Goal: Task Accomplishment & Management: Use online tool/utility

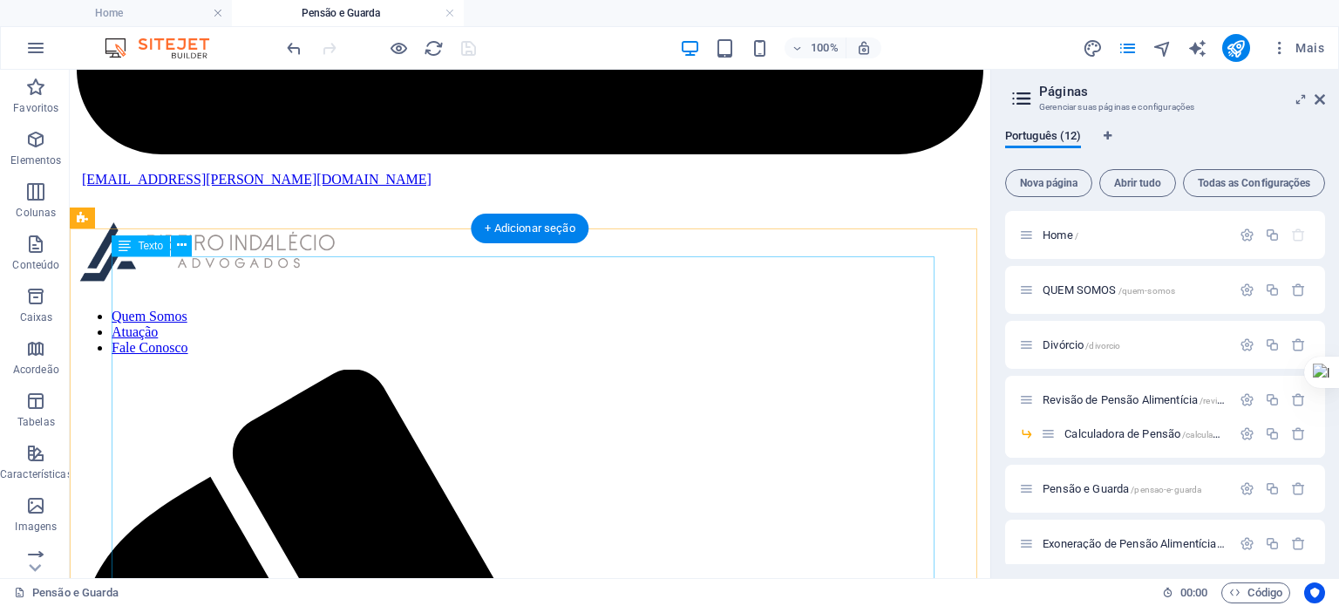
scroll to position [791, 0]
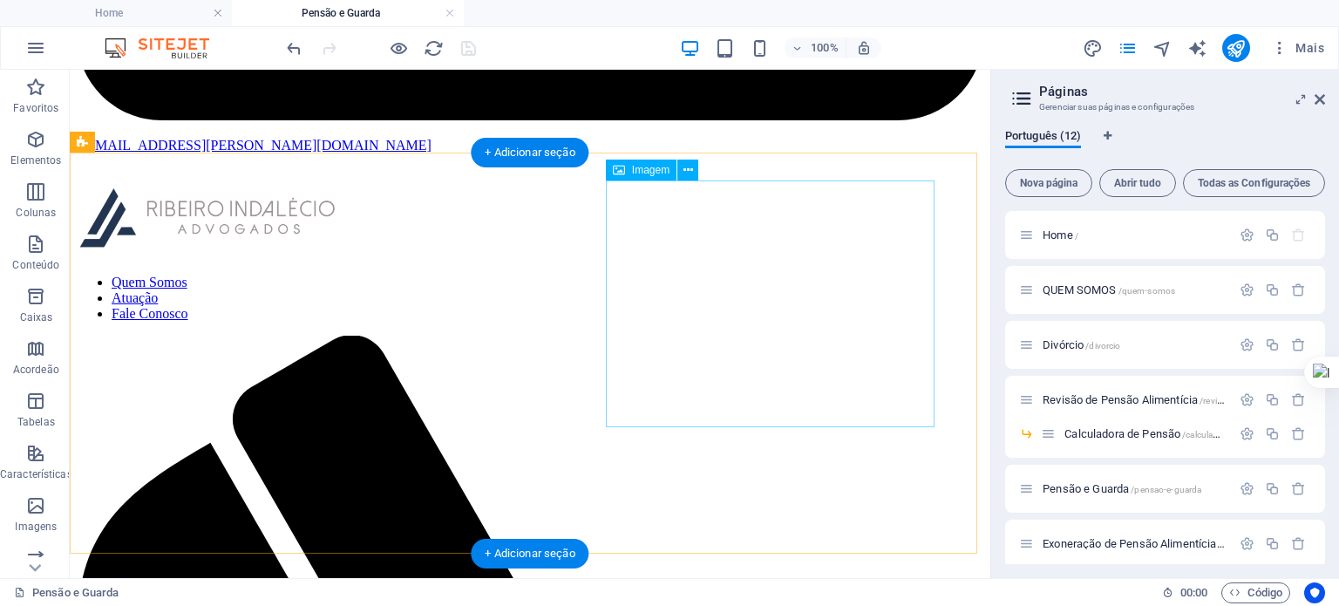
select select "%"
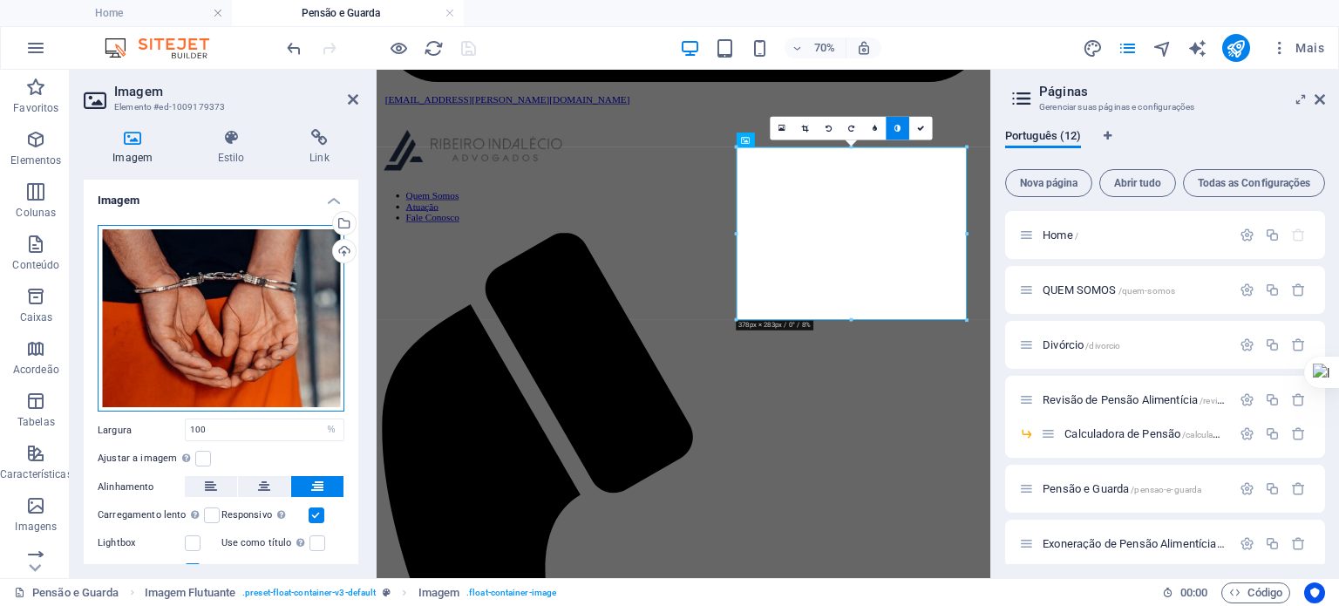
click at [252, 313] on div "Arraste os arquivos aqui, clique para escolher os arquivos ou selecione os arqu…" at bounding box center [221, 318] width 247 height 187
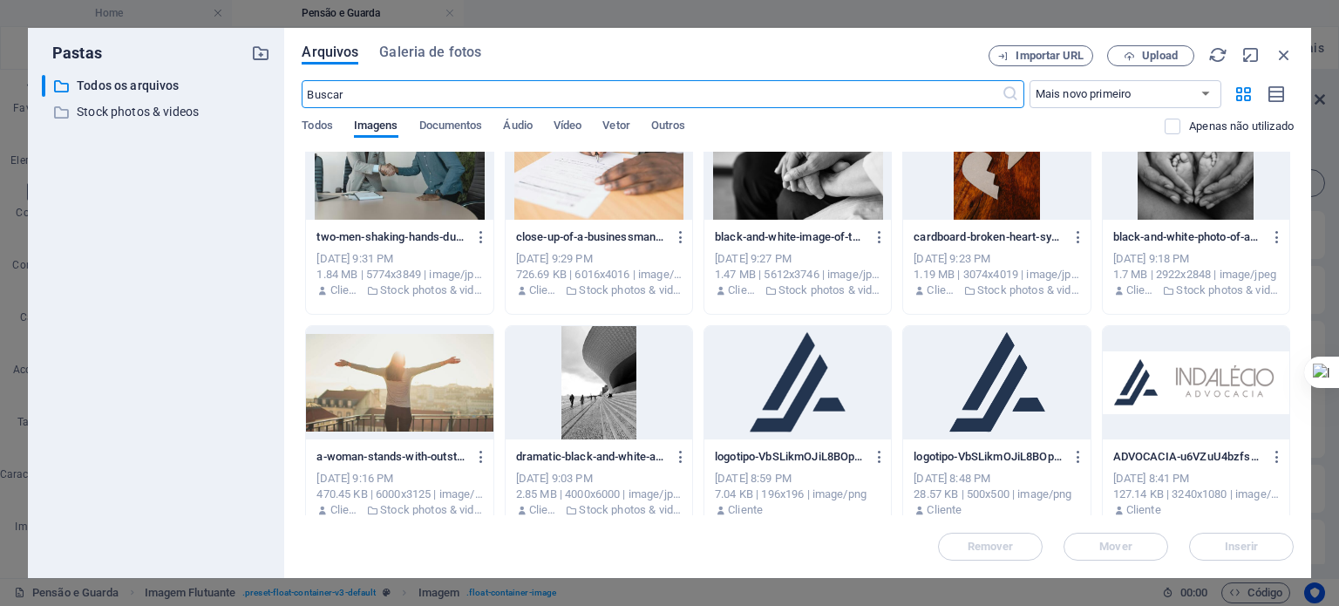
scroll to position [3359, 0]
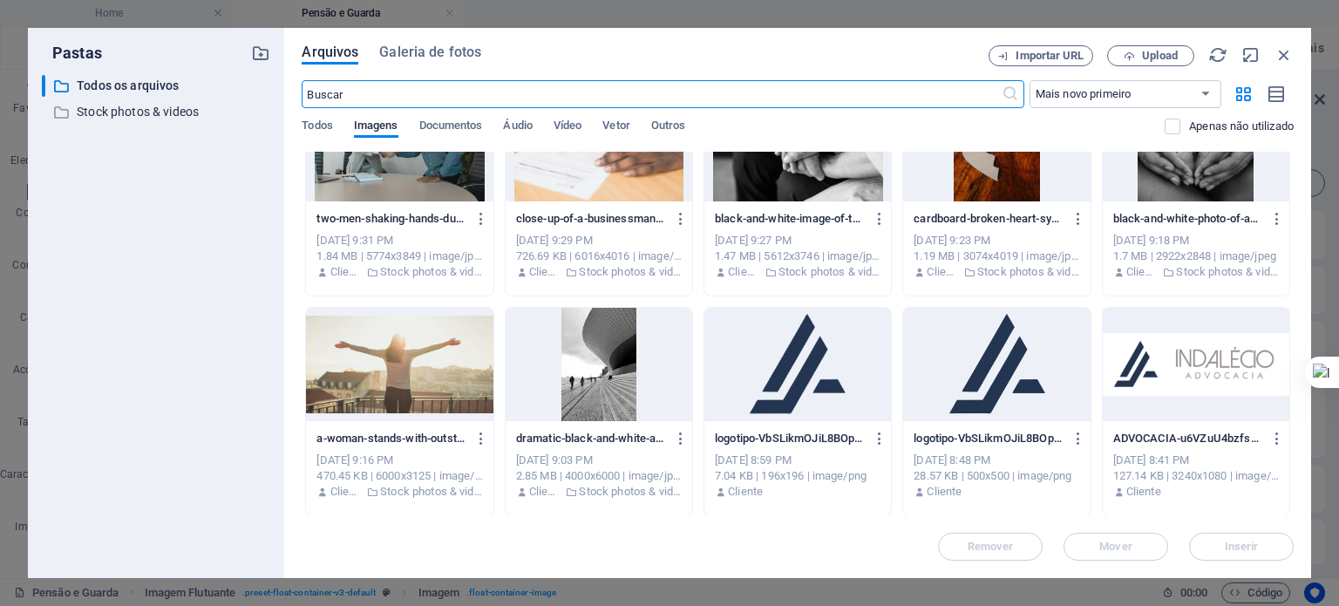
click at [378, 361] on div at bounding box center [399, 364] width 187 height 113
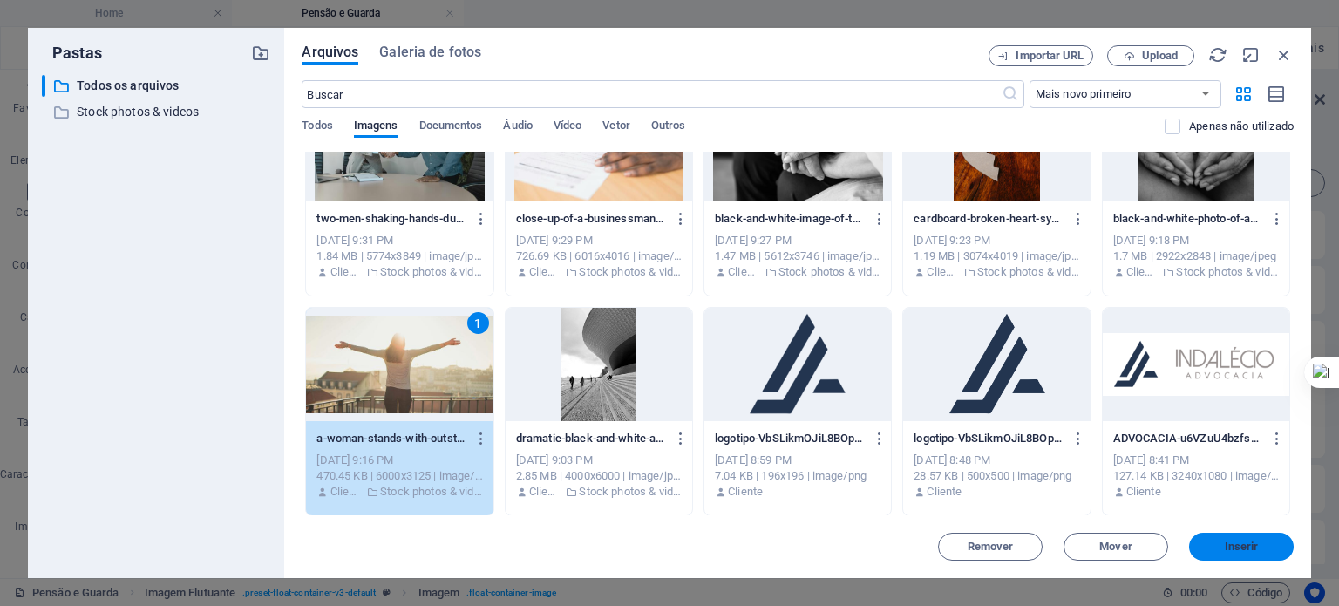
click at [1239, 550] on span "Inserir" at bounding box center [1242, 546] width 34 height 10
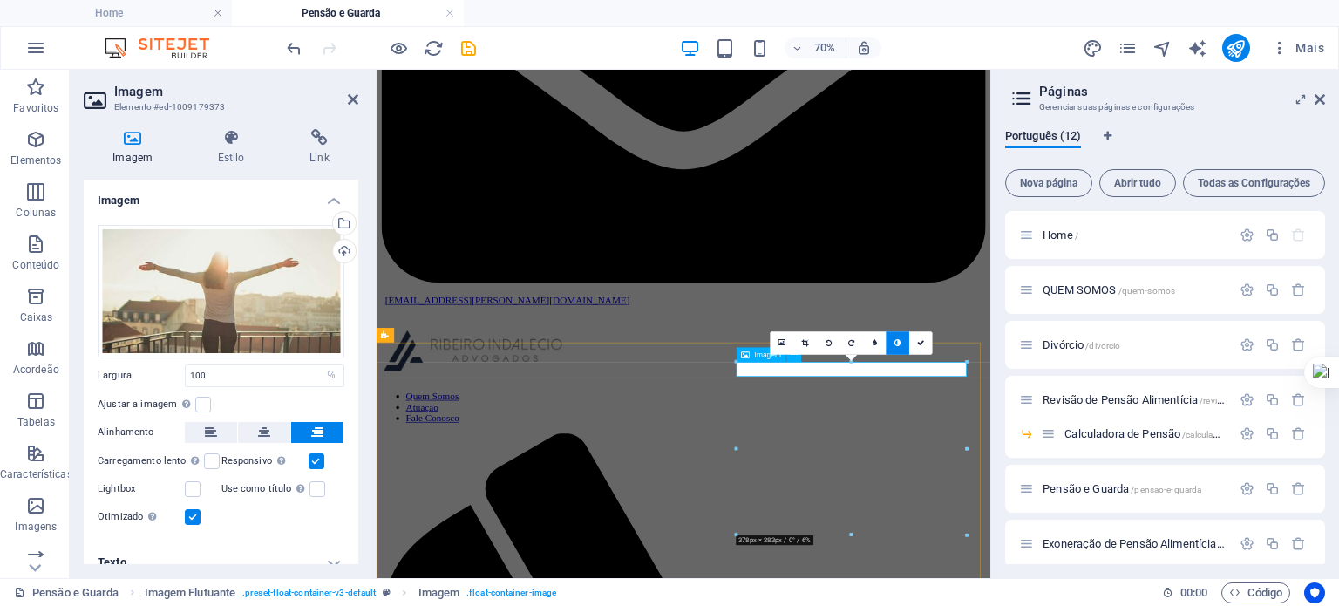
scroll to position [513, 0]
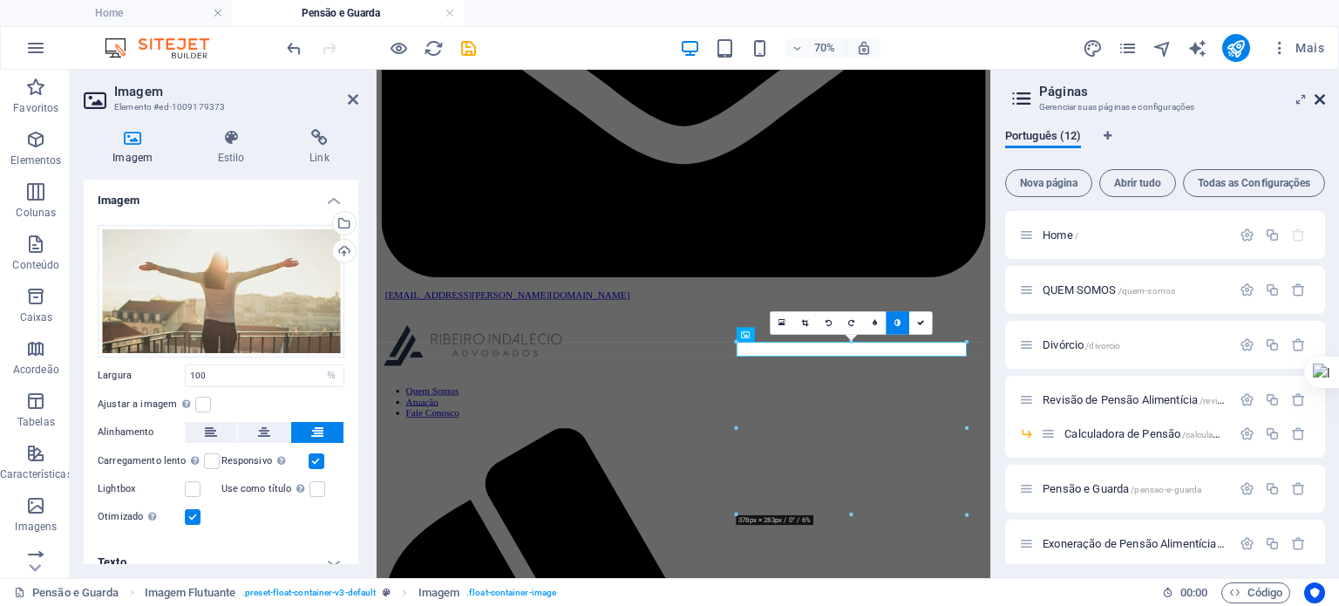
click at [1322, 98] on icon at bounding box center [1319, 99] width 10 height 14
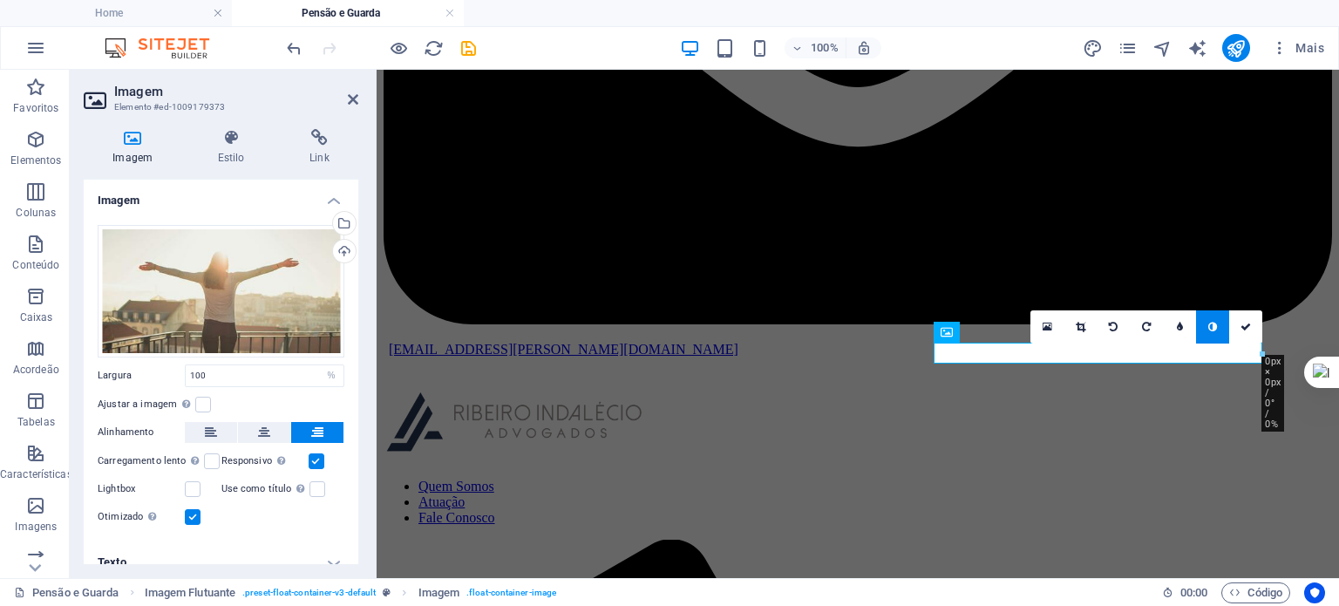
scroll to position [629, 0]
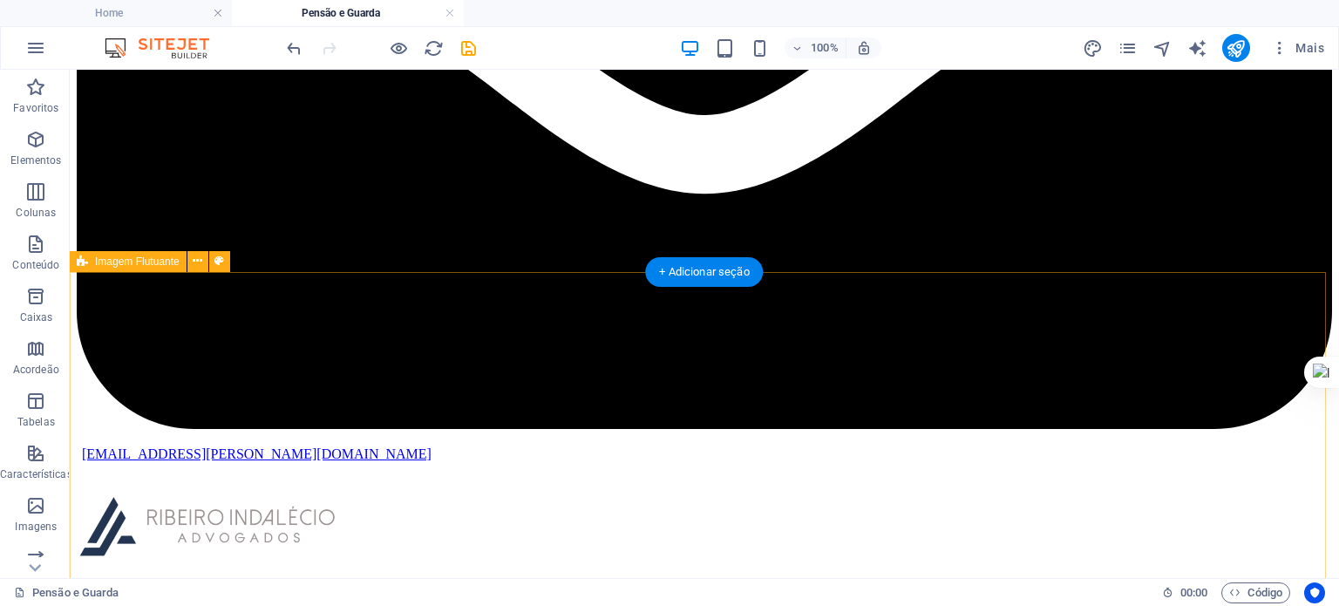
scroll to position [746, 0]
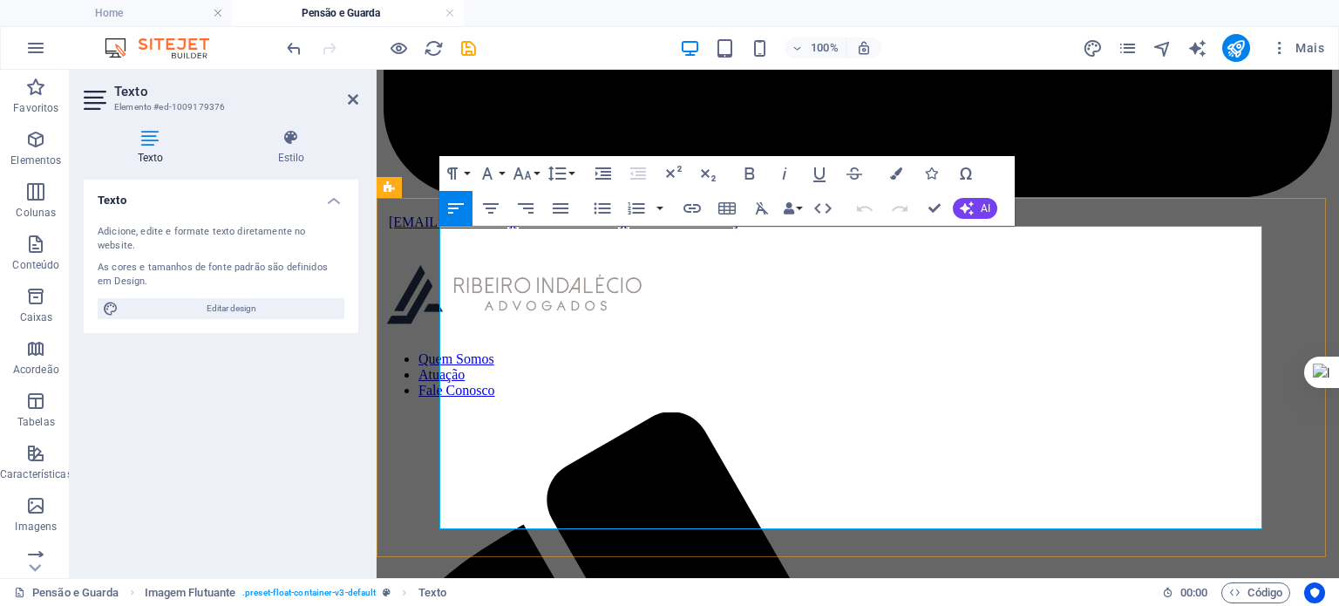
drag, startPoint x: 446, startPoint y: 413, endPoint x: 1119, endPoint y: 420, distance: 673.0
drag, startPoint x: 439, startPoint y: 412, endPoint x: 1090, endPoint y: 418, distance: 651.2
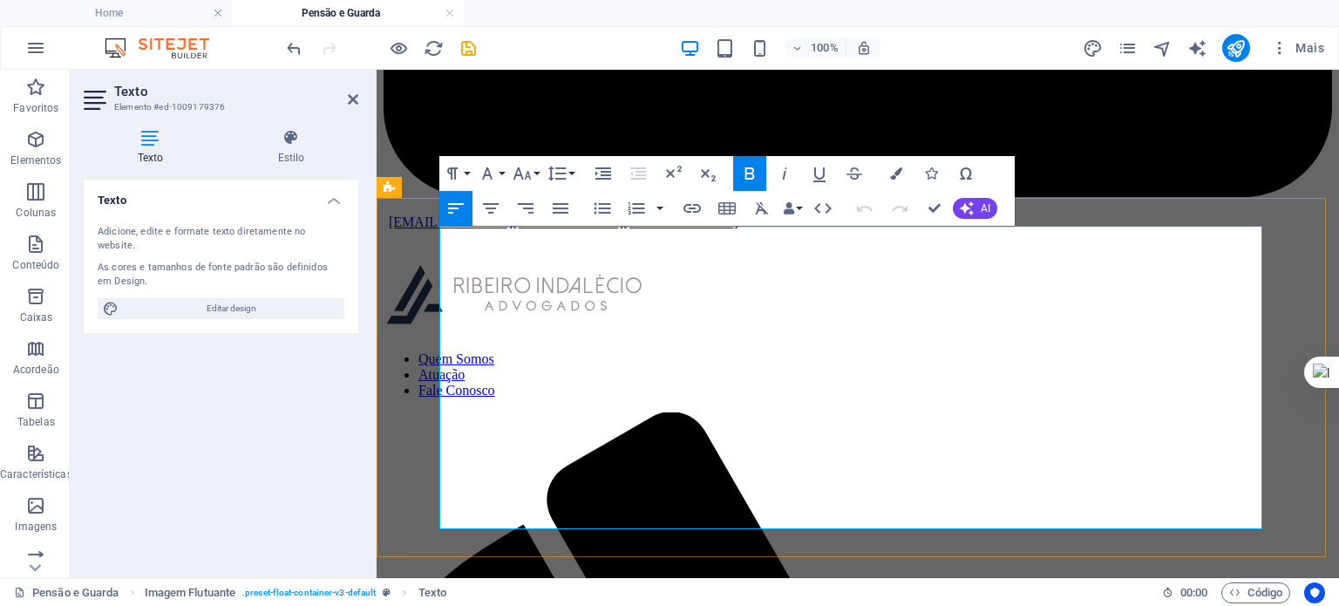
click at [523, 169] on icon "button" at bounding box center [522, 173] width 21 height 21
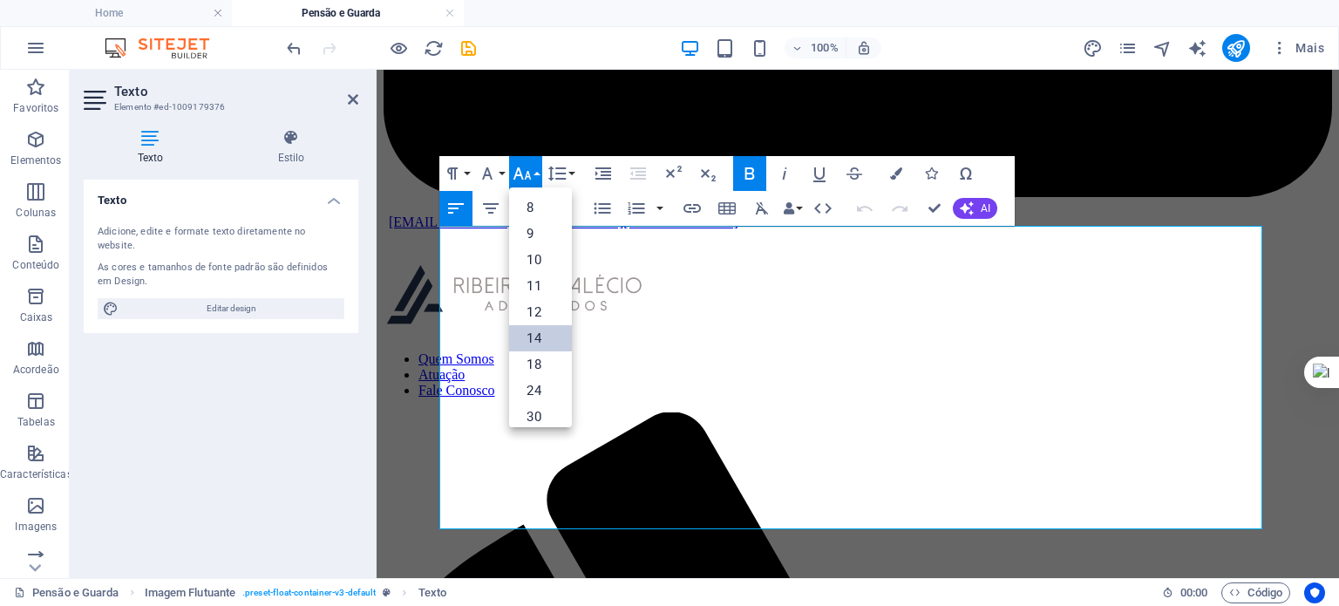
click at [532, 337] on link "14" at bounding box center [540, 338] width 63 height 26
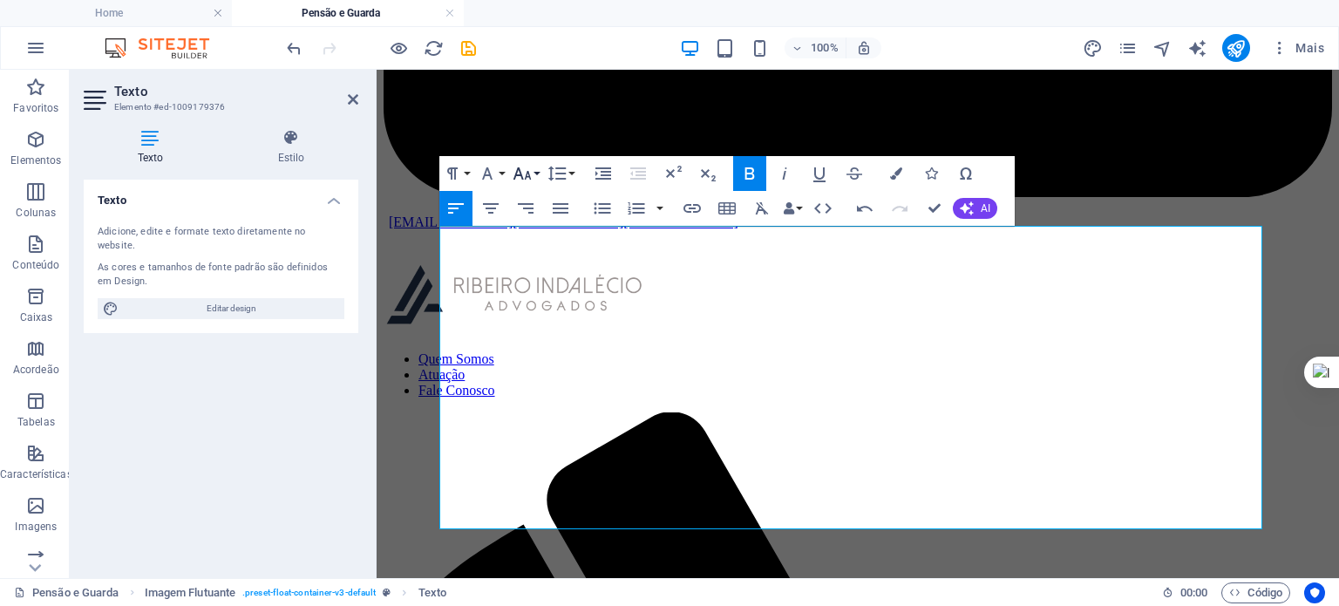
click at [532, 166] on icon "button" at bounding box center [522, 173] width 21 height 21
click at [526, 164] on icon "button" at bounding box center [522, 173] width 21 height 21
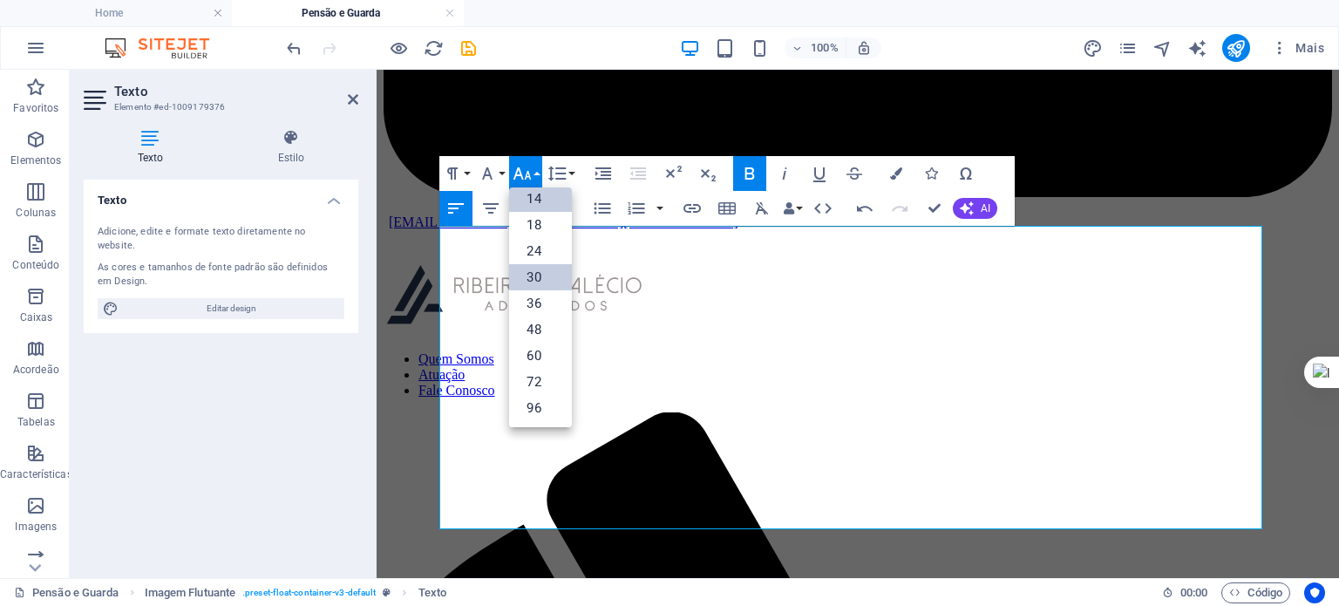
click at [546, 278] on link "30" at bounding box center [540, 277] width 63 height 26
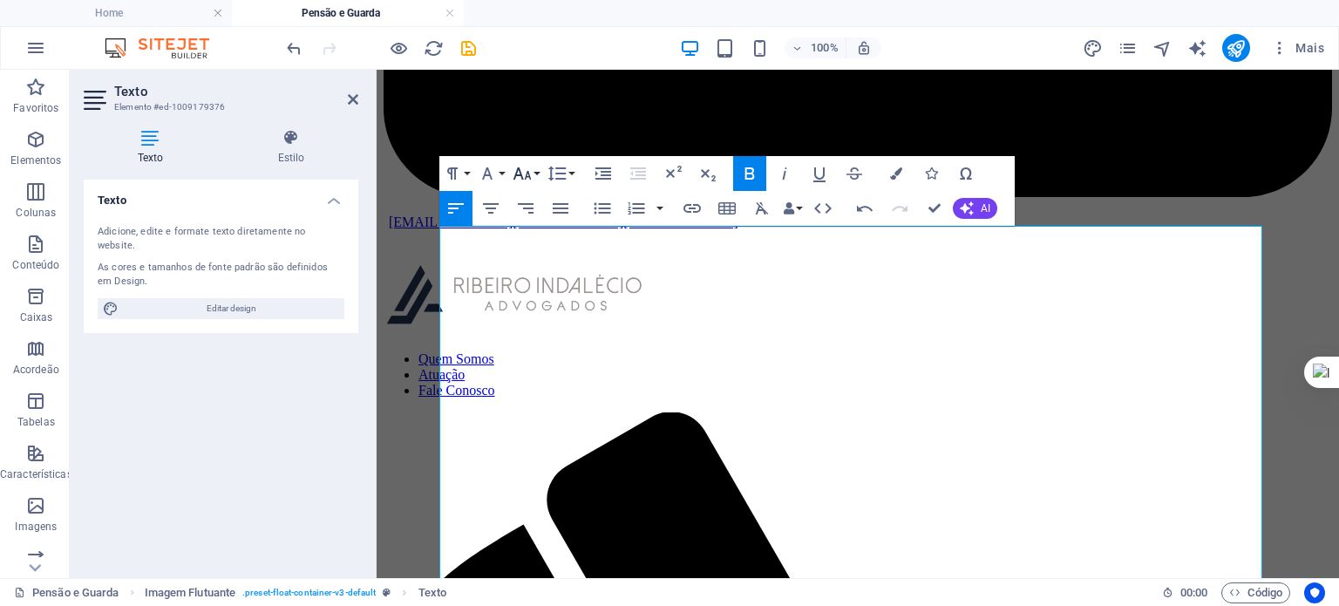
click at [524, 175] on icon "button" at bounding box center [522, 173] width 21 height 21
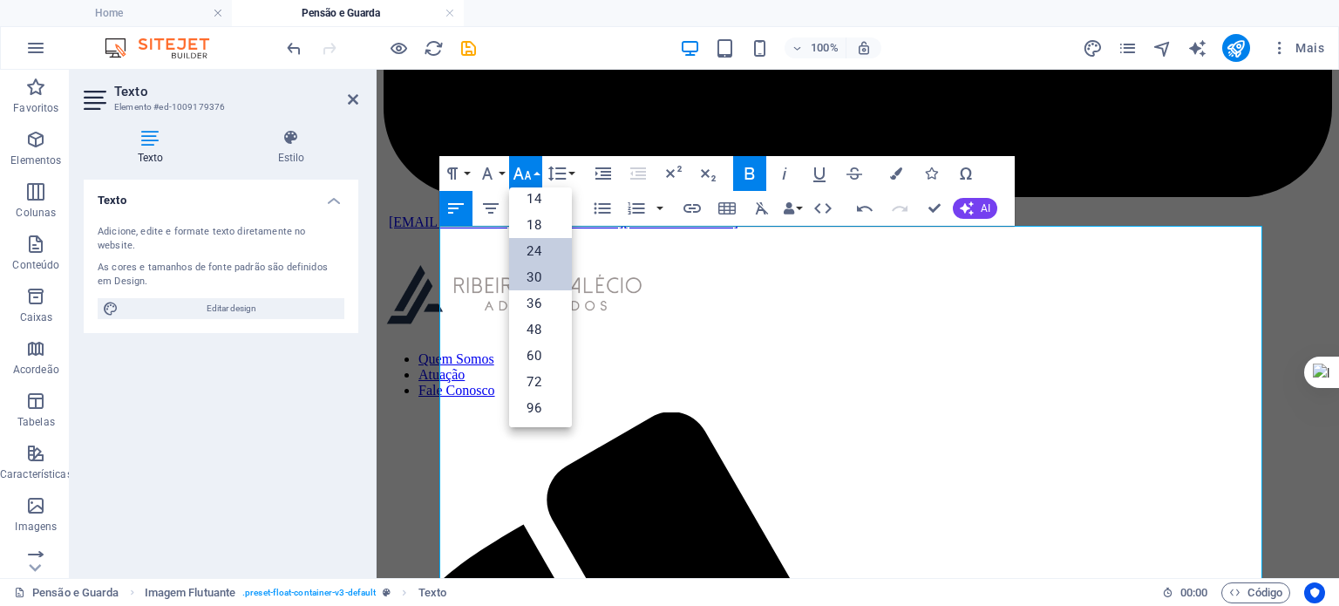
click at [547, 245] on link "24" at bounding box center [540, 251] width 63 height 26
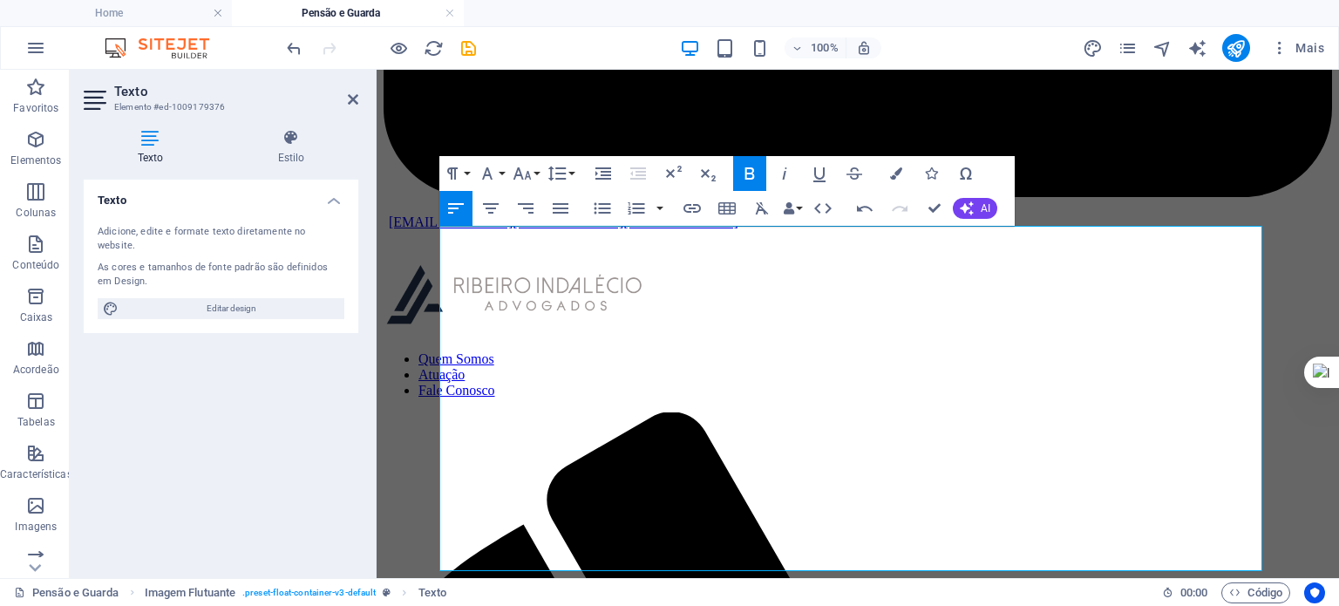
drag, startPoint x: 547, startPoint y: 245, endPoint x: 171, endPoint y: 174, distance: 383.1
click at [547, 245] on link "24" at bounding box center [540, 251] width 63 height 26
click at [522, 173] on icon "button" at bounding box center [522, 173] width 21 height 21
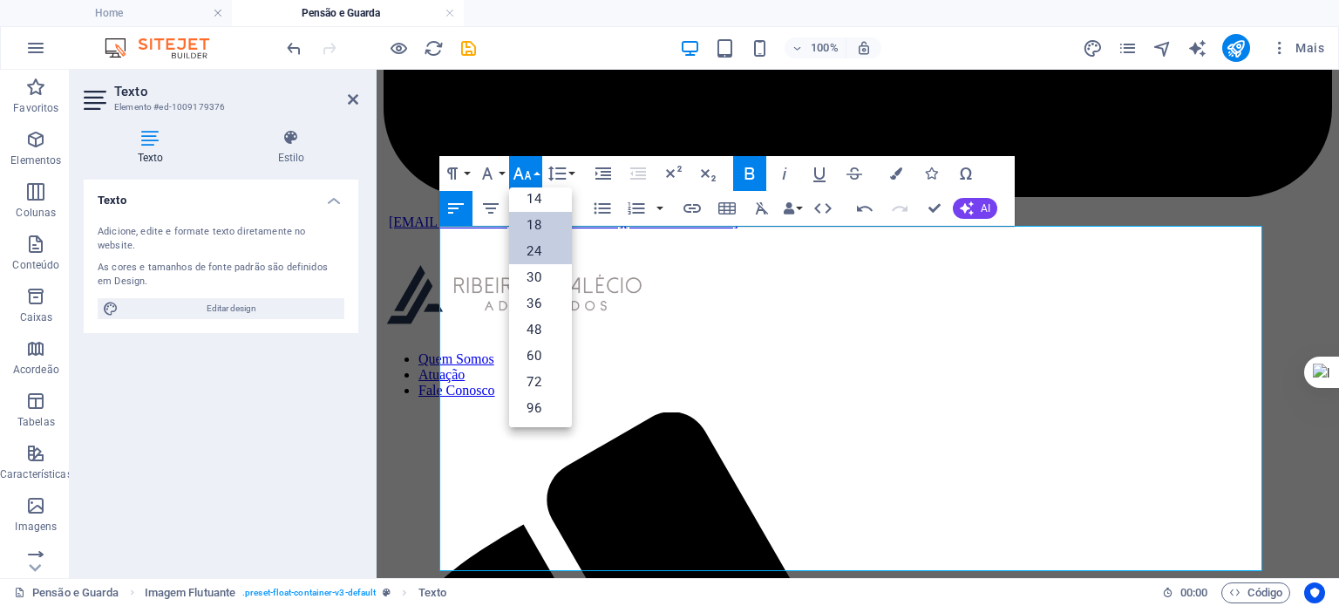
click at [541, 225] on link "18" at bounding box center [540, 225] width 63 height 26
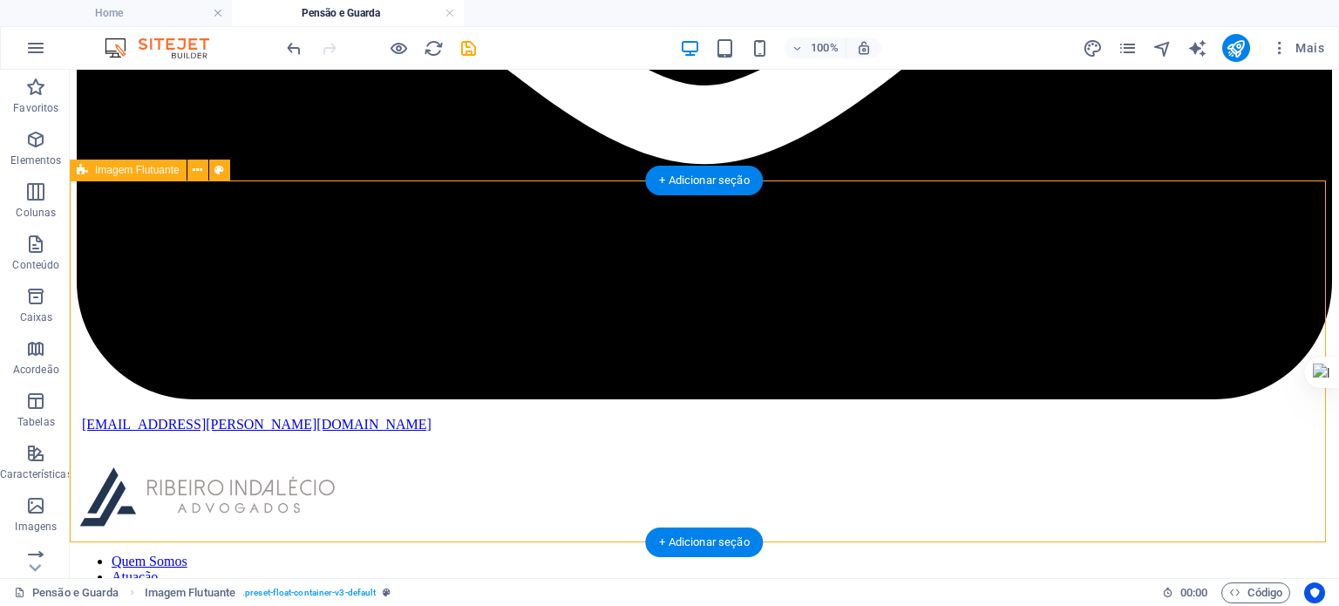
scroll to position [775, 0]
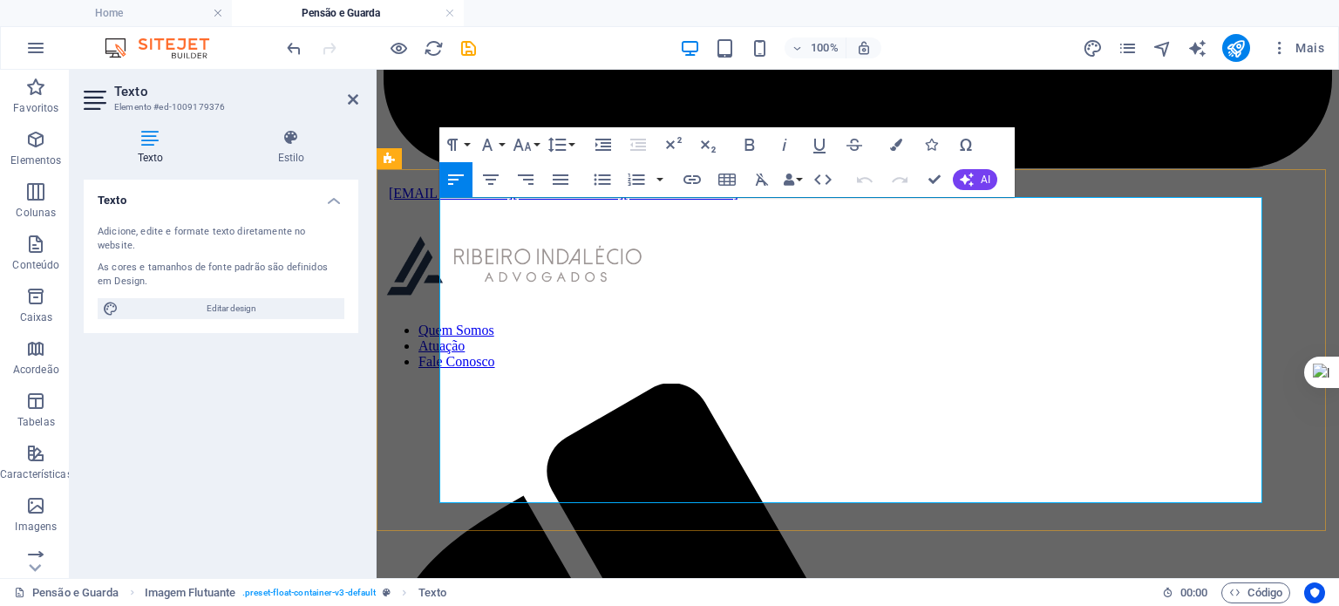
drag, startPoint x: 795, startPoint y: 395, endPoint x: 895, endPoint y: 397, distance: 100.3
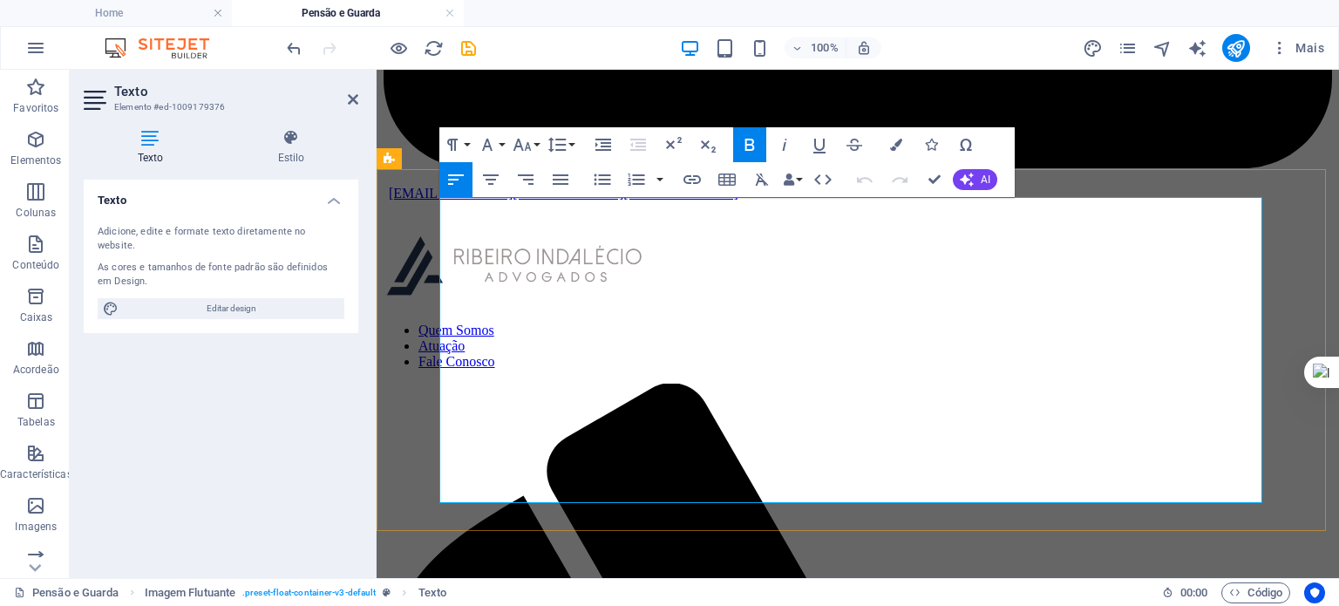
drag, startPoint x: 516, startPoint y: 376, endPoint x: 897, endPoint y: 381, distance: 380.9
drag, startPoint x: 796, startPoint y: 385, endPoint x: 438, endPoint y: 383, distance: 357.4
click at [527, 143] on icon "button" at bounding box center [522, 145] width 18 height 12
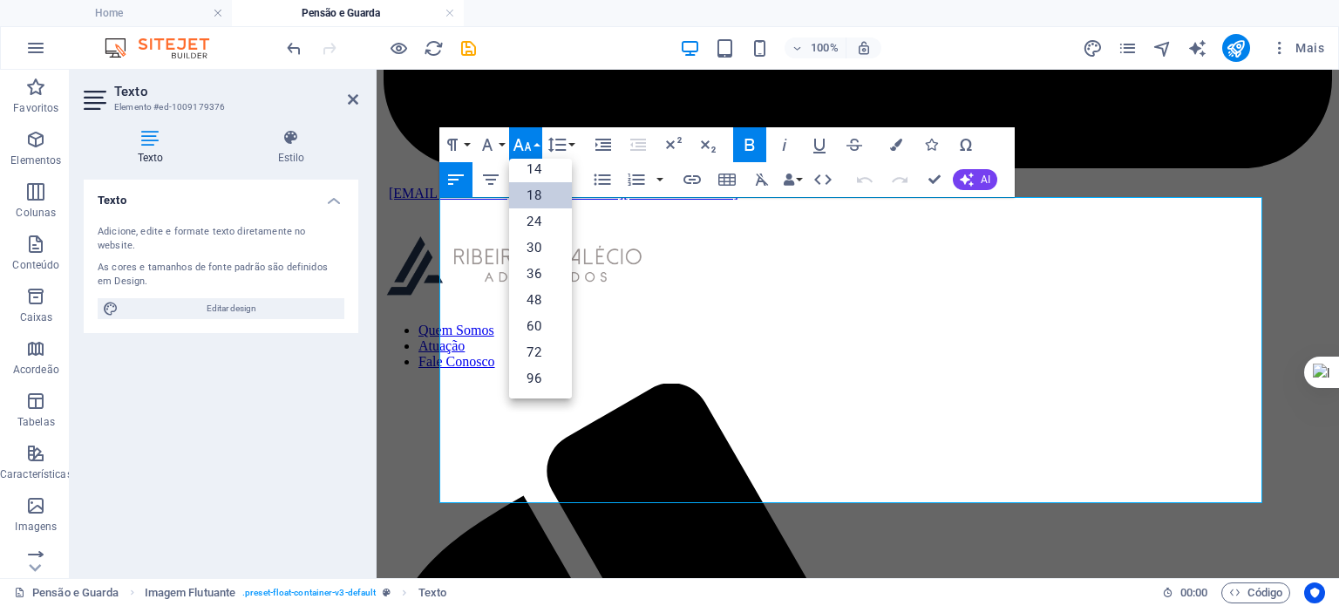
scroll to position [139, 0]
click at [540, 209] on link "24" at bounding box center [540, 222] width 63 height 26
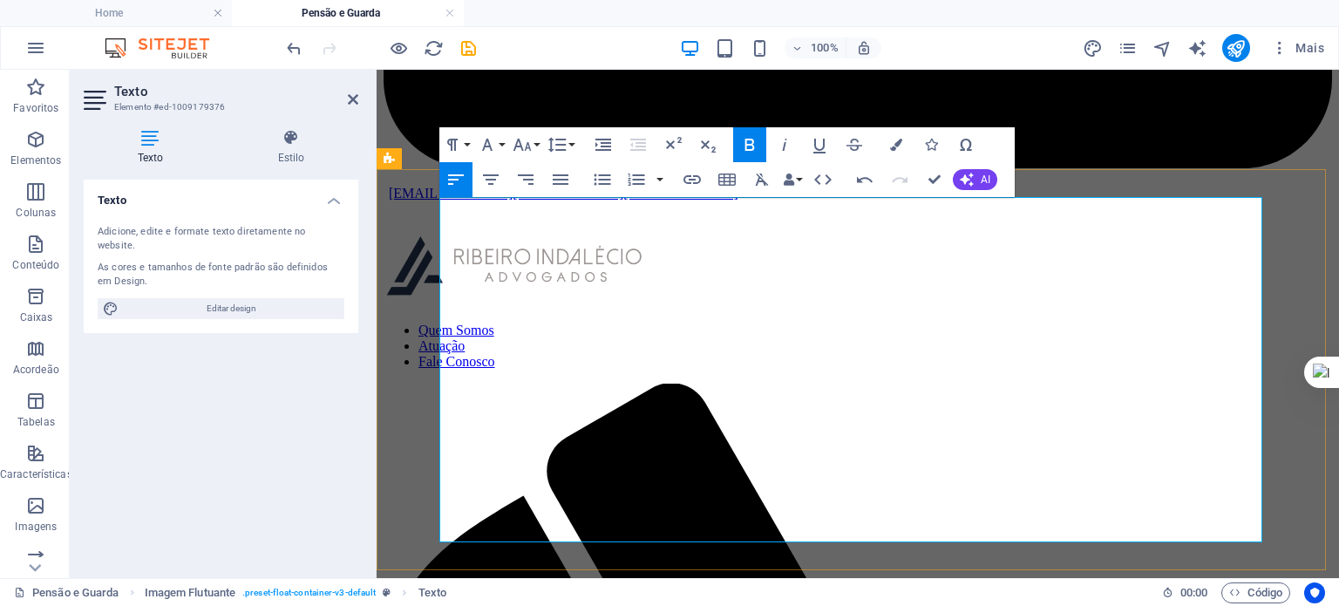
drag, startPoint x: 682, startPoint y: 419, endPoint x: 664, endPoint y: 419, distance: 17.4
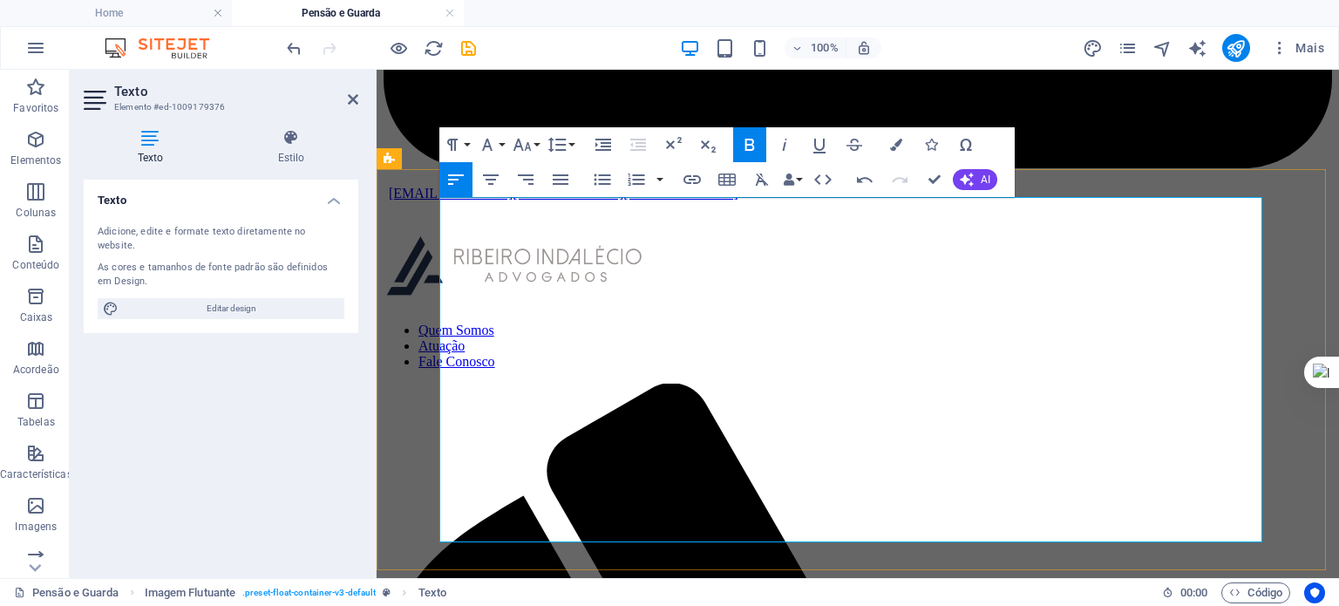
drag, startPoint x: 655, startPoint y: 419, endPoint x: 641, endPoint y: 421, distance: 14.9
click at [531, 138] on icon "button" at bounding box center [522, 144] width 21 height 21
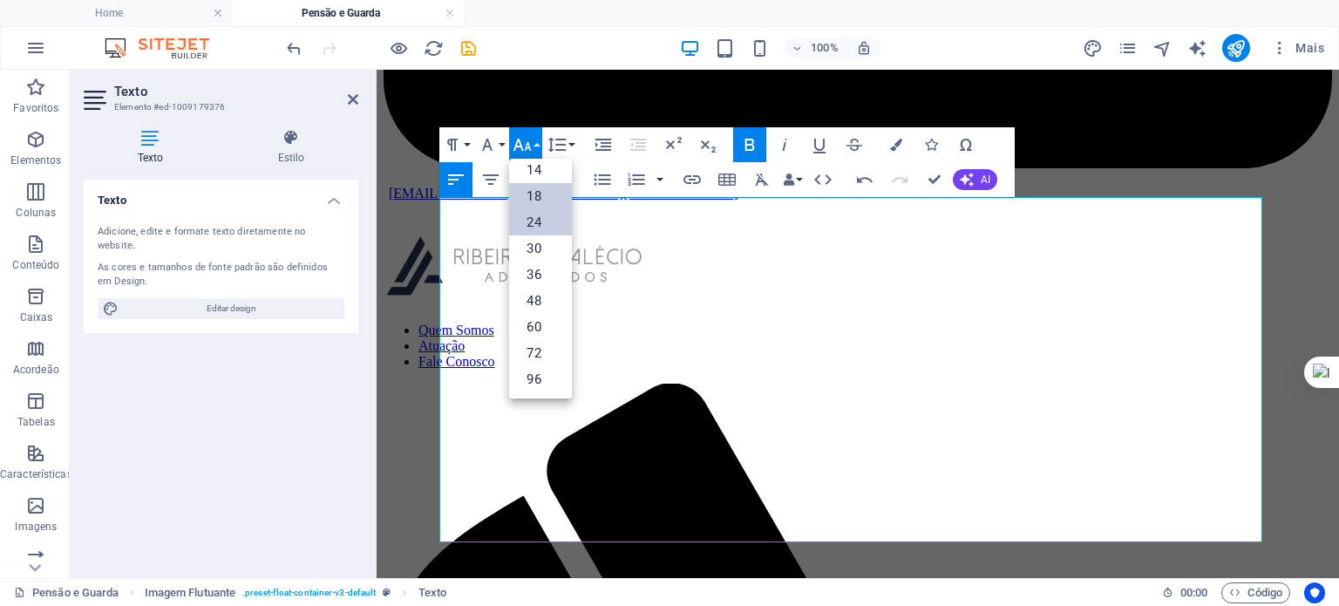
click at [536, 224] on link "24" at bounding box center [540, 222] width 63 height 26
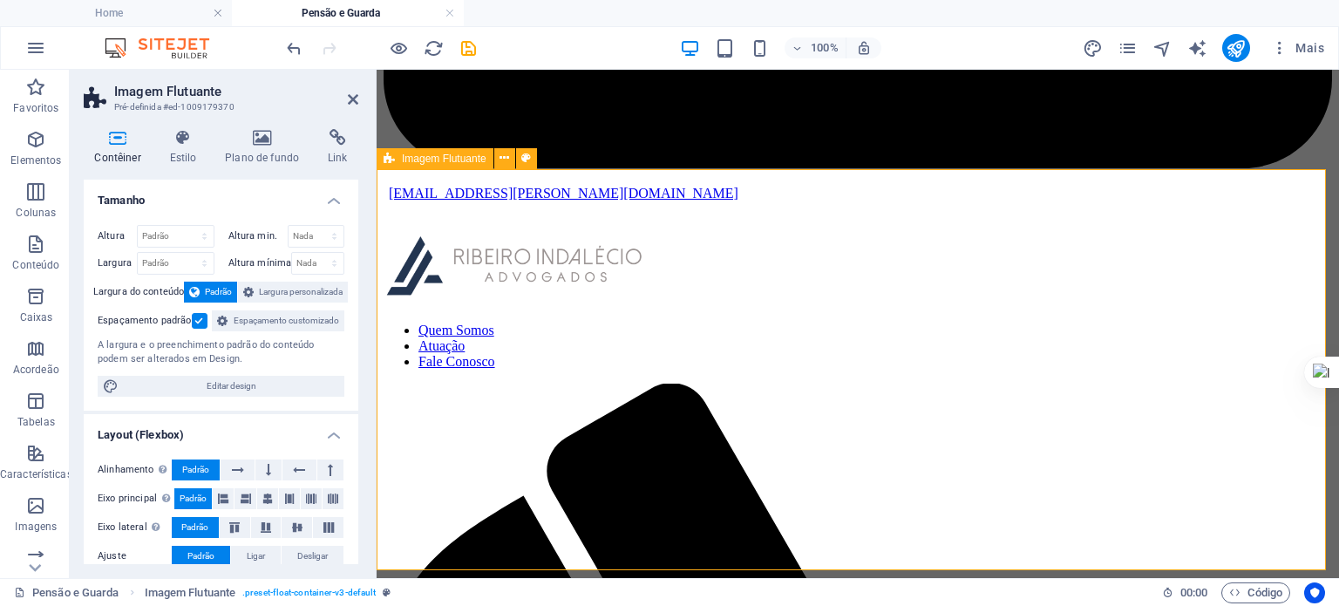
click at [363, 99] on aside "Imagem Flutuante Pré-definida #ed-1009179370 Contêiner Estilo Plano de fundo Li…" at bounding box center [223, 324] width 307 height 508
click at [351, 98] on icon at bounding box center [353, 99] width 10 height 14
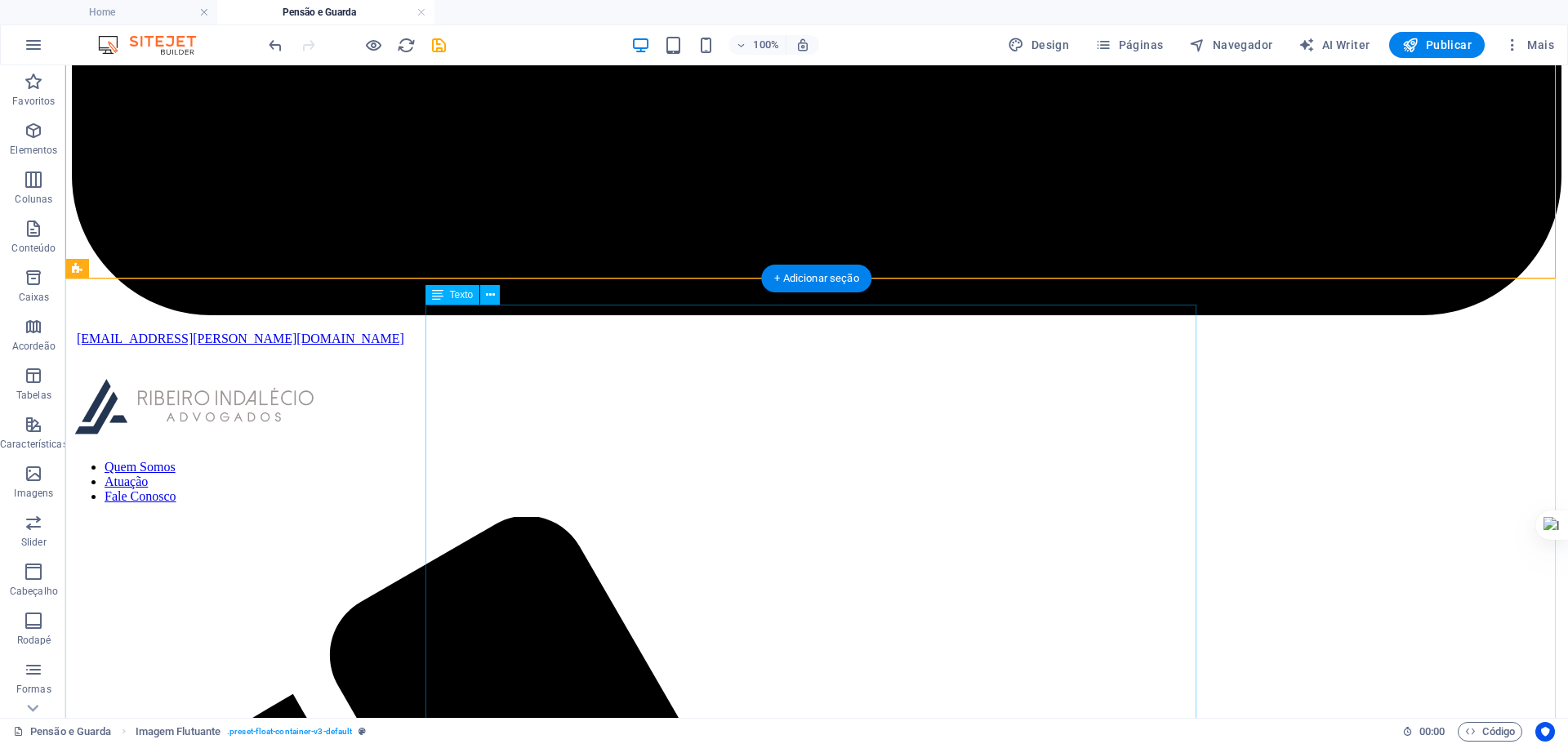
scroll to position [1026, 0]
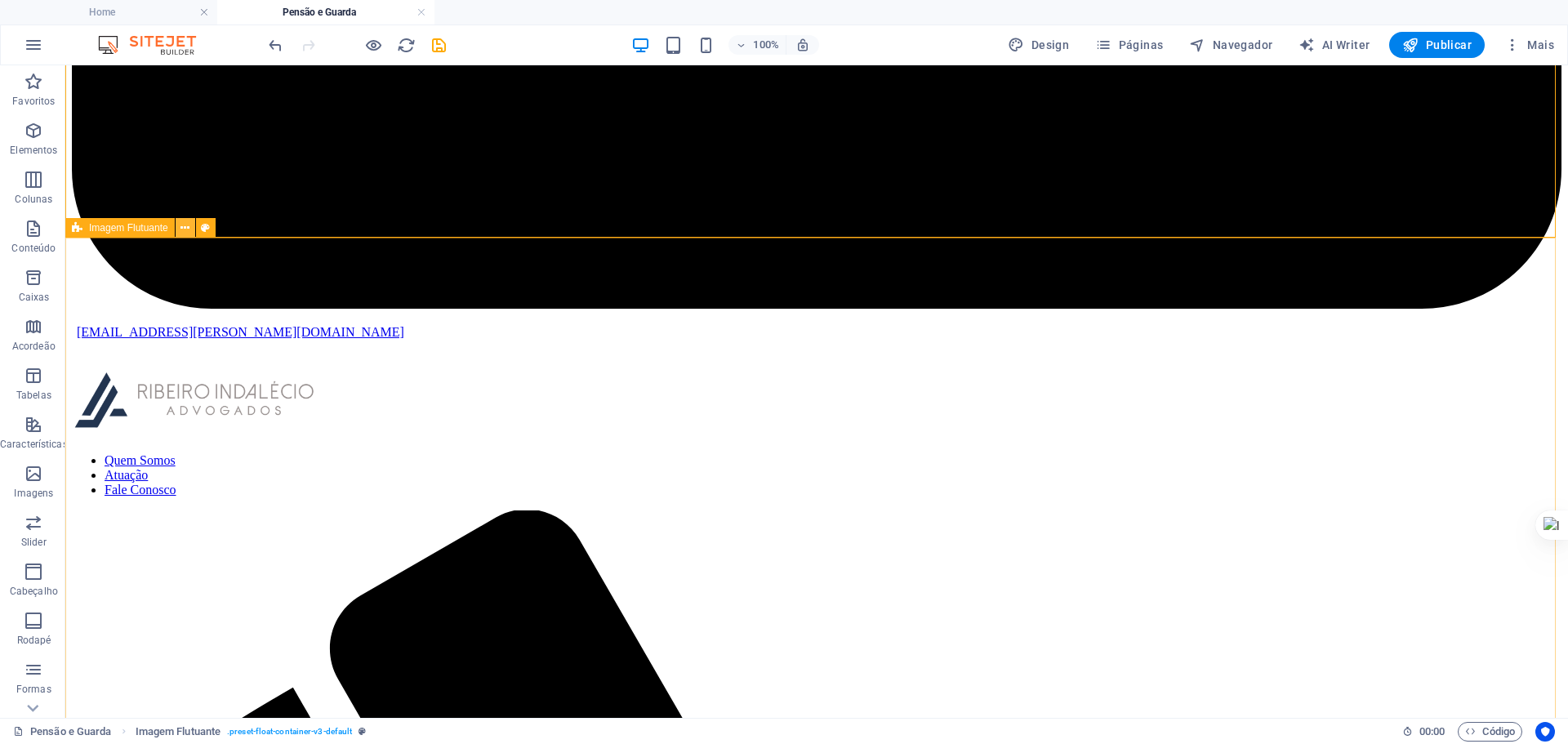
click at [182, 228] on icon at bounding box center [185, 228] width 9 height 17
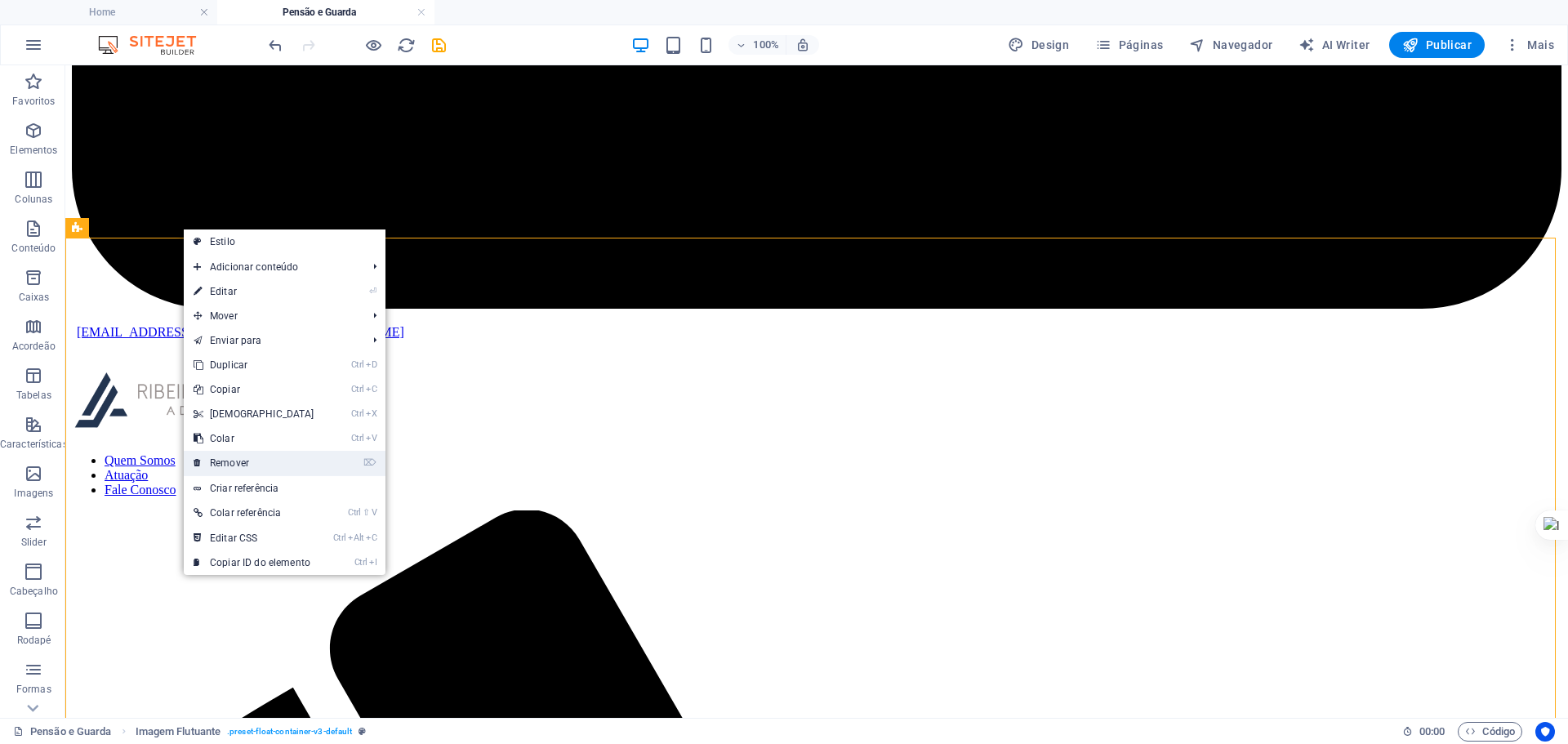
click at [250, 466] on link "⌦ Remover" at bounding box center [254, 463] width 141 height 24
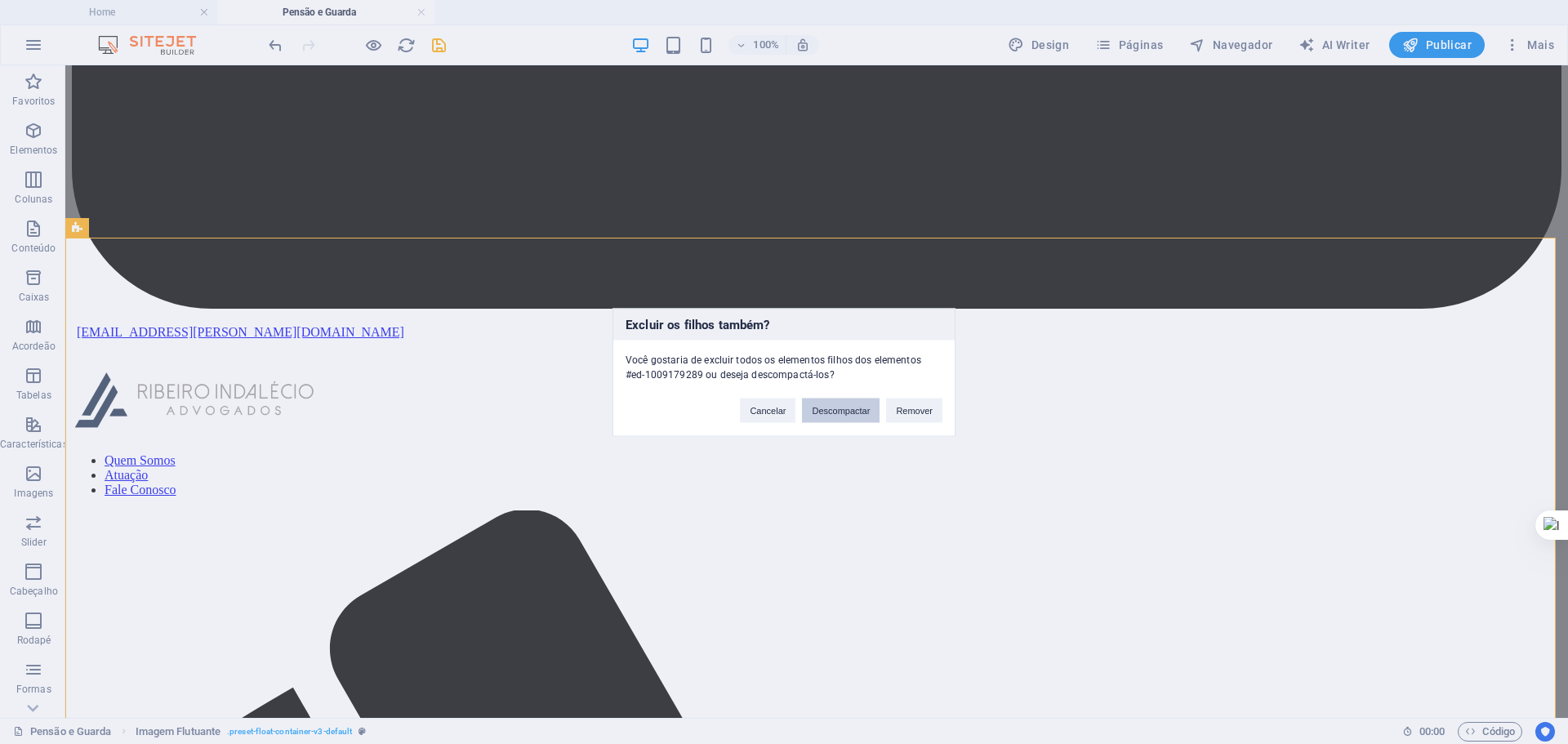
click at [845, 409] on button "Descompactar" at bounding box center [840, 409] width 78 height 24
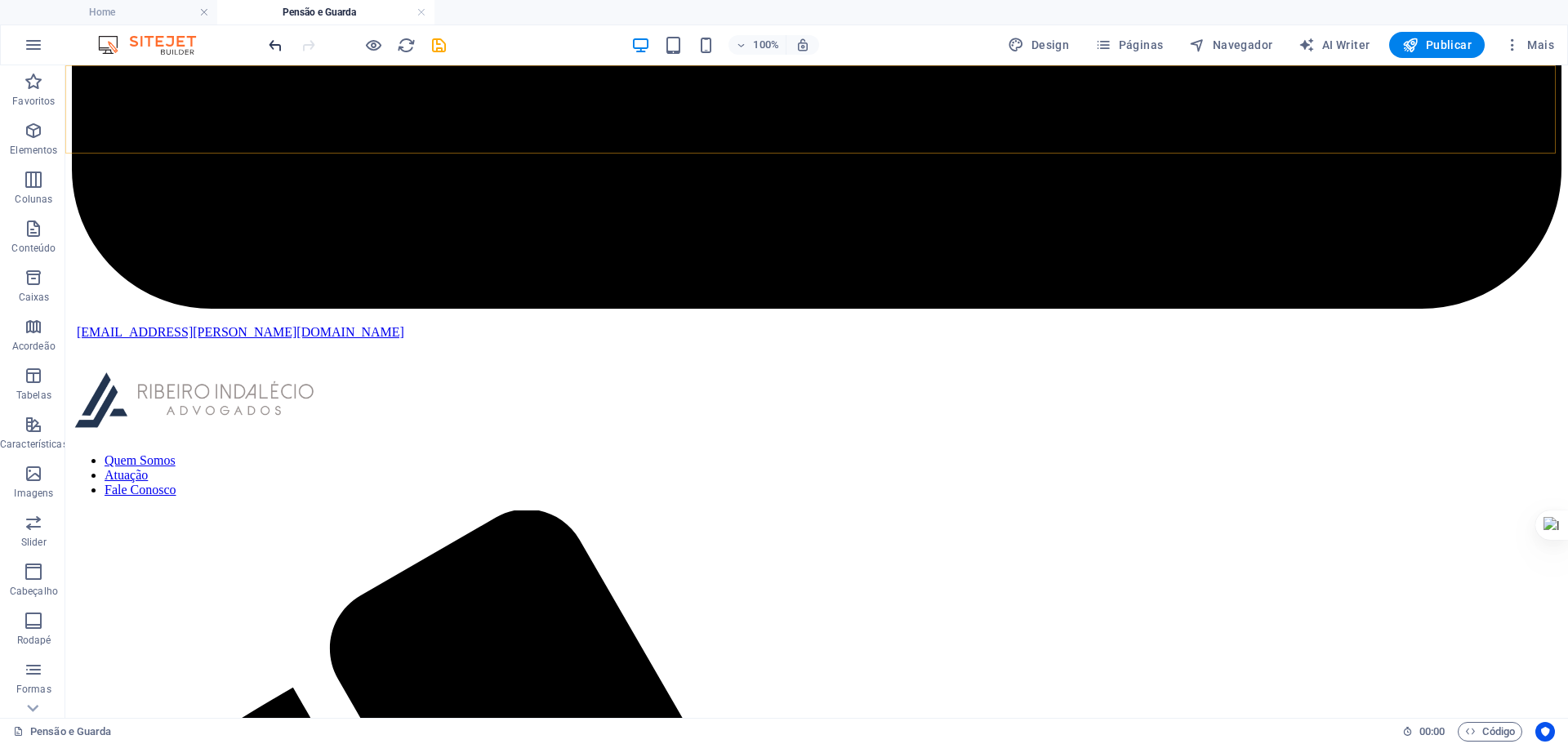
click at [272, 45] on icon "undo" at bounding box center [275, 45] width 19 height 19
click at [192, 196] on button at bounding box center [185, 191] width 20 height 20
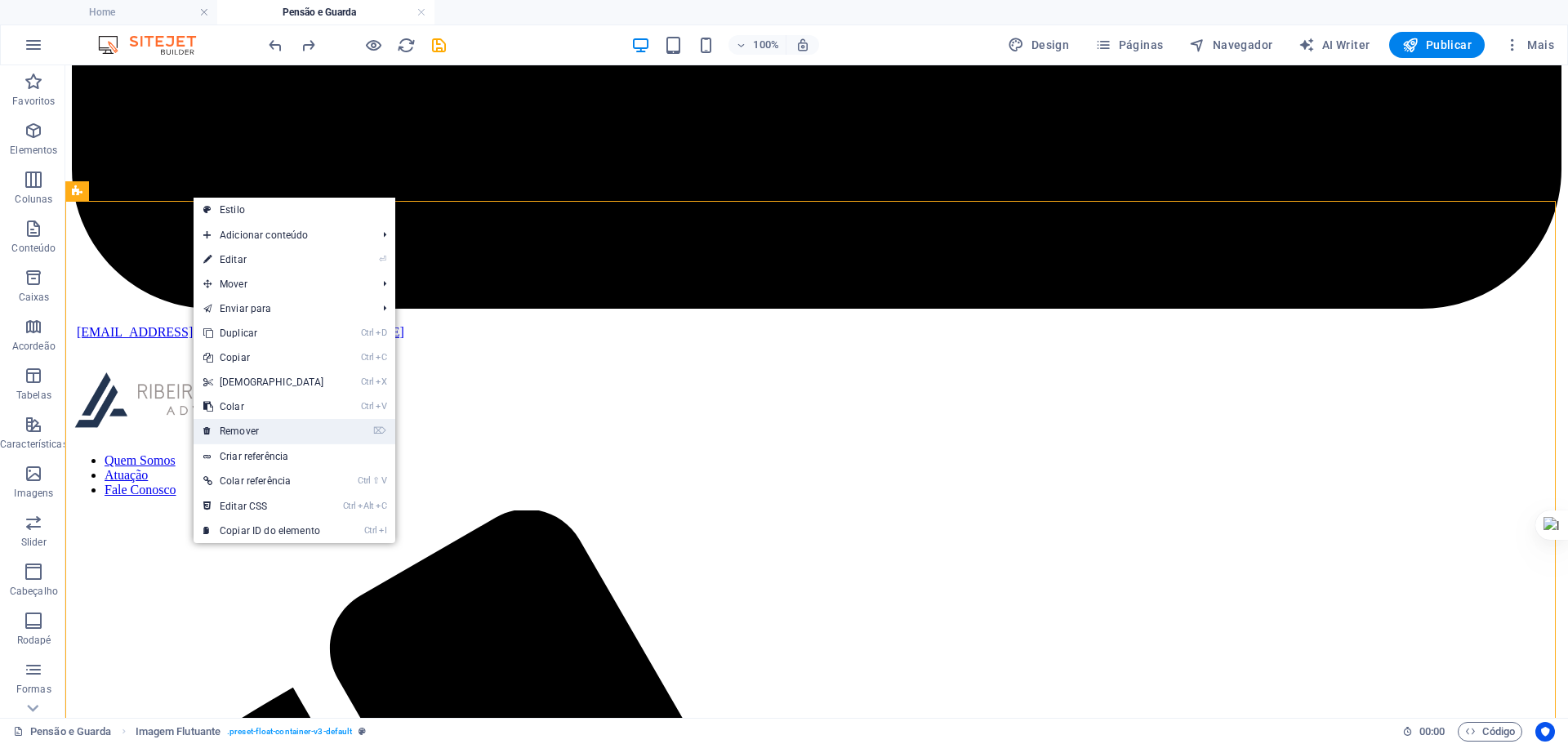
click at [272, 430] on link "⌦ Remover" at bounding box center [264, 431] width 141 height 24
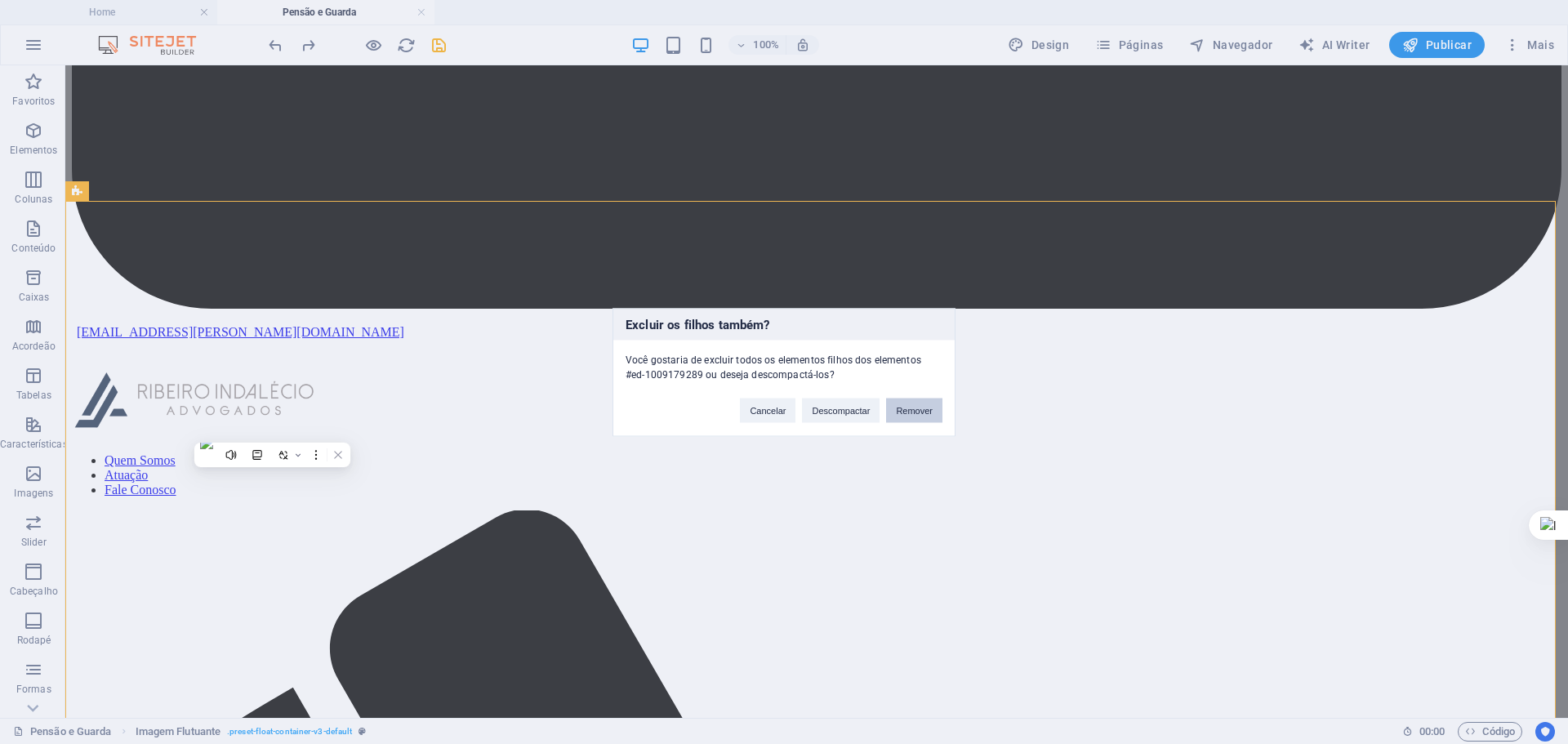
click at [906, 409] on button "Remover" at bounding box center [914, 409] width 56 height 24
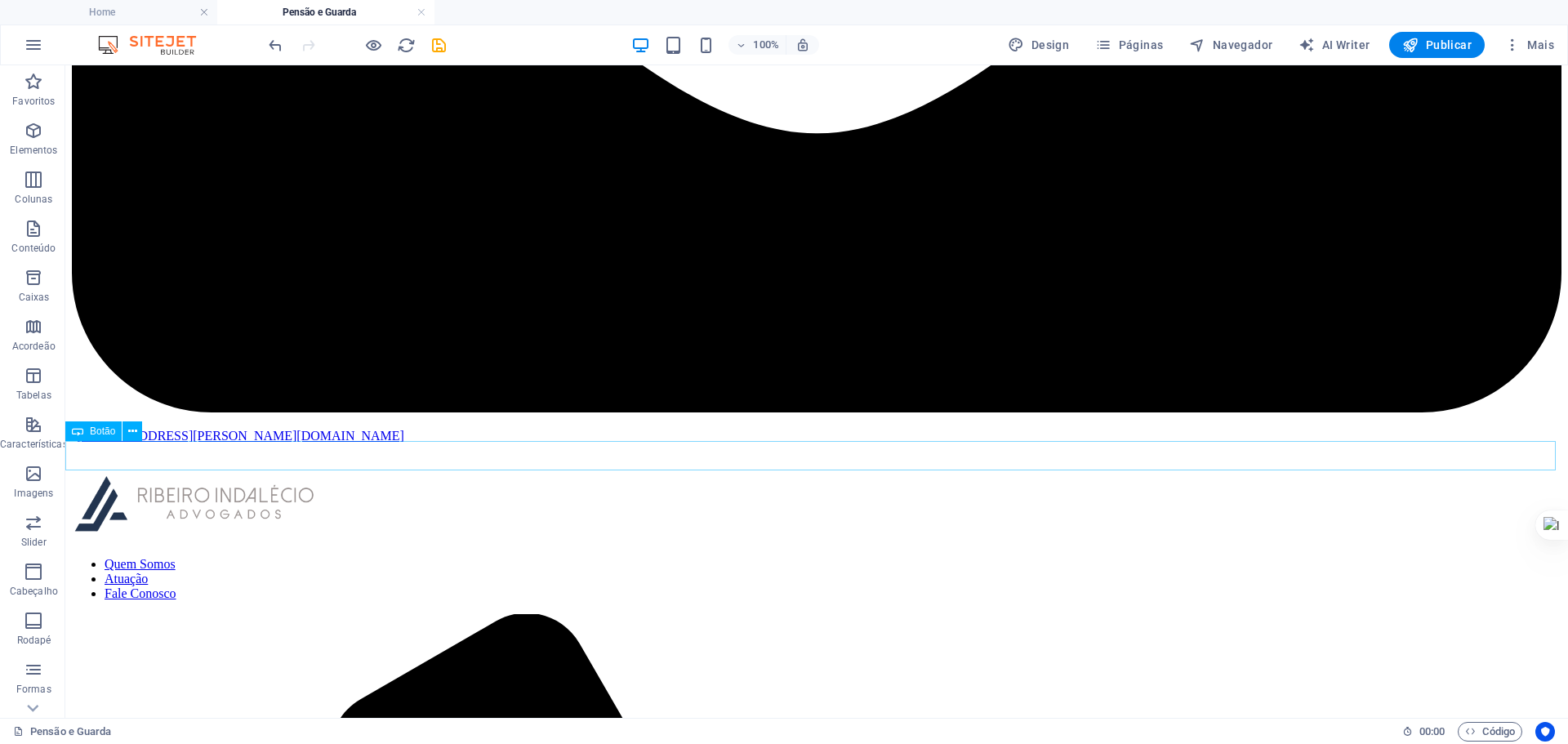
scroll to position [890, 0]
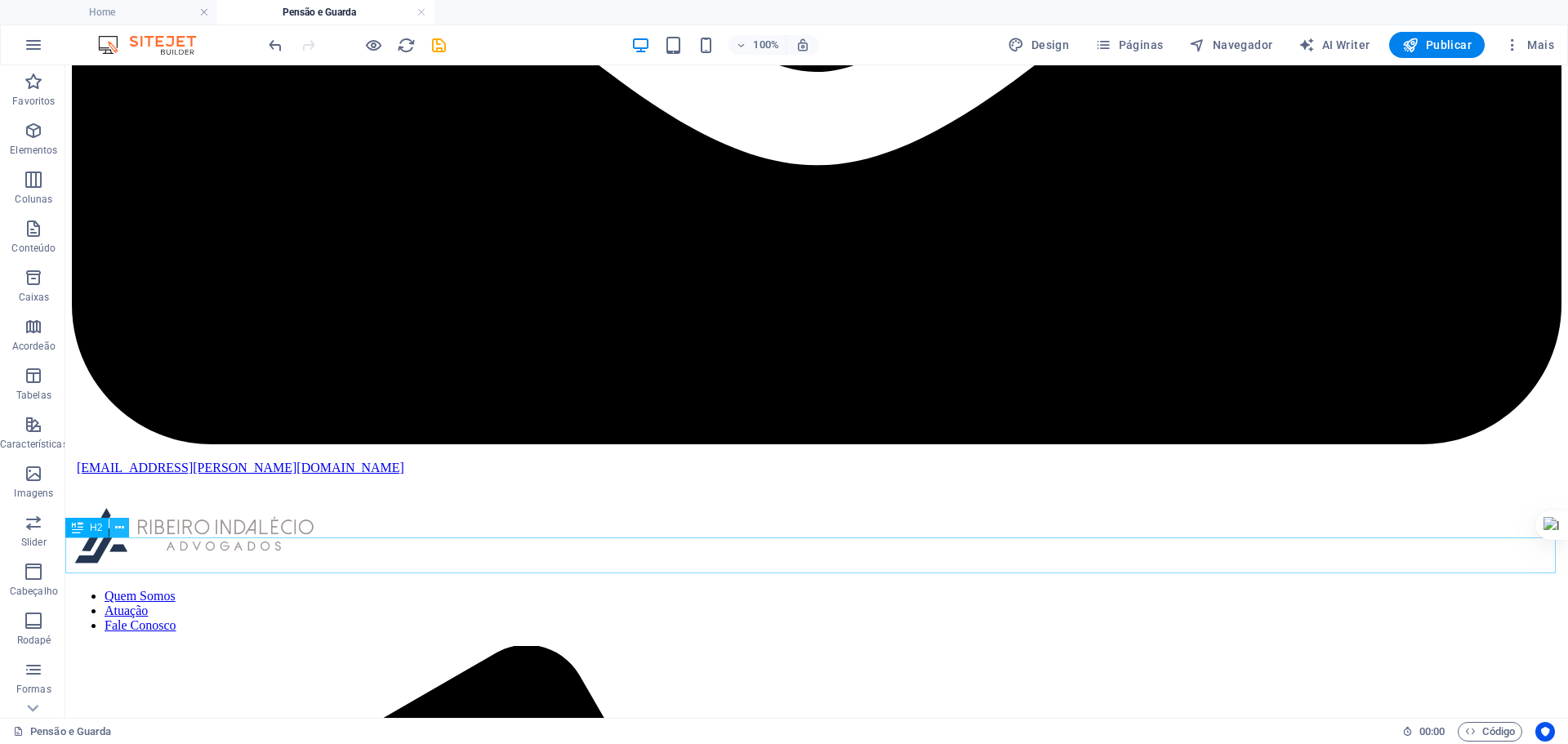
click at [124, 531] on icon at bounding box center [120, 528] width 9 height 17
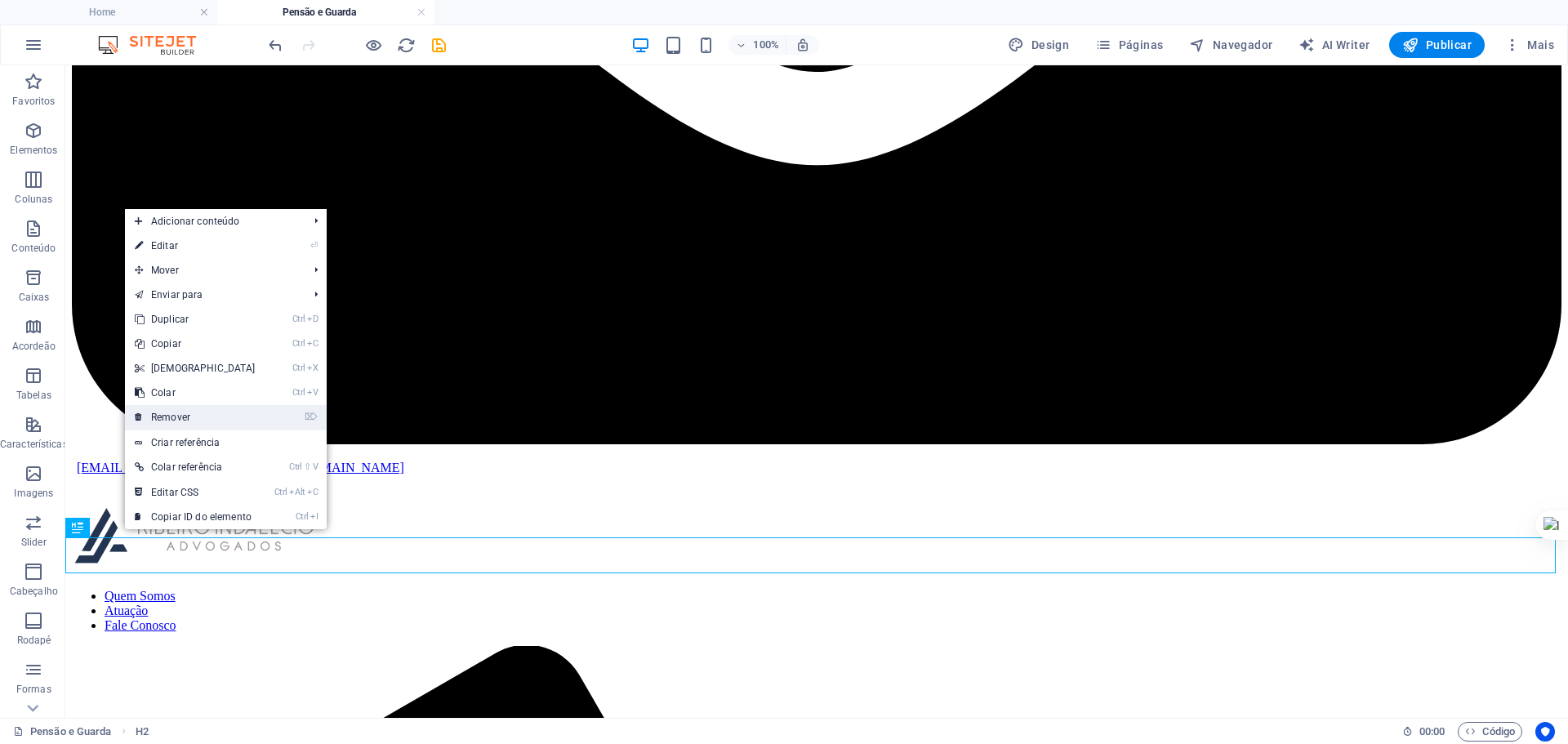
click at [225, 415] on link "⌦ Remover" at bounding box center [195, 417] width 141 height 24
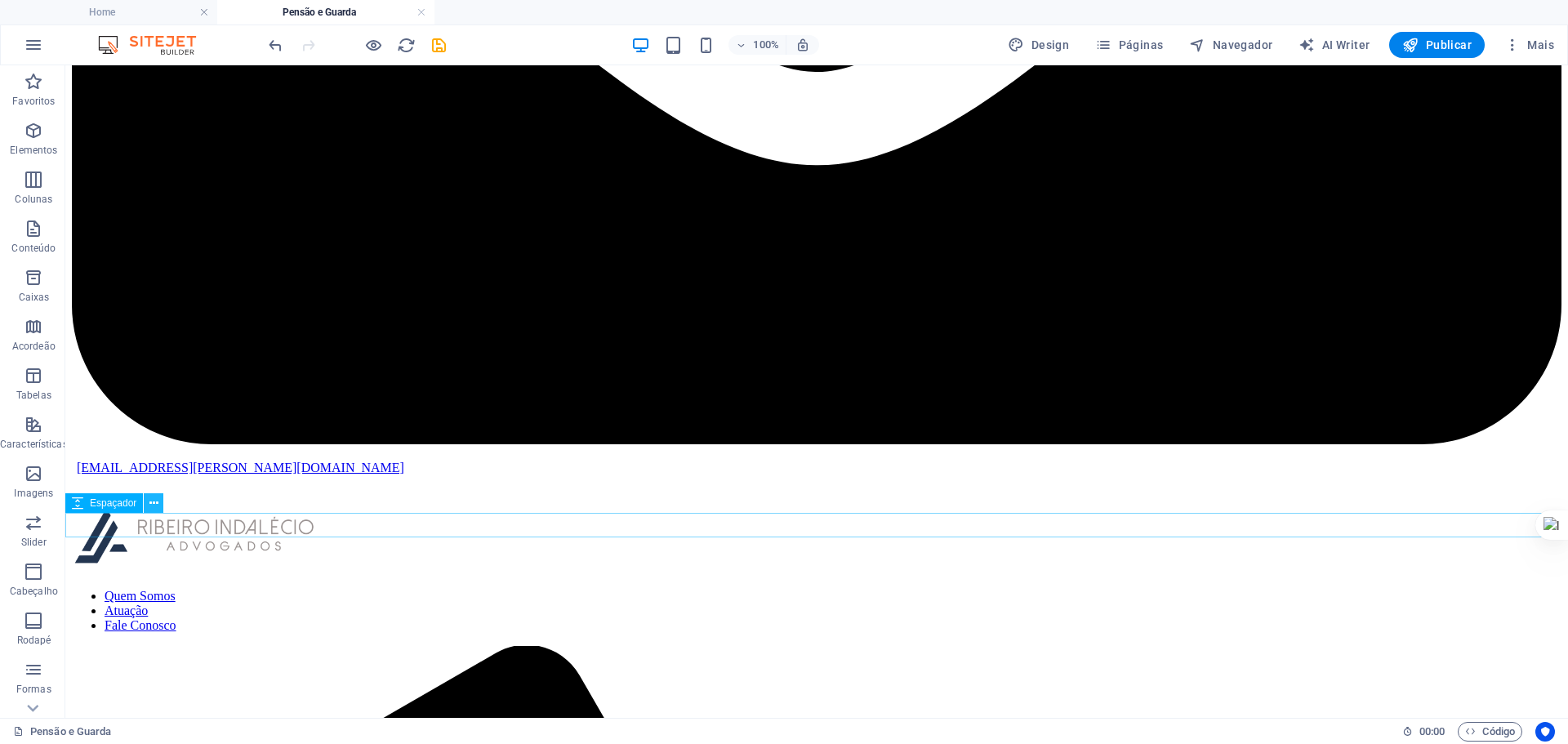
click at [148, 501] on button at bounding box center [153, 502] width 20 height 20
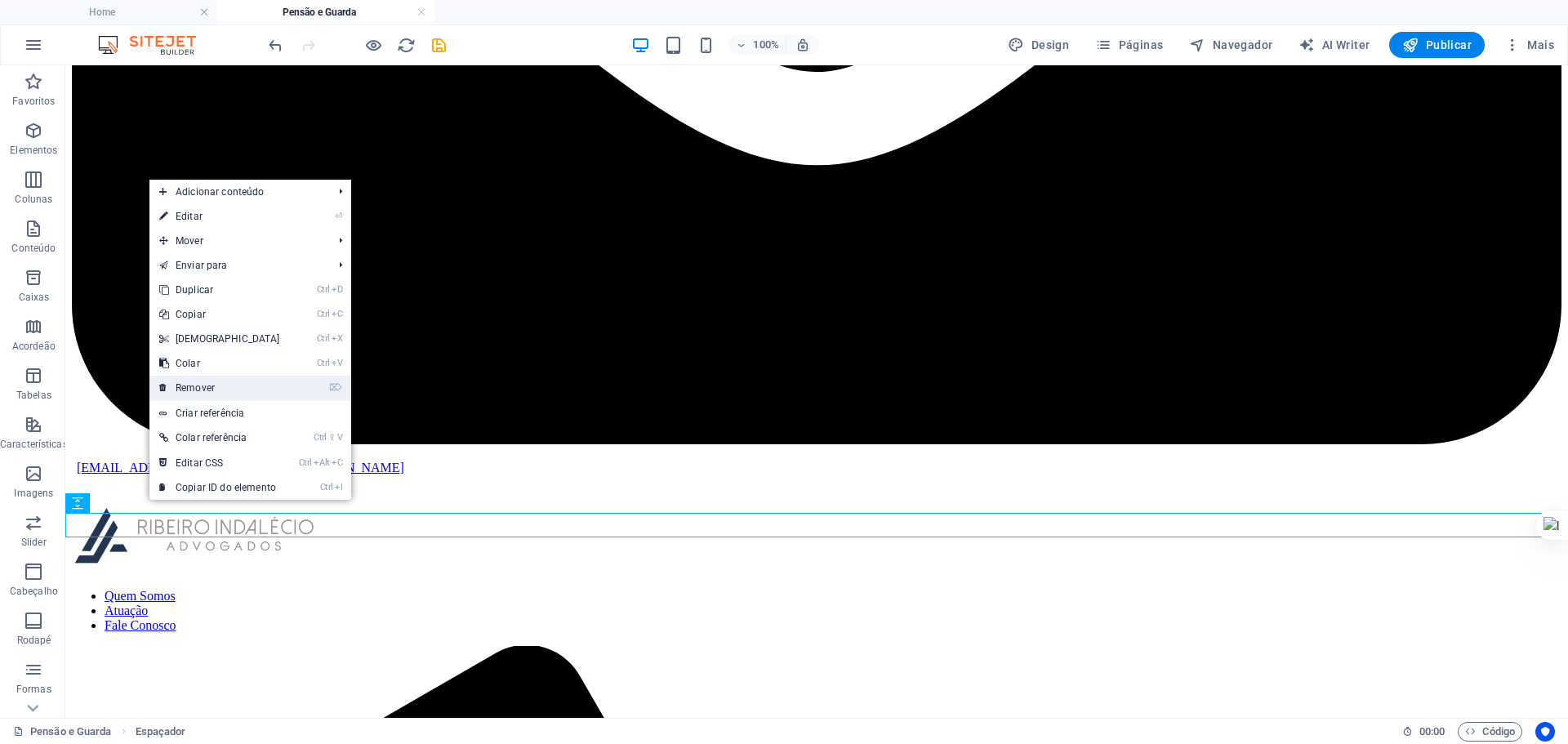
click at [208, 386] on link "⌦ Remover" at bounding box center [220, 388] width 141 height 24
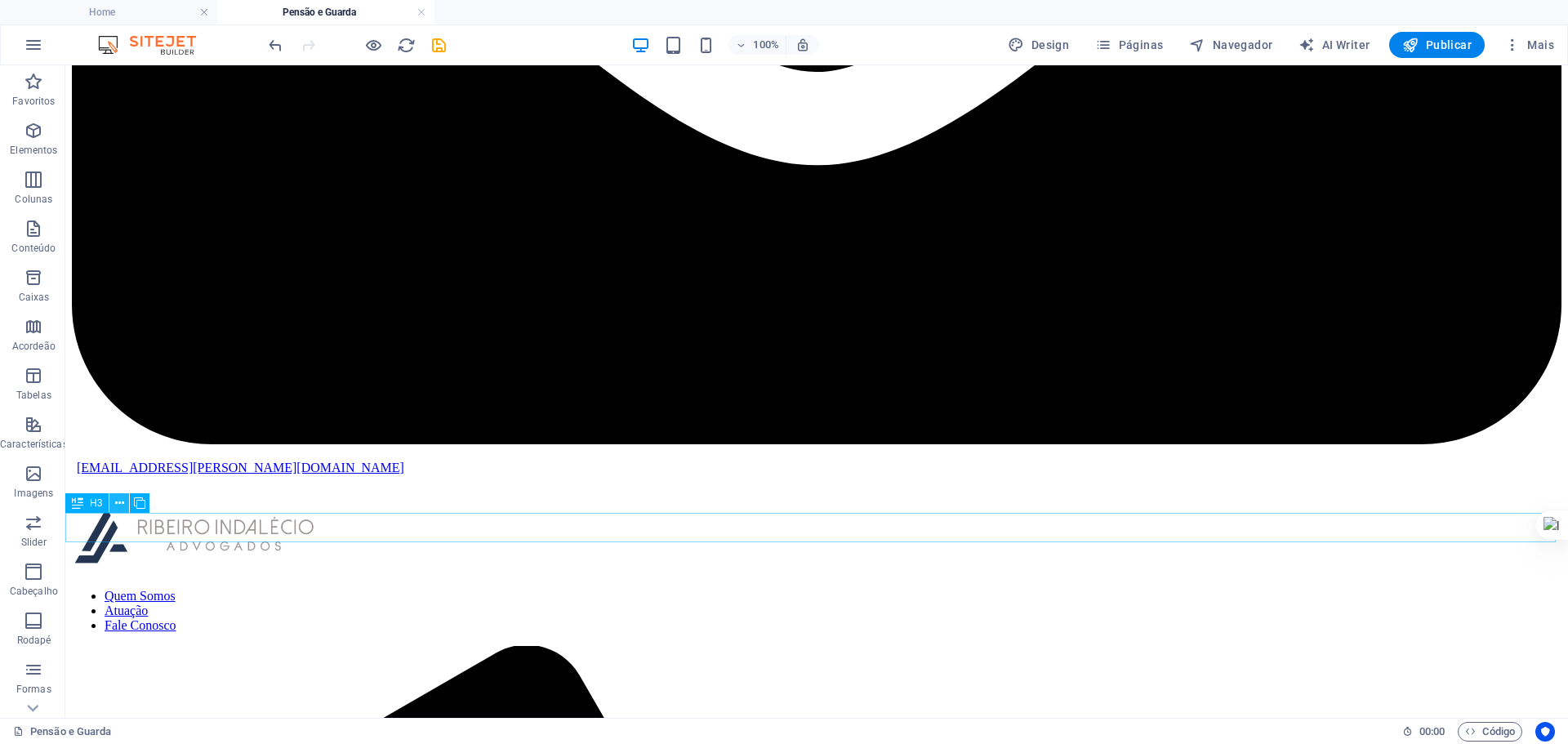
click at [120, 504] on icon at bounding box center [120, 503] width 9 height 17
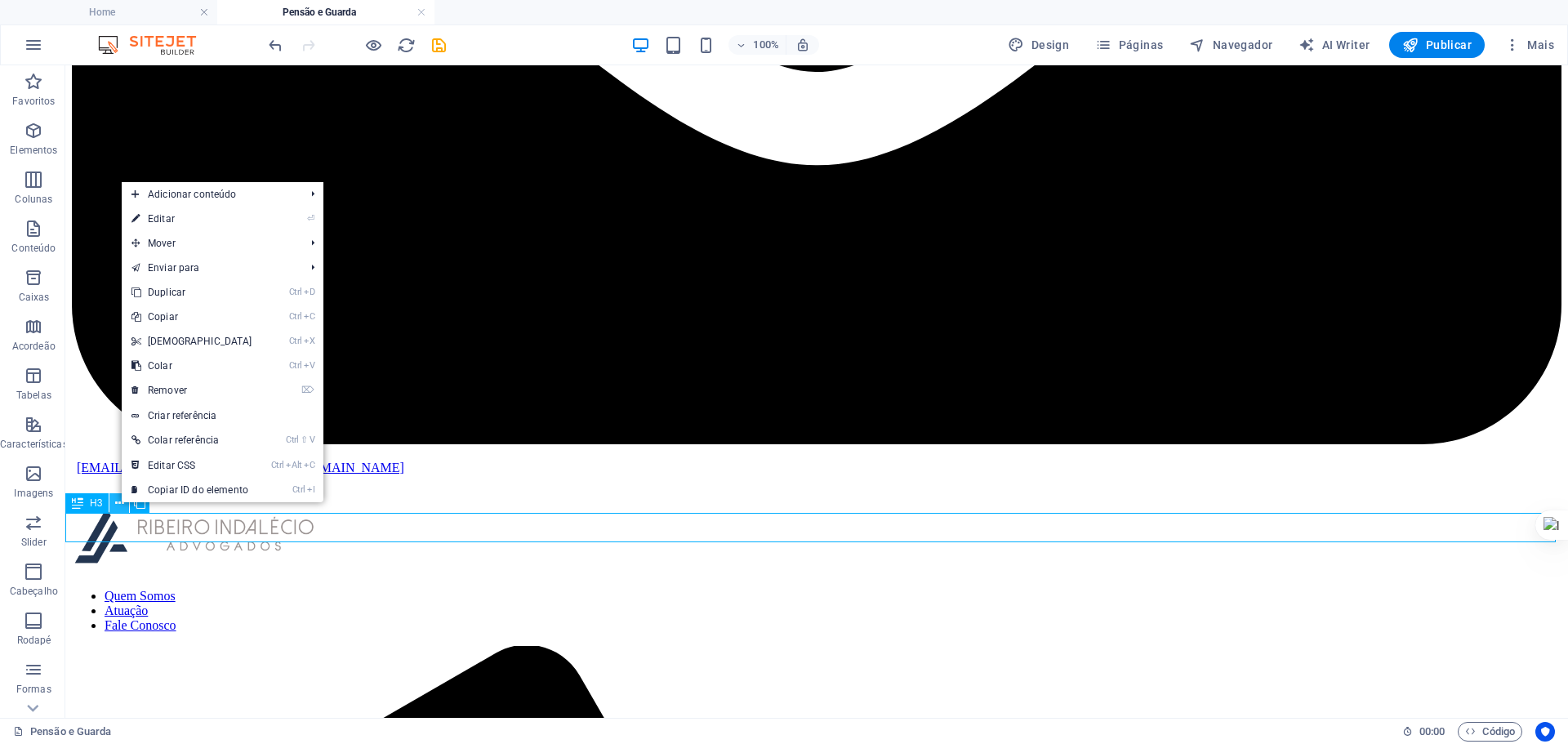
click at [120, 504] on icon at bounding box center [120, 503] width 9 height 17
click at [217, 387] on link "⌦ Remover" at bounding box center [192, 391] width 141 height 24
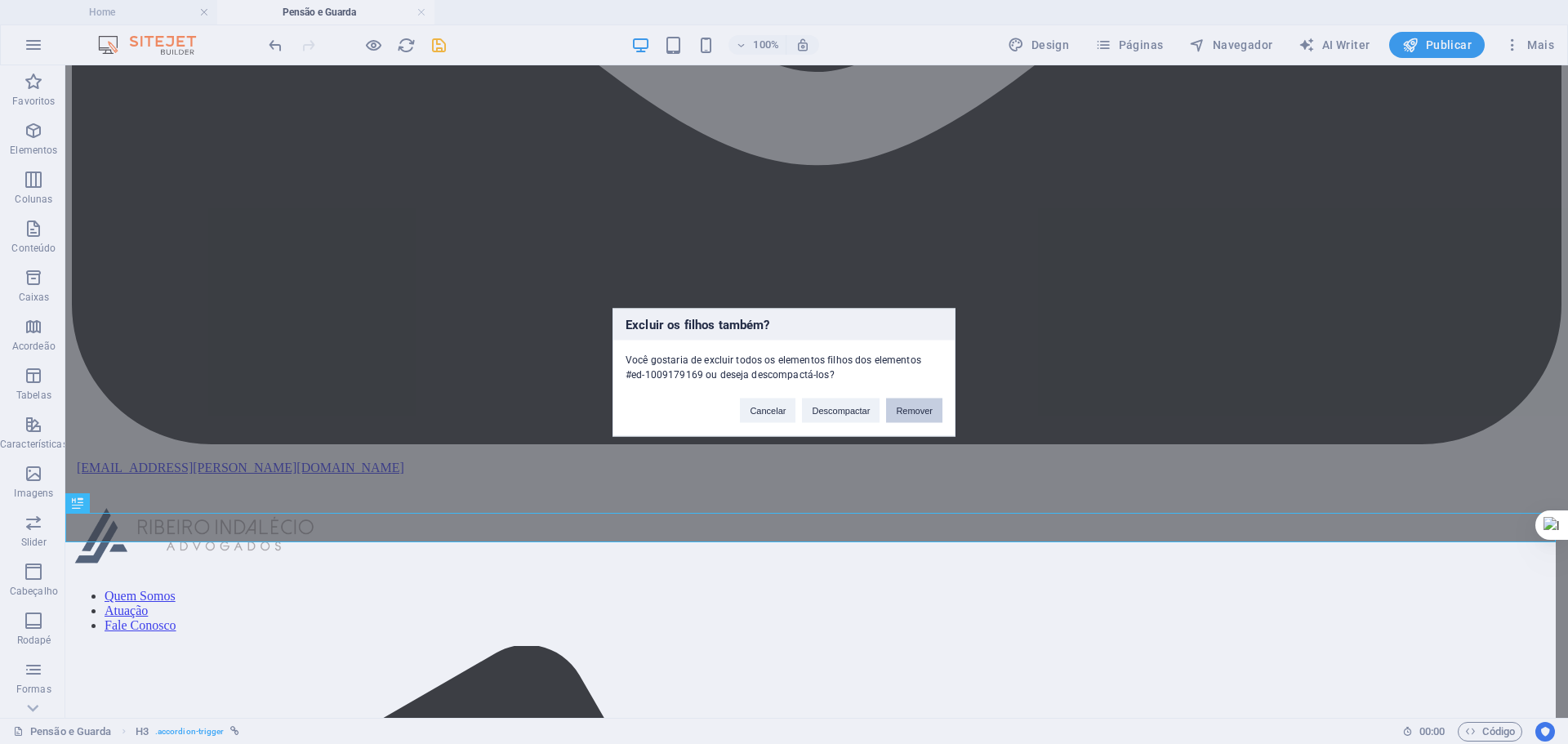
click at [922, 410] on button "Remover" at bounding box center [914, 409] width 56 height 24
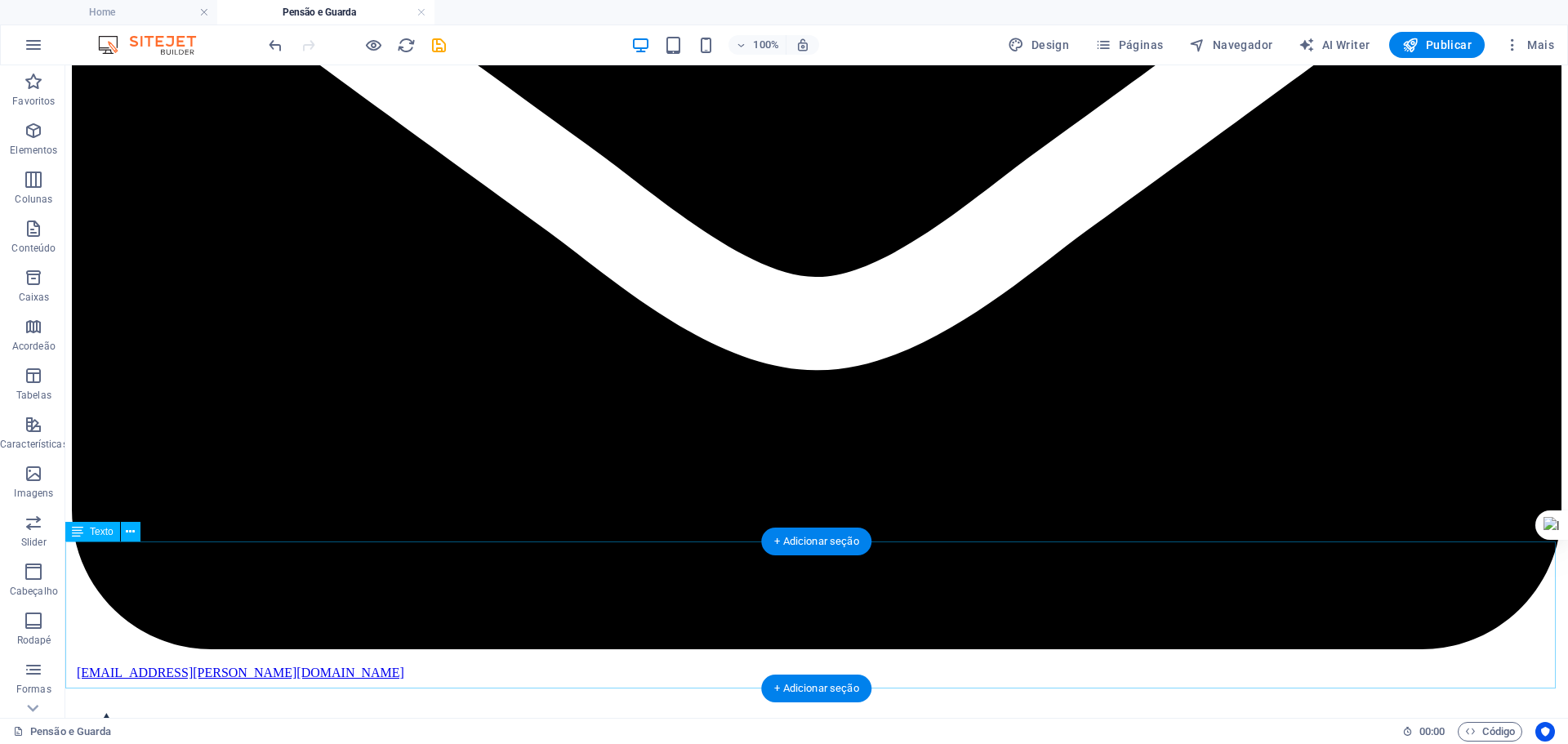
click at [126, 535] on icon at bounding box center [130, 532] width 9 height 17
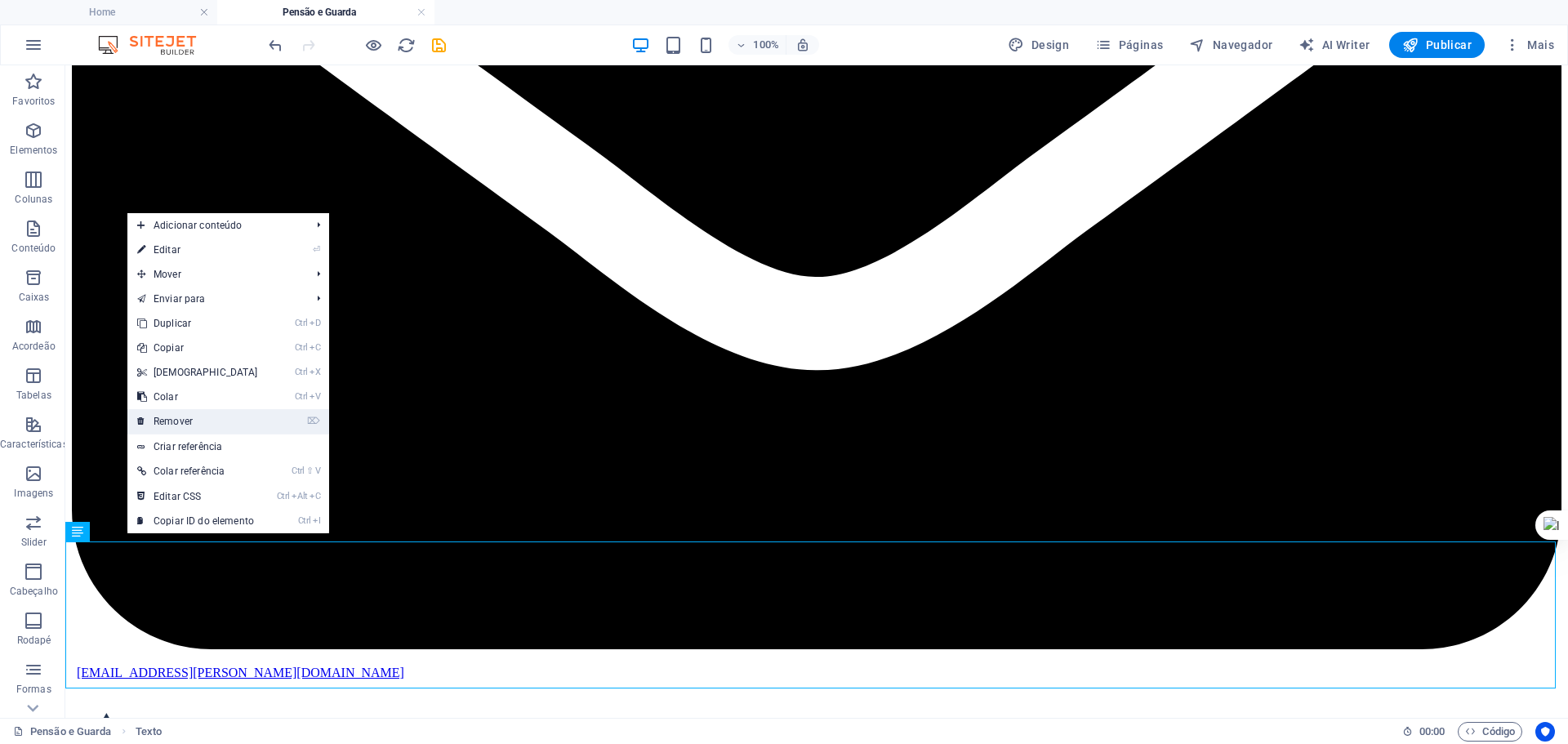
click at [182, 415] on link "⌦ Remover" at bounding box center [198, 422] width 141 height 24
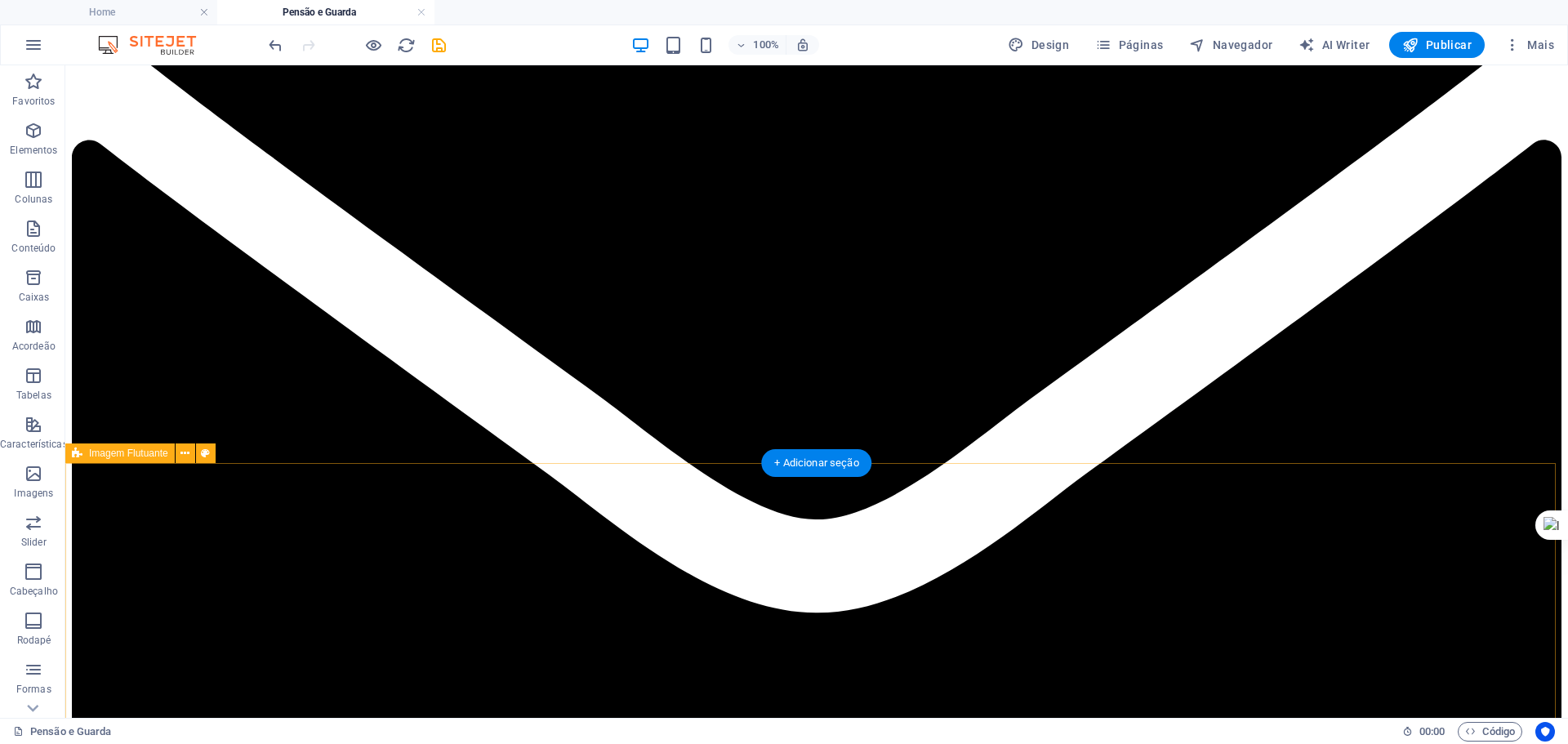
scroll to position [538, 0]
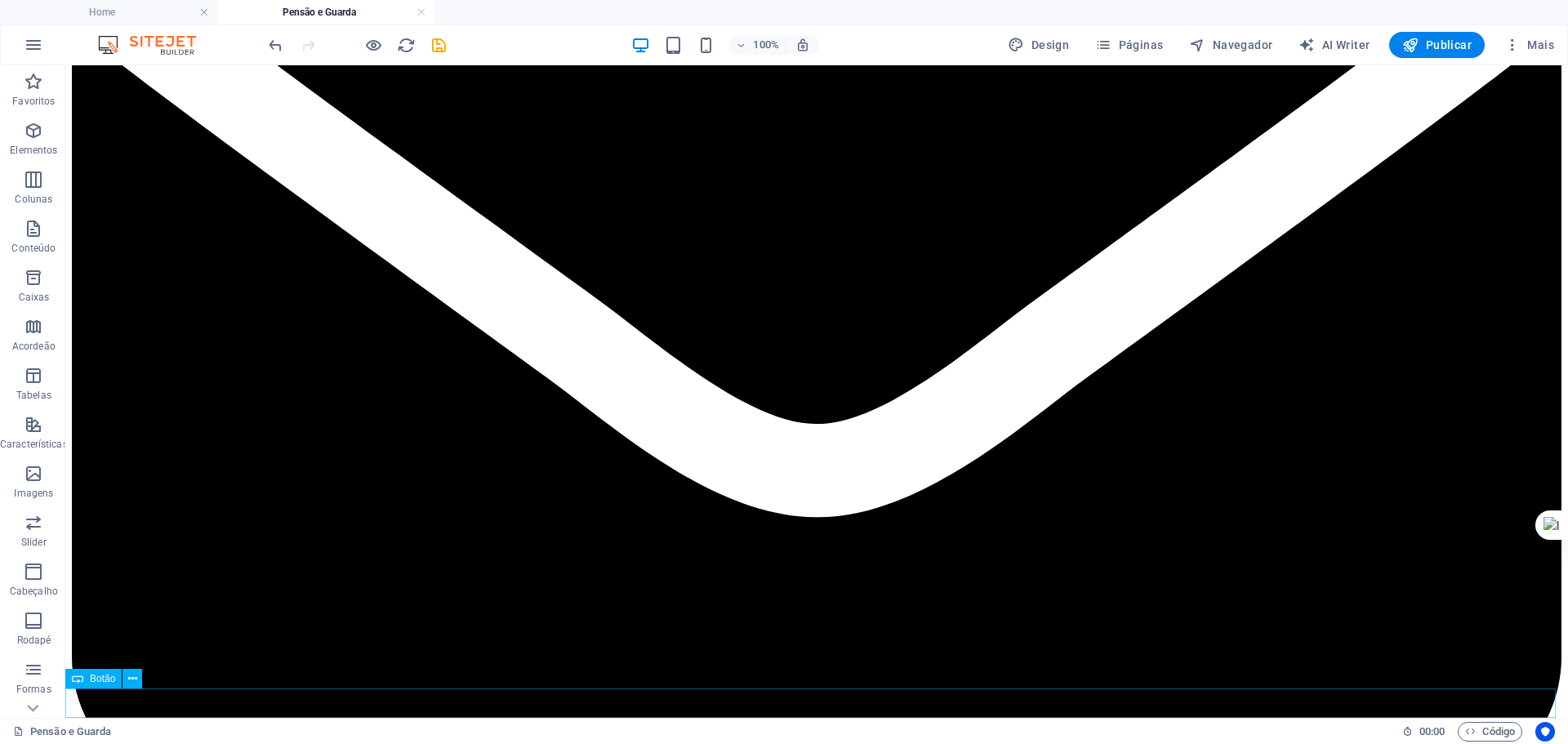
click at [130, 681] on icon at bounding box center [133, 679] width 9 height 17
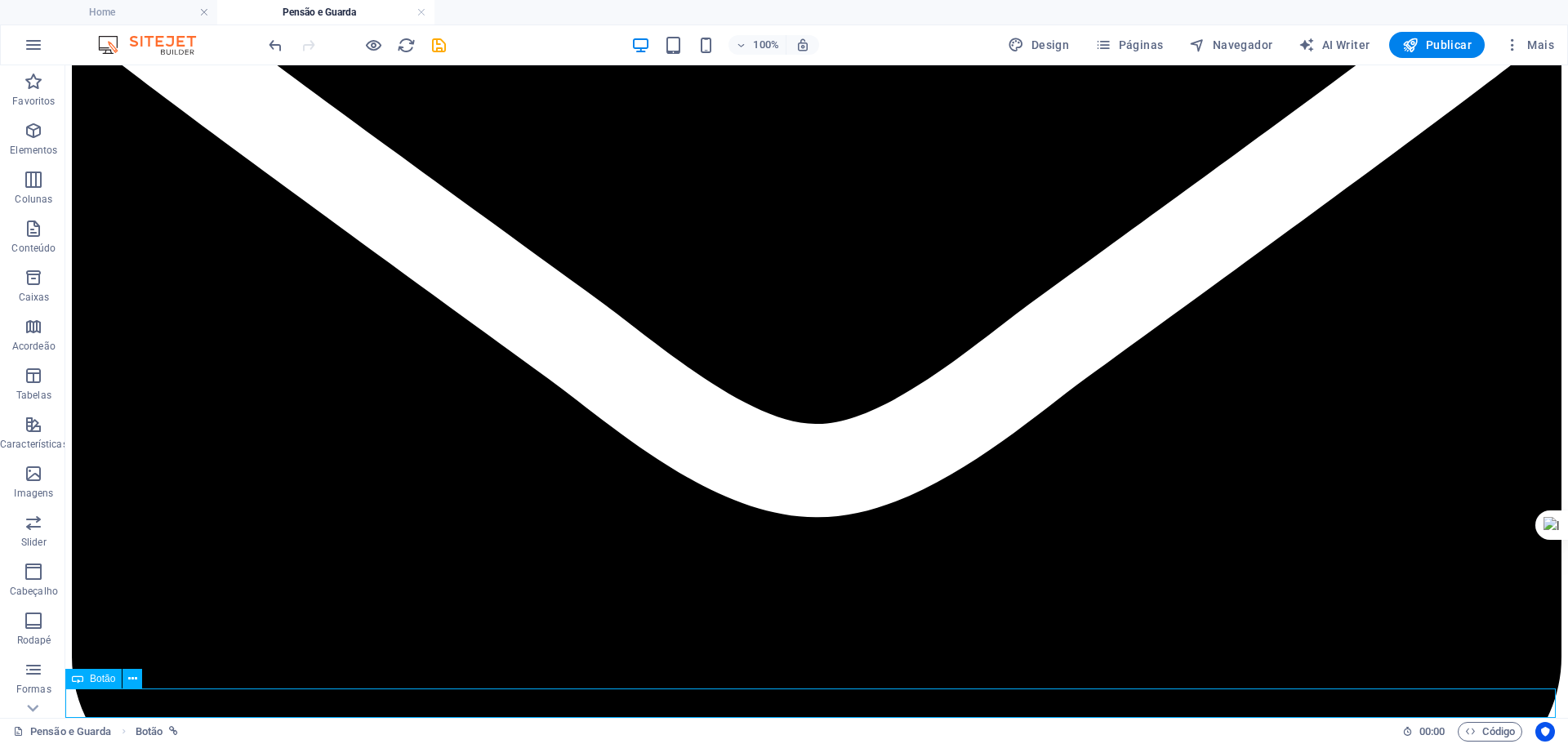
click at [126, 6] on h4 "Home" at bounding box center [109, 11] width 217 height 18
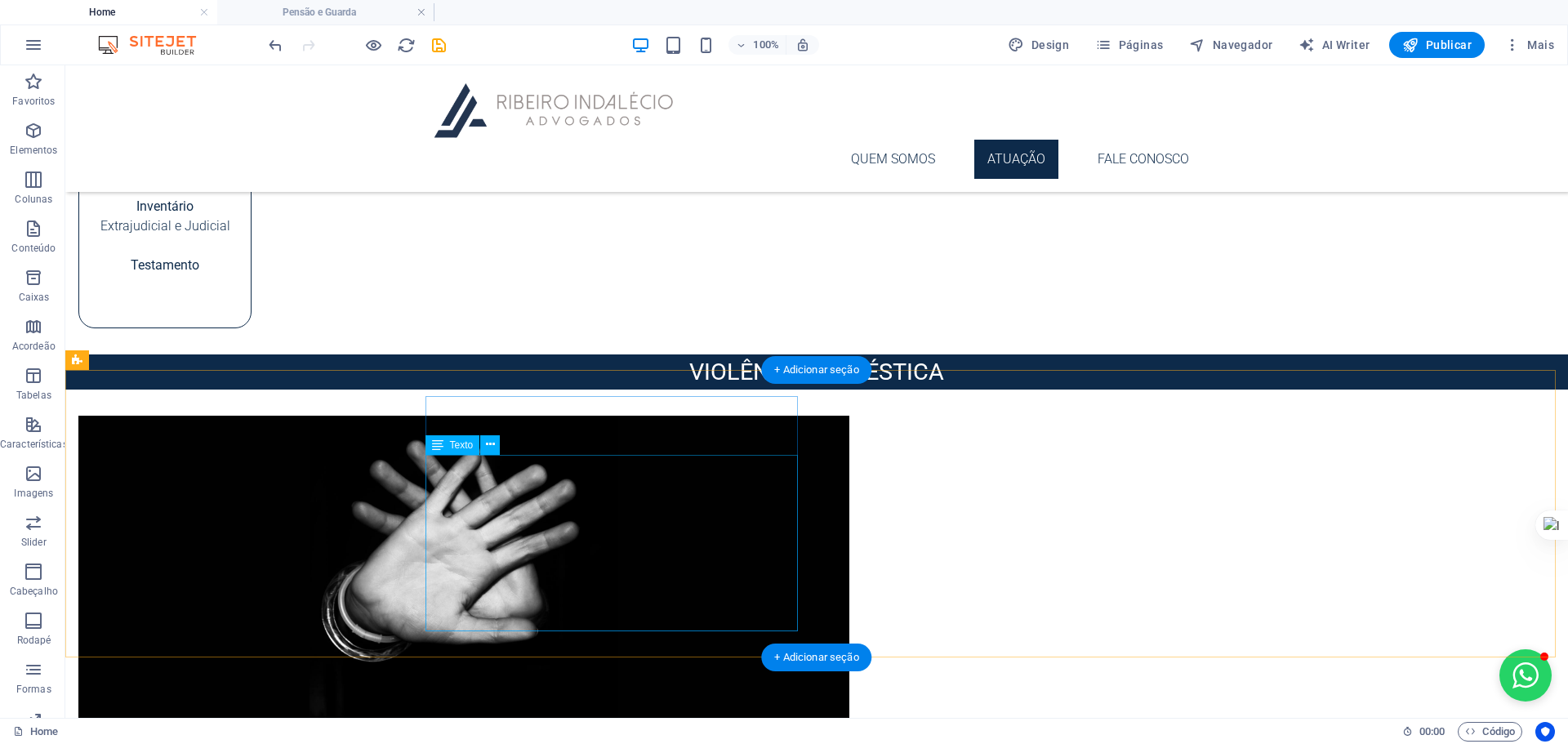
scroll to position [1632, 0]
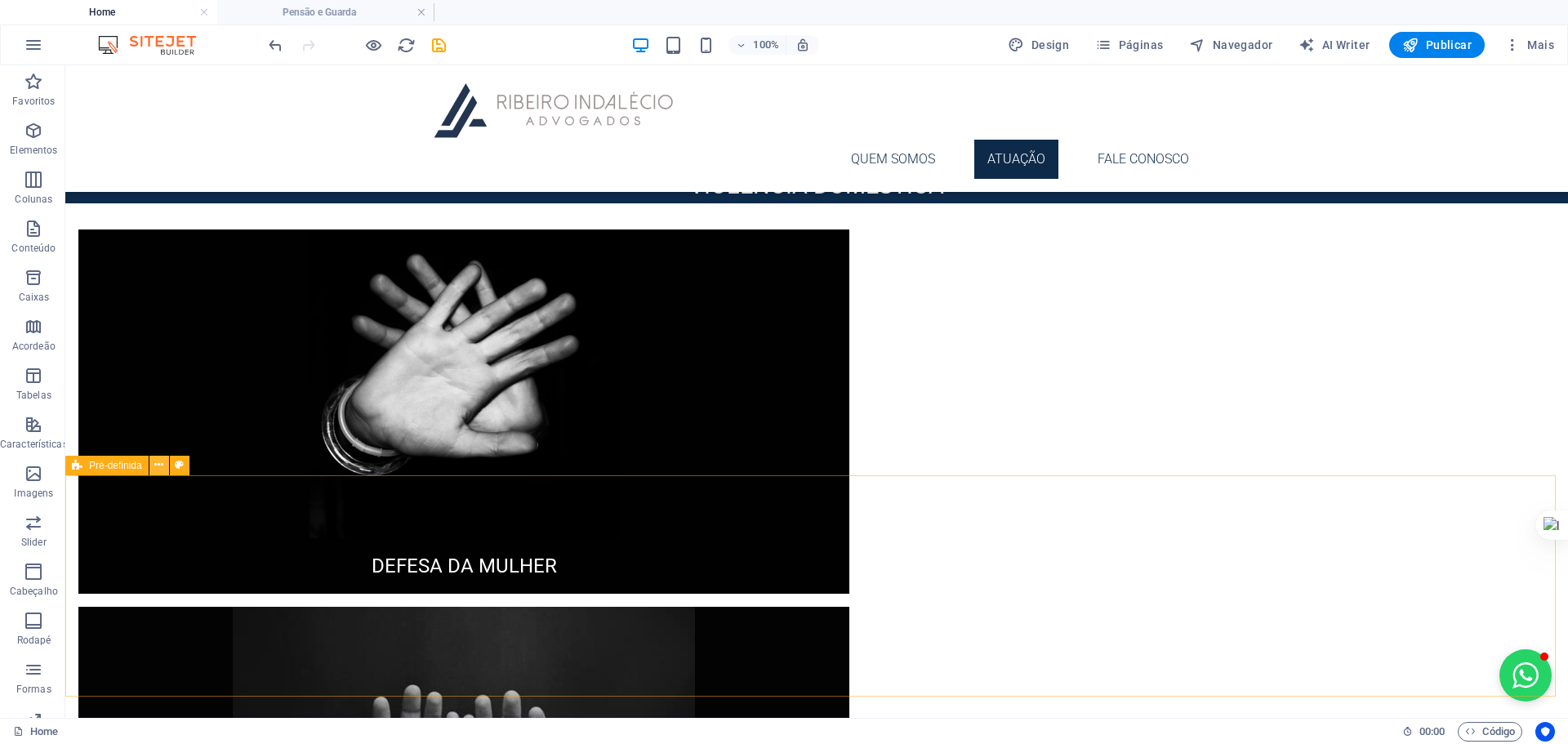
click at [157, 471] on icon at bounding box center [159, 465] width 9 height 17
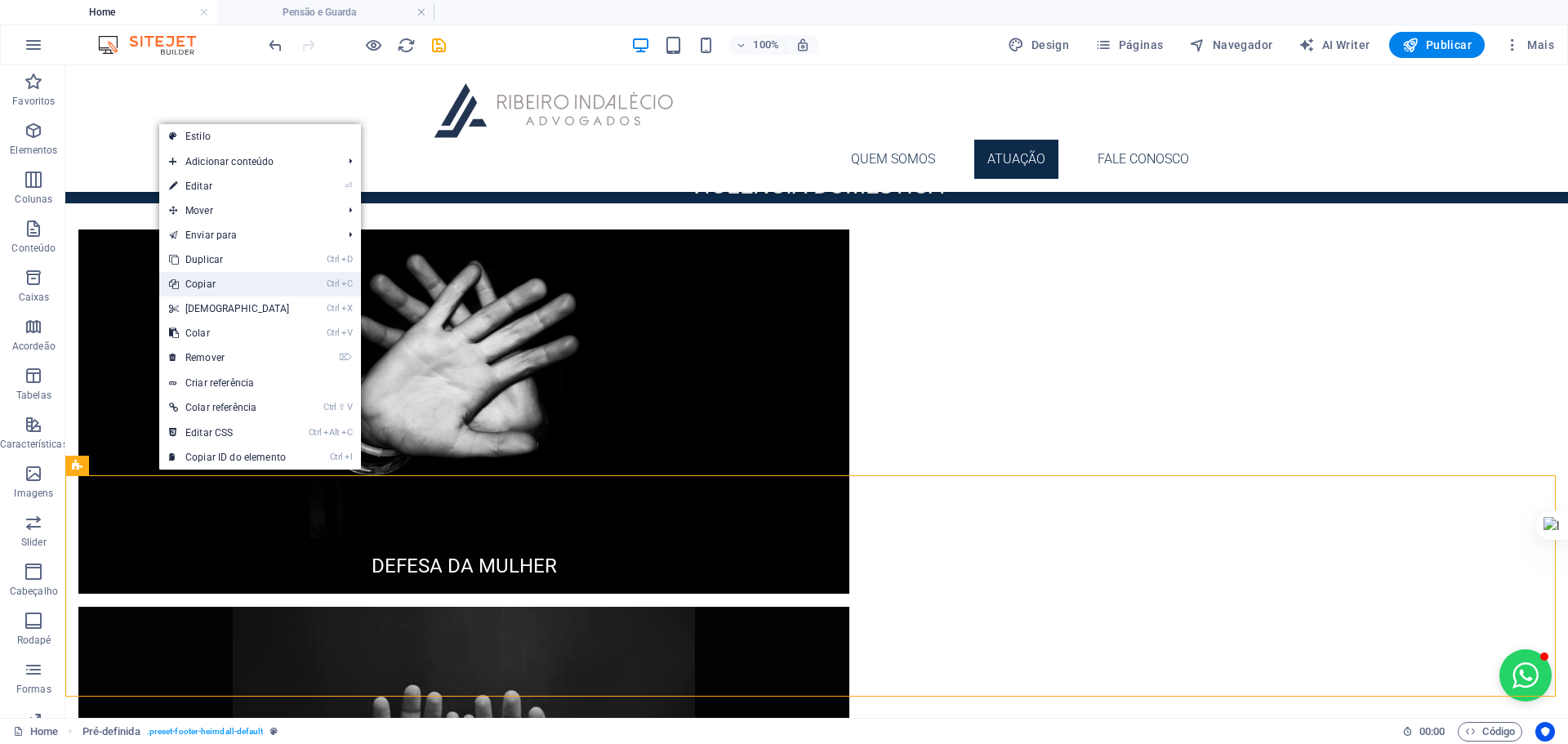
click at [224, 285] on link "Ctrl C Copiar" at bounding box center [229, 284] width 141 height 24
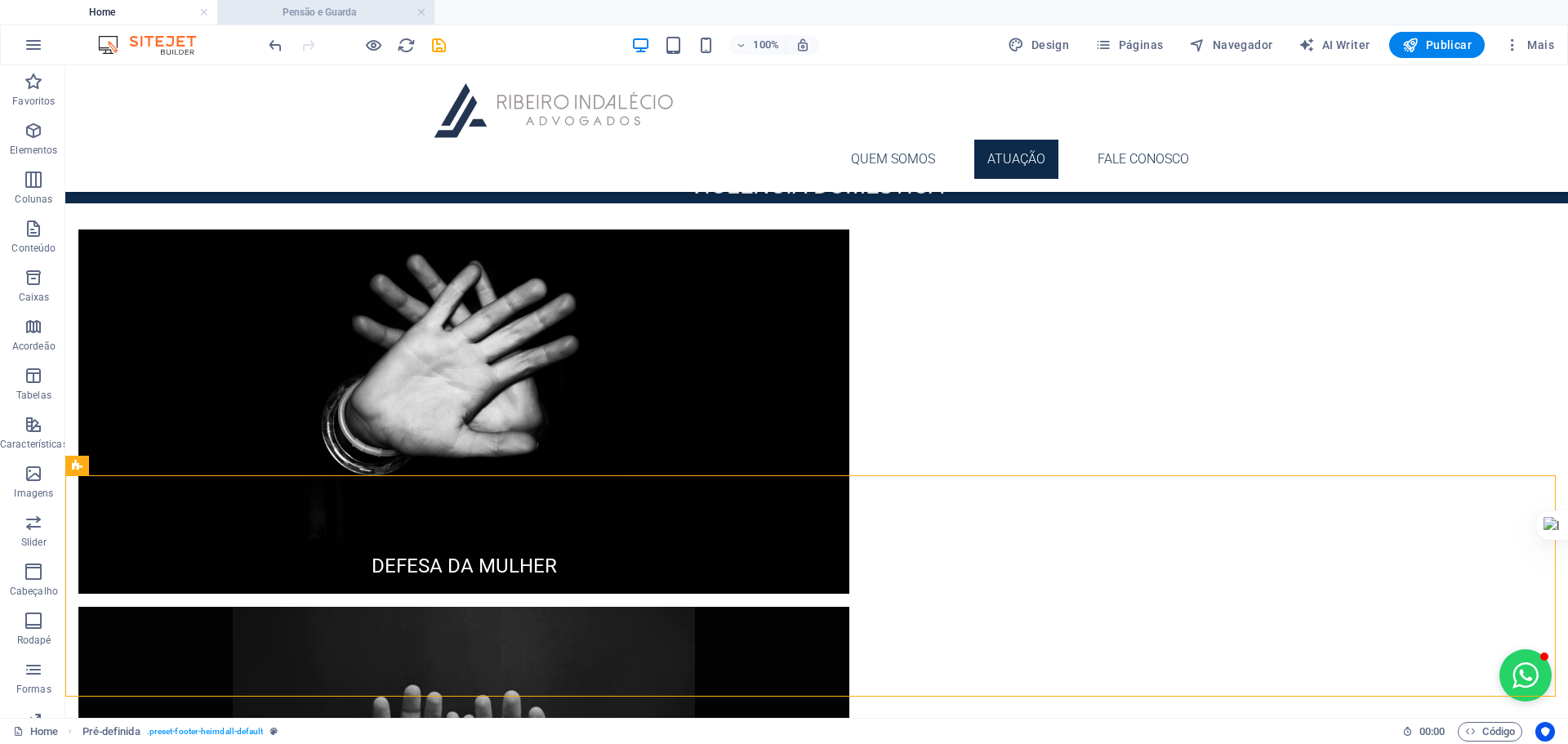
click at [372, 8] on h4 "Pensão e Guarda" at bounding box center [326, 11] width 217 height 18
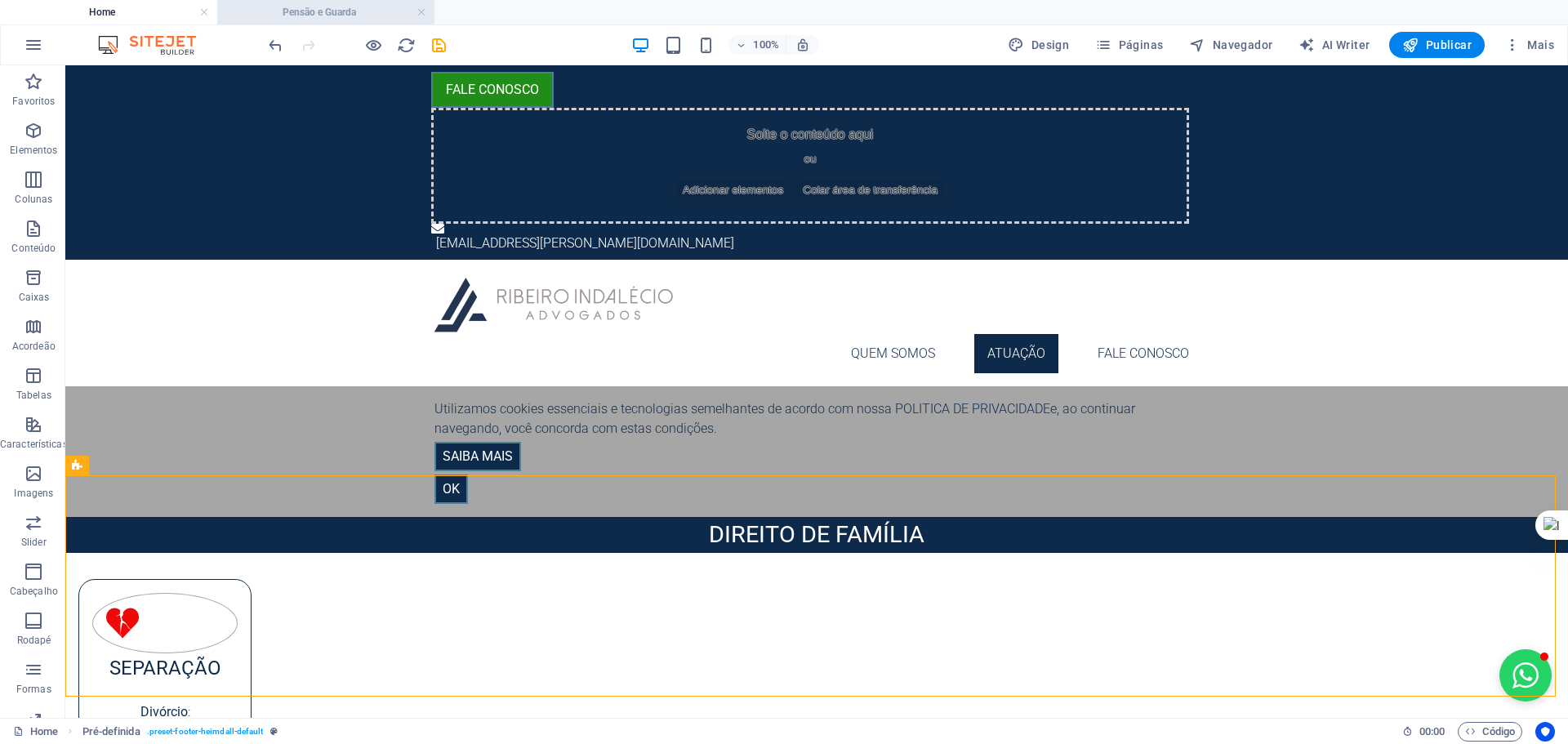
scroll to position [538, 0]
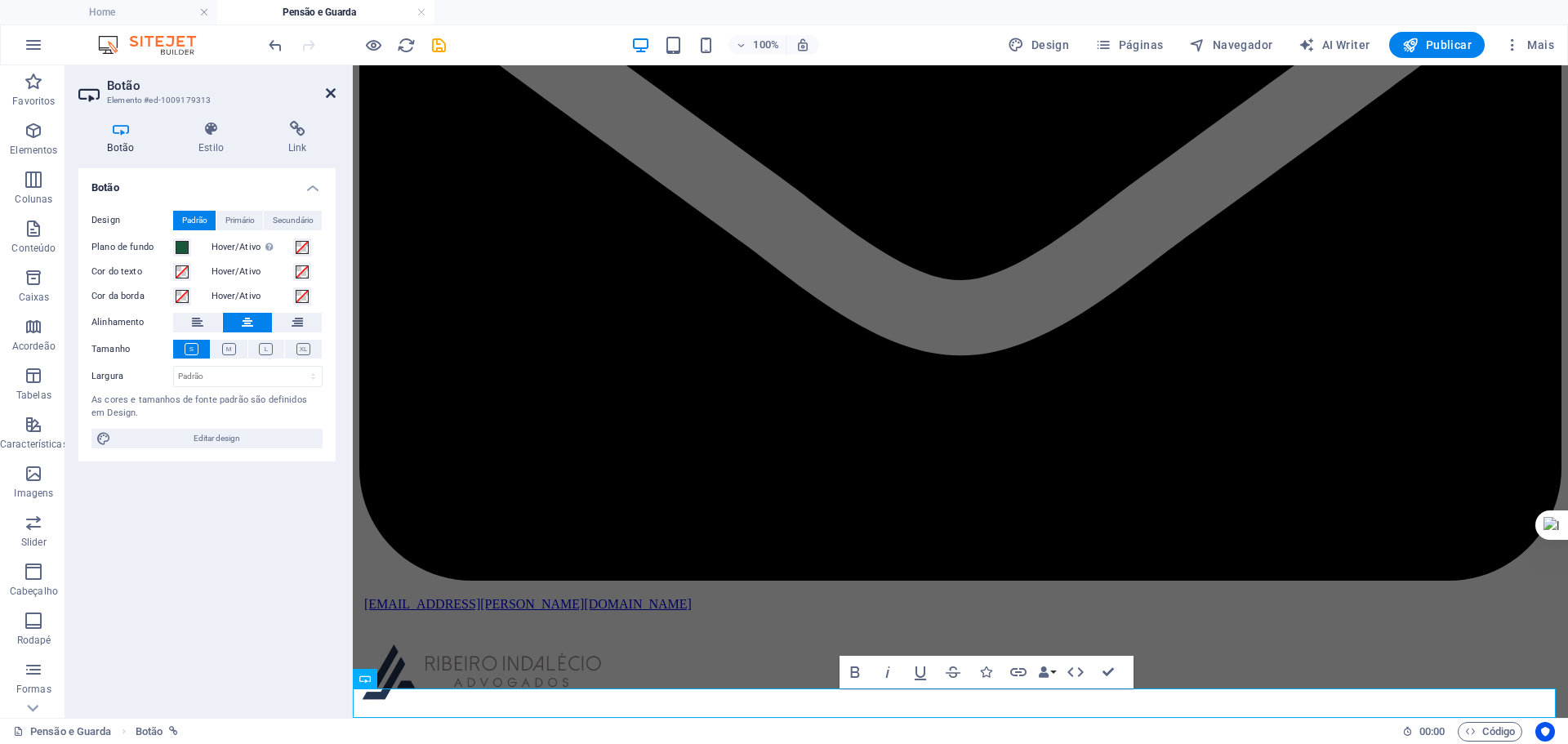
click at [333, 91] on icon at bounding box center [331, 93] width 9 height 13
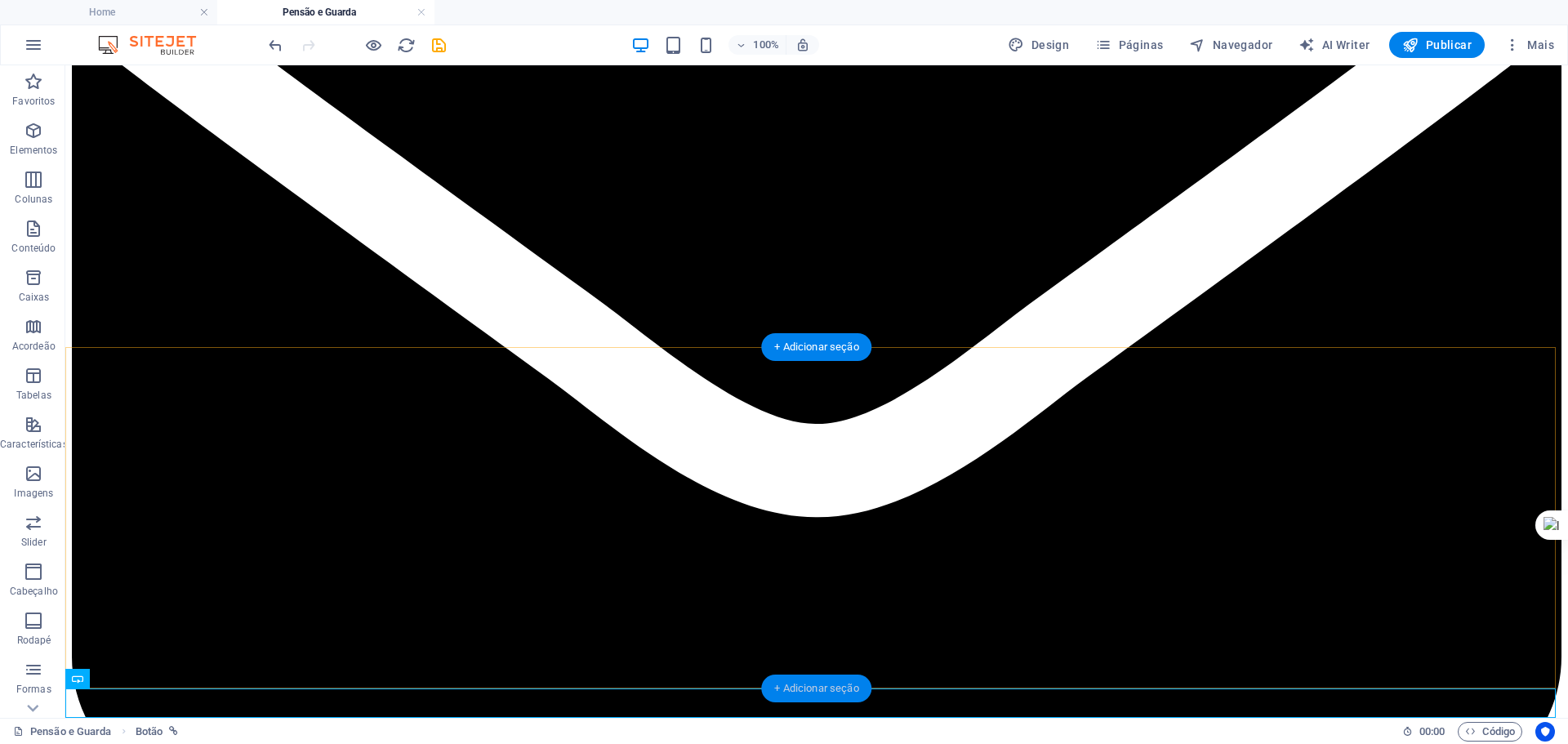
click at [812, 680] on div "+ Adicionar seção" at bounding box center [816, 689] width 111 height 28
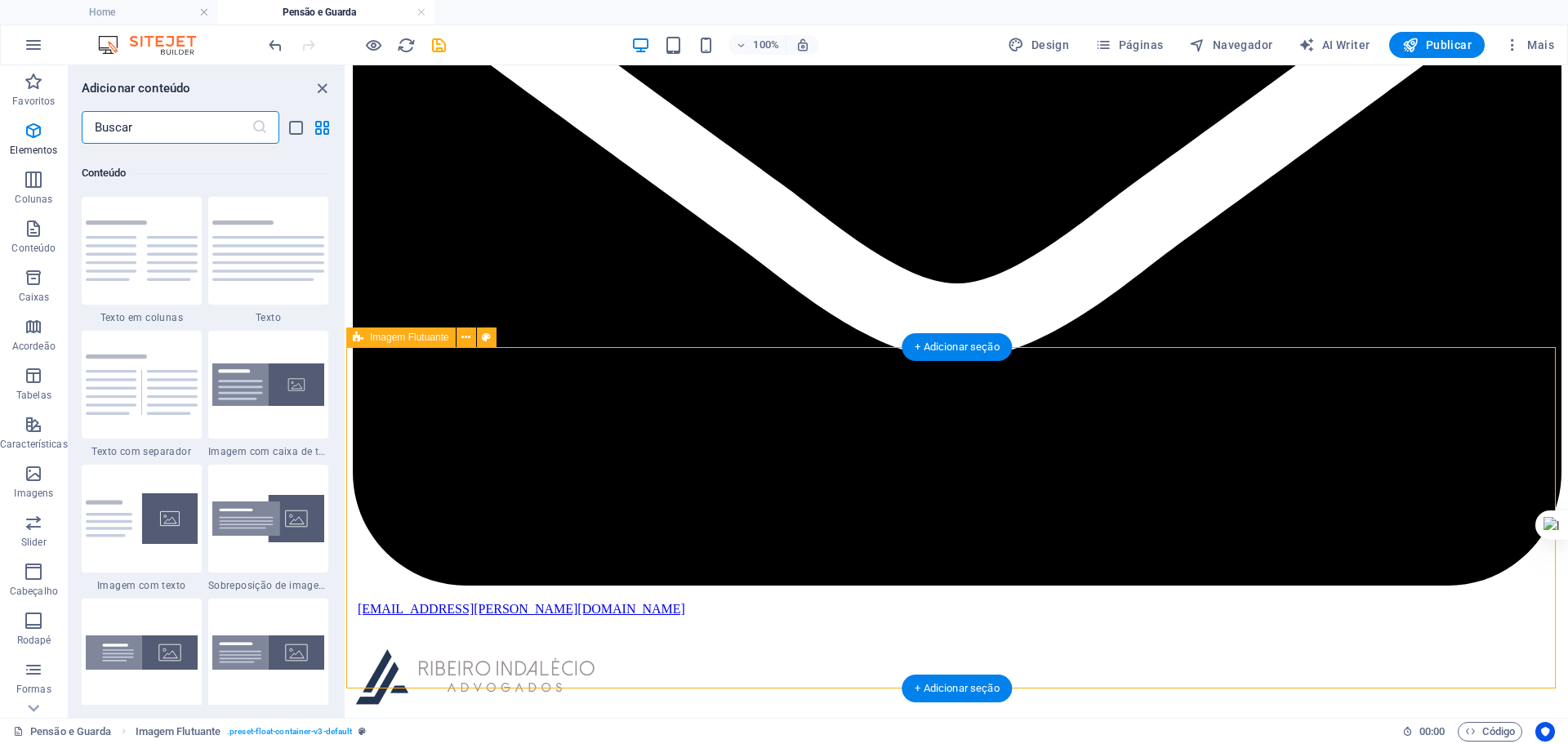
scroll to position [2858, 0]
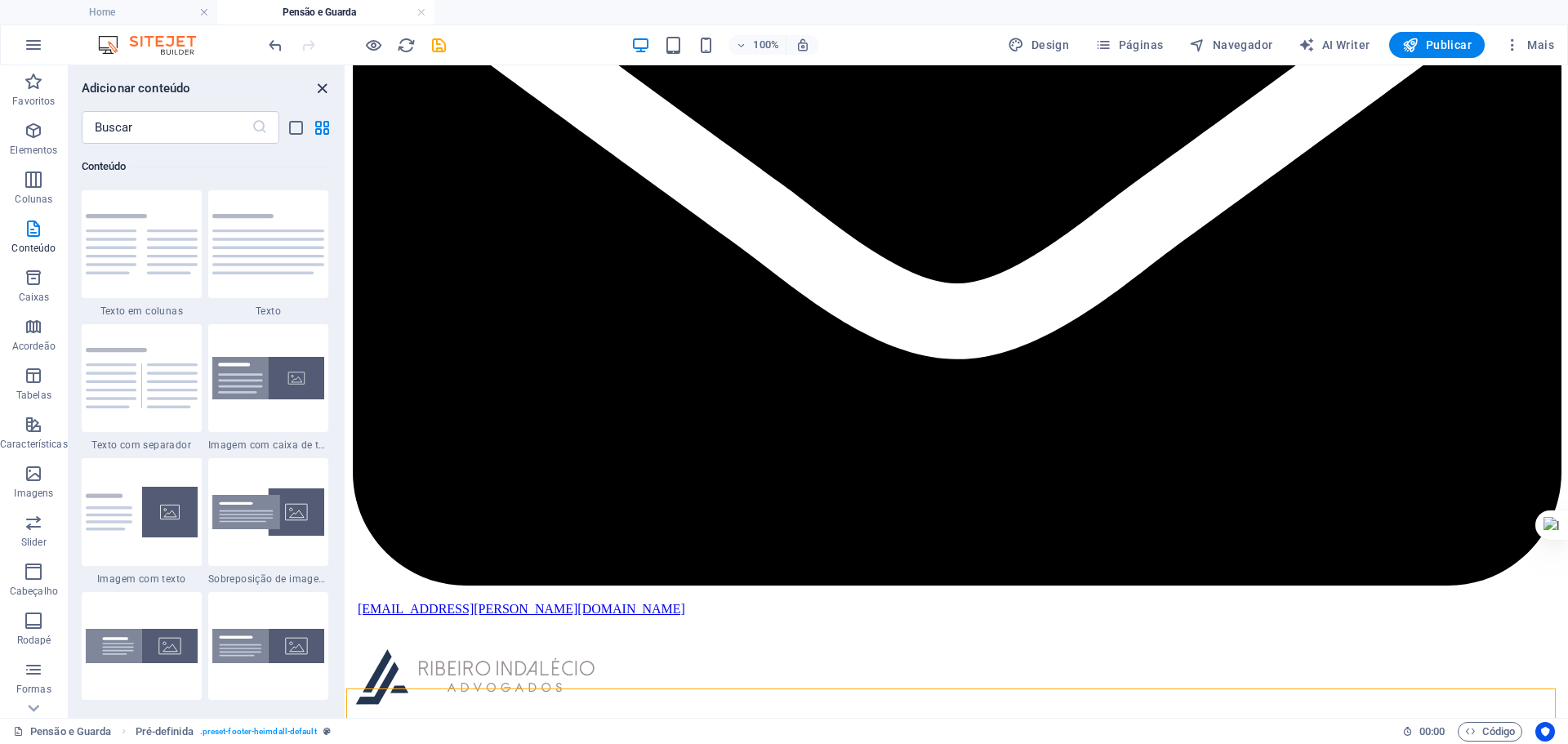
click at [321, 91] on icon "close panel" at bounding box center [322, 89] width 19 height 19
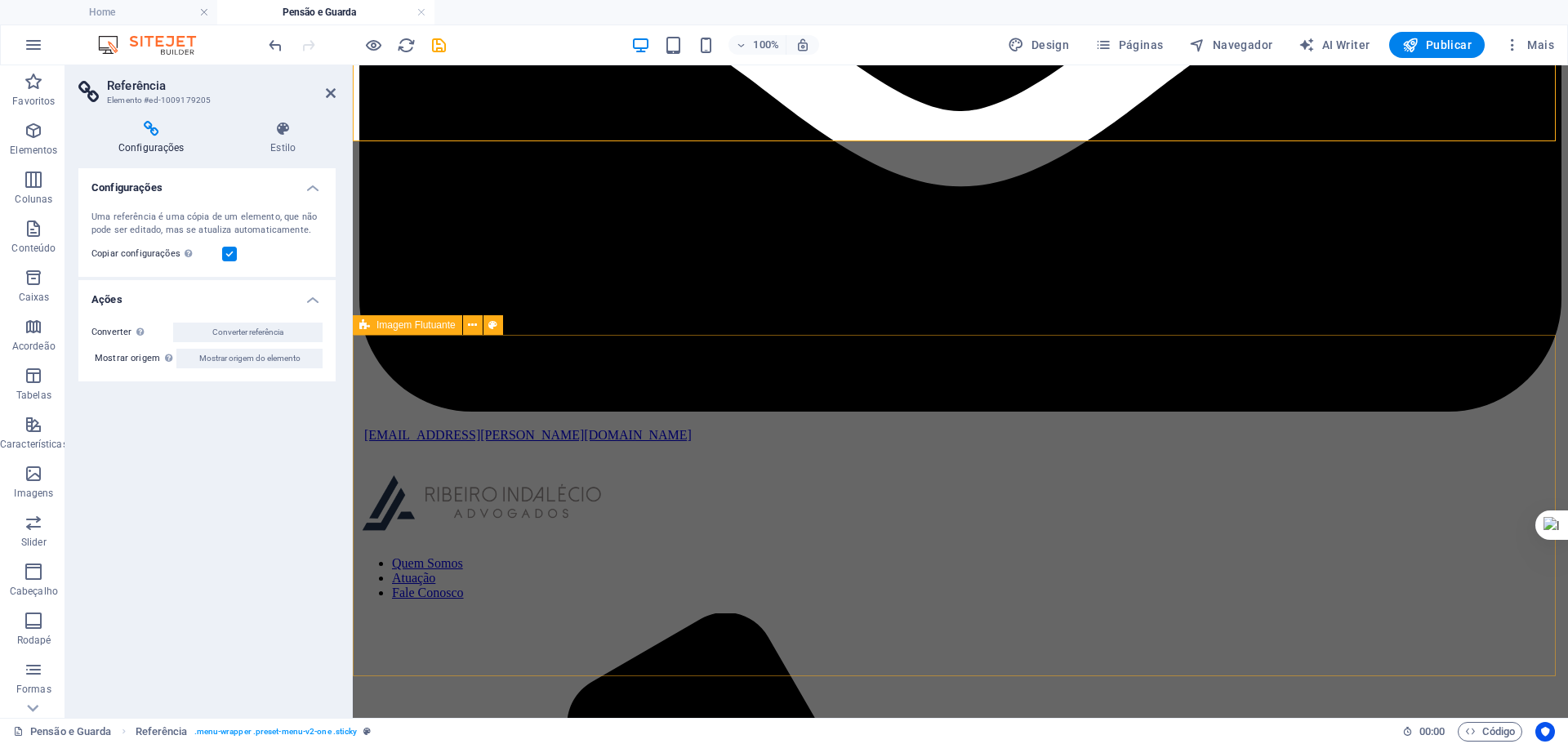
scroll to position [760, 0]
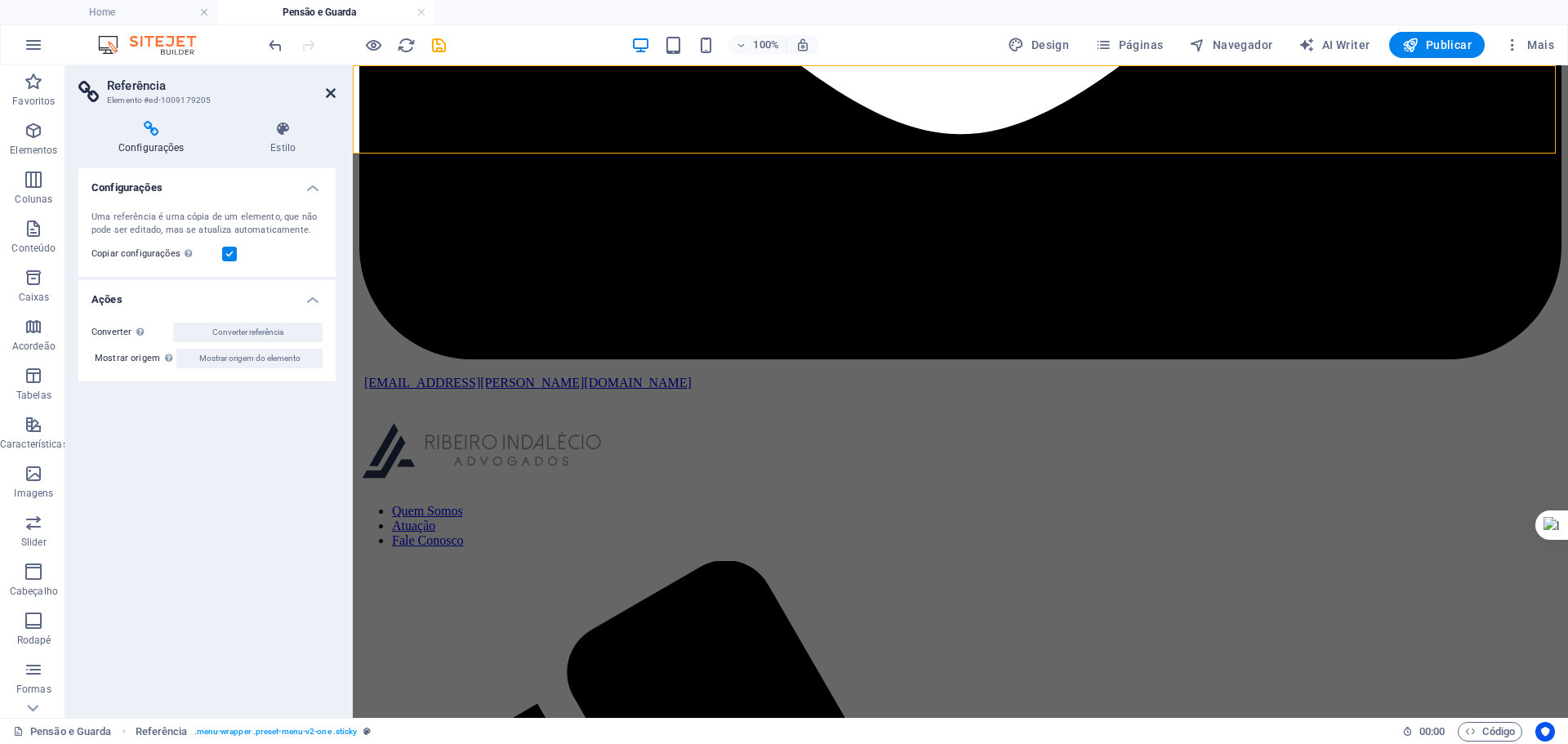
drag, startPoint x: 266, startPoint y: 30, endPoint x: 330, endPoint y: 94, distance: 90.5
click at [330, 94] on icon at bounding box center [331, 93] width 9 height 13
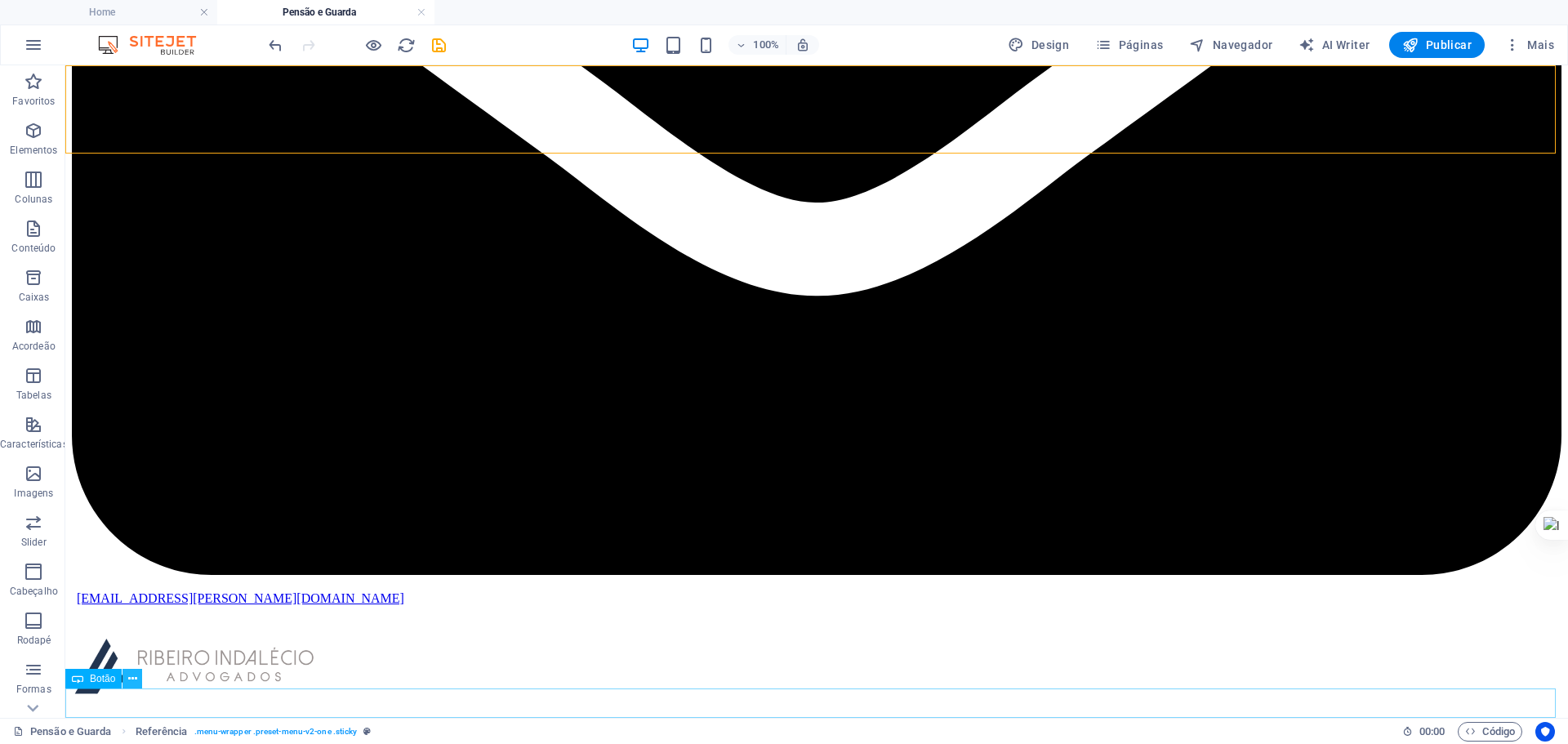
click at [138, 677] on button at bounding box center [132, 678] width 20 height 20
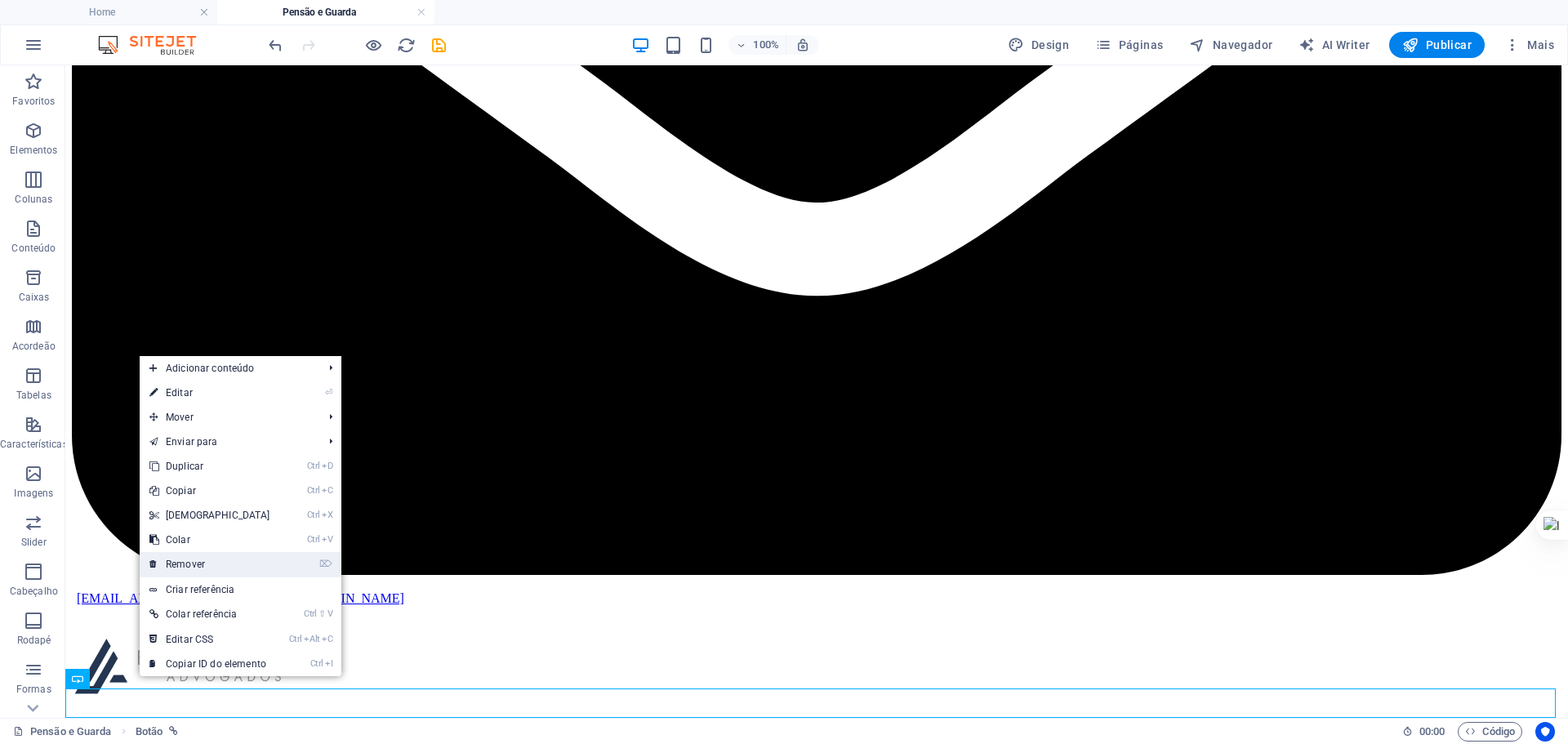
click at [190, 556] on link "⌦ Remover" at bounding box center [210, 564] width 141 height 24
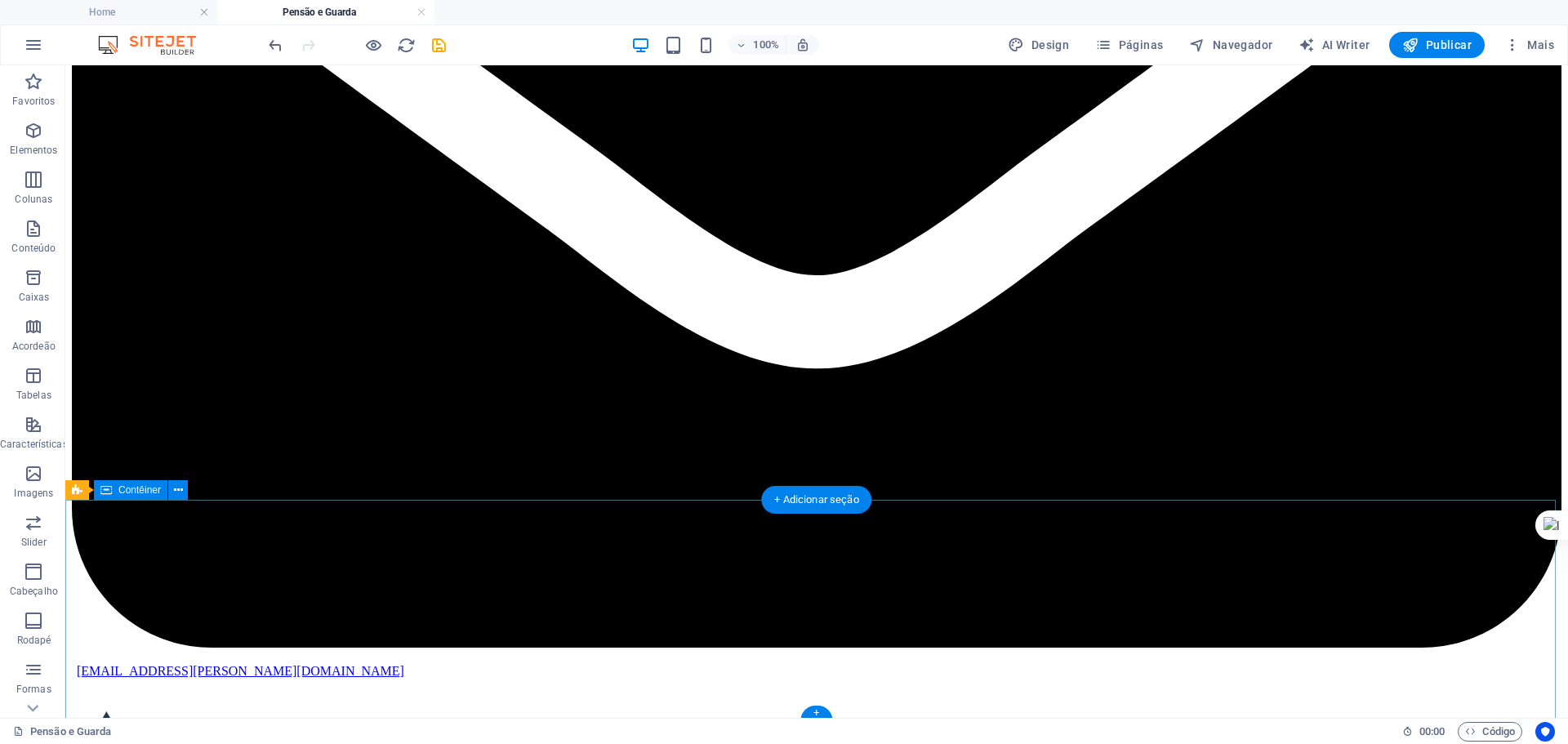
scroll to position [730, 0]
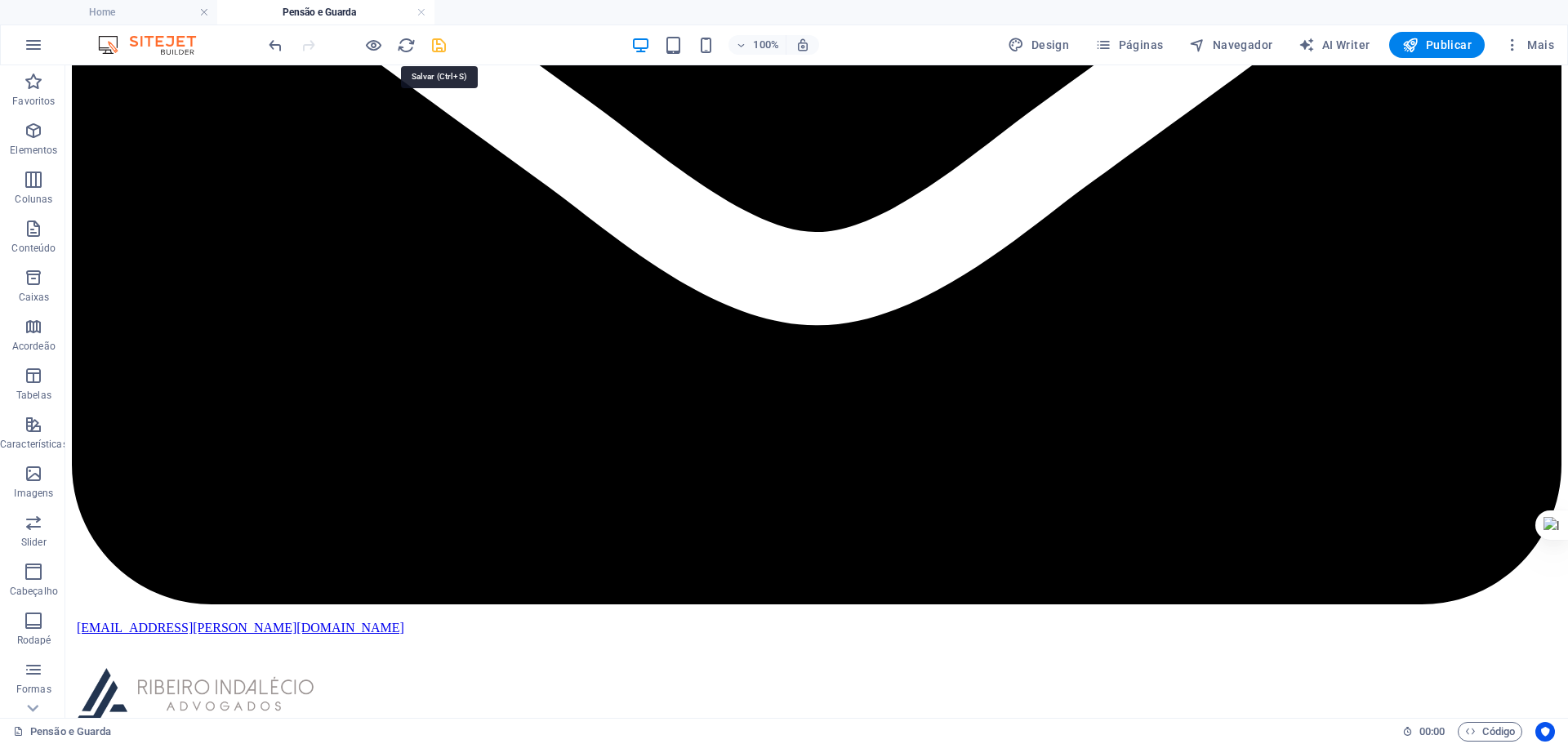
click at [442, 41] on icon "save" at bounding box center [438, 45] width 19 height 19
click at [137, 12] on h4 "Home" at bounding box center [109, 11] width 217 height 18
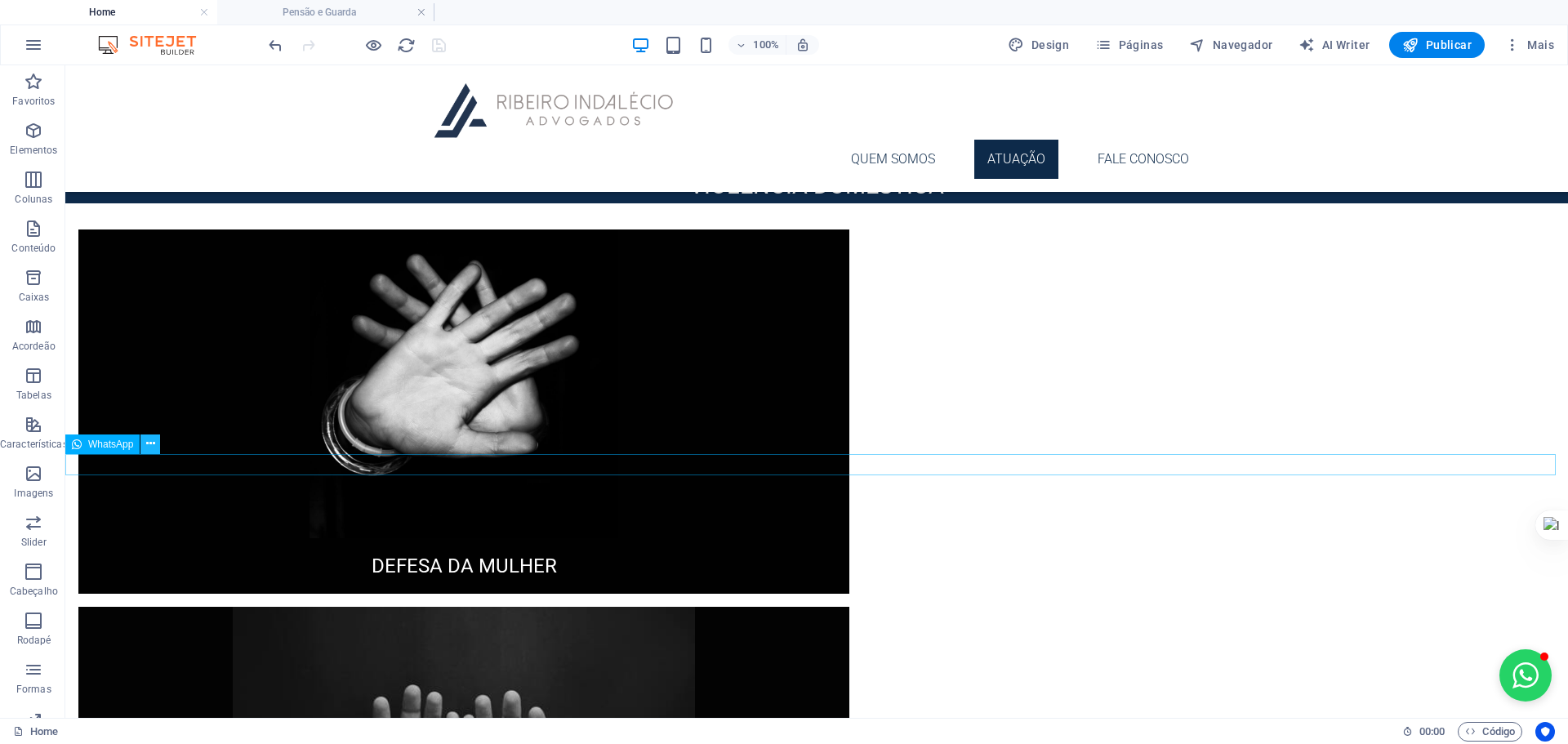
click at [150, 438] on icon at bounding box center [151, 444] width 9 height 17
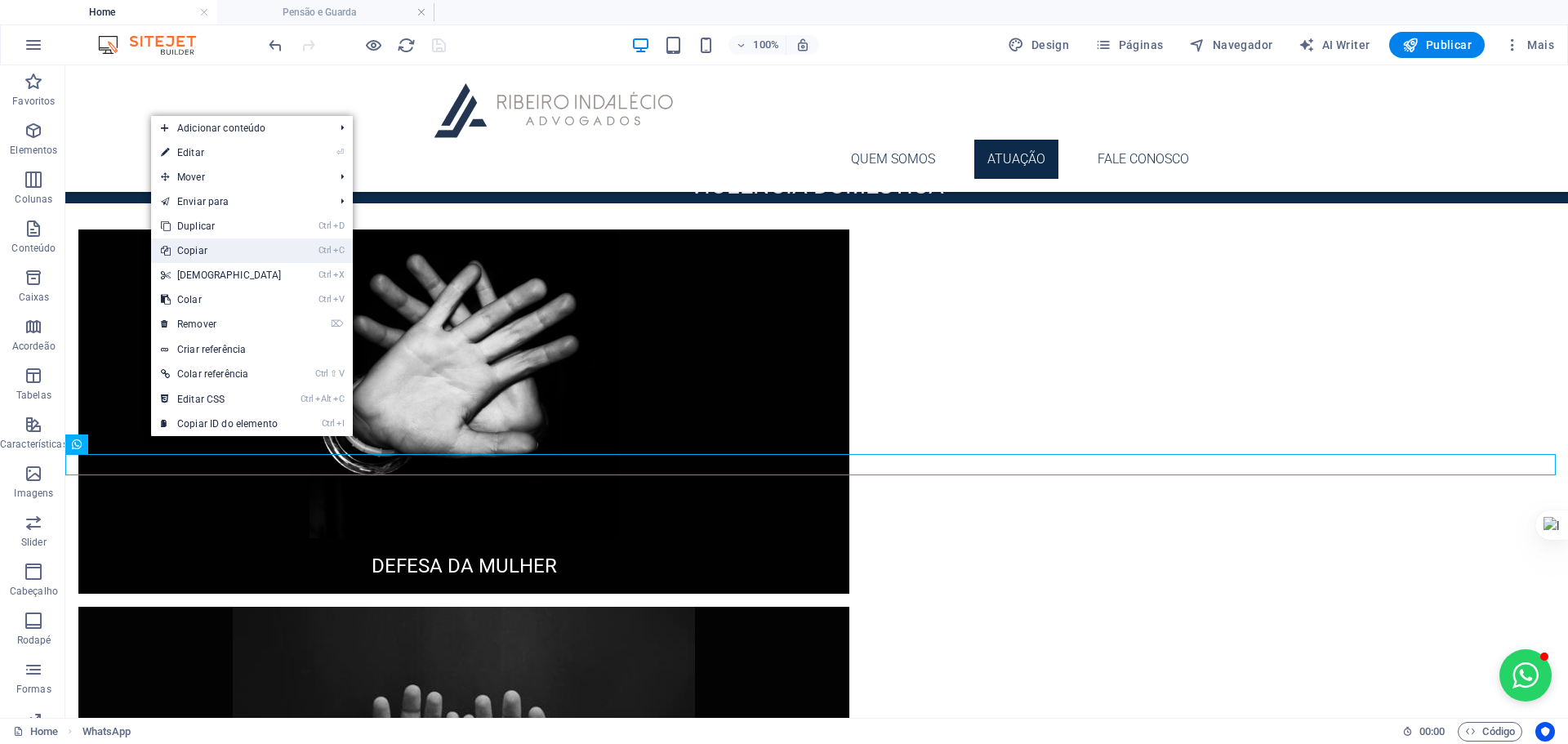
click at [227, 254] on link "Ctrl C Copiar" at bounding box center [221, 251] width 141 height 24
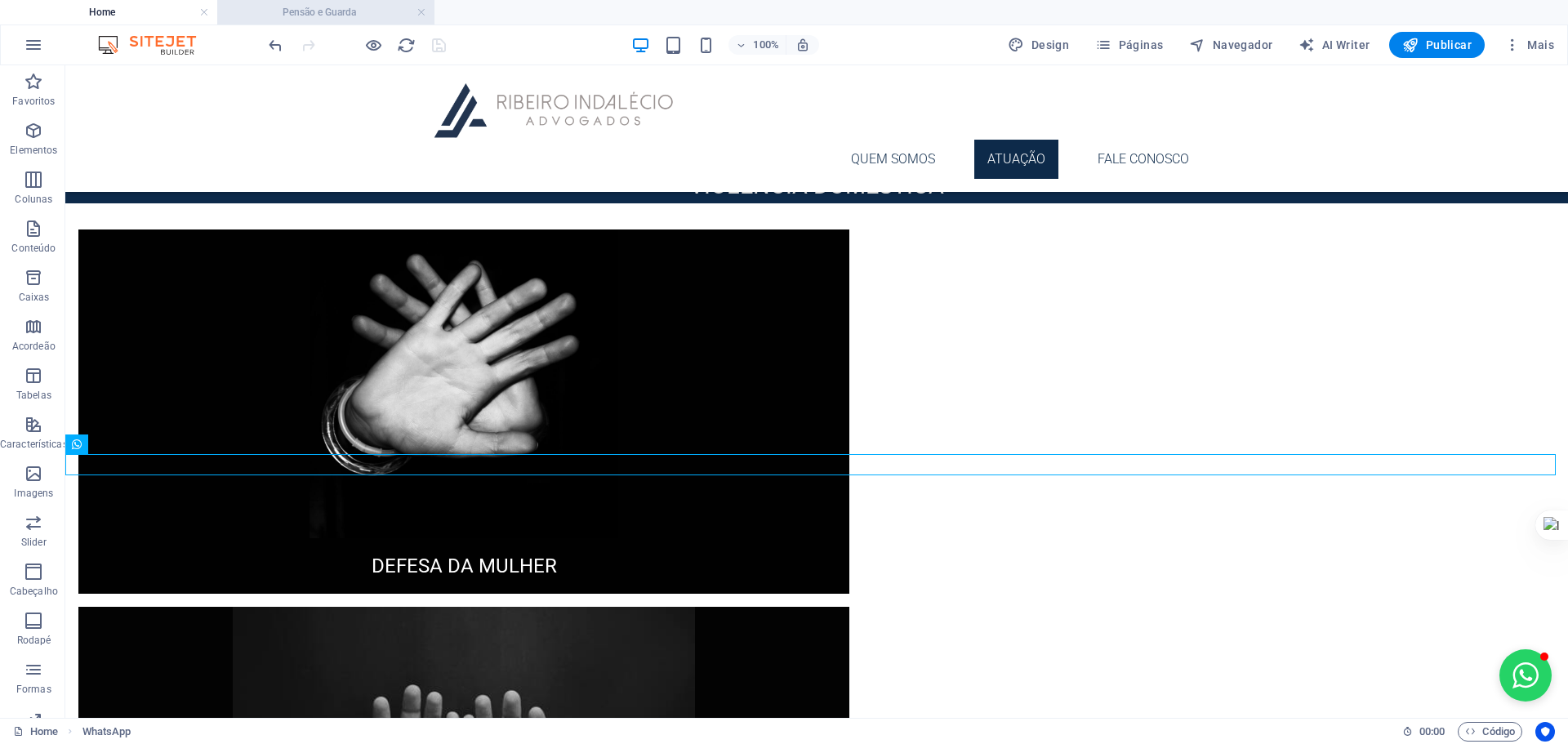
click at [302, 3] on h4 "Pensão e Guarda" at bounding box center [326, 11] width 217 height 18
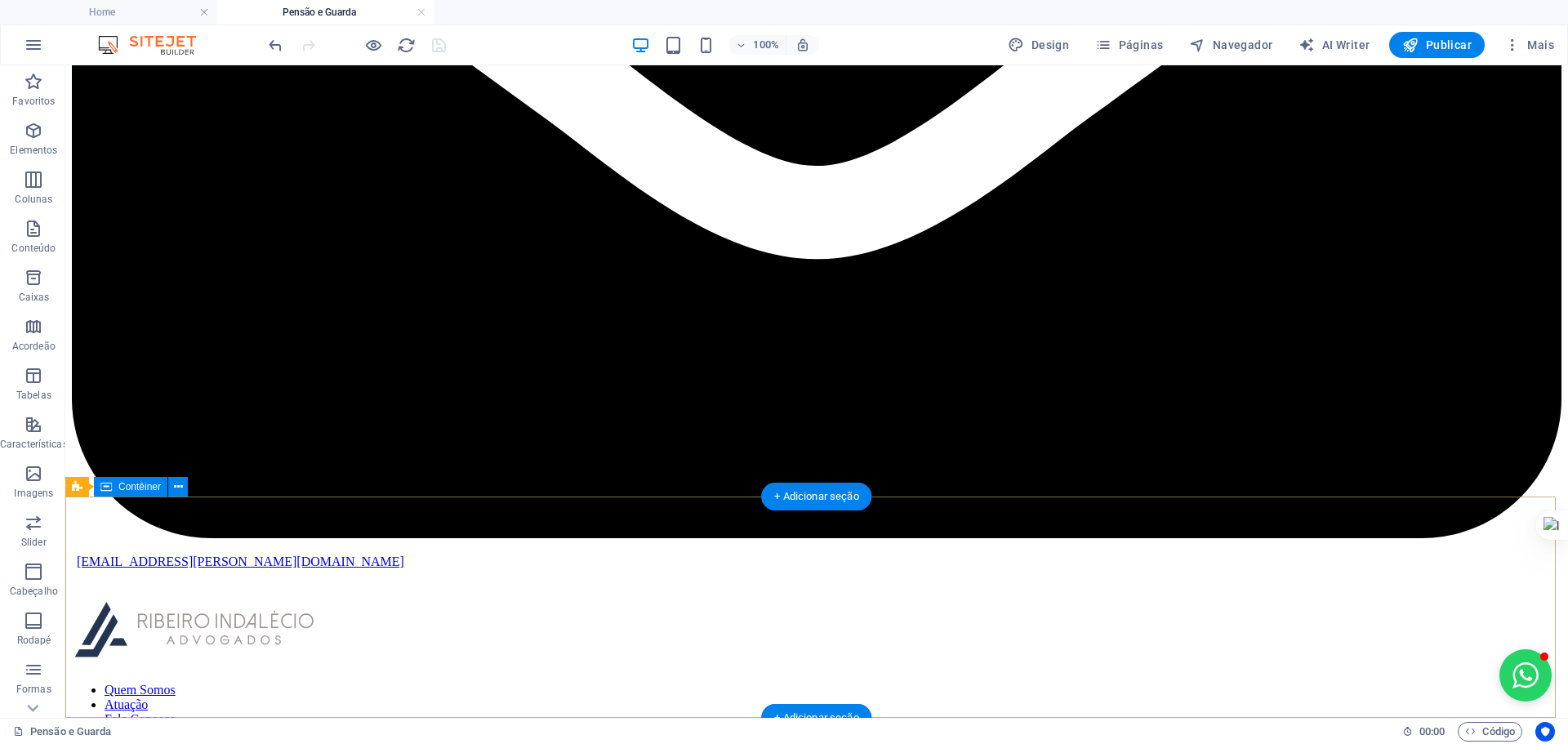
scroll to position [864, 0]
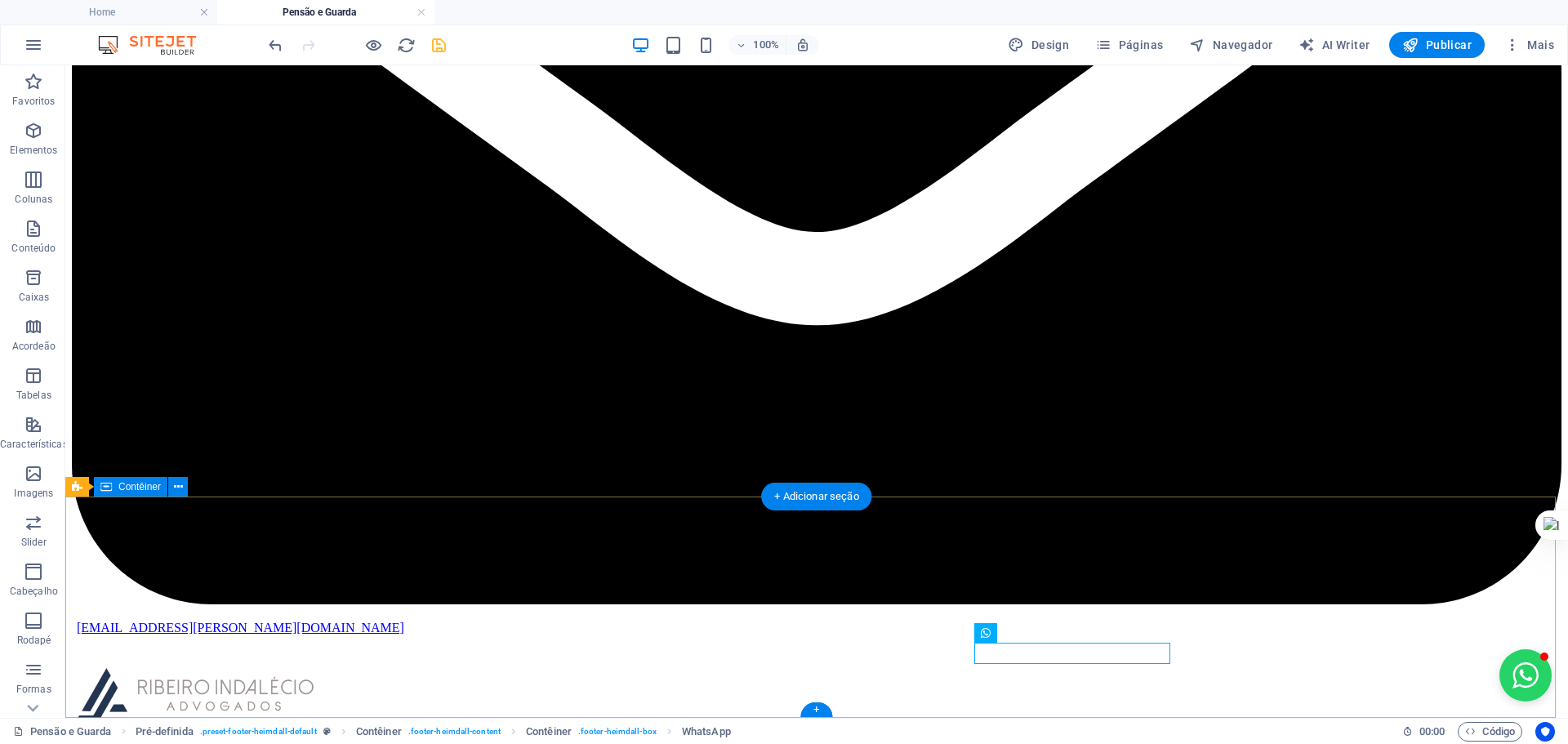
scroll to position [751, 0]
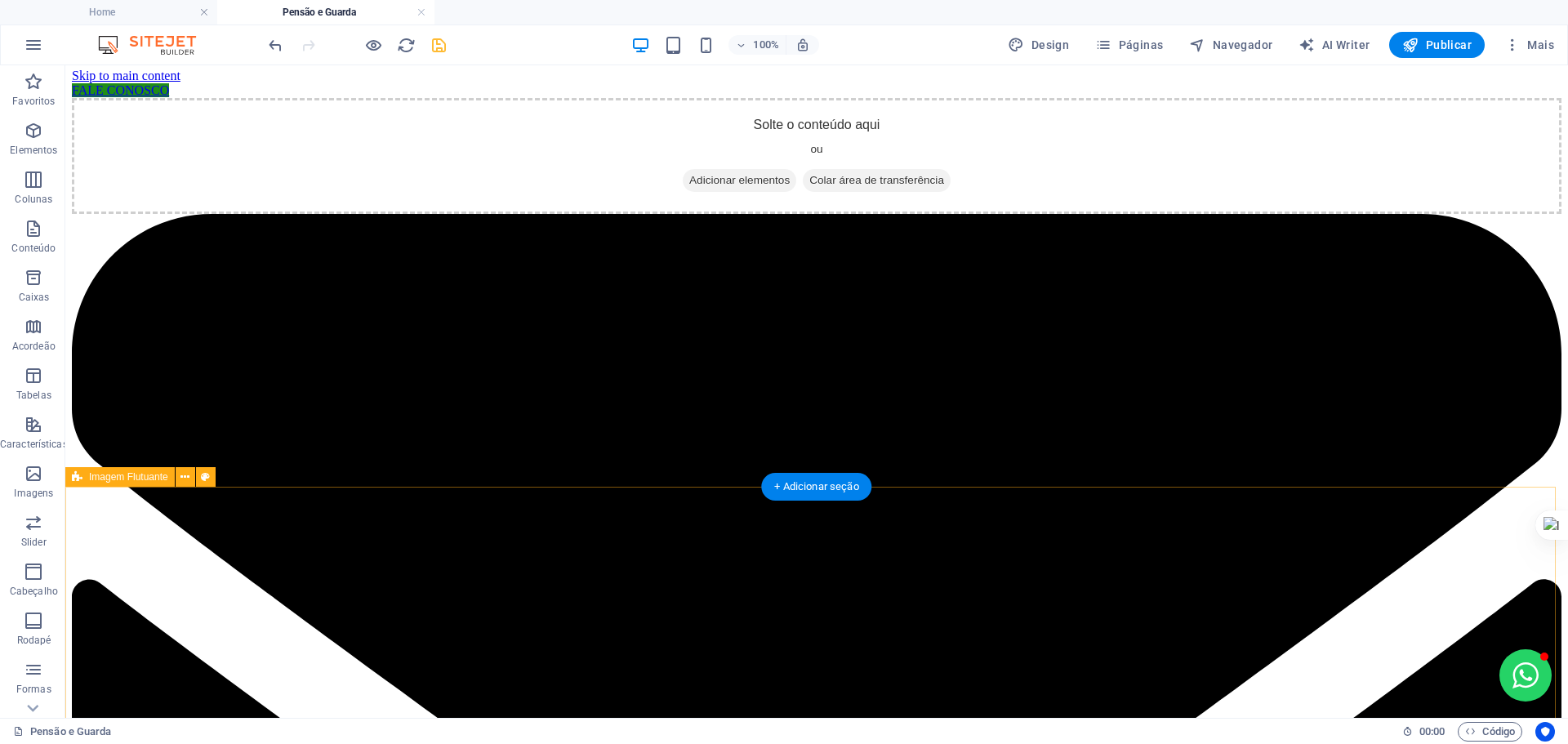
scroll to position [0, 0]
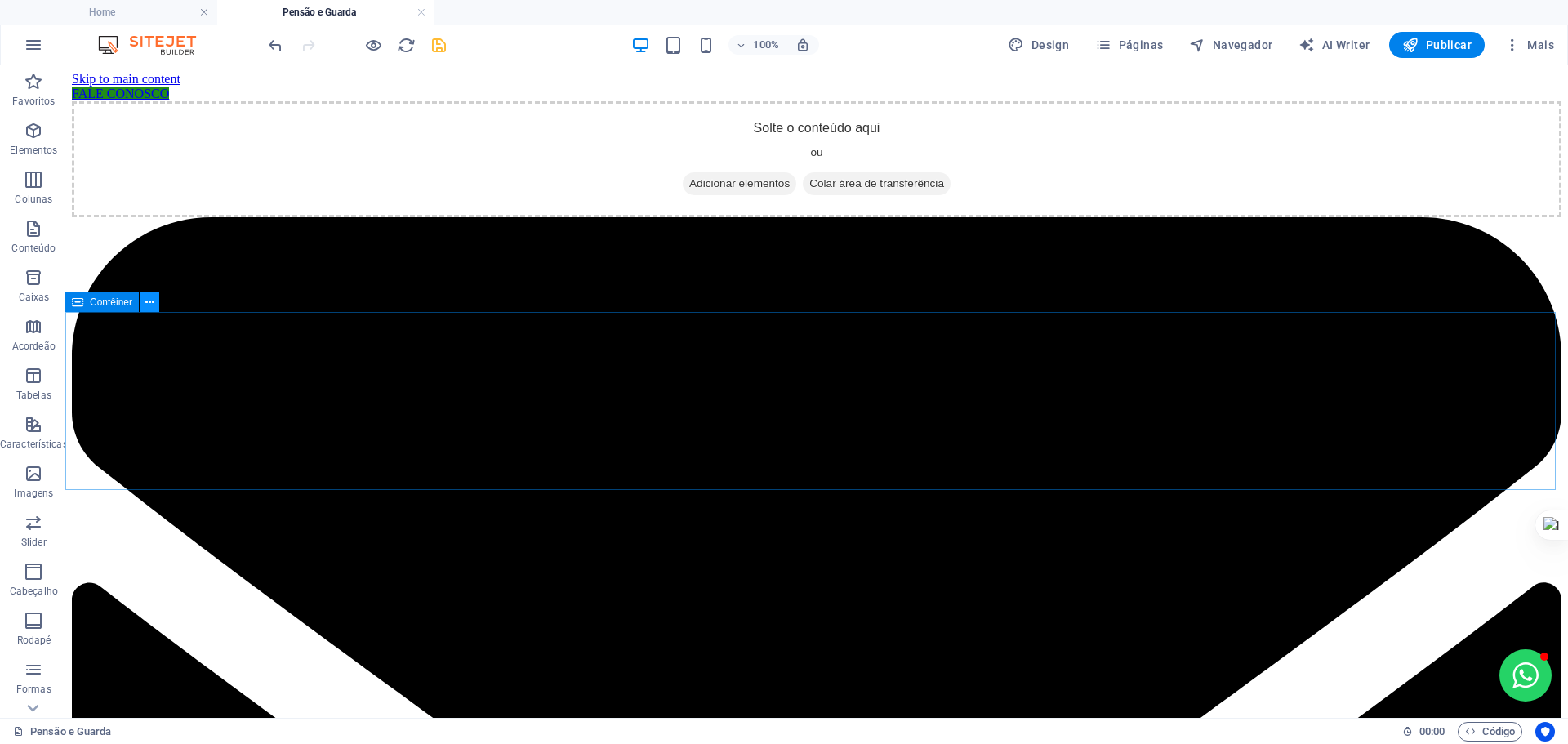
click at [152, 303] on icon at bounding box center [150, 303] width 9 height 17
click at [147, 303] on icon at bounding box center [150, 303] width 9 height 17
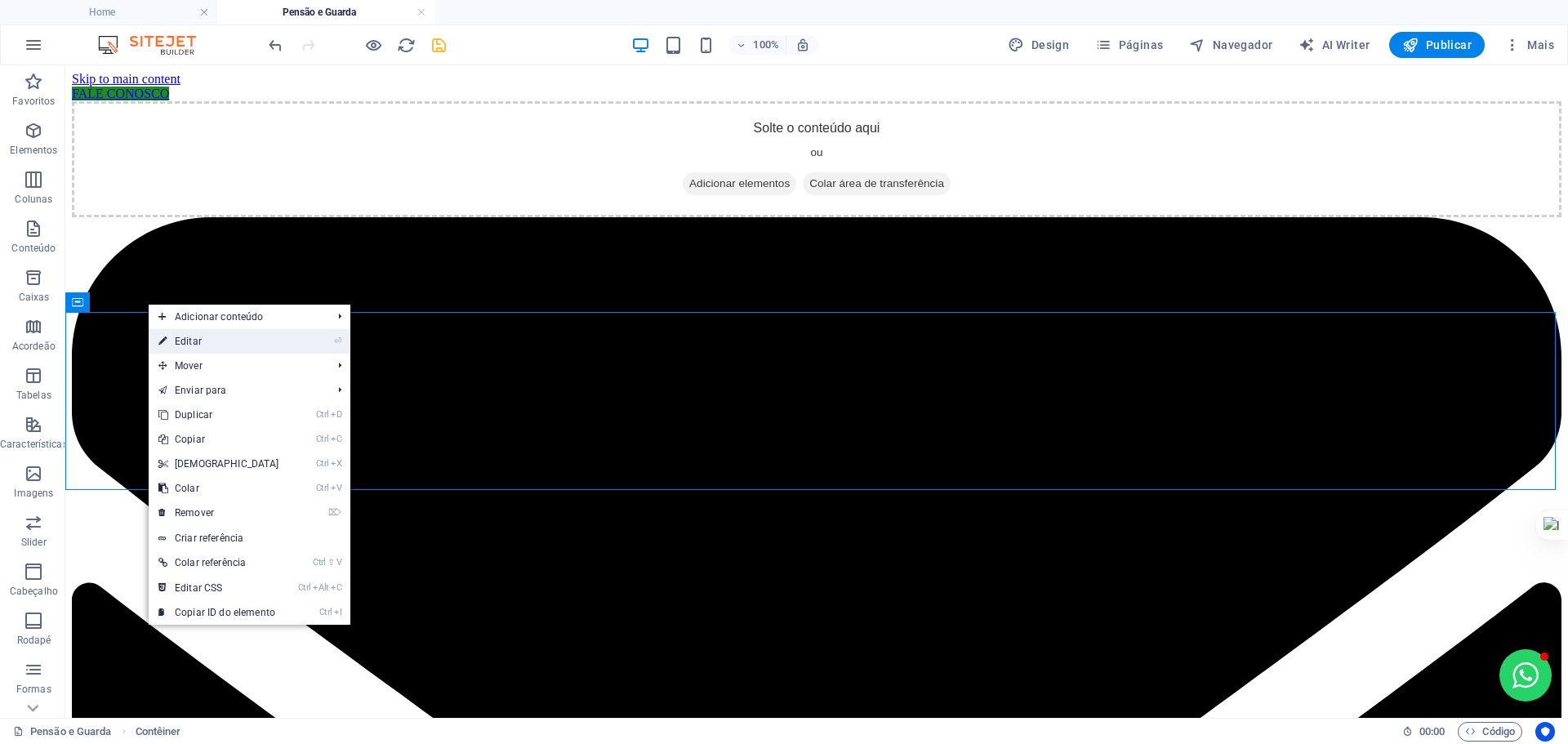
click at [214, 344] on link "⏎ Editar" at bounding box center [219, 341] width 141 height 24
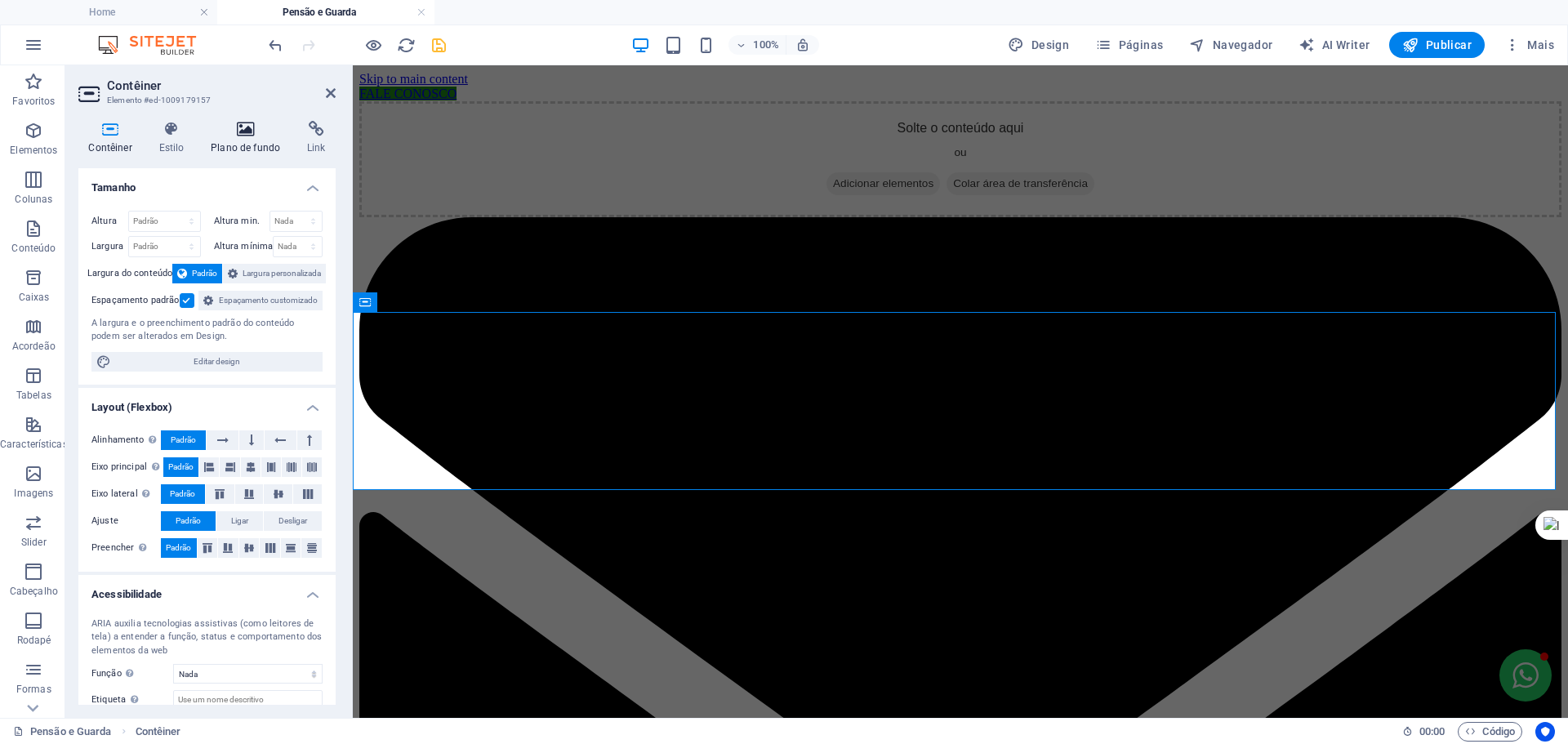
click at [254, 141] on h4 "Plano de fundo" at bounding box center [248, 138] width 96 height 35
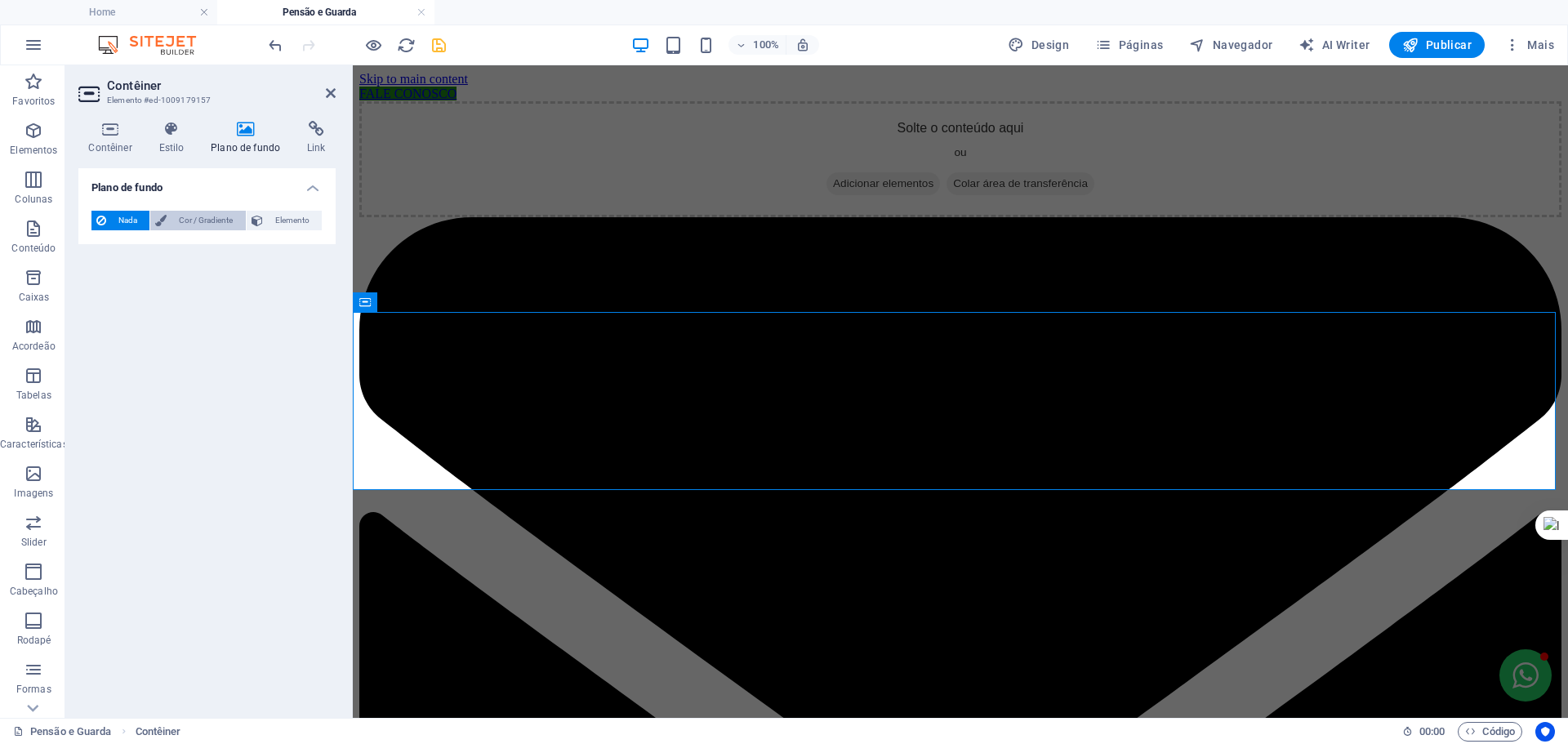
click at [236, 219] on span "Cor / Gradiente" at bounding box center [205, 220] width 68 height 20
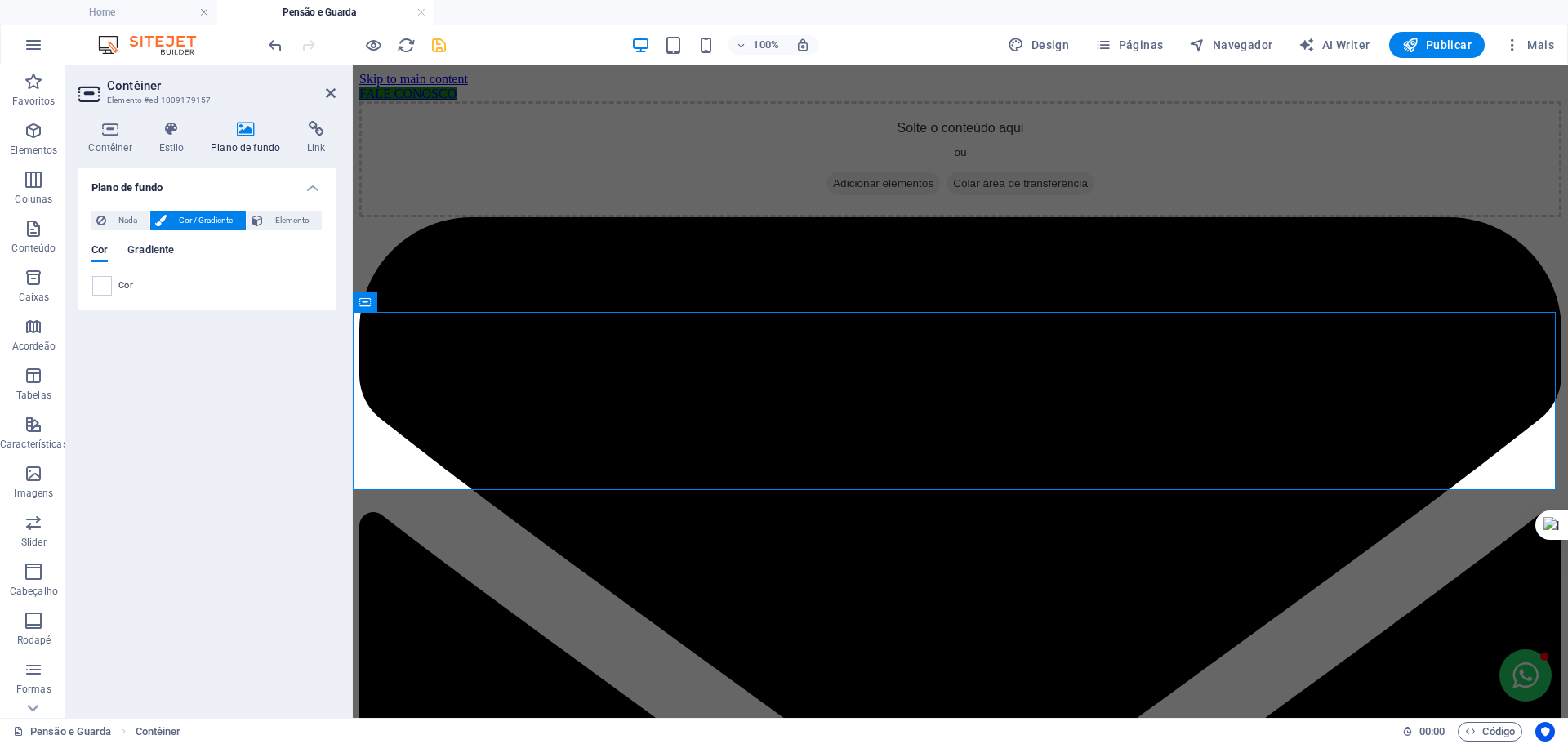
click at [143, 249] on span "Gradiente" at bounding box center [151, 251] width 47 height 22
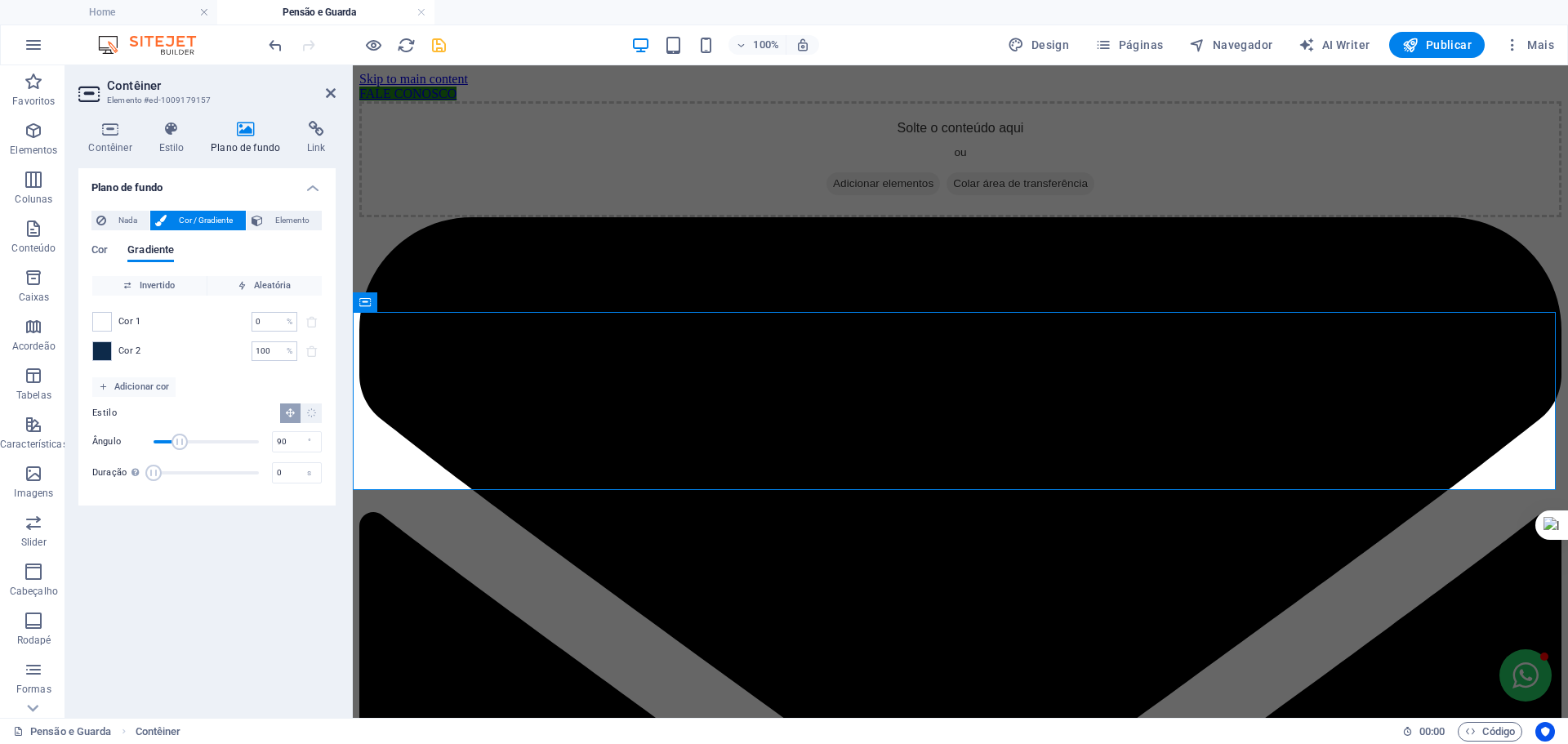
click at [148, 470] on span "Duração" at bounding box center [153, 472] width 16 height 16
drag, startPoint x: 148, startPoint y: 470, endPoint x: 162, endPoint y: 470, distance: 14.0
click at [162, 470] on span "Duração" at bounding box center [160, 472] width 16 height 16
drag, startPoint x: 164, startPoint y: 478, endPoint x: 197, endPoint y: 479, distance: 33.0
click at [197, 479] on span "Duração" at bounding box center [195, 472] width 16 height 16
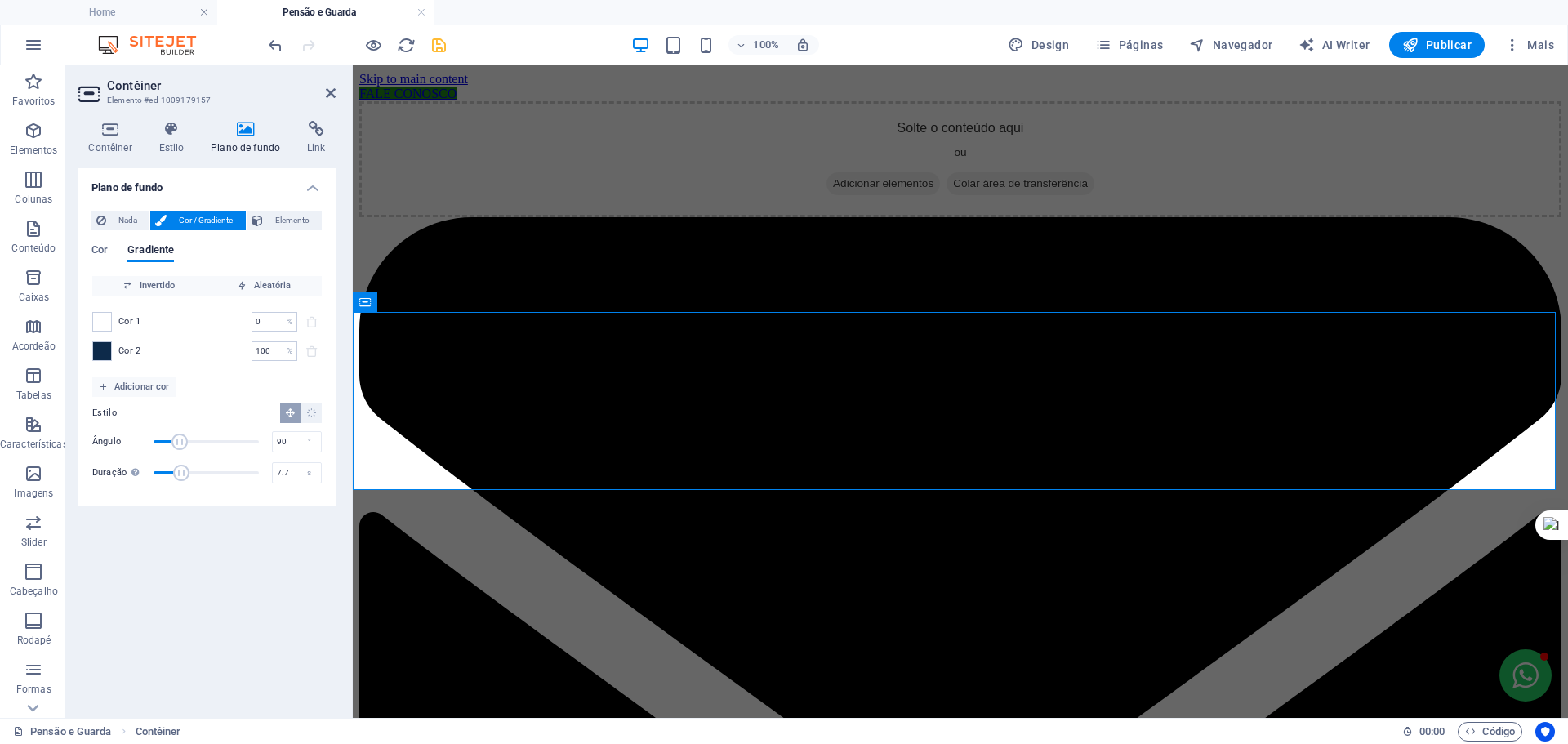
type input "7.4"
drag, startPoint x: 200, startPoint y: 471, endPoint x: 180, endPoint y: 474, distance: 20.2
click at [180, 474] on span "Duração" at bounding box center [177, 472] width 16 height 16
click at [261, 317] on input "0" at bounding box center [265, 321] width 29 height 20
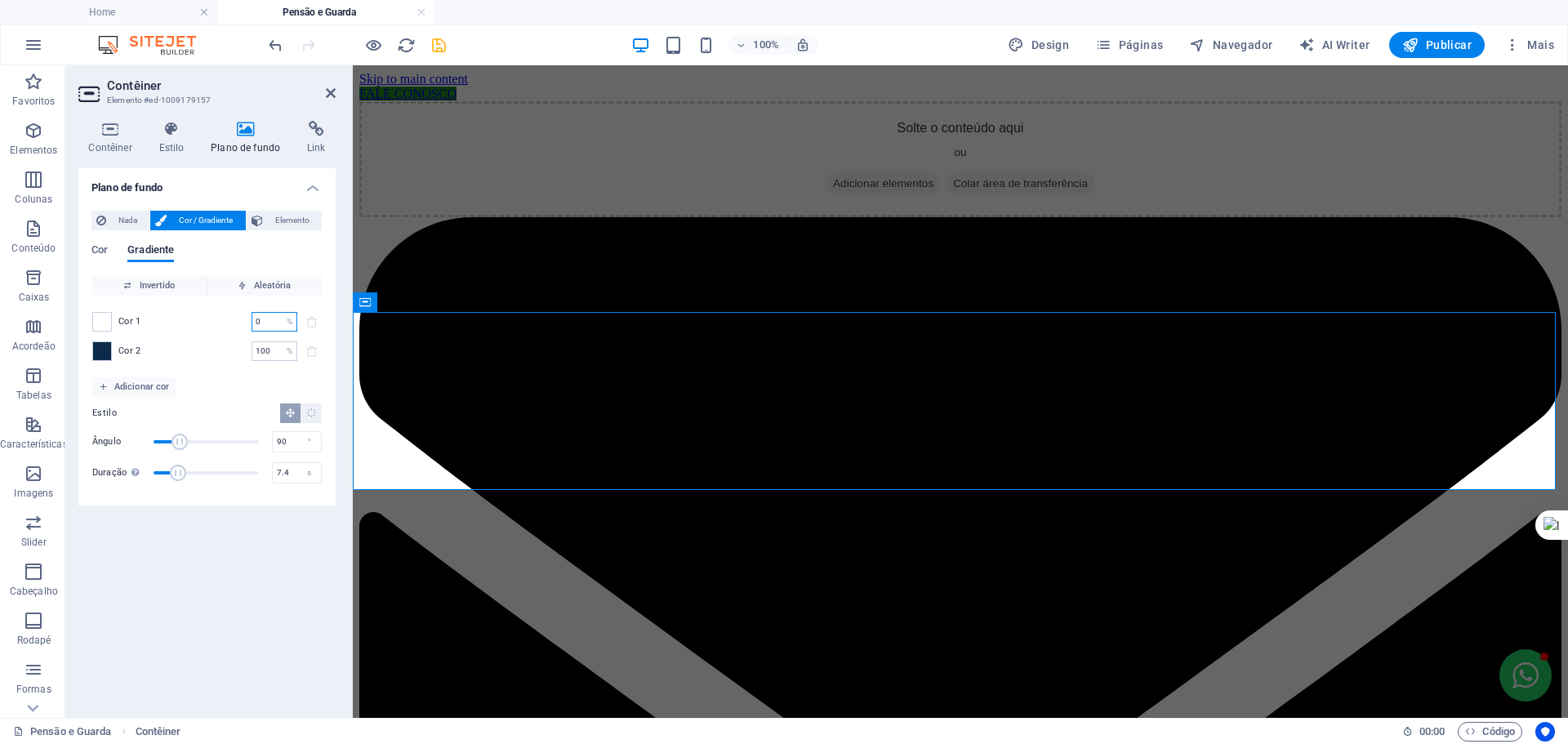
drag, startPoint x: 261, startPoint y: 317, endPoint x: 242, endPoint y: 318, distance: 19.0
click at [242, 318] on div "Cor 1 0 % ​" at bounding box center [206, 321] width 229 height 20
type input "50"
click at [268, 345] on input "100" at bounding box center [265, 350] width 29 height 20
drag, startPoint x: 268, startPoint y: 347, endPoint x: 246, endPoint y: 348, distance: 22.0
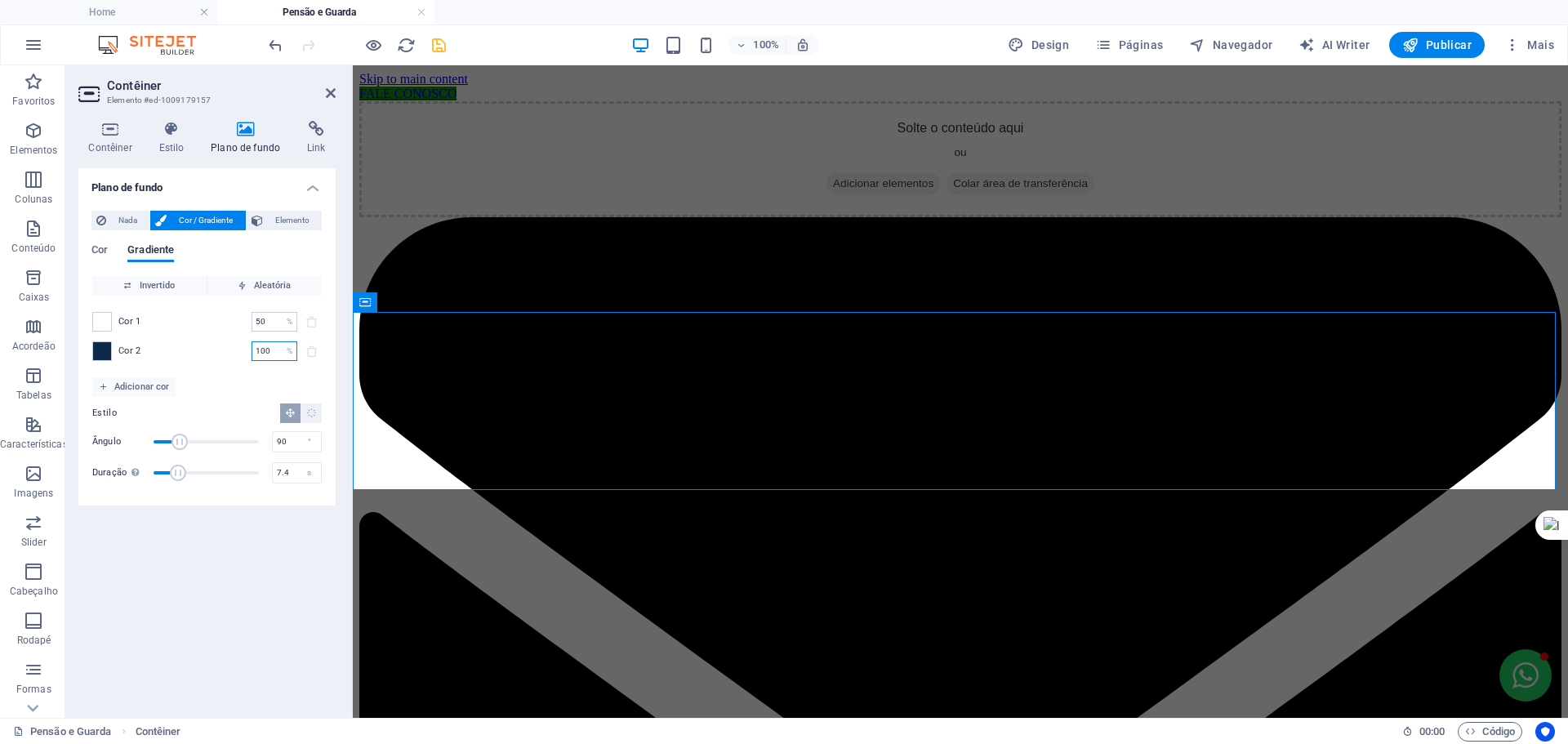
click at [246, 348] on div "Cor 2 100 % ​" at bounding box center [206, 350] width 229 height 20
type input "50"
click at [200, 357] on div "Cor 2 50 % ​" at bounding box center [206, 350] width 229 height 20
type input "19.5"
drag, startPoint x: 176, startPoint y: 469, endPoint x: 222, endPoint y: 469, distance: 46.0
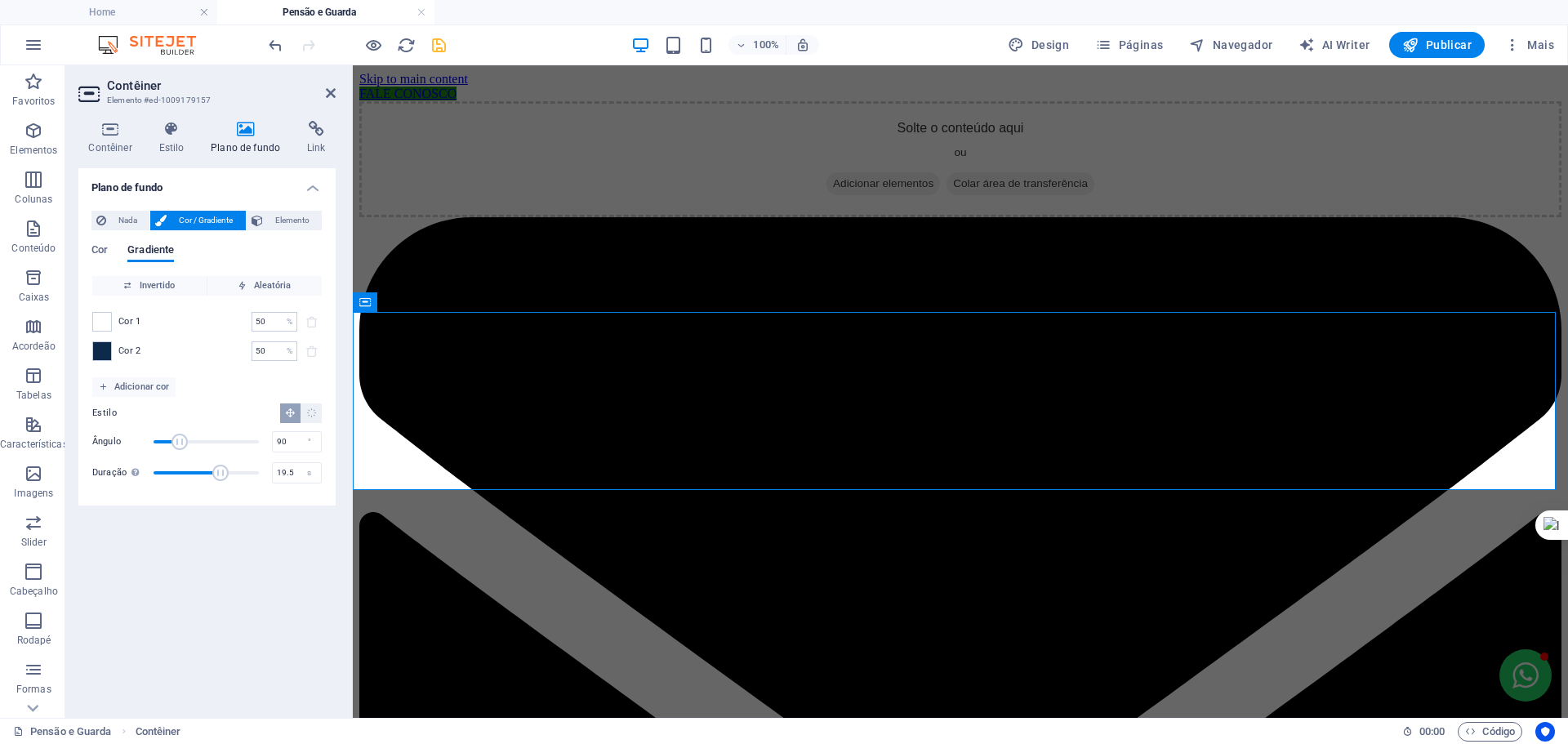
click at [222, 469] on span "Duração" at bounding box center [220, 472] width 16 height 16
click at [313, 409] on icon "Gradiente radial" at bounding box center [311, 412] width 10 height 10
click at [284, 411] on button "Gradiente linear" at bounding box center [290, 413] width 21 height 20
click at [273, 286] on span "Aleatória" at bounding box center [264, 286] width 101 height 20
type input "0"
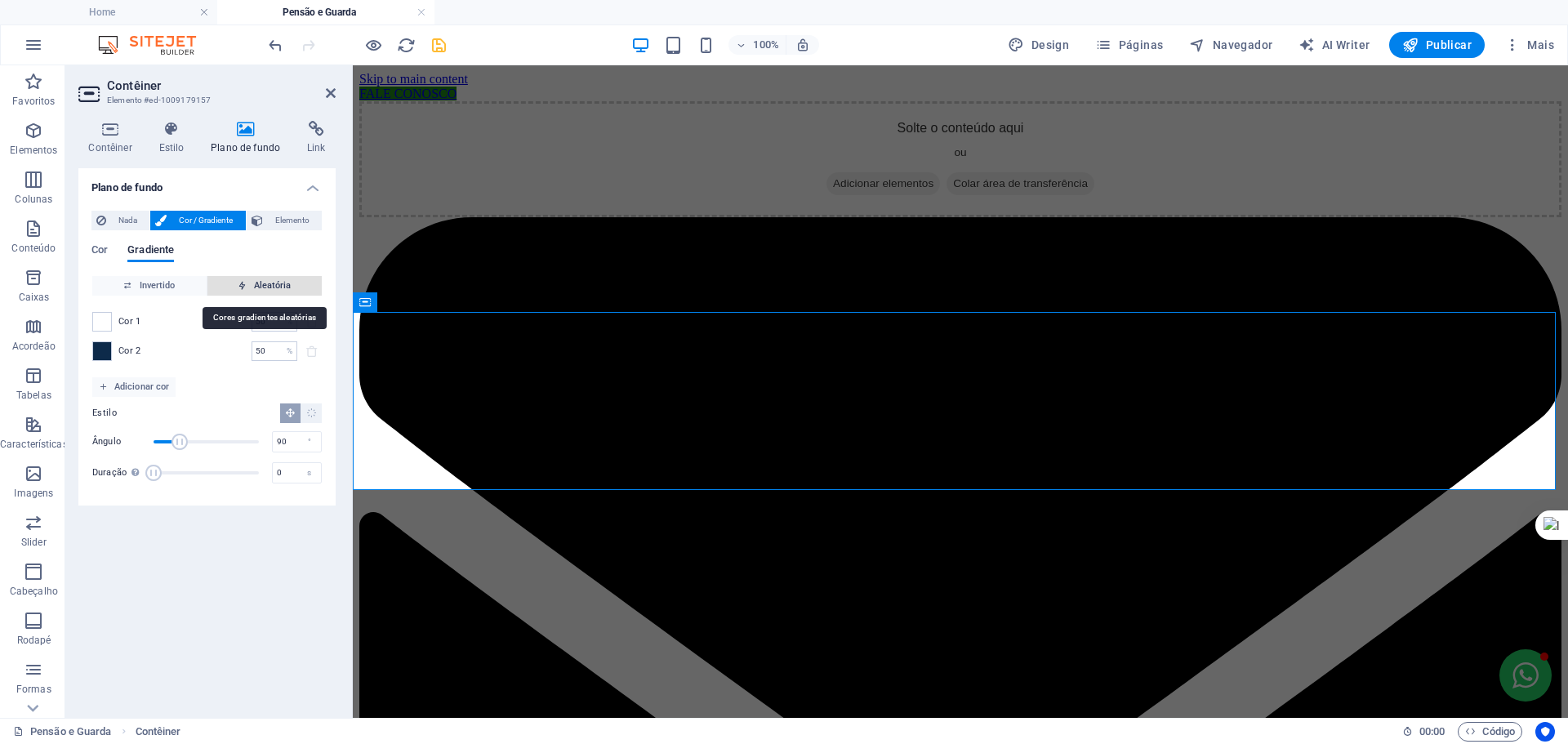
type input "140"
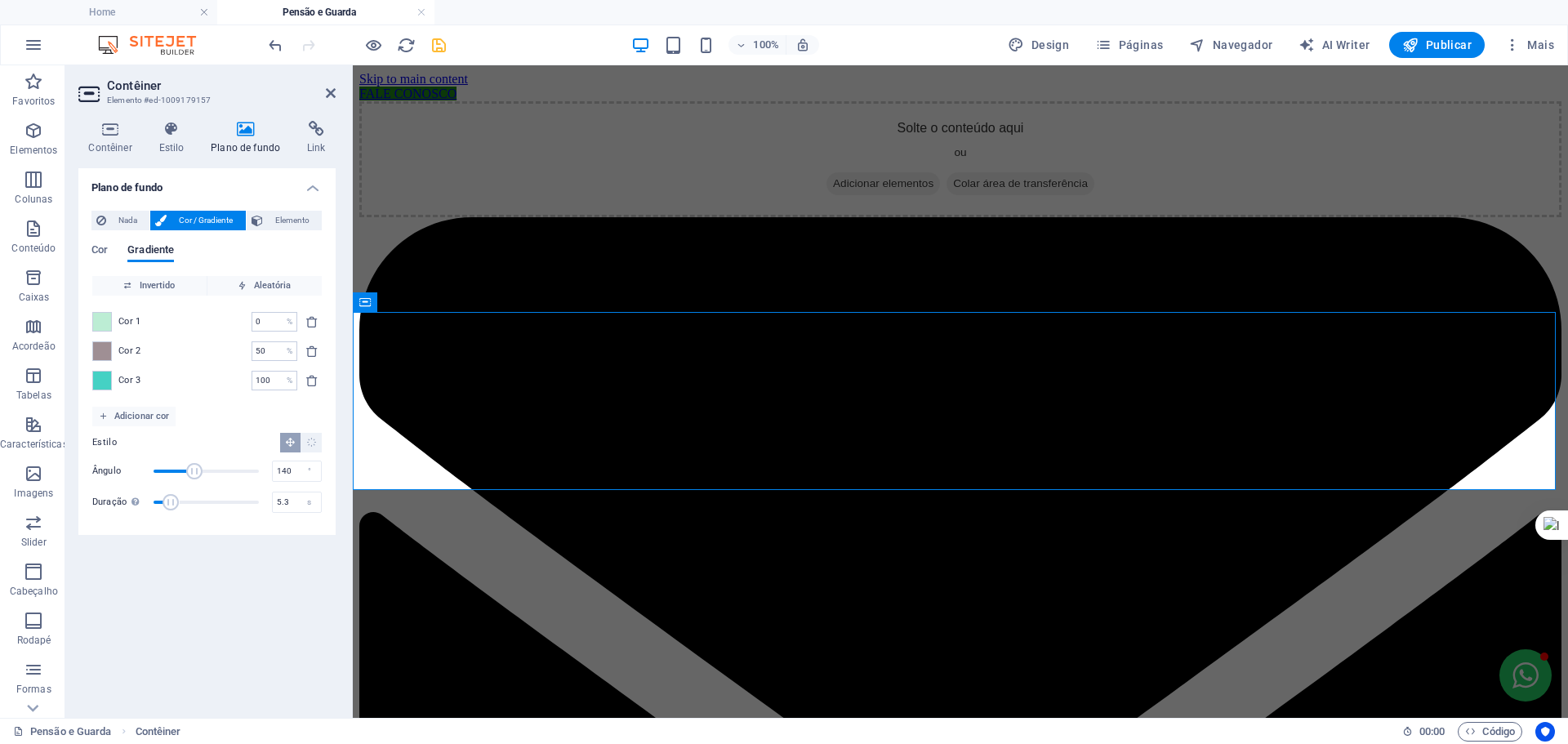
type input "5.6"
drag, startPoint x: 155, startPoint y: 499, endPoint x: 173, endPoint y: 499, distance: 18.0
click at [173, 499] on span "Duração" at bounding box center [170, 501] width 16 height 16
click at [110, 378] on span at bounding box center [101, 380] width 18 height 18
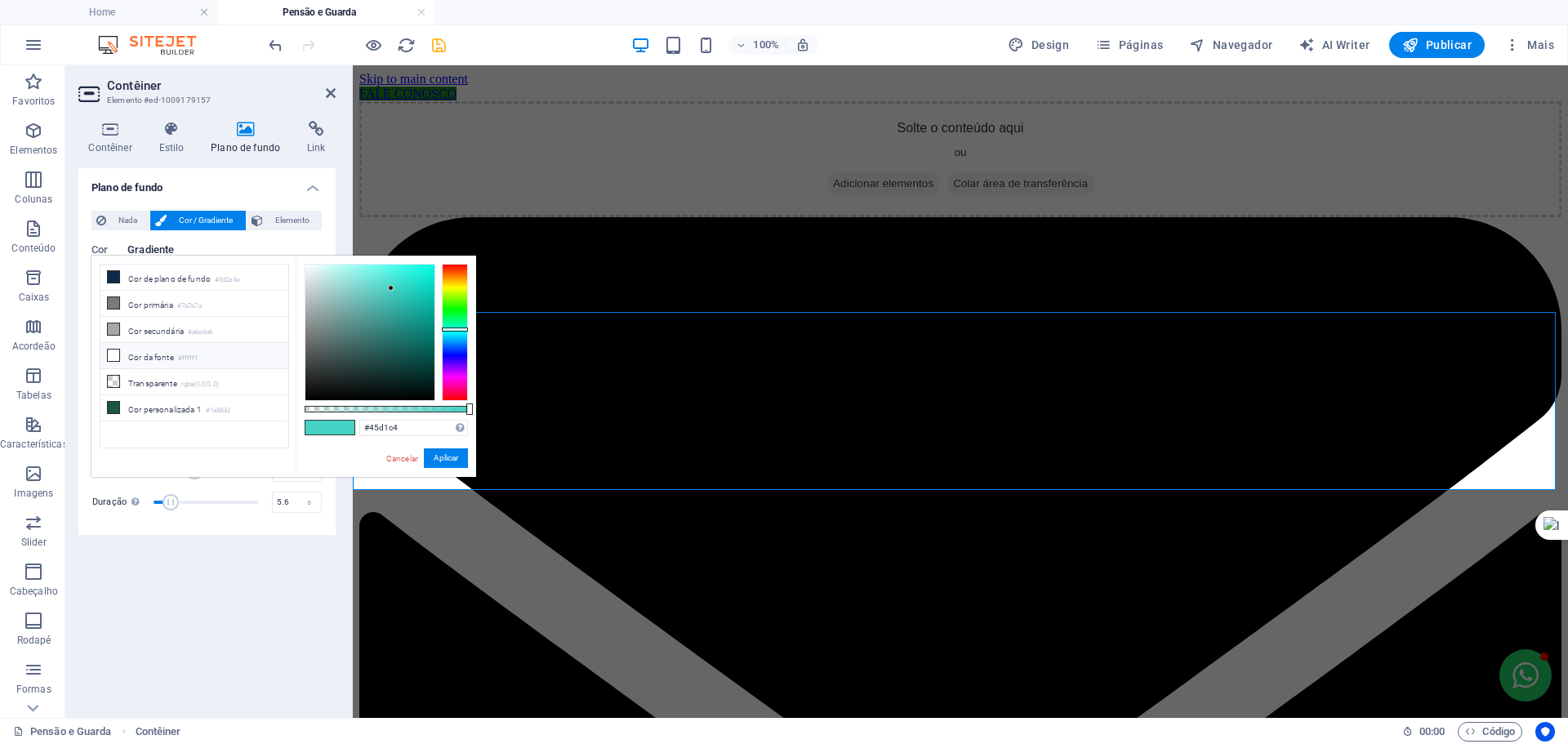
click at [149, 353] on li "Cor da fonte #ffffff" at bounding box center [194, 356] width 187 height 26
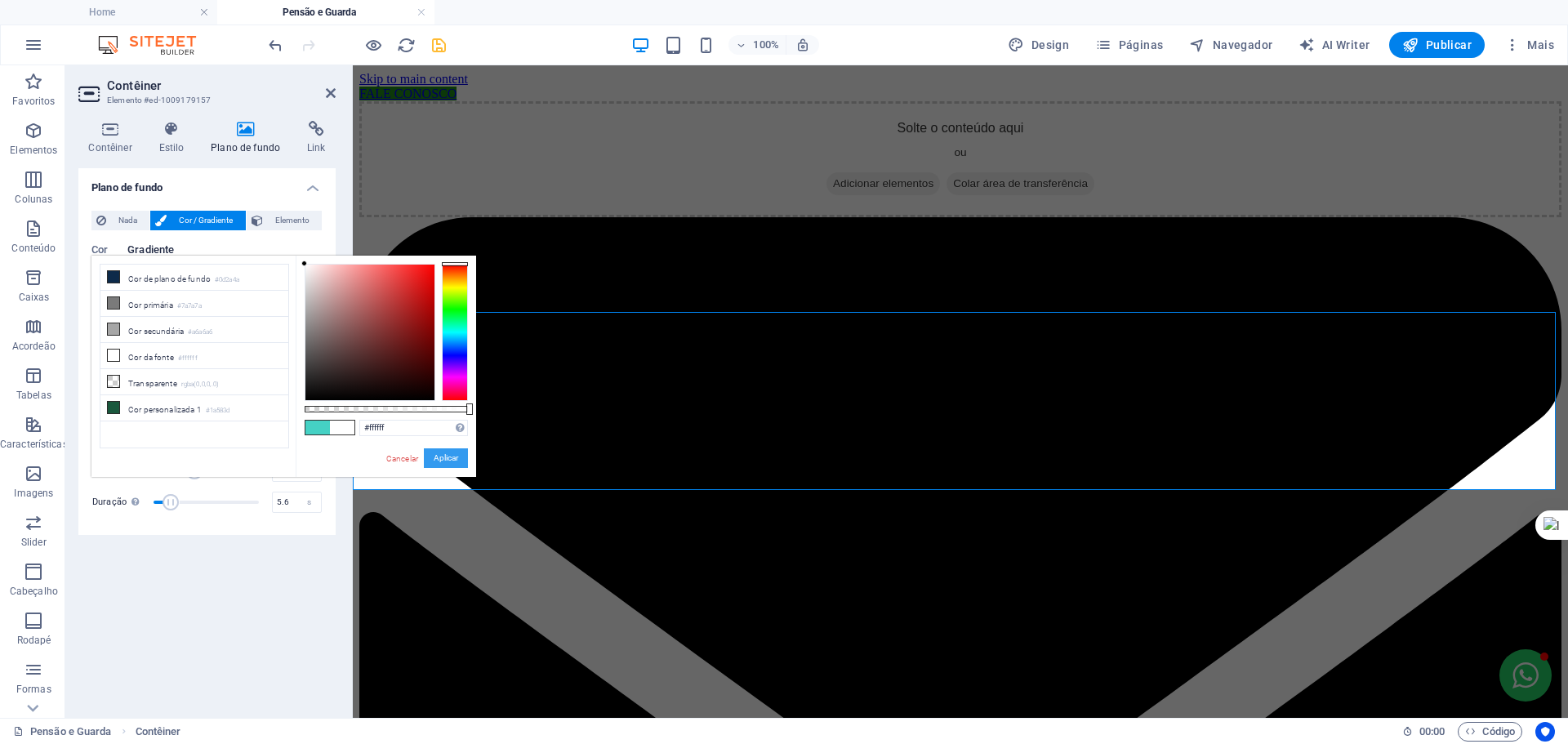
click at [437, 454] on button "Aplicar" at bounding box center [445, 458] width 44 height 20
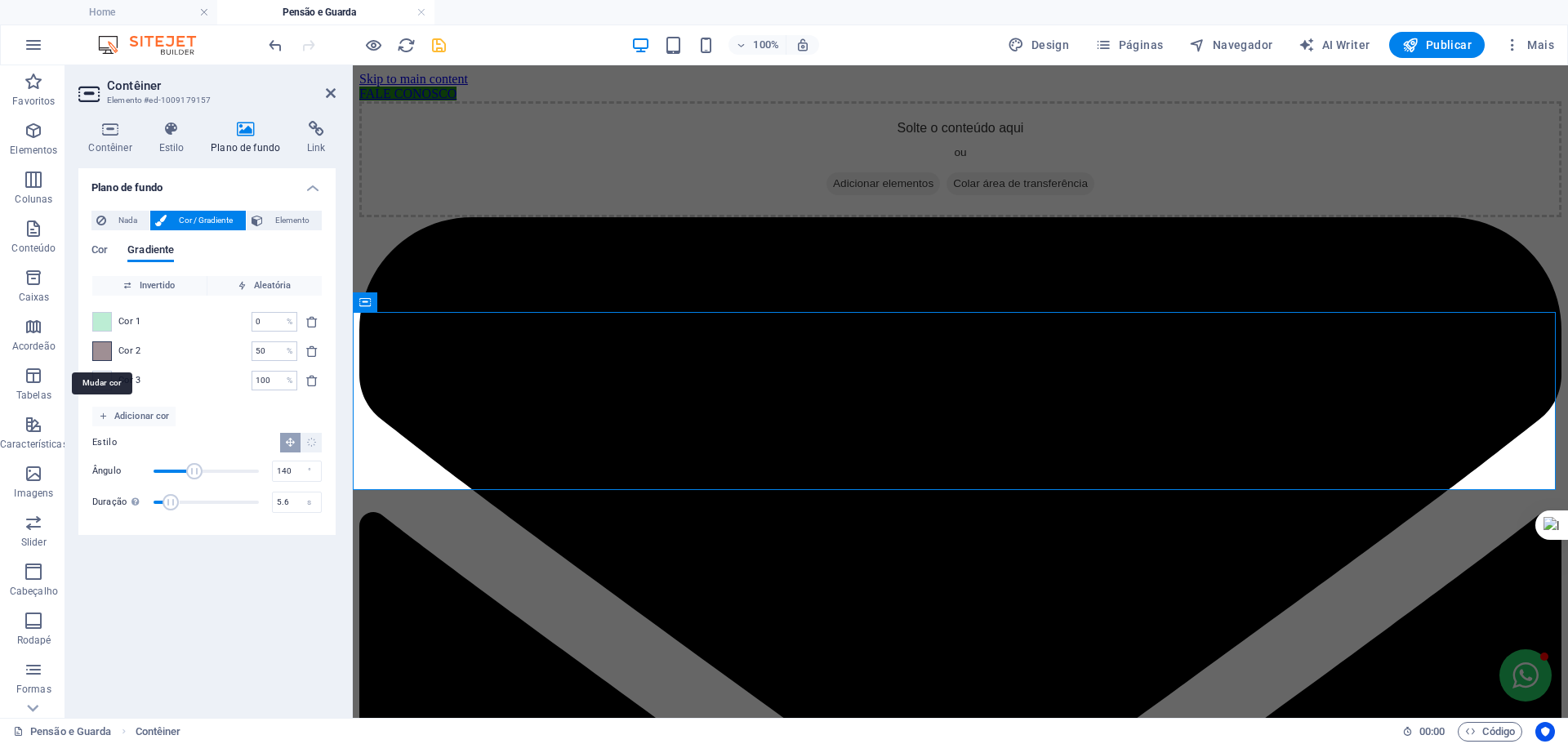
click at [108, 346] on span at bounding box center [101, 350] width 18 height 18
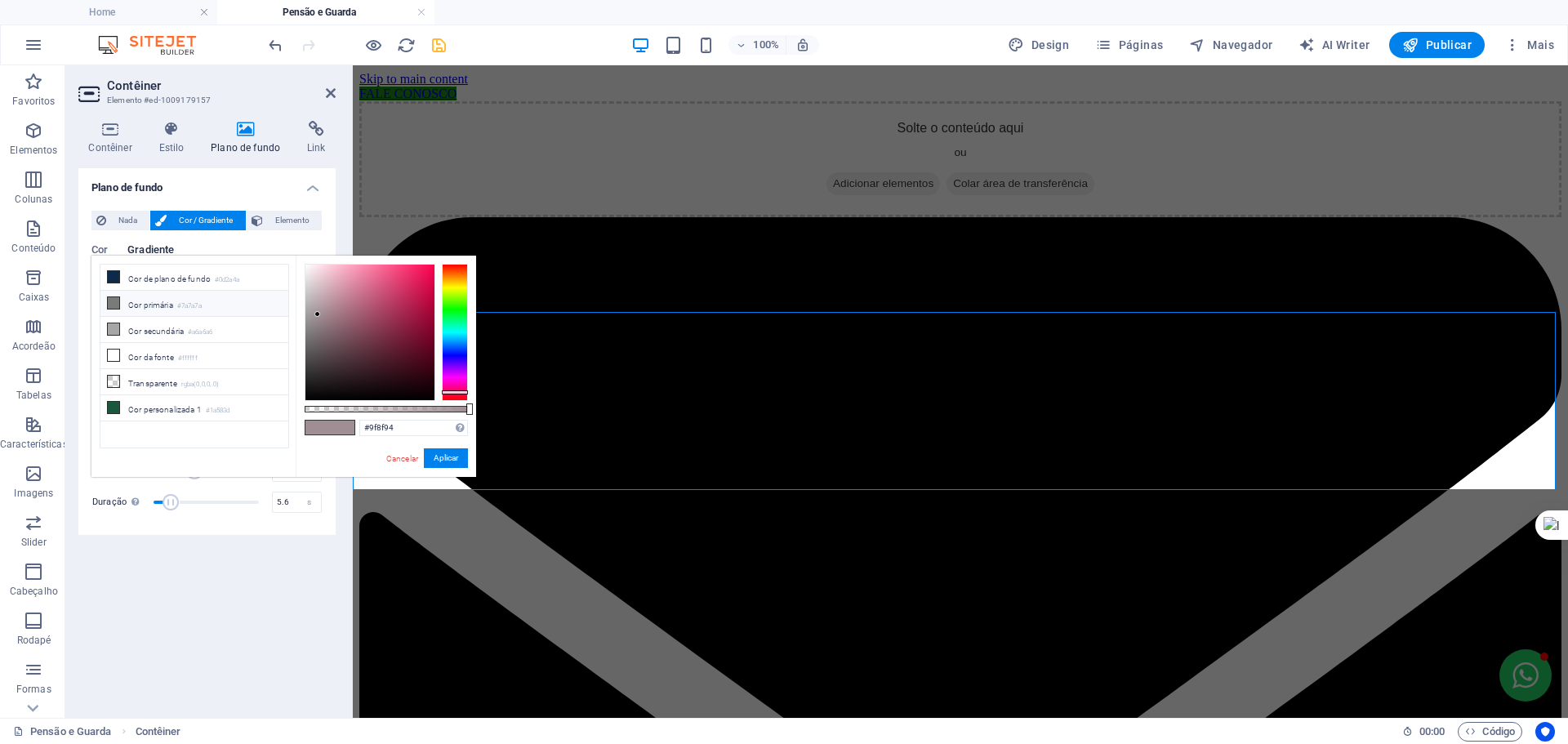
click at [126, 305] on li "Cor primária #7a7a7a" at bounding box center [194, 304] width 187 height 26
click at [456, 459] on button "Aplicar" at bounding box center [445, 458] width 44 height 20
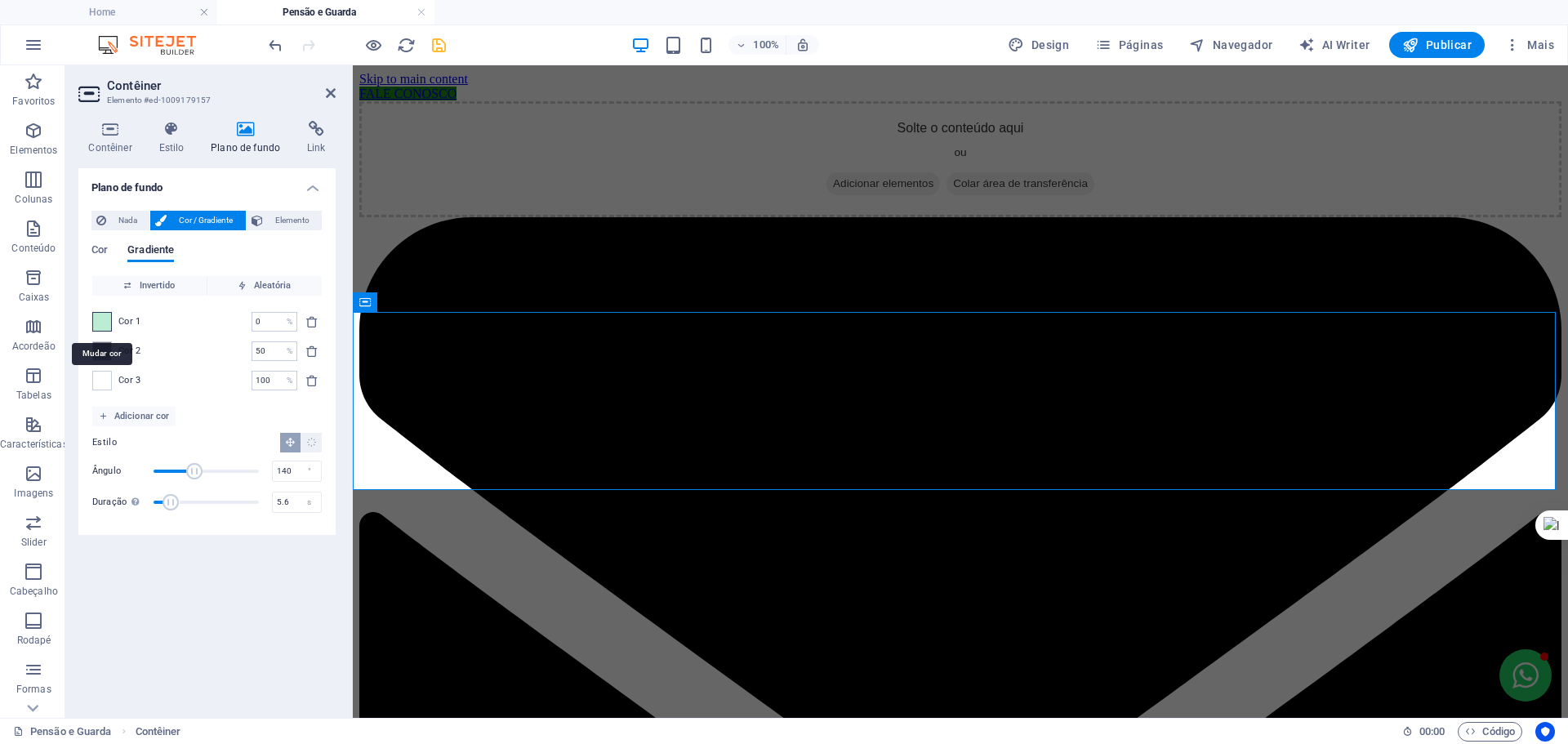
click at [103, 322] on span at bounding box center [101, 321] width 18 height 18
click at [0, 0] on li "Cor secundária #a6a6a6" at bounding box center [0, 0] width 0 height 0
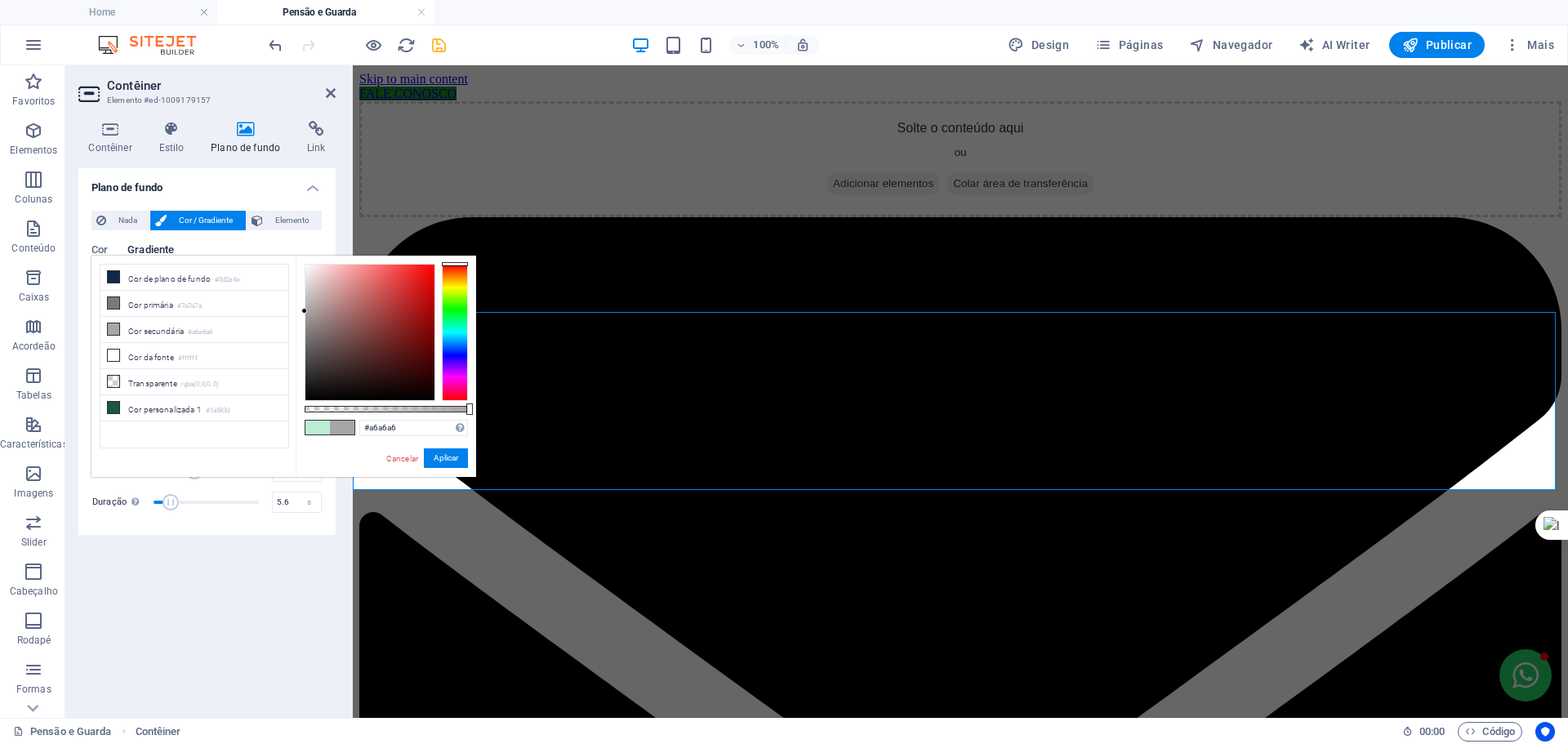
click at [451, 353] on div at bounding box center [455, 333] width 26 height 137
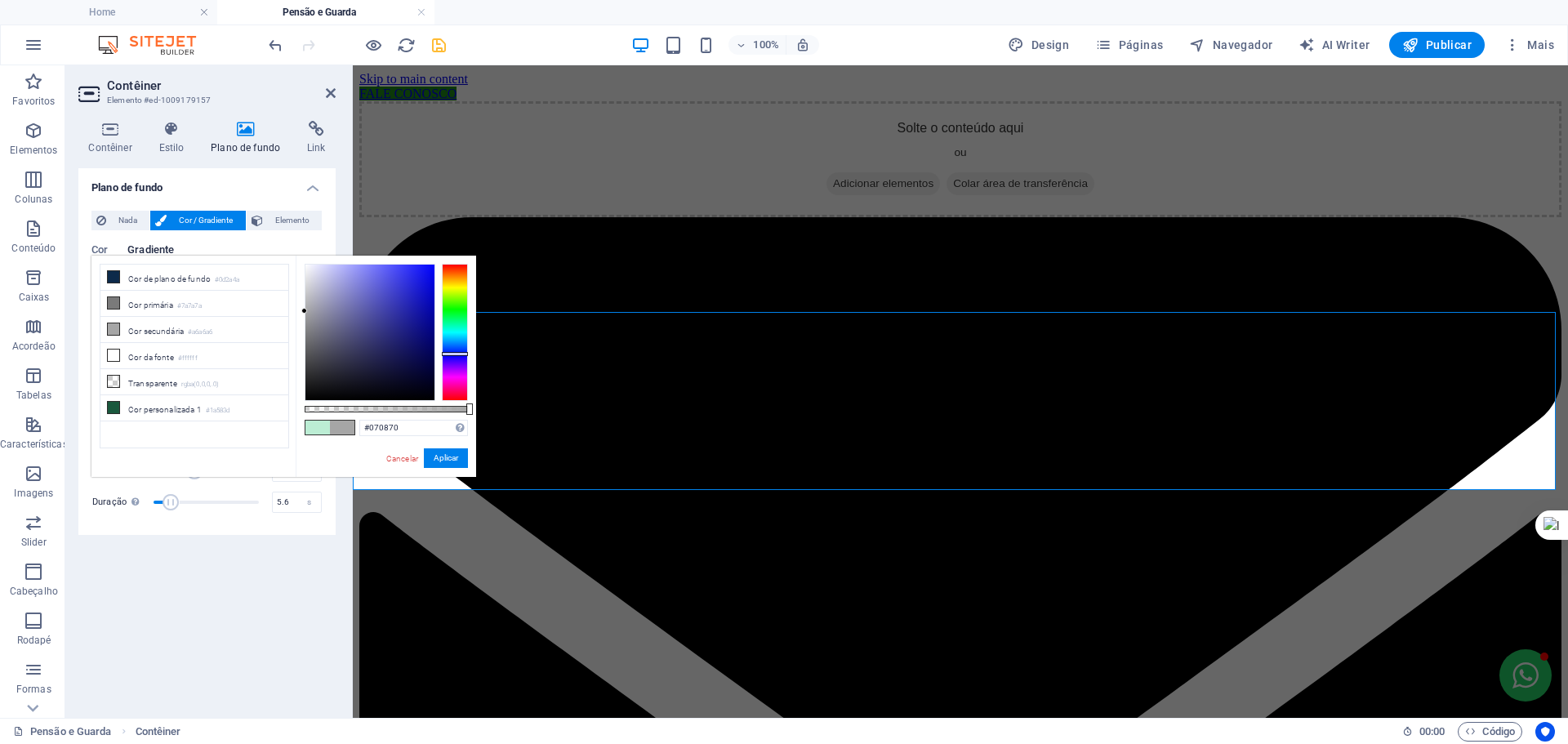
drag, startPoint x: 425, startPoint y: 340, endPoint x: 414, endPoint y: 340, distance: 11.0
click at [424, 340] on div at bounding box center [370, 332] width 129 height 136
type input "#26278e"
drag, startPoint x: 414, startPoint y: 340, endPoint x: 399, endPoint y: 323, distance: 22.7
click at [399, 323] on div at bounding box center [370, 332] width 129 height 136
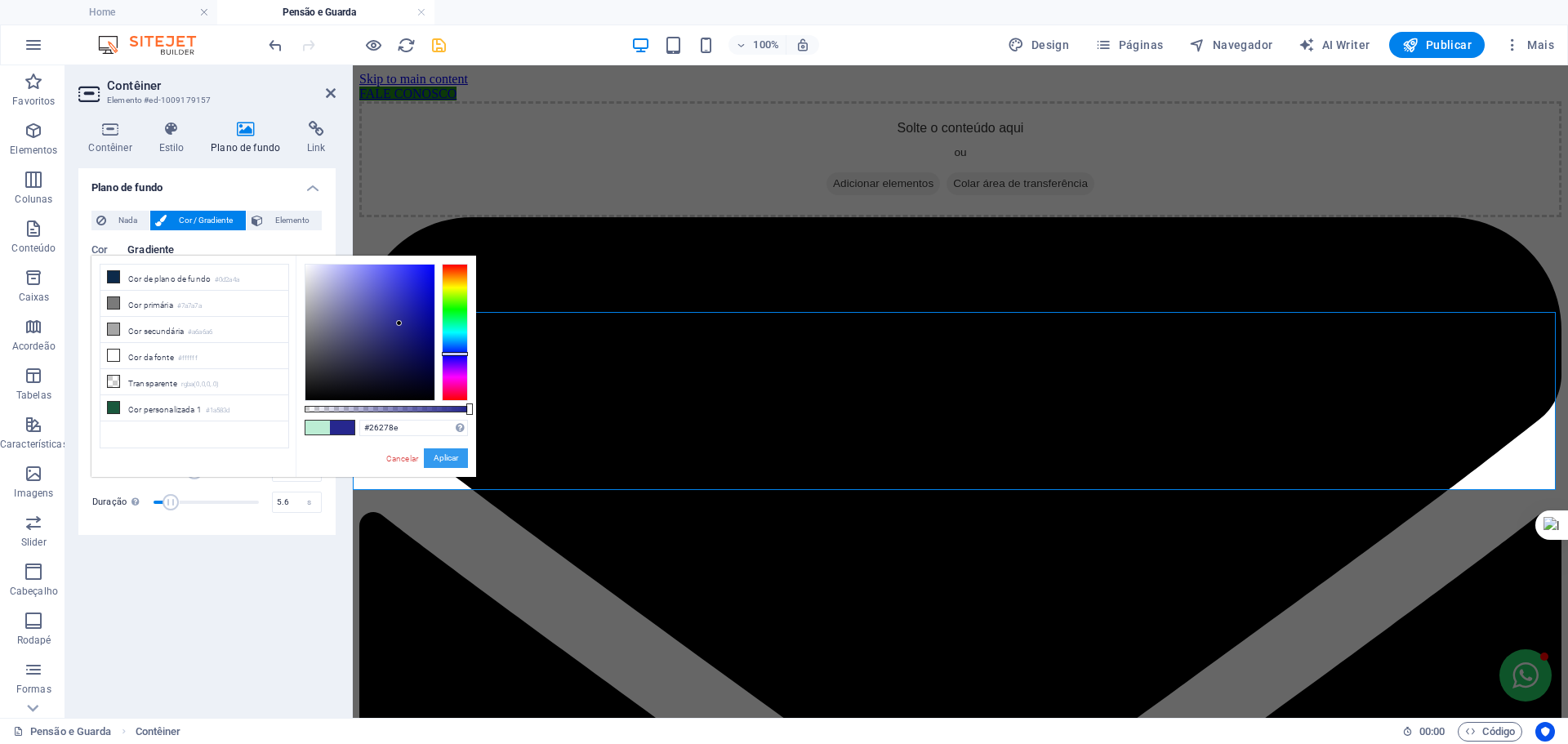
drag, startPoint x: 440, startPoint y: 459, endPoint x: 5, endPoint y: 444, distance: 435.3
click at [440, 459] on button "Aplicar" at bounding box center [445, 458] width 44 height 20
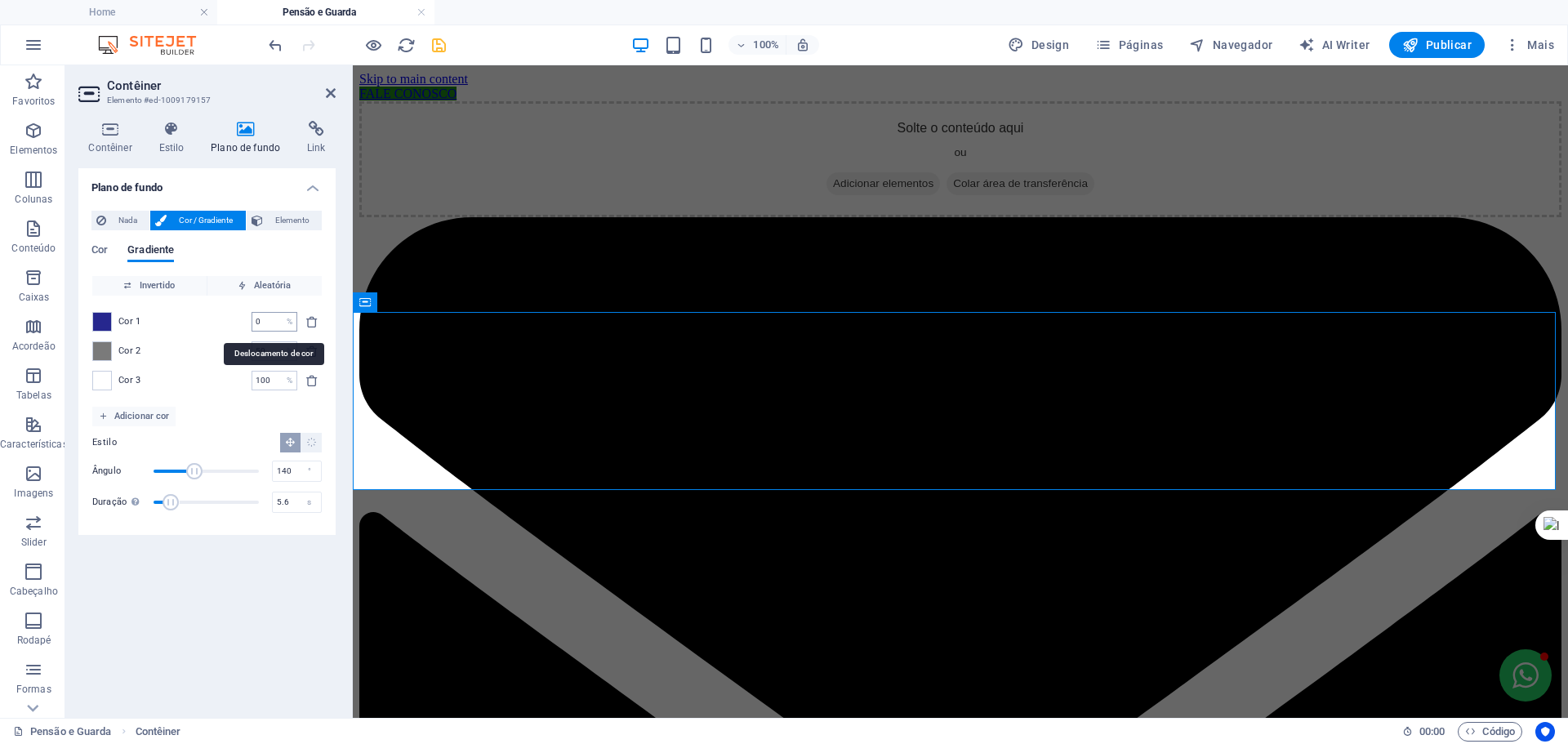
click at [275, 328] on input "0" at bounding box center [265, 321] width 29 height 20
drag, startPoint x: 270, startPoint y: 325, endPoint x: 279, endPoint y: 333, distance: 12.0
click at [248, 324] on div "Cor 1 0 % ​" at bounding box center [206, 321] width 229 height 20
type input "10"
click at [209, 385] on div "Cor 3 100 % ​" at bounding box center [206, 380] width 229 height 20
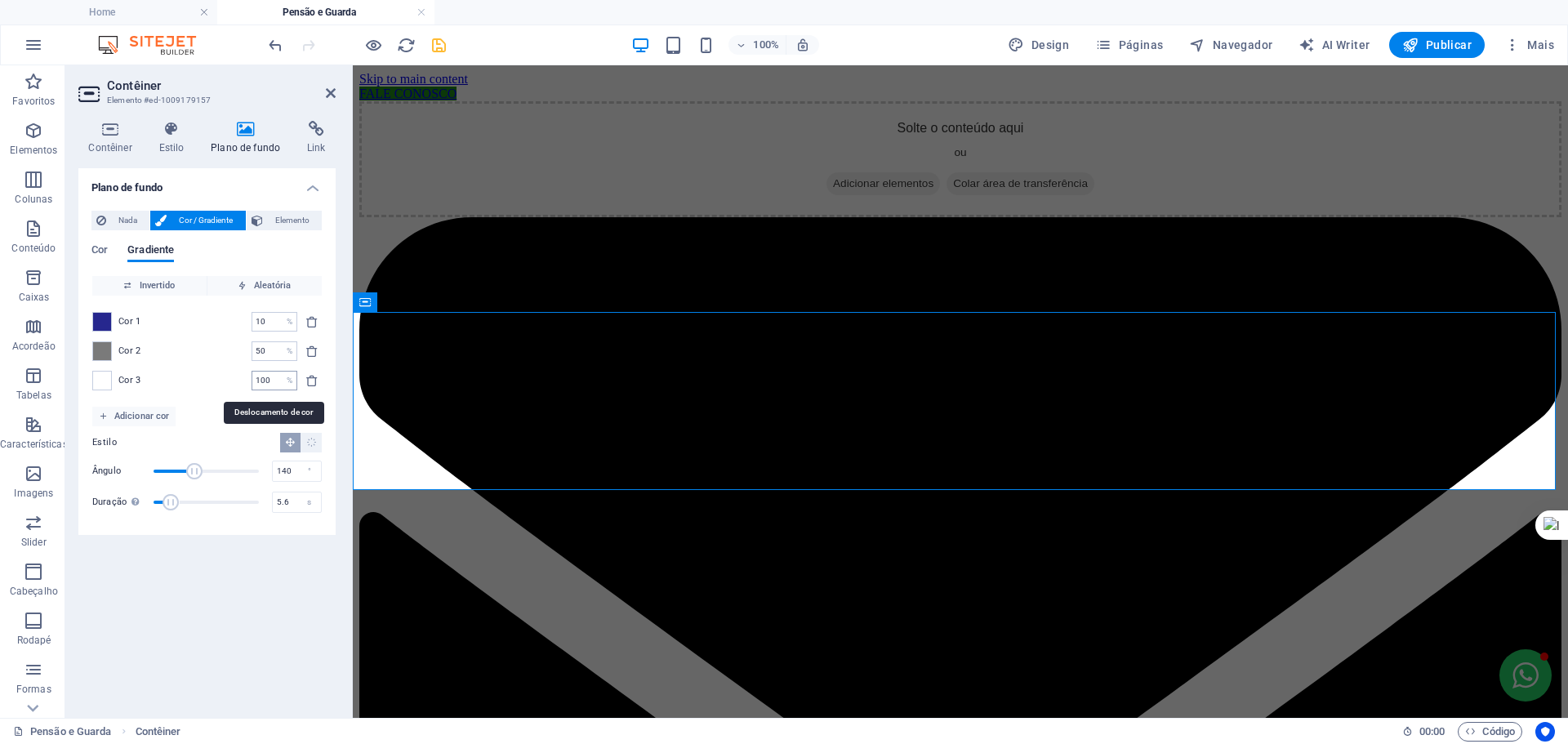
click at [272, 385] on input "100" at bounding box center [265, 380] width 29 height 20
drag, startPoint x: 272, startPoint y: 385, endPoint x: 238, endPoint y: 385, distance: 34.0
click at [238, 385] on div "Cor 3 100 % ​" at bounding box center [206, 380] width 229 height 20
click at [267, 404] on div "Cor 1 10 % ​ Cor 2 50 % ​ Cor 3 60 % ​" at bounding box center [206, 351] width 229 height 112
click at [276, 384] on input "60" at bounding box center [265, 380] width 29 height 20
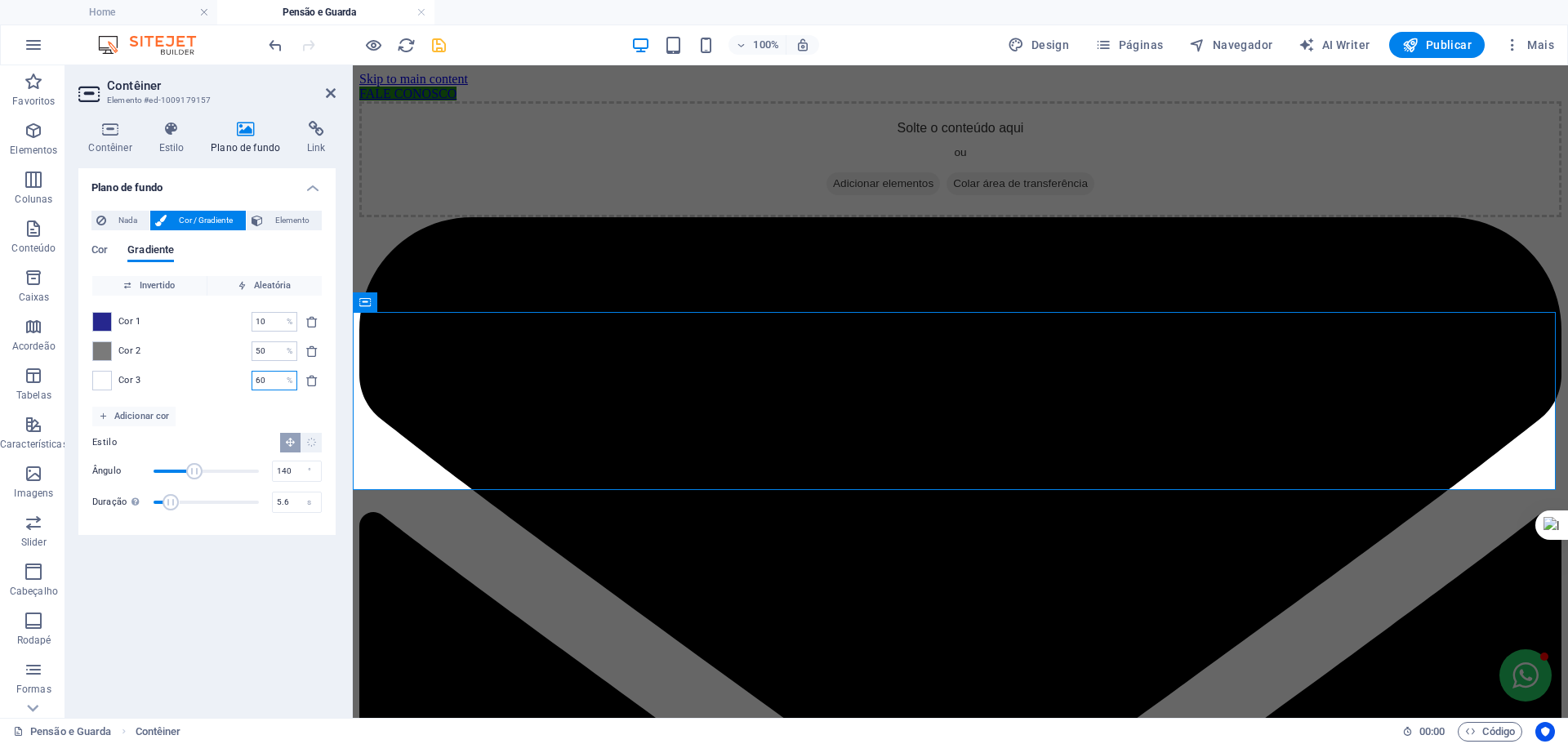
drag, startPoint x: 275, startPoint y: 379, endPoint x: 206, endPoint y: 379, distance: 69.0
click at [206, 379] on div "Cor 3 60 % ​" at bounding box center [206, 380] width 229 height 20
type input "100"
click at [2, 317] on span "Acordeão" at bounding box center [34, 336] width 67 height 39
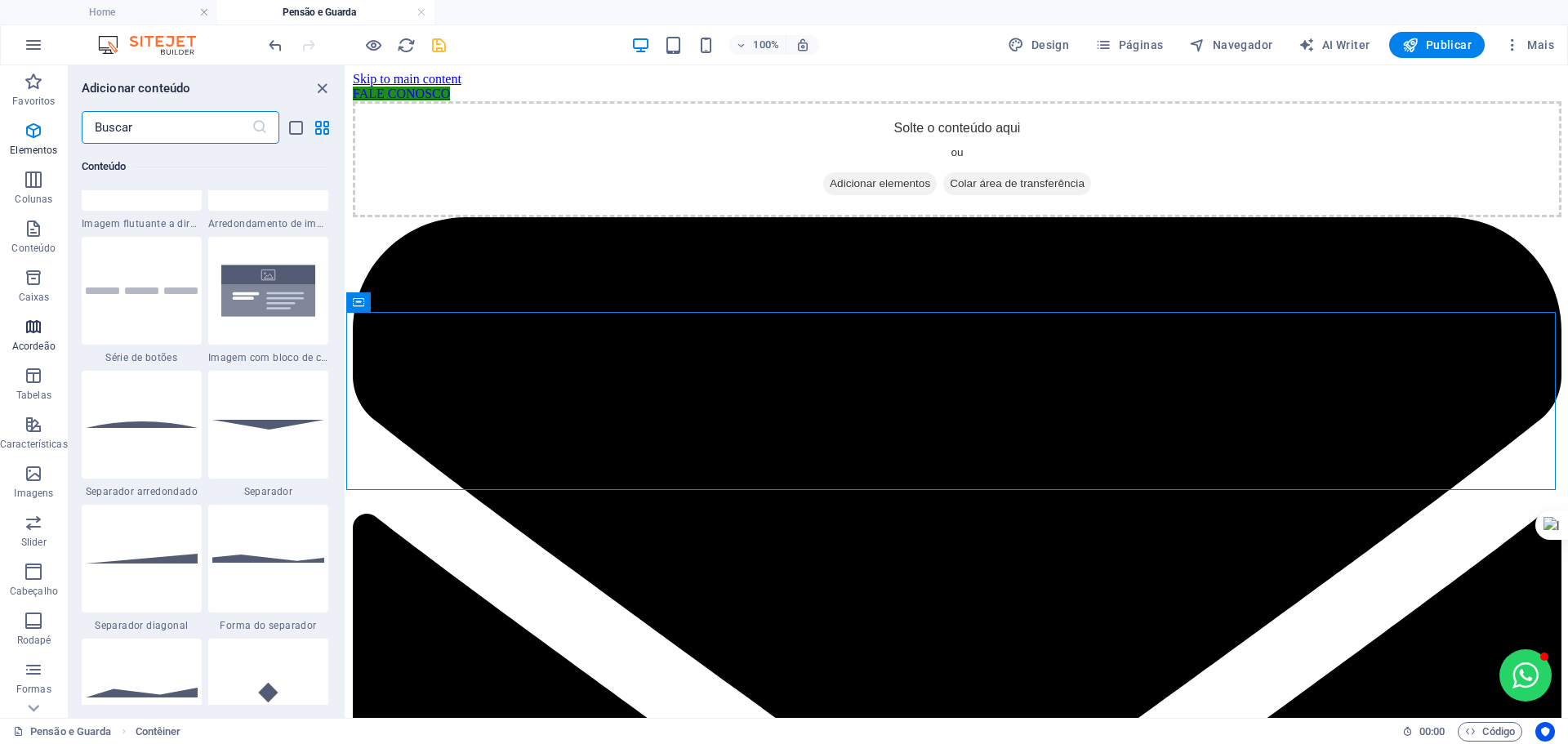
scroll to position [5215, 0]
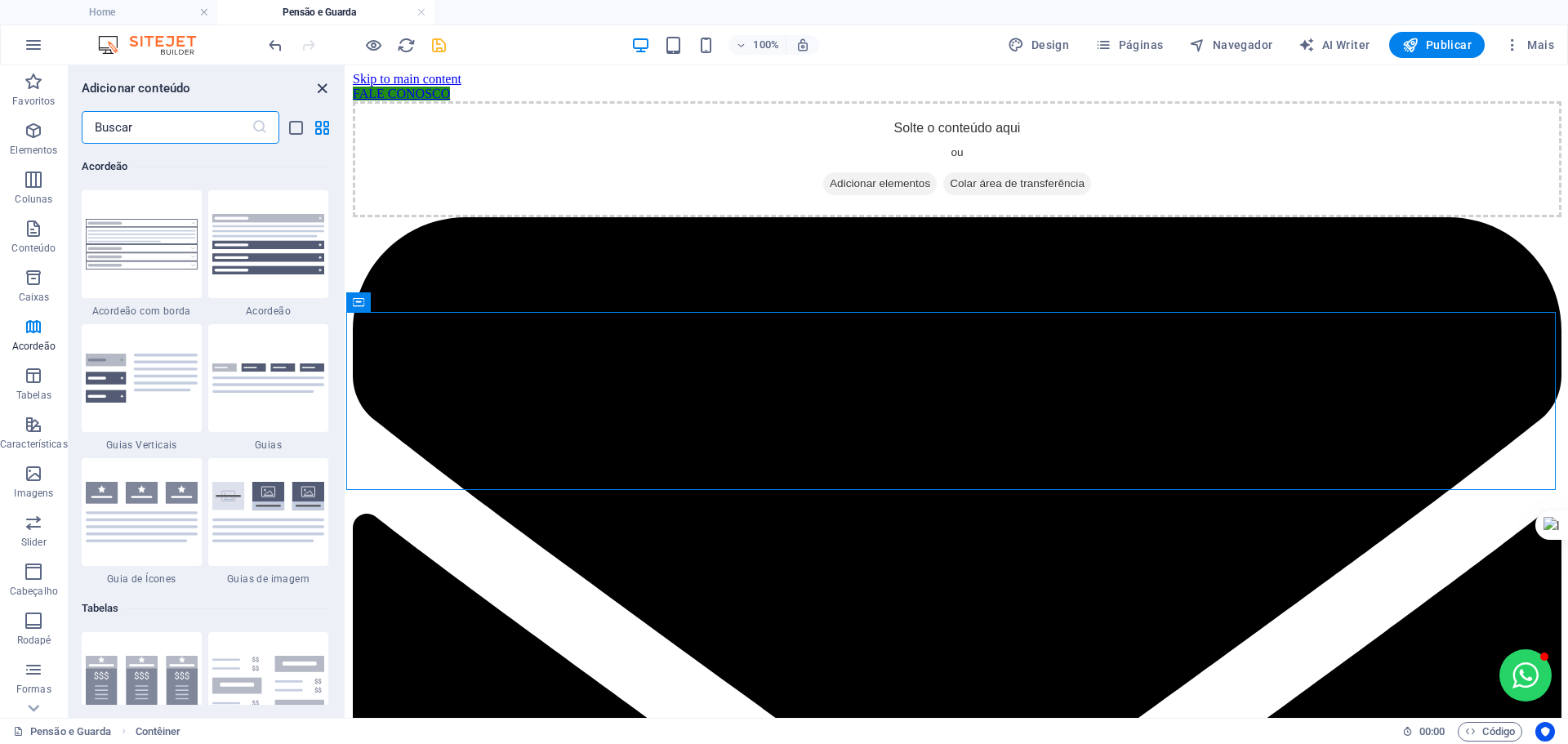
drag, startPoint x: 320, startPoint y: 85, endPoint x: 258, endPoint y: 20, distance: 89.8
click at [320, 85] on icon "close panel" at bounding box center [322, 89] width 19 height 19
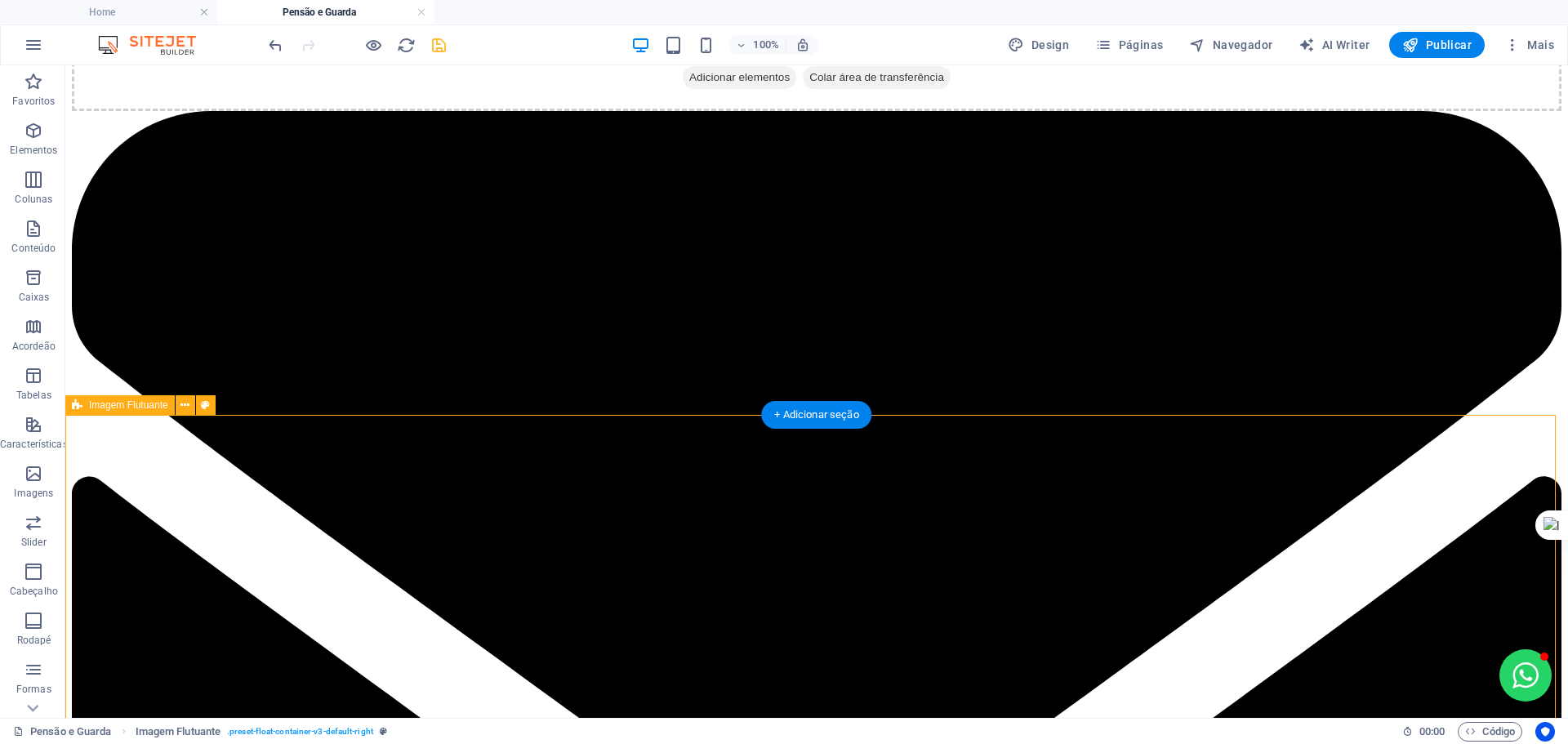
scroll to position [109, 0]
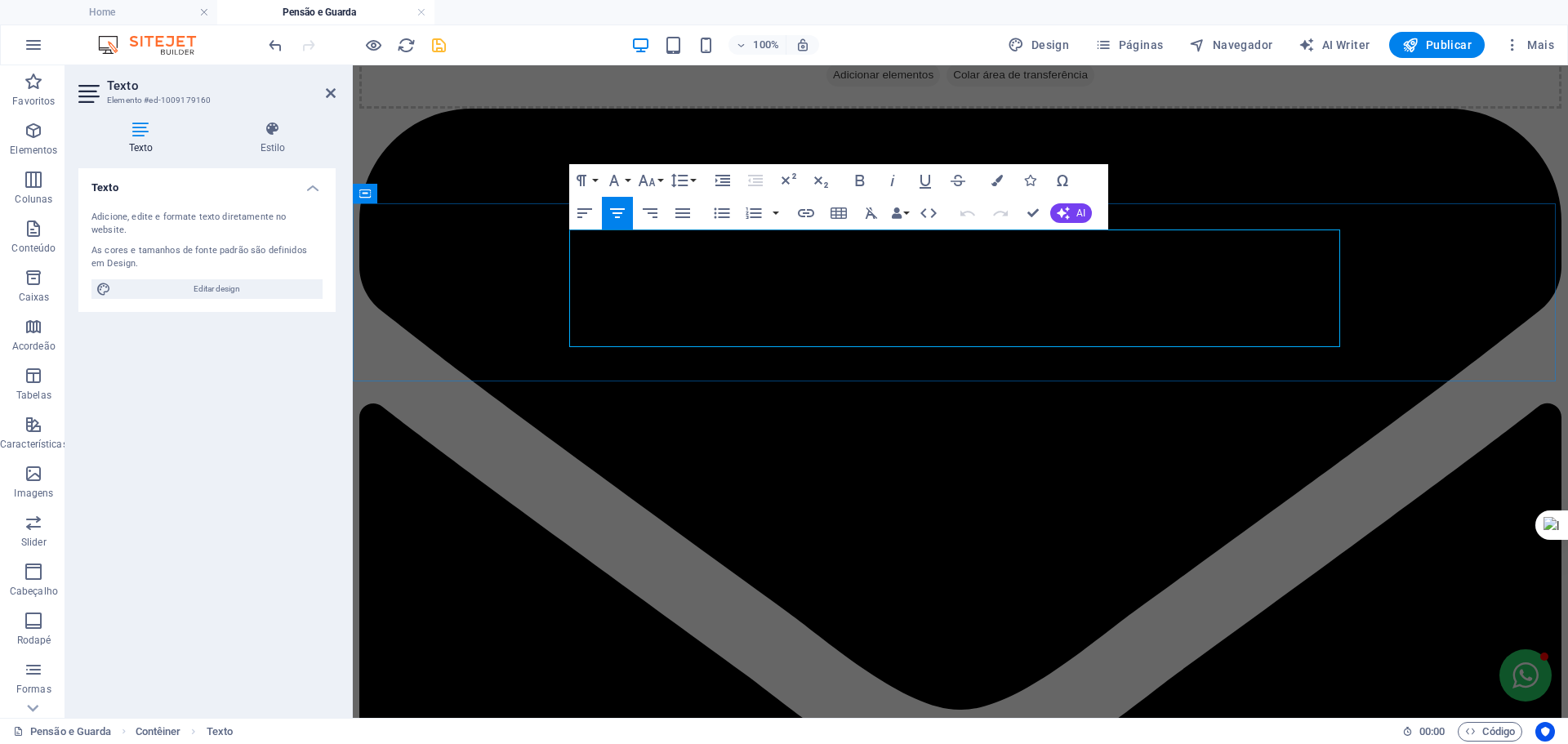
drag, startPoint x: 596, startPoint y: 260, endPoint x: 932, endPoint y: 267, distance: 336.1
drag, startPoint x: 932, startPoint y: 267, endPoint x: 1192, endPoint y: 329, distance: 267.3
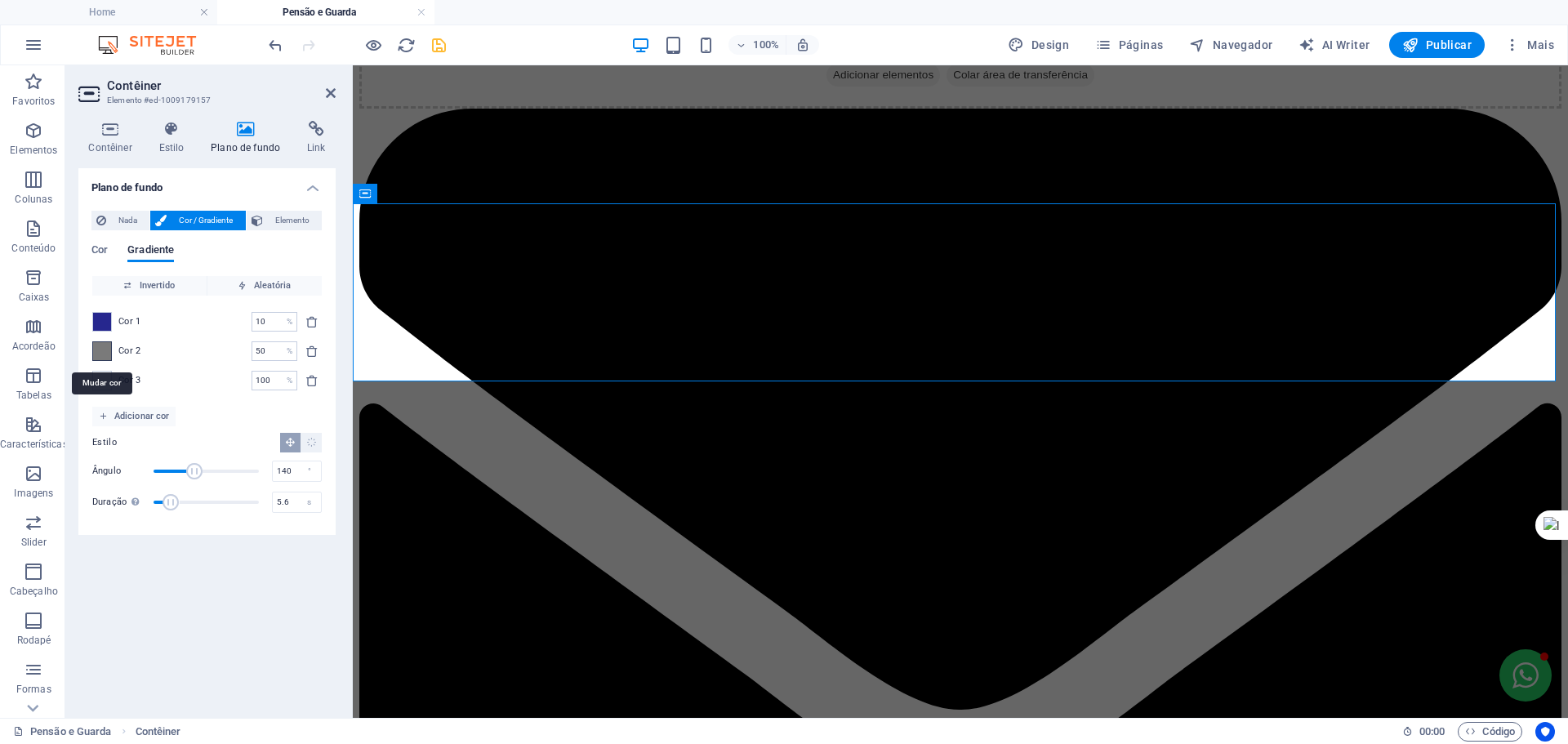
click at [106, 348] on span at bounding box center [101, 350] width 18 height 18
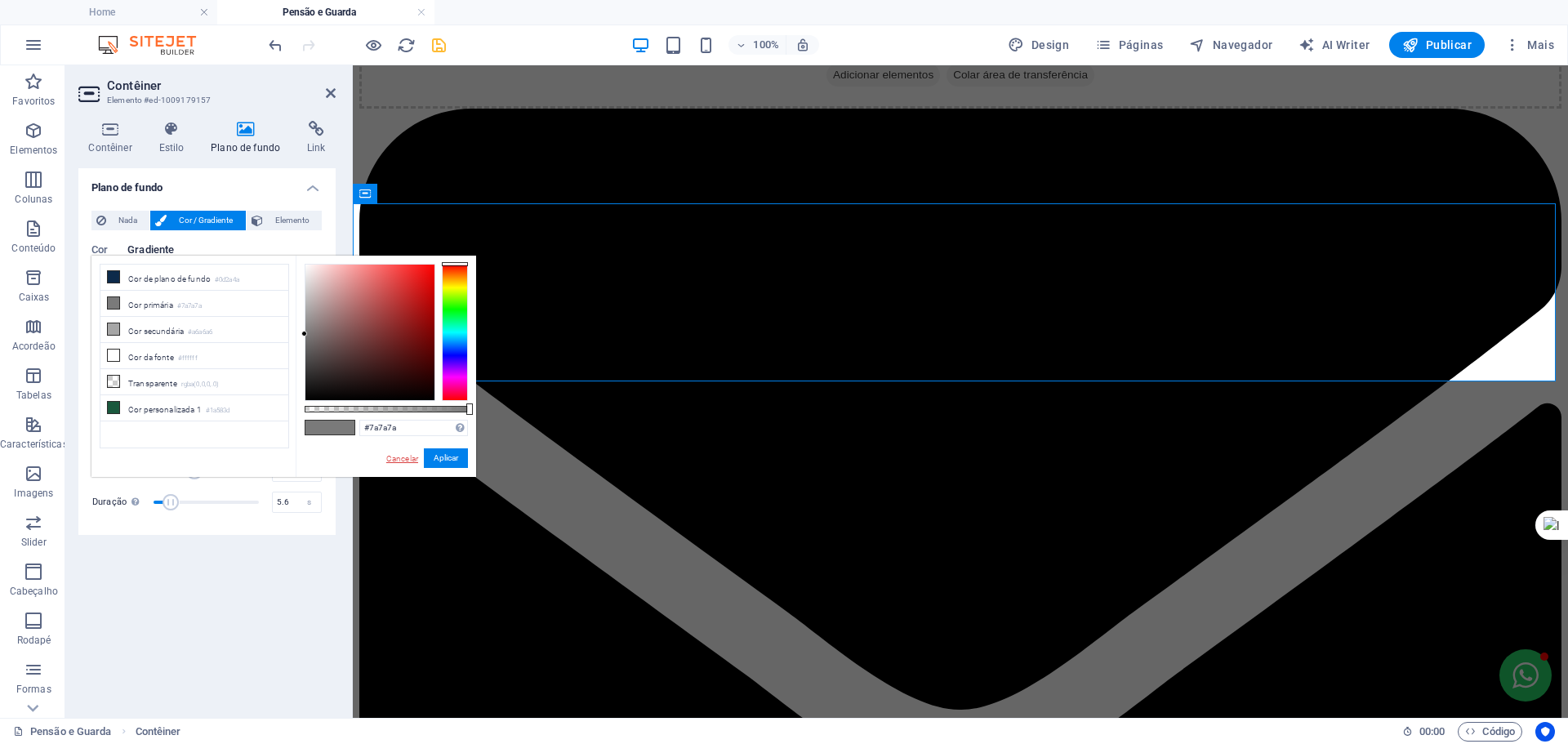
drag, startPoint x: 407, startPoint y: 457, endPoint x: 51, endPoint y: 392, distance: 361.9
click at [407, 457] on link "Cancelar" at bounding box center [402, 458] width 35 height 12
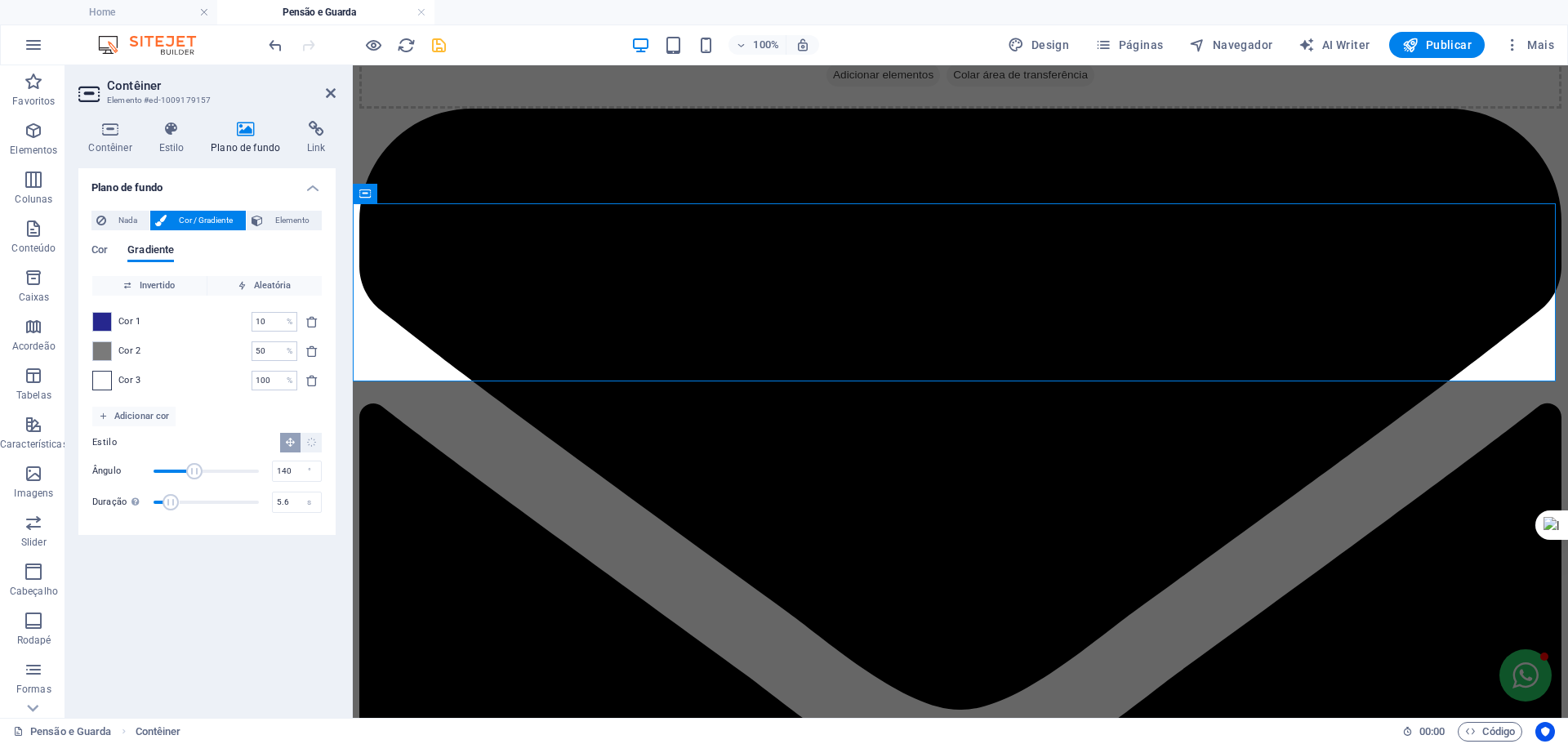
drag, startPoint x: 114, startPoint y: 353, endPoint x: 104, endPoint y: 390, distance: 38.3
click at [104, 390] on div "Cor 1 10 % ​ Cor 2 50 % ​ Cor 3 100 % ​" at bounding box center [206, 351] width 229 height 112
drag, startPoint x: 99, startPoint y: 352, endPoint x: 100, endPoint y: 387, distance: 35.0
click at [100, 387] on div "Cor 1 10 % ​ Cor 2 50 % ​ Cor 3 100 % ​" at bounding box center [206, 351] width 229 height 112
click at [104, 343] on span at bounding box center [101, 350] width 18 height 18
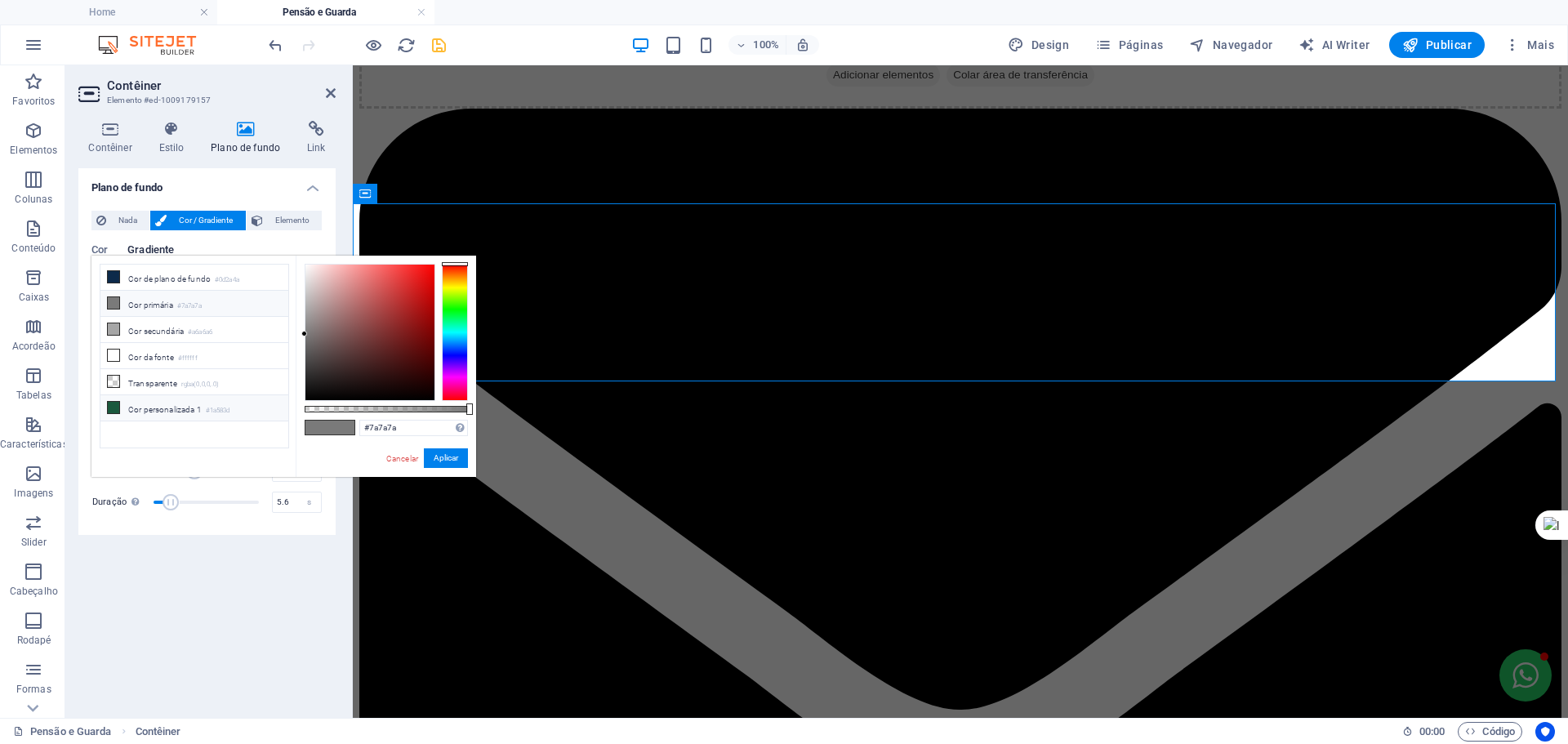
click at [146, 397] on li "Cor personalizada 1 #1a583d" at bounding box center [194, 409] width 187 height 26
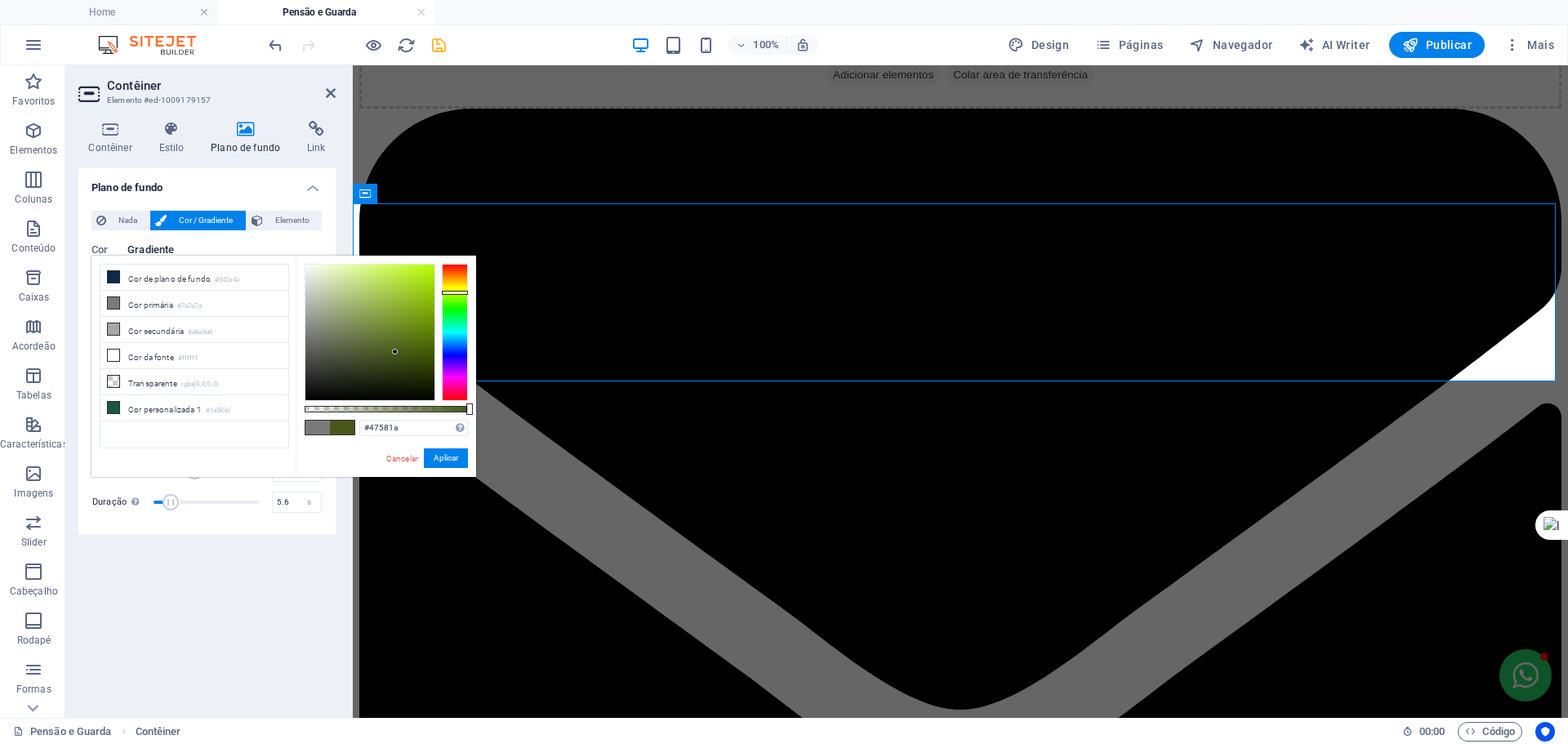
click at [449, 292] on div at bounding box center [455, 333] width 26 height 137
click at [442, 454] on button "Aplicar" at bounding box center [445, 458] width 44 height 20
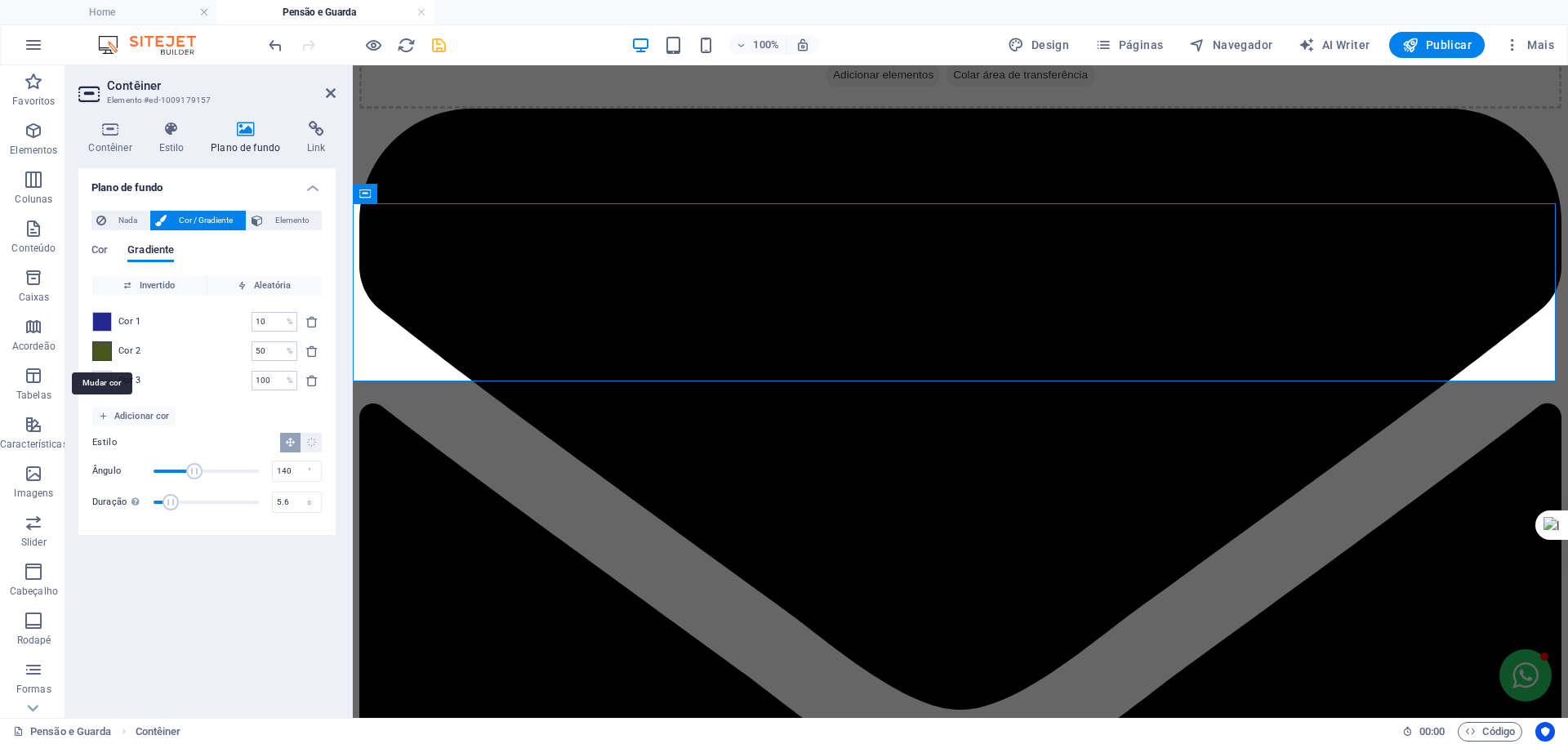
click at [109, 350] on span at bounding box center [101, 350] width 18 height 18
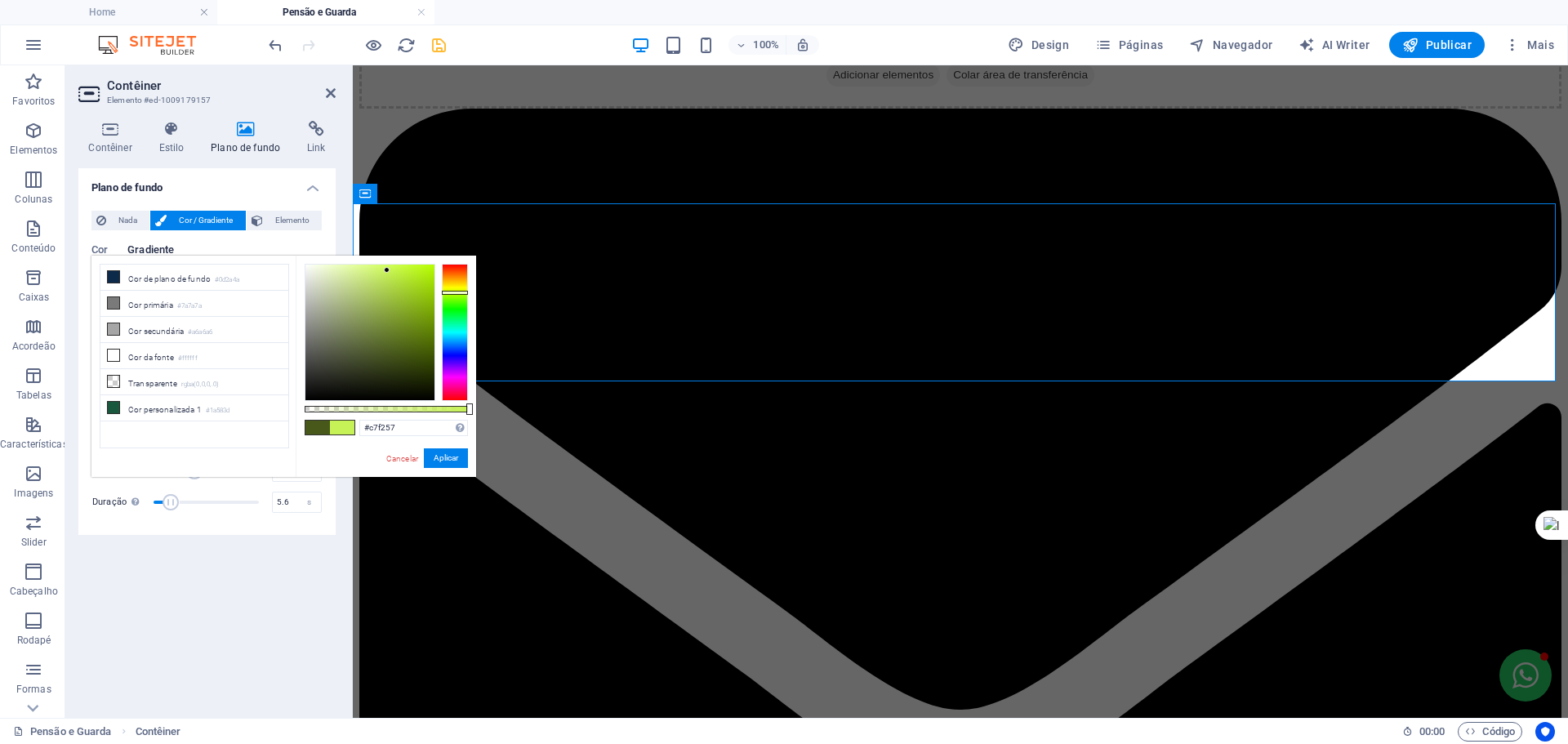
drag, startPoint x: 393, startPoint y: 346, endPoint x: 387, endPoint y: 271, distance: 75.2
click at [387, 271] on div at bounding box center [387, 270] width 6 height 6
click at [438, 455] on button "Aplicar" at bounding box center [445, 458] width 44 height 20
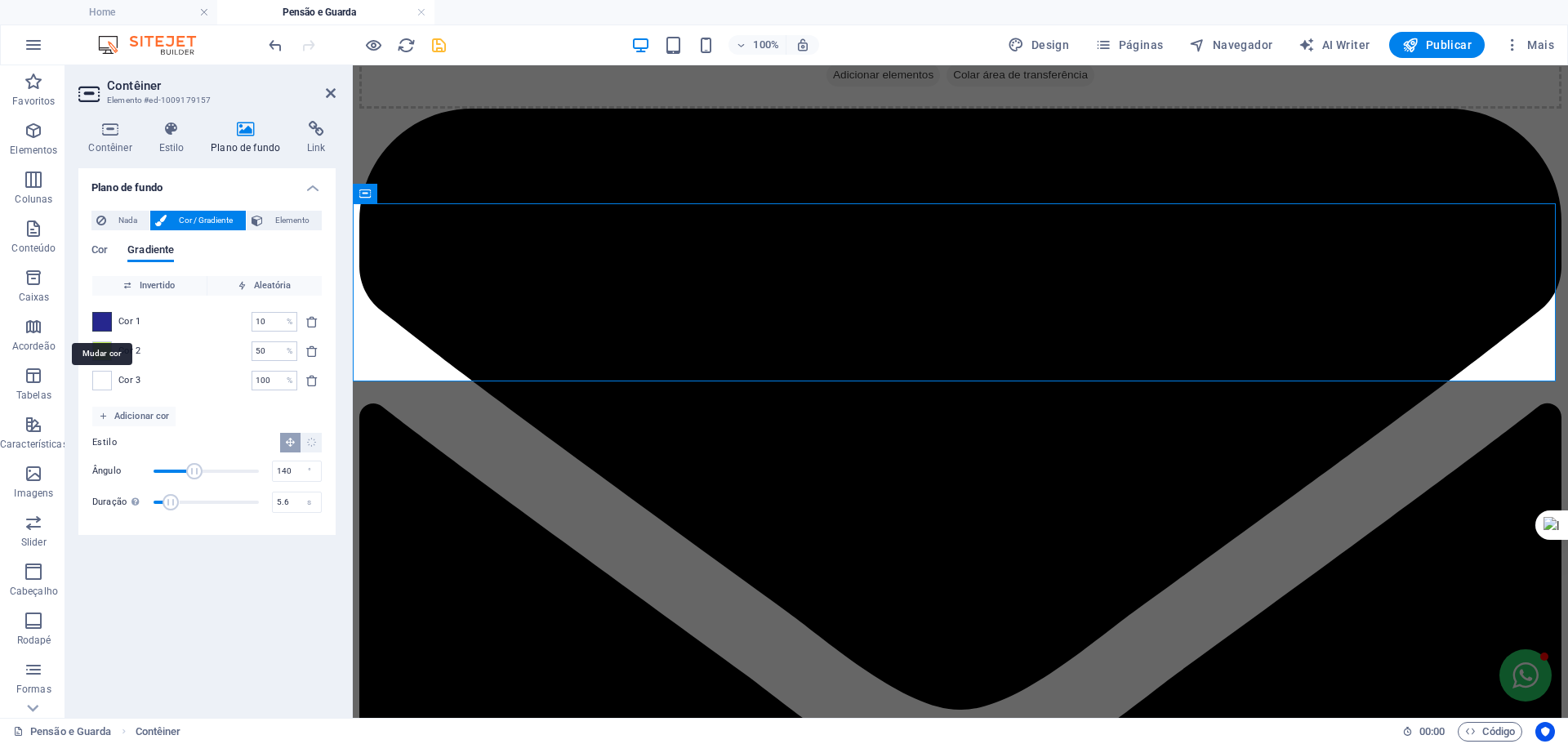
click at [101, 321] on span at bounding box center [101, 321] width 18 height 18
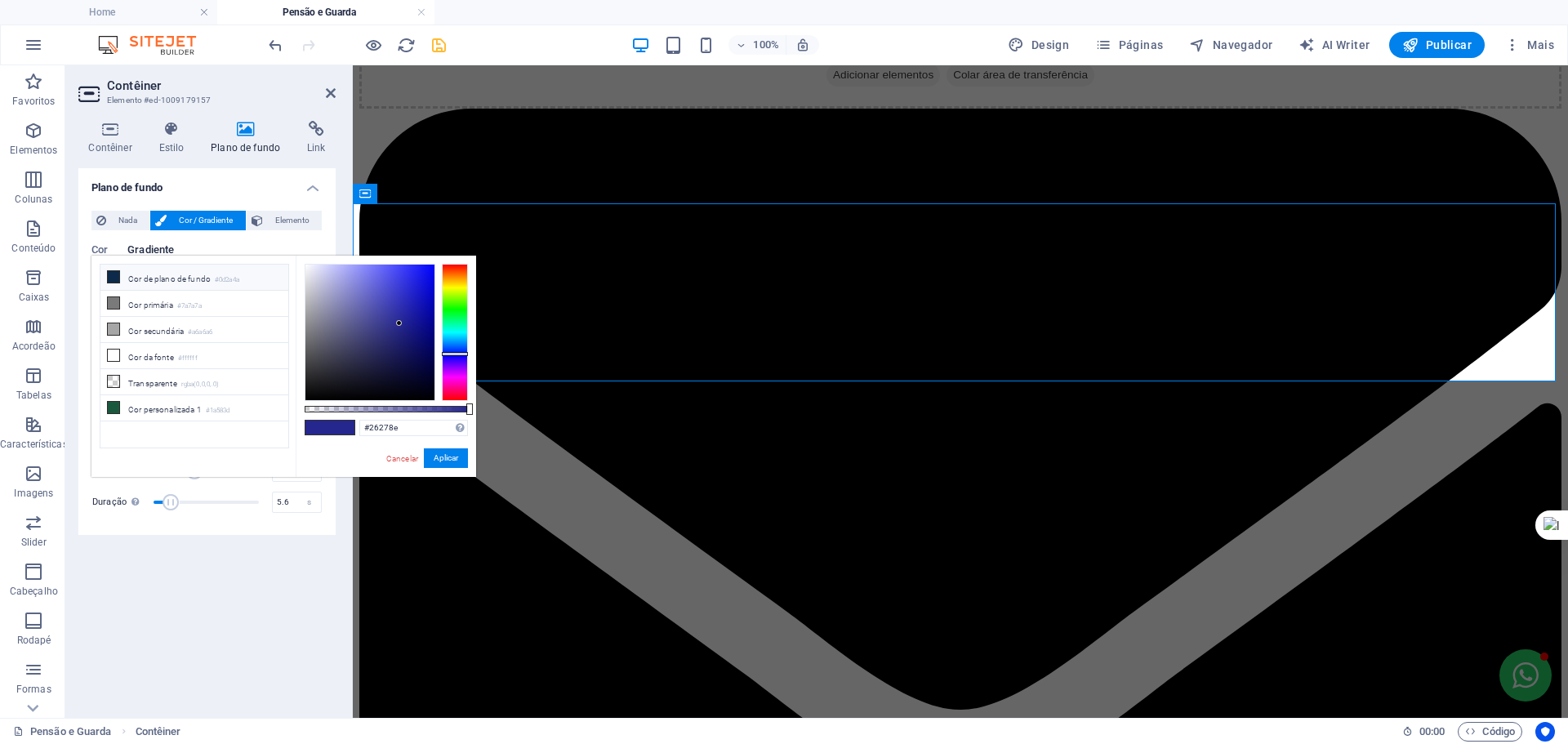
click at [183, 276] on li "Cor de plano de fundo #0d2a4a" at bounding box center [194, 277] width 187 height 26
type input "#0d2a4a"
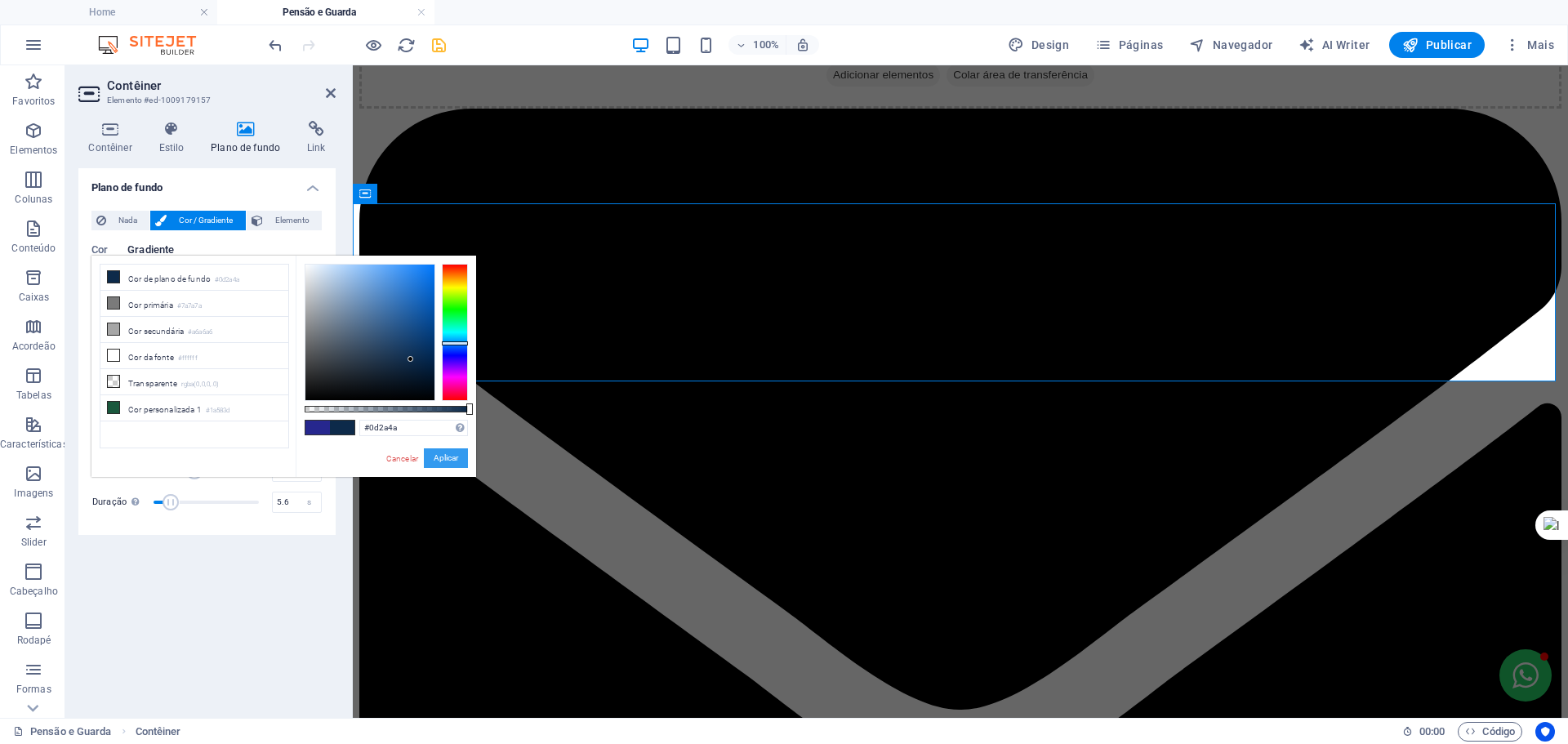
click at [440, 457] on button "Aplicar" at bounding box center [445, 458] width 44 height 20
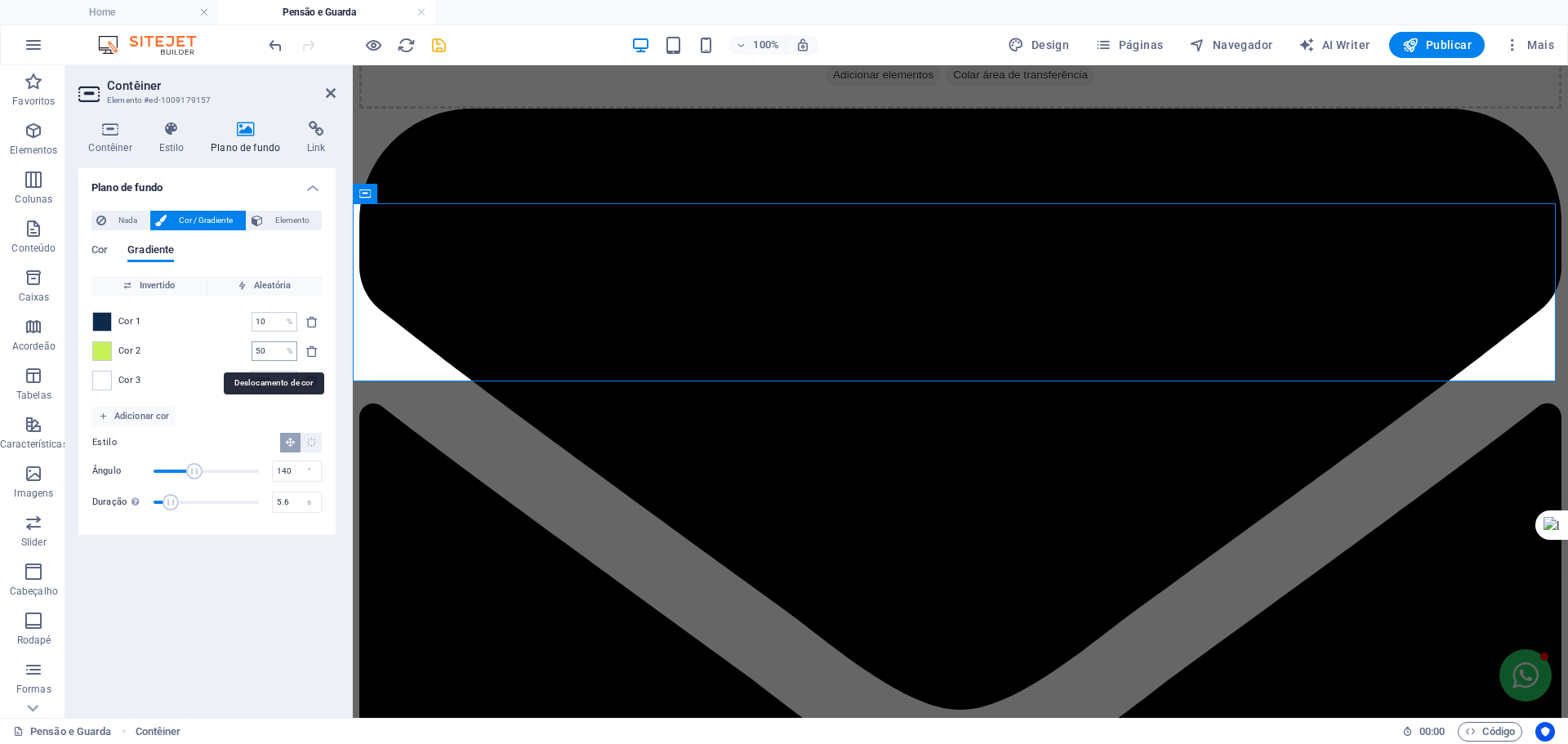
click at [268, 348] on input "50" at bounding box center [265, 350] width 29 height 20
drag, startPoint x: 269, startPoint y: 320, endPoint x: 230, endPoint y: 320, distance: 39.0
click at [230, 320] on div "Cor 1 10 % ​" at bounding box center [206, 321] width 229 height 20
click at [219, 367] on div "Cor 1 50 % ​ Cor 2 50 % ​ Cor 3 100 % ​" at bounding box center [206, 351] width 229 height 112
click at [265, 319] on input "50" at bounding box center [265, 321] width 29 height 20
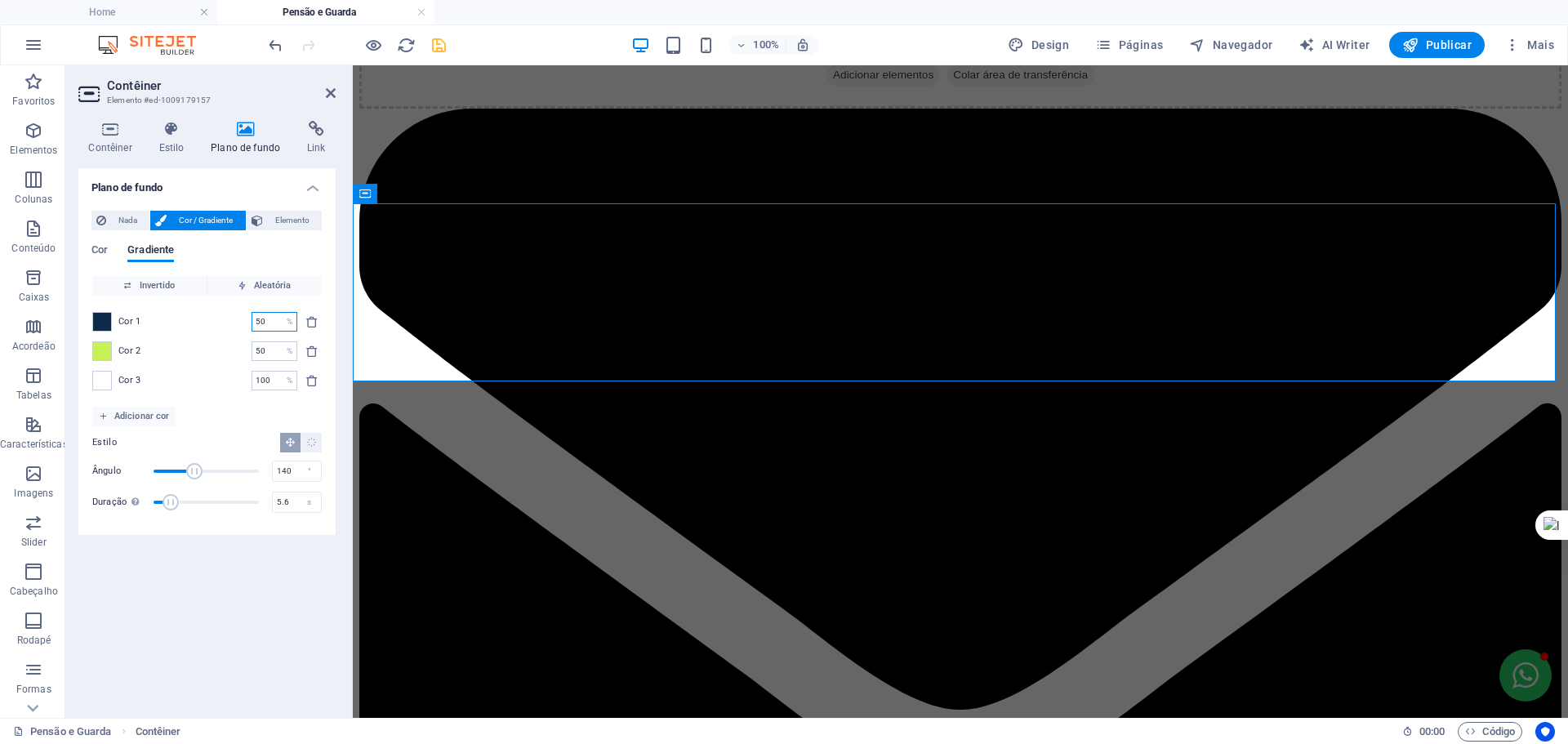
drag, startPoint x: 268, startPoint y: 319, endPoint x: 244, endPoint y: 319, distance: 24.0
click at [244, 319] on div "Cor 1 50 % ​" at bounding box center [206, 321] width 229 height 20
type input "30"
click at [228, 349] on div "Cor 2 50 % ​" at bounding box center [206, 350] width 229 height 20
click at [102, 352] on span at bounding box center [101, 350] width 18 height 18
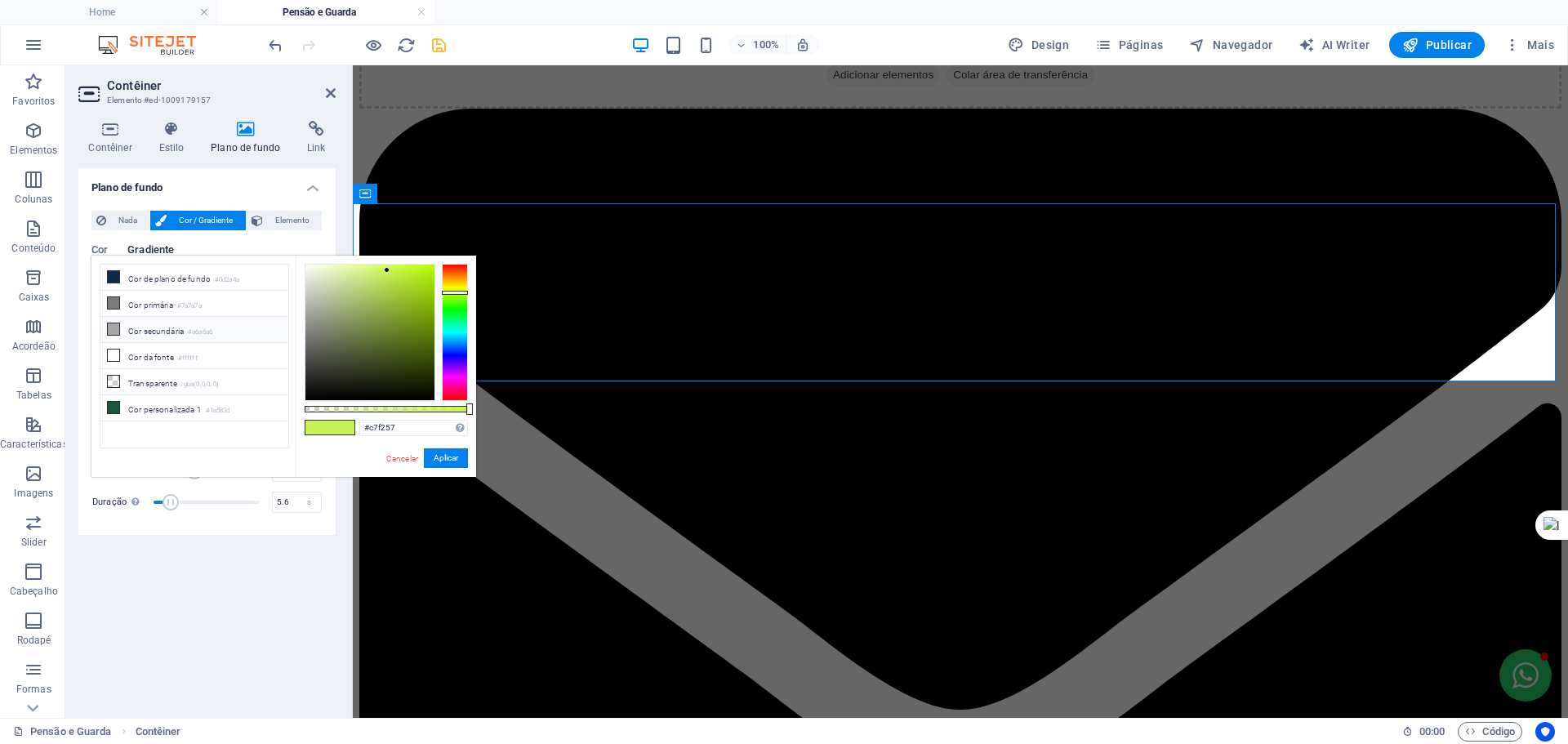
click at [147, 325] on li "Cor secundária #a6a6a6" at bounding box center [194, 330] width 187 height 26
type input "#a6a6a6"
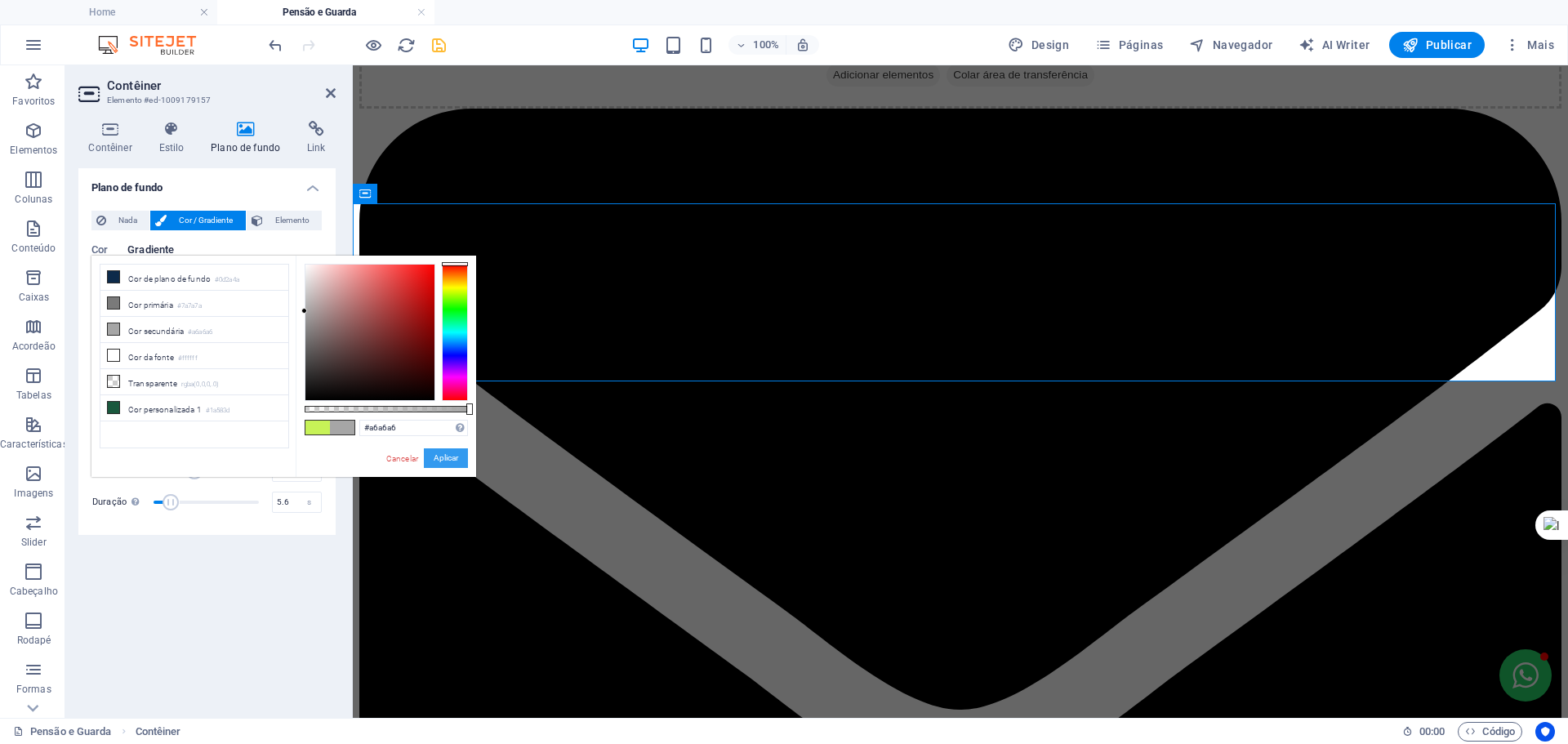
click at [435, 459] on button "Aplicar" at bounding box center [445, 458] width 44 height 20
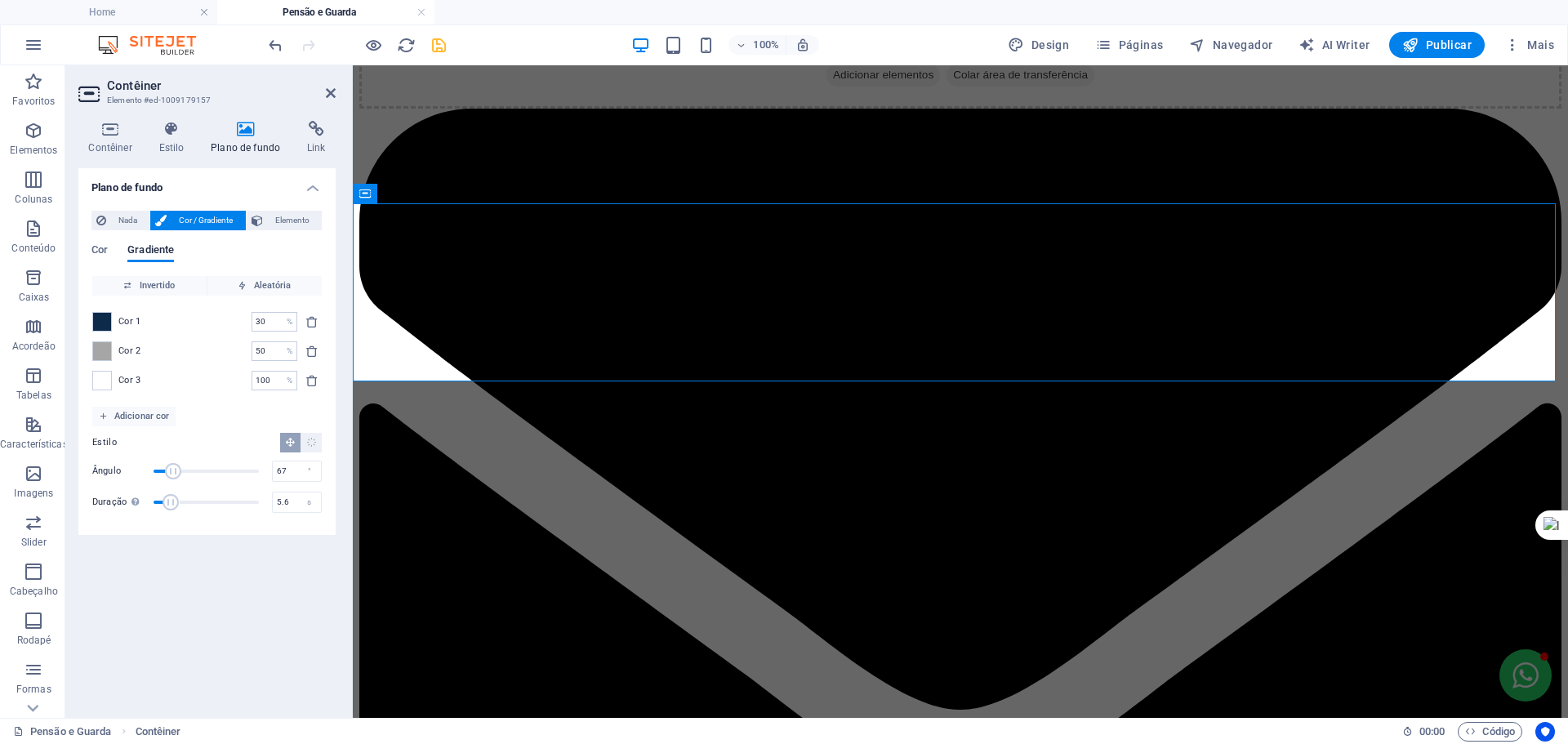
drag, startPoint x: 191, startPoint y: 469, endPoint x: 173, endPoint y: 469, distance: 18.0
click at [173, 469] on span "Ângulo" at bounding box center [172, 470] width 16 height 16
drag, startPoint x: 172, startPoint y: 469, endPoint x: 254, endPoint y: 475, distance: 82.2
click at [254, 475] on span "Ângulo" at bounding box center [253, 470] width 16 height 16
drag, startPoint x: 254, startPoint y: 475, endPoint x: 231, endPoint y: 475, distance: 23.0
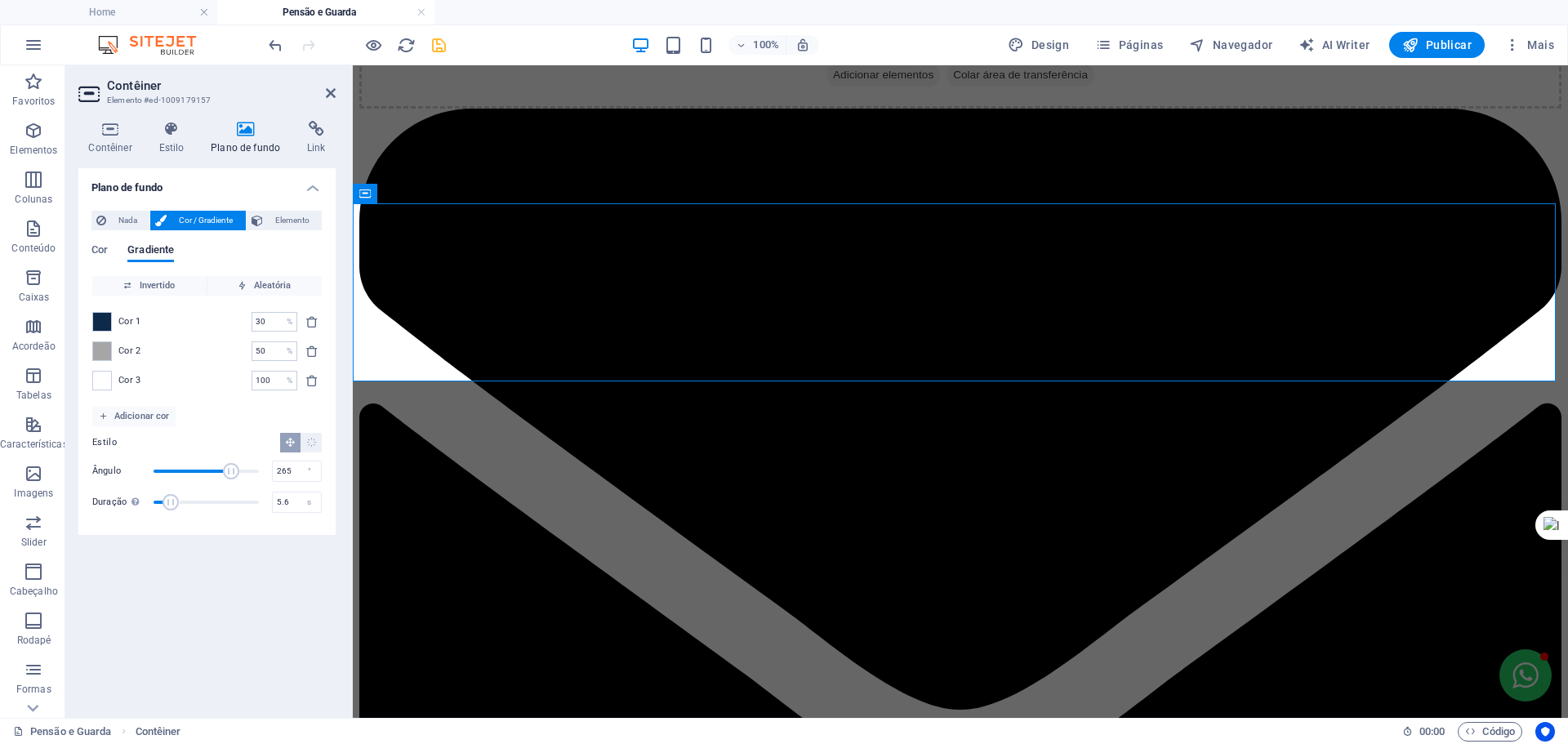
click at [231, 475] on span "Ângulo" at bounding box center [230, 470] width 16 height 16
click at [238, 469] on span "Ângulo" at bounding box center [237, 470] width 16 height 16
drag, startPoint x: 239, startPoint y: 469, endPoint x: 198, endPoint y: 475, distance: 41.4
click at [198, 475] on span "Ângulo" at bounding box center [197, 470] width 16 height 16
type input "92"
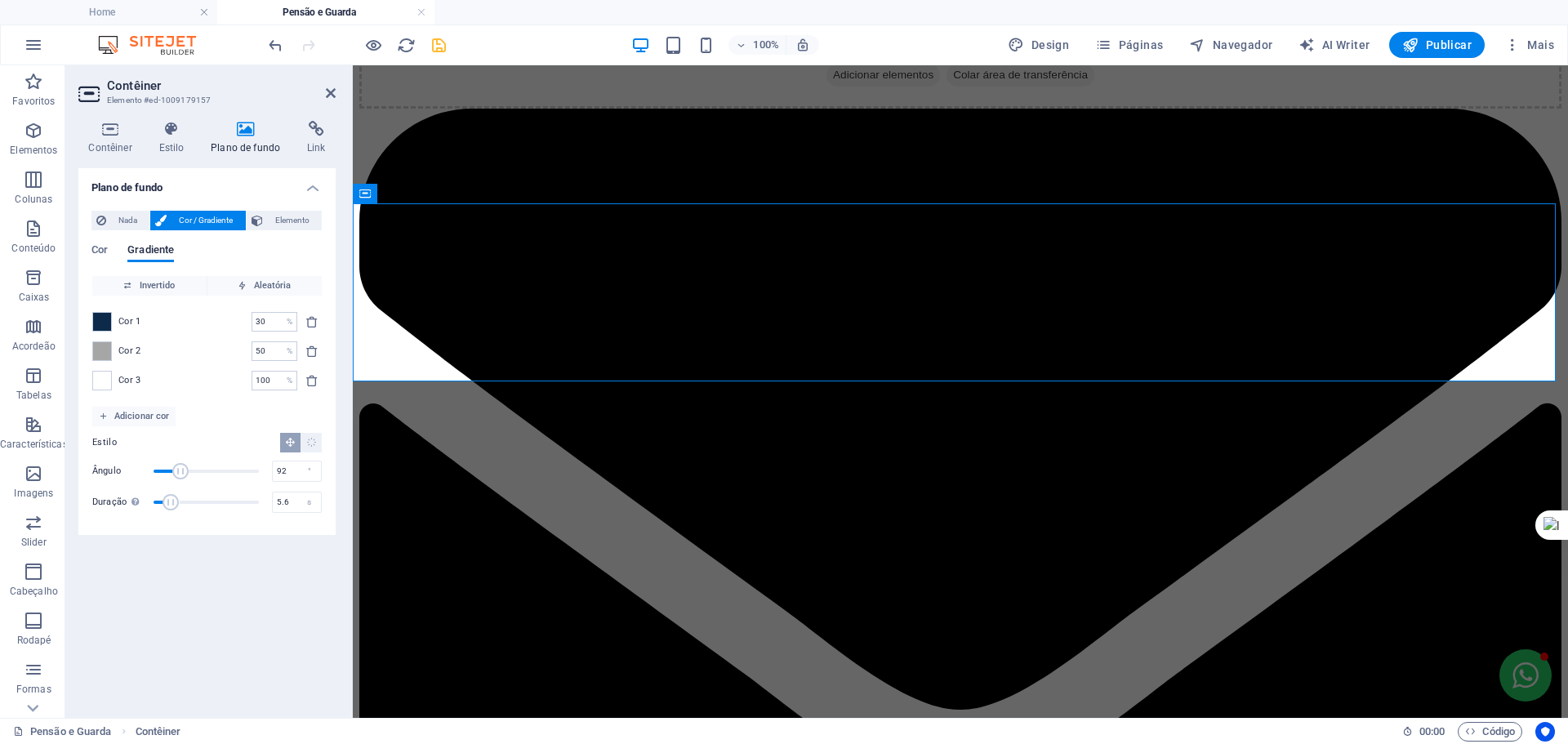
drag, startPoint x: 201, startPoint y: 468, endPoint x: 181, endPoint y: 468, distance: 20.0
click at [181, 468] on span "Ângulo" at bounding box center [180, 470] width 16 height 16
type input "10.2"
drag, startPoint x: 170, startPoint y: 500, endPoint x: 189, endPoint y: 500, distance: 19.0
click at [189, 500] on span "Duração" at bounding box center [188, 501] width 16 height 16
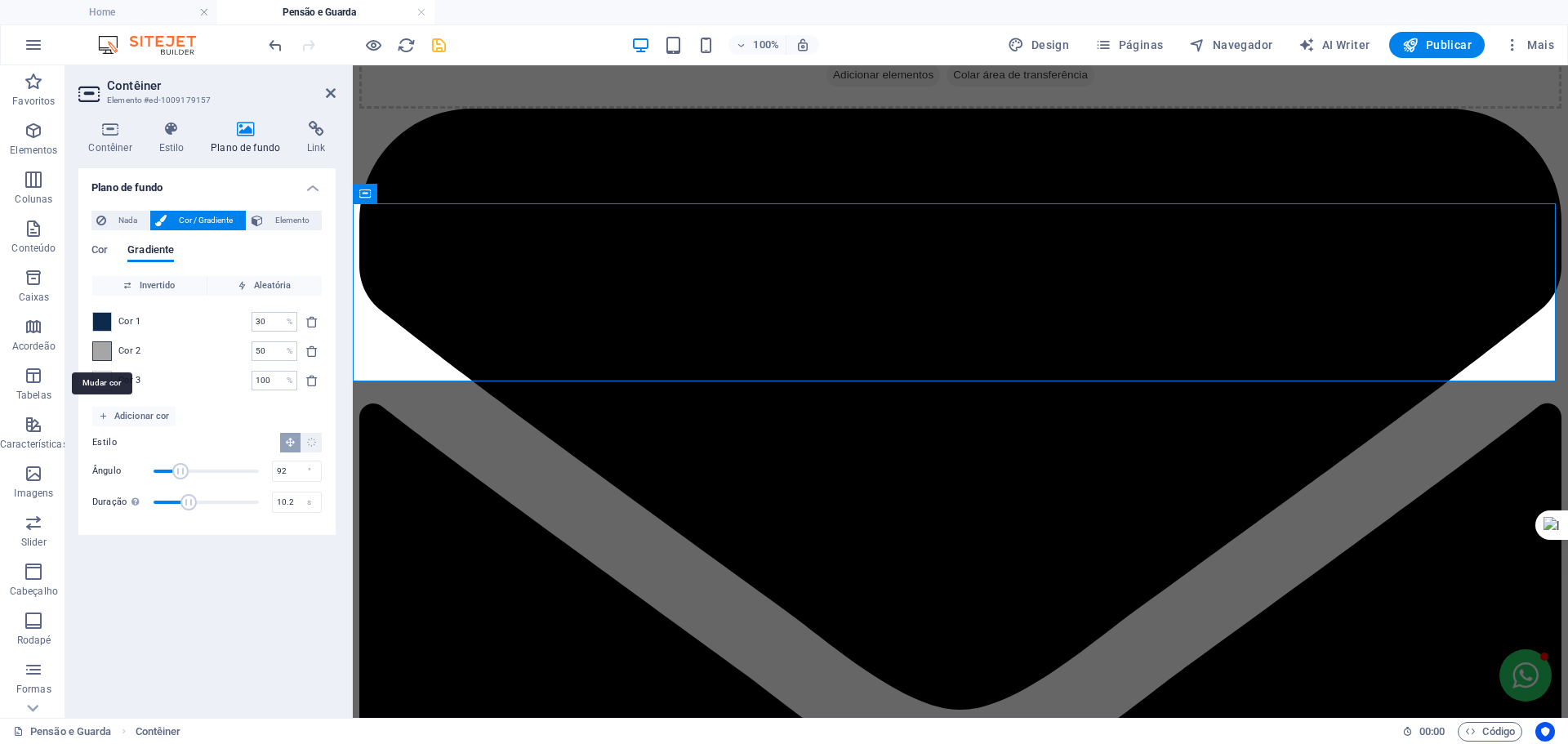
click at [98, 347] on span at bounding box center [101, 350] width 18 height 18
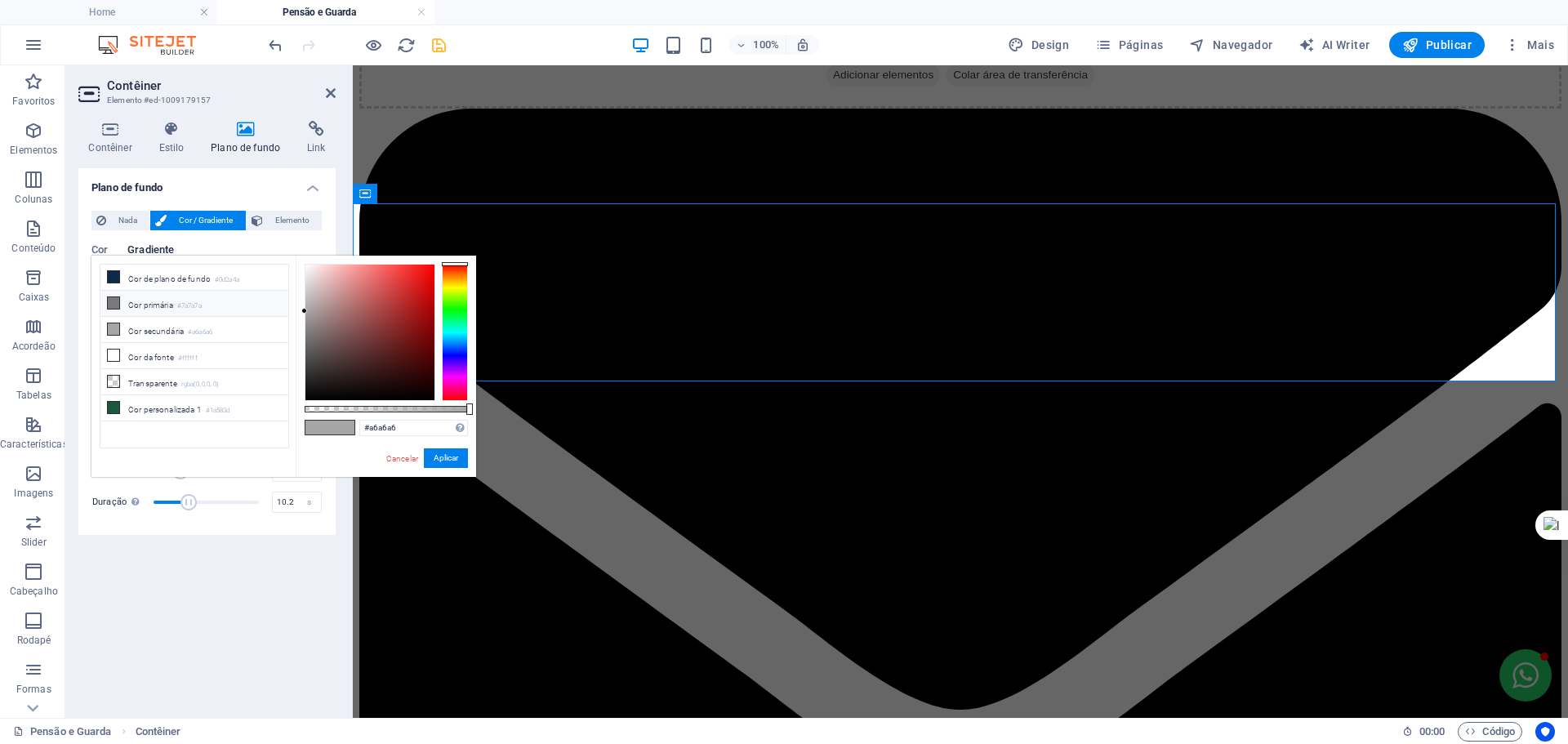
click at [138, 296] on li "Cor primária #7a7a7a" at bounding box center [194, 304] width 187 height 26
type input "#7a7a7a"
click at [441, 460] on button "Aplicar" at bounding box center [445, 458] width 44 height 20
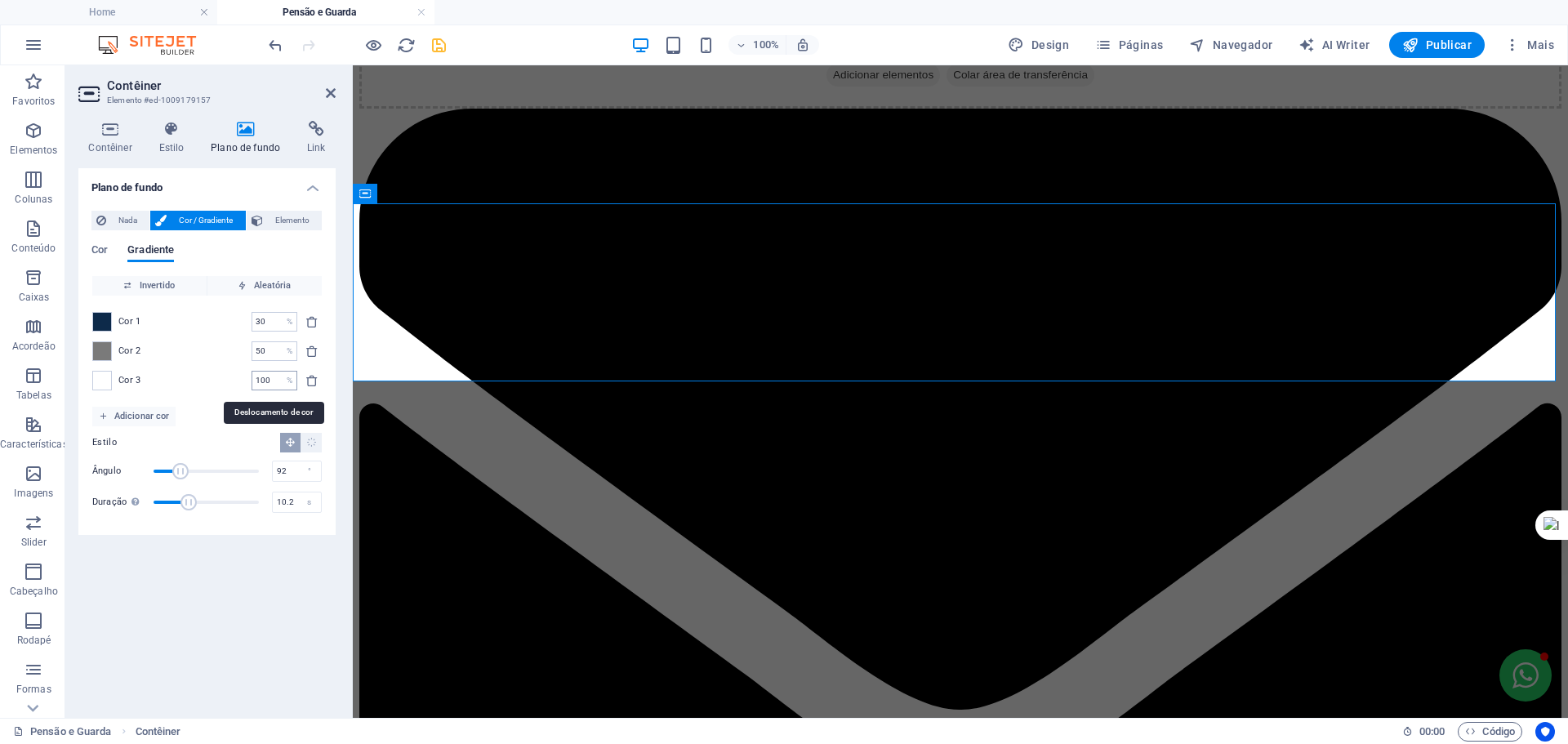
click at [268, 372] on input "100" at bounding box center [265, 380] width 29 height 20
drag, startPoint x: 271, startPoint y: 373, endPoint x: 240, endPoint y: 375, distance: 31.1
click at [240, 375] on div "Cor 3 100 % ​" at bounding box center [206, 380] width 229 height 20
click at [267, 383] on input "50" at bounding box center [265, 380] width 29 height 20
click at [271, 379] on input "50" at bounding box center [265, 380] width 29 height 20
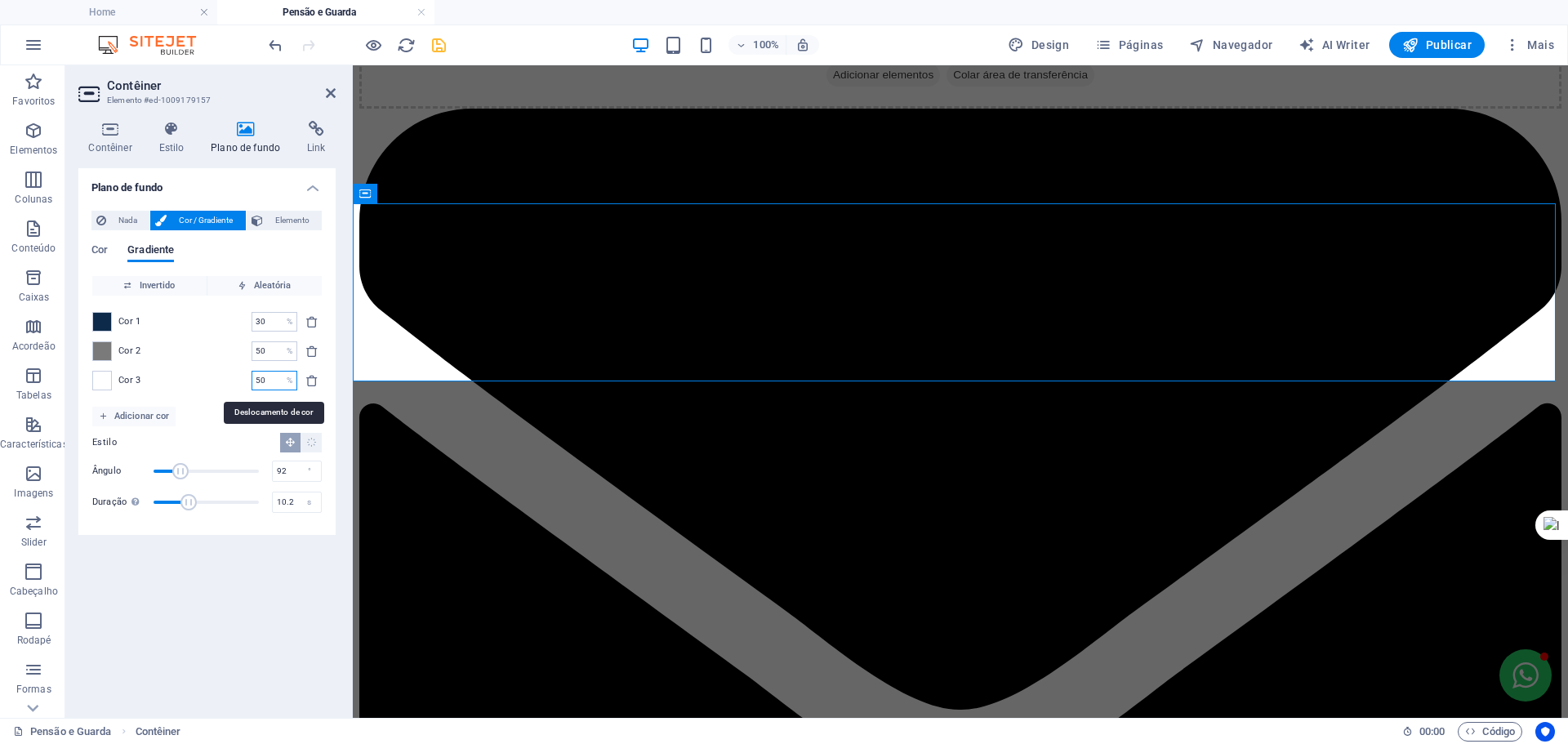
drag, startPoint x: 254, startPoint y: 379, endPoint x: 222, endPoint y: 379, distance: 32.0
click at [222, 379] on div "Cor 3 50 % ​" at bounding box center [206, 380] width 229 height 20
click at [229, 369] on div "Cor 1 30 % ​ Cor 2 50 % ​ Cor 3 80 % ​" at bounding box center [206, 351] width 229 height 112
drag, startPoint x: 266, startPoint y: 379, endPoint x: 221, endPoint y: 380, distance: 45.0
click at [221, 380] on div "Cor 3 80 % ​" at bounding box center [206, 380] width 229 height 20
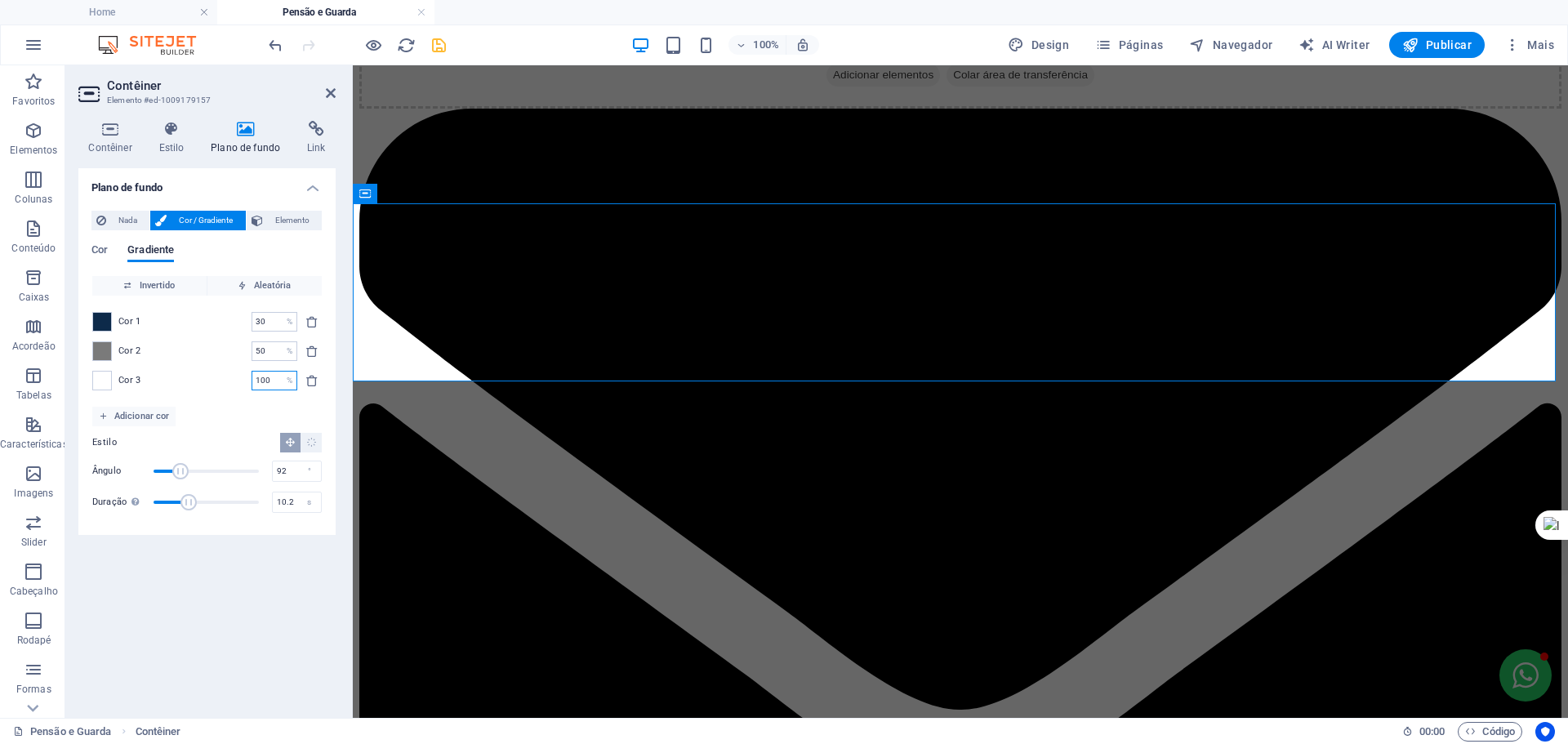
type input "100"
click at [222, 389] on div "Cor 3 100 % ​" at bounding box center [206, 380] width 229 height 20
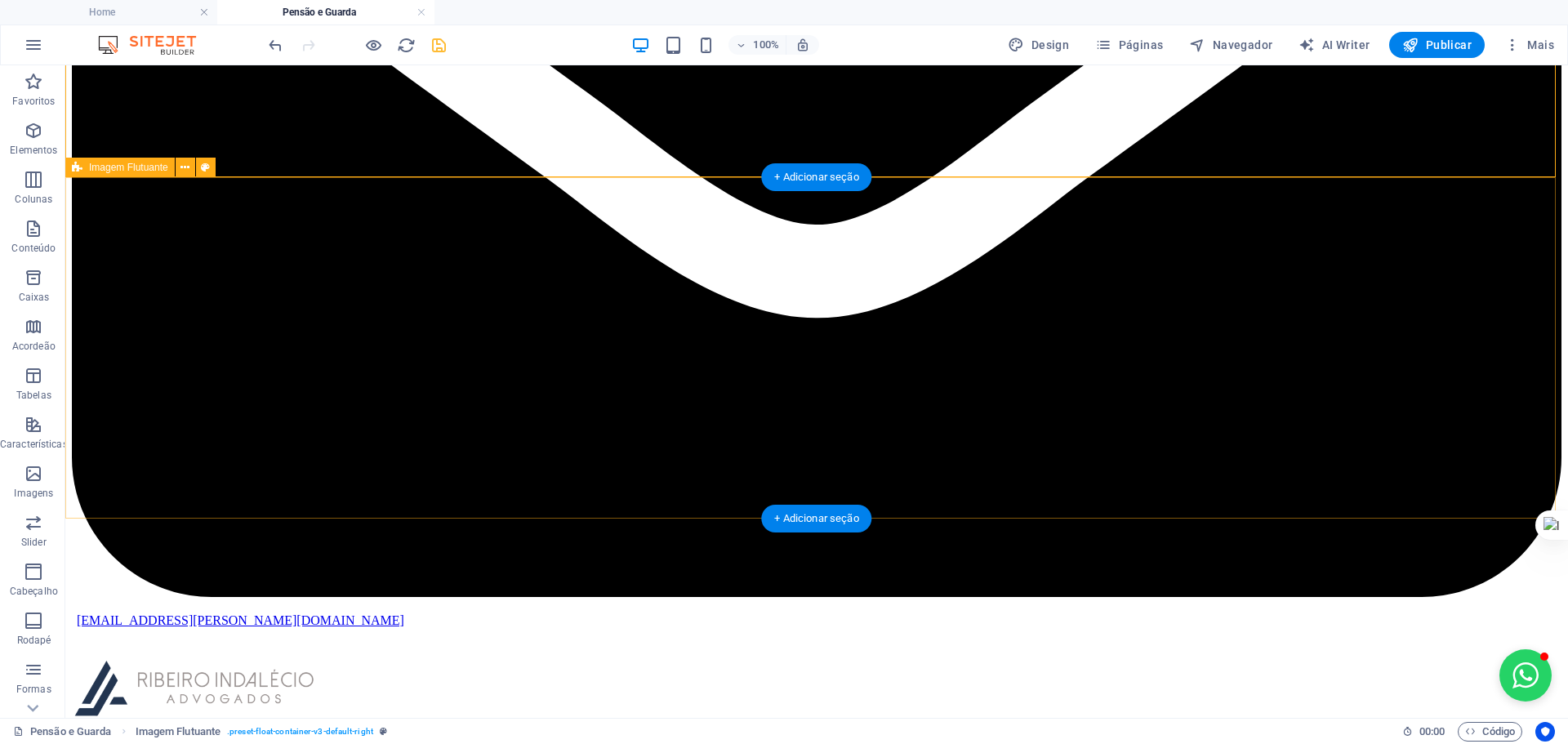
scroll to position [751, 0]
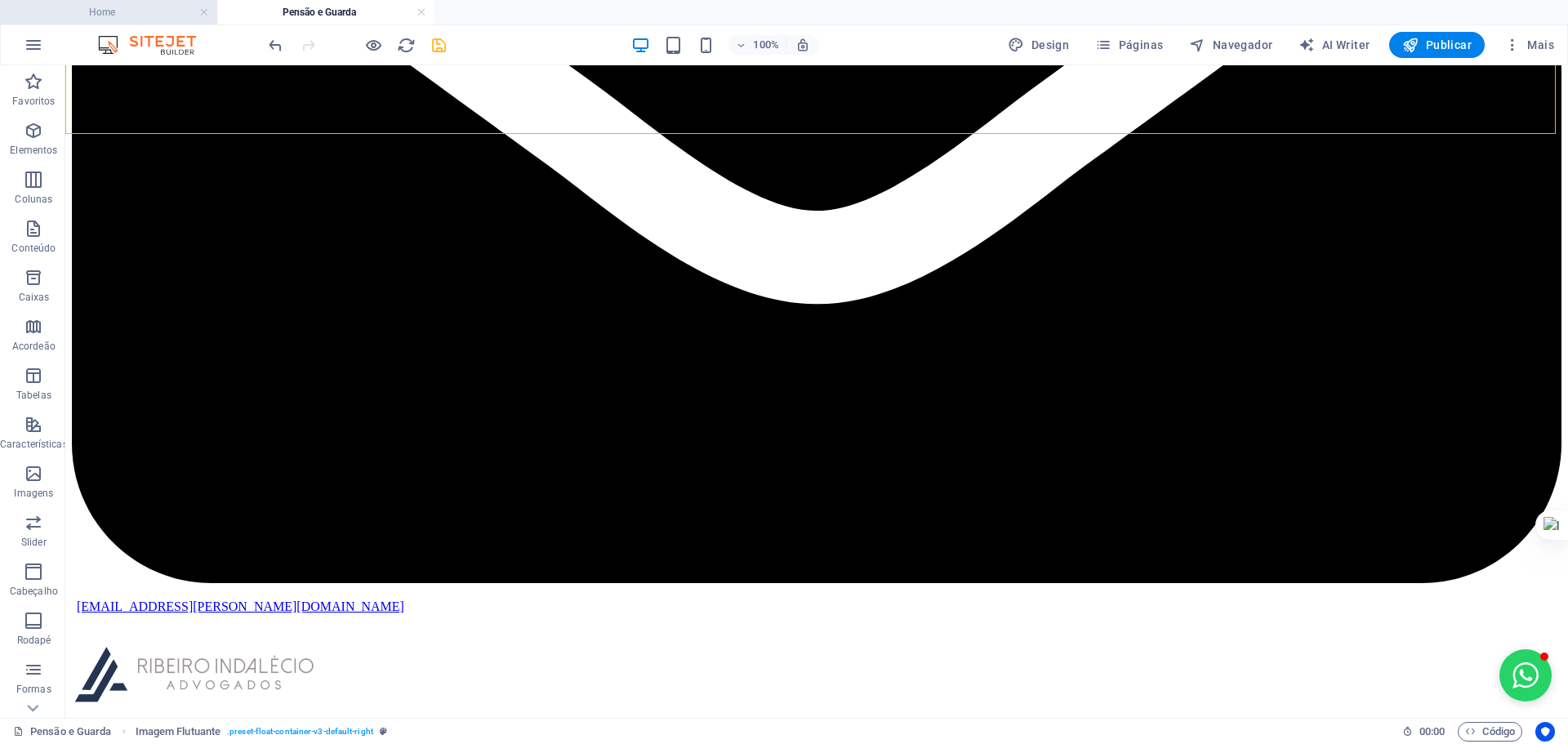
click at [154, 12] on h4 "Home" at bounding box center [109, 11] width 217 height 18
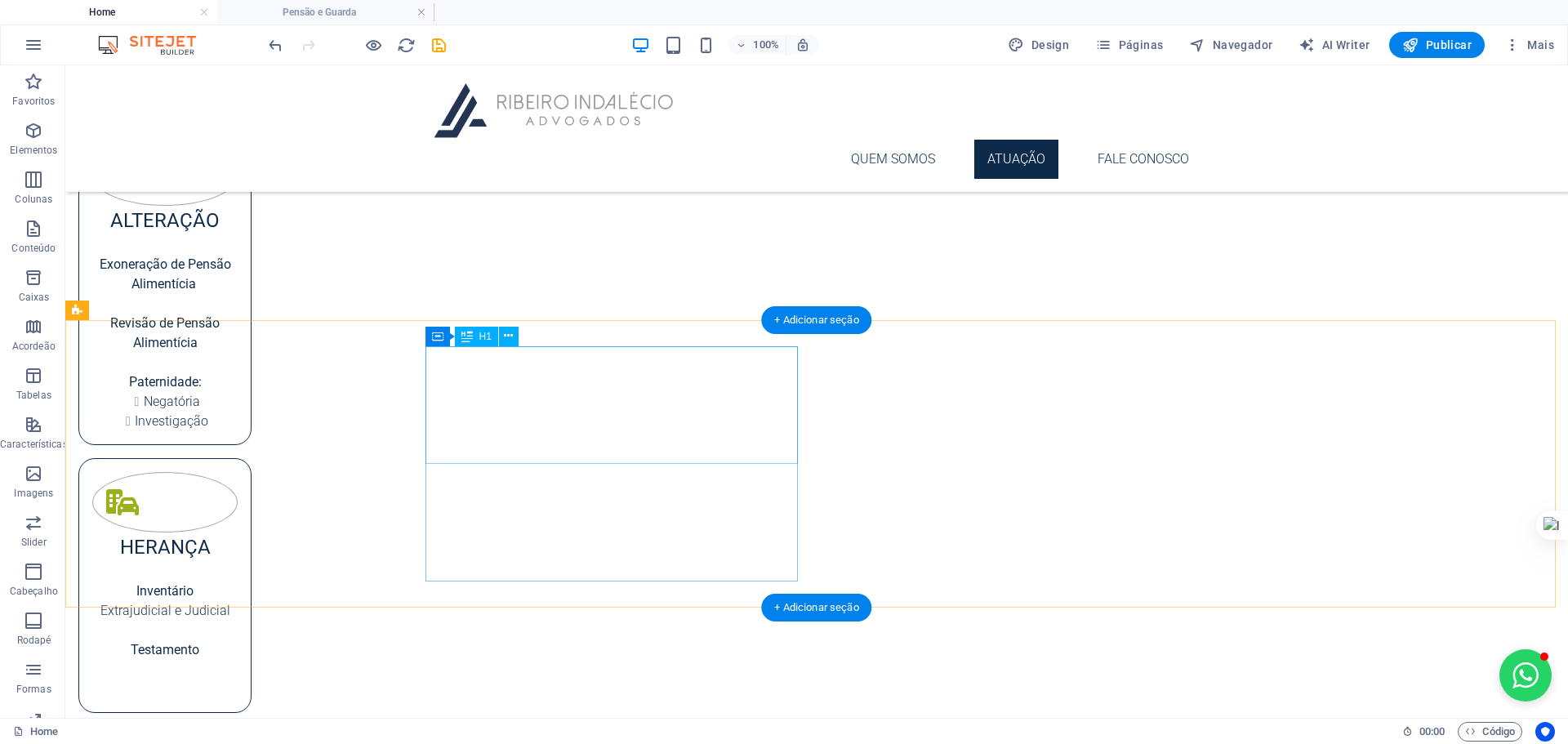
scroll to position [1006, 0]
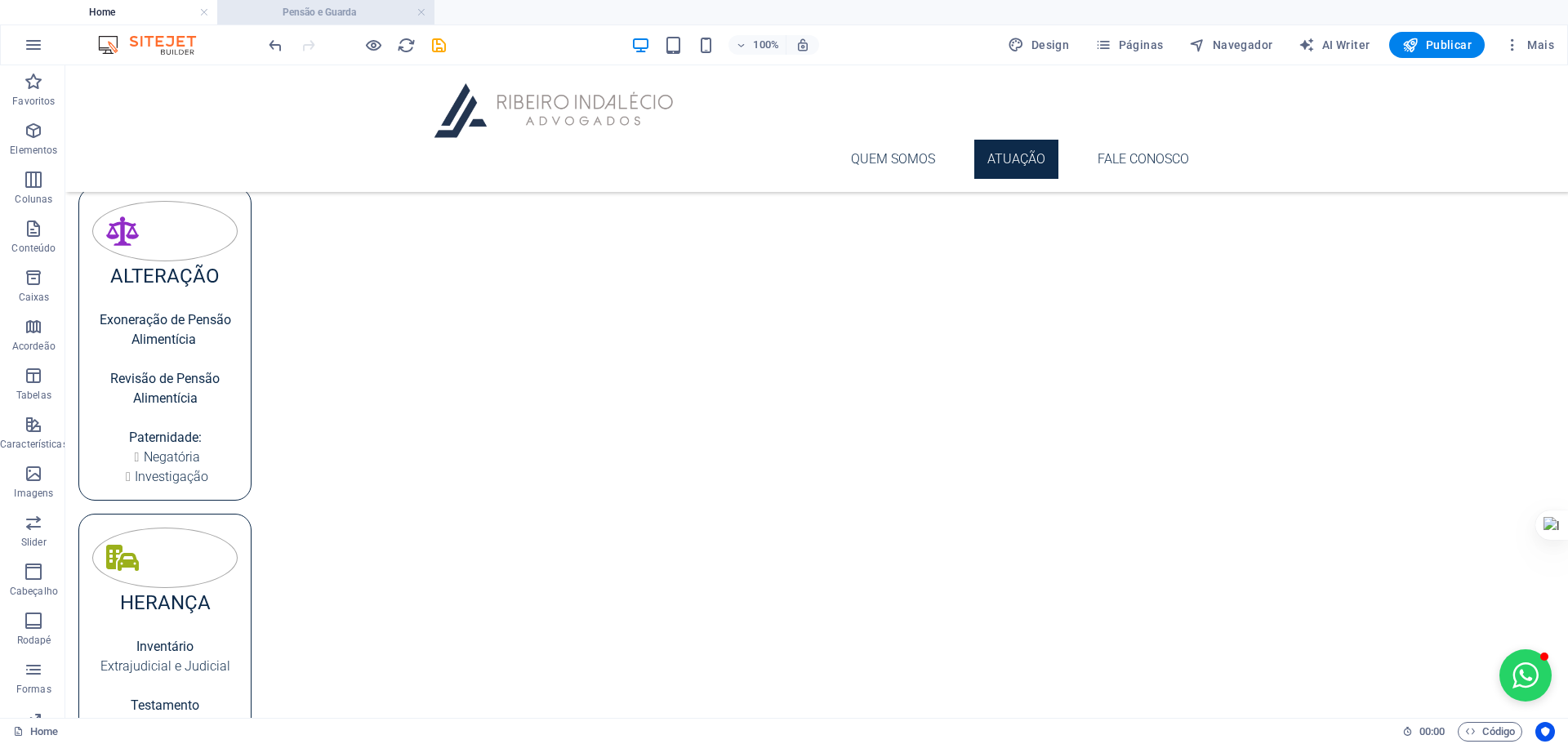
click at [318, 9] on h4 "Pensão e Guarda" at bounding box center [326, 11] width 217 height 18
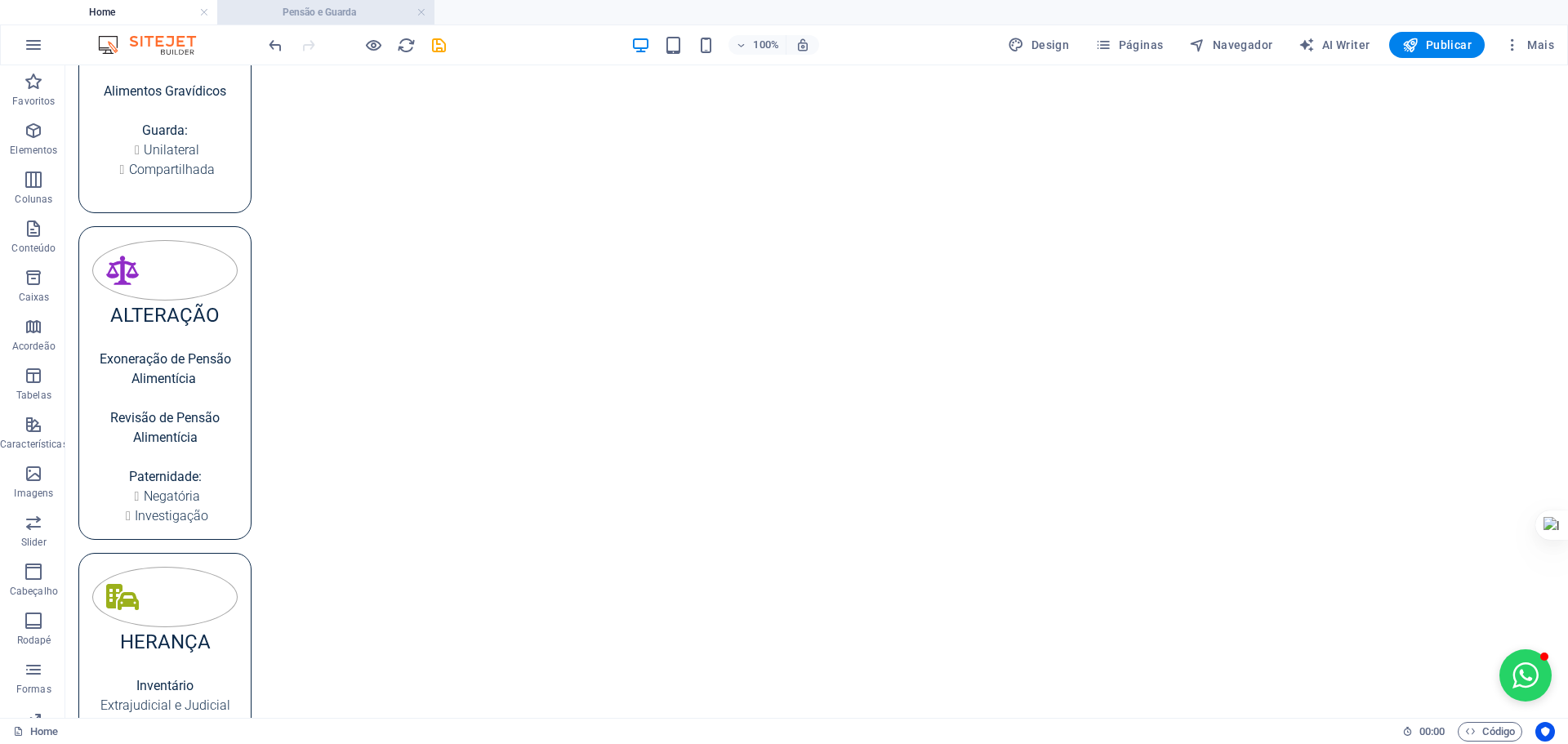
scroll to position [751, 0]
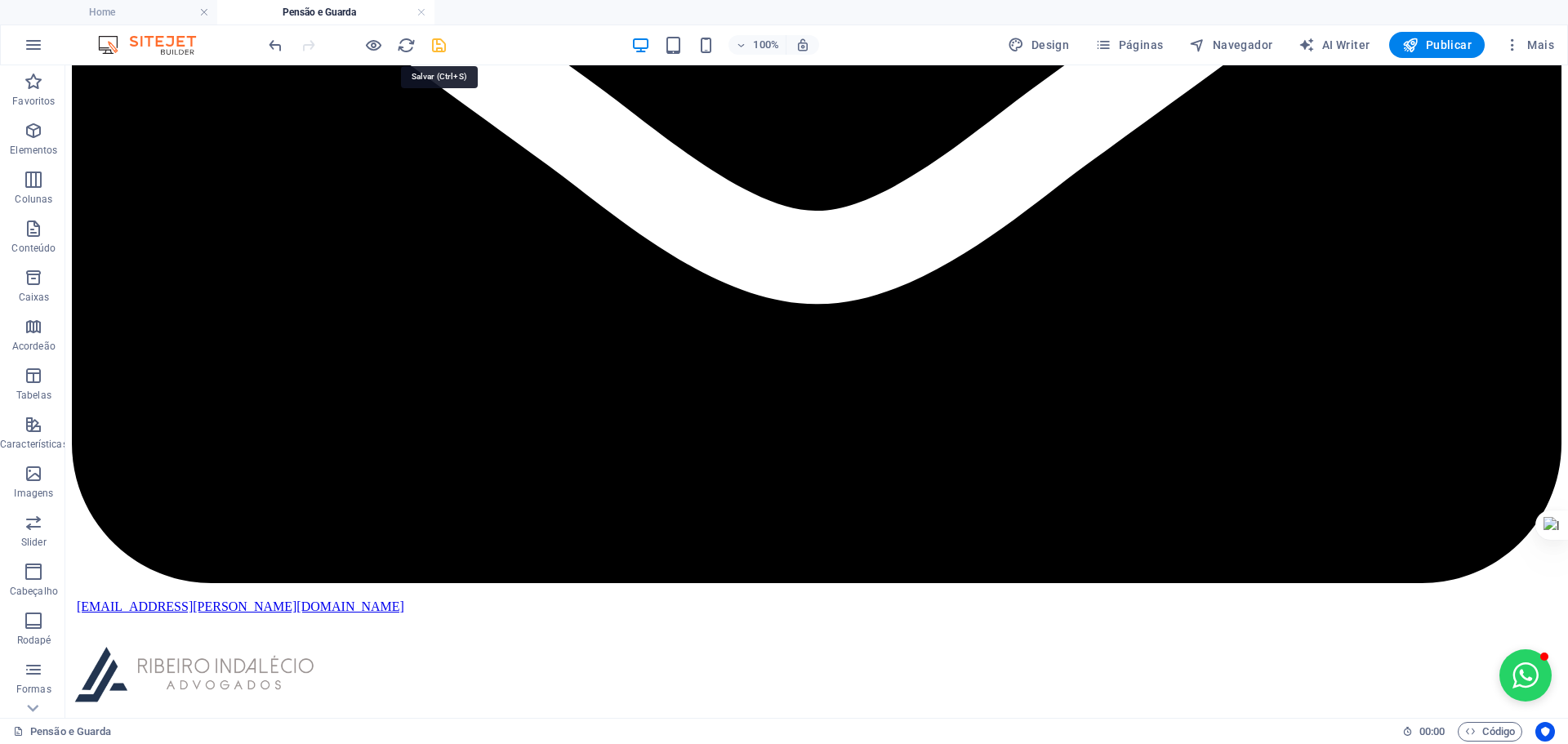
drag, startPoint x: 432, startPoint y: 45, endPoint x: 386, endPoint y: 17, distance: 53.9
click at [432, 45] on icon "save" at bounding box center [438, 45] width 19 height 19
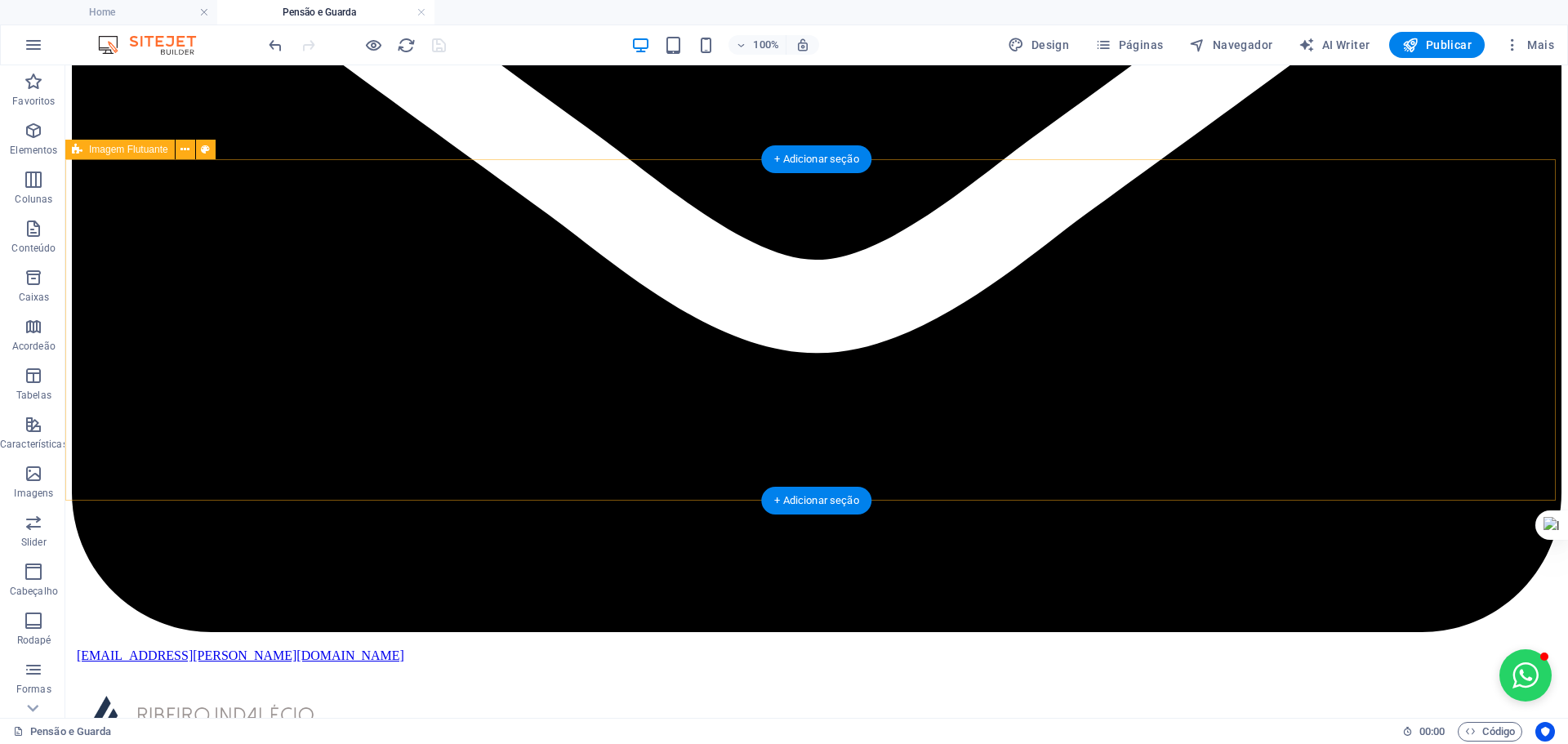
scroll to position [697, 0]
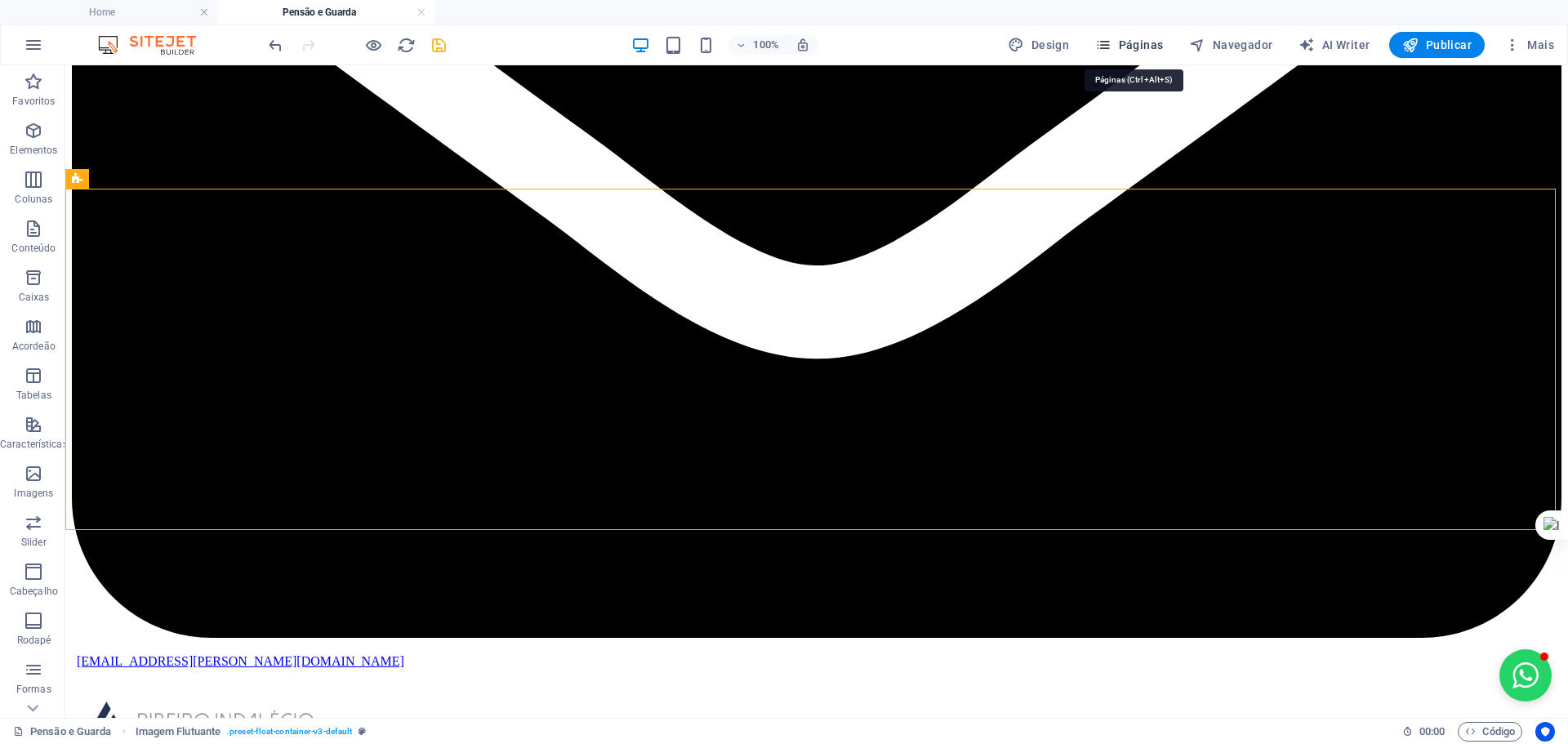
click at [1133, 46] on span "Páginas" at bounding box center [1129, 44] width 67 height 16
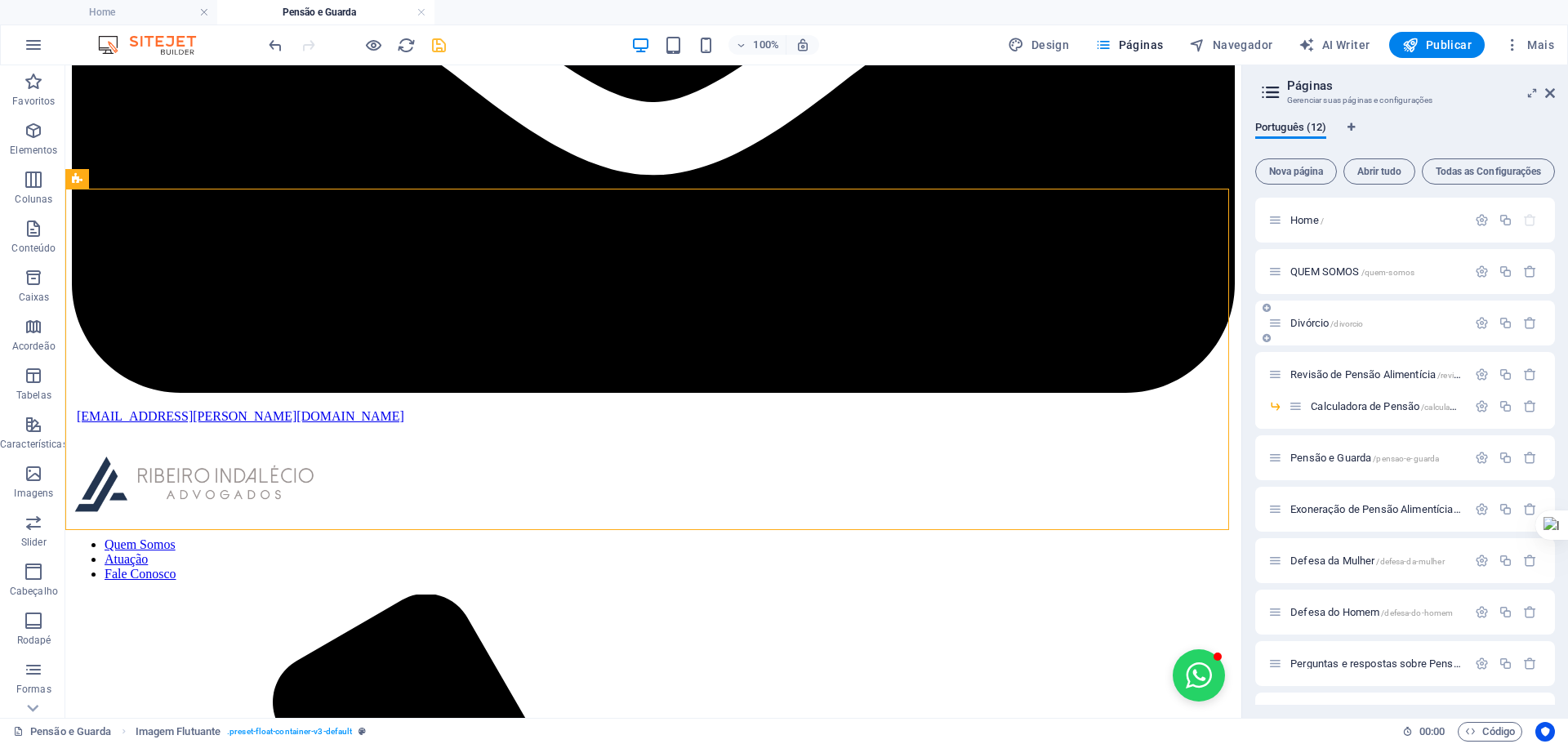
click at [1314, 332] on div "Divórcio /divorcio" at bounding box center [1368, 323] width 199 height 19
click at [1314, 320] on span "Divórcio /divorcio" at bounding box center [1326, 322] width 73 height 12
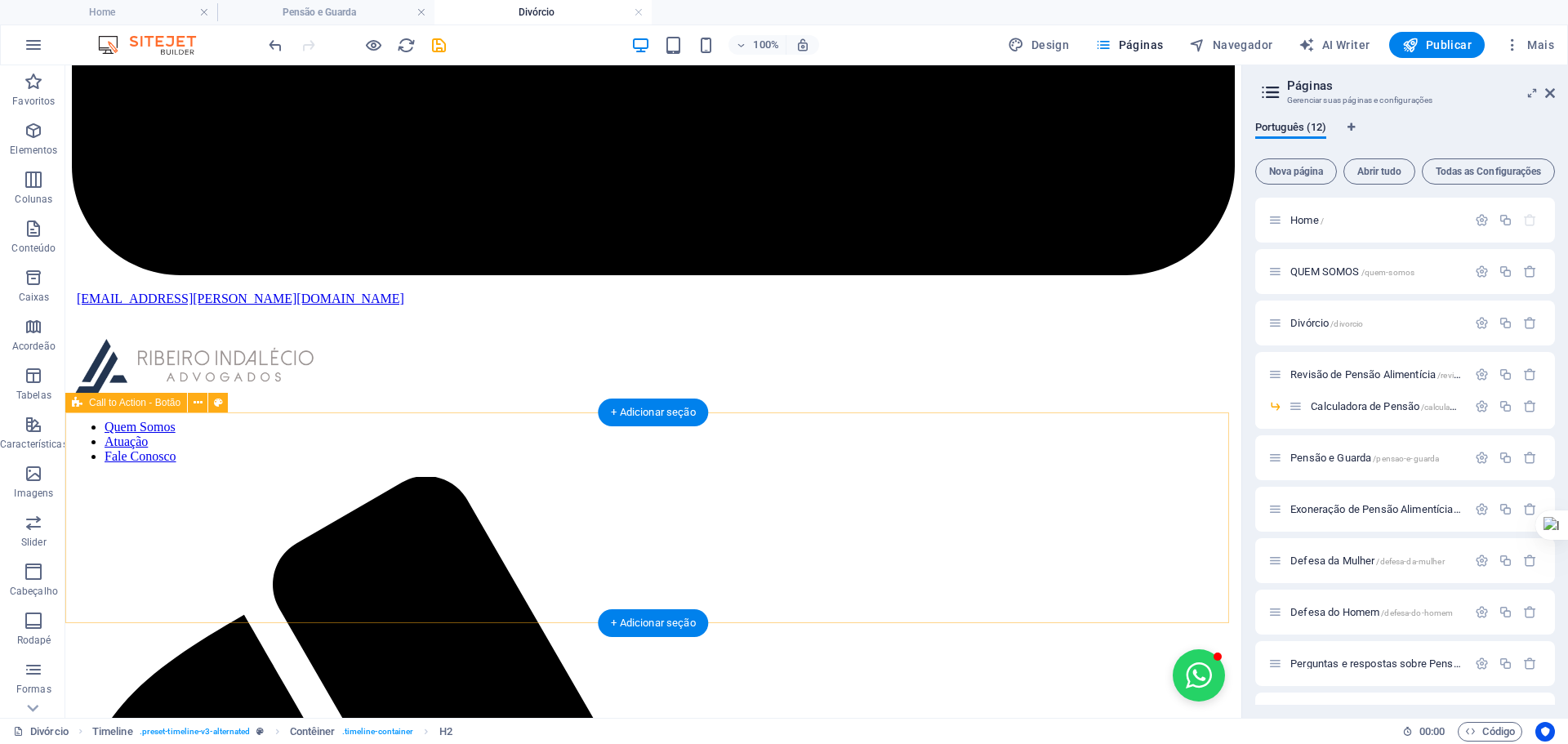
scroll to position [0, 0]
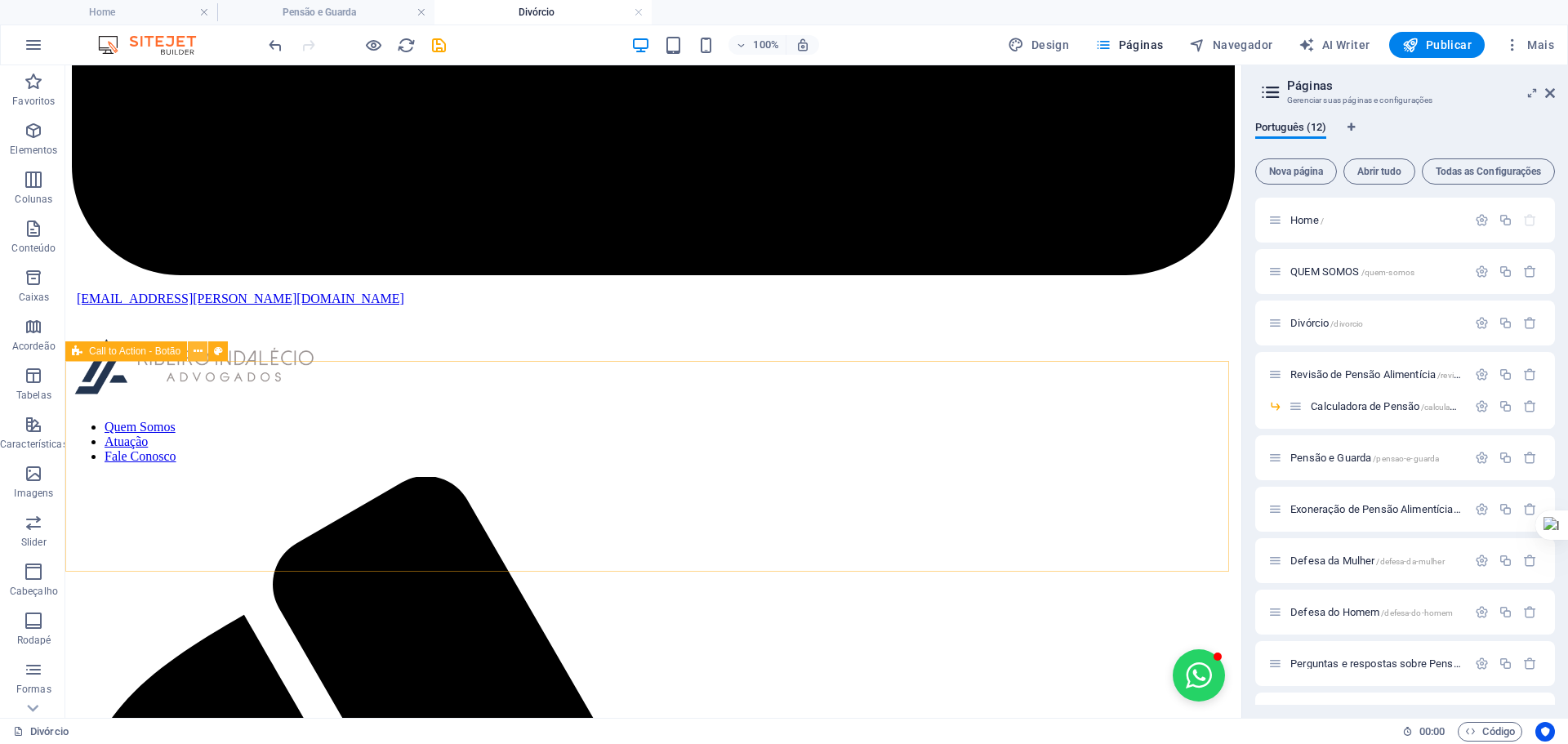
click at [200, 347] on icon at bounding box center [199, 351] width 9 height 17
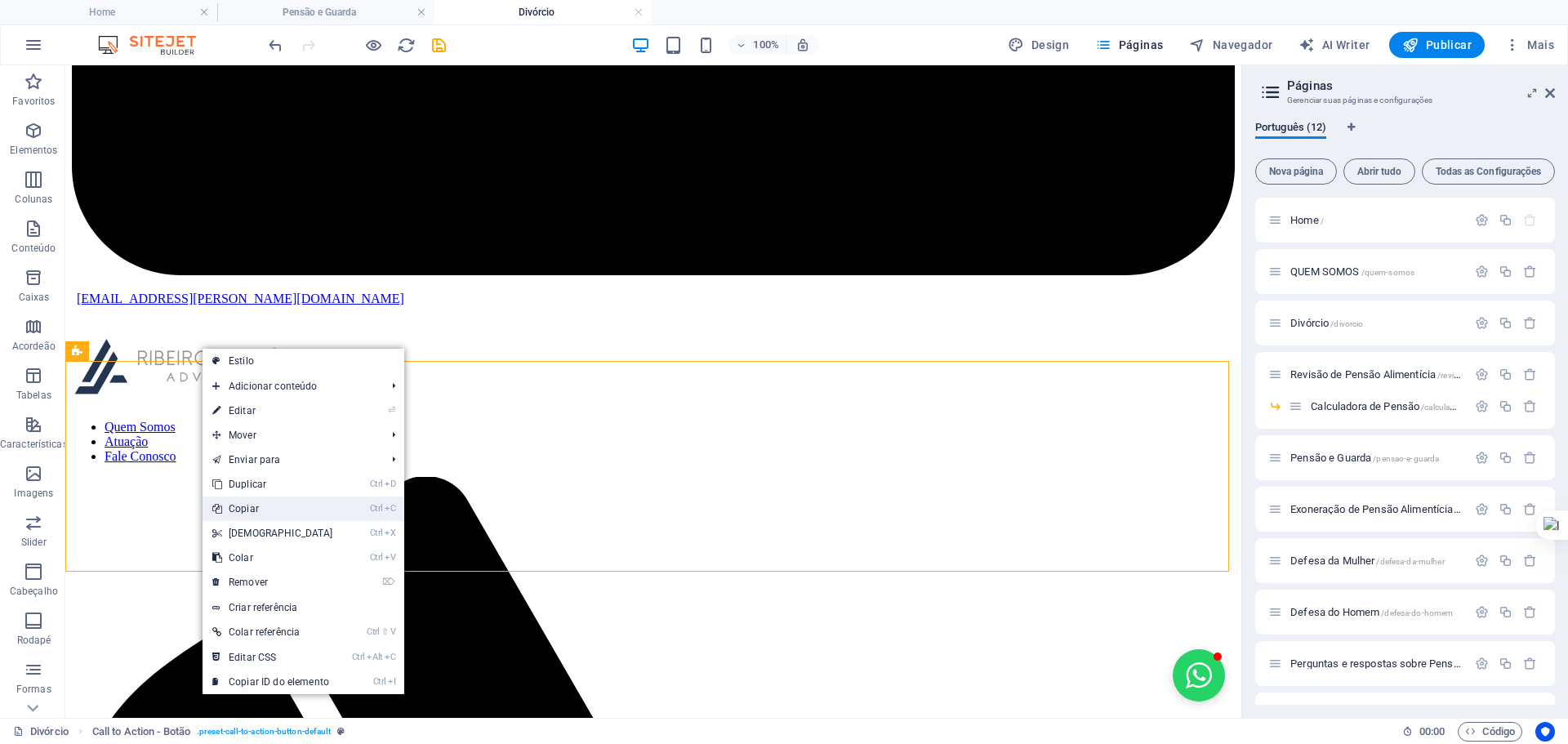
click at [265, 513] on link "Ctrl C Copiar" at bounding box center [273, 509] width 141 height 24
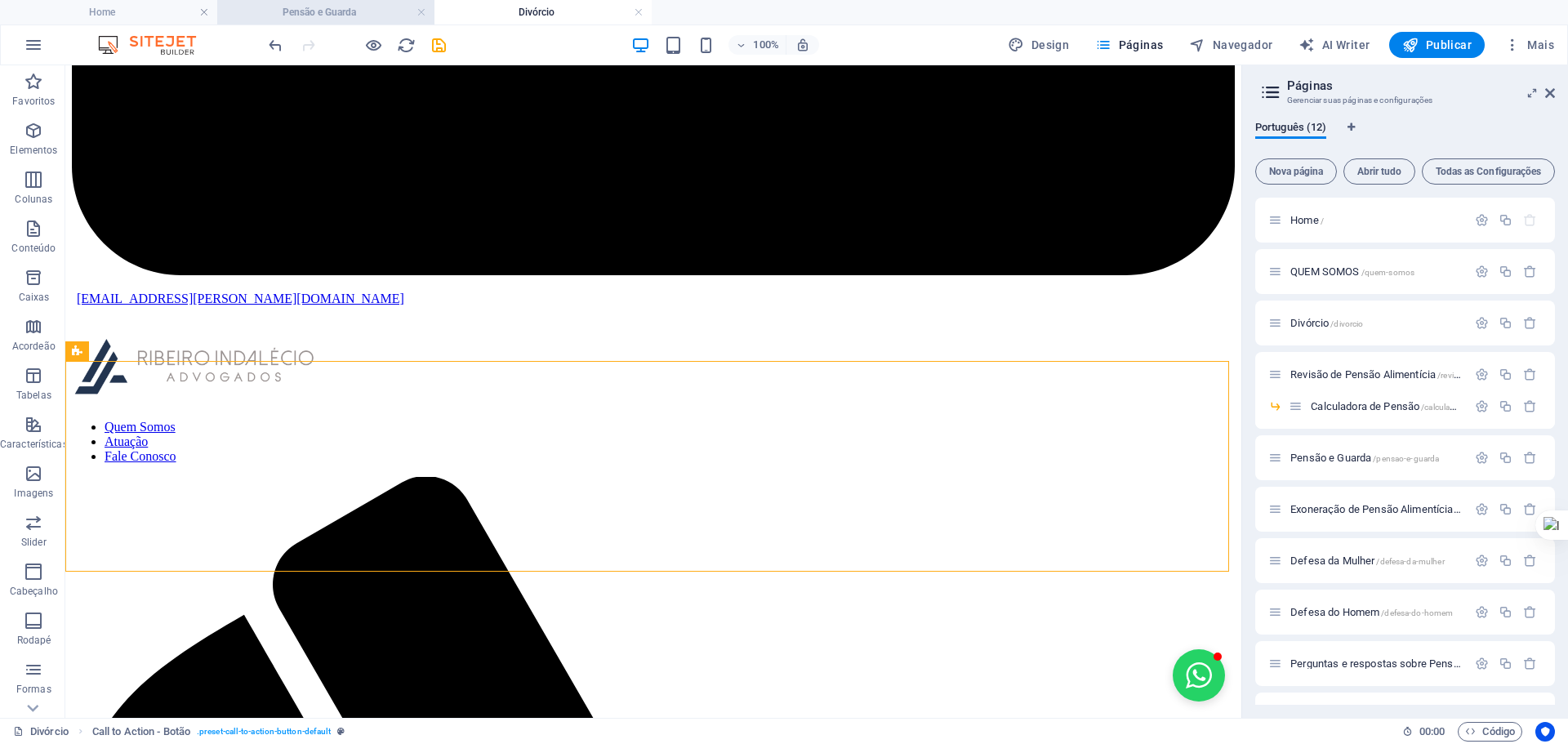
click at [349, 12] on h4 "Pensão e Guarda" at bounding box center [326, 11] width 217 height 18
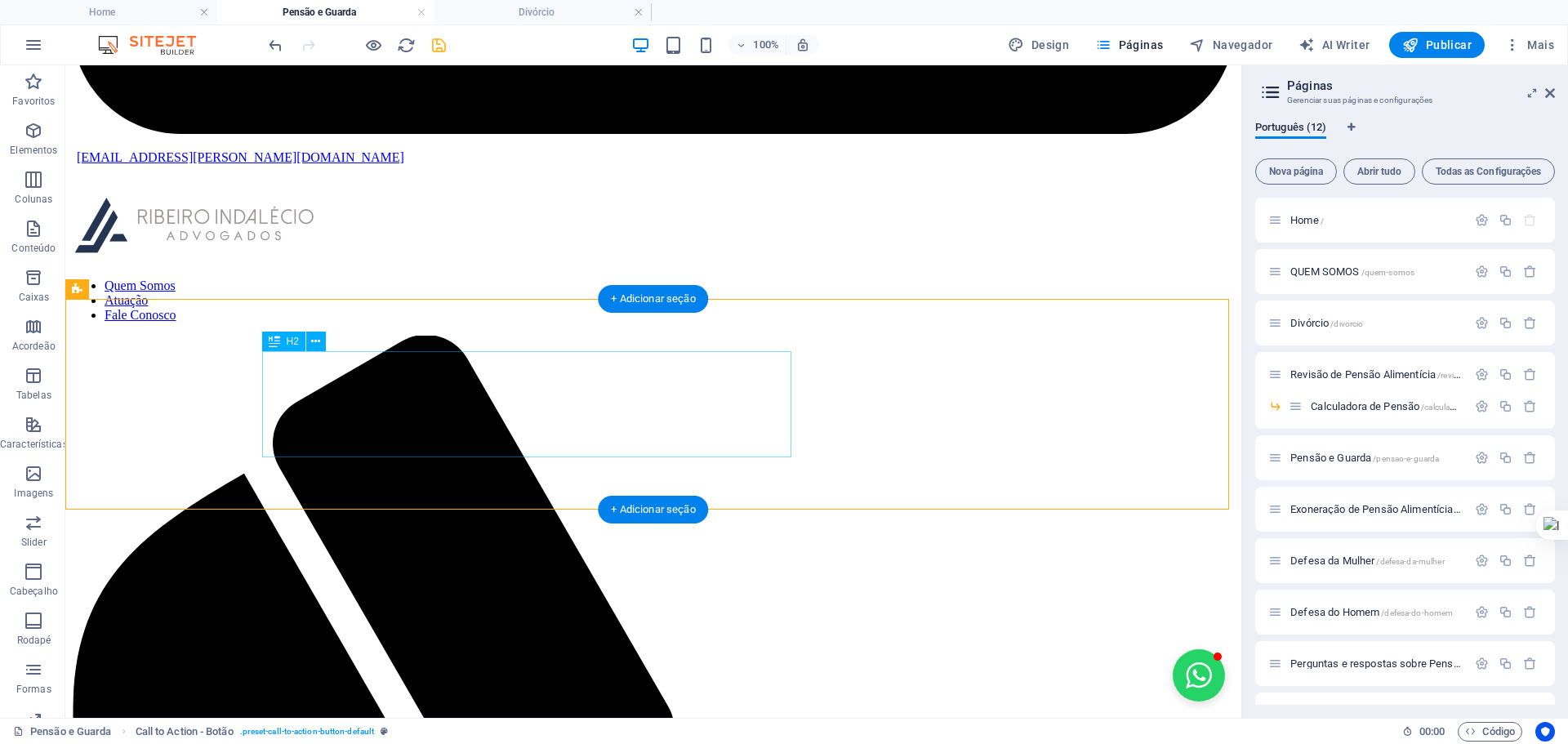
scroll to position [958, 0]
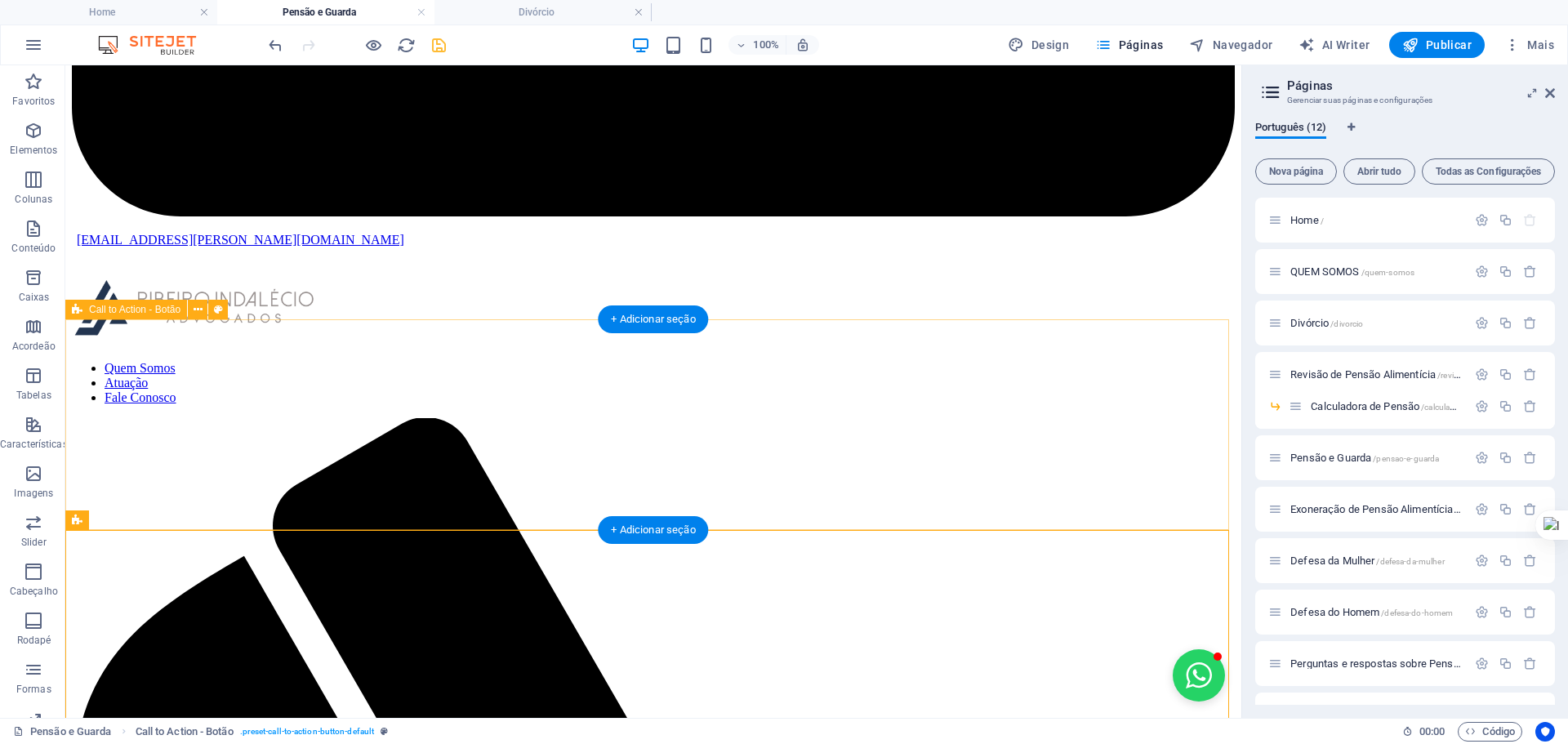
scroll to position [866, 0]
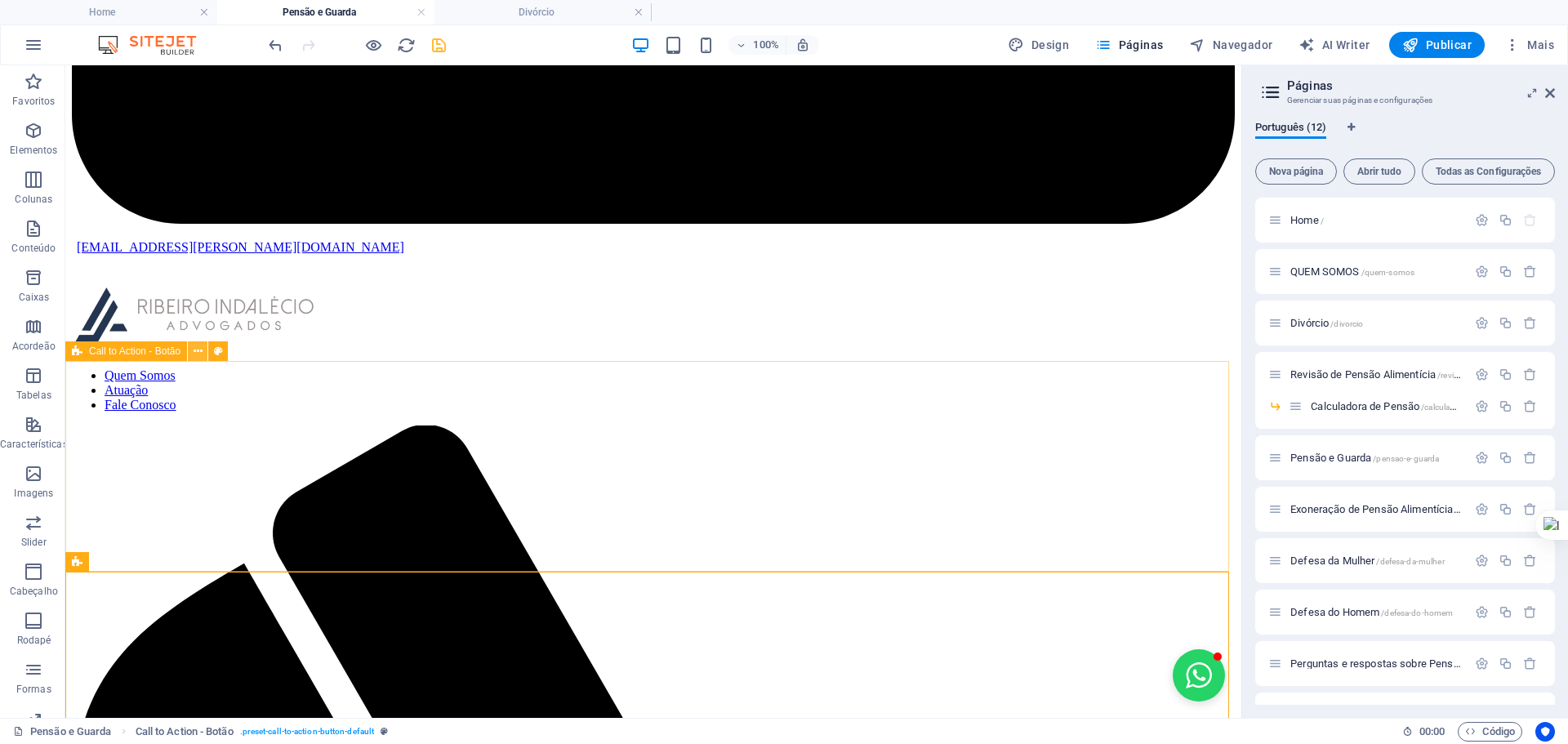
click at [198, 351] on icon at bounding box center [199, 351] width 9 height 17
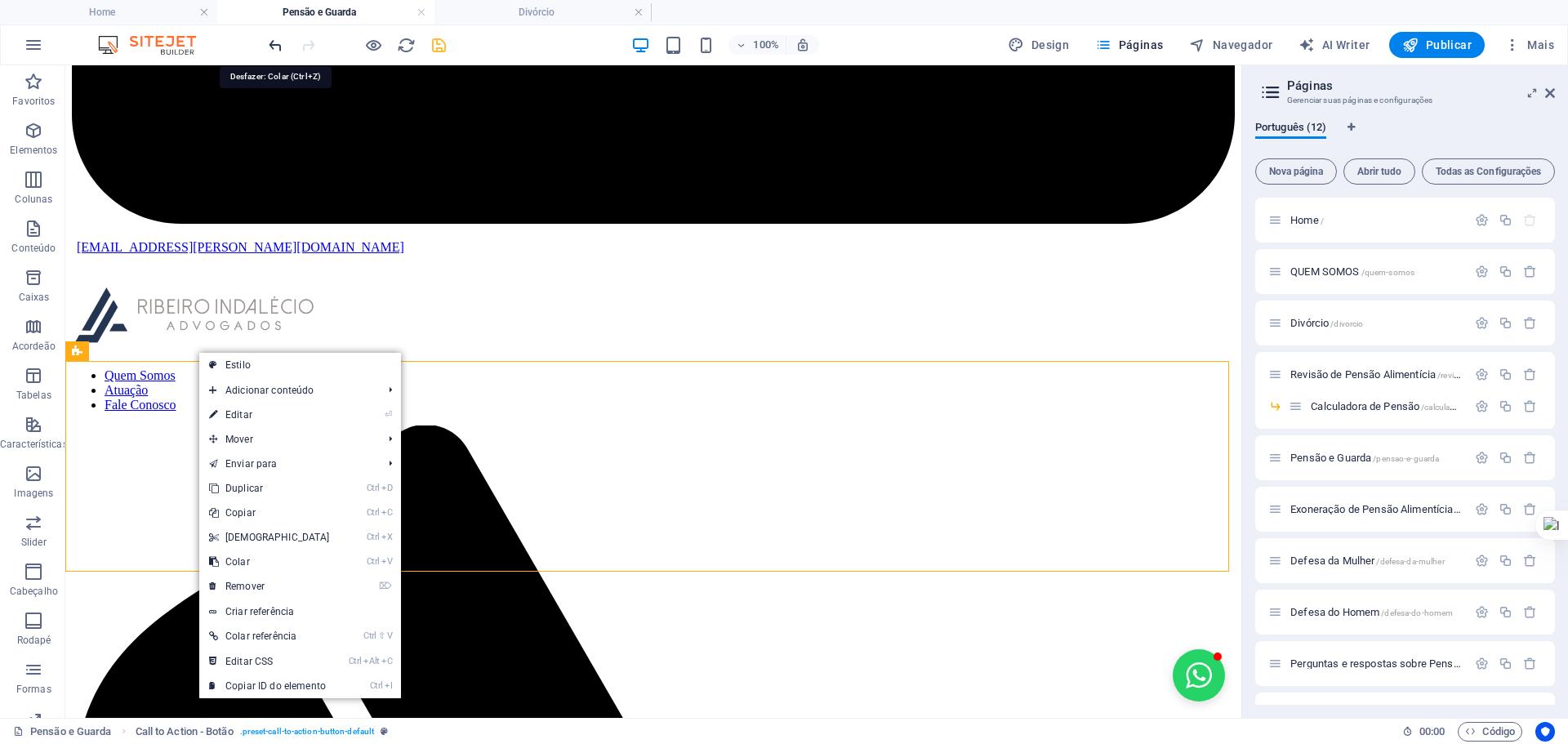
click at [272, 48] on icon "undo" at bounding box center [275, 45] width 19 height 19
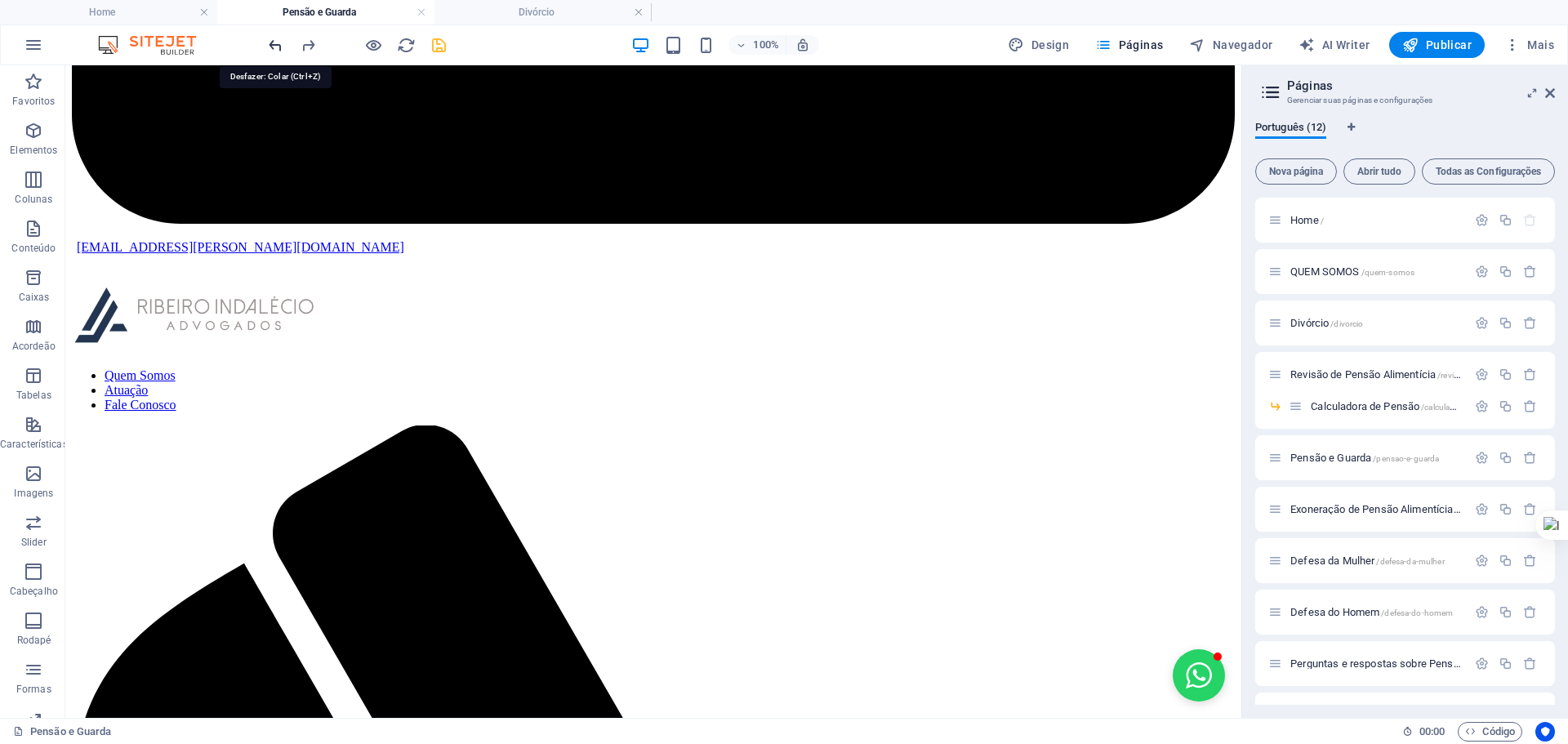
click at [279, 41] on icon "undo" at bounding box center [275, 45] width 19 height 19
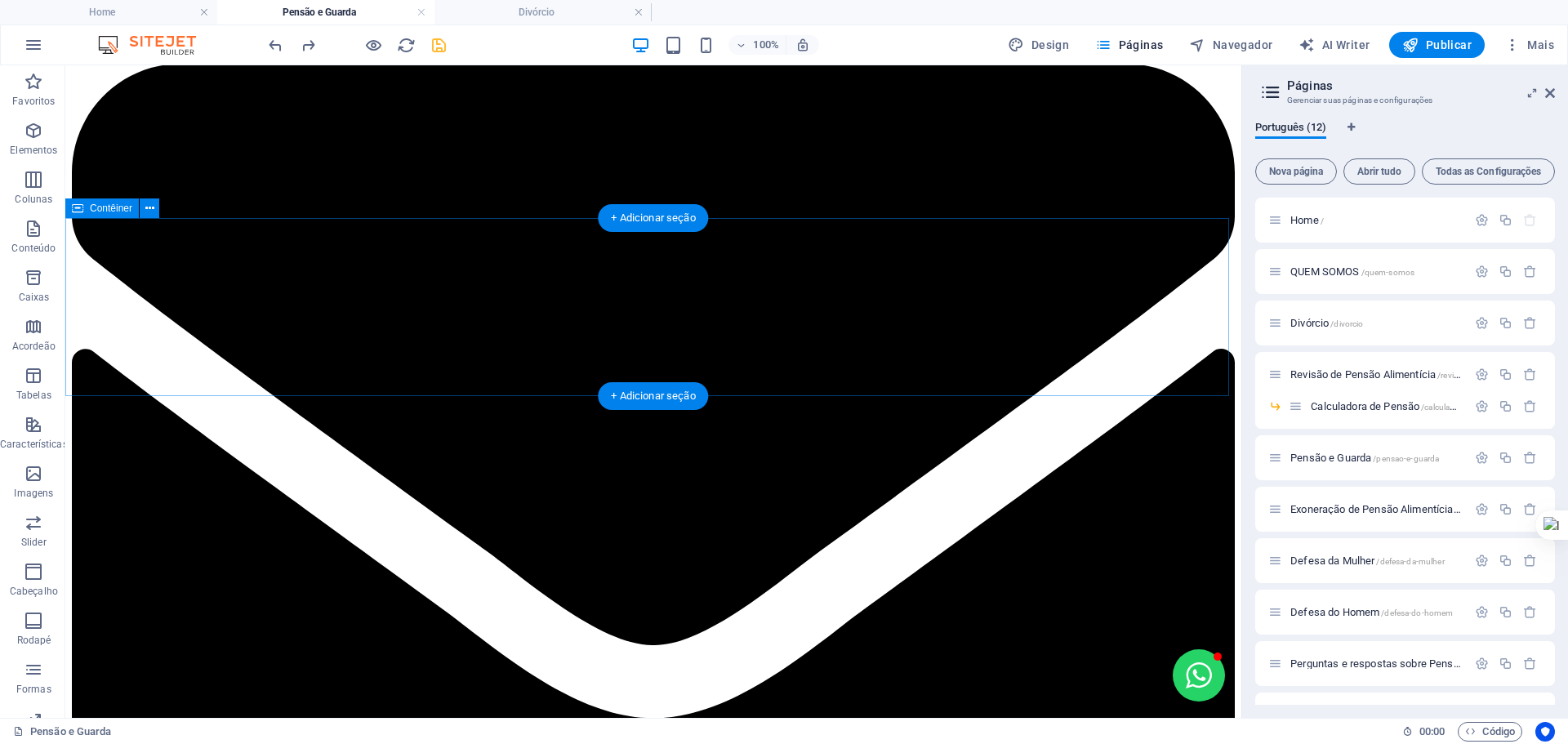
scroll to position [213, 0]
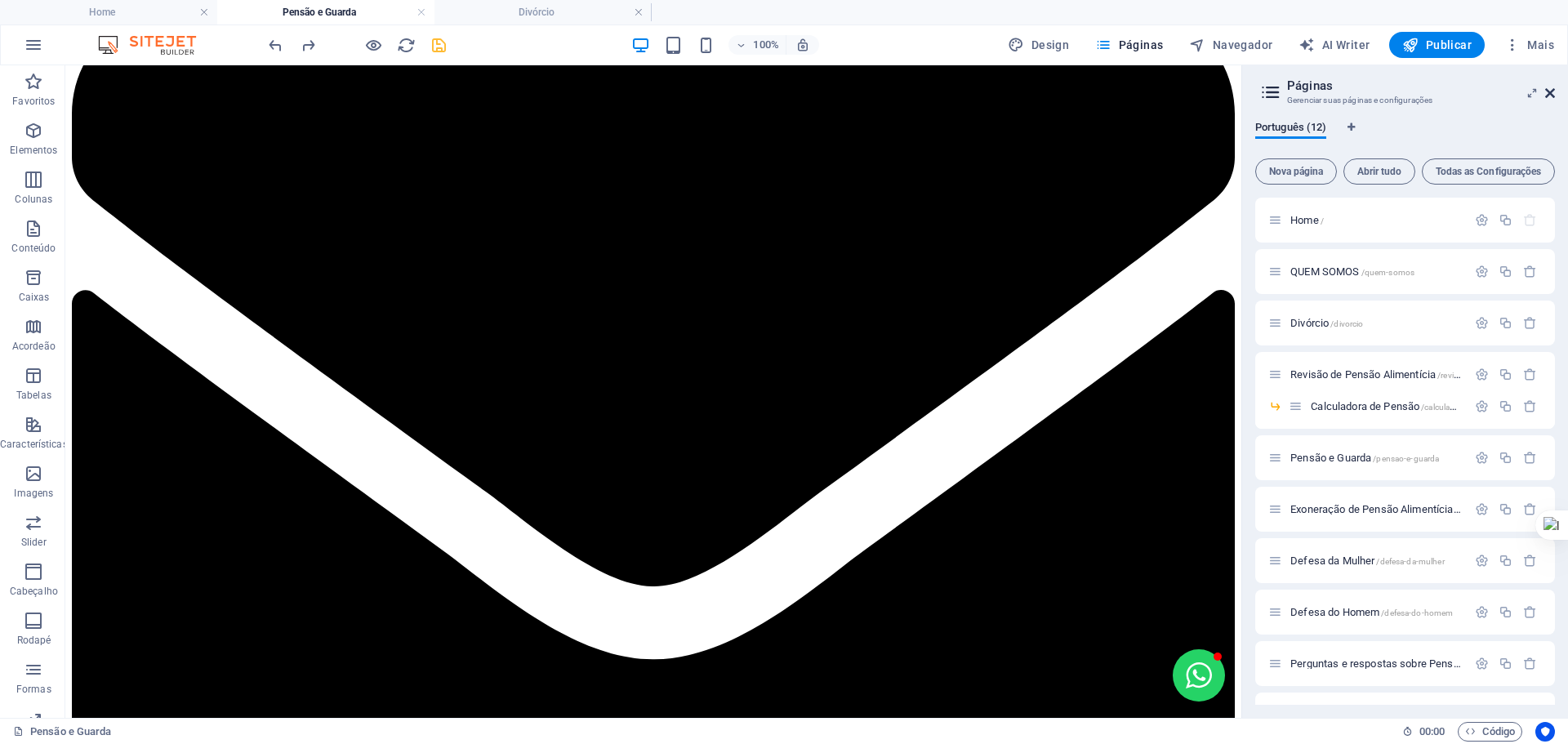
click at [1547, 90] on icon at bounding box center [1549, 93] width 9 height 13
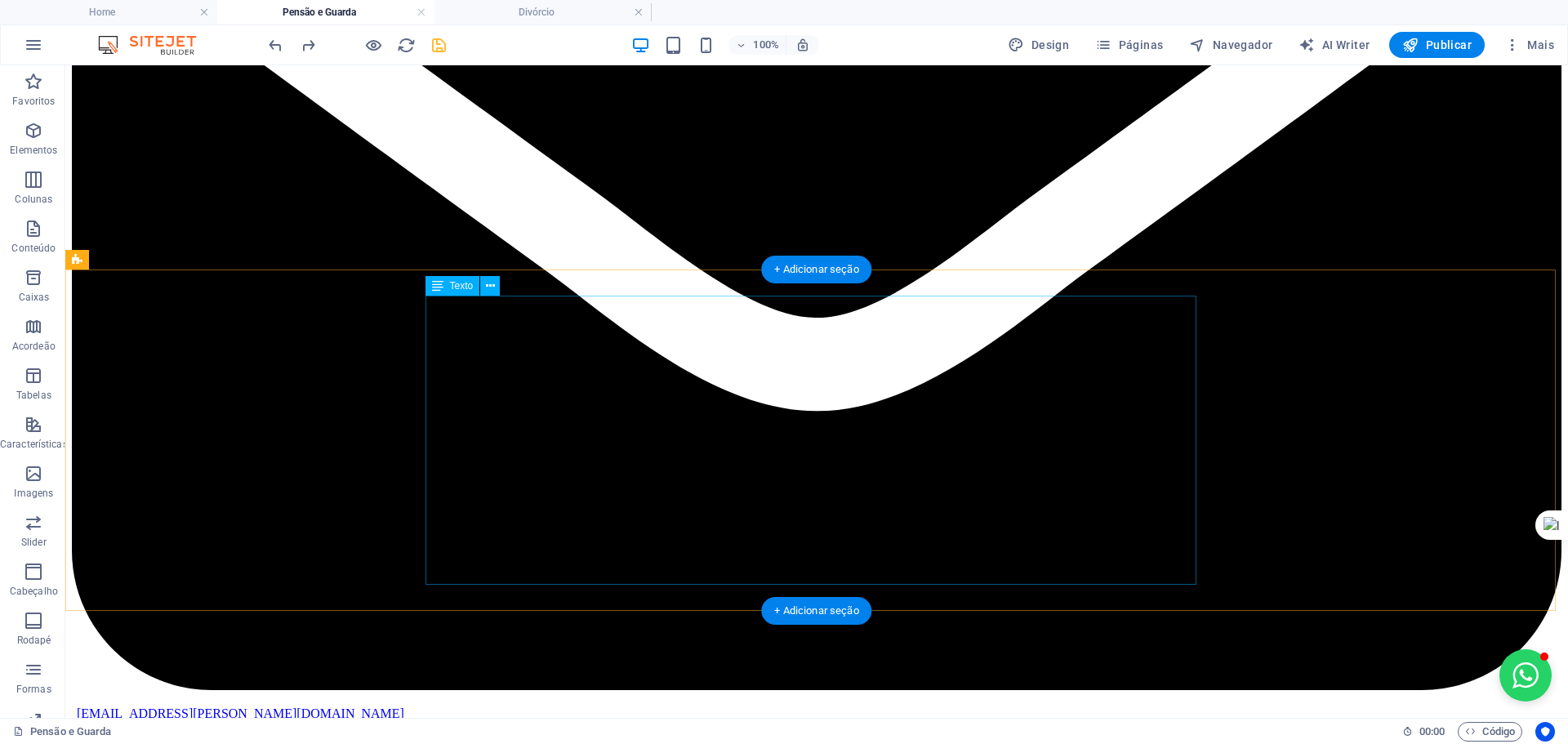
scroll to position [691, 0]
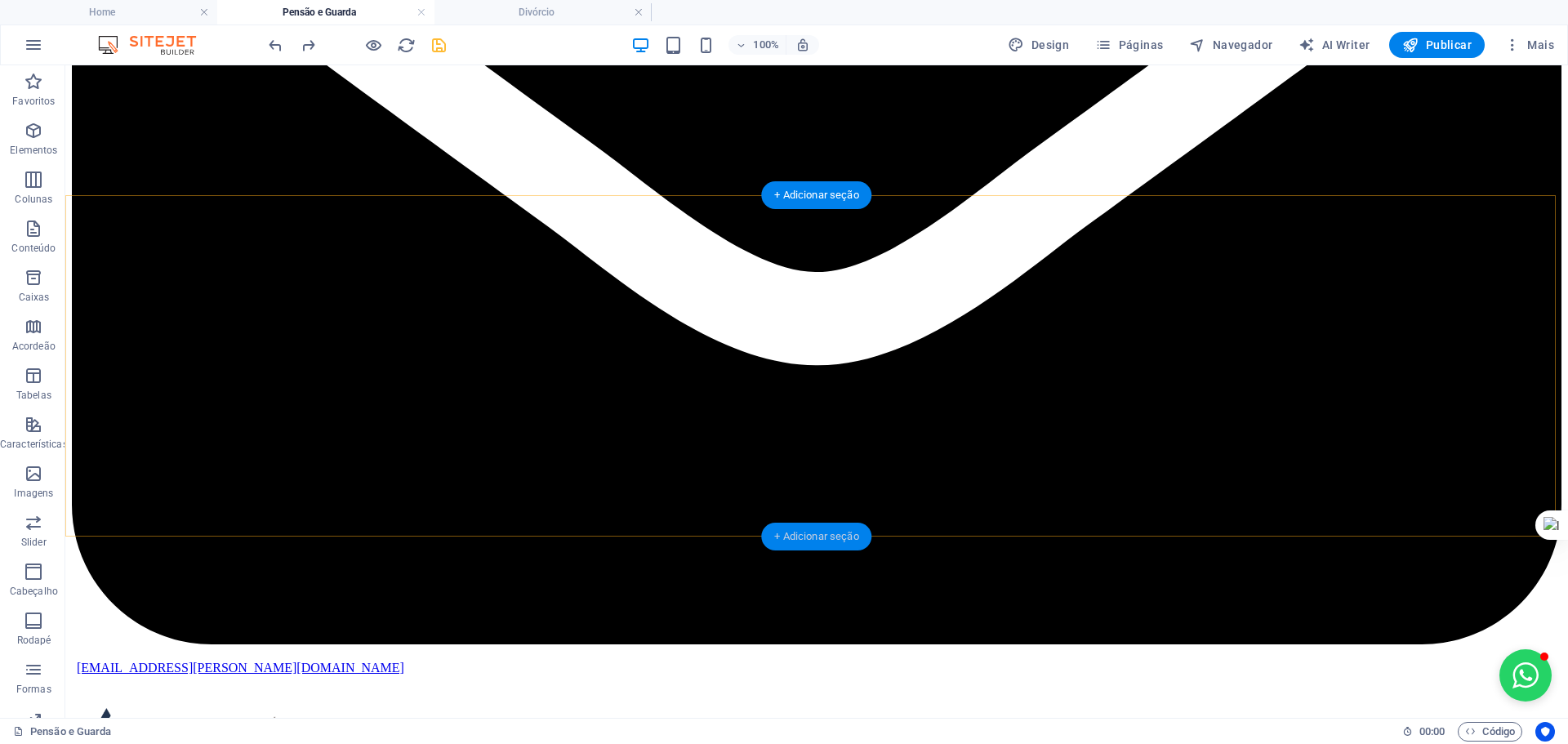
click at [818, 531] on div "+ Adicionar seção" at bounding box center [816, 537] width 111 height 28
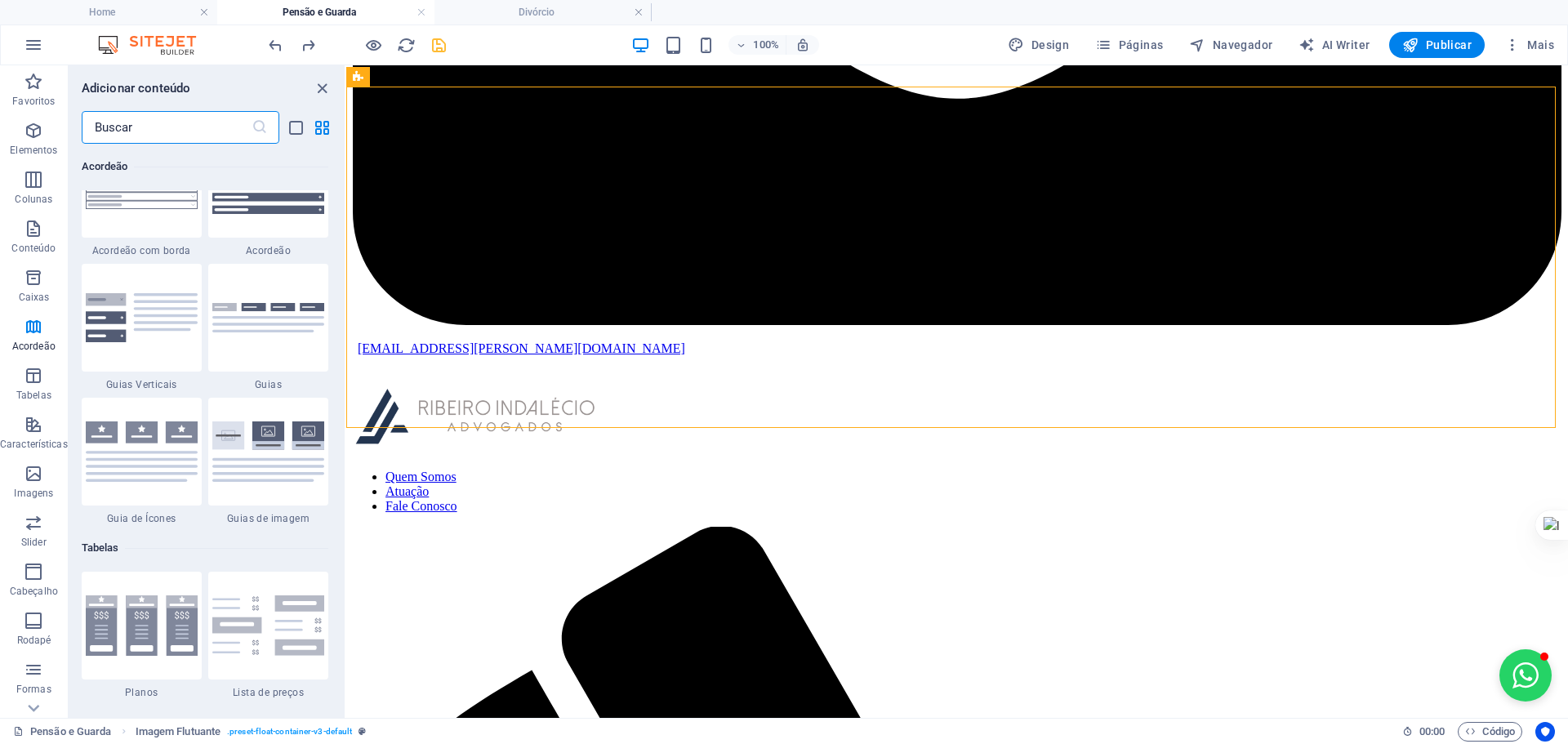
scroll to position [5444, 0]
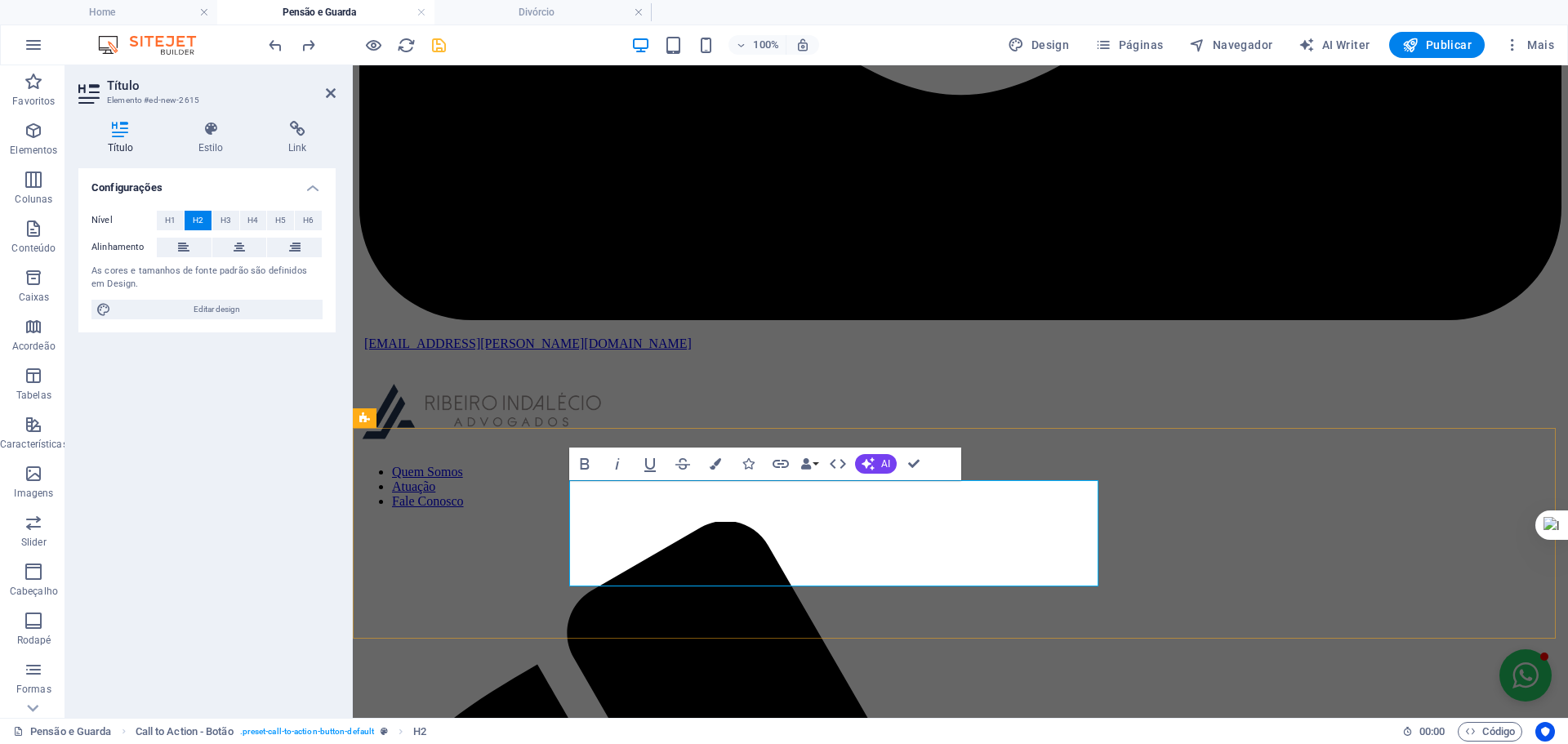
drag, startPoint x: 788, startPoint y: 491, endPoint x: 563, endPoint y: 493, distance: 225.0
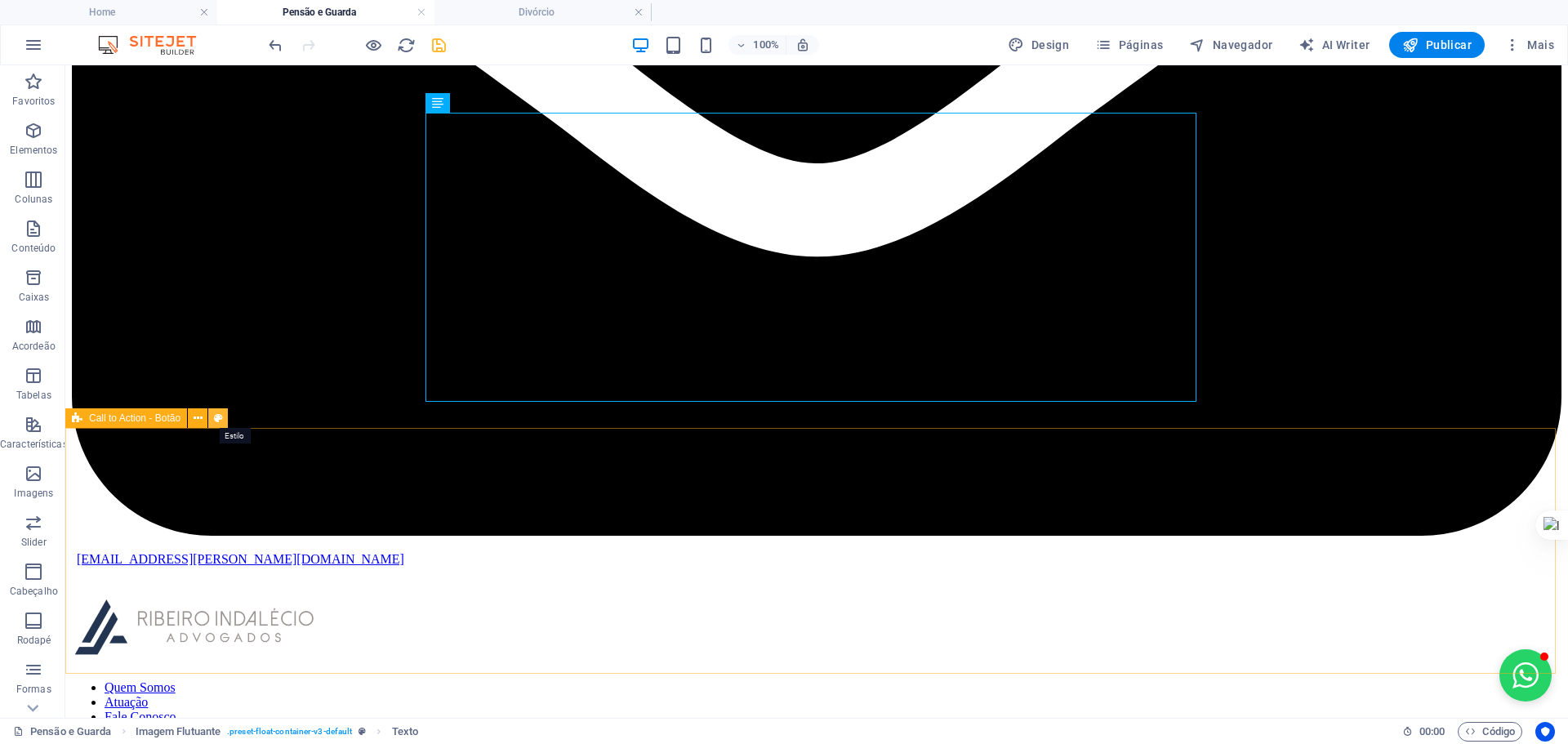
click at [216, 417] on icon at bounding box center [218, 419] width 9 height 17
select select "rem"
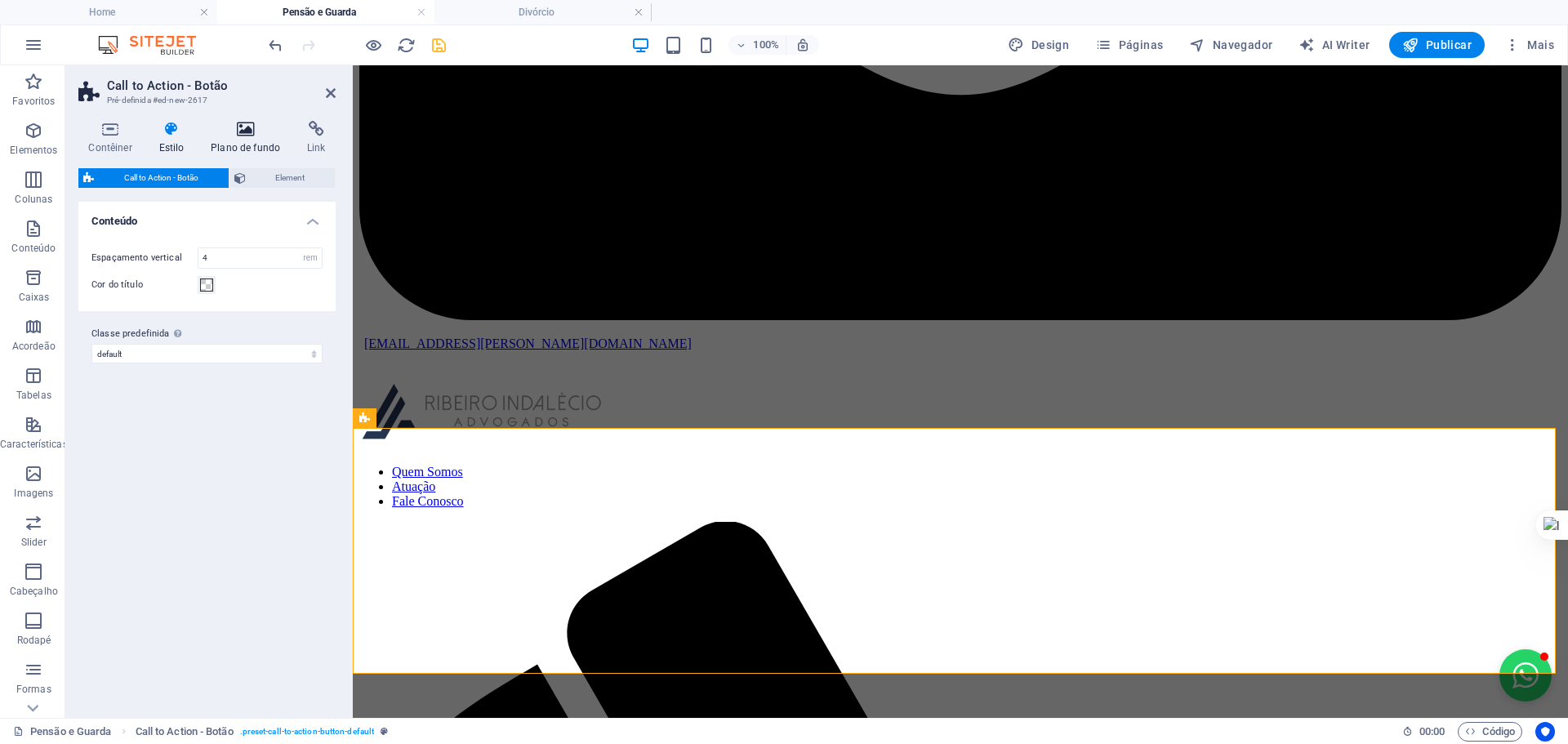
click at [253, 124] on icon at bounding box center [245, 128] width 90 height 16
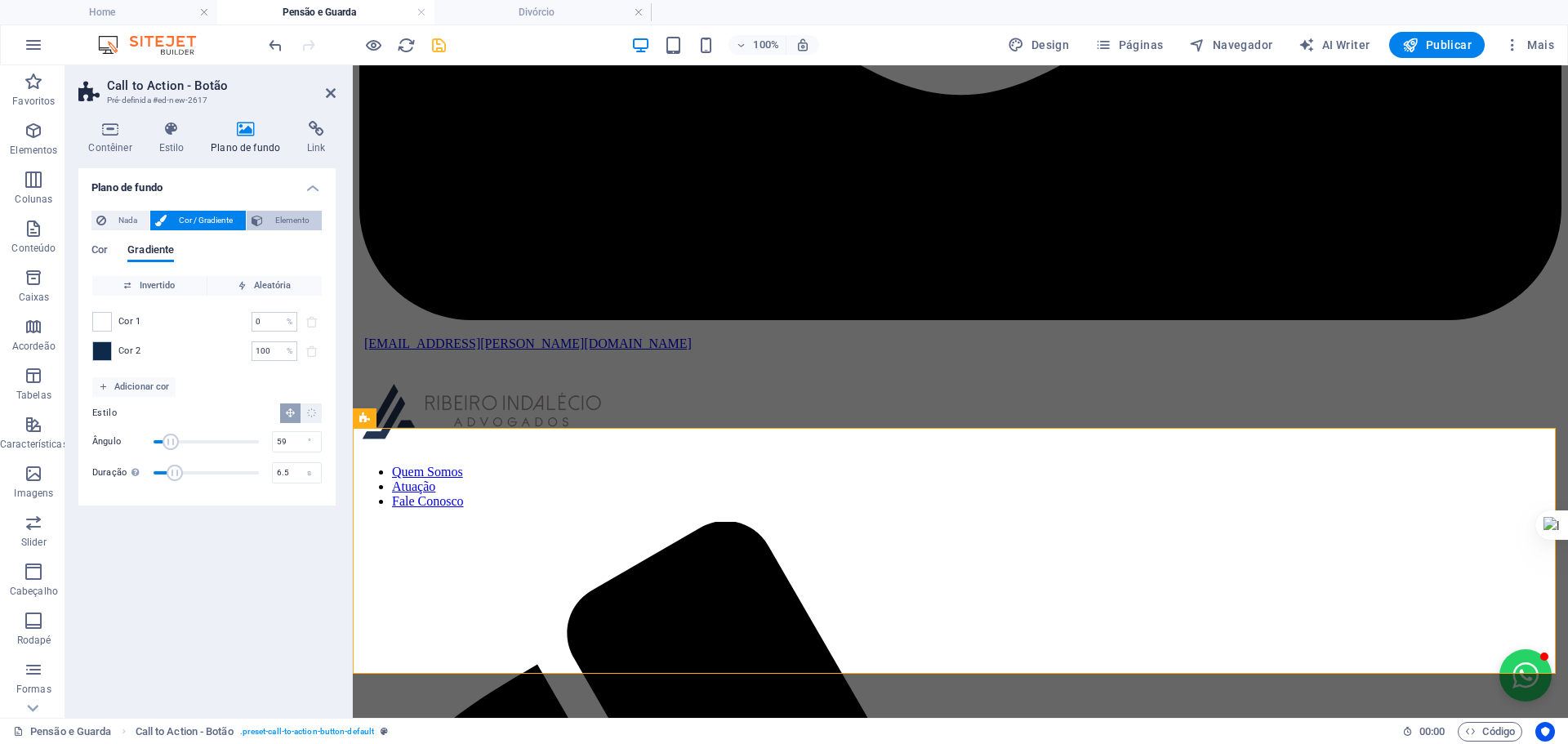
click at [276, 221] on span "Elemento" at bounding box center [292, 220] width 49 height 20
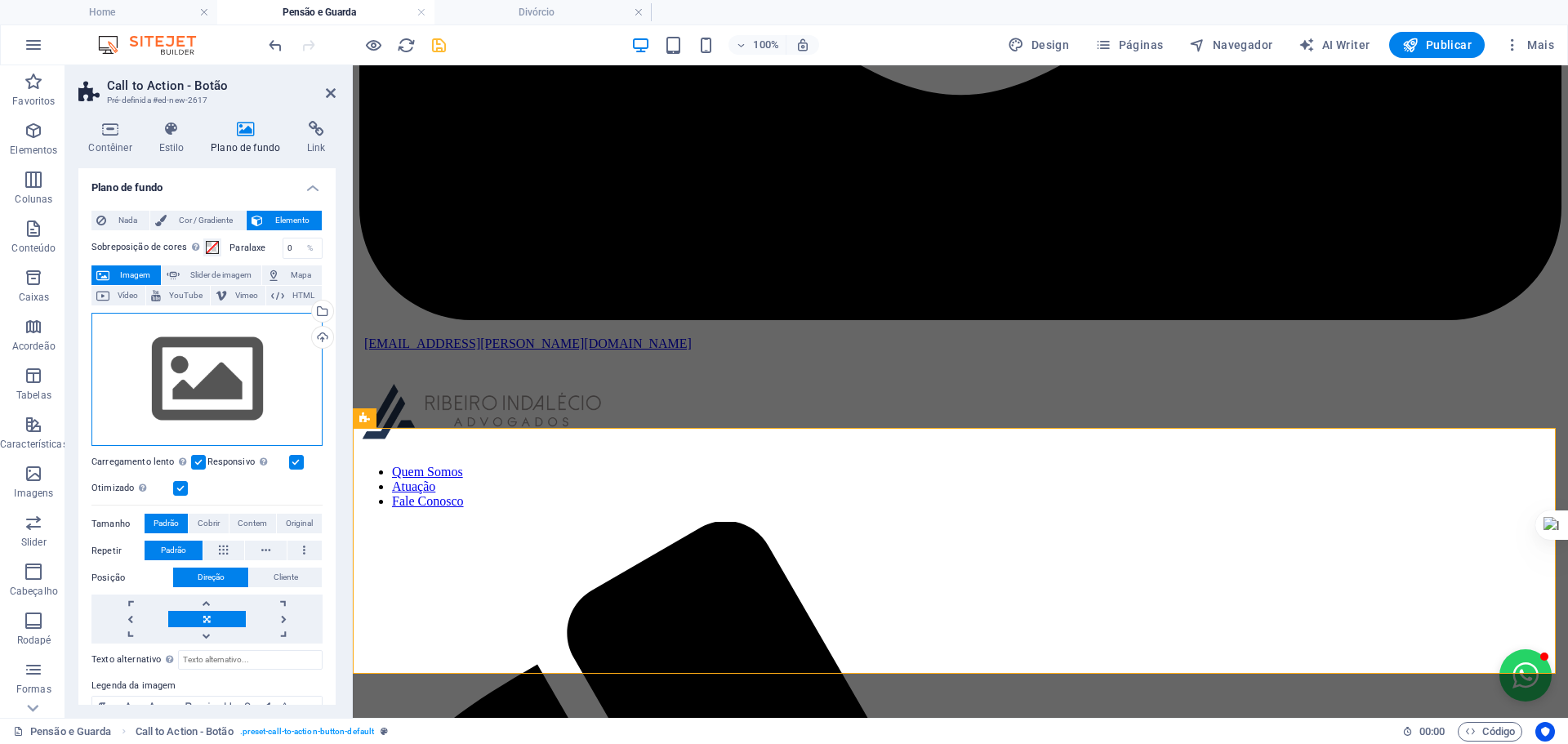
click at [226, 370] on div "Arraste os arquivos aqui, clique para escolher os arquivos ou selecione os arqu…" at bounding box center [207, 379] width 231 height 134
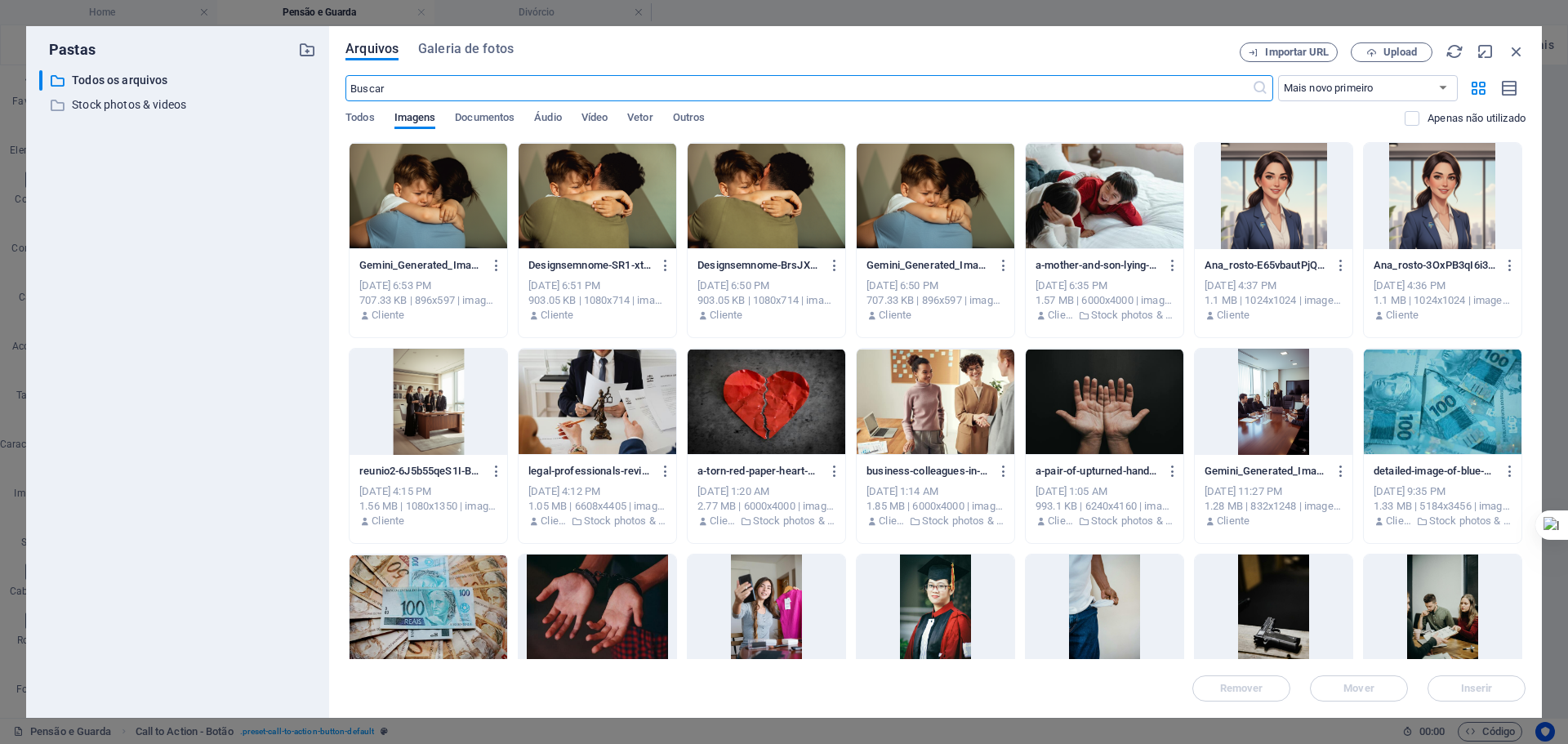
click at [1289, 198] on div at bounding box center [1273, 196] width 157 height 106
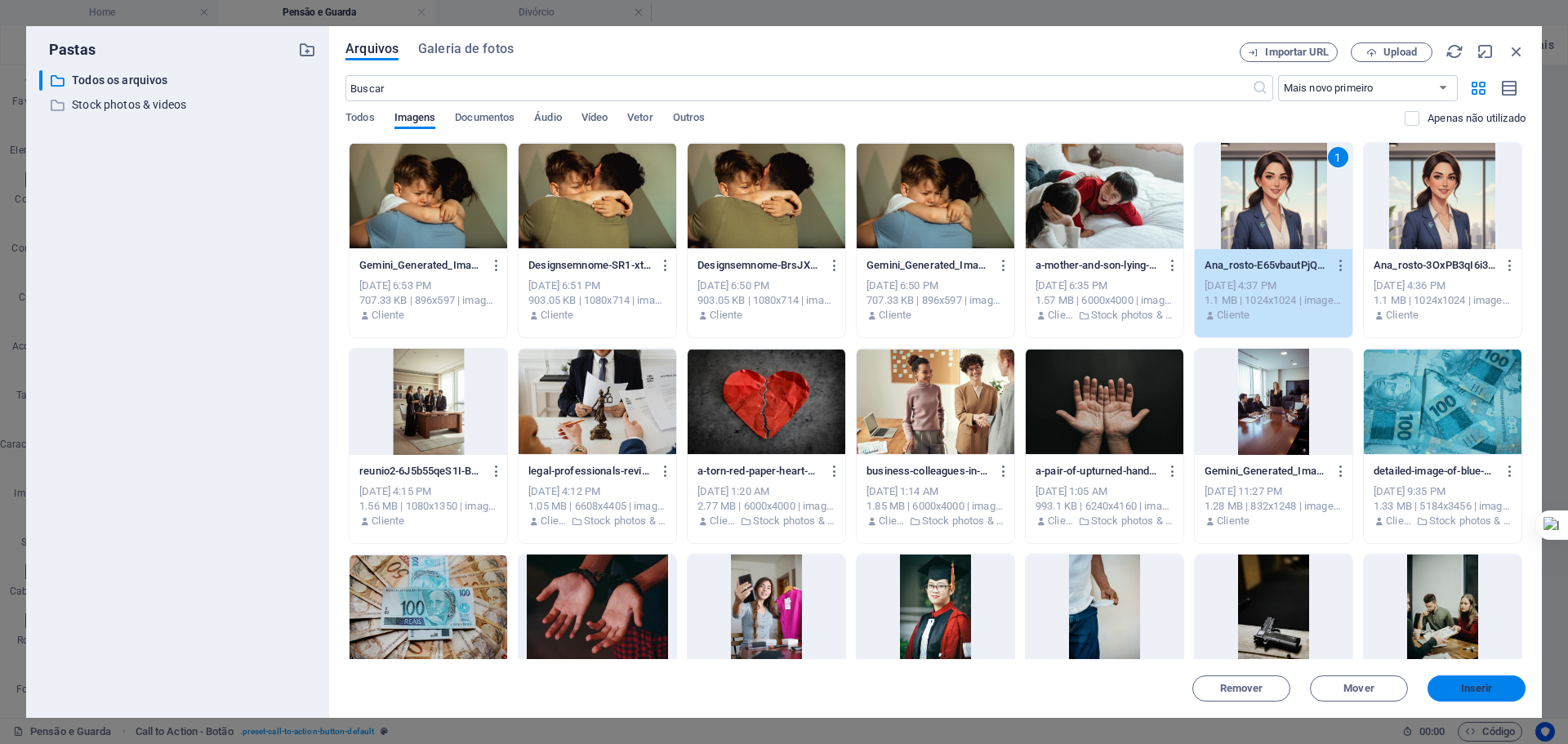
click at [1472, 686] on span "Inserir" at bounding box center [1476, 689] width 32 height 9
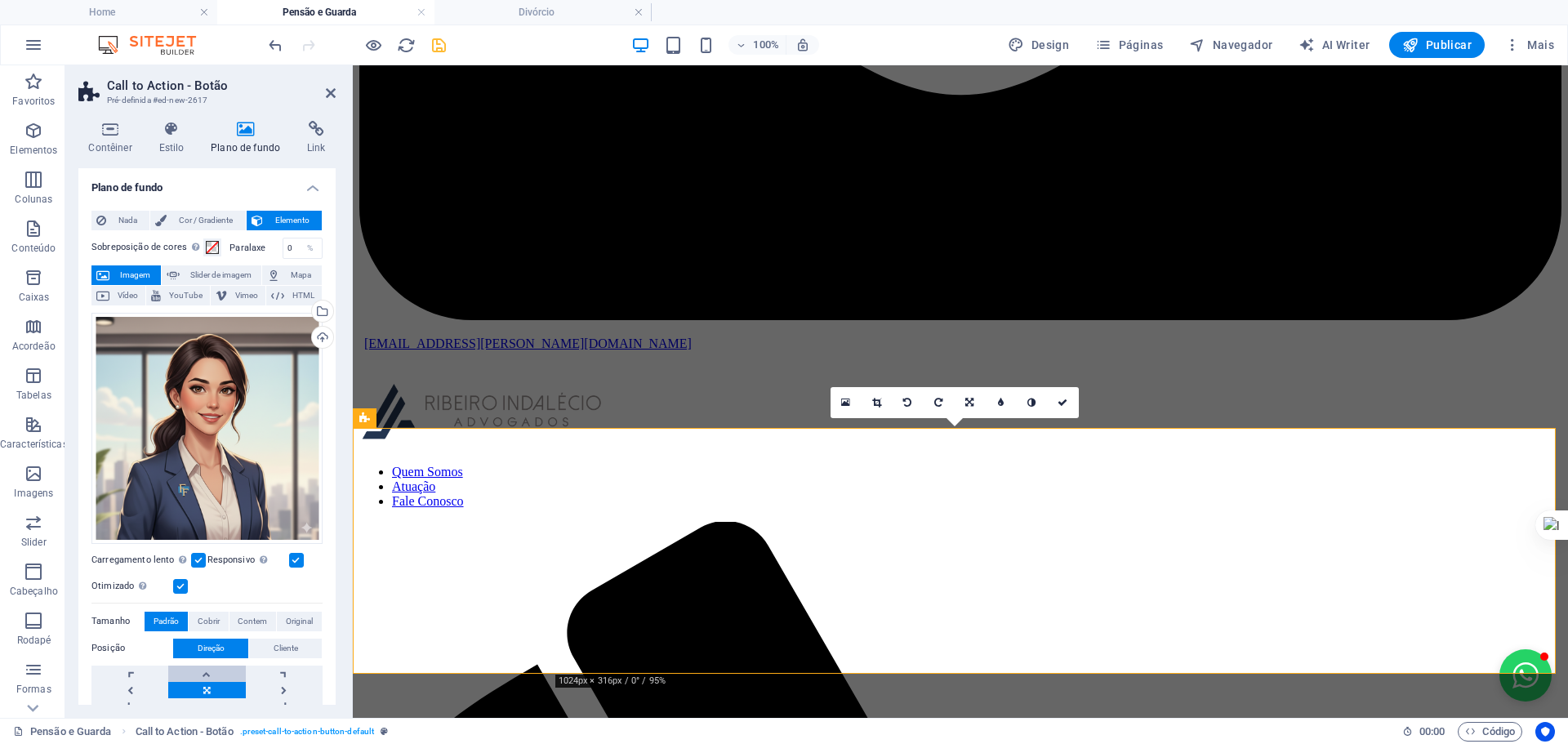
click at [209, 667] on link at bounding box center [207, 673] width 77 height 16
click at [206, 703] on link at bounding box center [207, 706] width 77 height 16
click at [206, 618] on span "Cobrir" at bounding box center [209, 621] width 22 height 20
click at [245, 612] on span "Contem" at bounding box center [252, 621] width 29 height 20
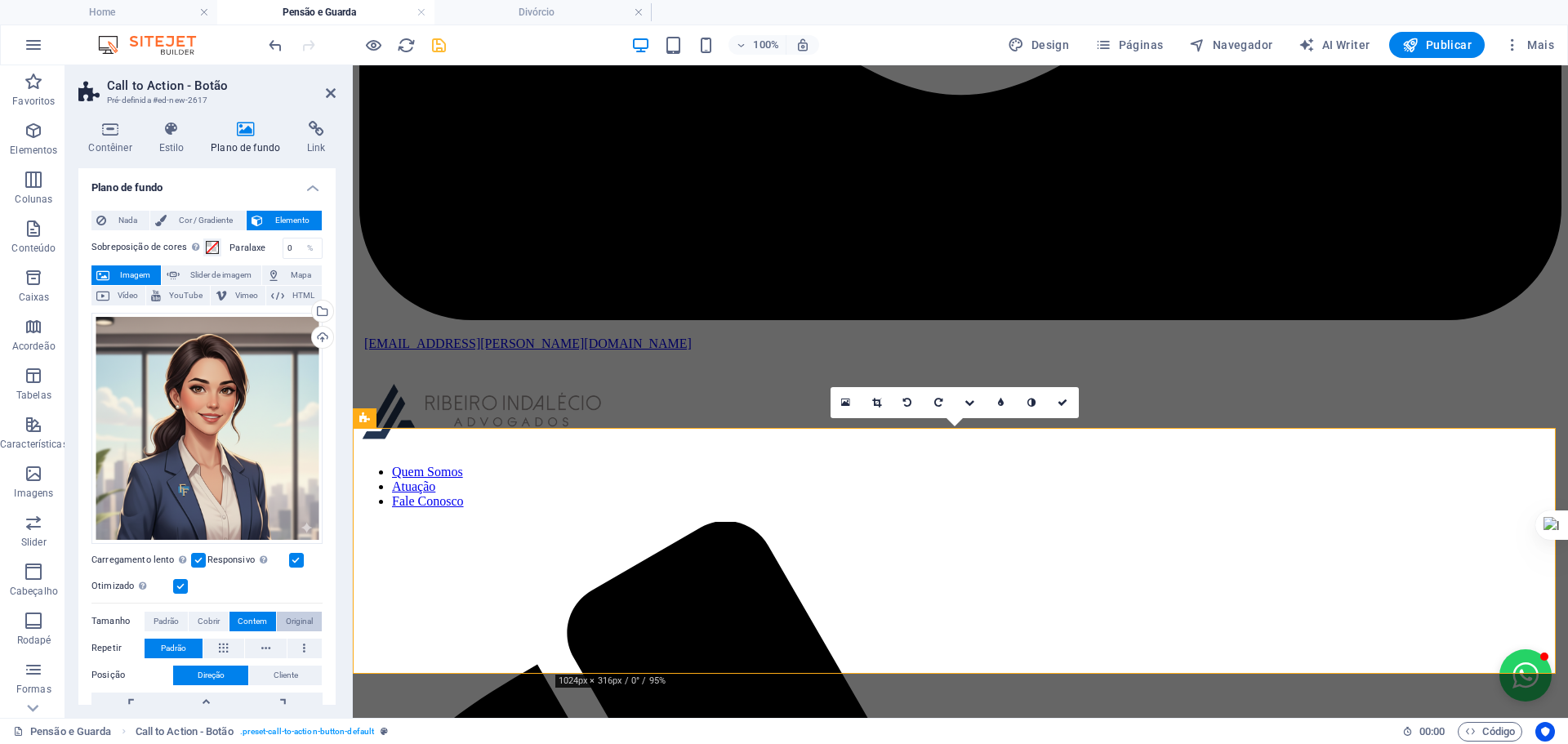
click at [288, 614] on span "Original" at bounding box center [299, 621] width 27 height 20
click at [183, 614] on button "Padrão" at bounding box center [166, 621] width 43 height 20
click at [296, 616] on span "Original" at bounding box center [299, 621] width 27 height 20
click at [219, 640] on icon at bounding box center [224, 648] width 9 height 20
click at [262, 645] on icon at bounding box center [266, 648] width 9 height 20
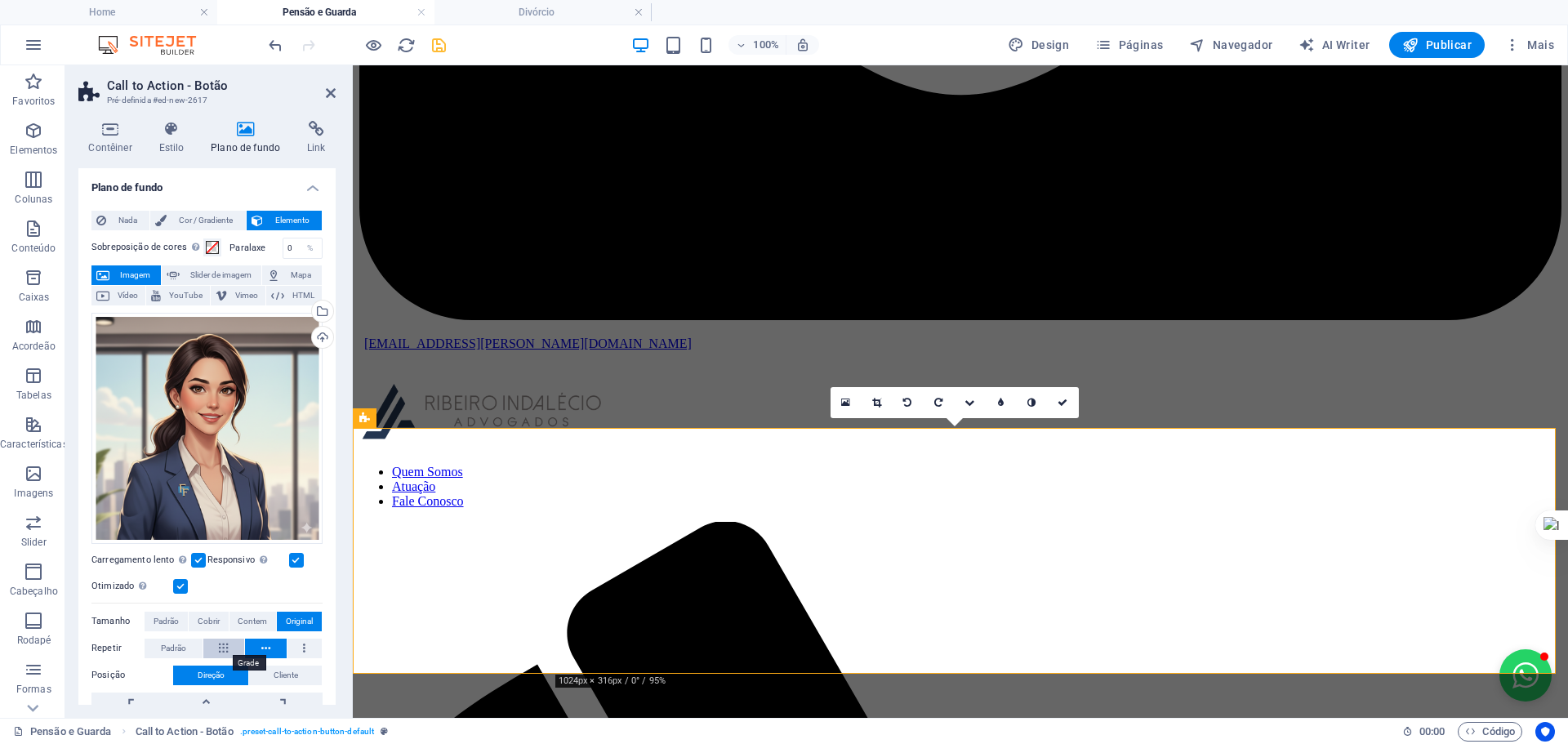
click at [223, 646] on icon at bounding box center [224, 648] width 9 height 20
click at [268, 648] on icon at bounding box center [266, 648] width 9 height 20
click at [303, 652] on button at bounding box center [304, 648] width 35 height 20
click at [177, 648] on span "Padrão" at bounding box center [173, 648] width 25 height 20
click at [269, 646] on button at bounding box center [265, 648] width 41 height 20
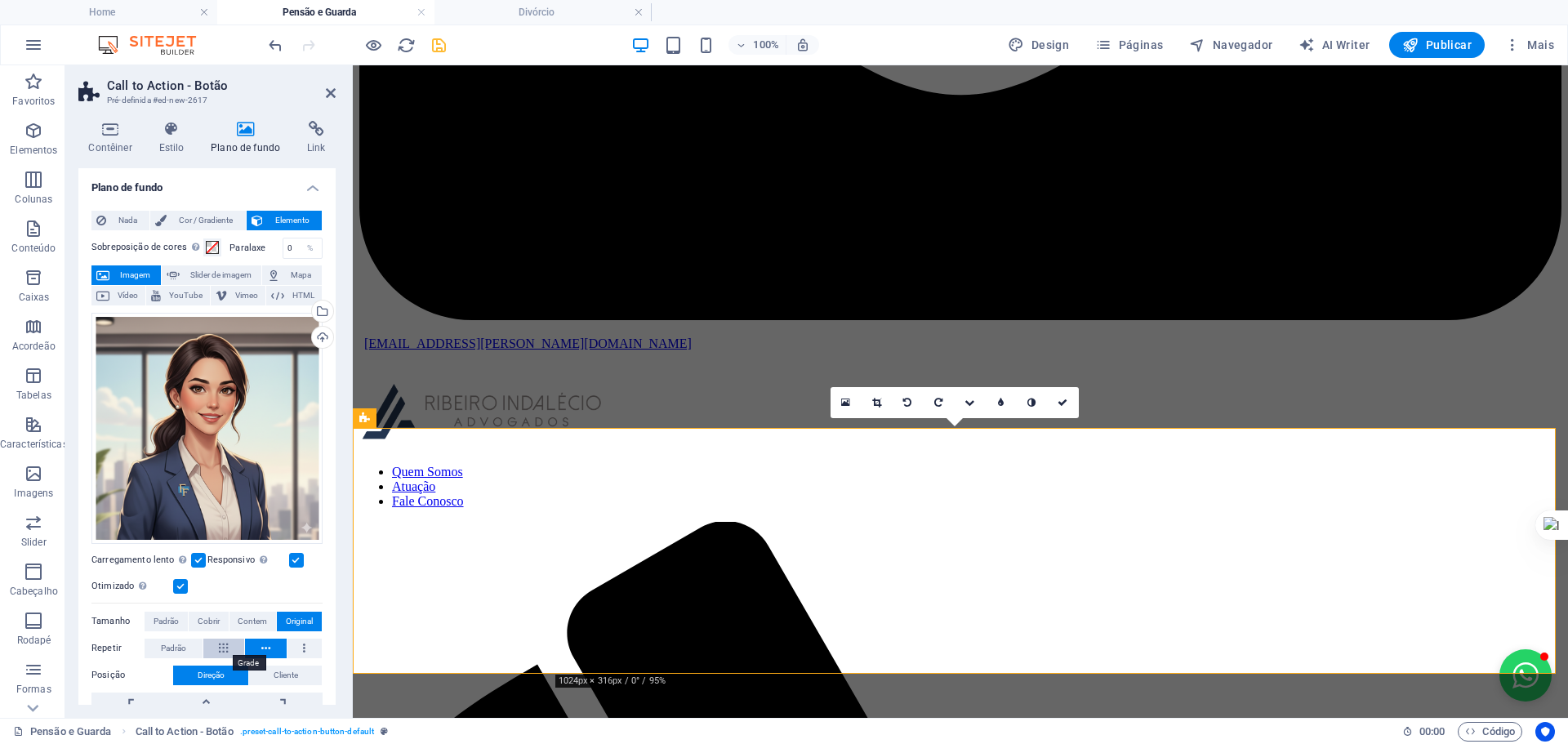
click at [224, 646] on icon at bounding box center [224, 648] width 9 height 20
click at [303, 646] on button at bounding box center [304, 648] width 35 height 20
click at [170, 639] on span "Padrão" at bounding box center [173, 648] width 25 height 20
click at [169, 619] on span "Padrão" at bounding box center [166, 621] width 25 height 20
click at [201, 615] on span "Cobrir" at bounding box center [209, 621] width 22 height 20
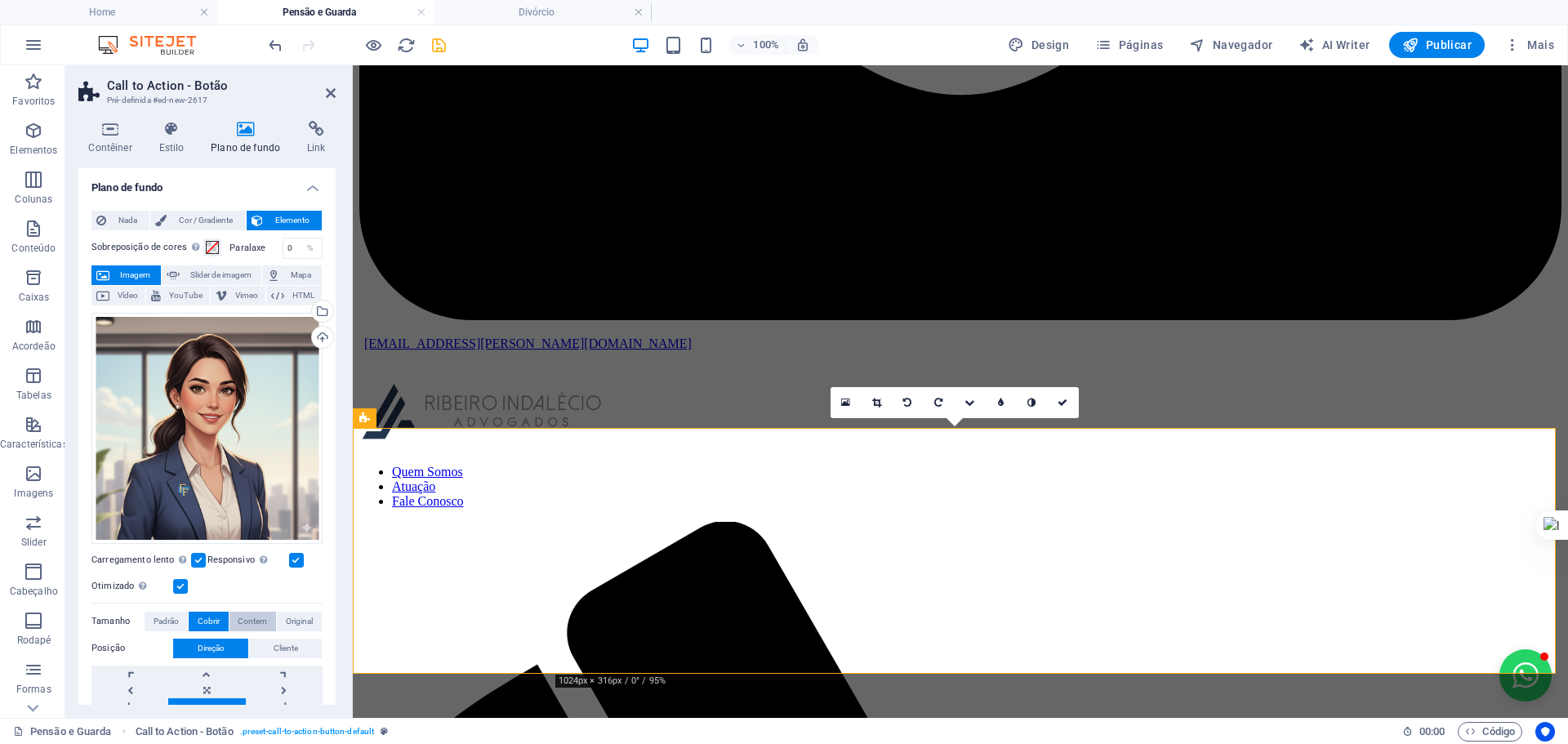
click at [256, 619] on span "Contem" at bounding box center [252, 621] width 29 height 20
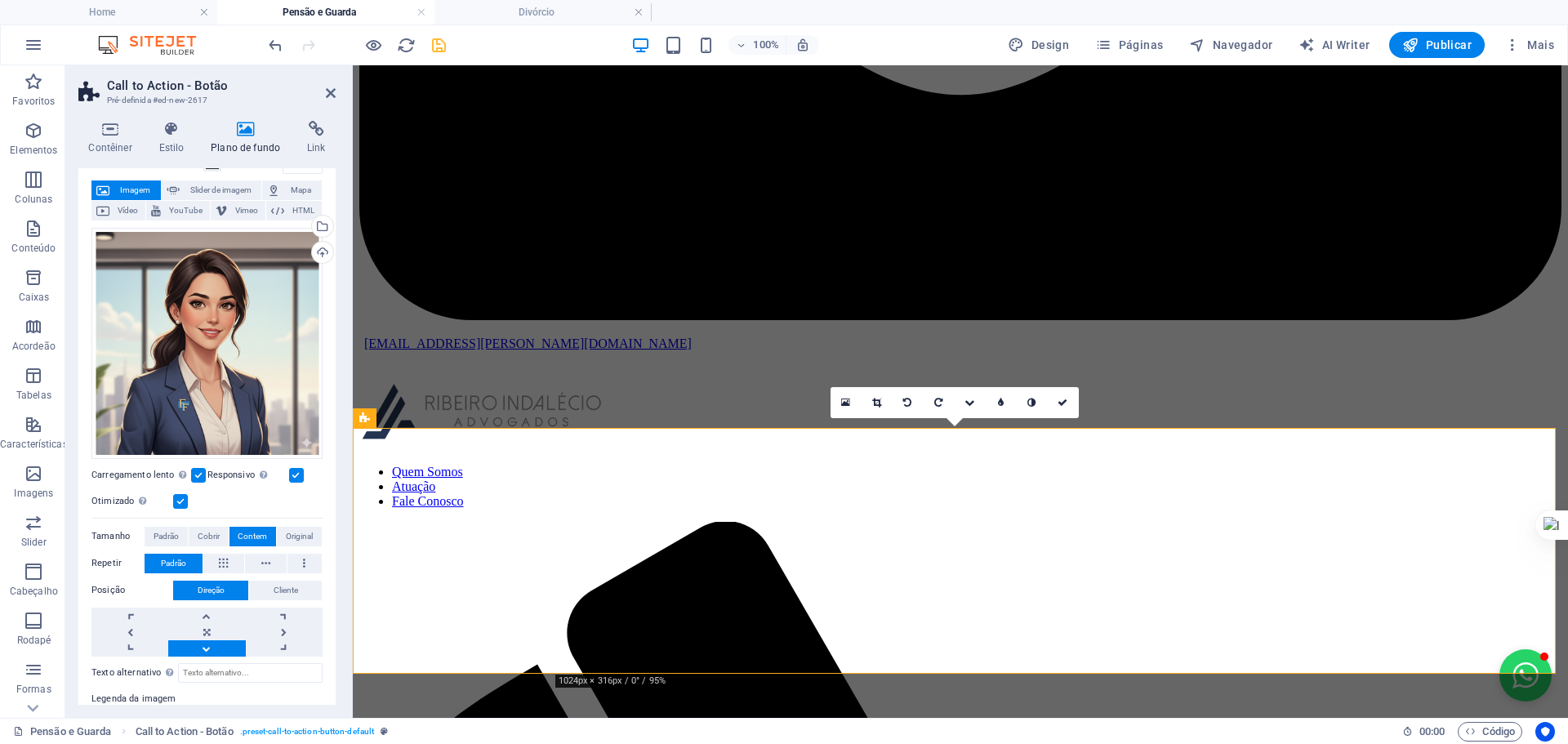
scroll to position [109, 0]
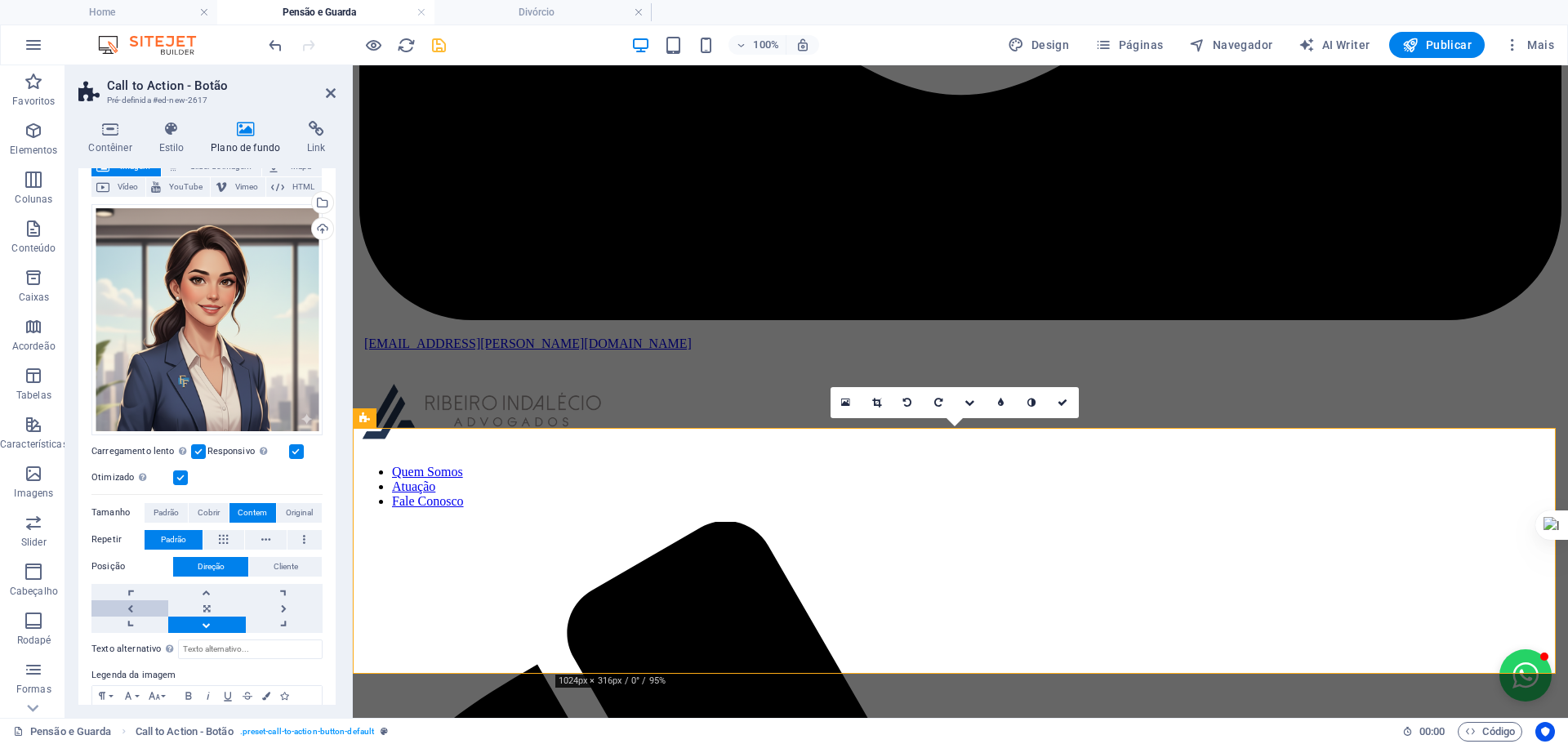
click at [128, 602] on link at bounding box center [130, 608] width 77 height 16
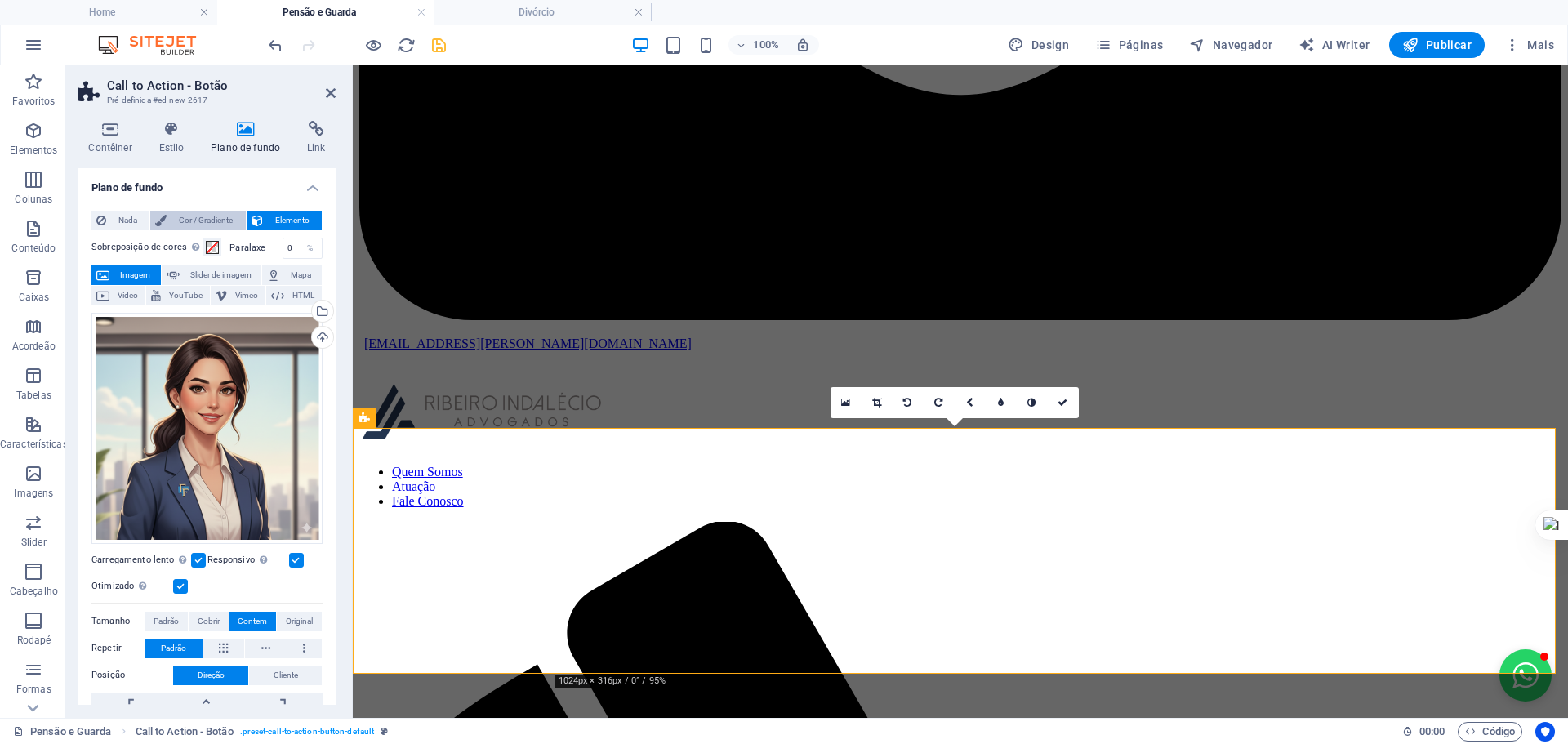
click at [201, 217] on span "Cor / Gradiente" at bounding box center [205, 220] width 68 height 20
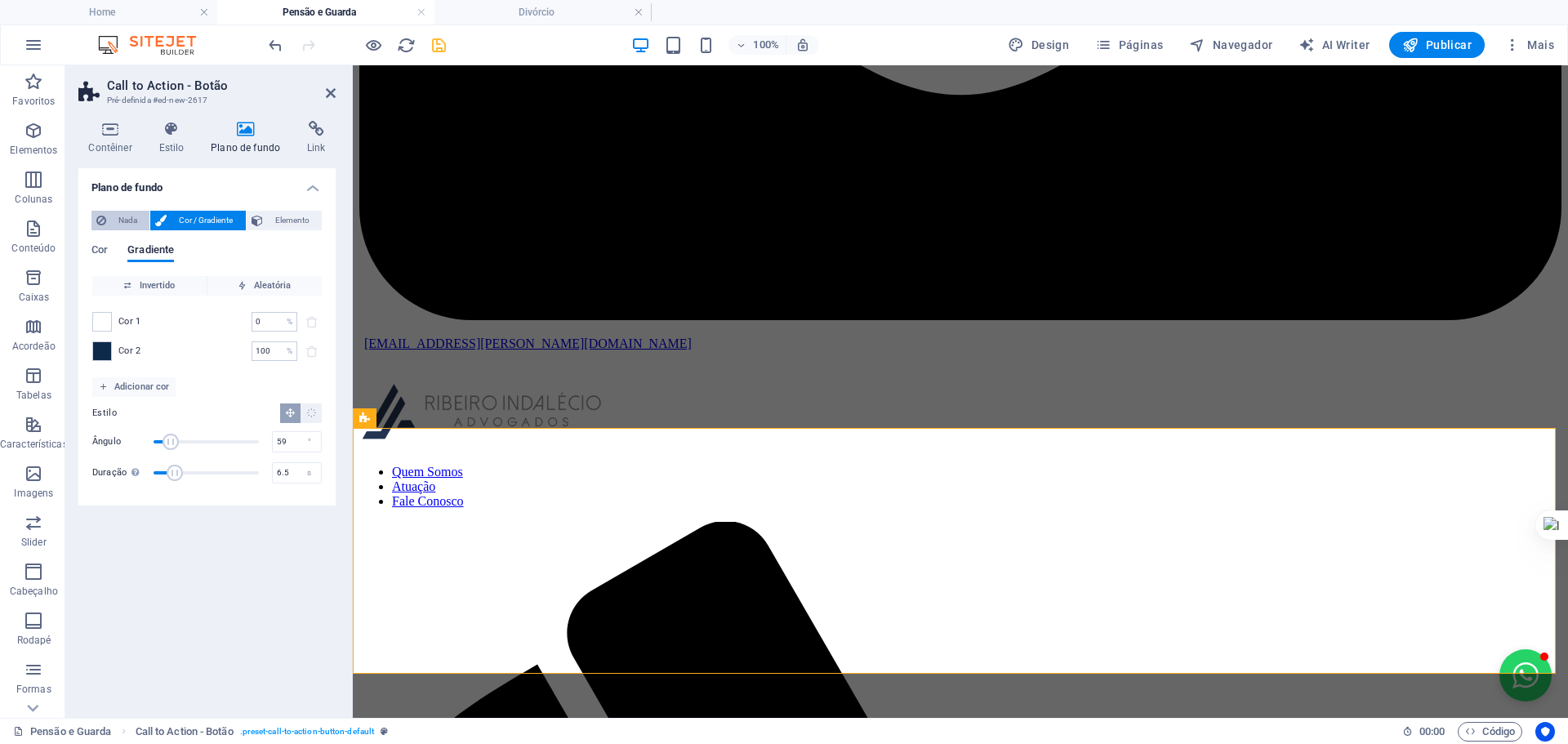
click at [120, 221] on span "Nada" at bounding box center [128, 220] width 34 height 20
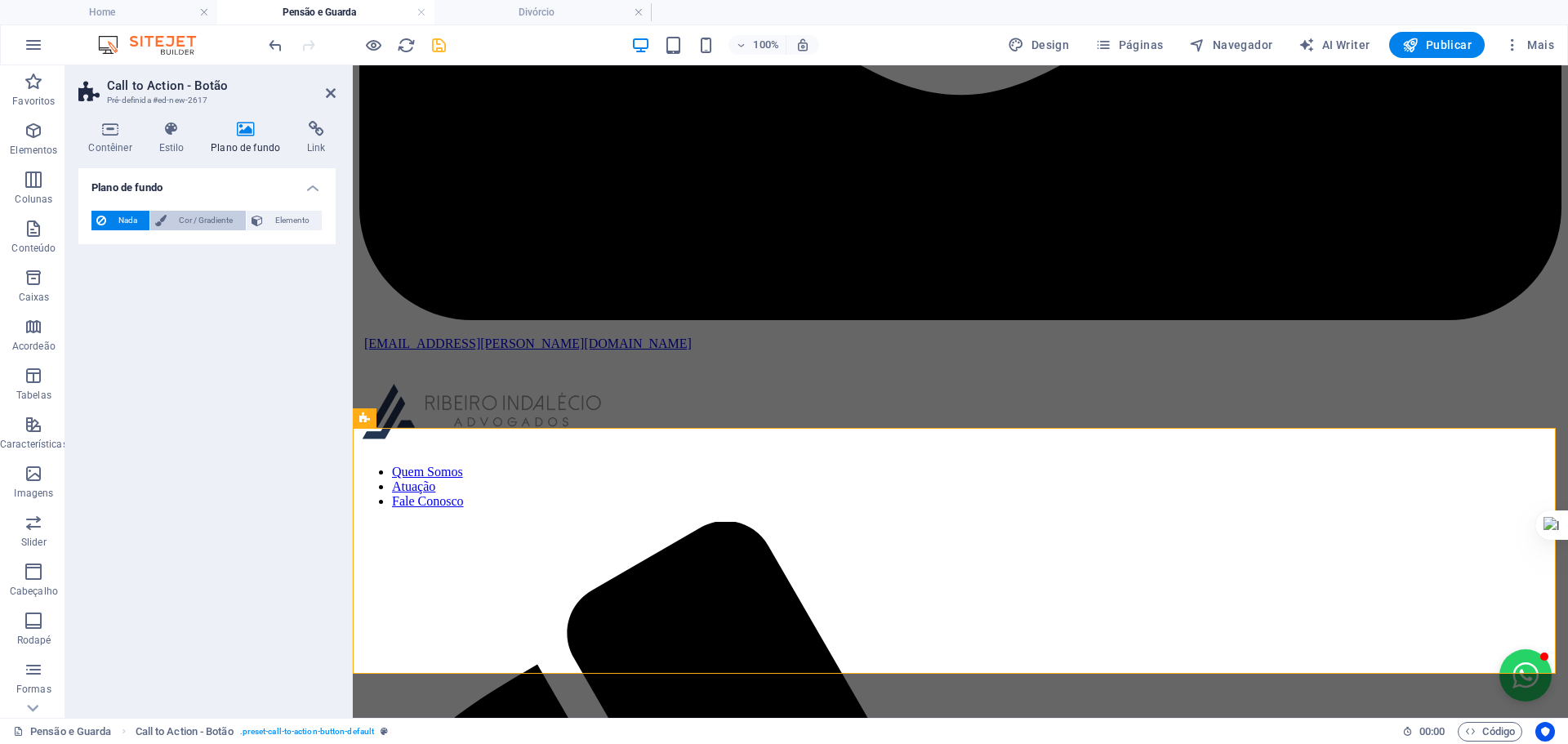
click at [201, 217] on span "Cor / Gradiente" at bounding box center [205, 220] width 68 height 20
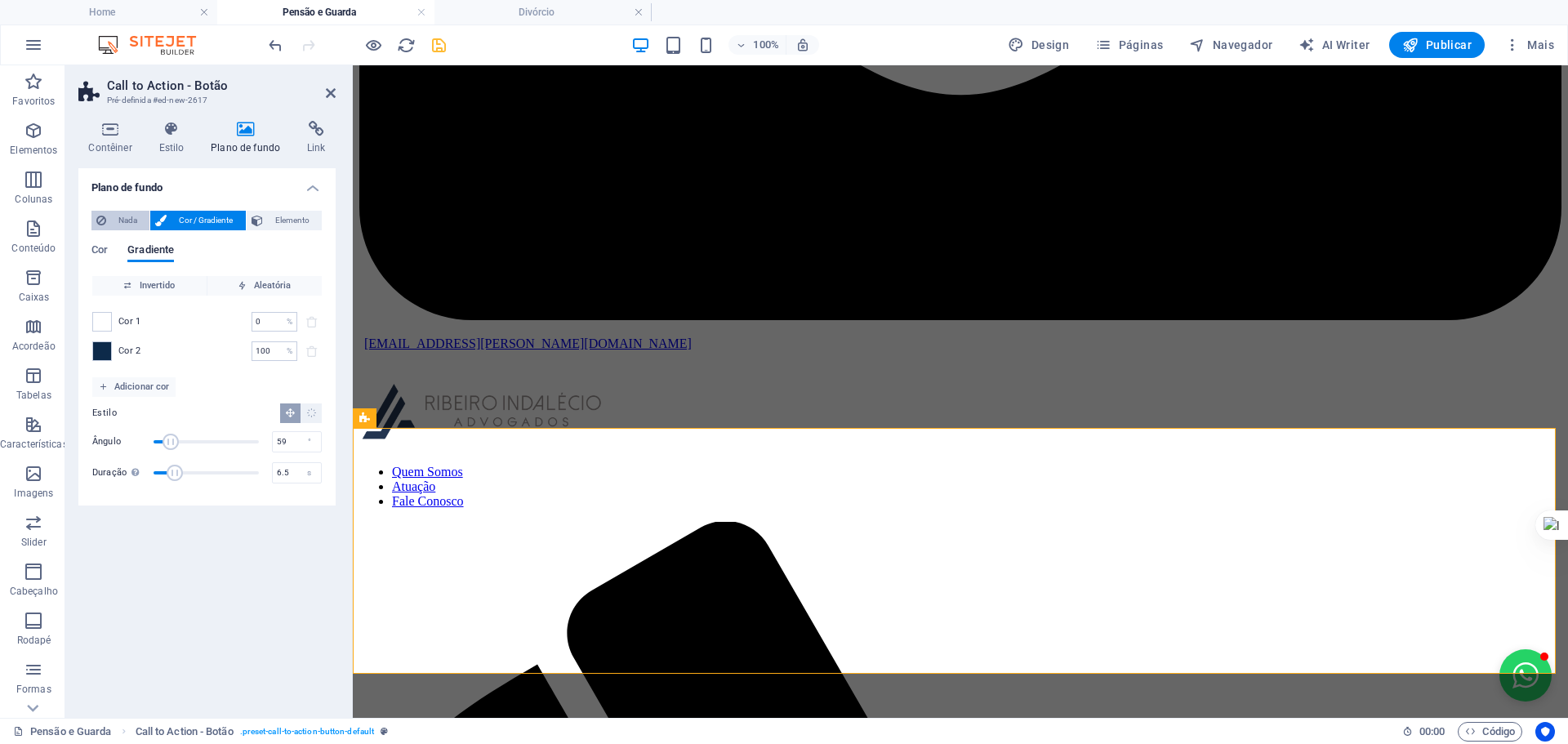
click at [125, 215] on span "Nada" at bounding box center [128, 220] width 34 height 20
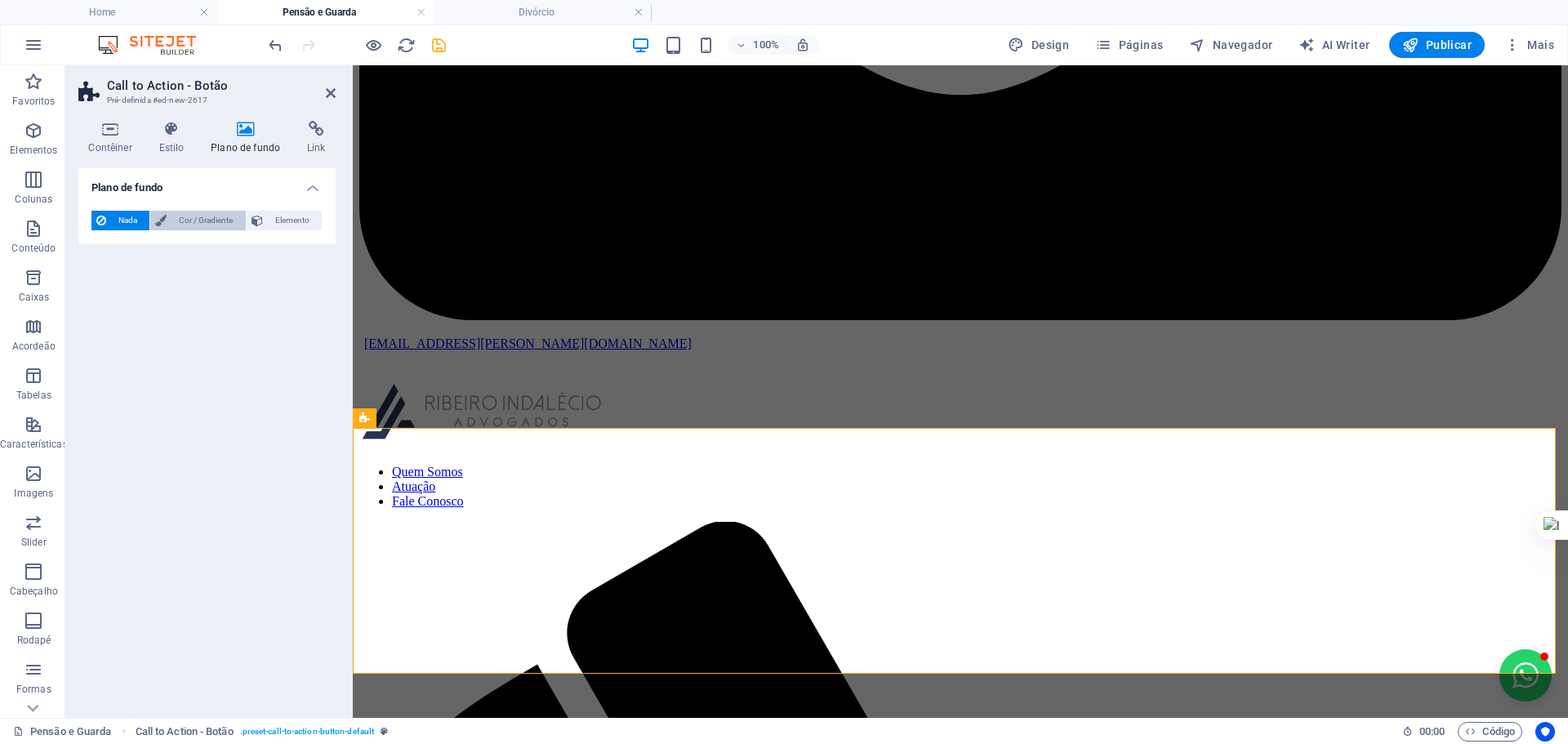
click at [185, 216] on span "Cor / Gradiente" at bounding box center [205, 220] width 68 height 20
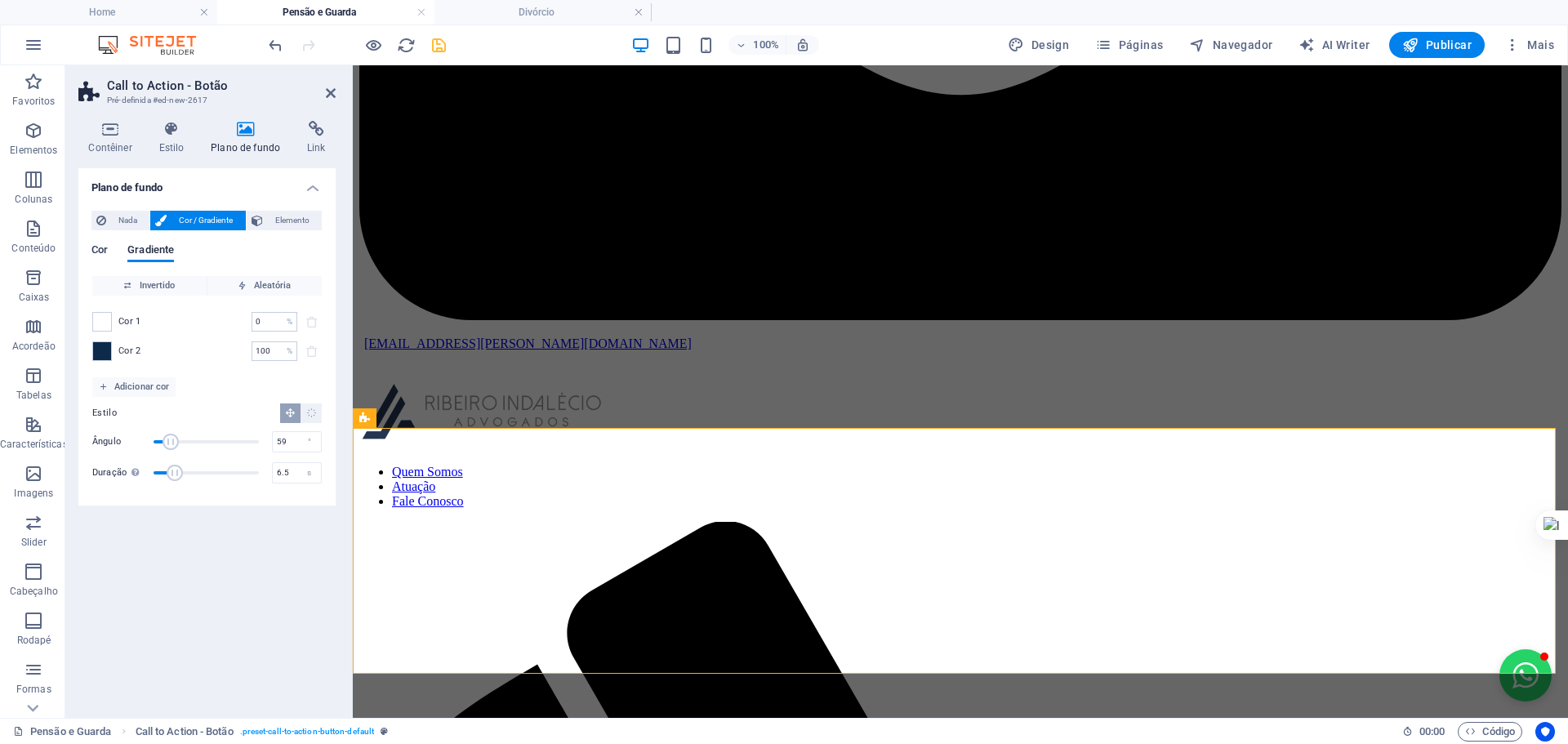
click at [98, 254] on span "Cor" at bounding box center [99, 251] width 16 height 22
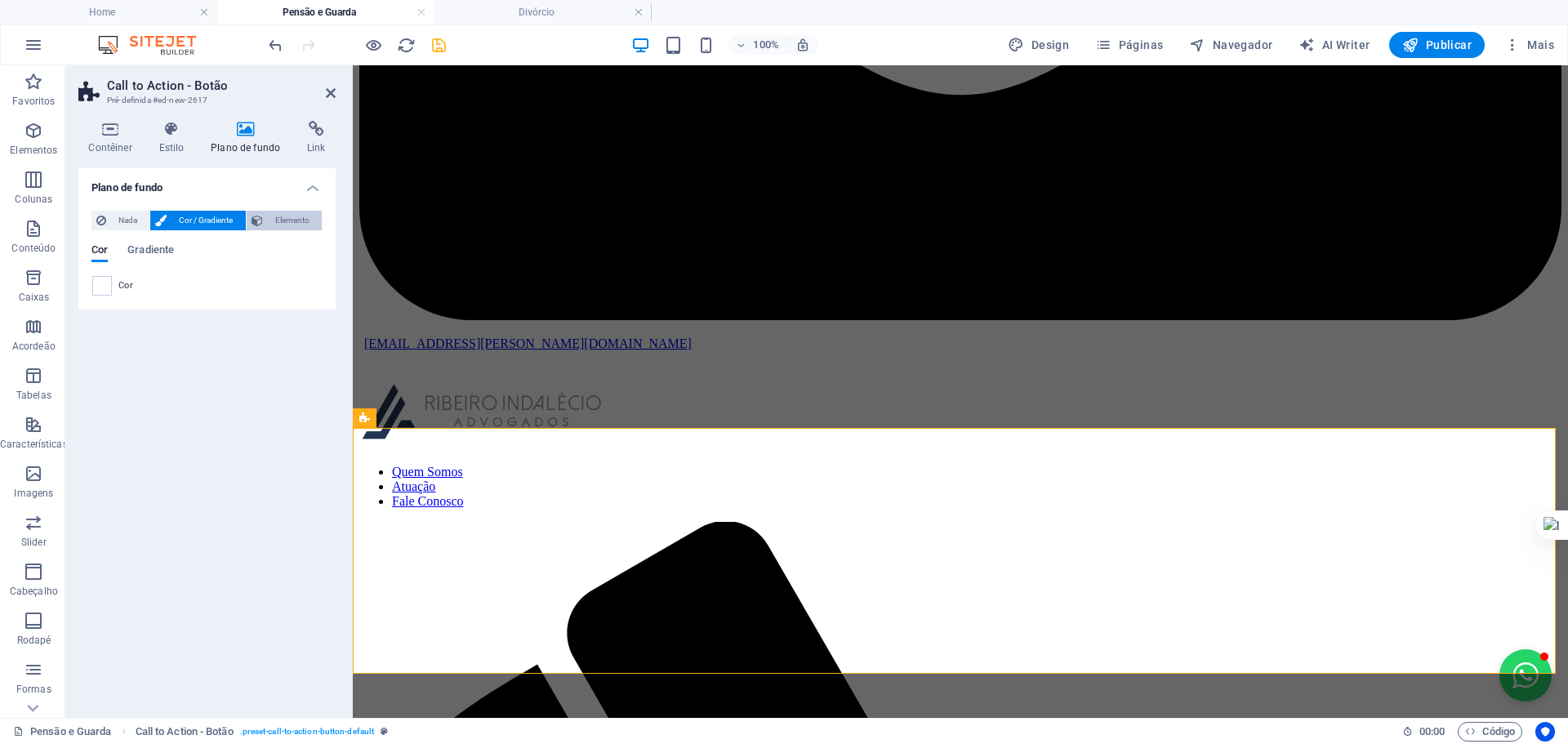
click at [279, 223] on span "Elemento" at bounding box center [292, 220] width 49 height 20
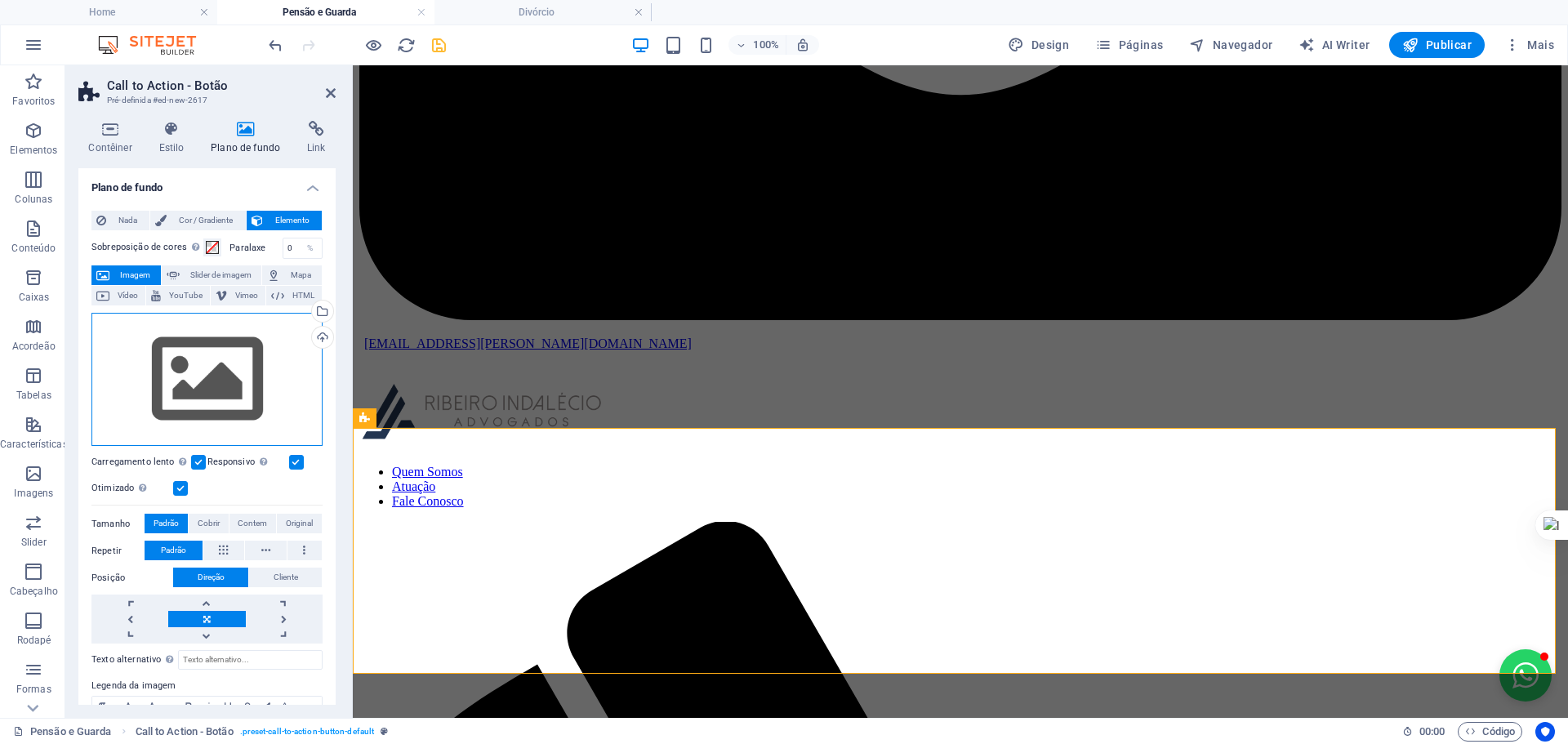
click at [235, 354] on div "Arraste os arquivos aqui, clique para escolher os arquivos ou selecione os arqu…" at bounding box center [207, 379] width 231 height 134
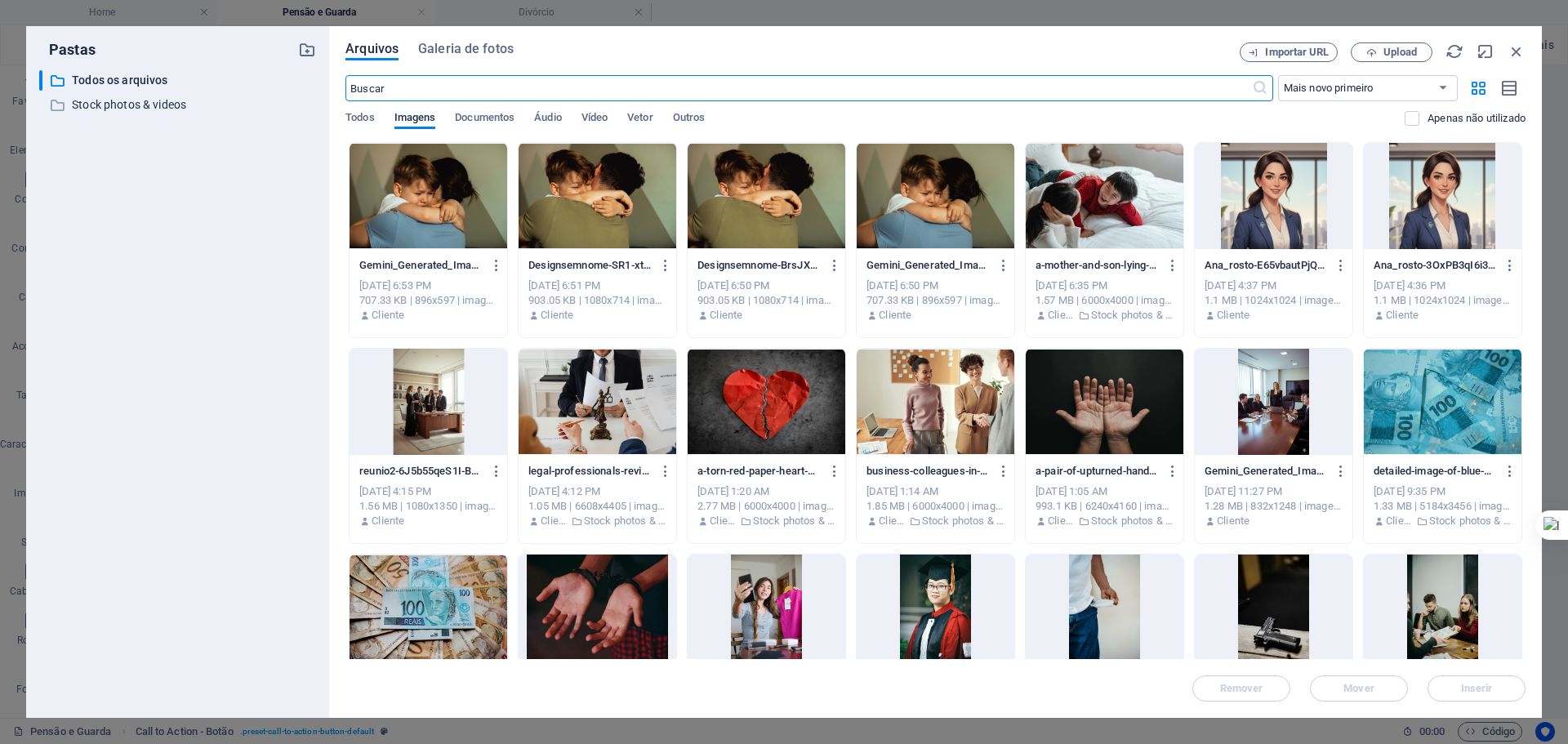
click at [1293, 178] on div at bounding box center [1273, 196] width 157 height 106
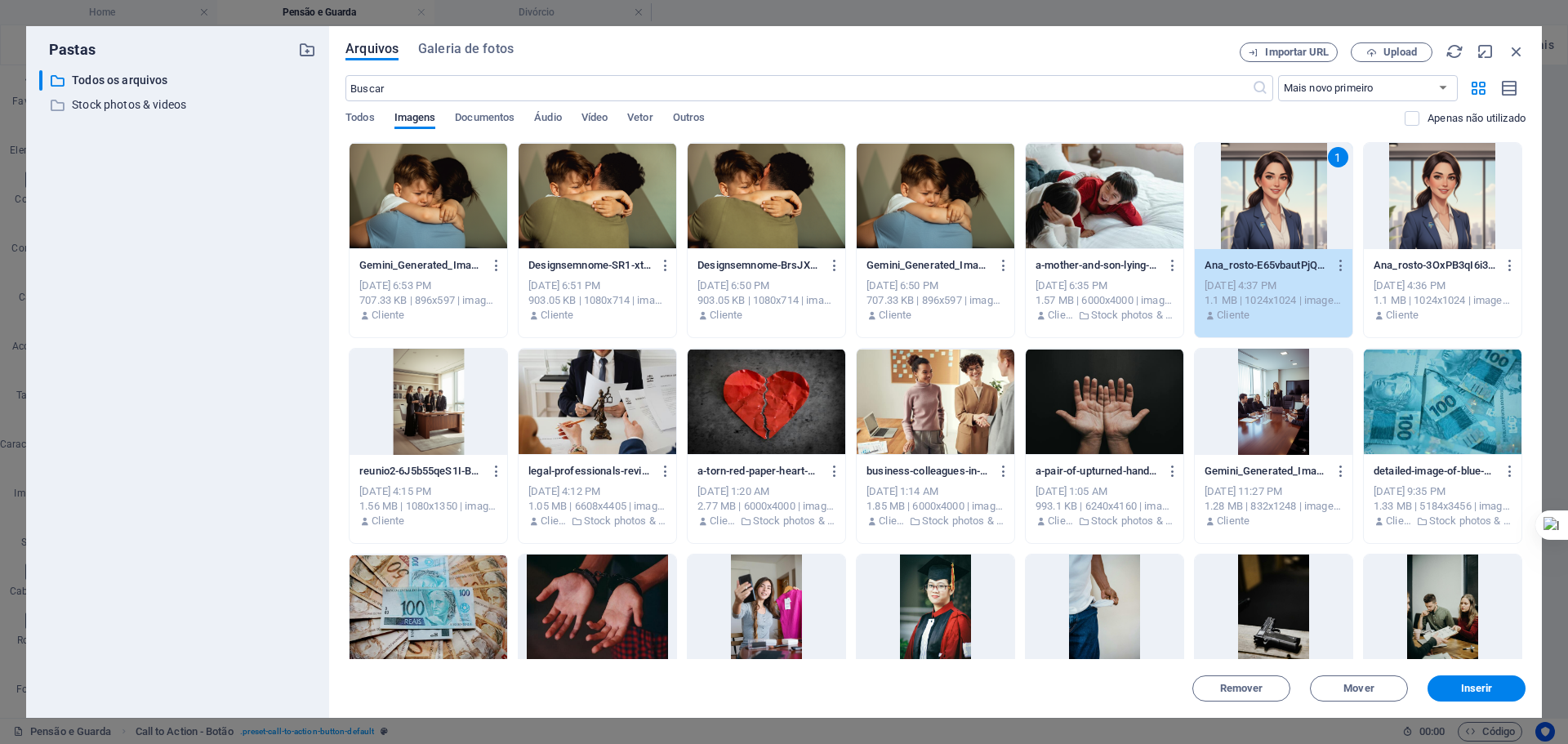
click at [1293, 178] on div "1" at bounding box center [1273, 196] width 157 height 106
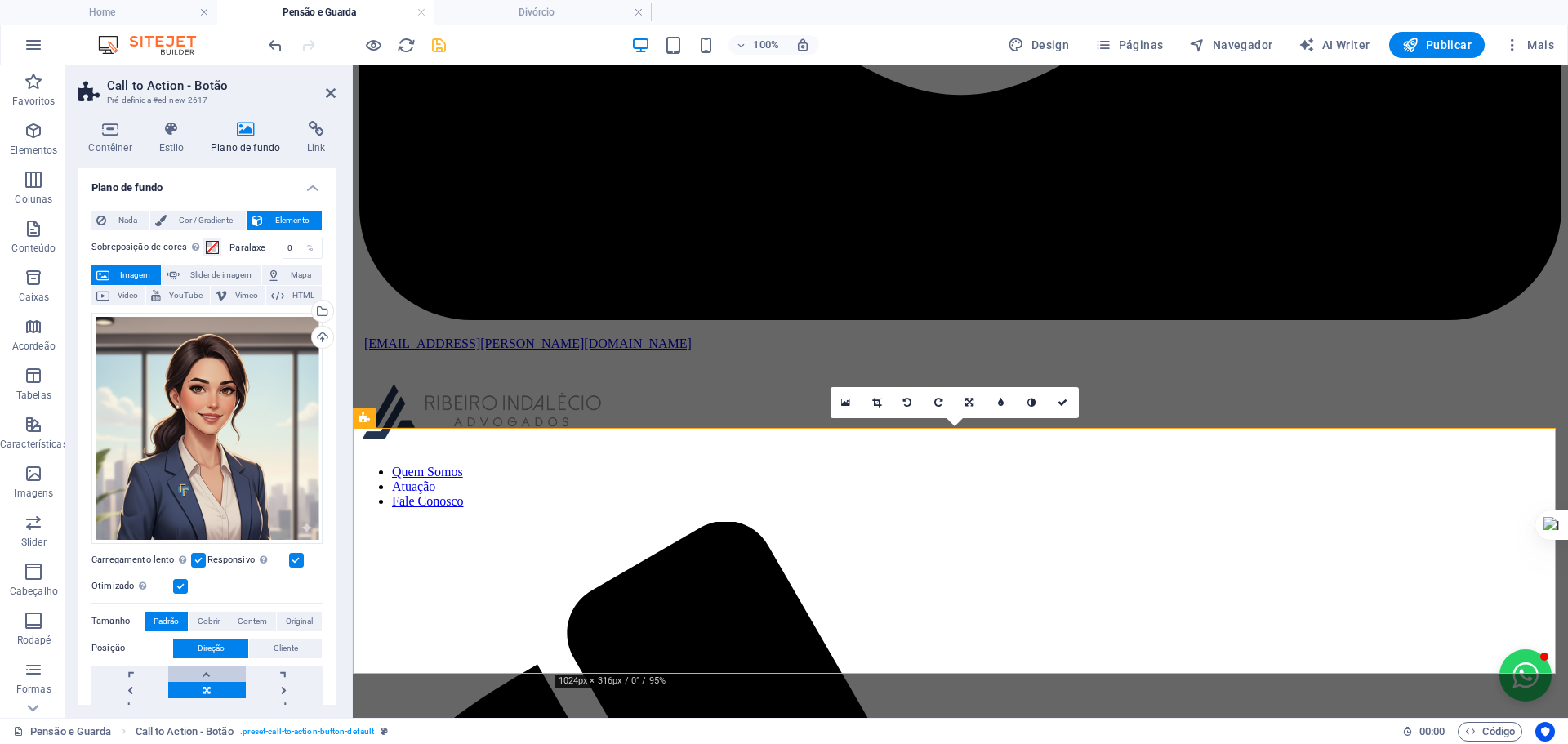
click at [200, 668] on link at bounding box center [207, 673] width 77 height 16
click at [210, 614] on span "Cobrir" at bounding box center [209, 621] width 22 height 20
click at [252, 617] on span "Contem" at bounding box center [252, 621] width 29 height 20
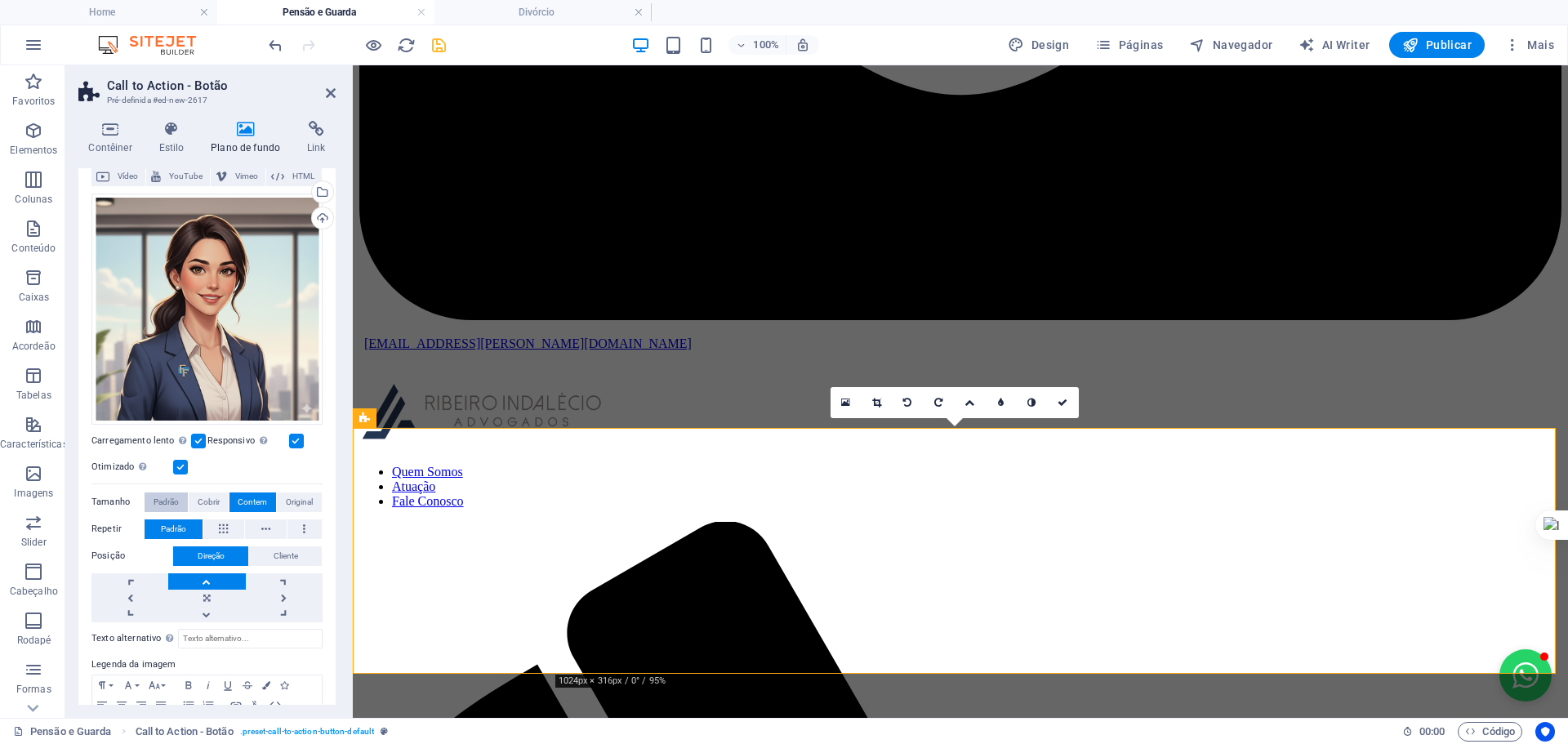
scroll to position [137, 0]
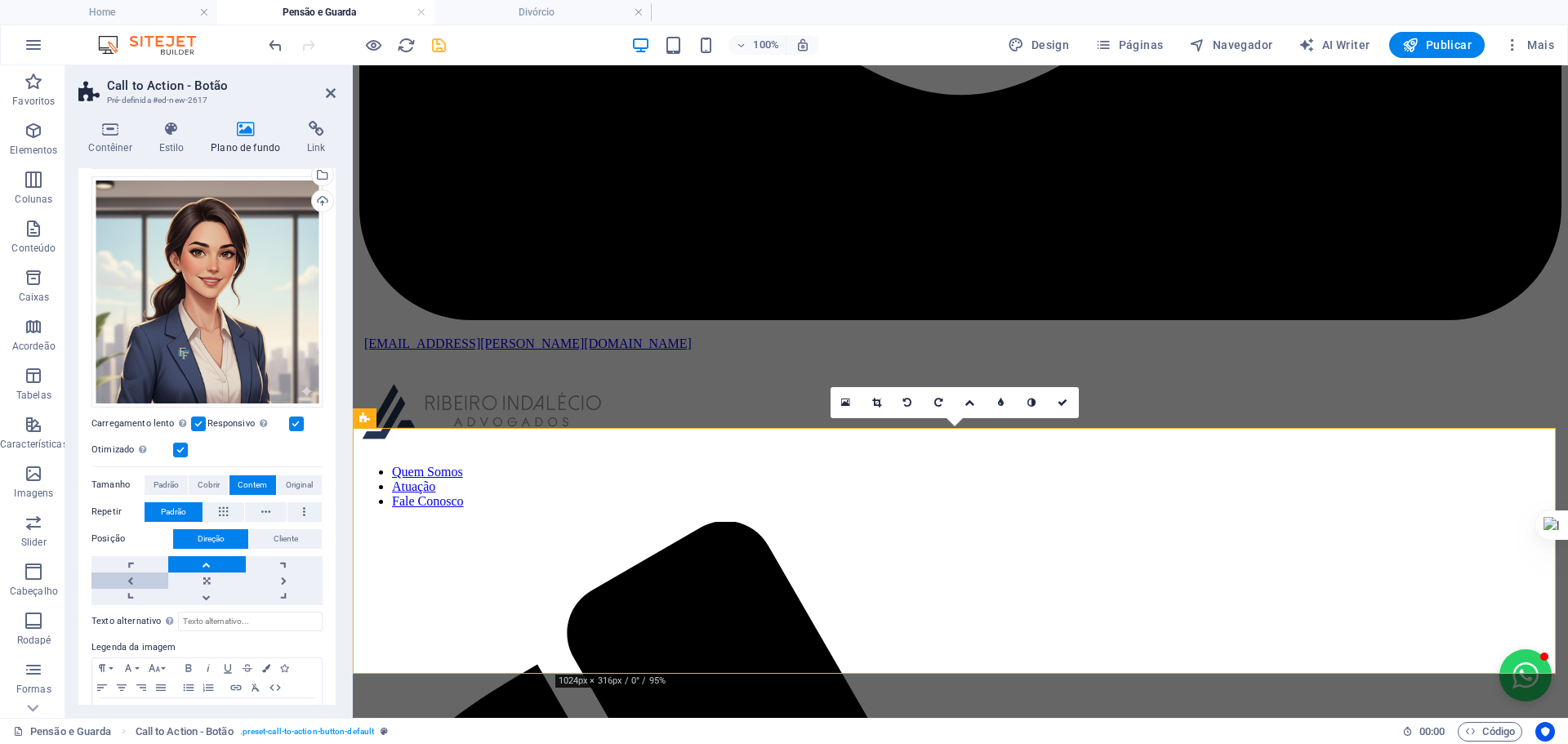
click at [132, 578] on link at bounding box center [130, 580] width 77 height 16
click at [217, 506] on button at bounding box center [224, 512] width 41 height 20
click at [263, 506] on icon at bounding box center [266, 512] width 9 height 20
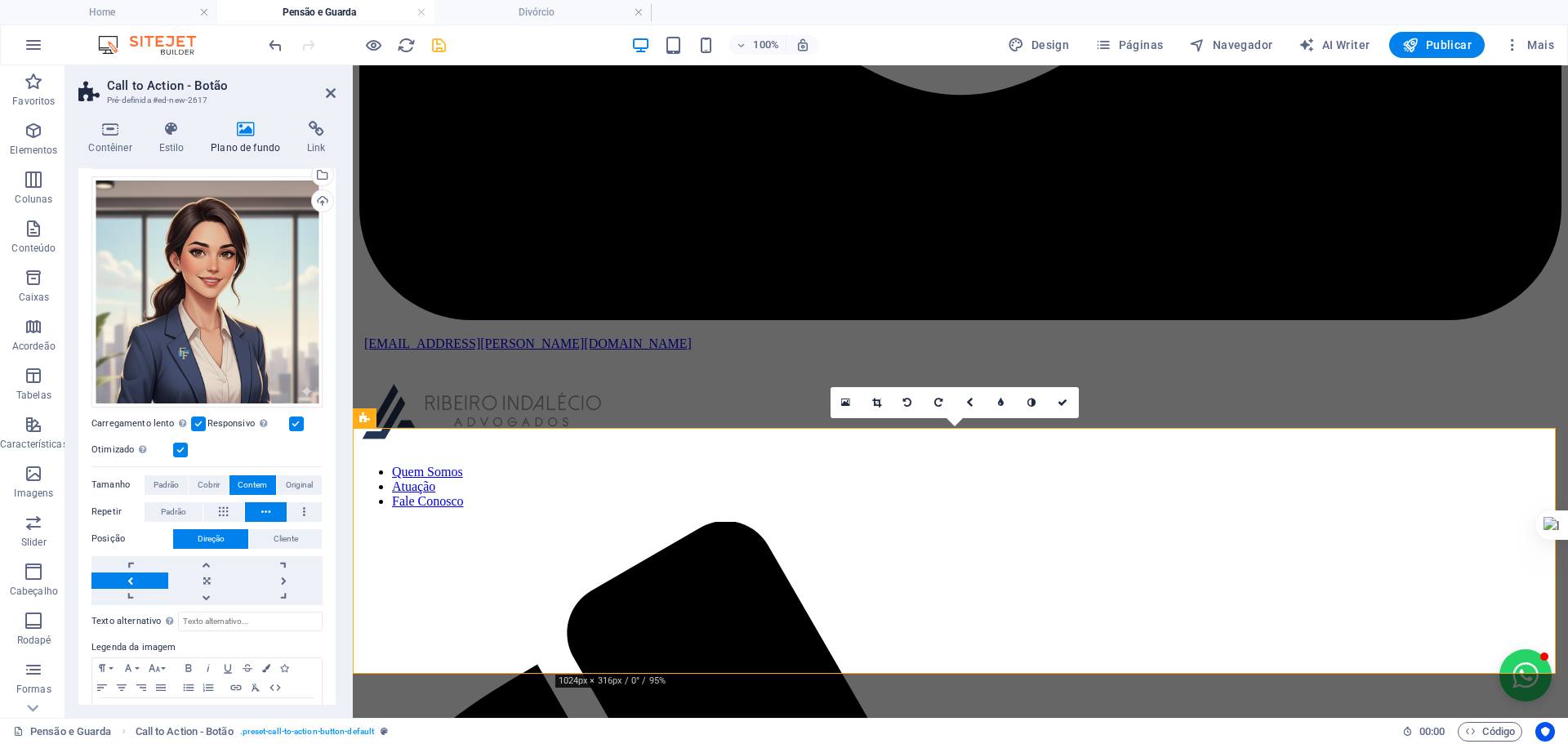
click at [271, 508] on button at bounding box center [265, 512] width 41 height 20
click at [296, 513] on button at bounding box center [304, 512] width 35 height 20
click at [181, 512] on span "Padrão" at bounding box center [173, 512] width 25 height 20
click at [201, 420] on label at bounding box center [199, 424] width 15 height 15
click at [0, 0] on input "Carregamento lento Carregar imagens após o carregamento da página melhora a vel…" at bounding box center [0, 0] width 0 height 0
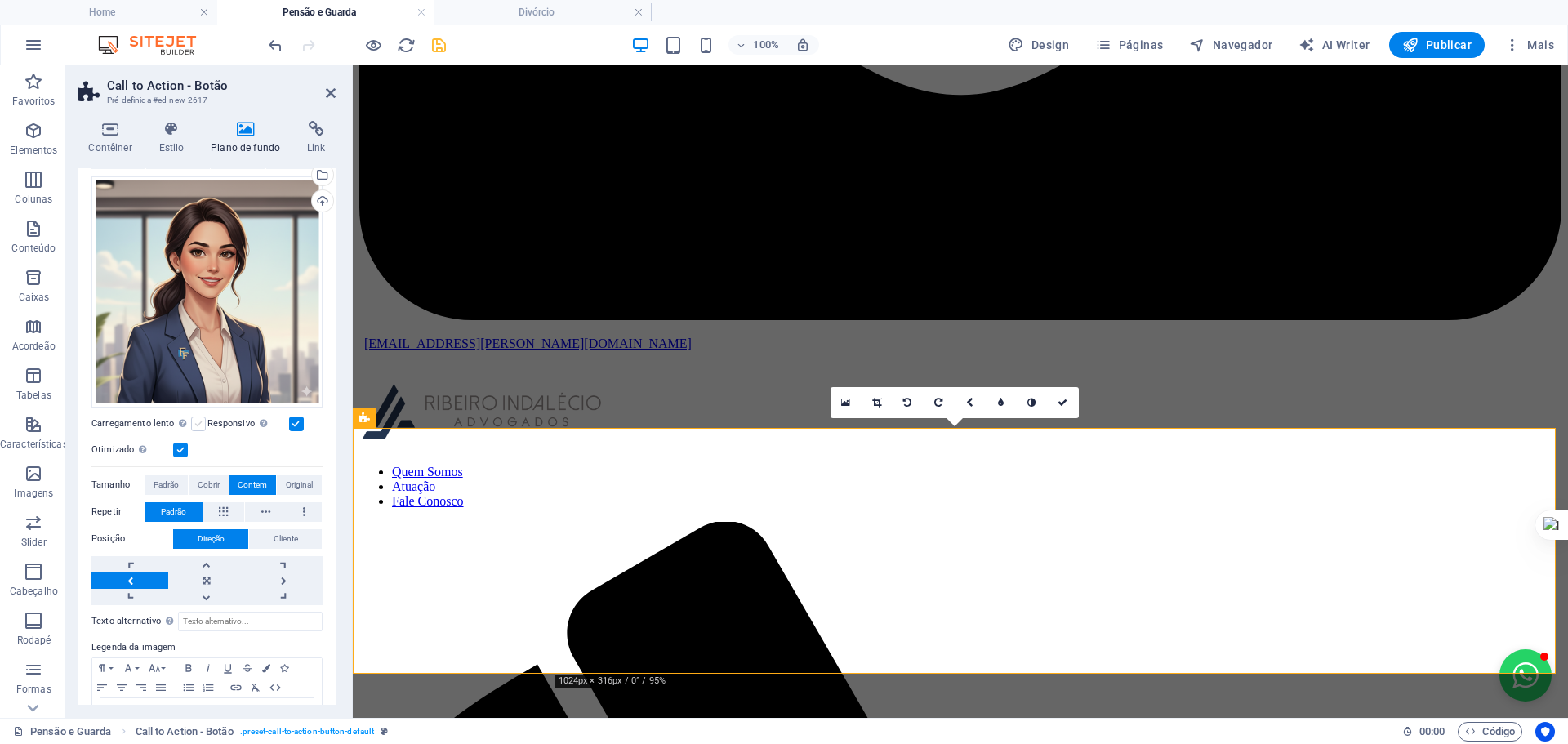
click at [201, 420] on label at bounding box center [199, 424] width 15 height 15
click at [0, 0] on input "Carregamento lento Carregar imagens após o carregamento da página melhora a vel…" at bounding box center [0, 0] width 0 height 0
click at [224, 504] on icon at bounding box center [224, 512] width 9 height 20
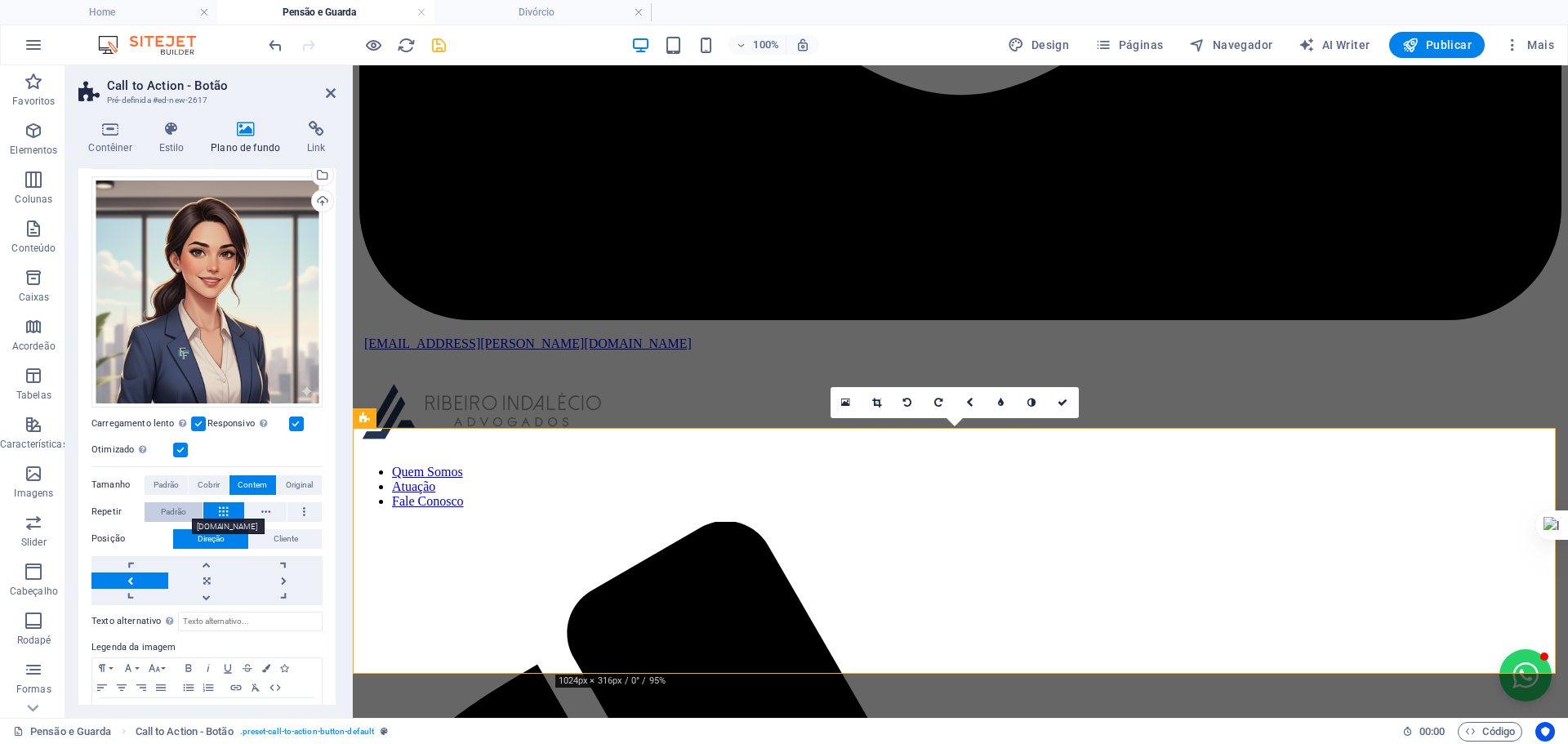
click at [170, 505] on span "Padrão" at bounding box center [173, 512] width 25 height 20
click at [285, 529] on span "Cliente" at bounding box center [286, 539] width 24 height 20
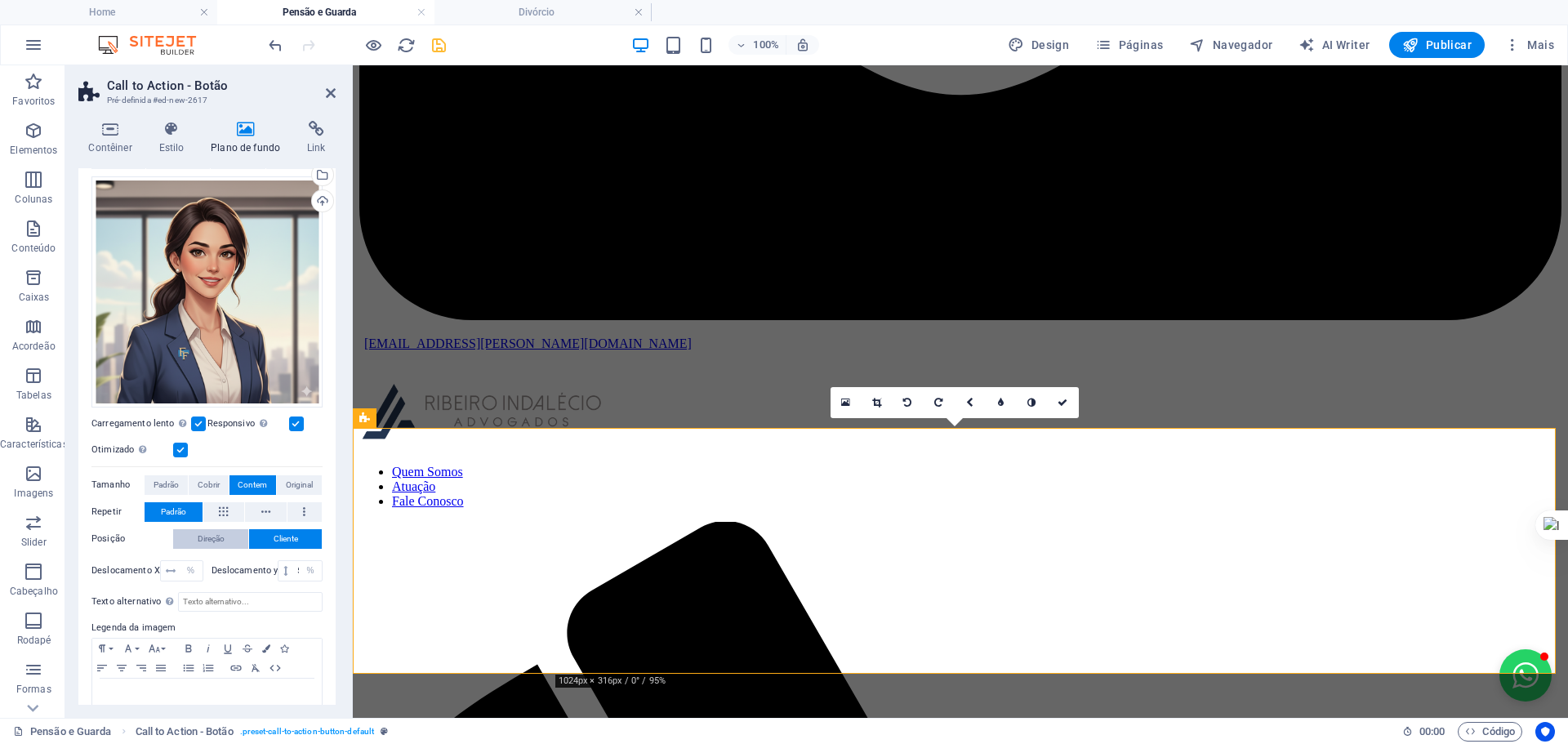
click at [224, 531] on span "Direção" at bounding box center [211, 539] width 27 height 20
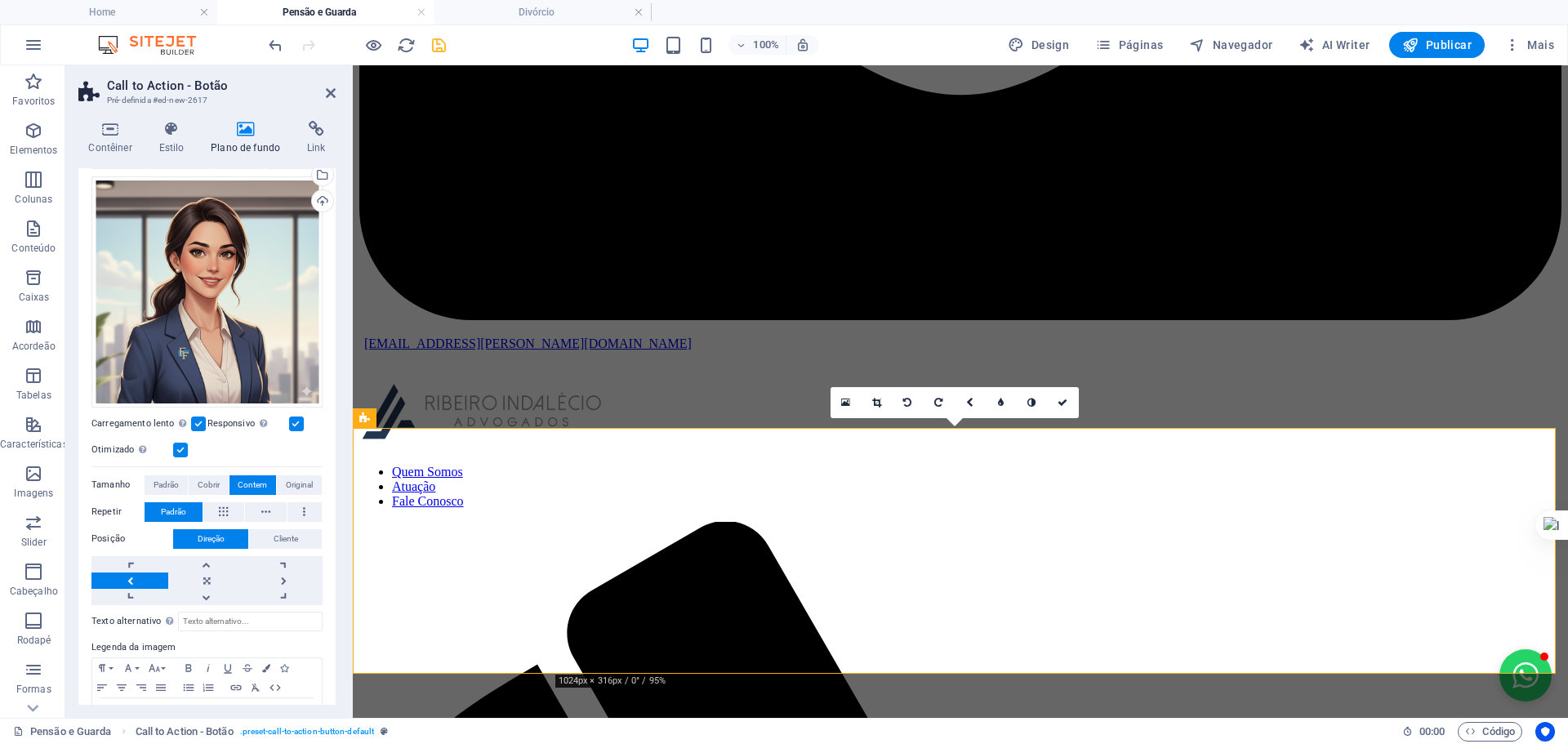
click at [112, 135] on icon at bounding box center [111, 128] width 64 height 16
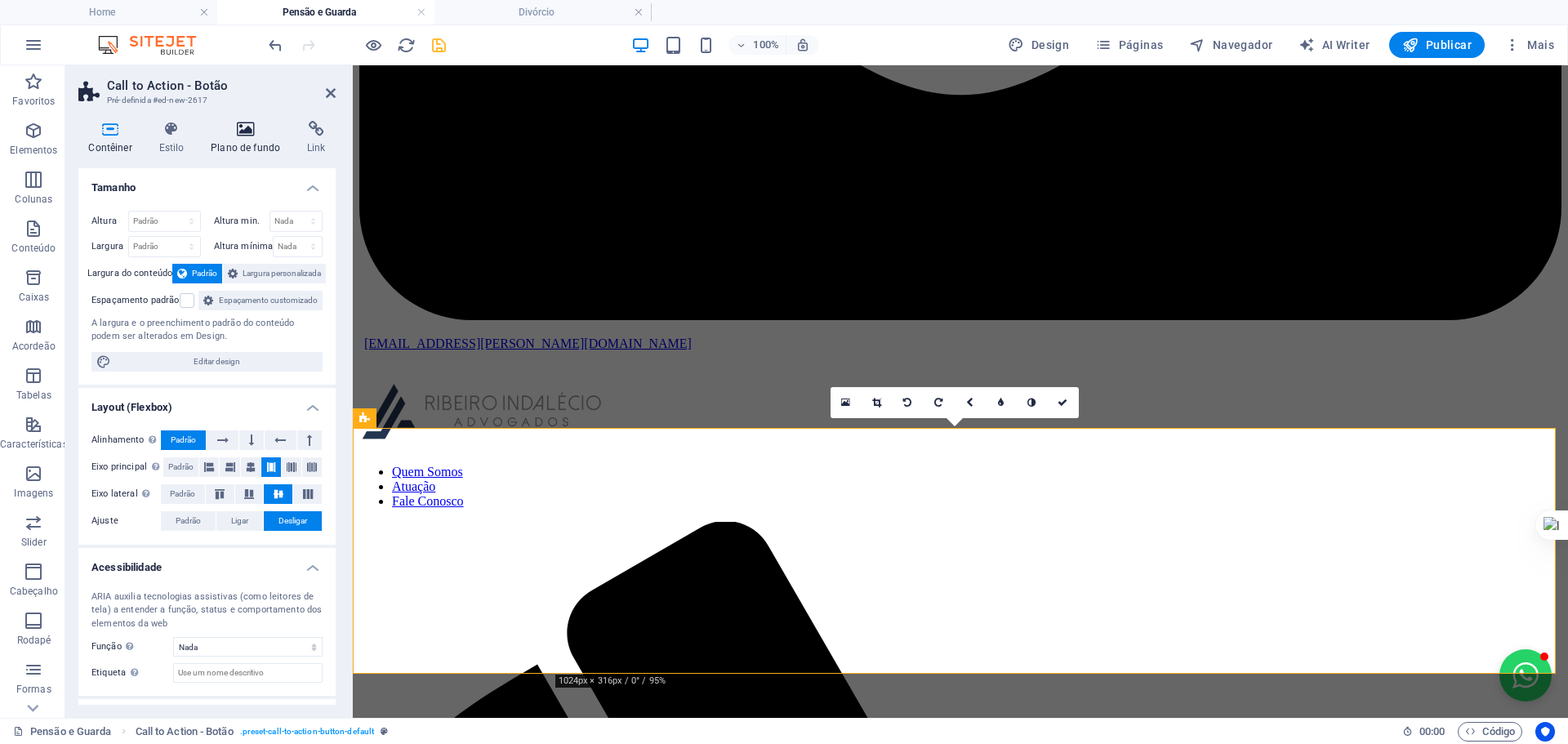
click at [246, 136] on icon at bounding box center [245, 128] width 90 height 16
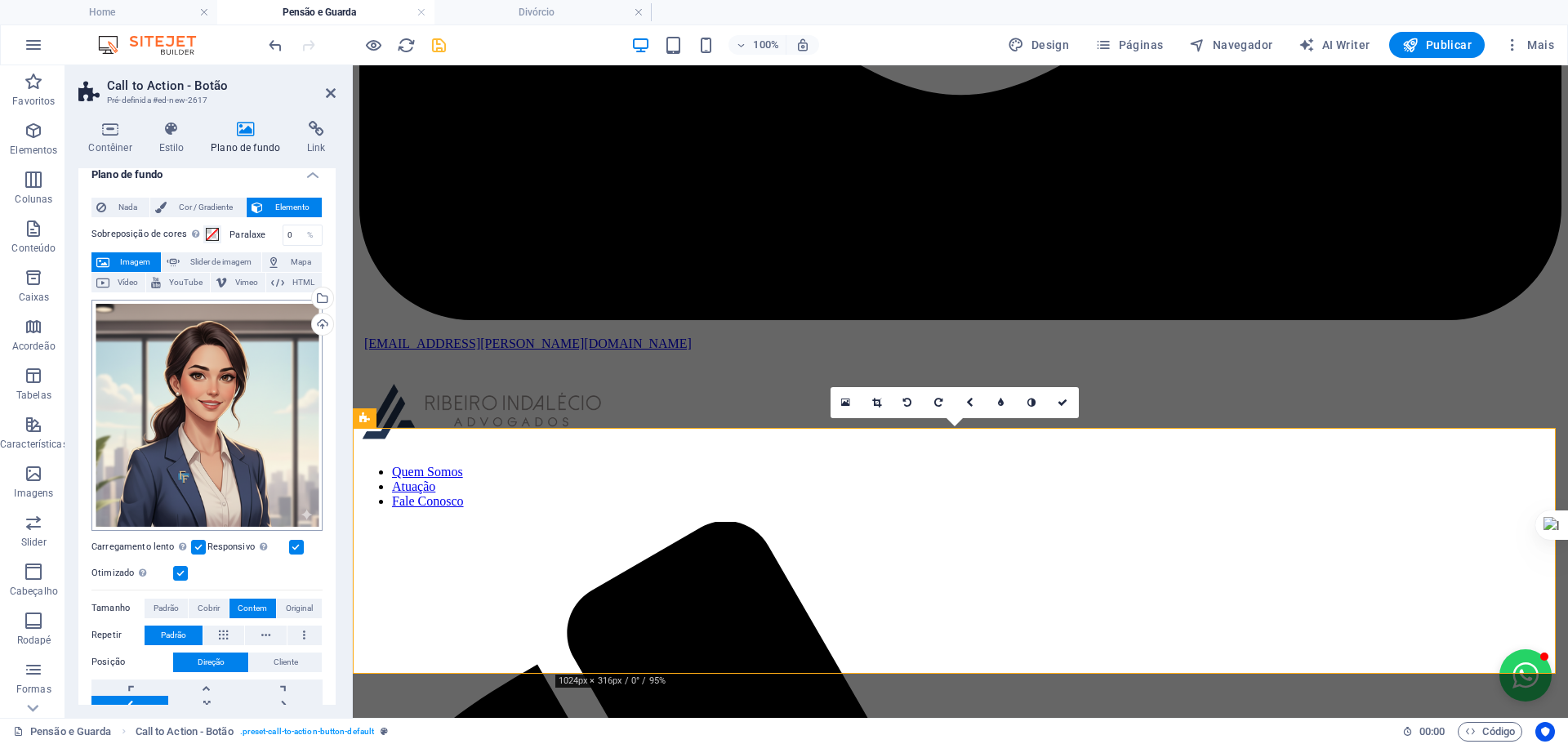
scroll to position [0, 0]
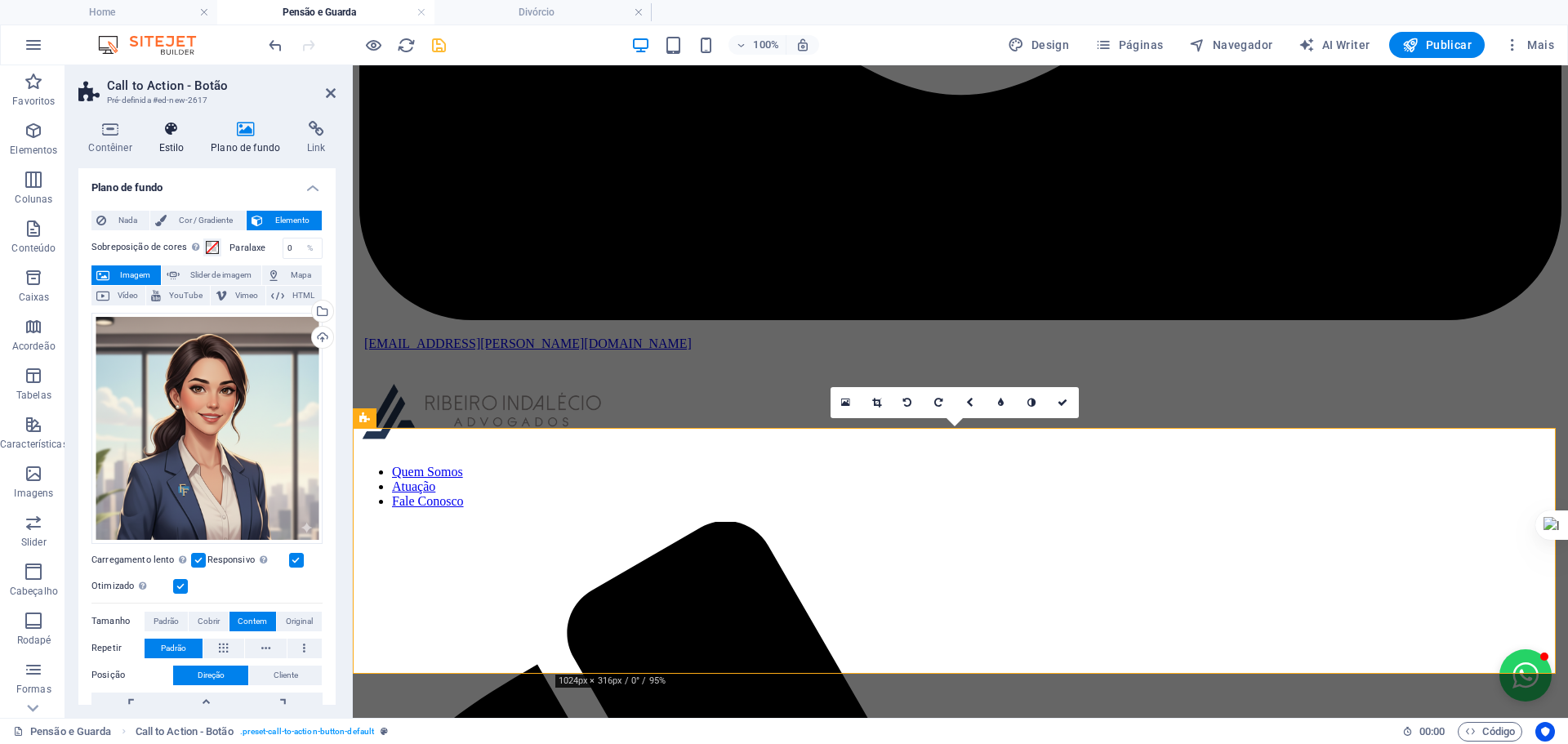
click at [180, 141] on h4 "Estilo" at bounding box center [175, 138] width 52 height 35
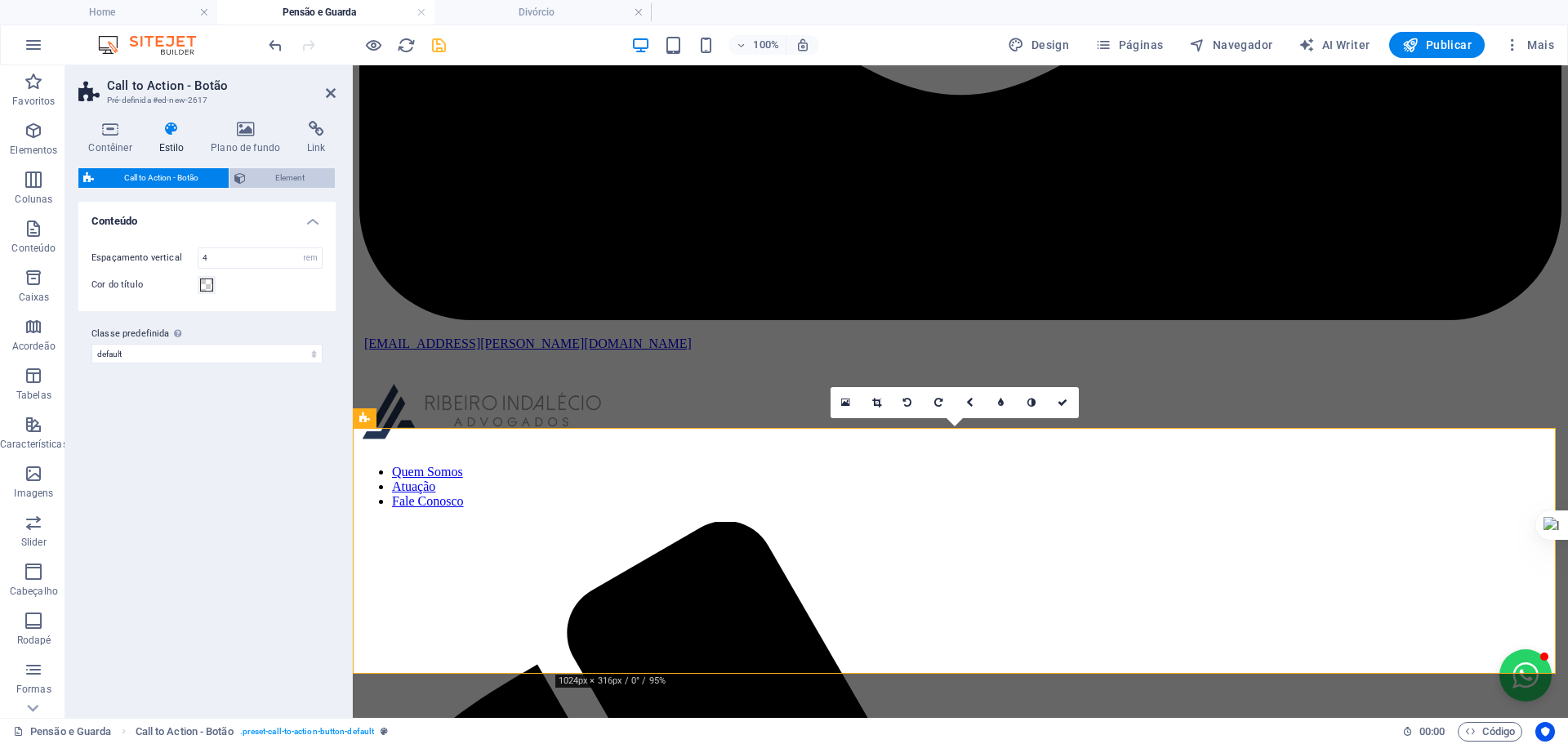
click at [269, 175] on span "Element" at bounding box center [290, 178] width 80 height 20
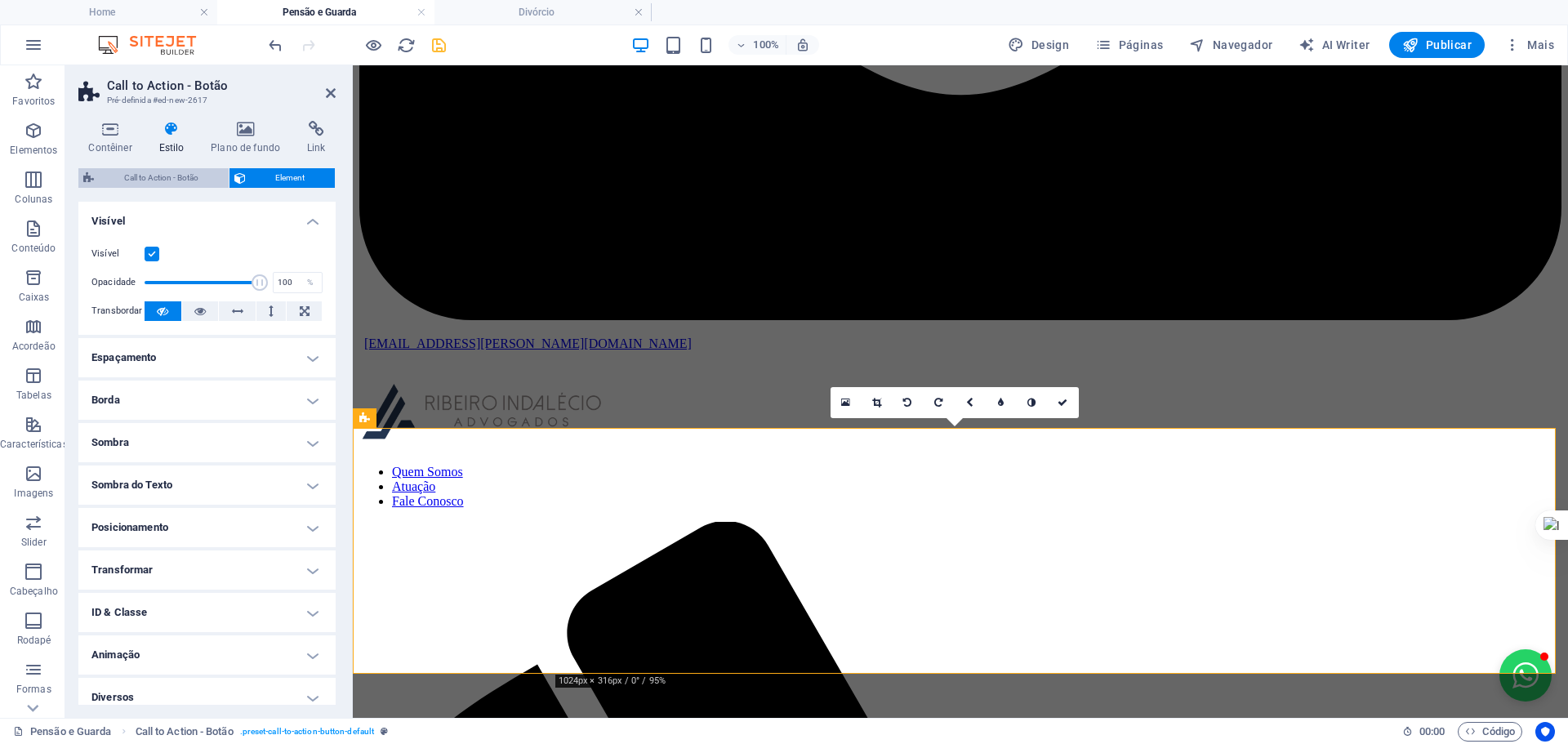
click at [162, 178] on span "Call to Action - Botão" at bounding box center [160, 178] width 125 height 20
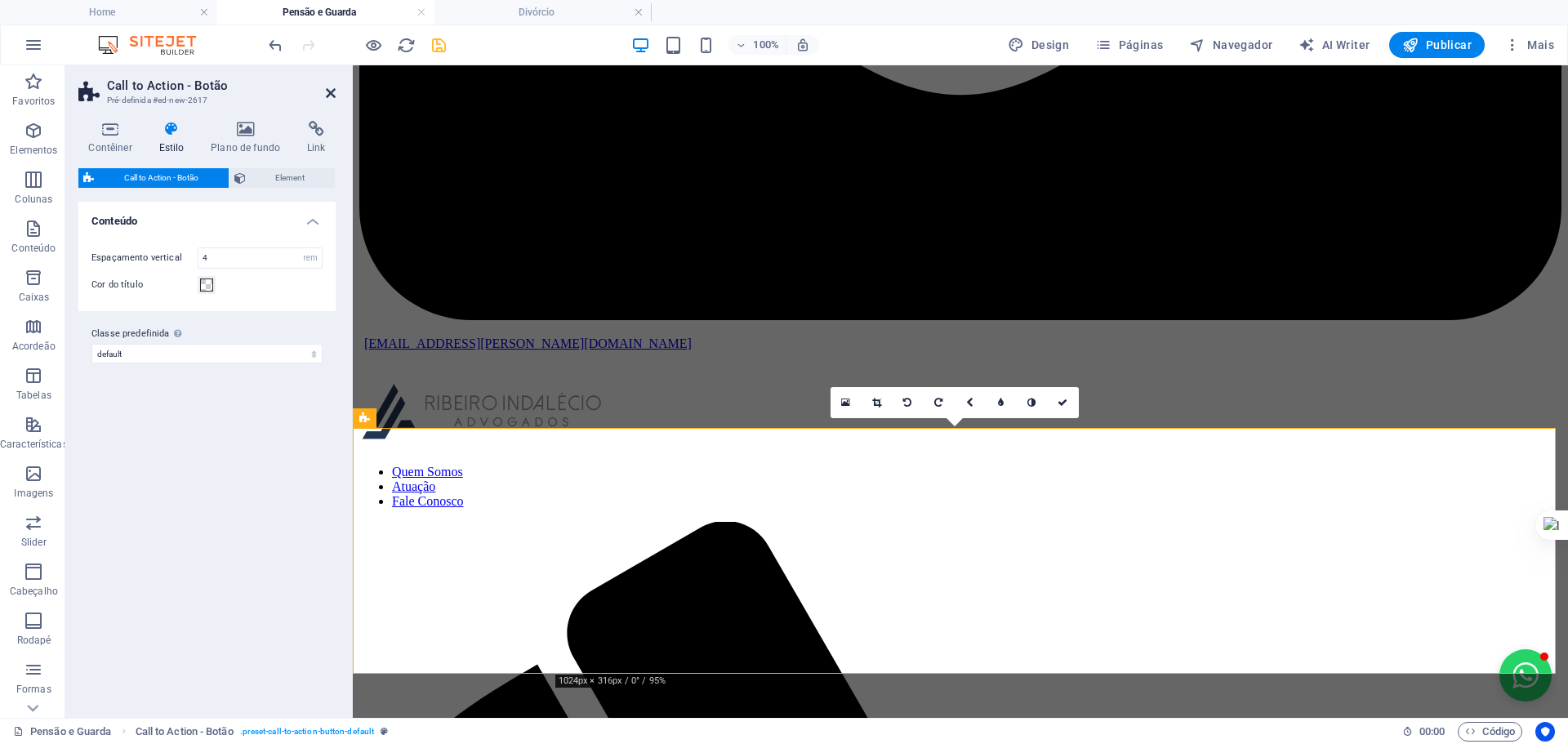
click at [328, 92] on icon at bounding box center [331, 93] width 9 height 13
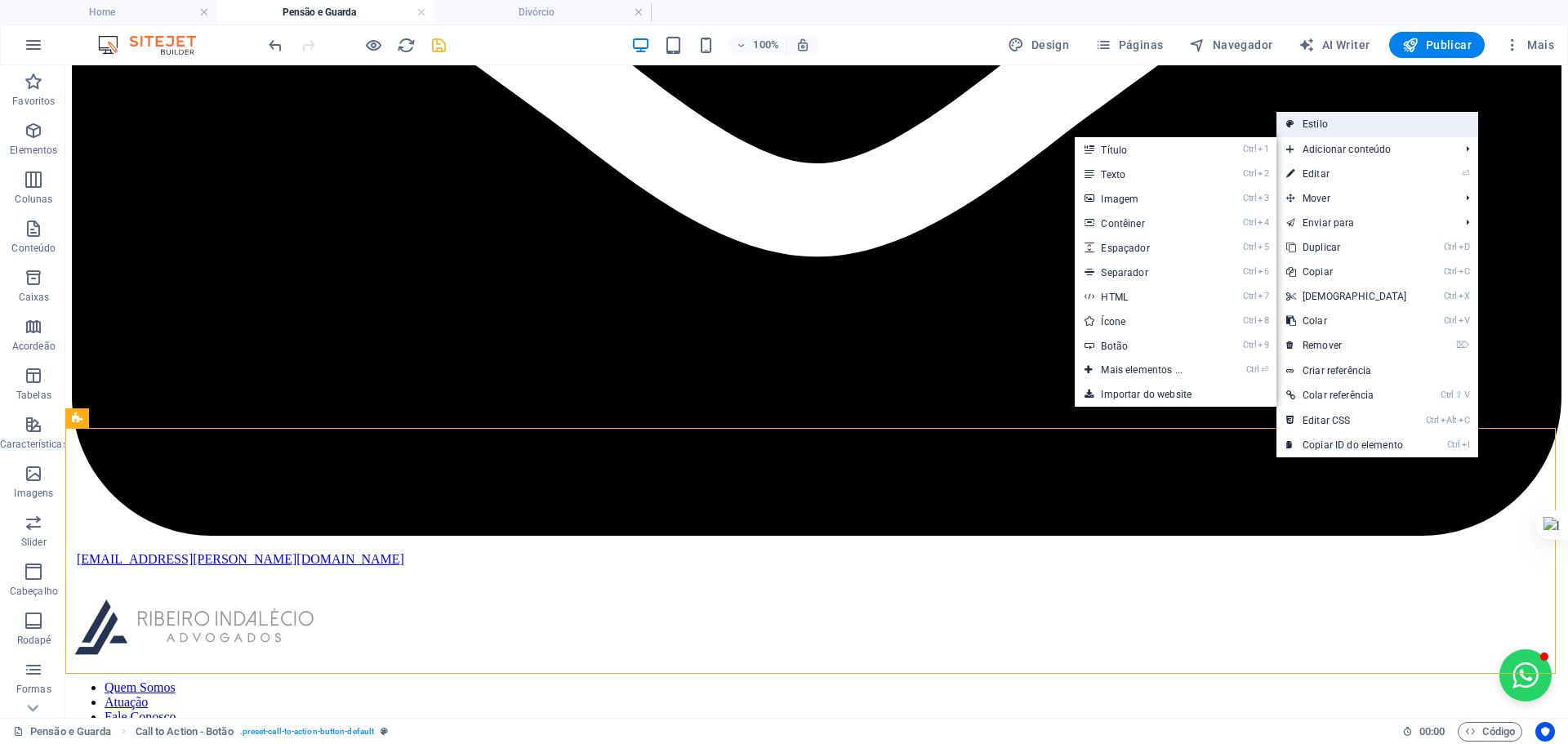
click at [1320, 119] on link "Estilo" at bounding box center [1376, 124] width 201 height 24
select select "rem"
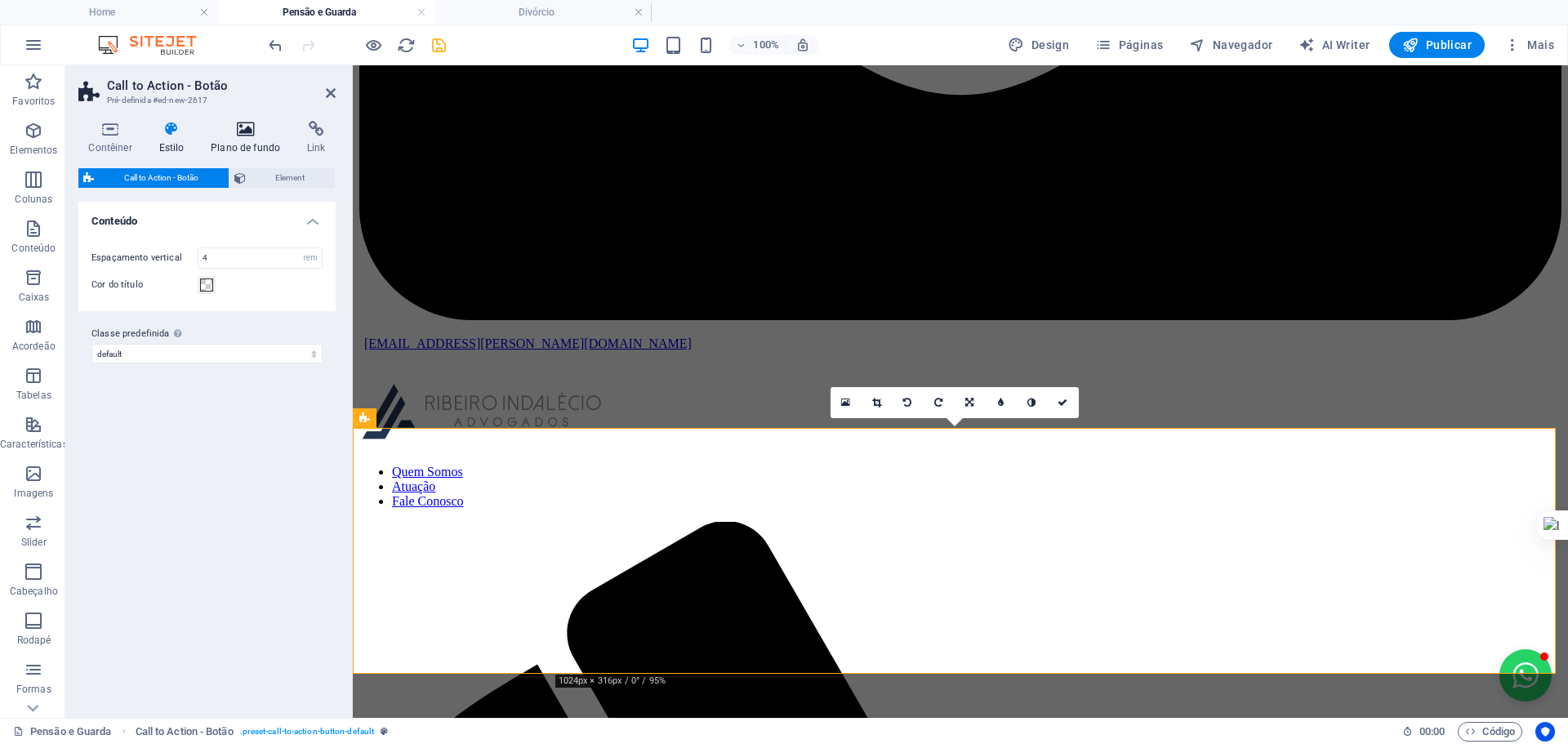
click at [244, 126] on icon at bounding box center [245, 128] width 90 height 16
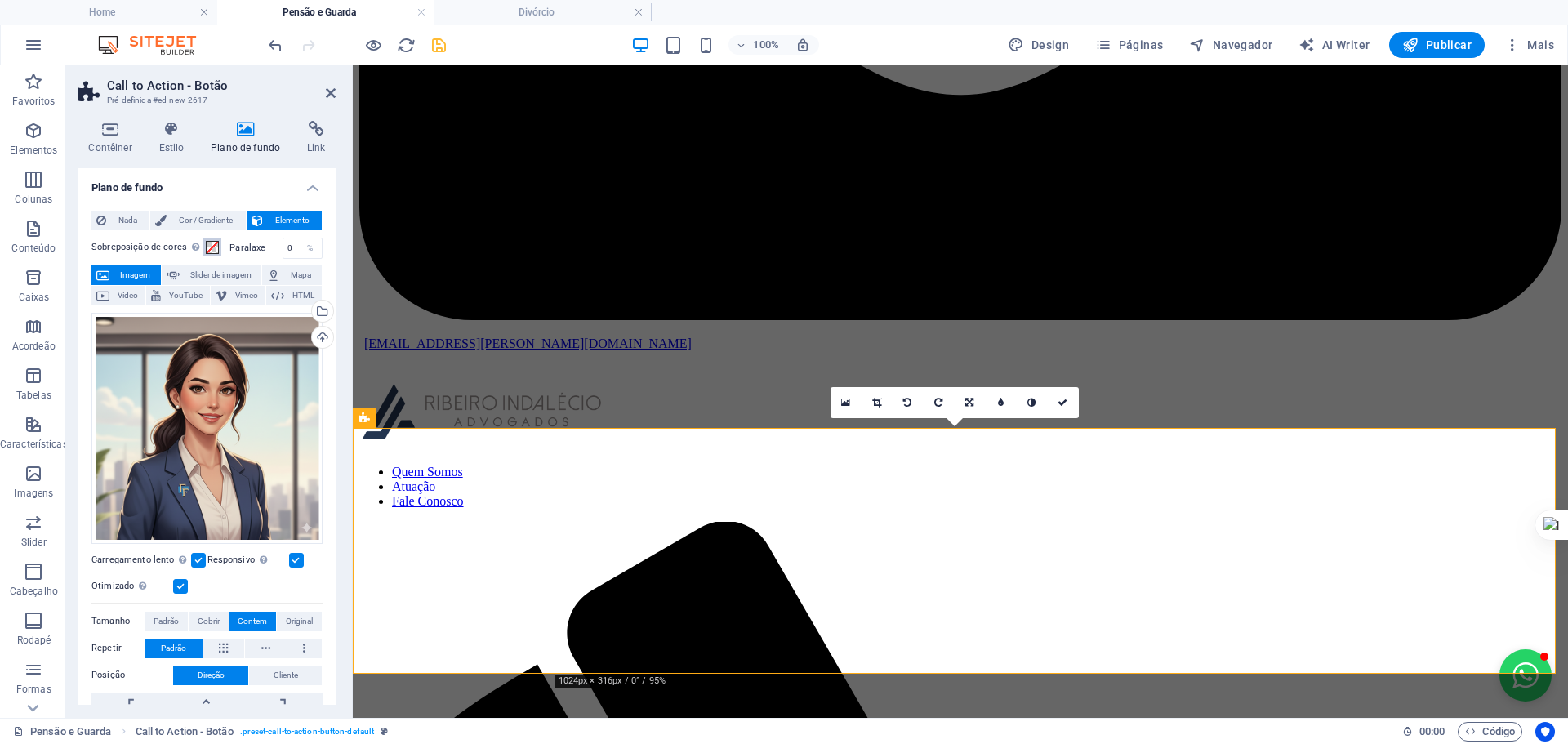
click at [214, 251] on span at bounding box center [213, 247] width 13 height 13
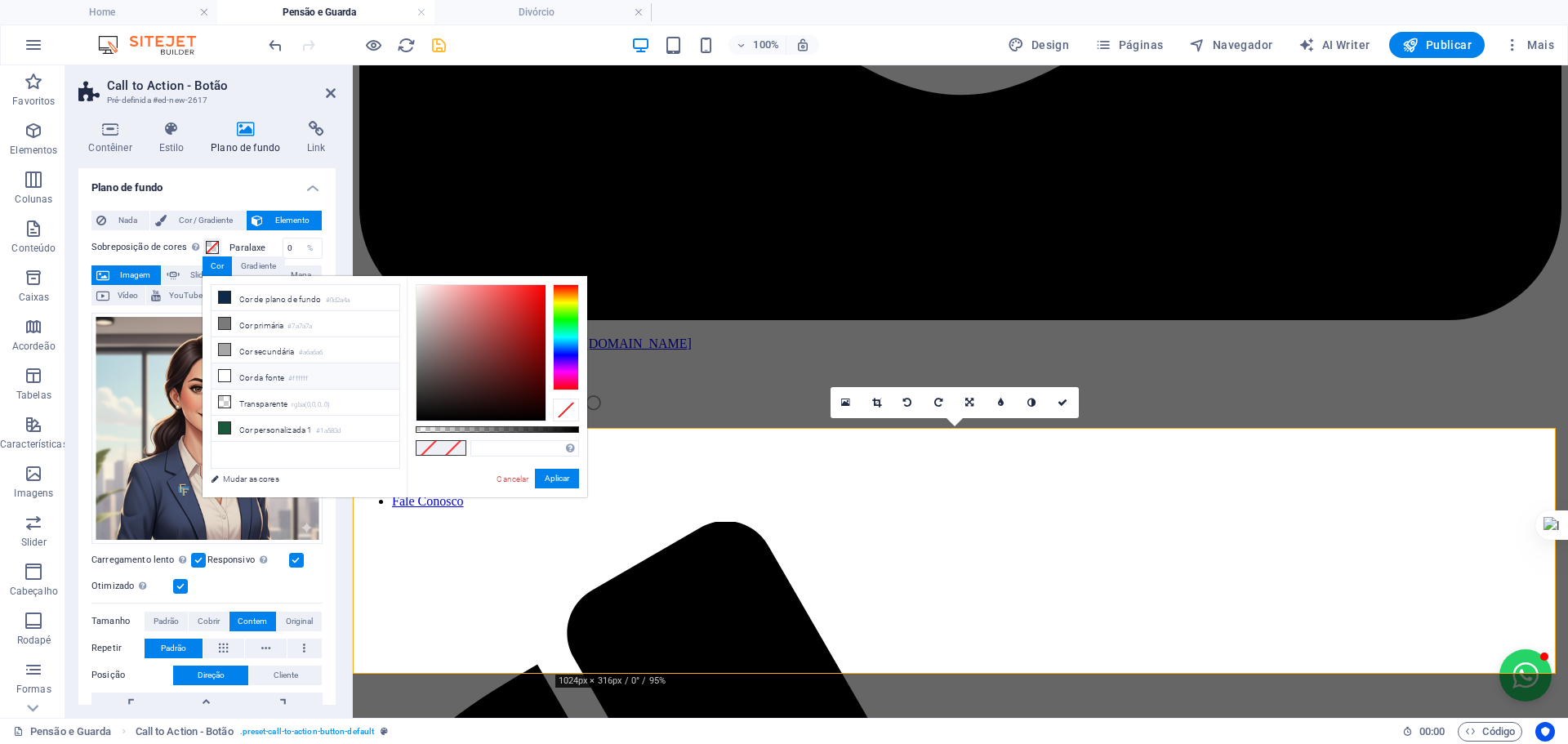
click at [251, 375] on li "Cor da fonte #ffffff" at bounding box center [305, 377] width 187 height 26
click at [245, 396] on li "Transparente rgba(0,0,0,.0)" at bounding box center [305, 403] width 187 height 26
click at [272, 301] on li "Cor de plano de fundo #0d2a4a" at bounding box center [305, 298] width 187 height 26
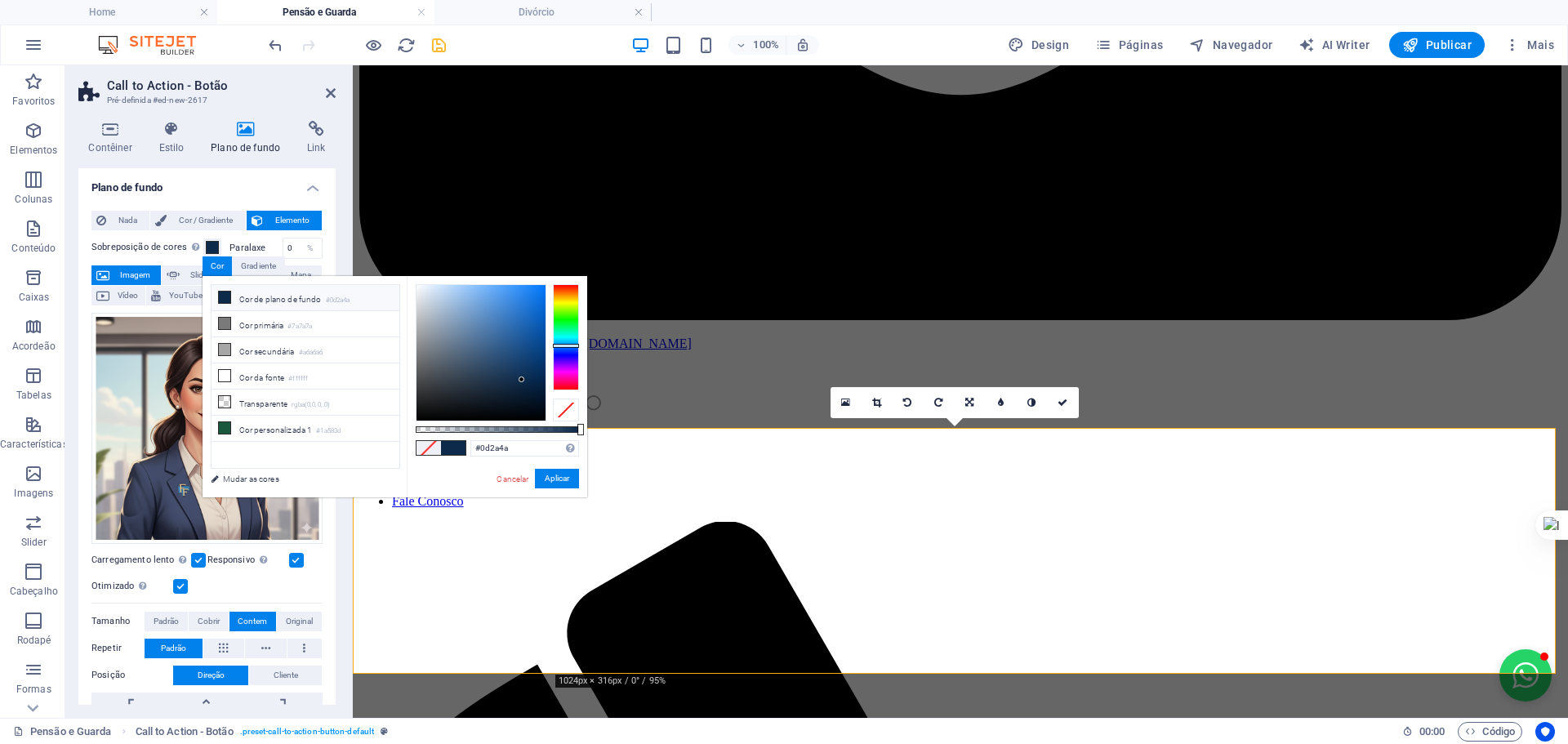
click at [272, 301] on li "Cor de plano de fundo #0d2a4a" at bounding box center [305, 298] width 187 height 26
click at [259, 324] on li "Cor primária #7a7a7a" at bounding box center [305, 324] width 187 height 26
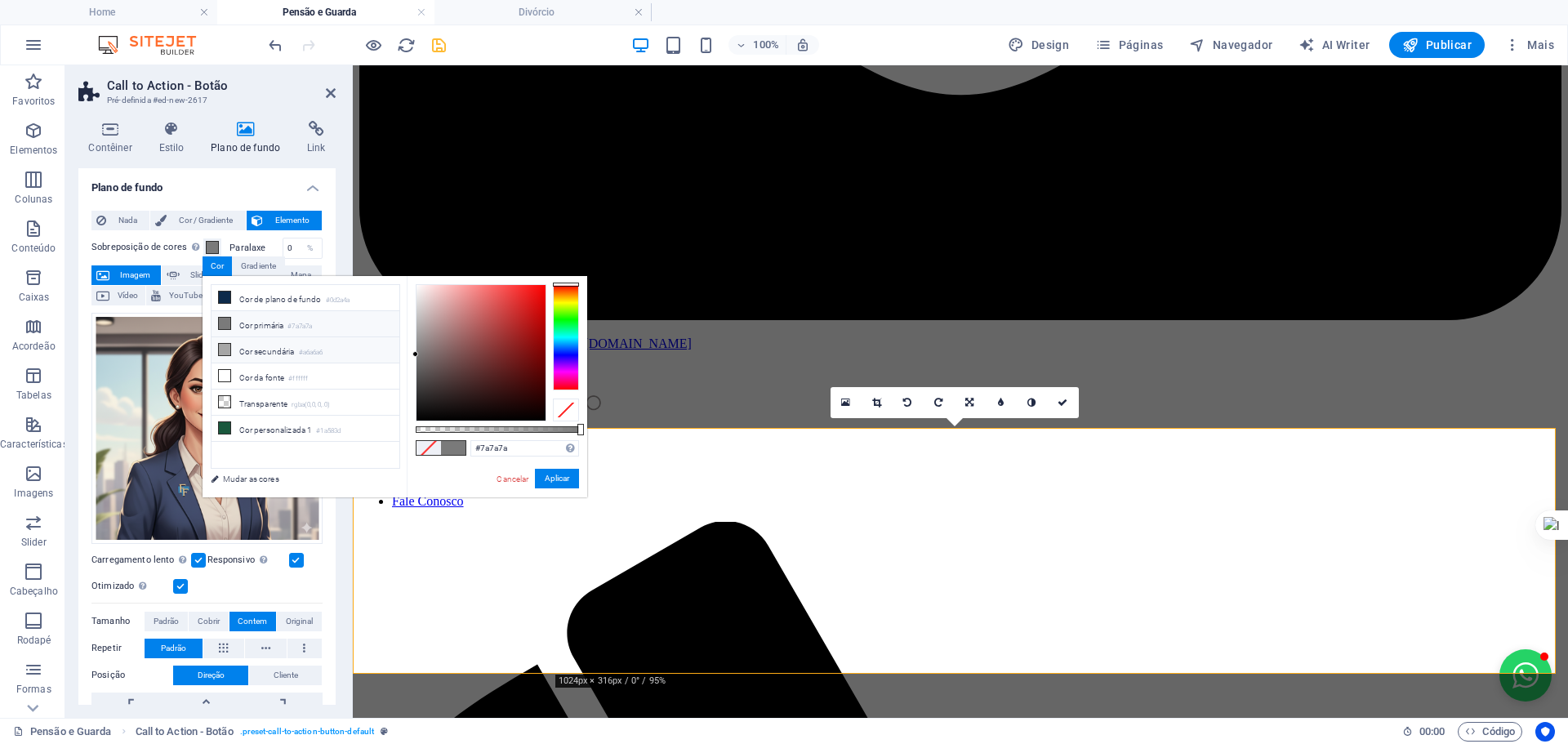
click at [259, 350] on li "Cor secundária #a6a6a6" at bounding box center [305, 350] width 187 height 26
click at [258, 377] on li "Cor da fonte #ffffff" at bounding box center [305, 377] width 187 height 26
click at [263, 404] on li "Transparente rgba(0,0,0,.0)" at bounding box center [305, 403] width 187 height 26
type input "rgba(0, 0, 0, 0)"
click at [547, 481] on button "Aplicar" at bounding box center [556, 478] width 44 height 20
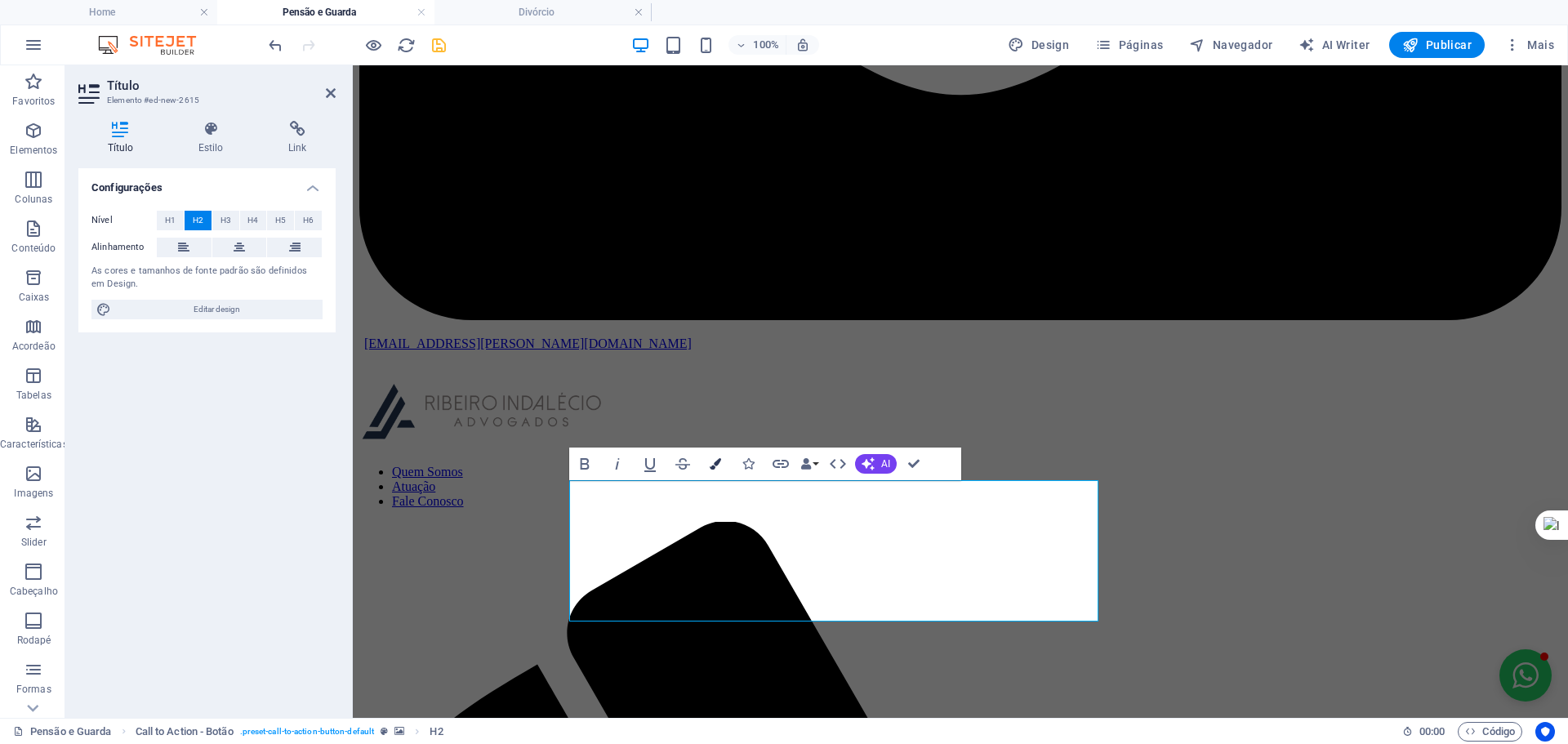
click at [721, 462] on button "Colors" at bounding box center [715, 464] width 31 height 33
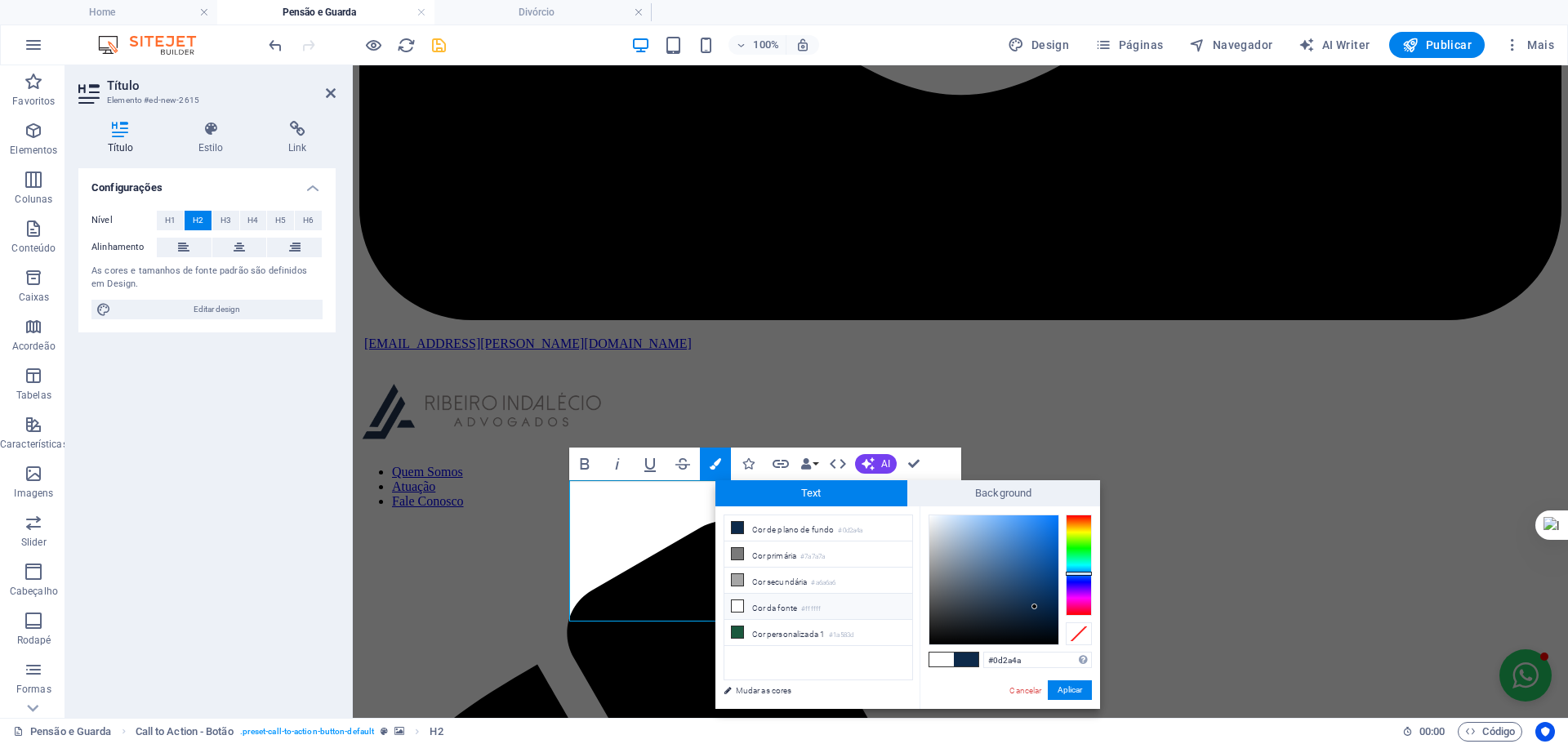
click at [773, 596] on li "Cor da fonte #ffffff" at bounding box center [818, 607] width 187 height 26
type input "#ffffff"
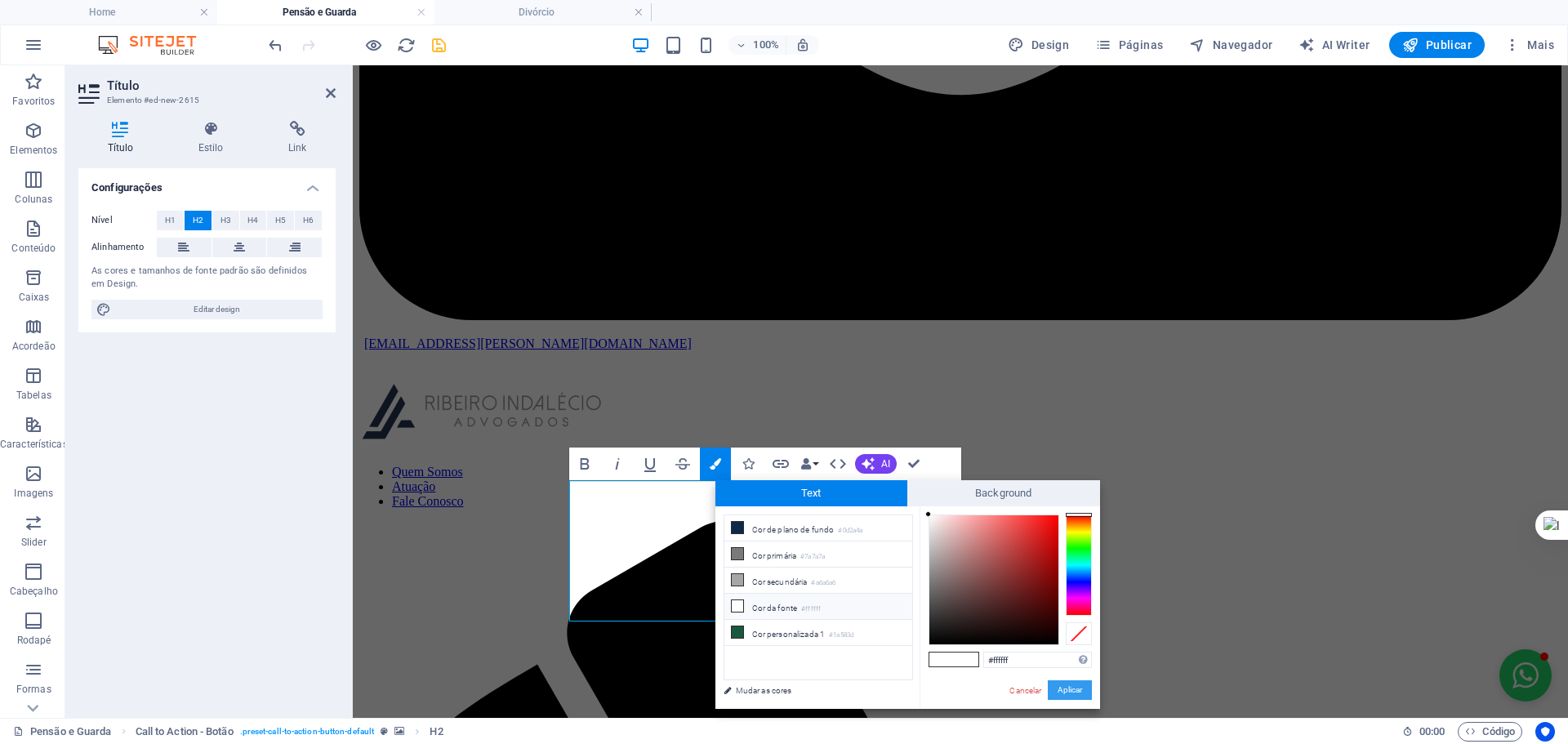
click at [1066, 684] on button "Aplicar" at bounding box center [1069, 690] width 44 height 20
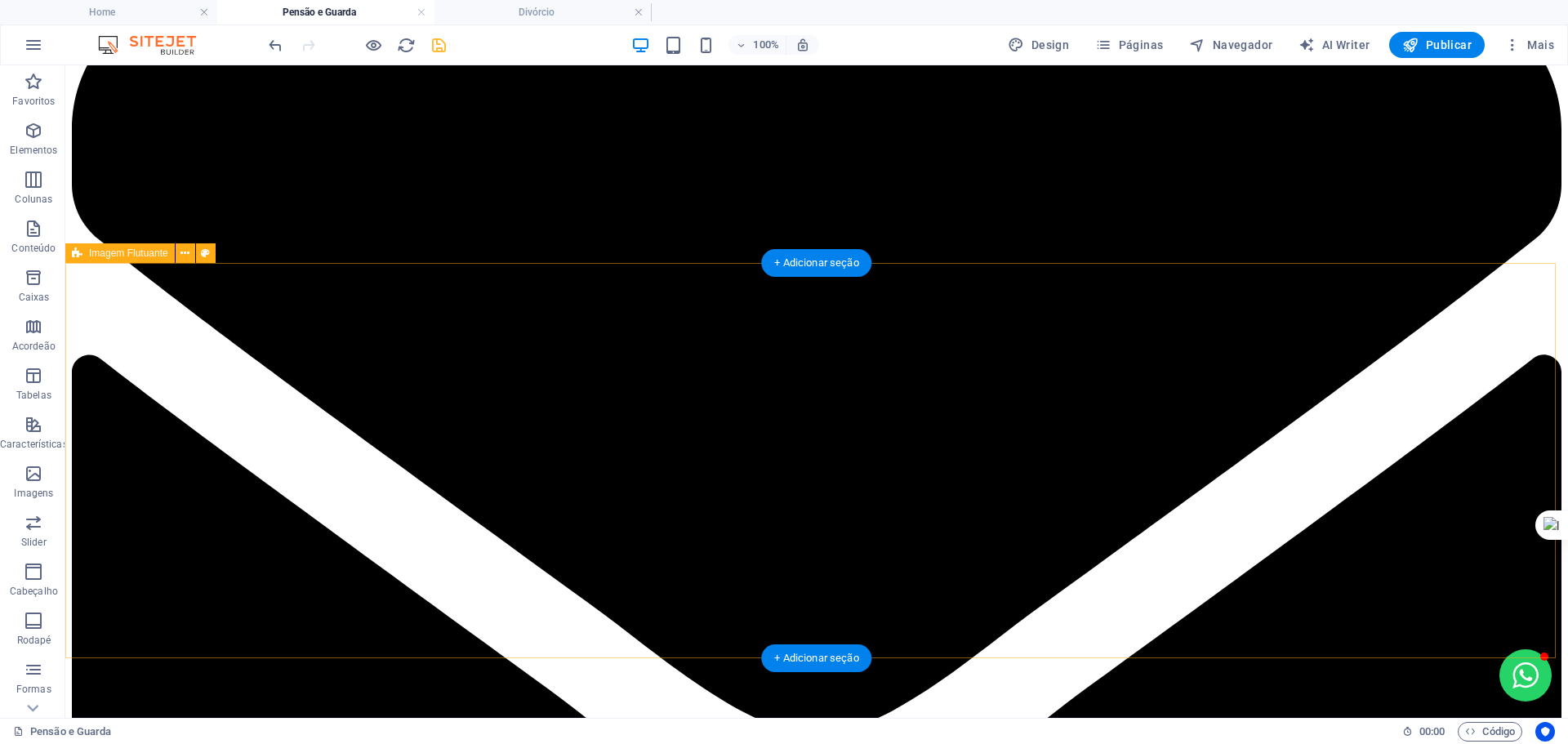
scroll to position [227, 0]
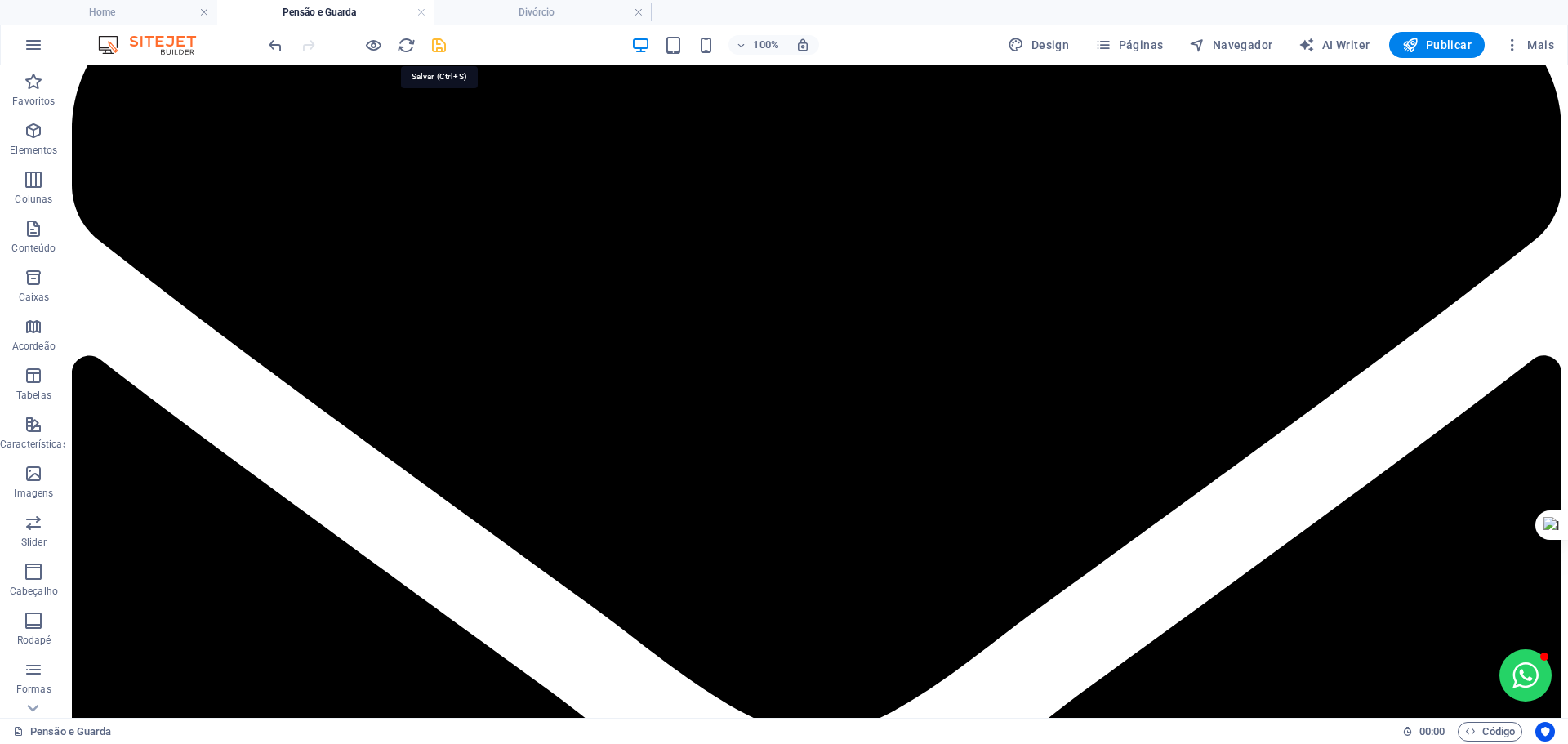
click at [433, 47] on icon "save" at bounding box center [438, 45] width 19 height 19
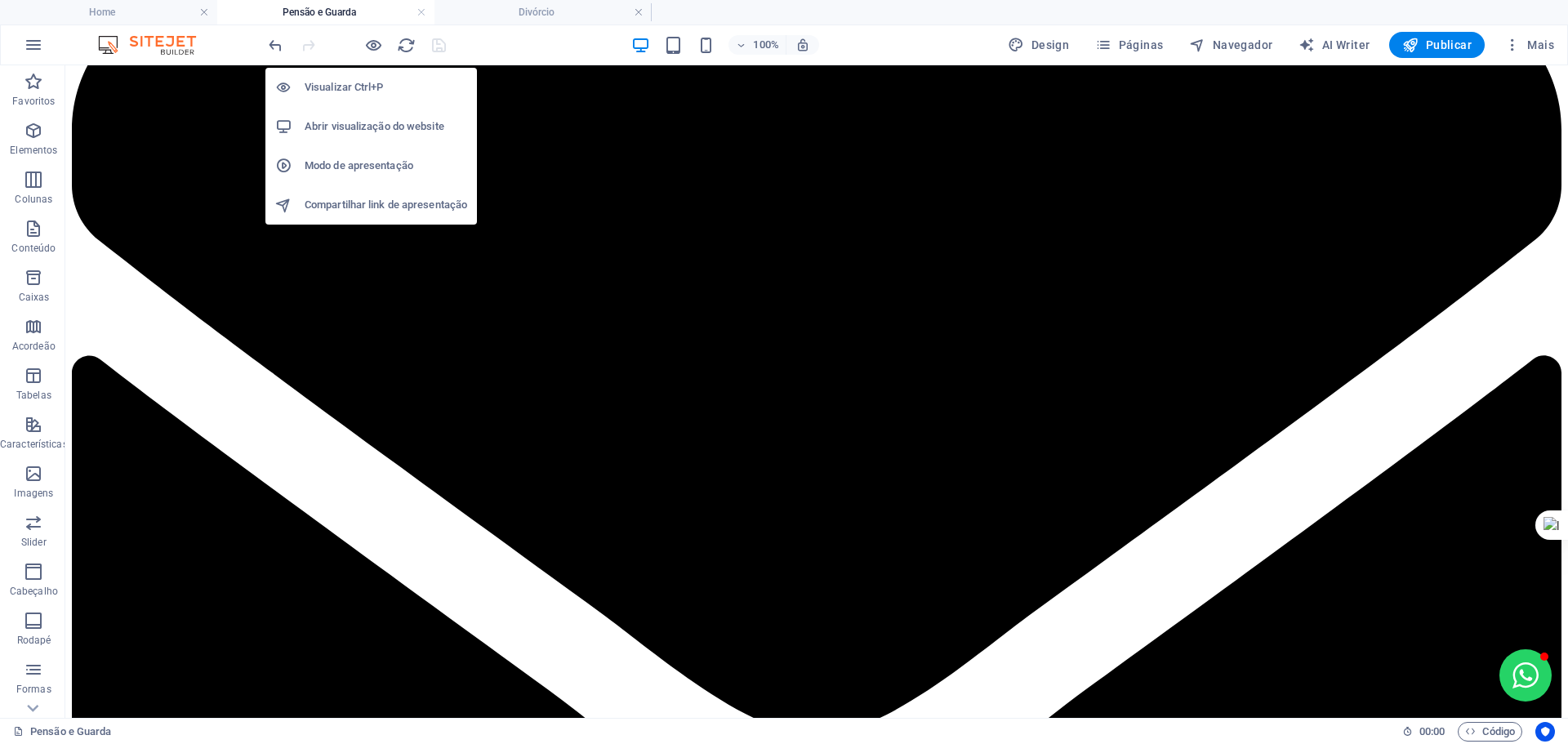
click at [360, 121] on h6 "Abrir visualização do website" at bounding box center [385, 126] width 162 height 20
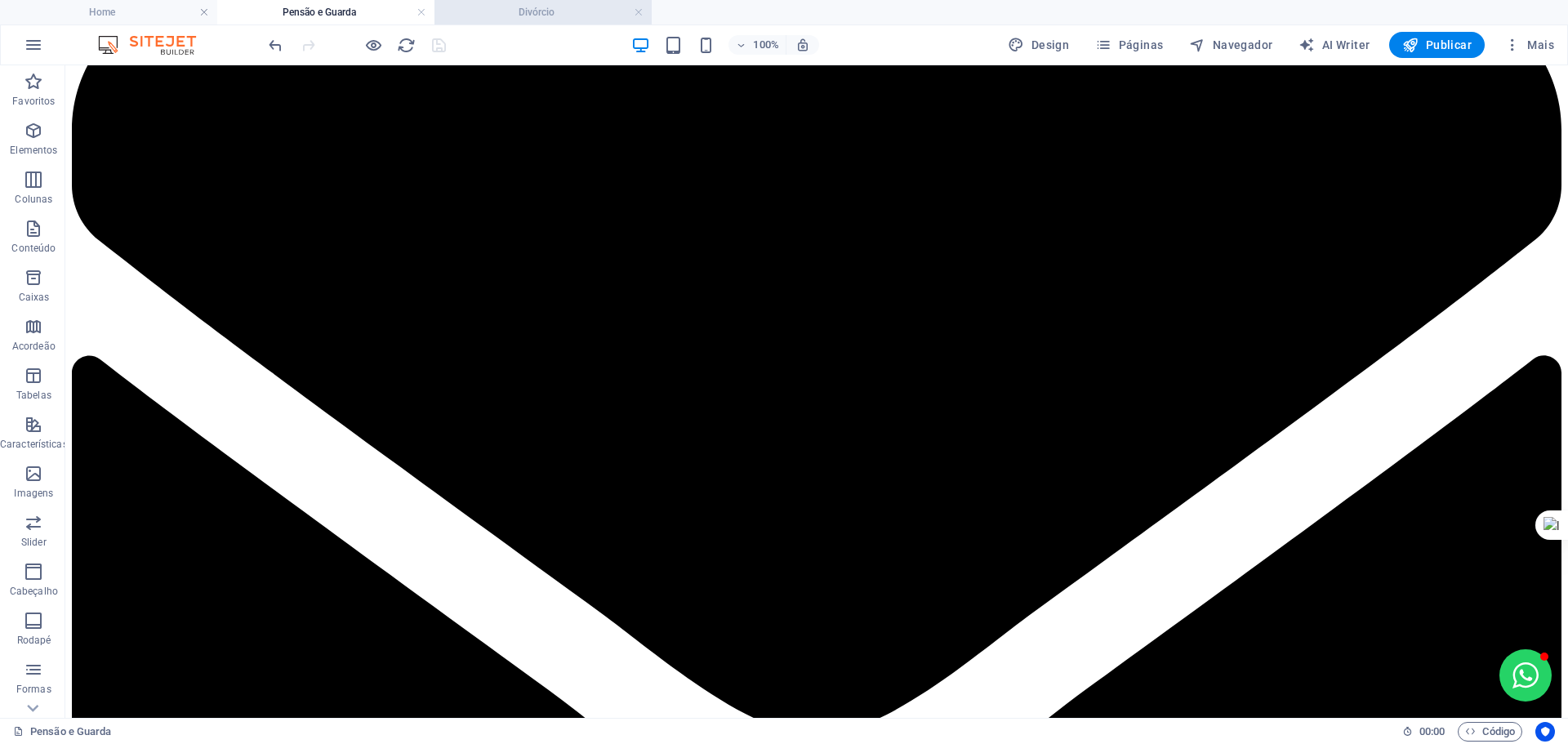
click at [516, 3] on li "Divórcio" at bounding box center [543, 12] width 217 height 24
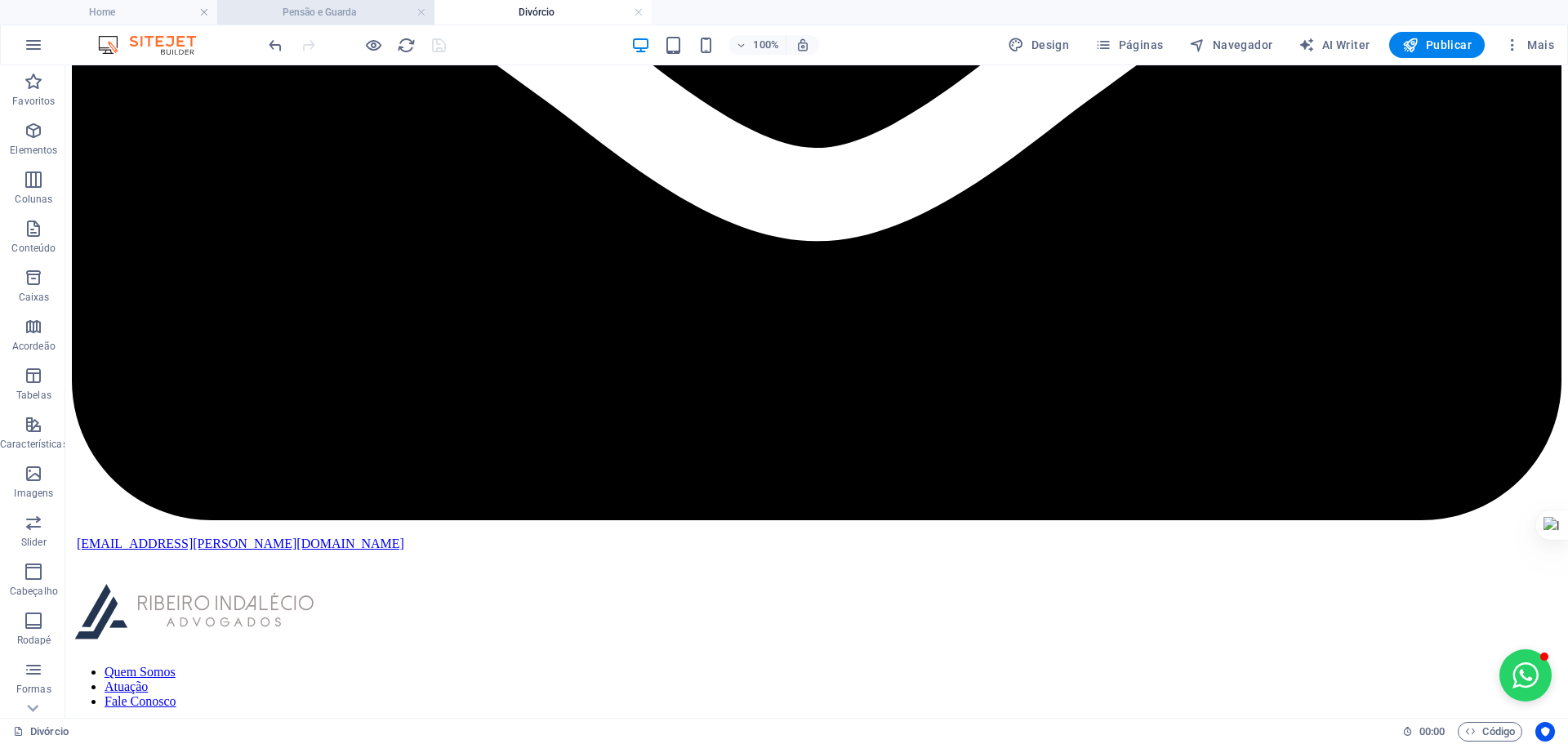
click at [366, 10] on h4 "Pensão e Guarda" at bounding box center [326, 11] width 217 height 18
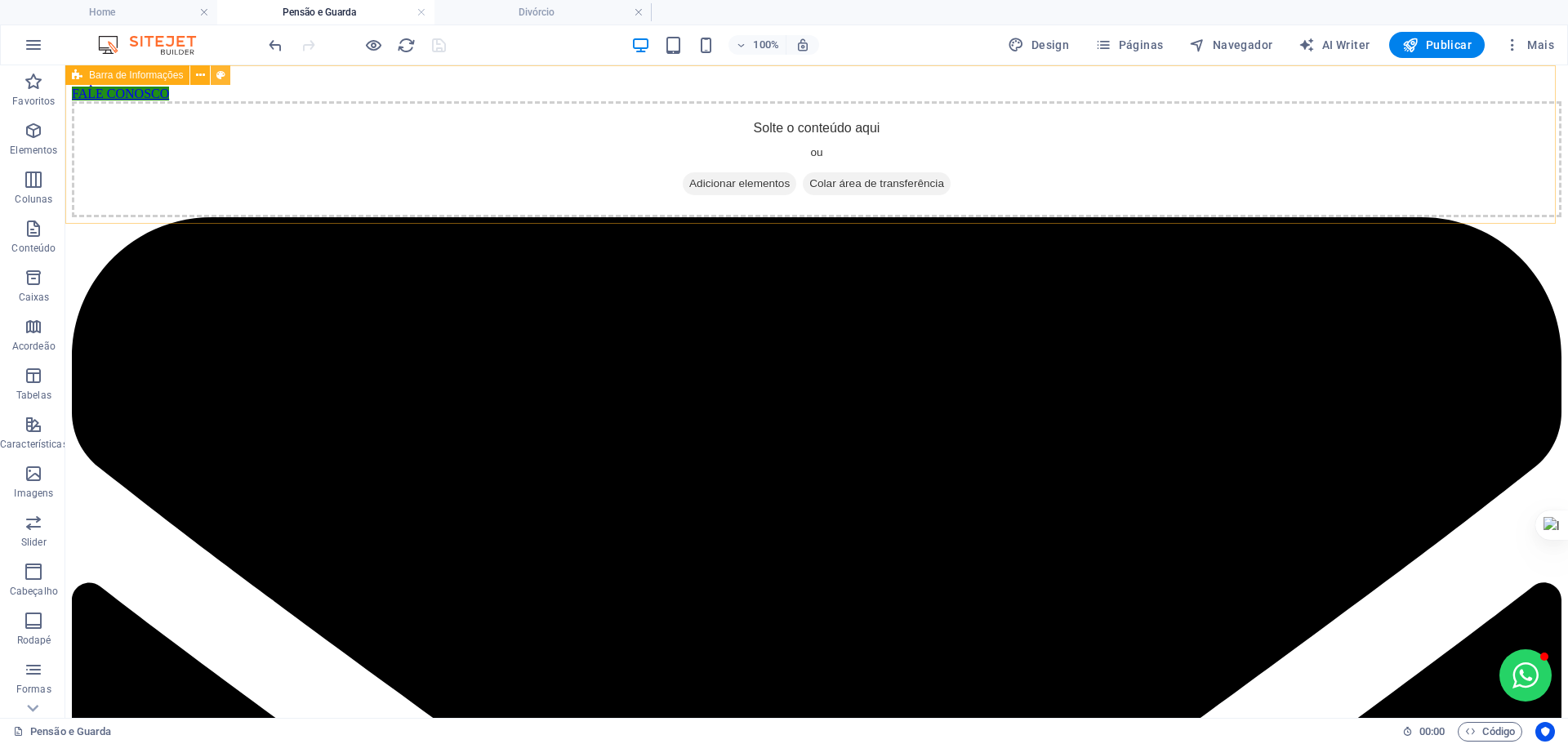
click at [219, 71] on icon at bounding box center [221, 75] width 9 height 17
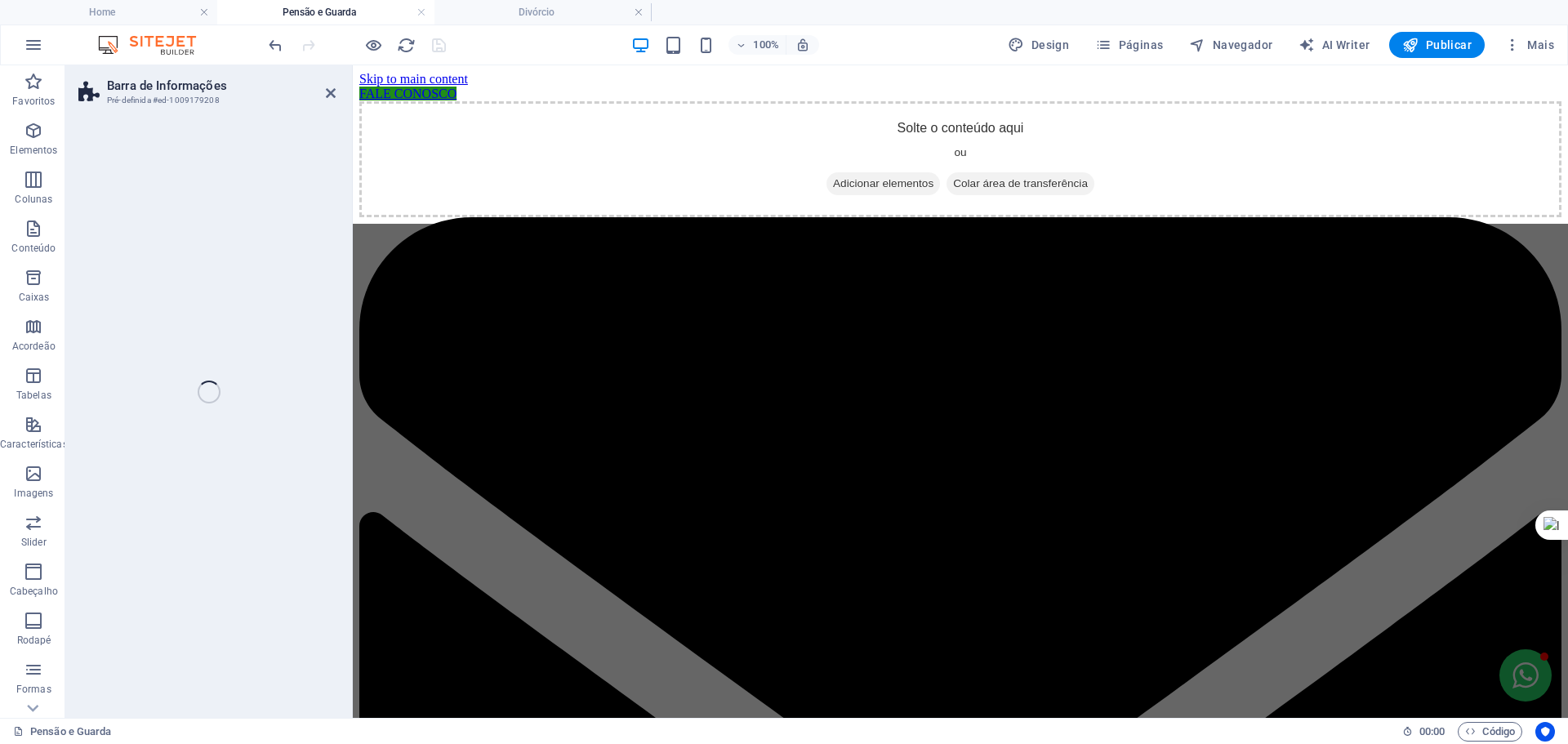
select select "rem"
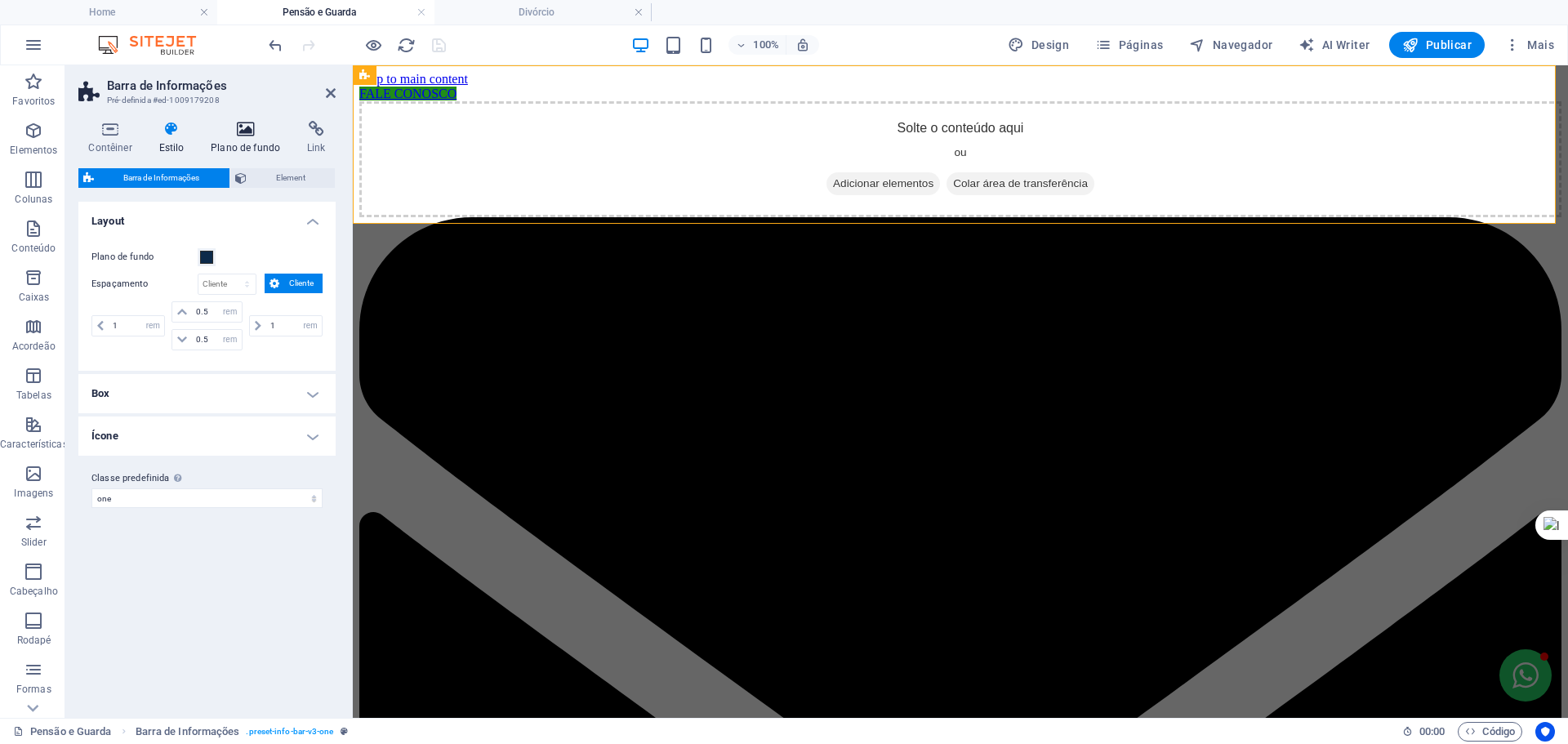
click at [246, 140] on h4 "Plano de fundo" at bounding box center [248, 138] width 96 height 35
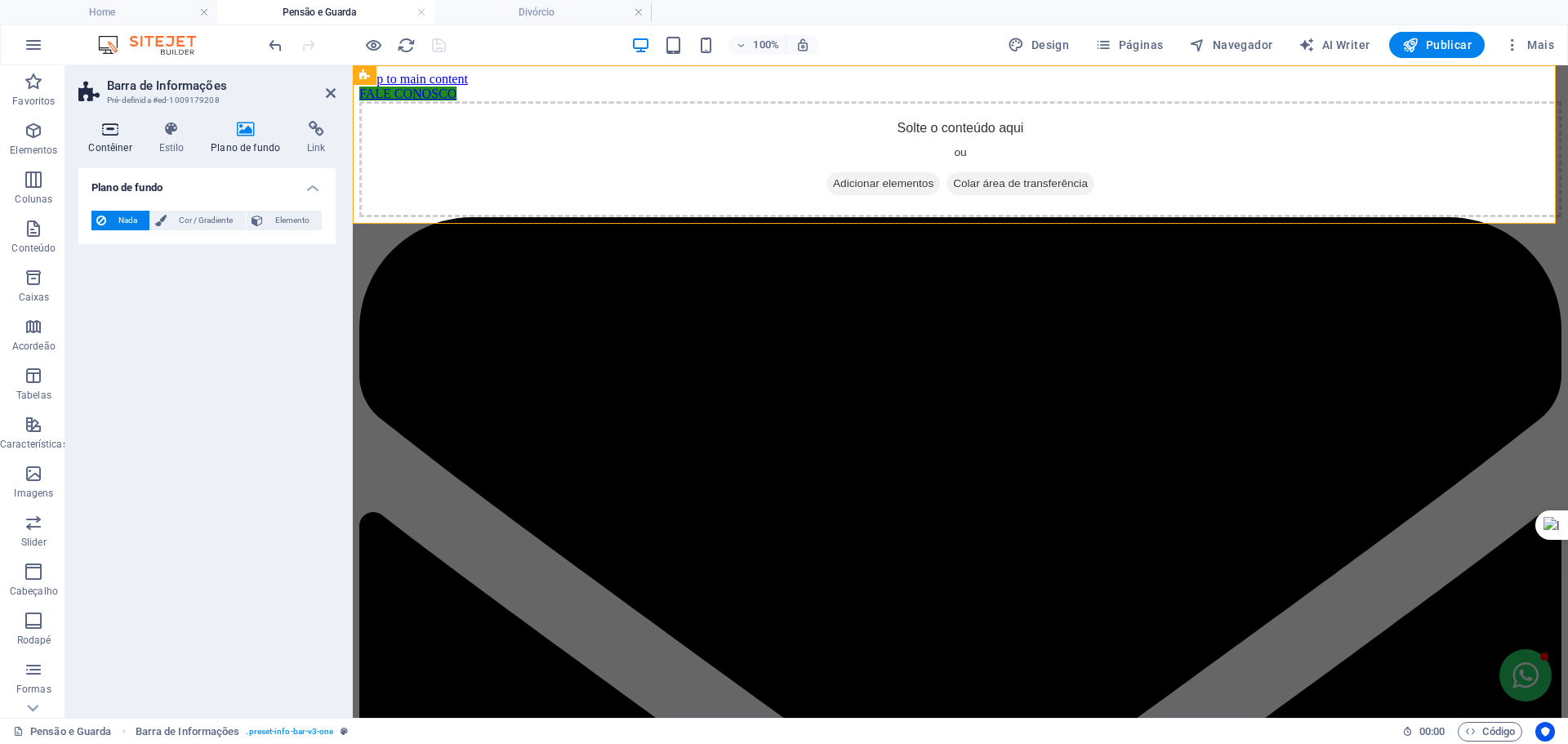
click at [125, 137] on h4 "Contêiner" at bounding box center [113, 138] width 70 height 35
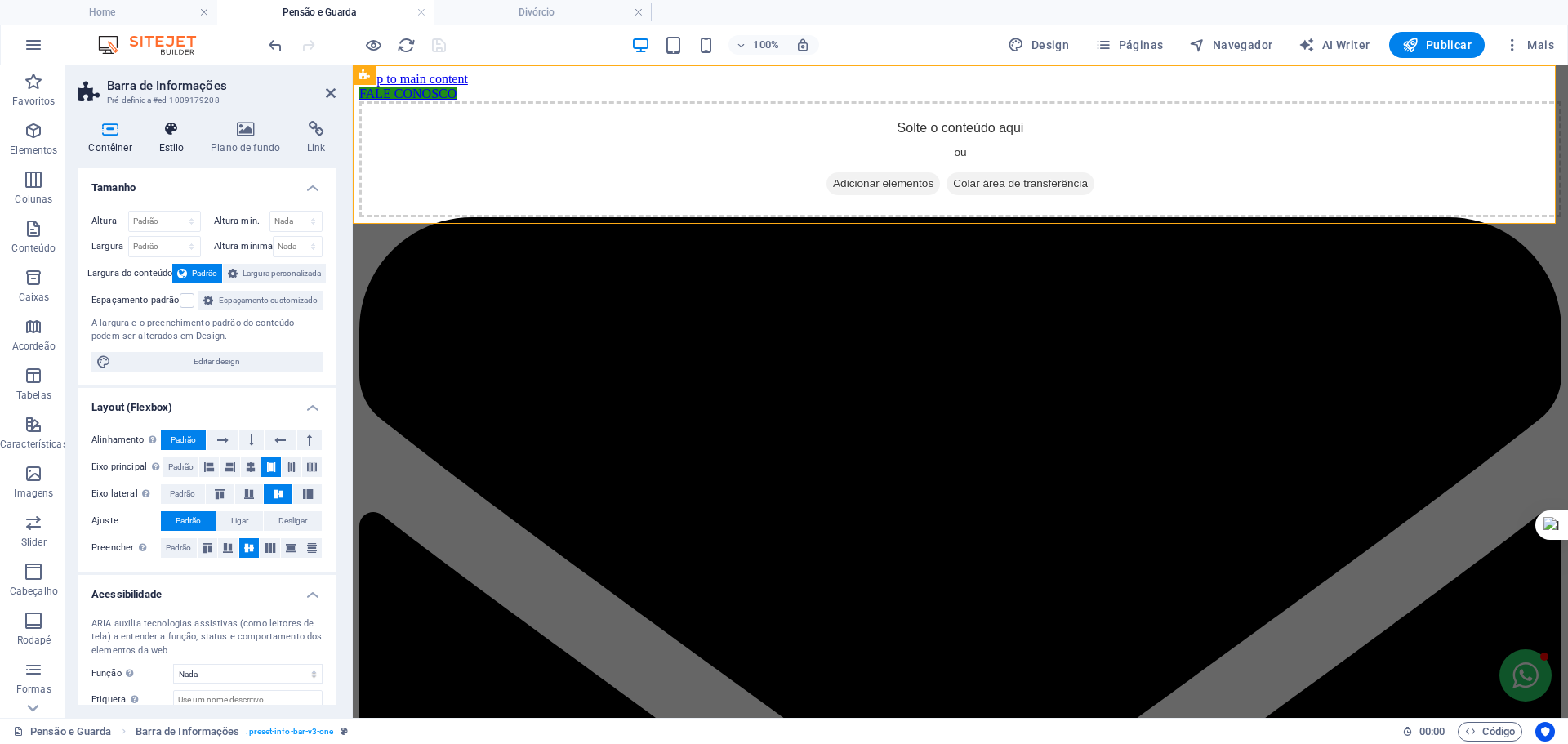
click at [163, 139] on h4 "Estilo" at bounding box center [175, 138] width 52 height 35
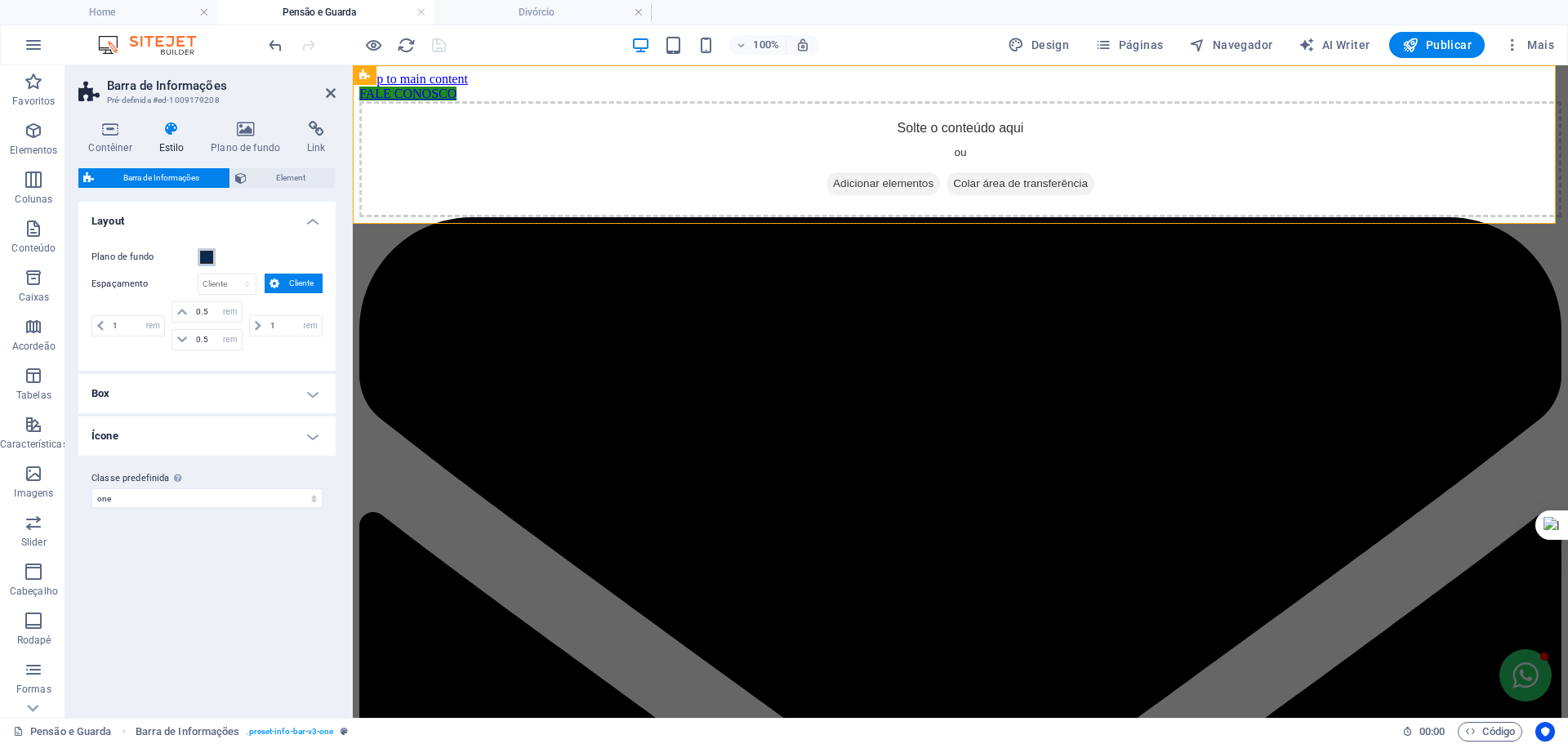
click at [201, 256] on span at bounding box center [207, 258] width 13 height 13
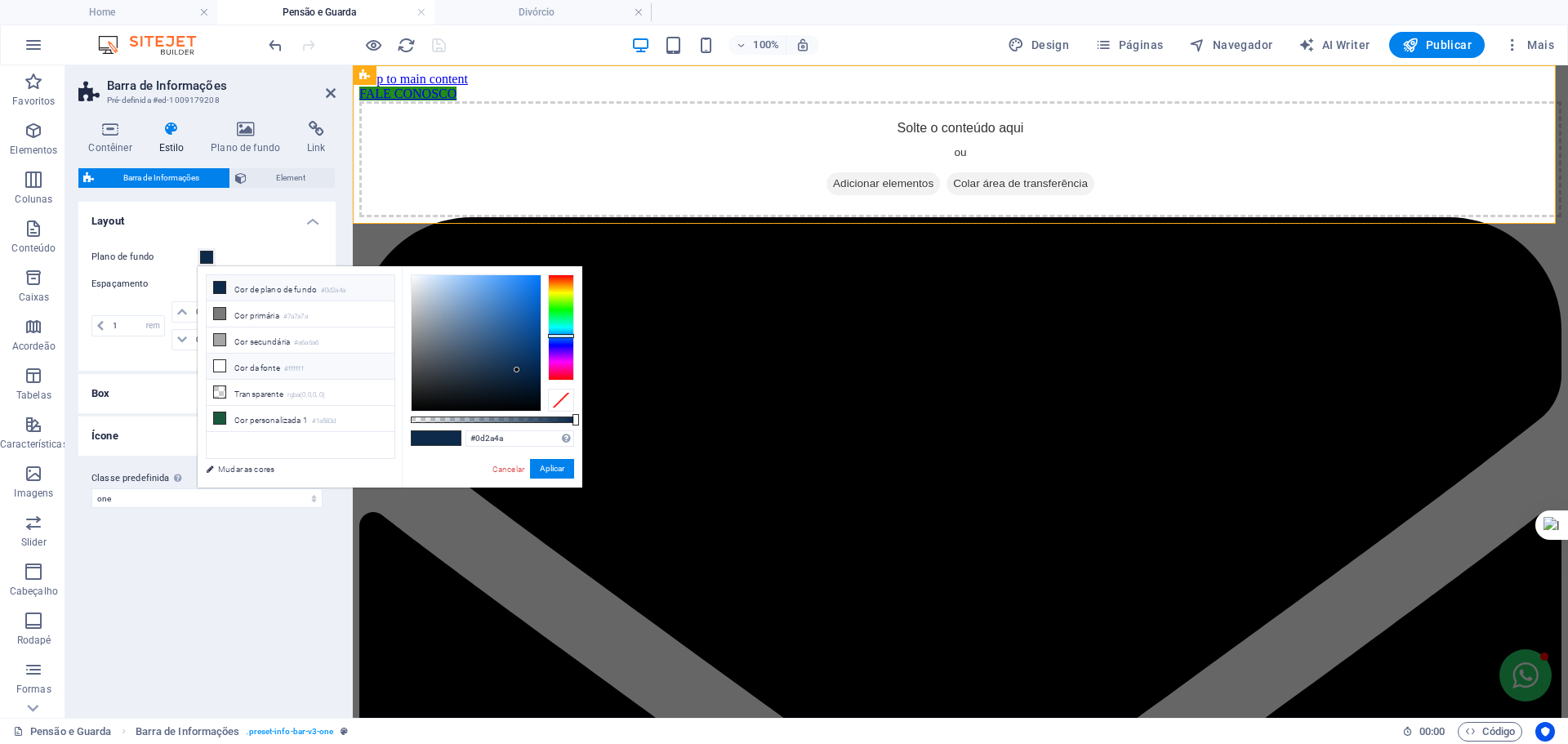
click at [249, 365] on li "Cor da fonte #ffffff" at bounding box center [301, 366] width 187 height 26
type input "#ffffff"
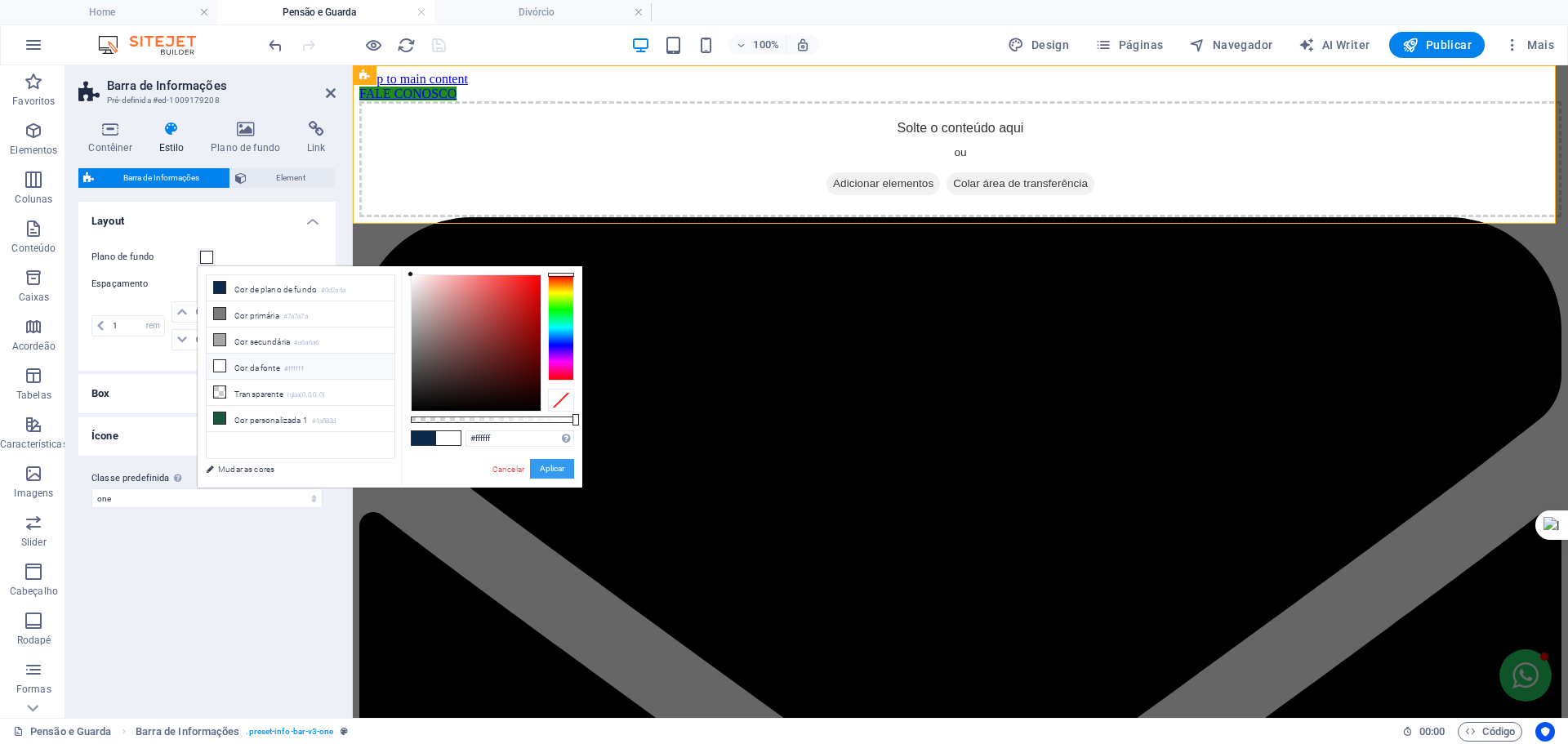
click at [553, 466] on button "Aplicar" at bounding box center [552, 469] width 44 height 20
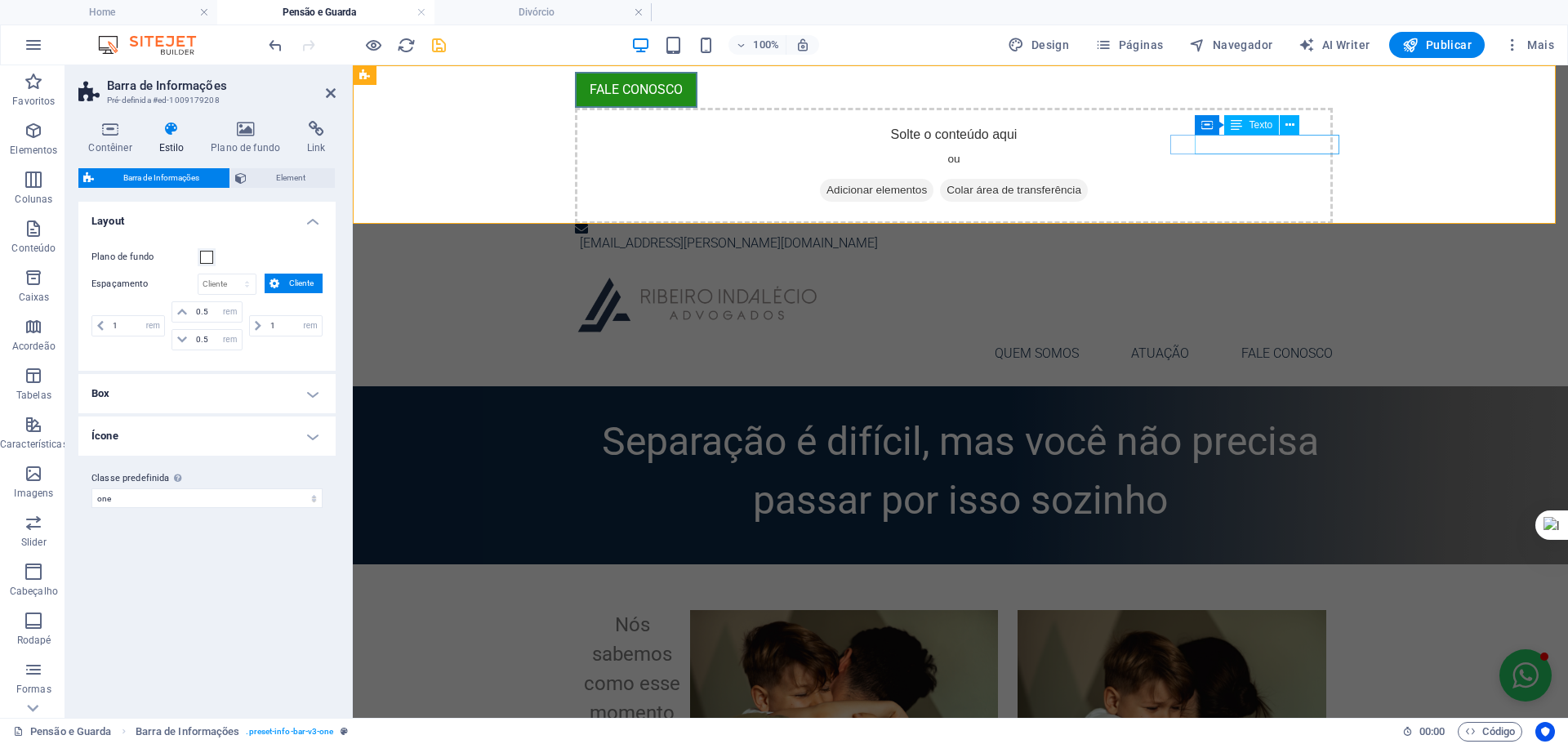
click at [1222, 233] on div "[EMAIL_ADDRESS][PERSON_NAME][DOMAIN_NAME]" at bounding box center [963, 243] width 766 height 20
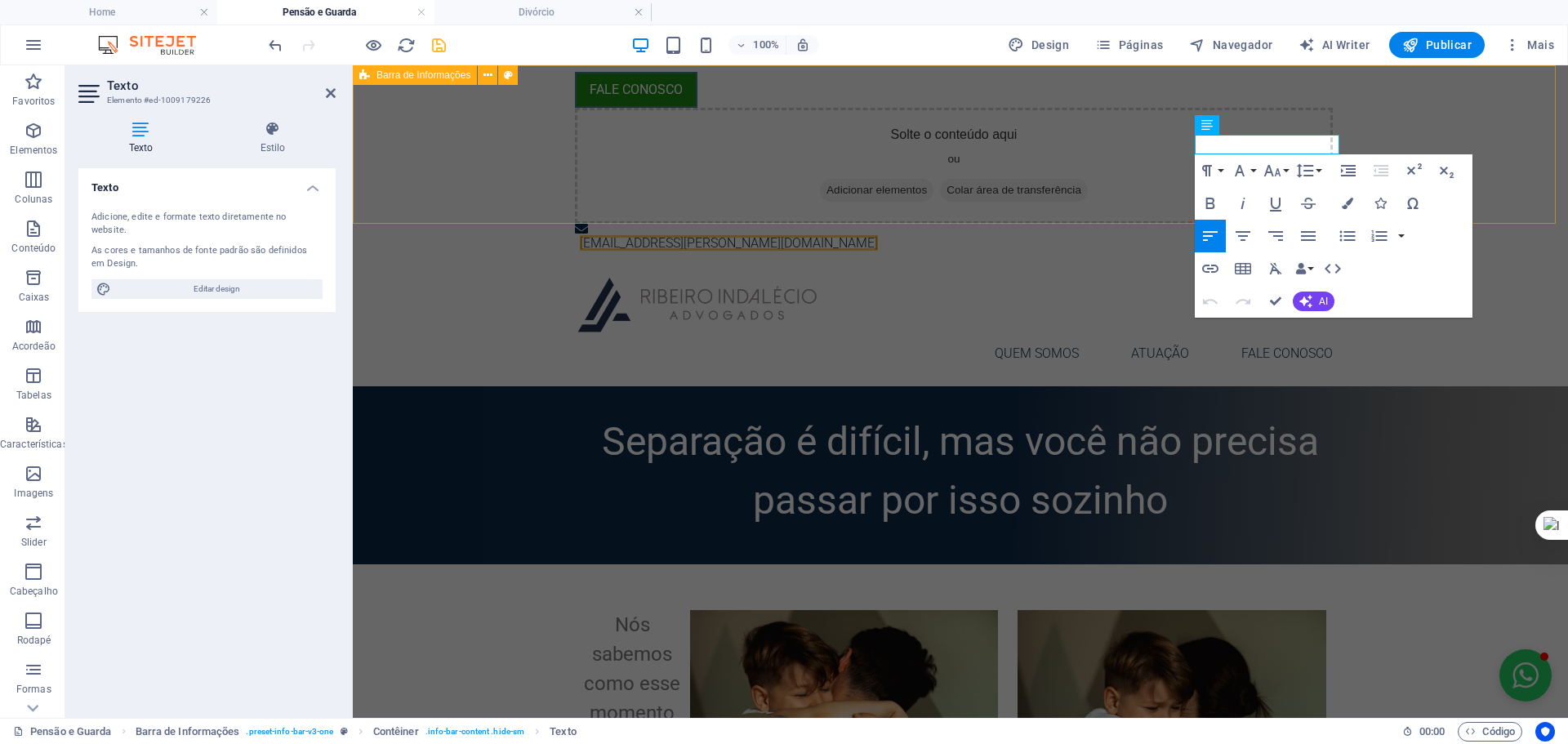
click at [1476, 199] on div "FALE CONOSCO Solte o conteúdo aqui ou Adicionar elementos Colar área de transfe…" at bounding box center [960, 162] width 1215 height 194
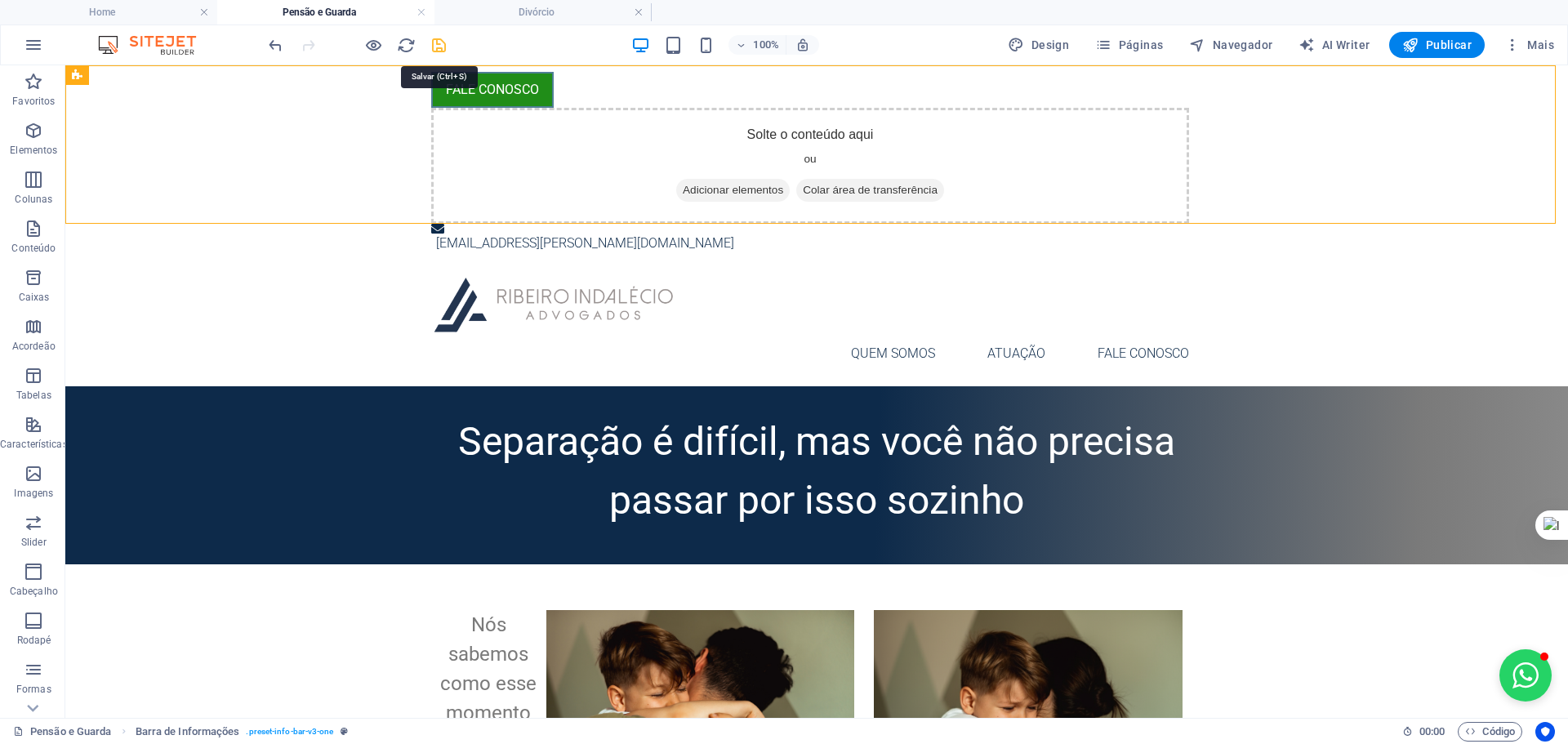
click at [436, 44] on icon "save" at bounding box center [438, 45] width 19 height 19
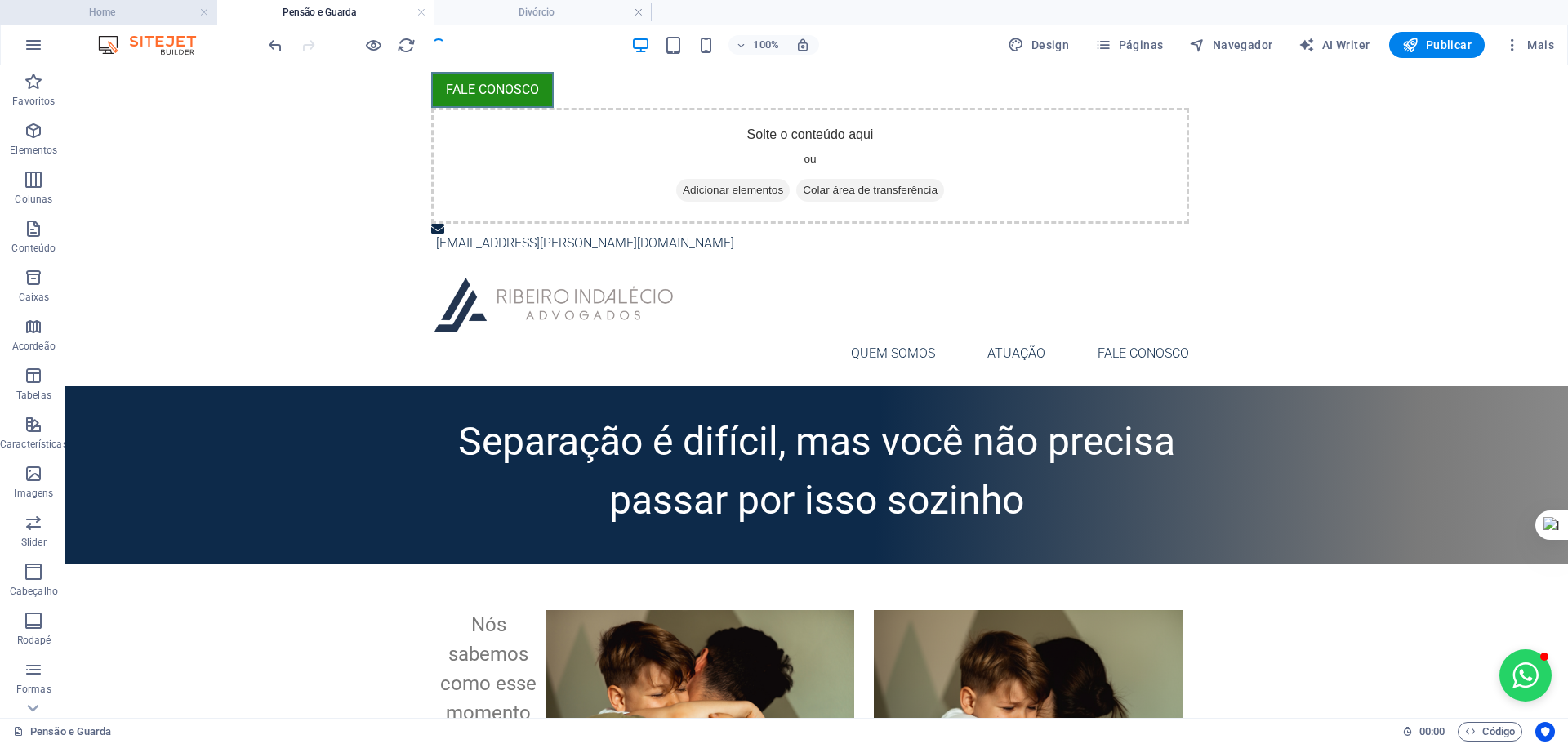
click at [118, 11] on h4 "Home" at bounding box center [109, 11] width 217 height 18
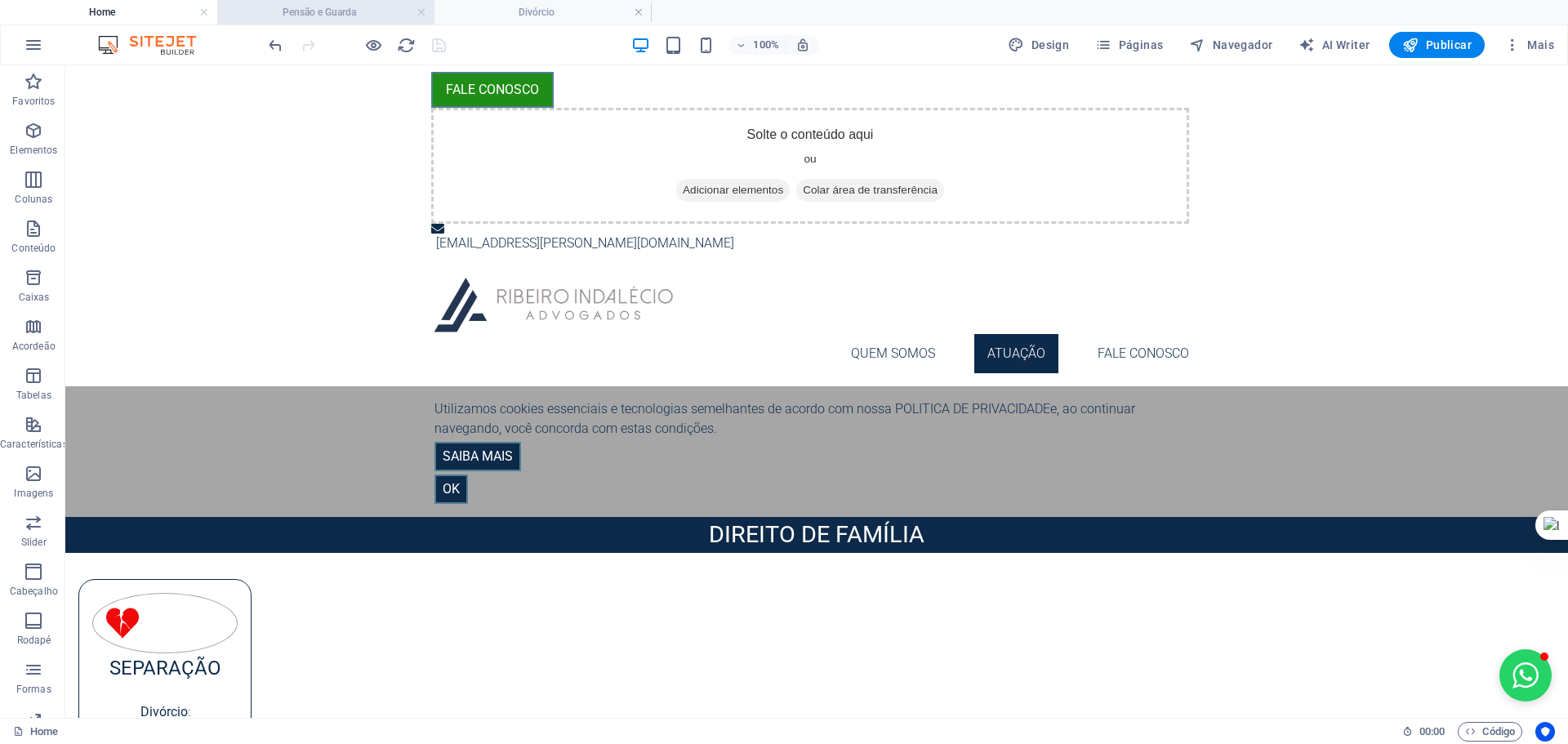
click at [313, 7] on h4 "Pensão e Guarda" at bounding box center [326, 11] width 217 height 18
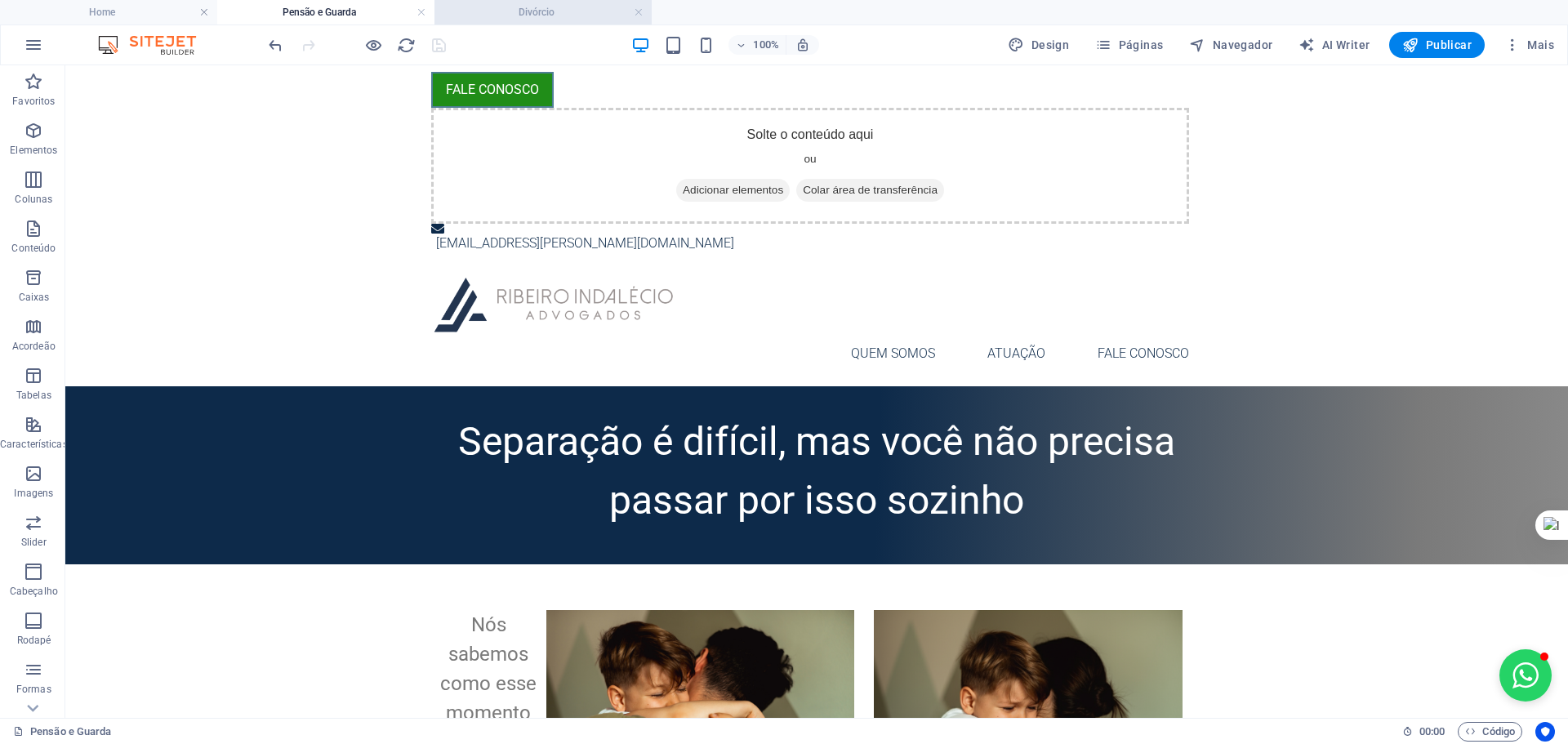
click at [524, 16] on h4 "Divórcio" at bounding box center [543, 11] width 217 height 18
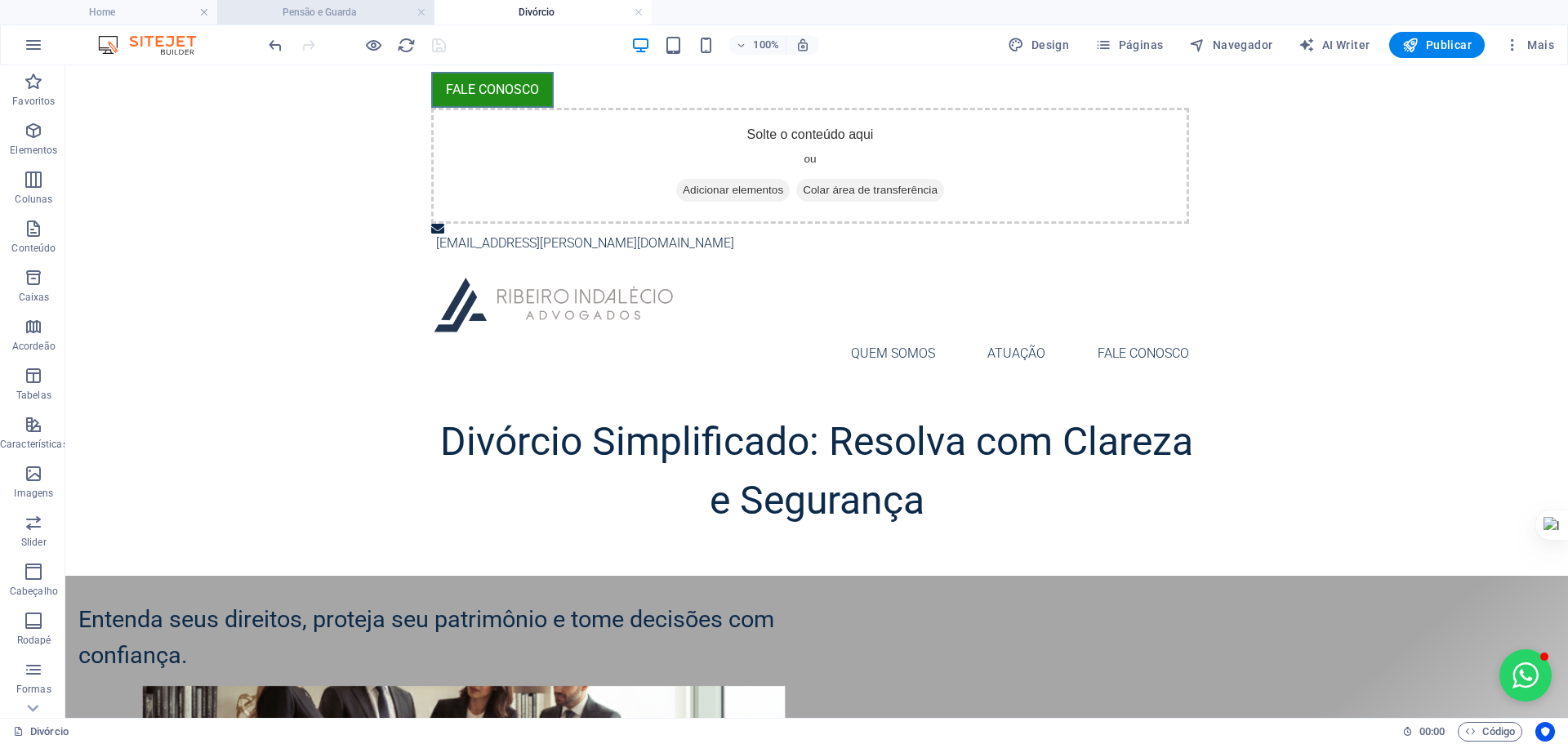
click at [329, 7] on h4 "Pensão e Guarda" at bounding box center [326, 11] width 217 height 18
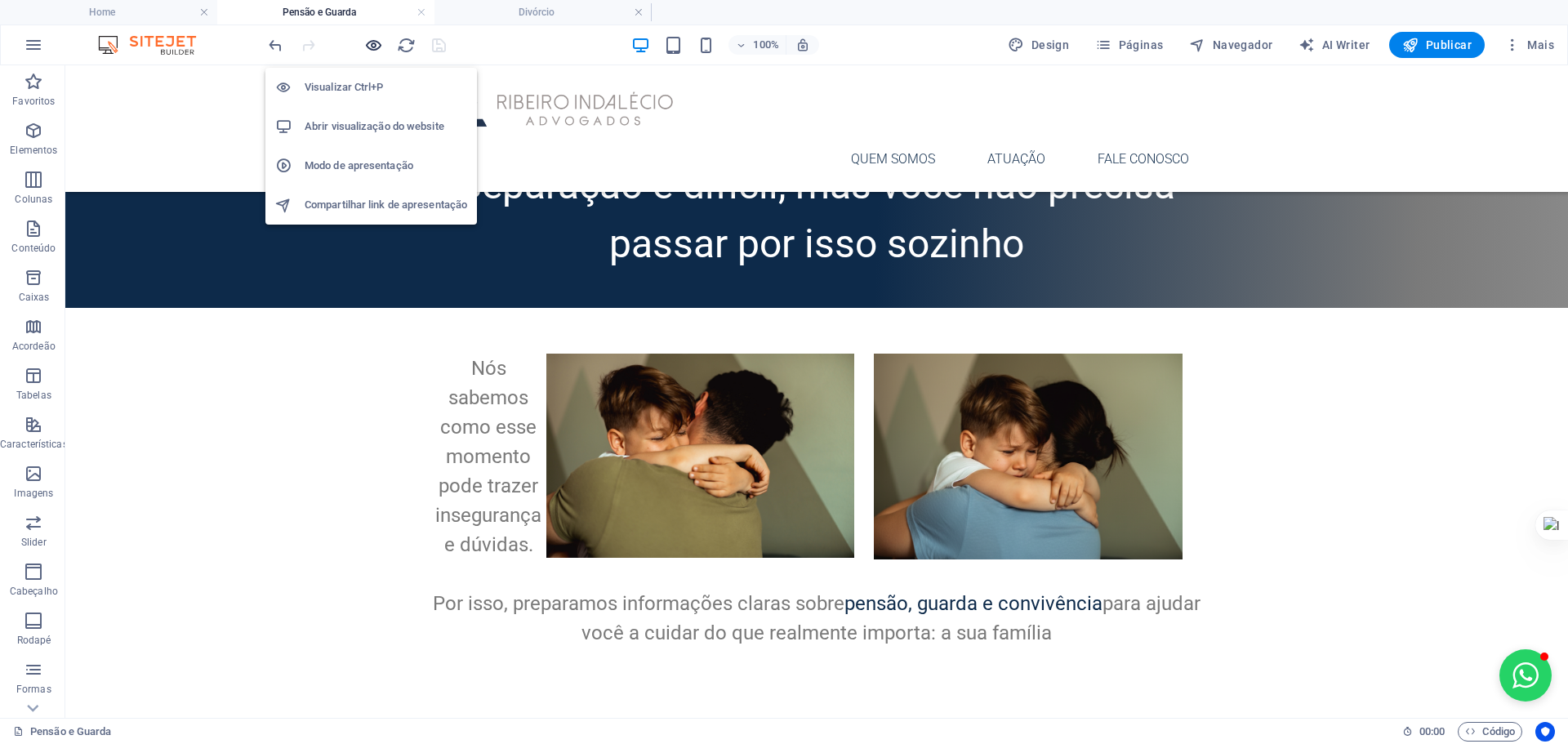
click at [366, 51] on icon "button" at bounding box center [374, 45] width 19 height 19
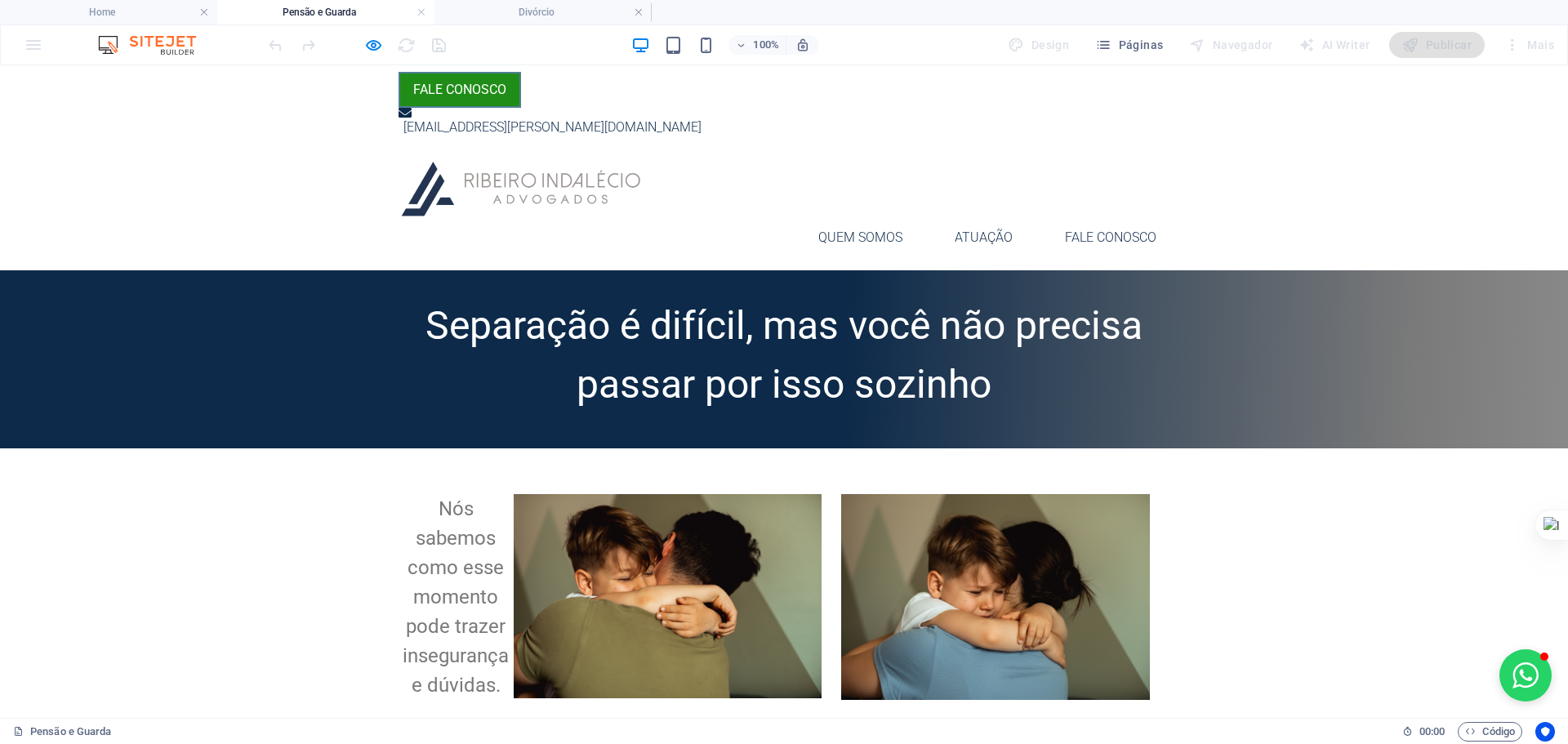
click at [287, 271] on div "Separação é difícil, mas você não precisa passar por isso sozinho" at bounding box center [784, 360] width 1568 height 178
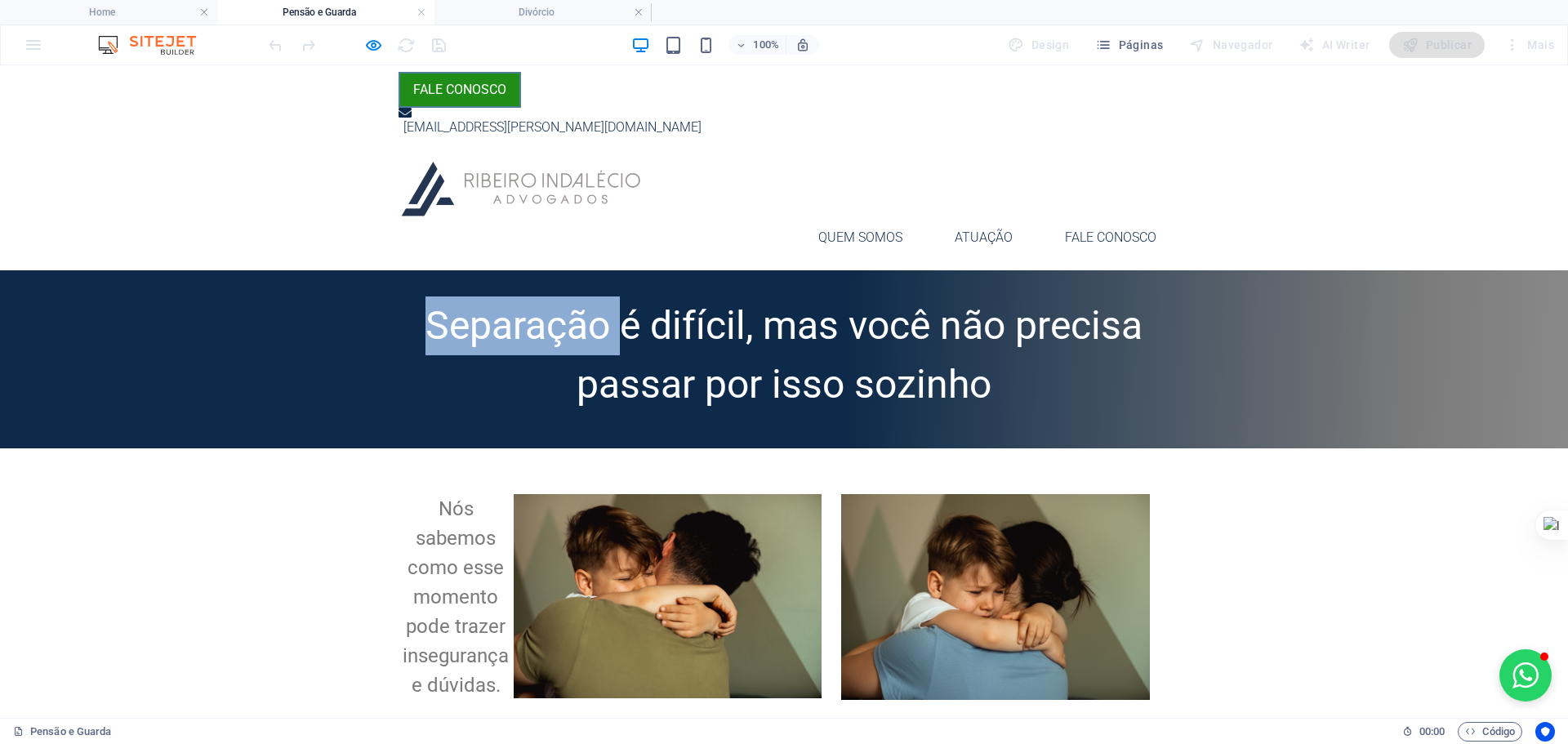
click at [287, 271] on div "Separação é difícil, mas você não precisa passar por isso sozinho" at bounding box center [784, 360] width 1568 height 178
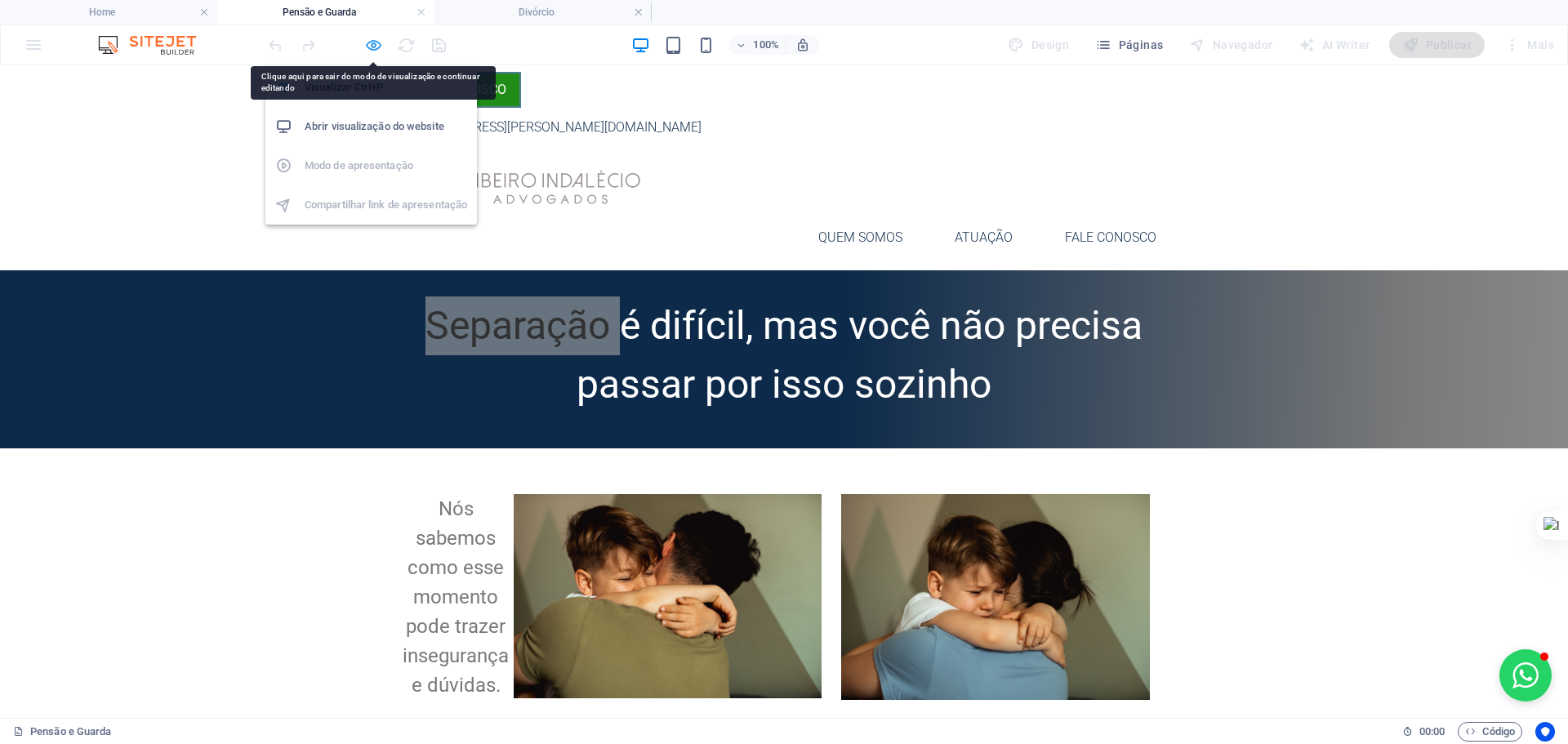
click at [373, 39] on icon "button" at bounding box center [374, 45] width 19 height 19
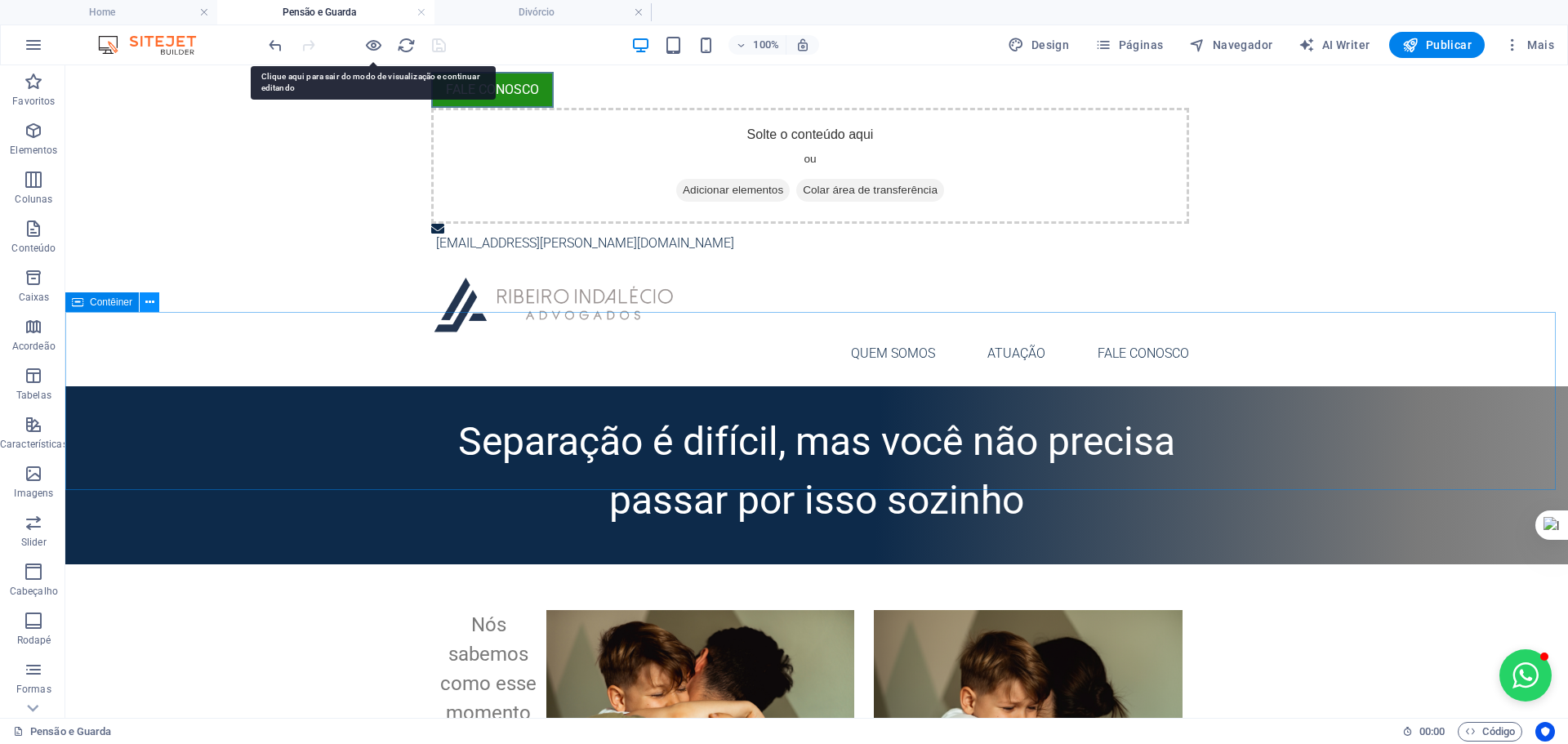
click at [153, 306] on icon at bounding box center [150, 303] width 9 height 17
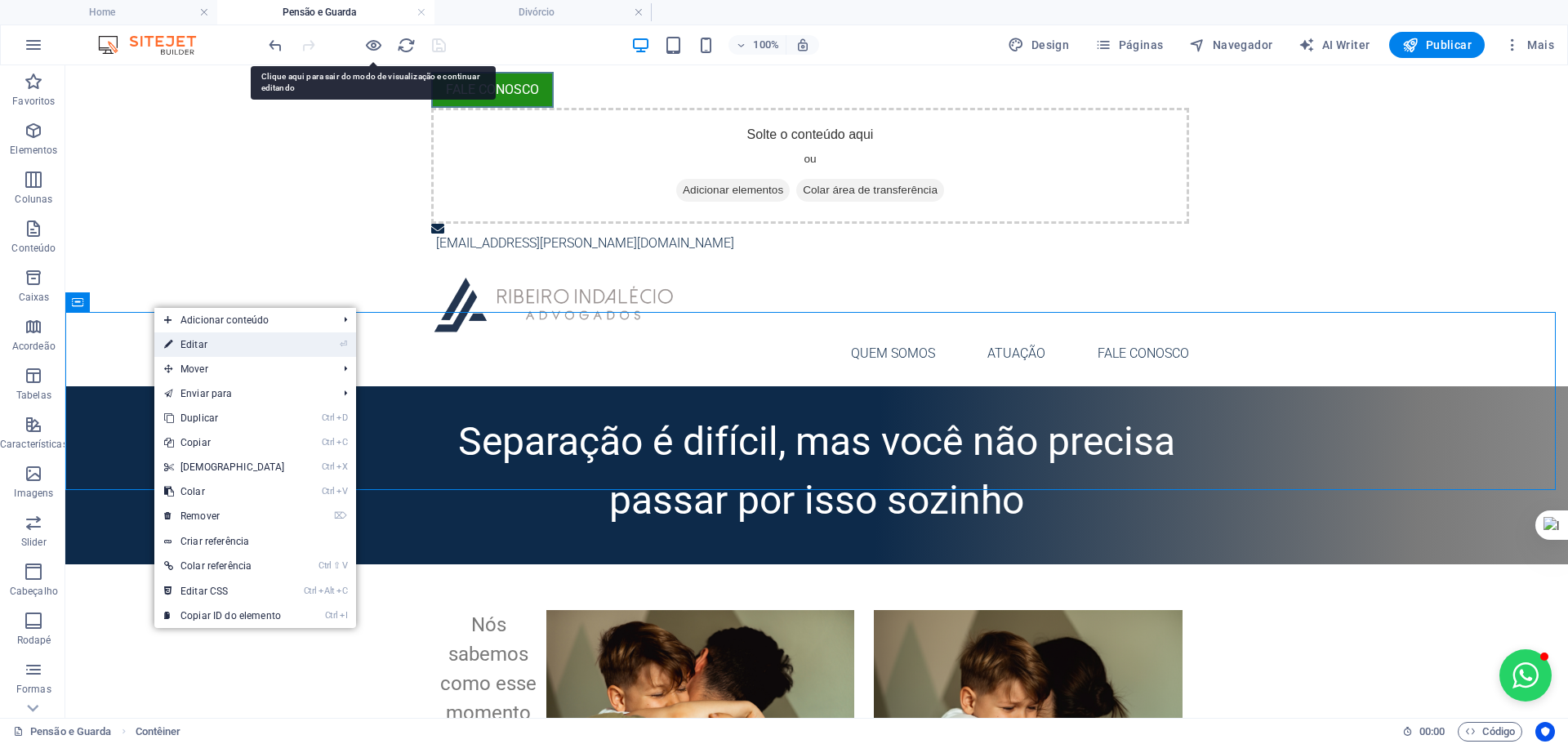
click at [226, 337] on link "⏎ Editar" at bounding box center [225, 345] width 141 height 24
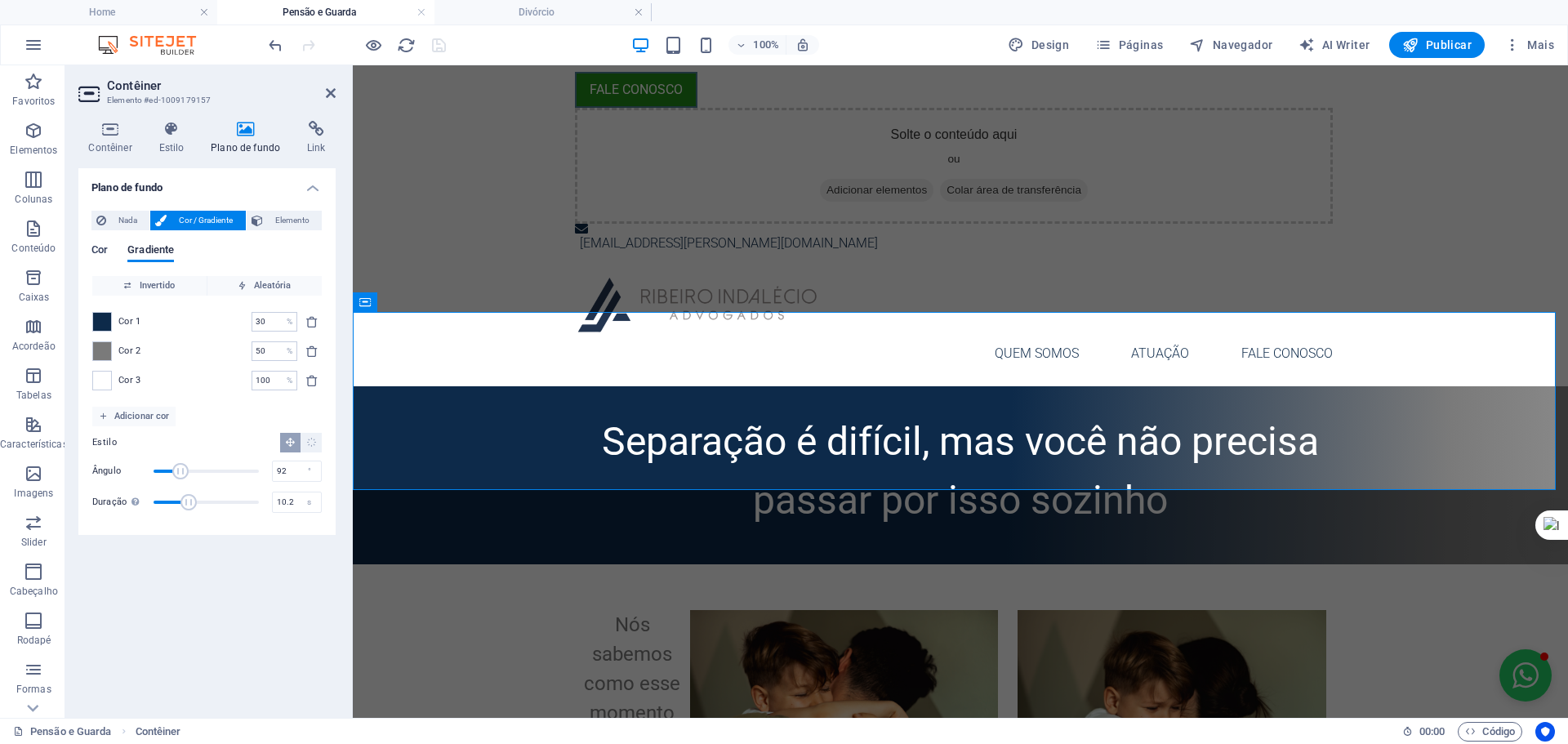
click at [95, 247] on span "Cor" at bounding box center [99, 251] width 16 height 22
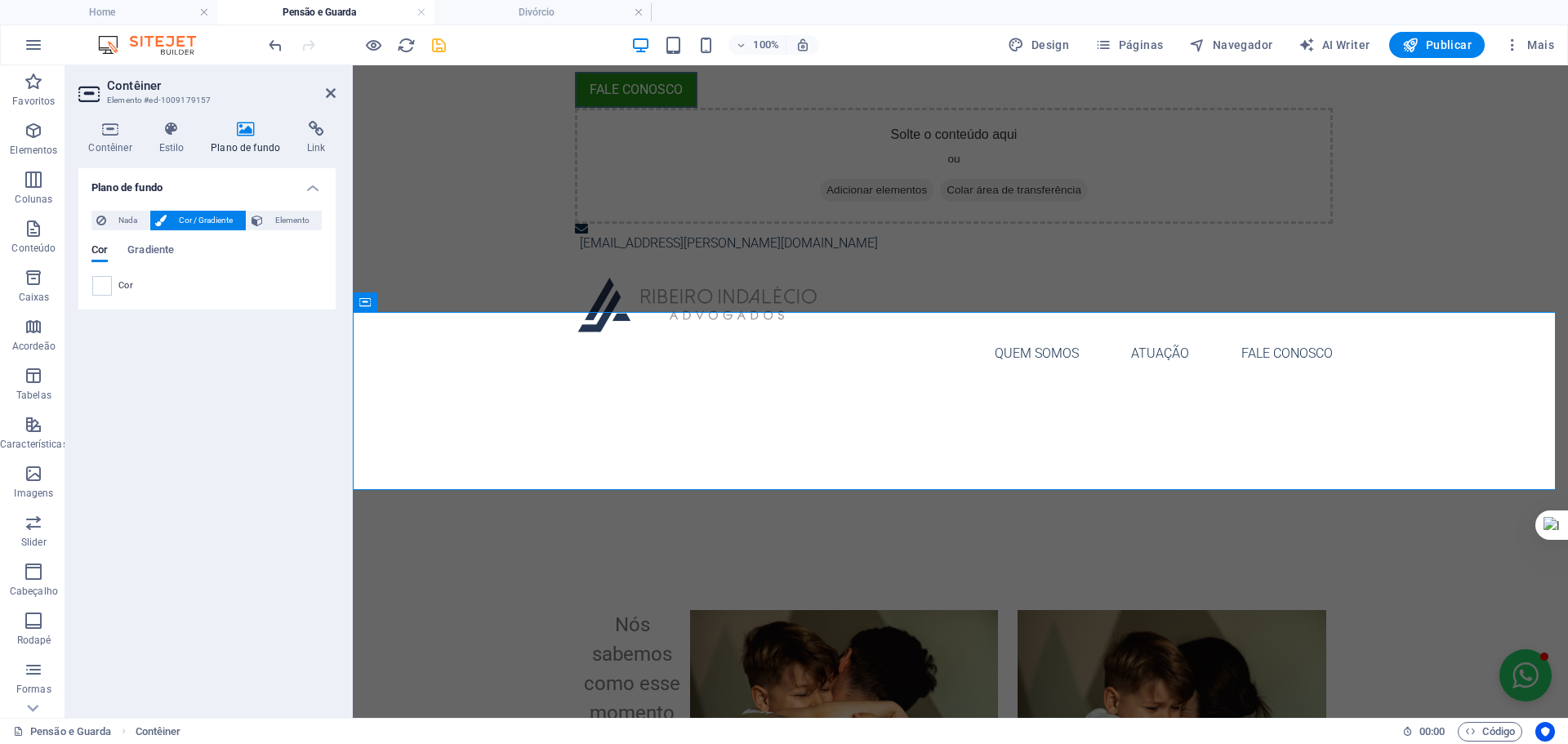
click at [324, 92] on h2 "Contêiner" at bounding box center [221, 86] width 229 height 15
click at [436, 294] on icon at bounding box center [437, 303] width 9 height 17
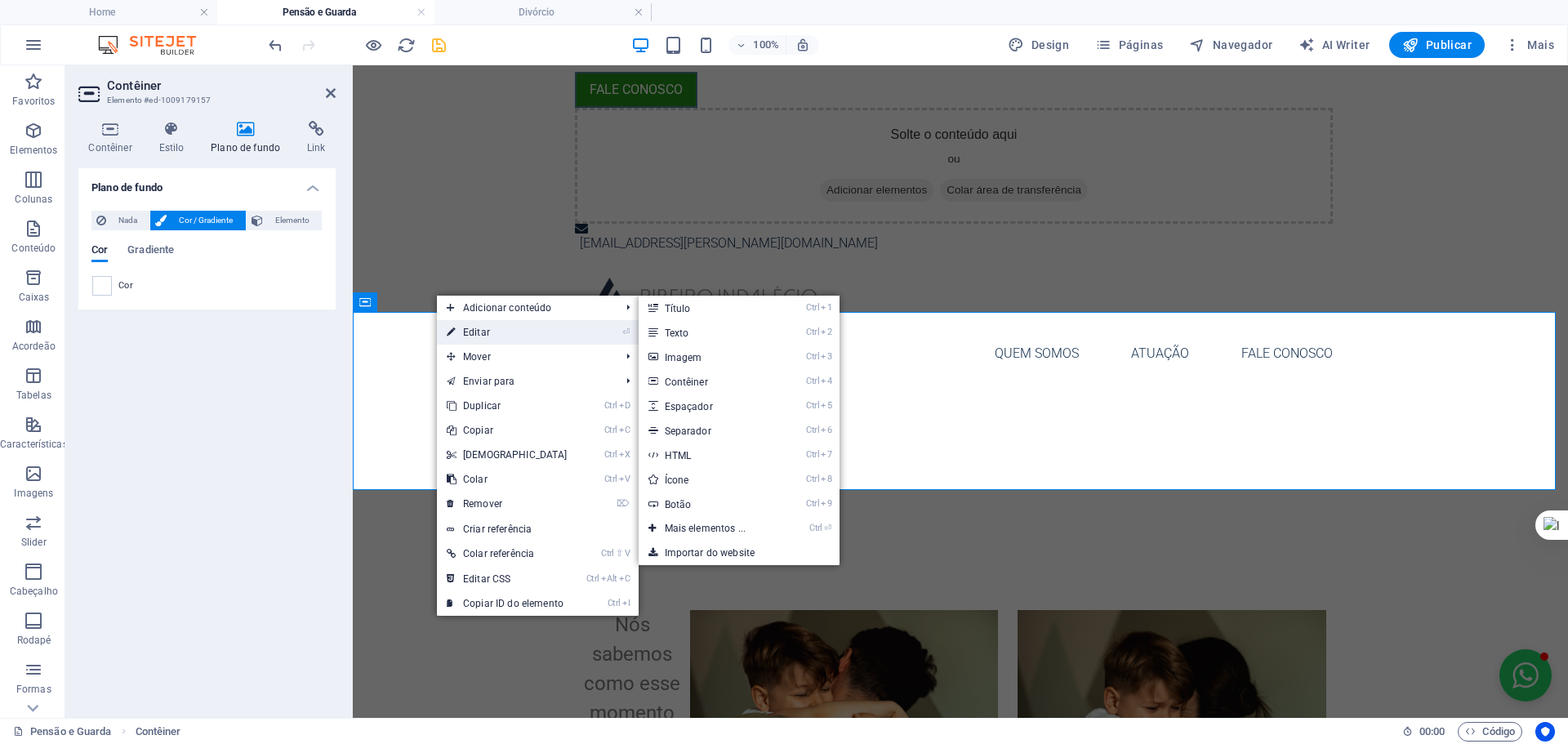
click at [498, 334] on link "⏎ Editar" at bounding box center [507, 333] width 141 height 24
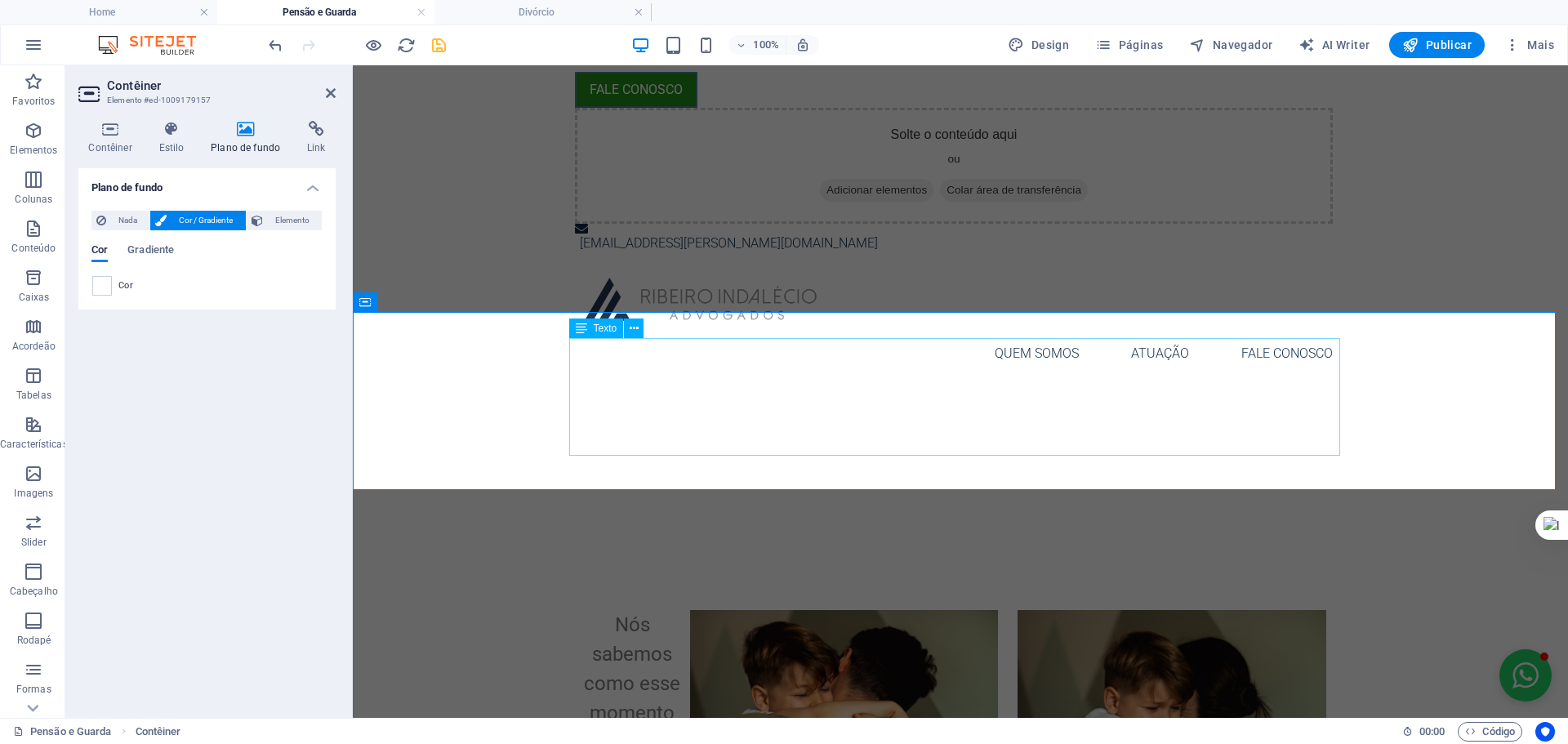
click at [662, 412] on div "Separação é difícil, mas você não precisa passar por isso sozinho" at bounding box center [960, 471] width 771 height 118
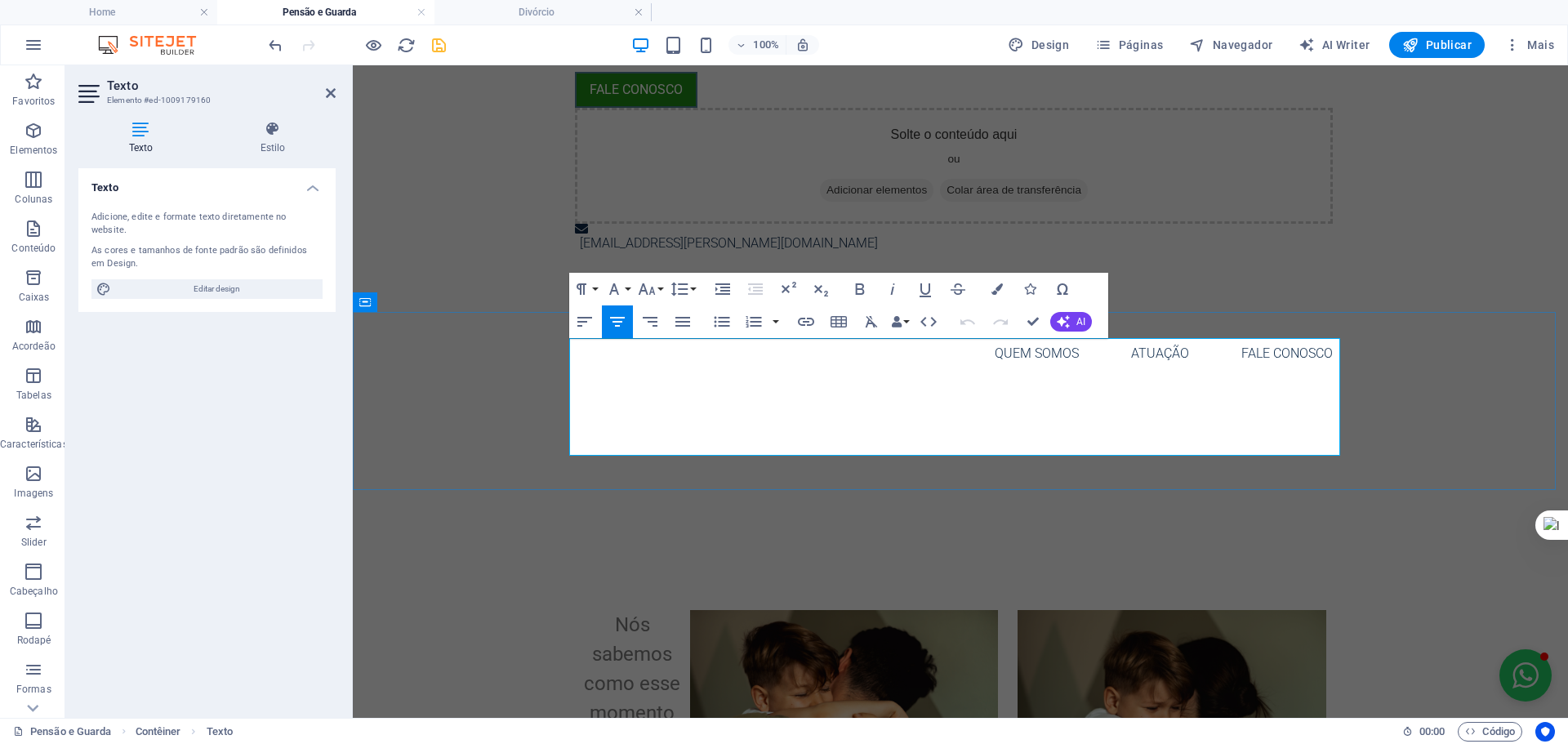
drag, startPoint x: 662, startPoint y: 387, endPoint x: 707, endPoint y: 387, distance: 45.0
click at [662, 412] on h1 "Separação é difícil, mas você não precisa passar por isso sozinho" at bounding box center [960, 471] width 771 height 118
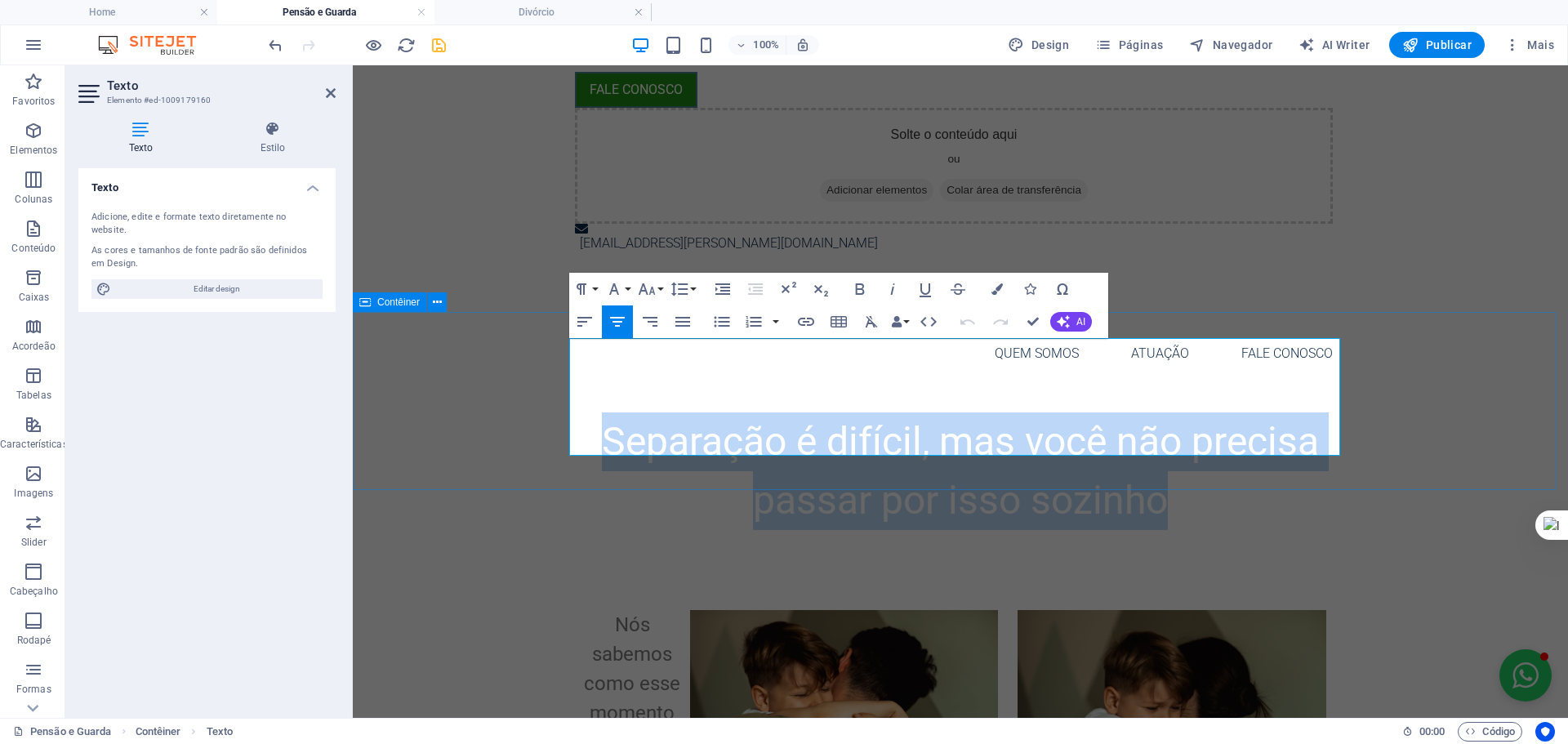
drag, startPoint x: 1334, startPoint y: 445, endPoint x: 566, endPoint y: 350, distance: 773.9
click at [566, 386] on div "Separação é difícil, mas você não precisa passar por isso sozinho" at bounding box center [960, 475] width 1215 height 178
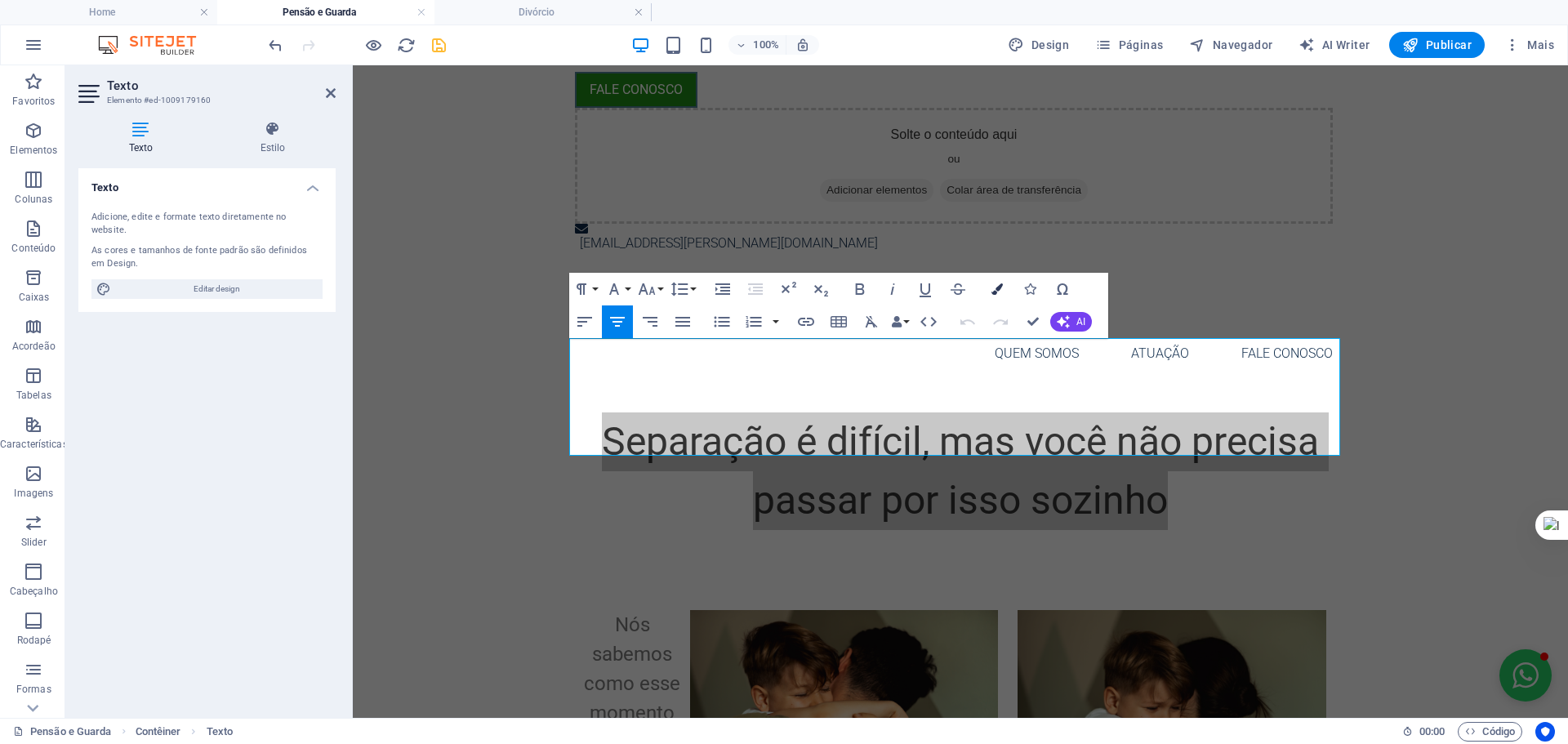
click at [992, 289] on icon "button" at bounding box center [997, 289] width 11 height 11
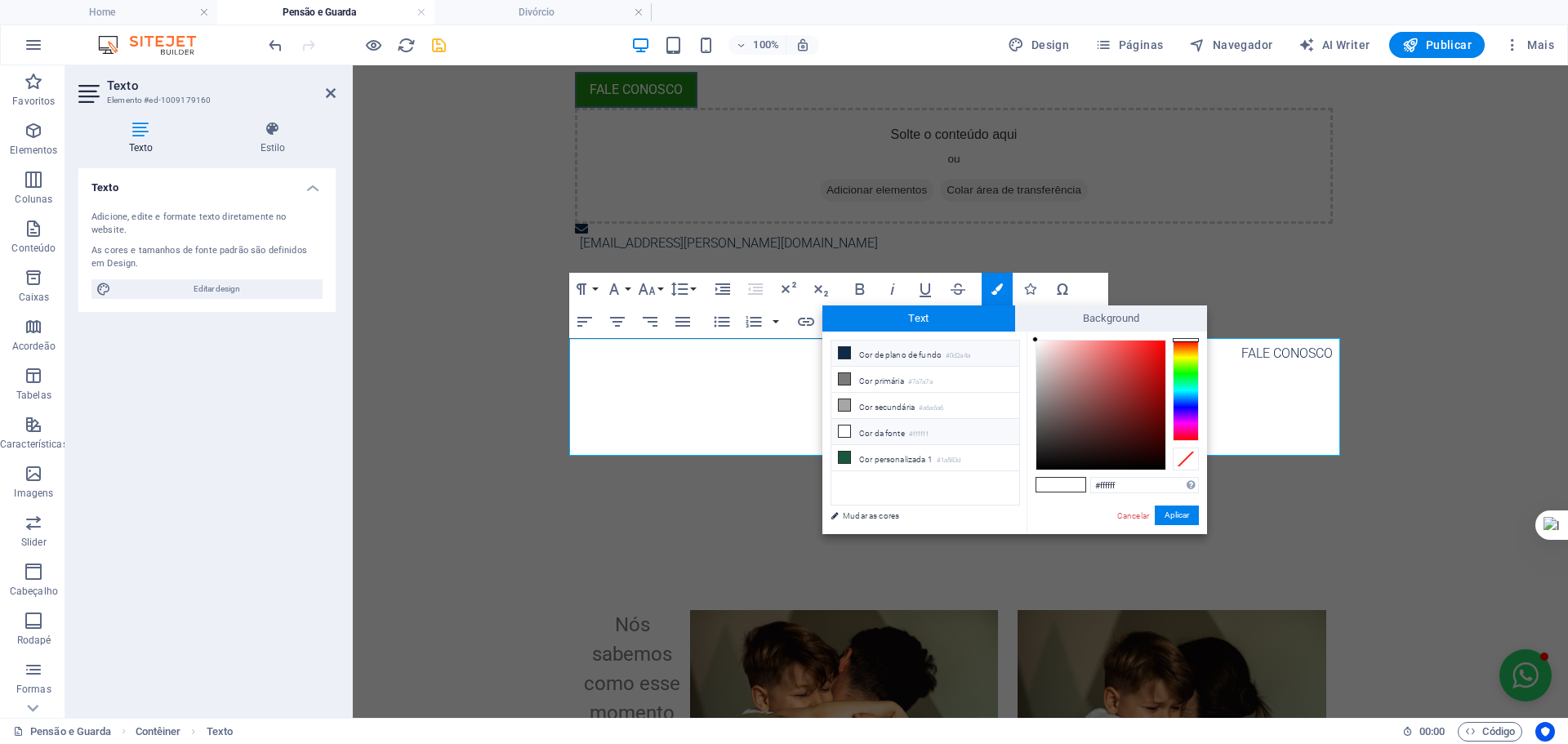
click at [880, 358] on li "Cor de plano de fundo #0d2a4a" at bounding box center [925, 353] width 187 height 26
type input "#0d2a4a"
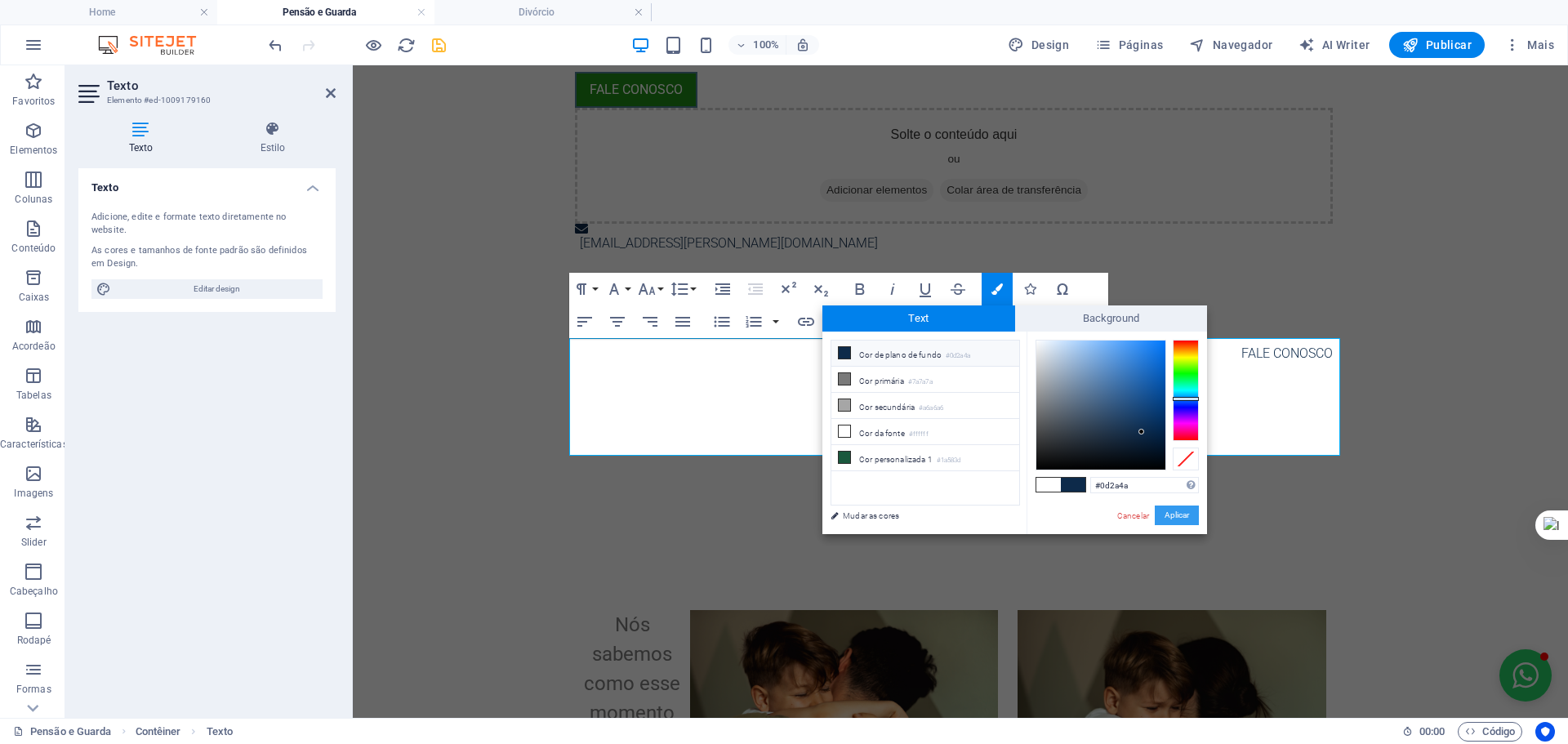
click at [1175, 518] on button "Aplicar" at bounding box center [1176, 515] width 44 height 20
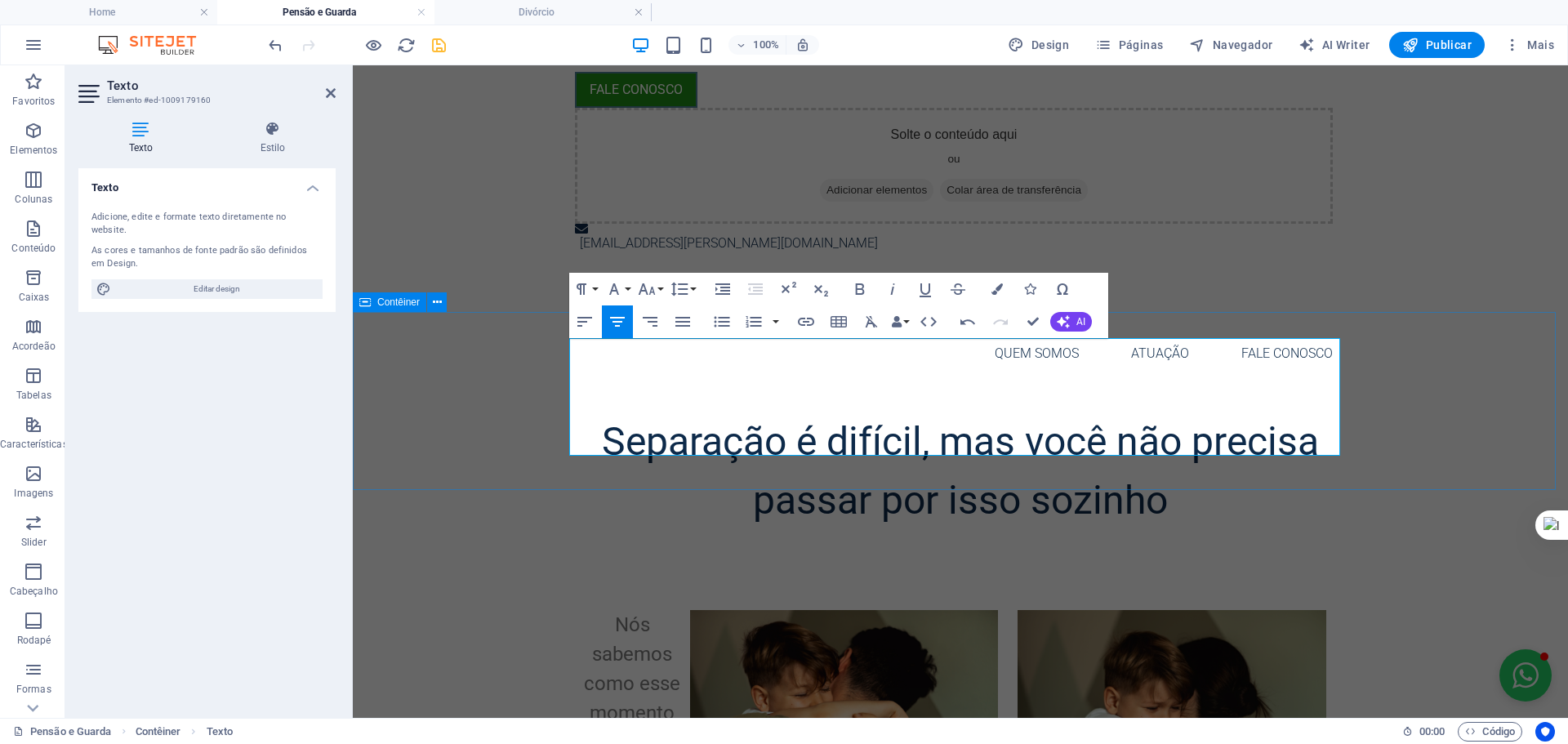
click at [1408, 397] on div "Separação é difícil, mas você não precisa passar por isso sozinho" at bounding box center [960, 475] width 1215 height 178
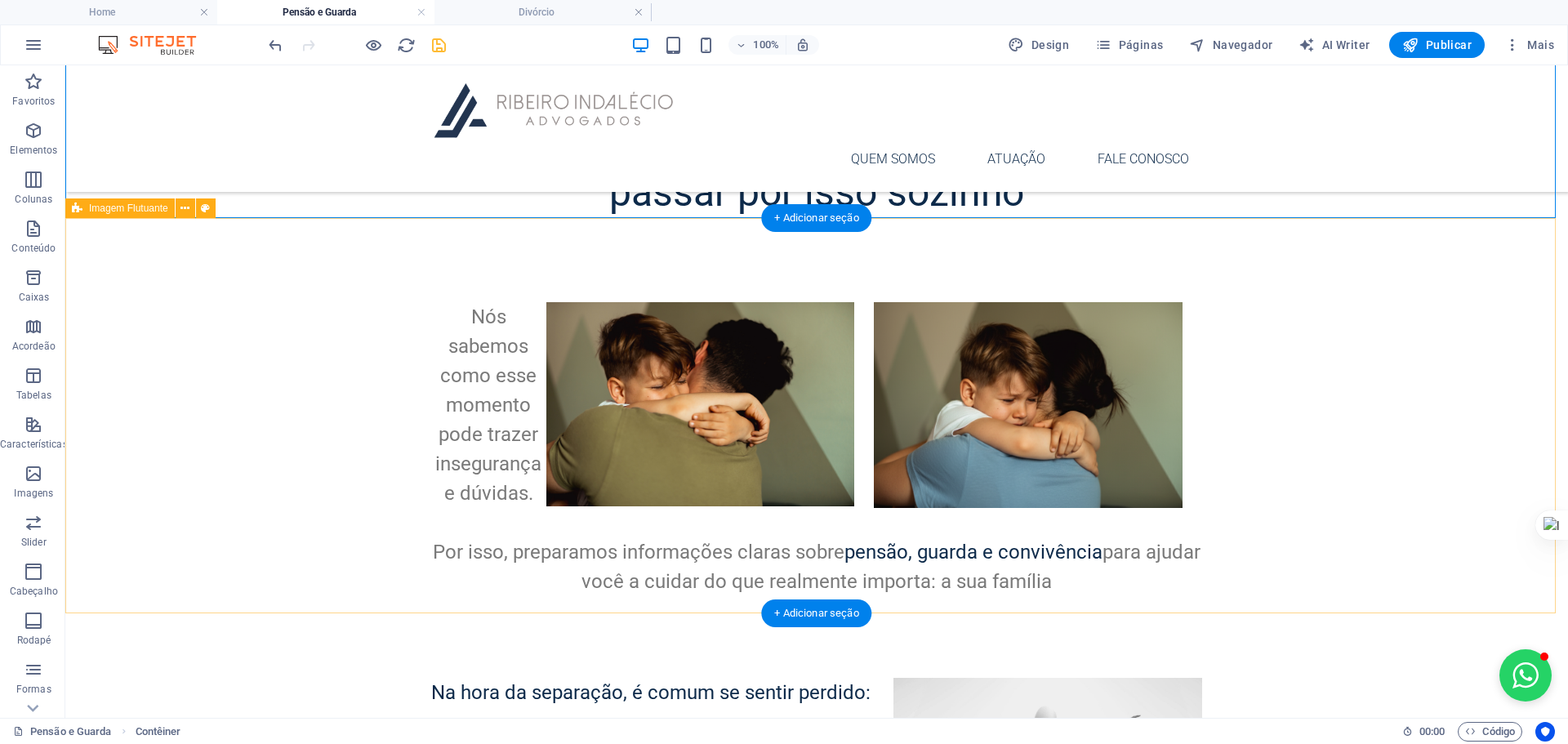
scroll to position [272, 0]
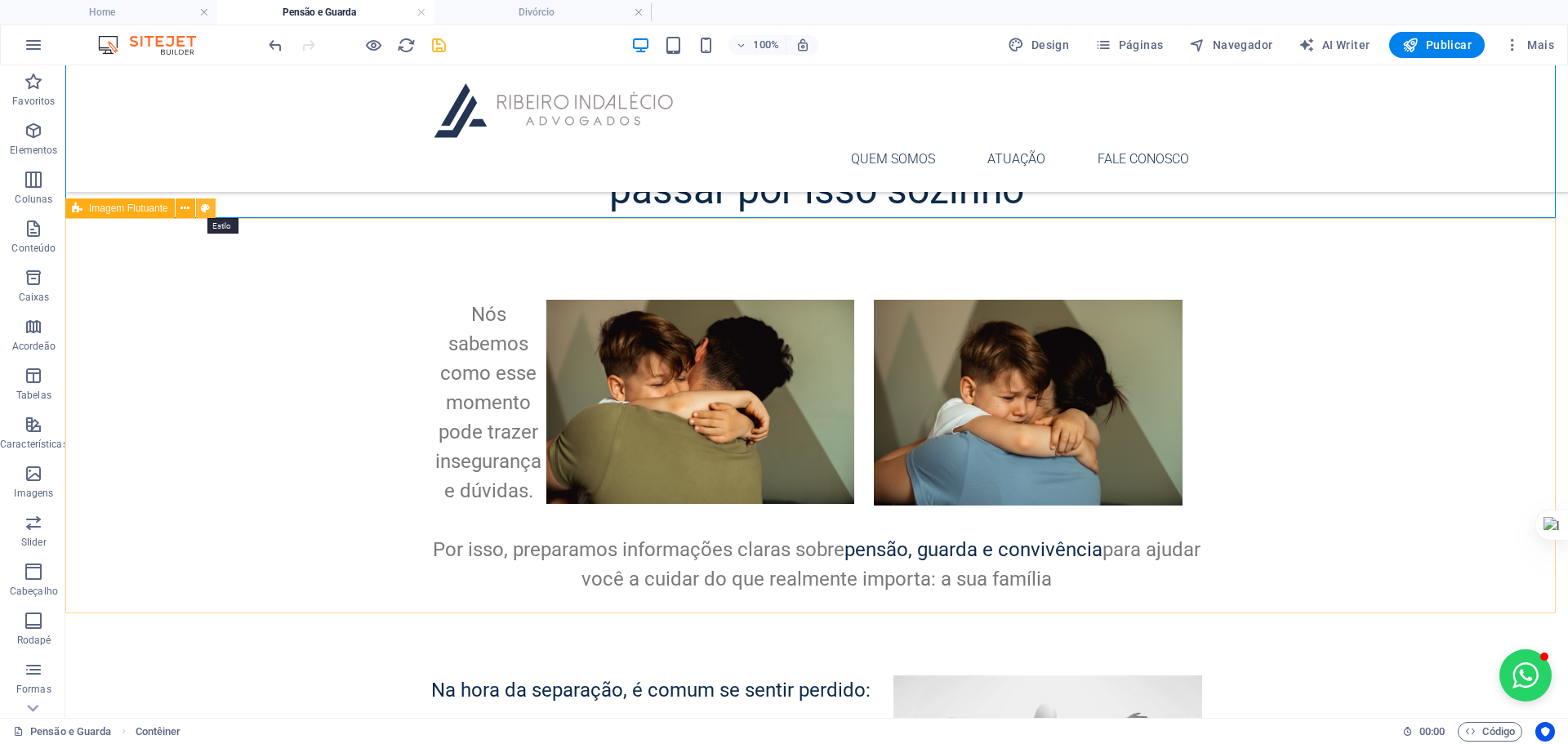
click at [206, 207] on icon at bounding box center [205, 209] width 9 height 17
select select "%"
select select "rem"
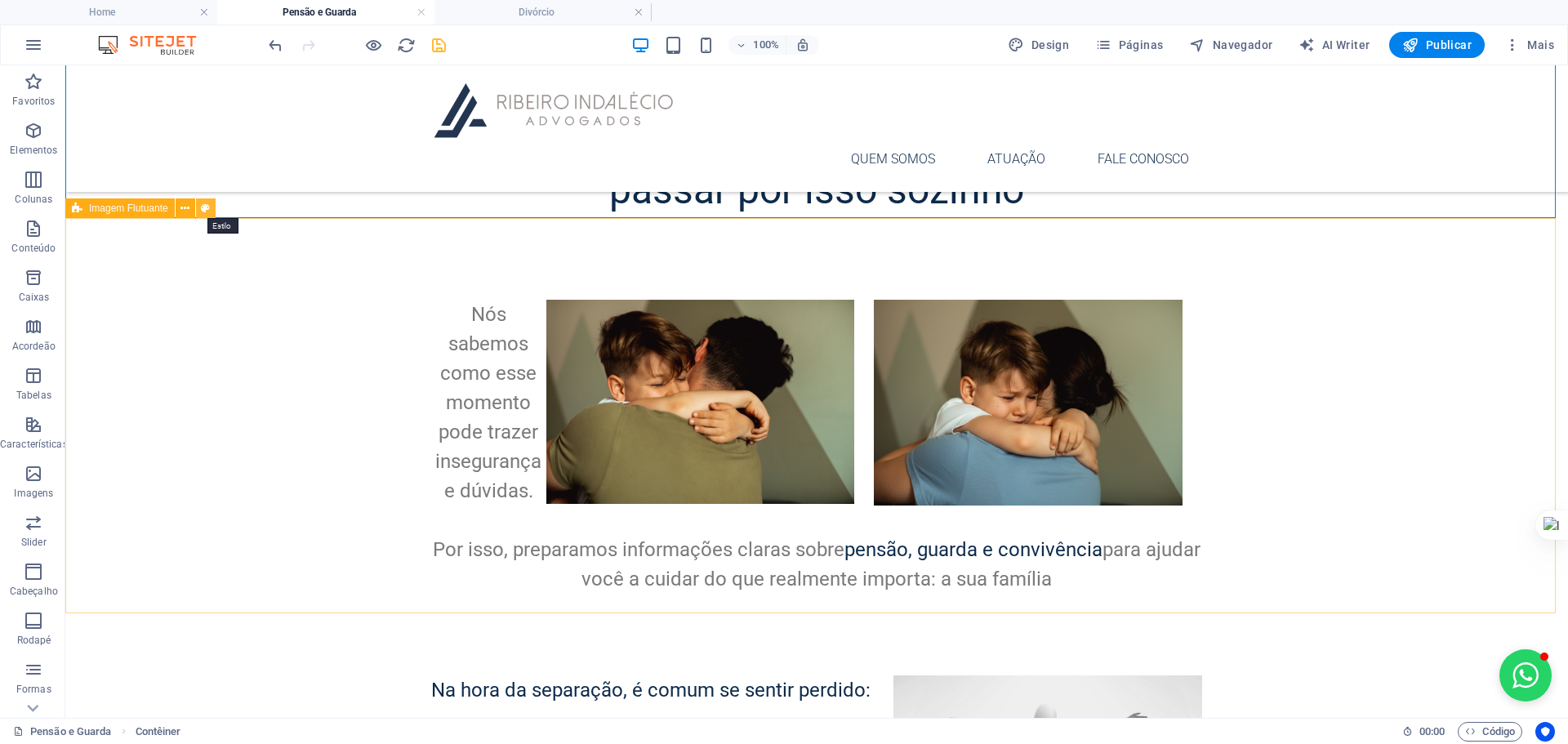
select select "rem"
select select "preset-float-container-v3-default-right"
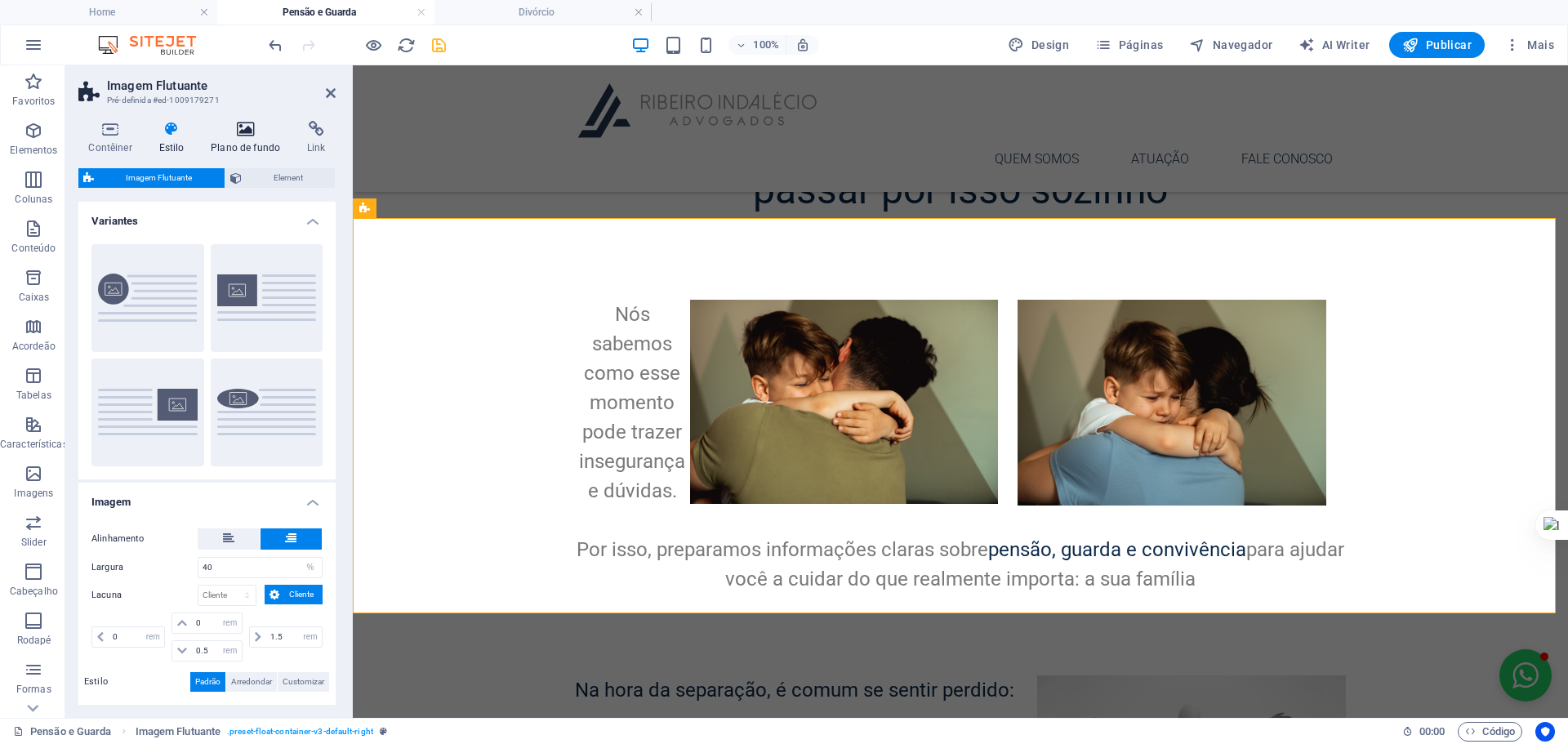
click at [245, 130] on icon at bounding box center [245, 128] width 90 height 16
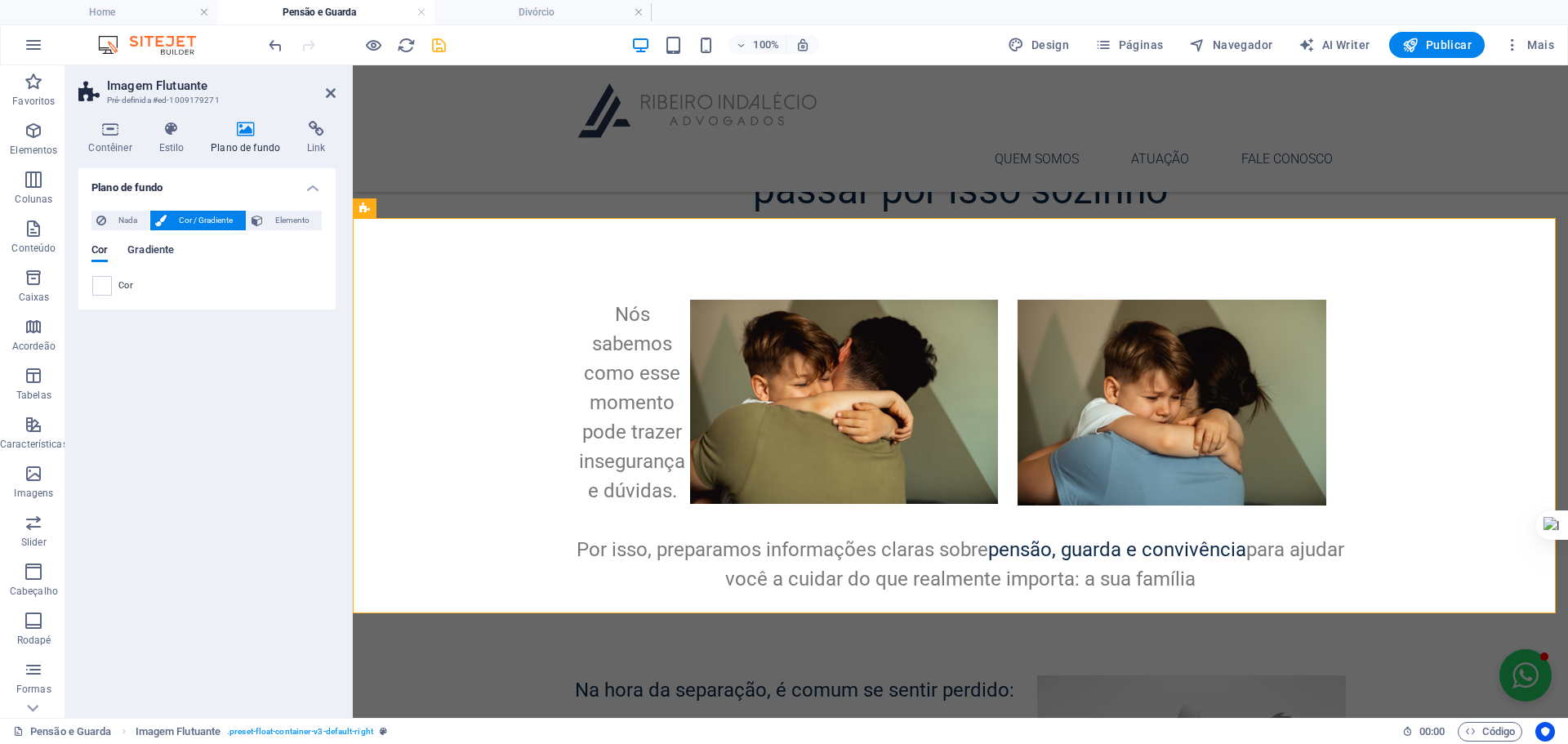
click at [146, 249] on span "Gradiente" at bounding box center [151, 251] width 47 height 22
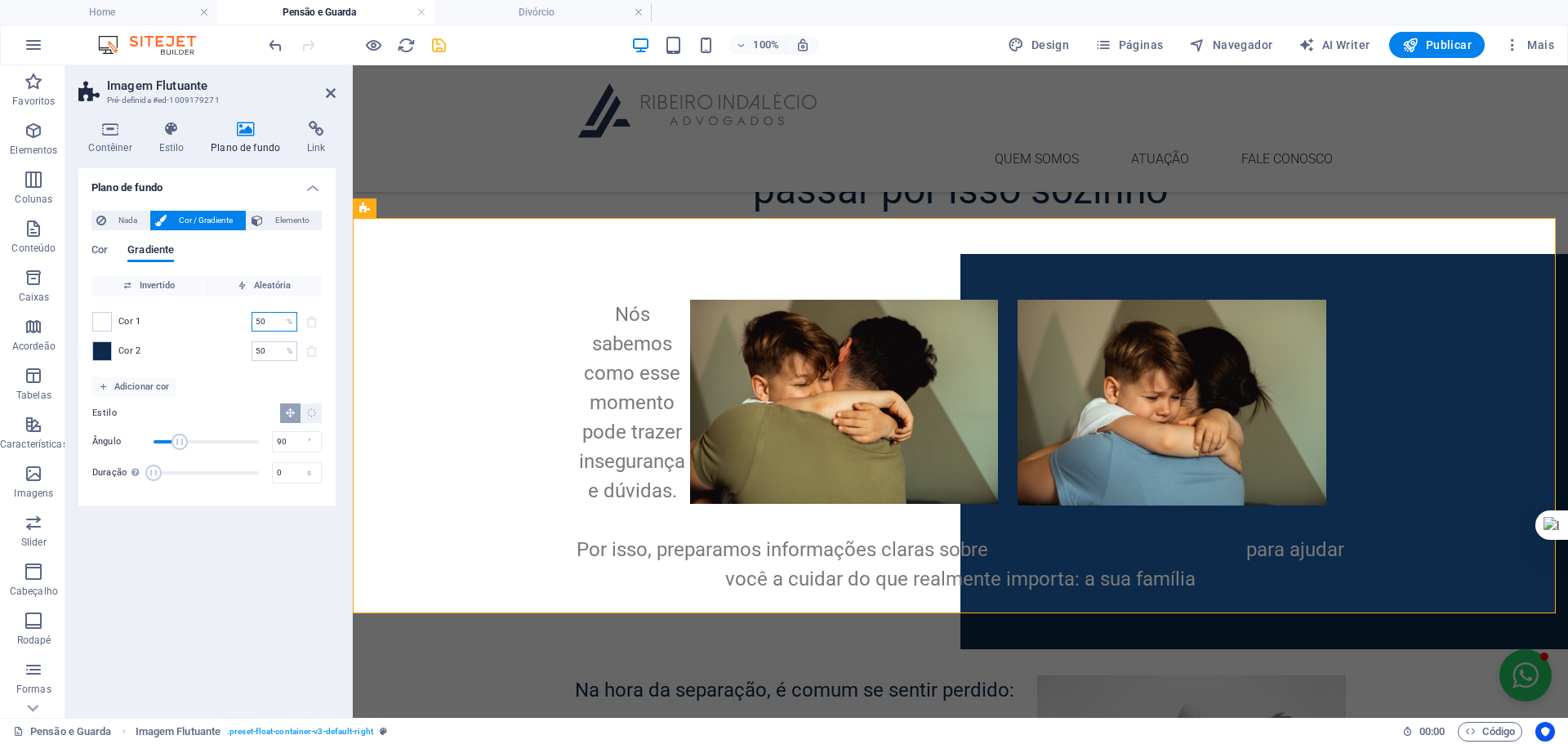
drag, startPoint x: 272, startPoint y: 318, endPoint x: 234, endPoint y: 321, distance: 38.1
click at [234, 321] on div "Cor 1 50 % ​" at bounding box center [206, 321] width 229 height 20
type input "50"
type input "100"
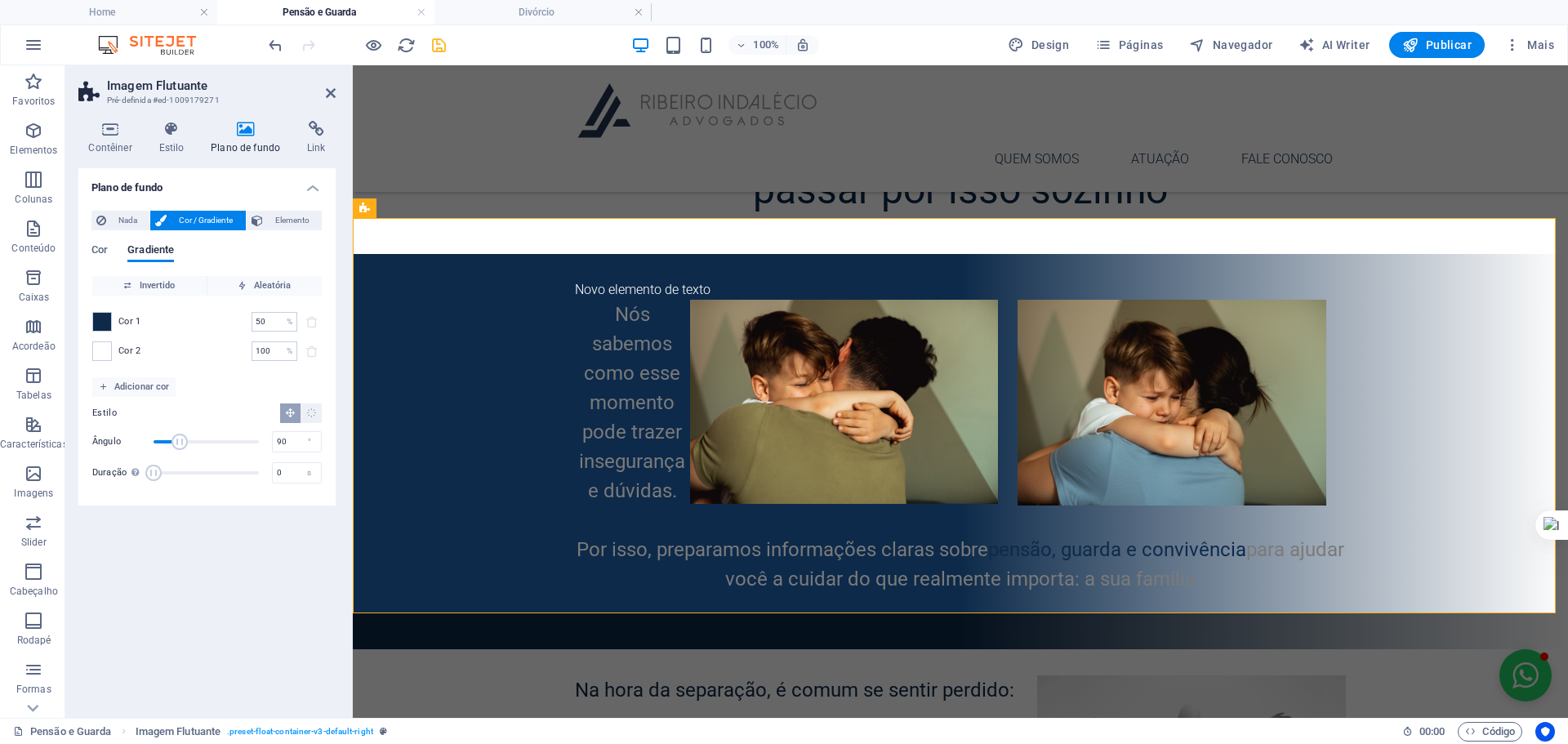
click at [241, 335] on div "Cor 1 50 % ​ Cor 2 100 % ​" at bounding box center [206, 336] width 229 height 82
click at [318, 411] on button "Gradiente radial" at bounding box center [311, 413] width 22 height 20
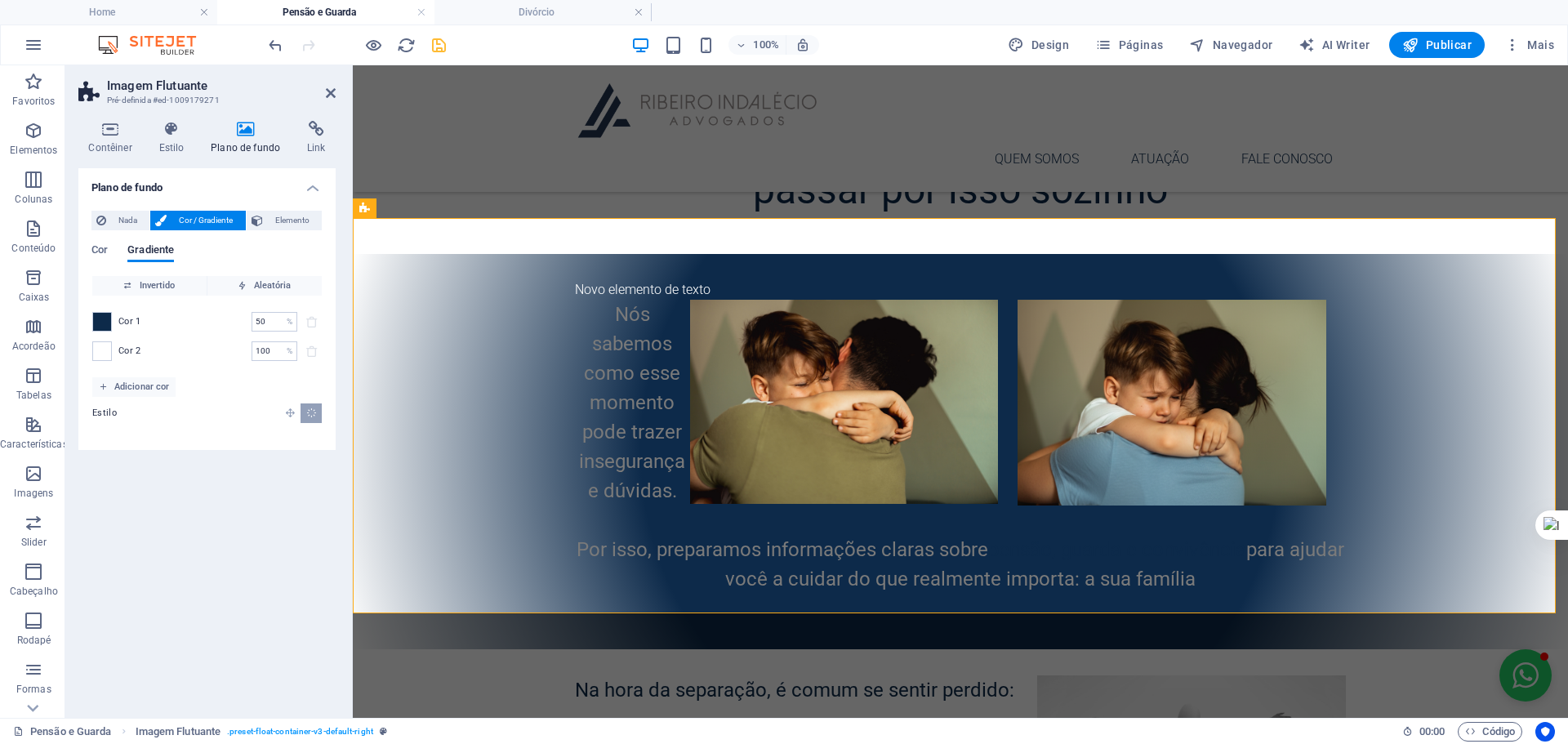
click at [283, 412] on button "Gradiente linear" at bounding box center [290, 413] width 21 height 20
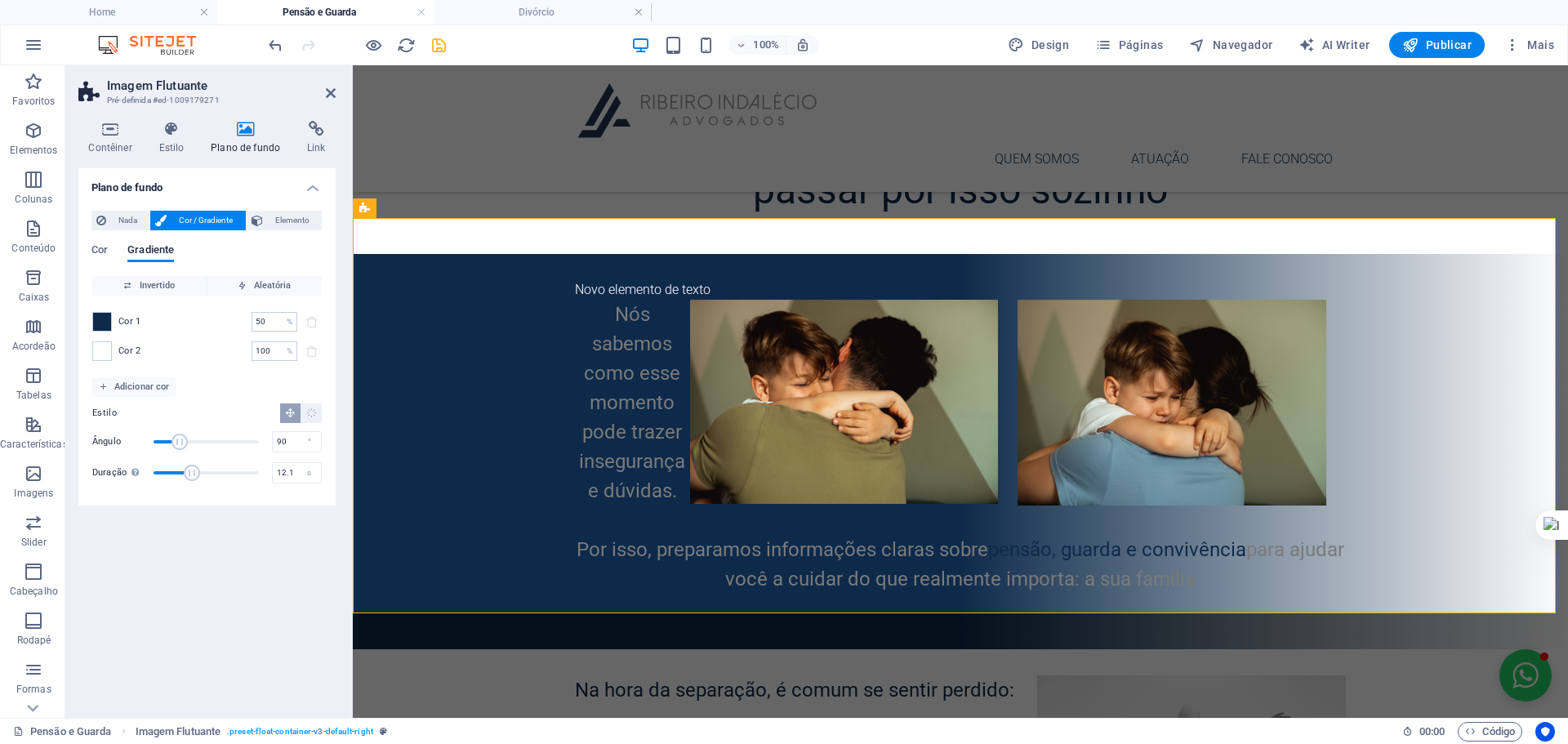
type input "12.6"
drag, startPoint x: 157, startPoint y: 469, endPoint x: 198, endPoint y: 469, distance: 41.0
click at [198, 469] on span "Duração" at bounding box center [195, 472] width 16 height 16
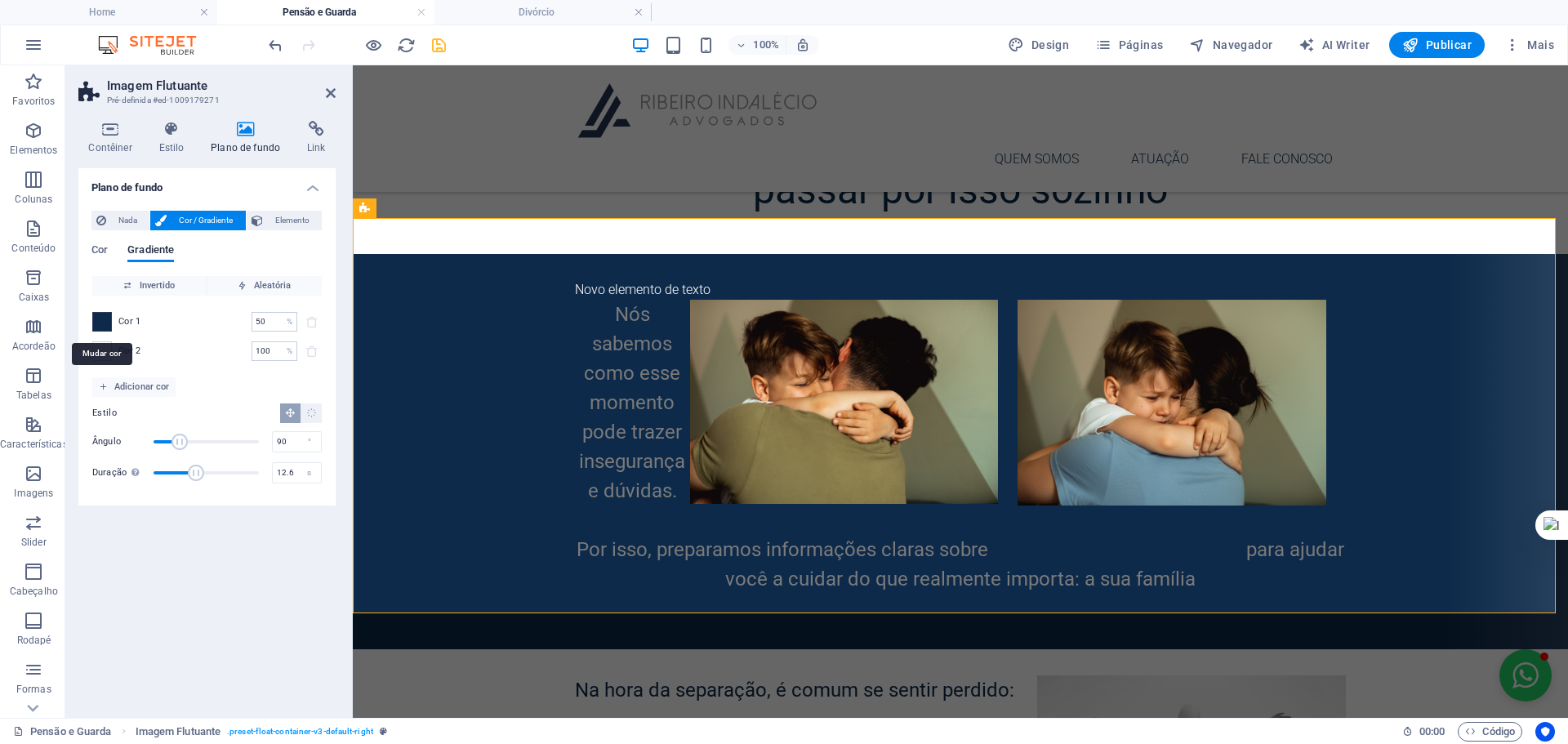
click at [106, 320] on span at bounding box center [101, 321] width 18 height 18
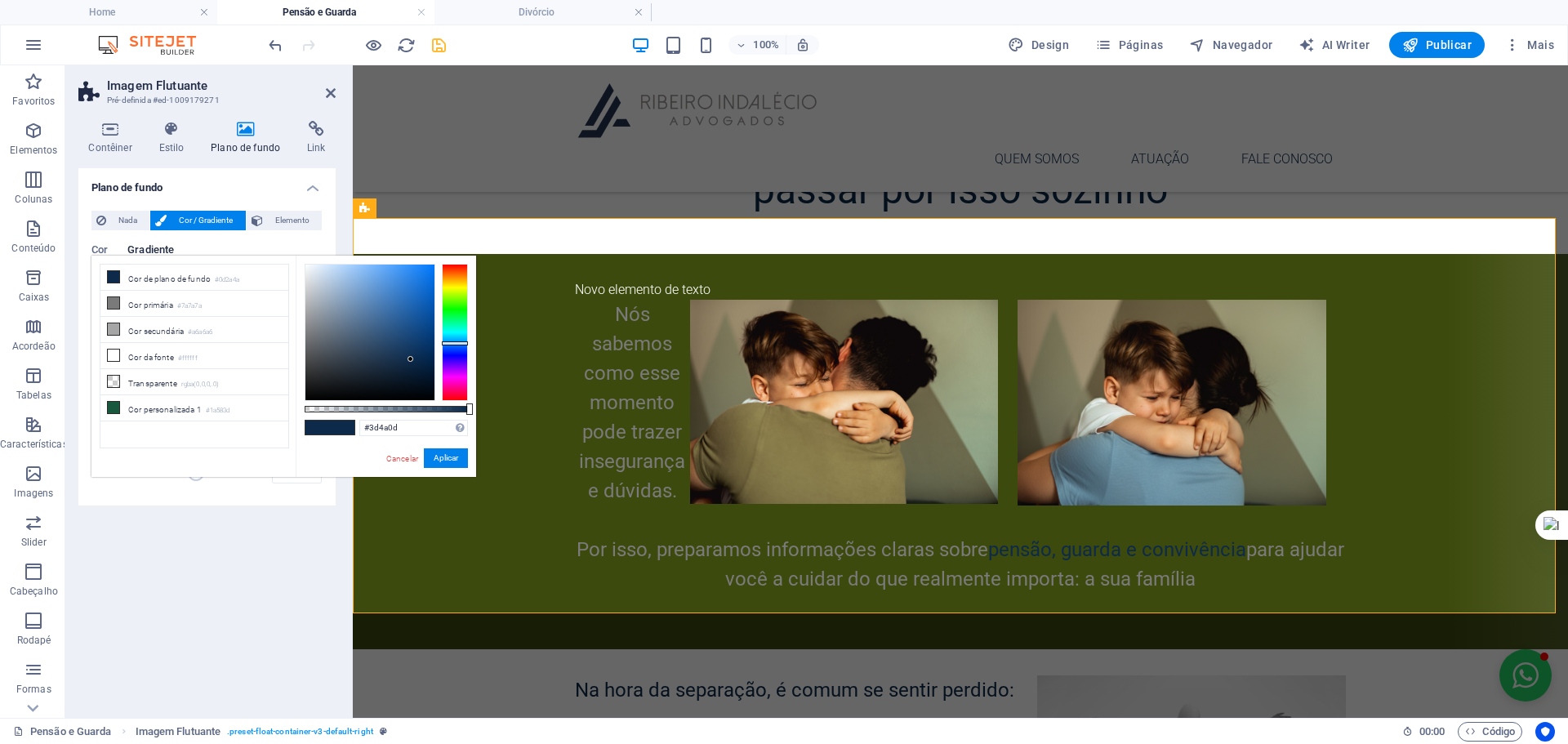
click at [454, 290] on div at bounding box center [455, 333] width 26 height 137
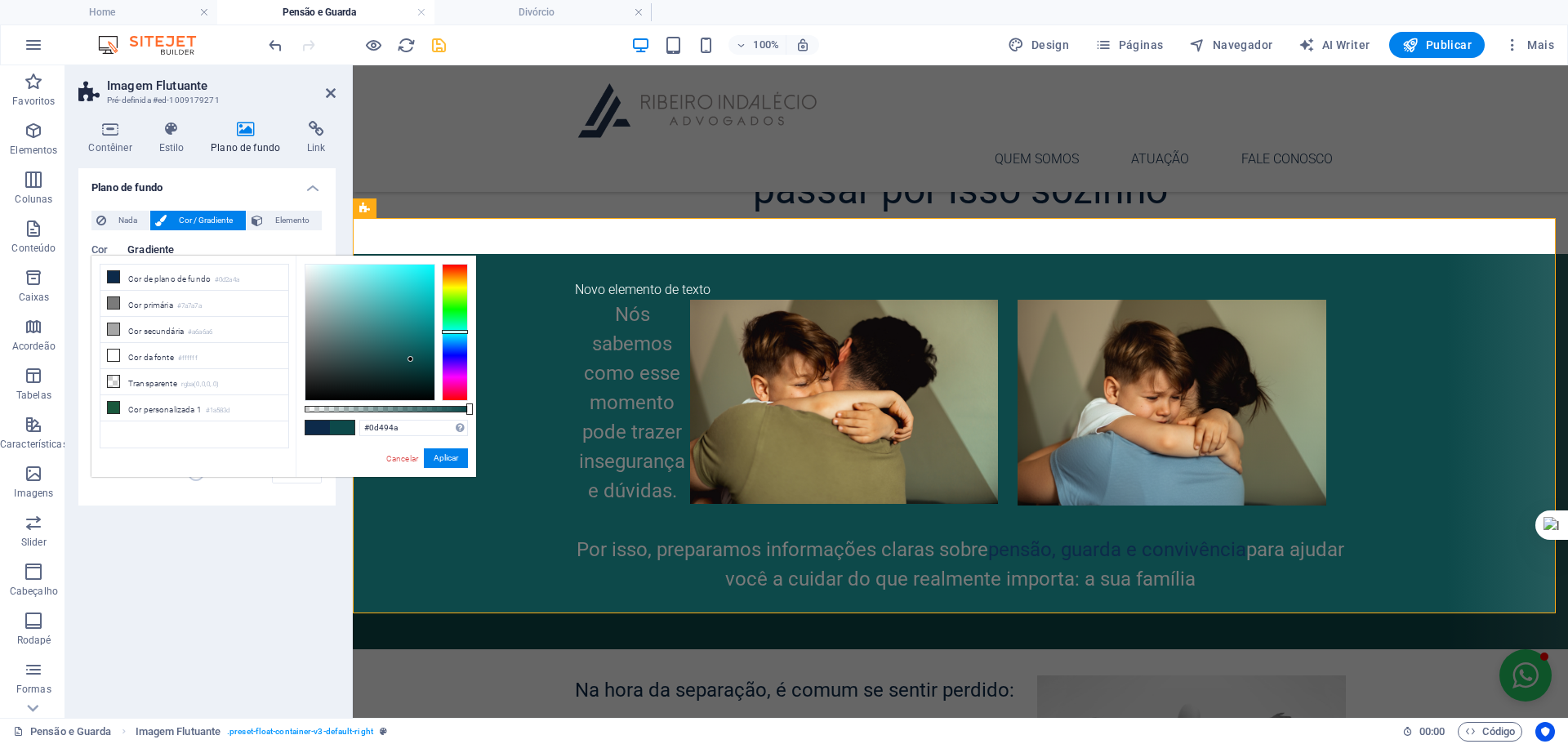
drag, startPoint x: 443, startPoint y: 287, endPoint x: 448, endPoint y: 332, distance: 45.3
click at [448, 332] on div at bounding box center [455, 333] width 26 height 137
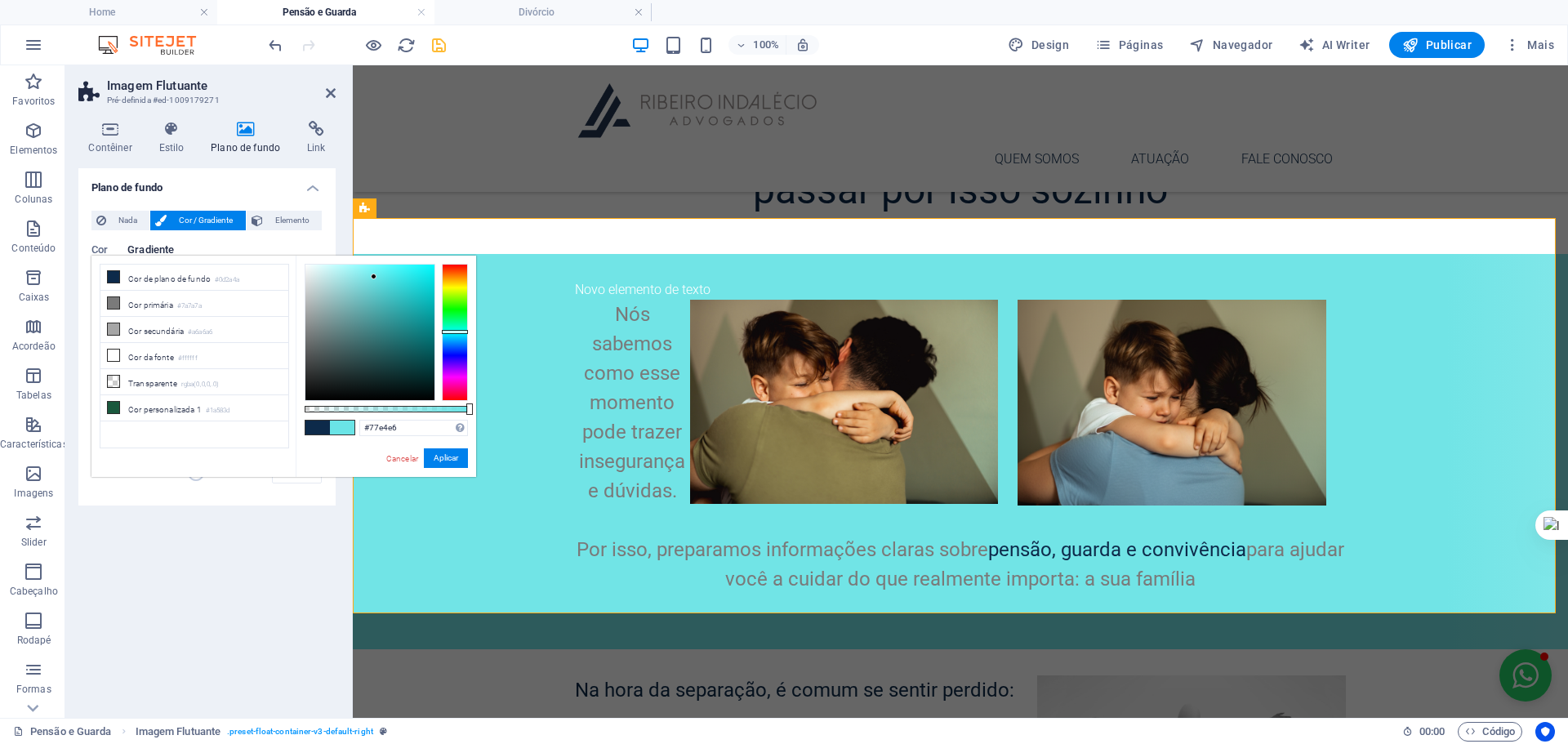
type input "#7be3e4"
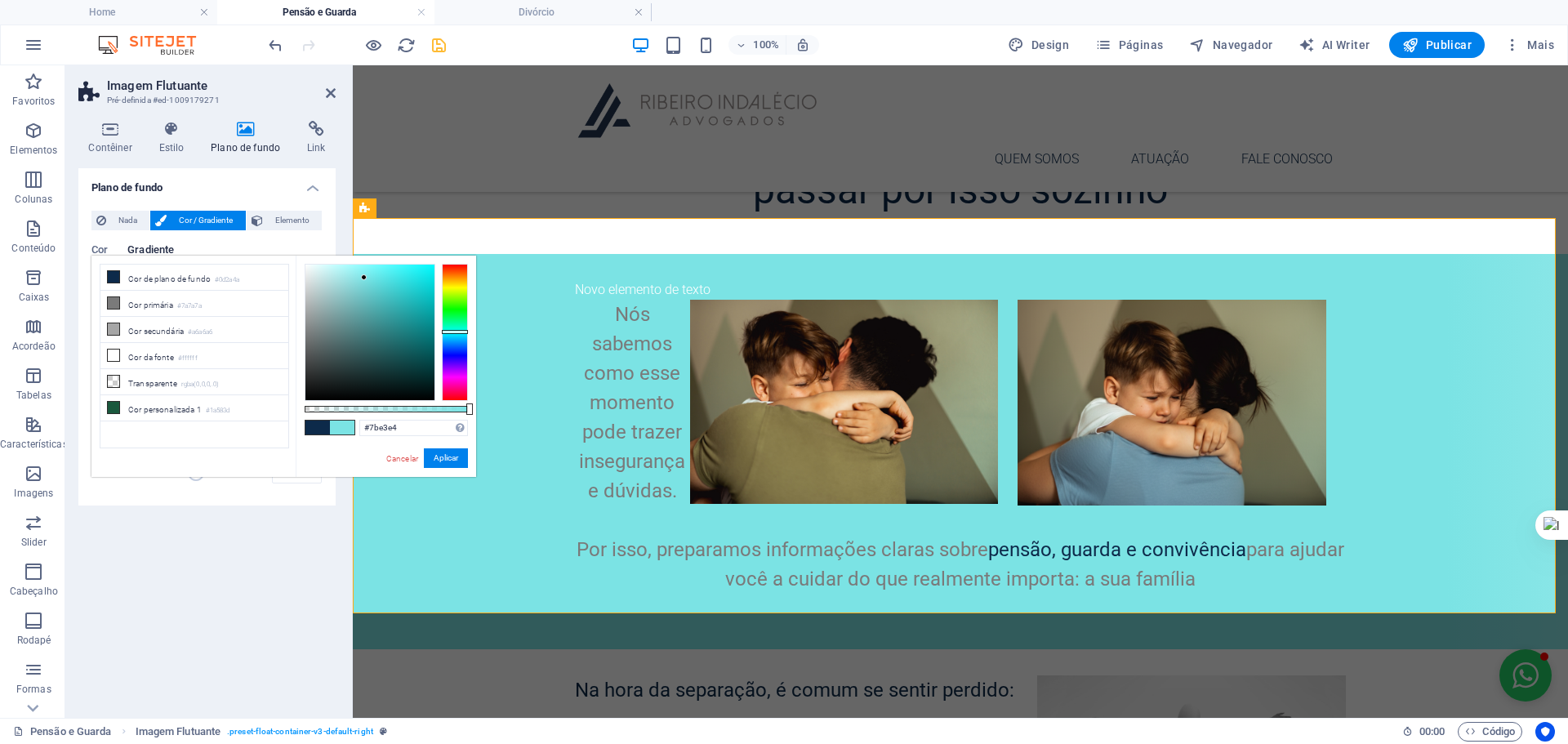
drag, startPoint x: 413, startPoint y: 356, endPoint x: 364, endPoint y: 277, distance: 93.0
click at [364, 277] on div at bounding box center [370, 332] width 129 height 136
click at [437, 454] on button "Aplicar" at bounding box center [445, 458] width 44 height 20
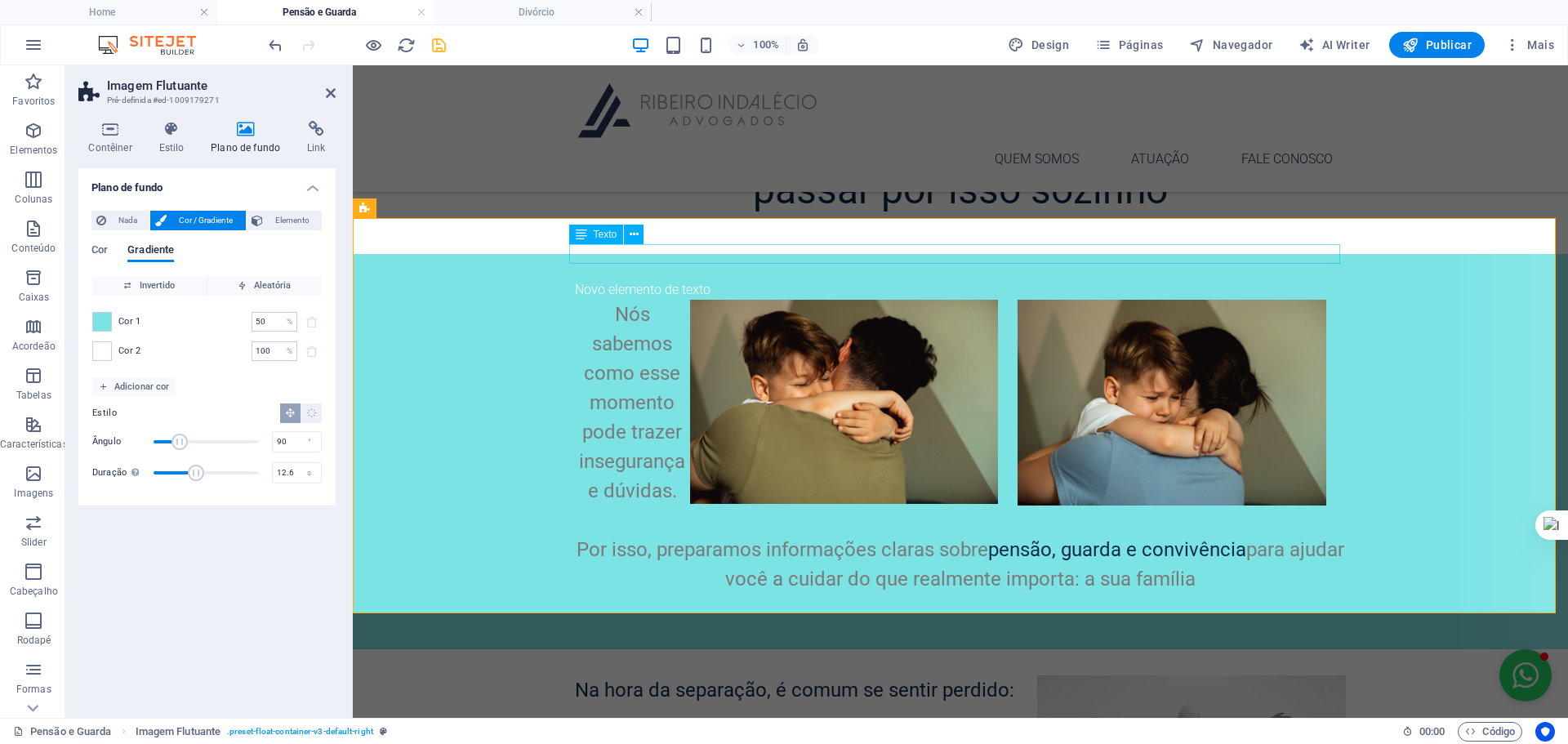
click at [677, 280] on div "Novo elemento de texto" at bounding box center [960, 290] width 771 height 20
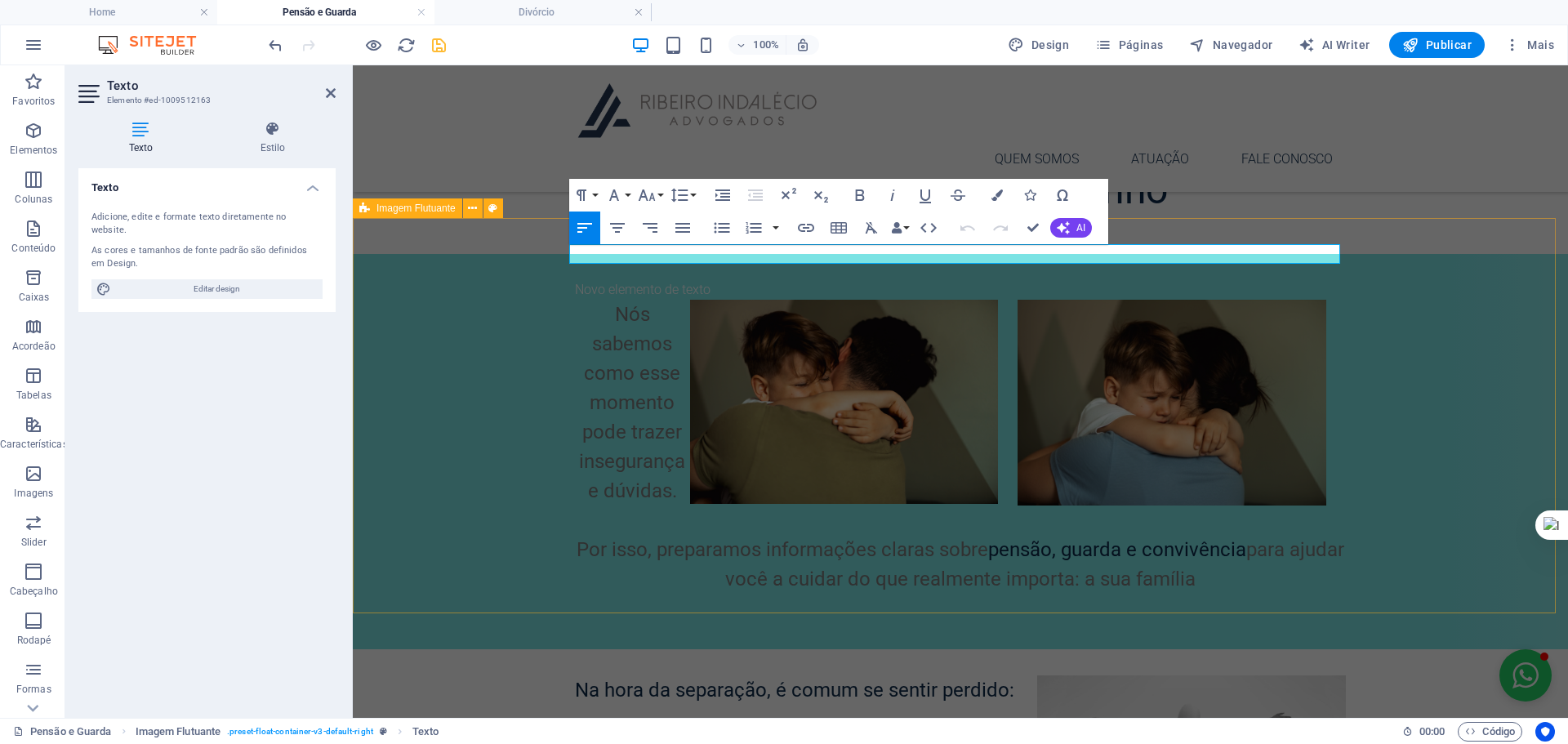
click at [498, 254] on div "Novo elemento de texto Nós sabemos como esse momento pode trazer insegurança e …" at bounding box center [960, 452] width 1215 height 395
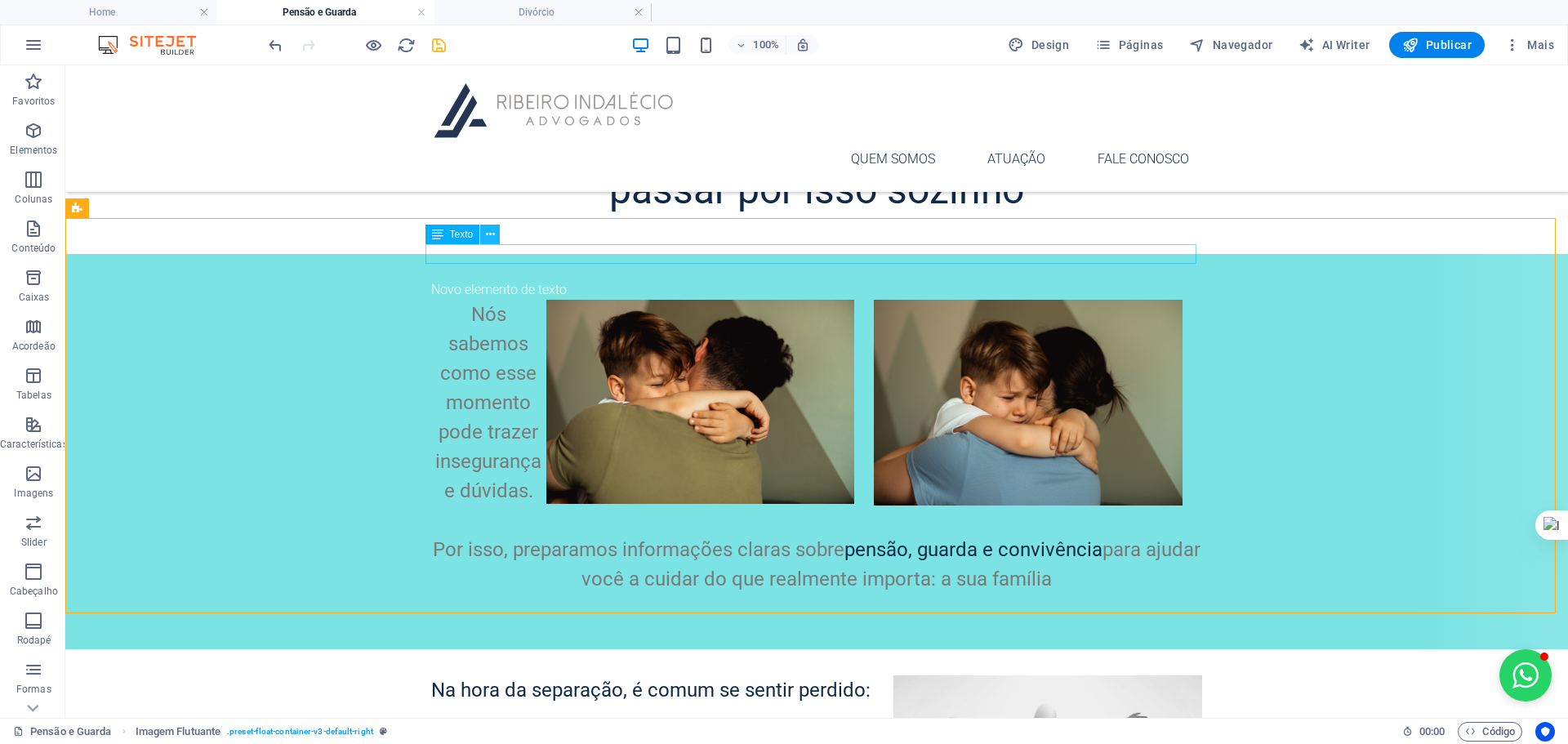
click at [486, 232] on icon at bounding box center [491, 234] width 9 height 17
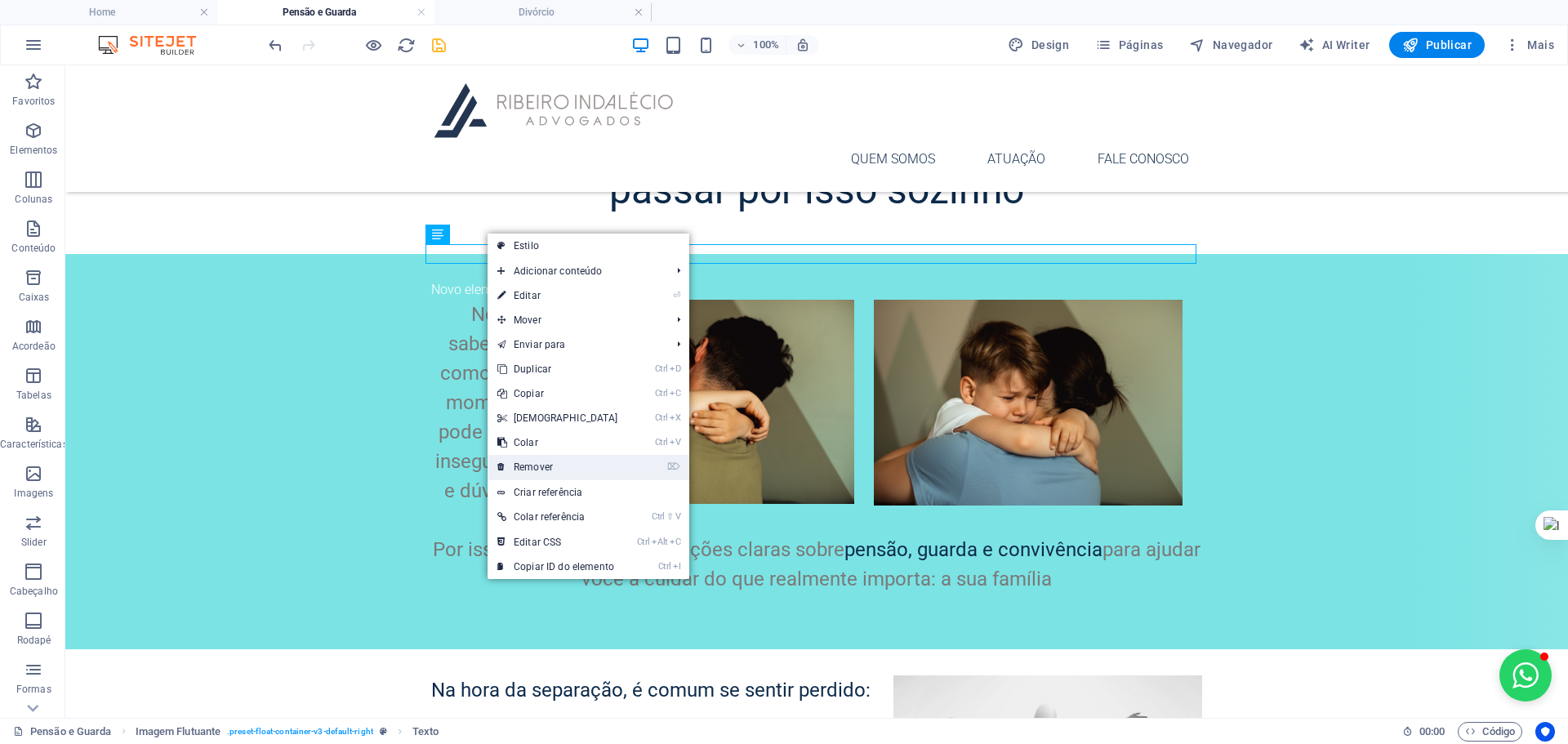
click at [544, 461] on link "⌦ Remover" at bounding box center [557, 468] width 141 height 24
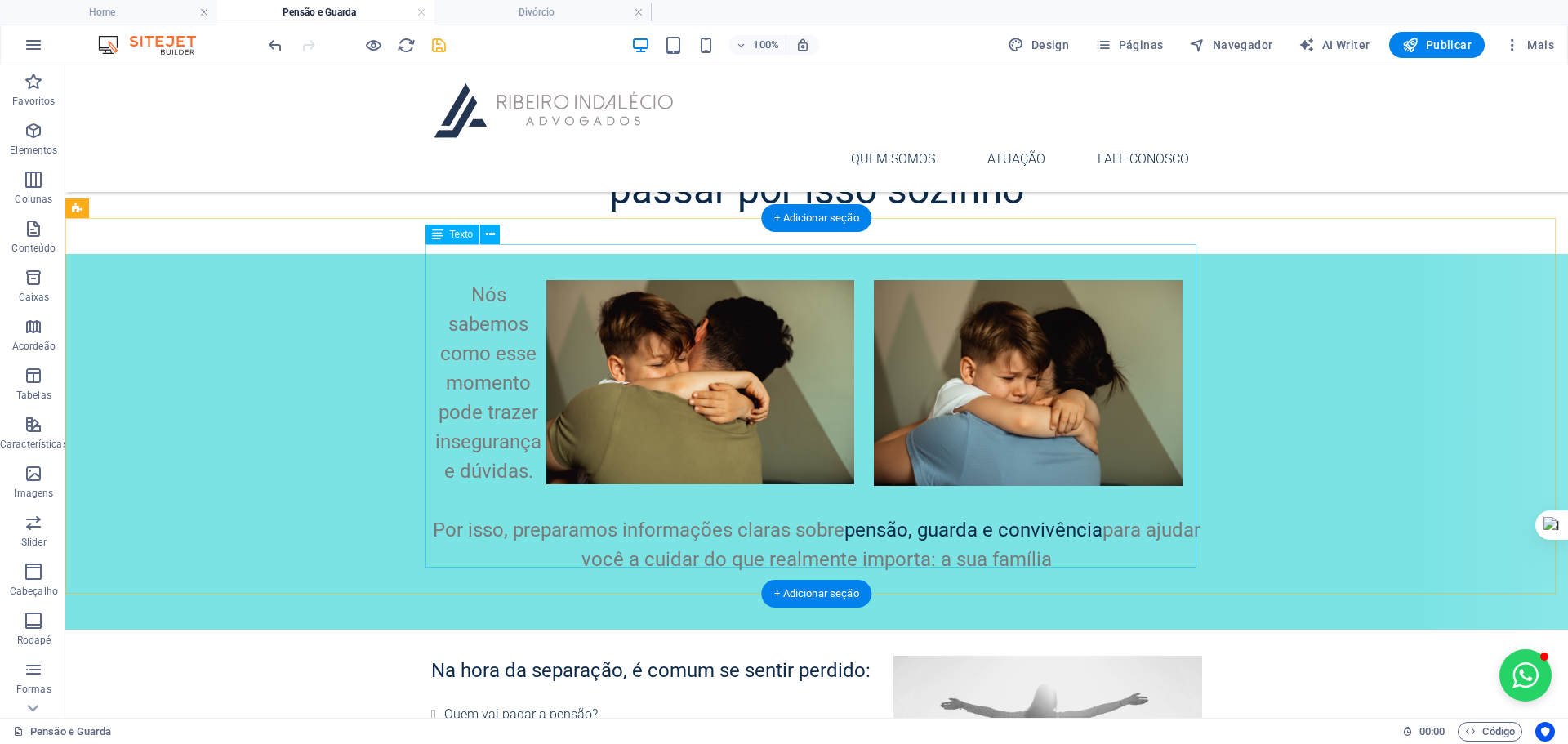
click at [500, 340] on div "Nós sabemos como esse momento pode trazer insegurança e dúvidas. Por isso, prep…" at bounding box center [816, 441] width 771 height 323
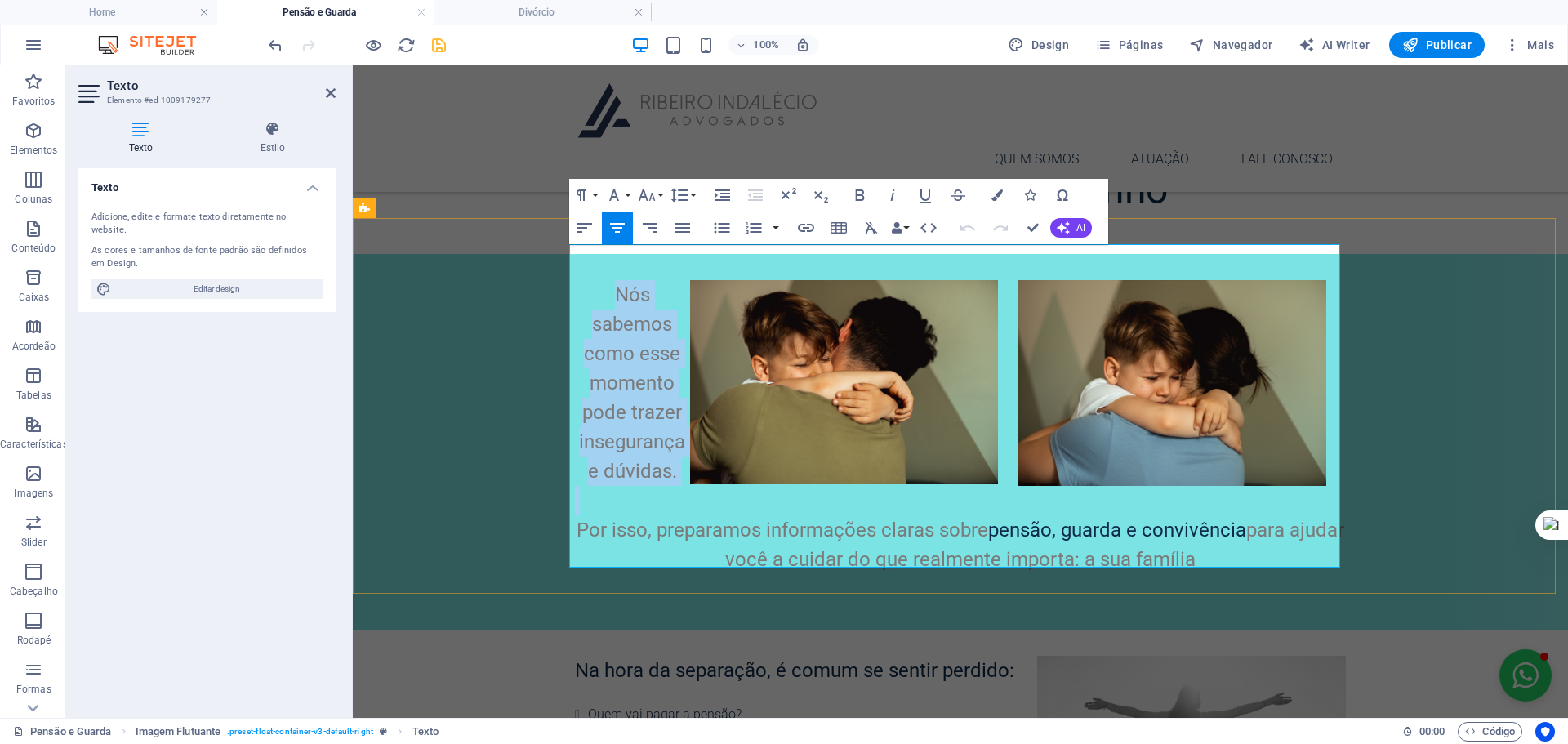
drag, startPoint x: 609, startPoint y: 250, endPoint x: 660, endPoint y: 464, distance: 220.0
click at [660, 464] on div "Nós sabemos como esse momento pode trazer insegurança e dúvidas. Por isso, prep…" at bounding box center [960, 441] width 771 height 323
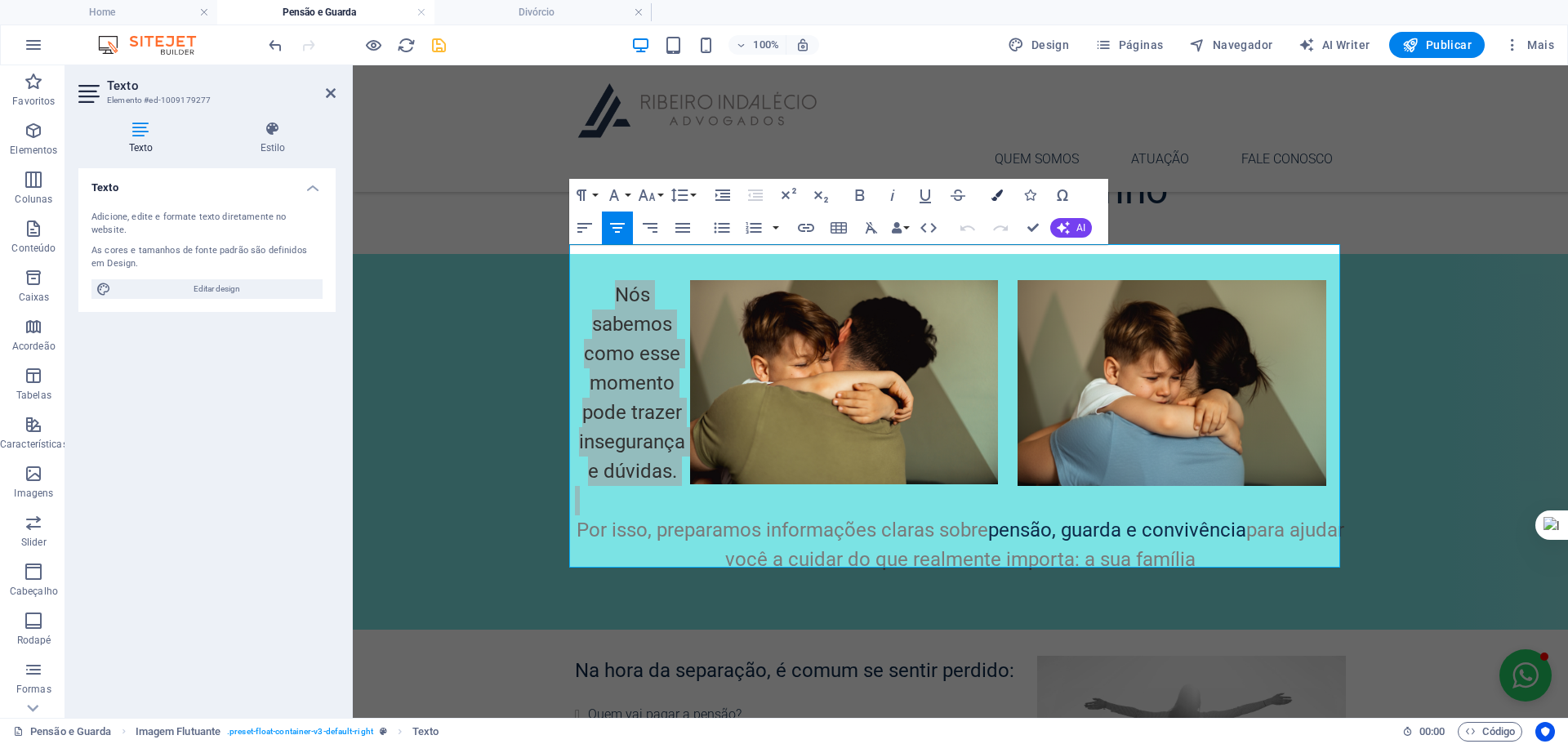
click at [991, 190] on icon "button" at bounding box center [997, 195] width 11 height 11
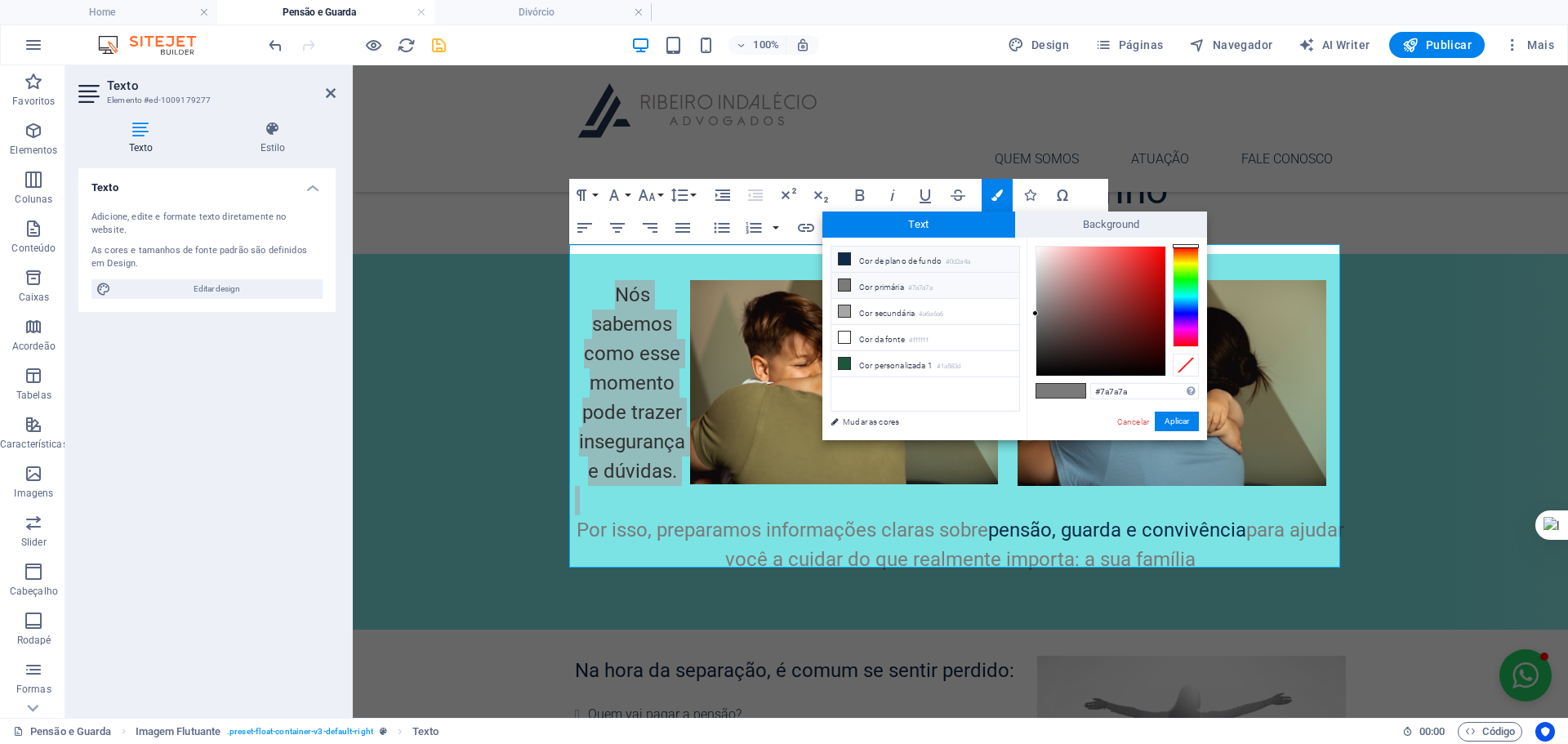
click at [880, 254] on li "Cor de plano de fundo #0d2a4a" at bounding box center [925, 260] width 187 height 26
type input "#0d2a4a"
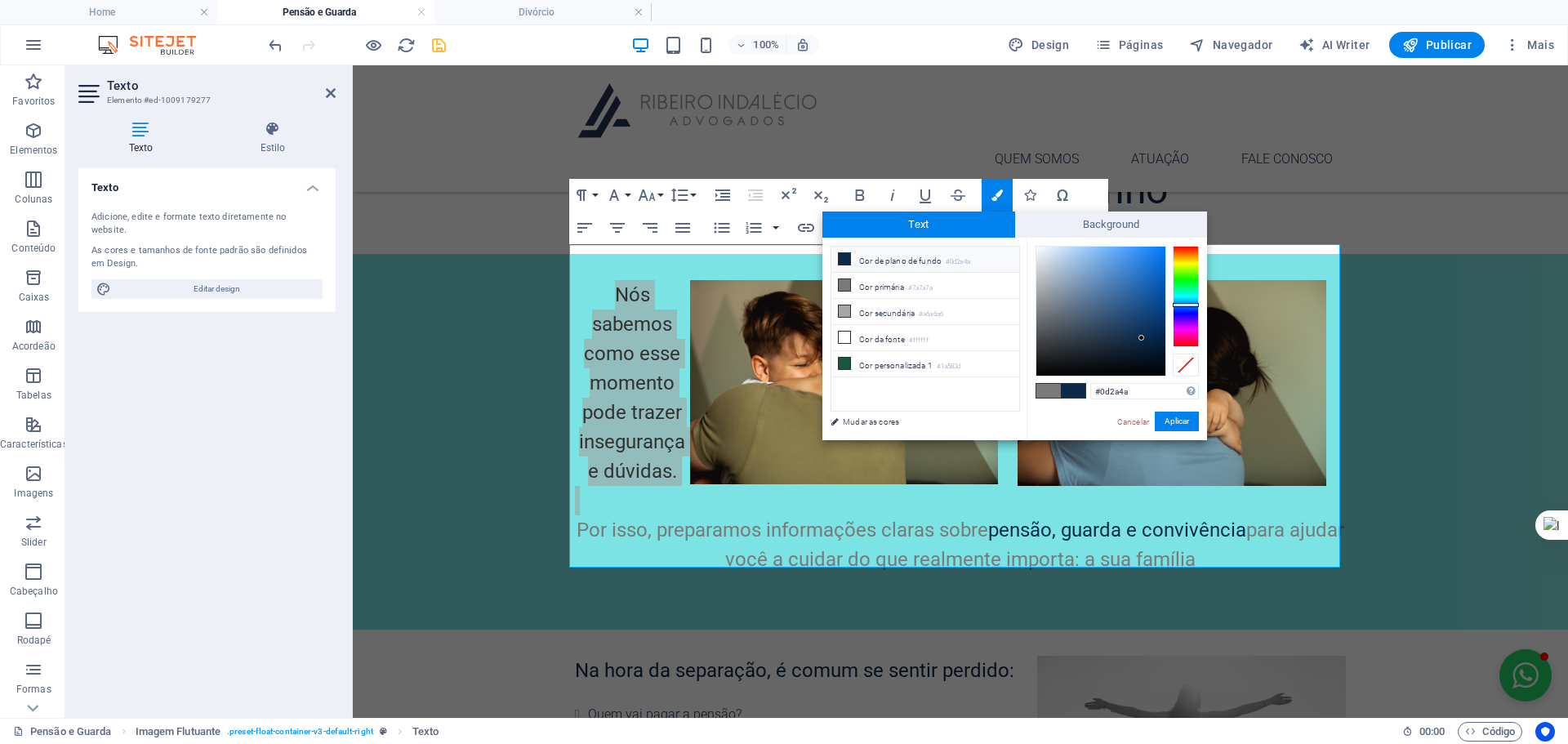
click at [880, 254] on li "Cor de plano de fundo #0d2a4a" at bounding box center [925, 260] width 187 height 26
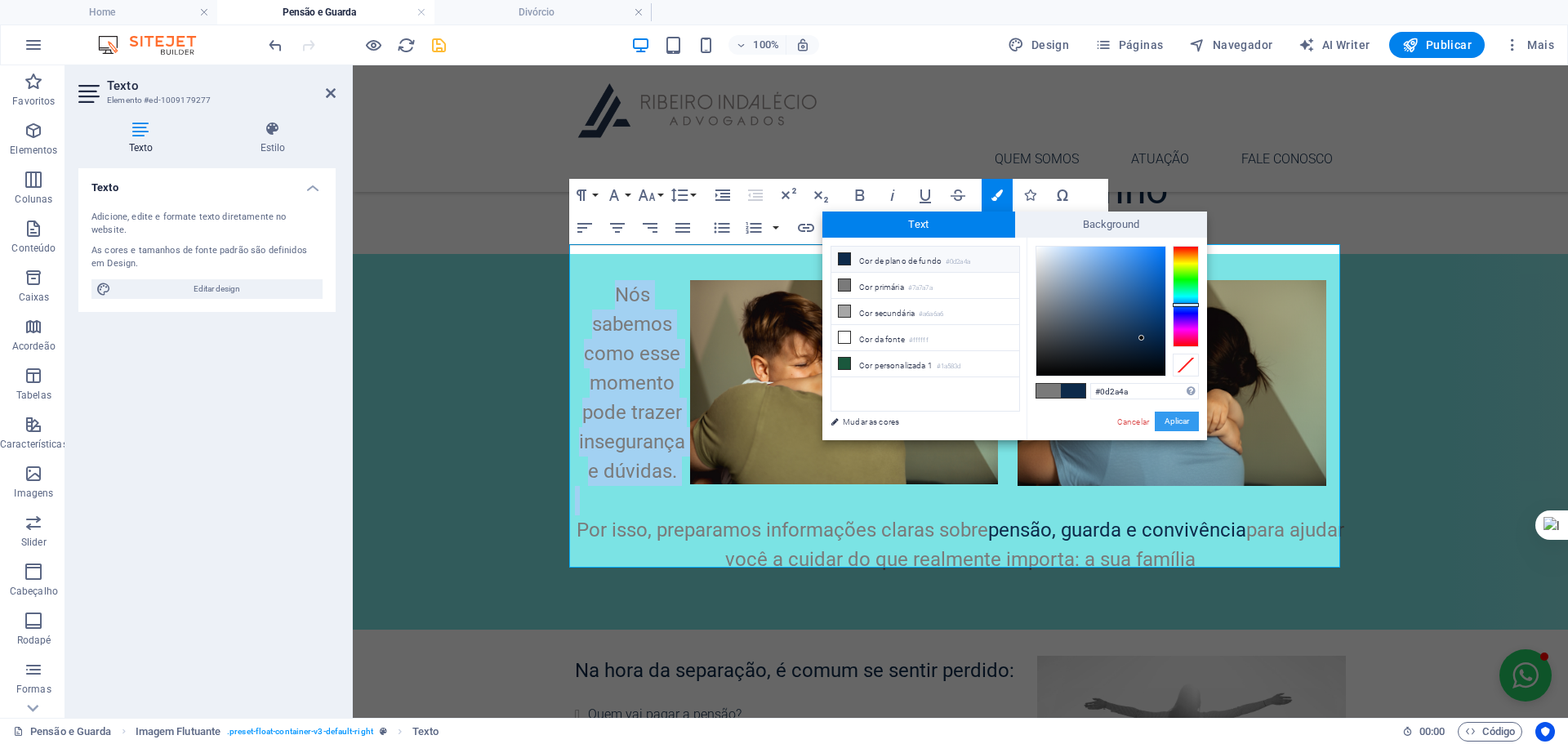
click at [1176, 417] on button "Aplicar" at bounding box center [1176, 421] width 44 height 20
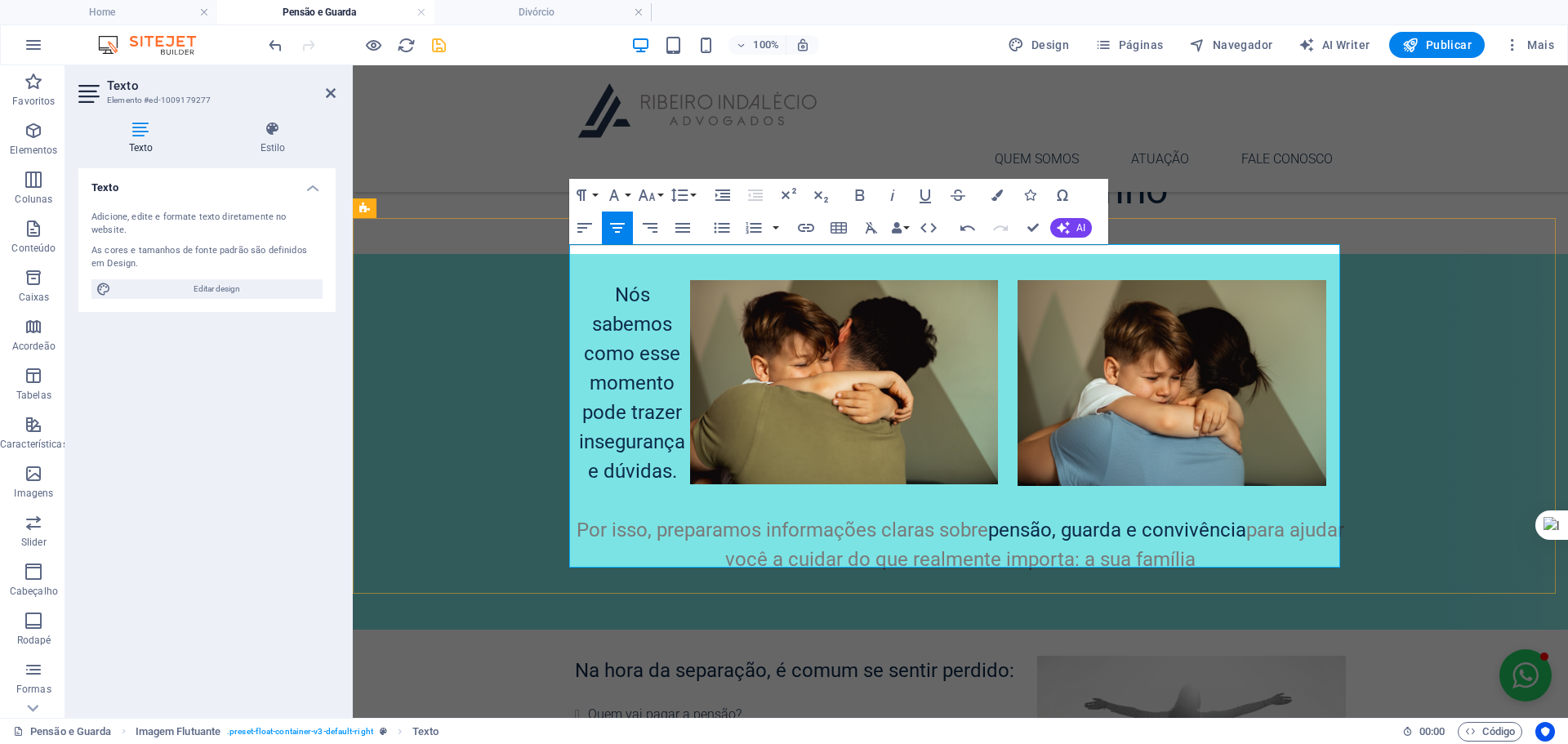
click at [701, 515] on h3 "Por isso, preparamos informações claras sobre pensão, guarda e convivência para…" at bounding box center [960, 544] width 771 height 59
drag, startPoint x: 933, startPoint y: 493, endPoint x: 1227, endPoint y: 530, distance: 296.3
click at [1227, 530] on h3 "Por isso, preparamos informações claras sobre pensão, guarda e convivência para…" at bounding box center [960, 544] width 771 height 59
drag, startPoint x: 596, startPoint y: 493, endPoint x: 1254, endPoint y: 534, distance: 659.3
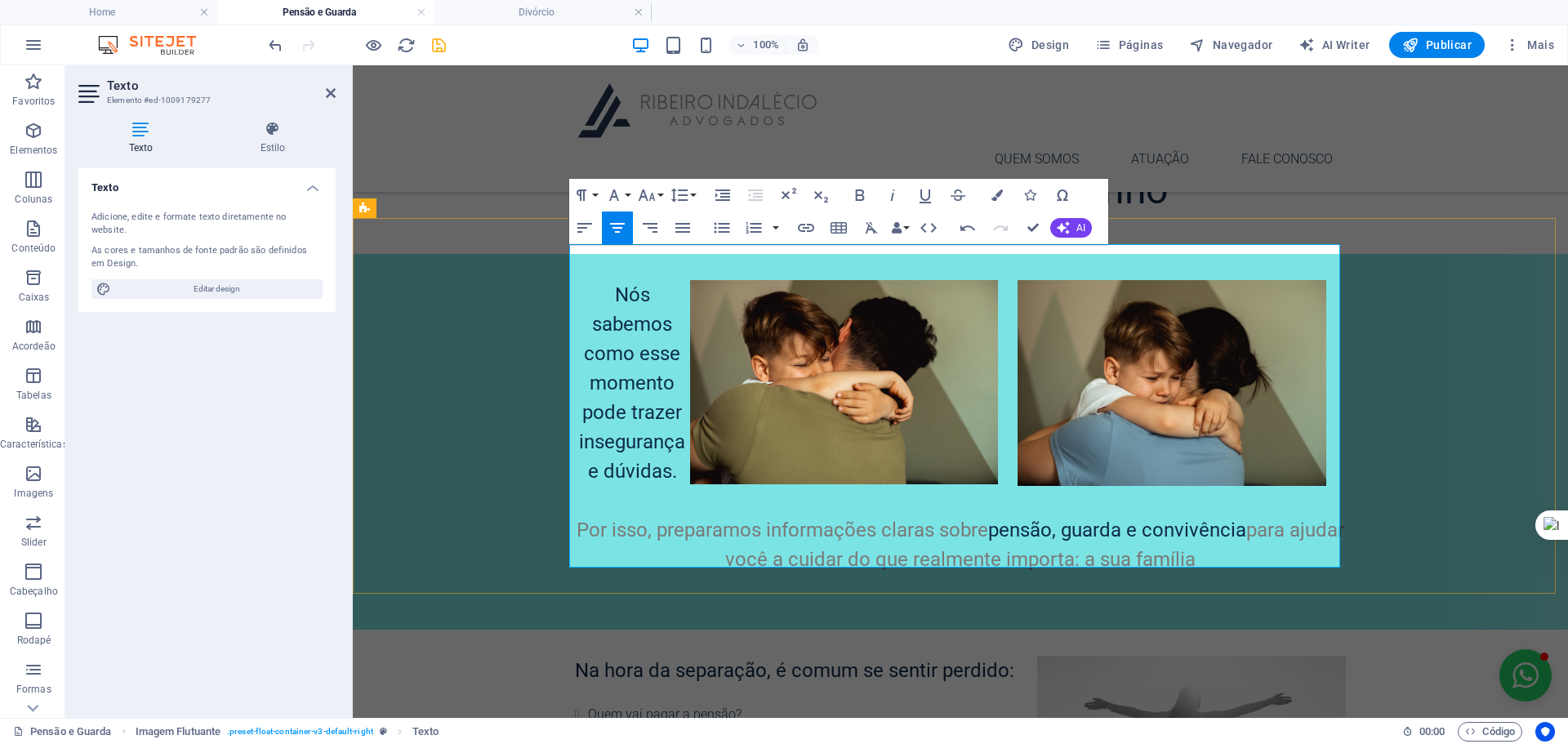
click at [1254, 534] on h3 "Por isso, preparamos informações claras sobre pensão, guarda e convivência para…" at bounding box center [960, 544] width 771 height 59
click at [989, 194] on button "Colors" at bounding box center [997, 195] width 31 height 33
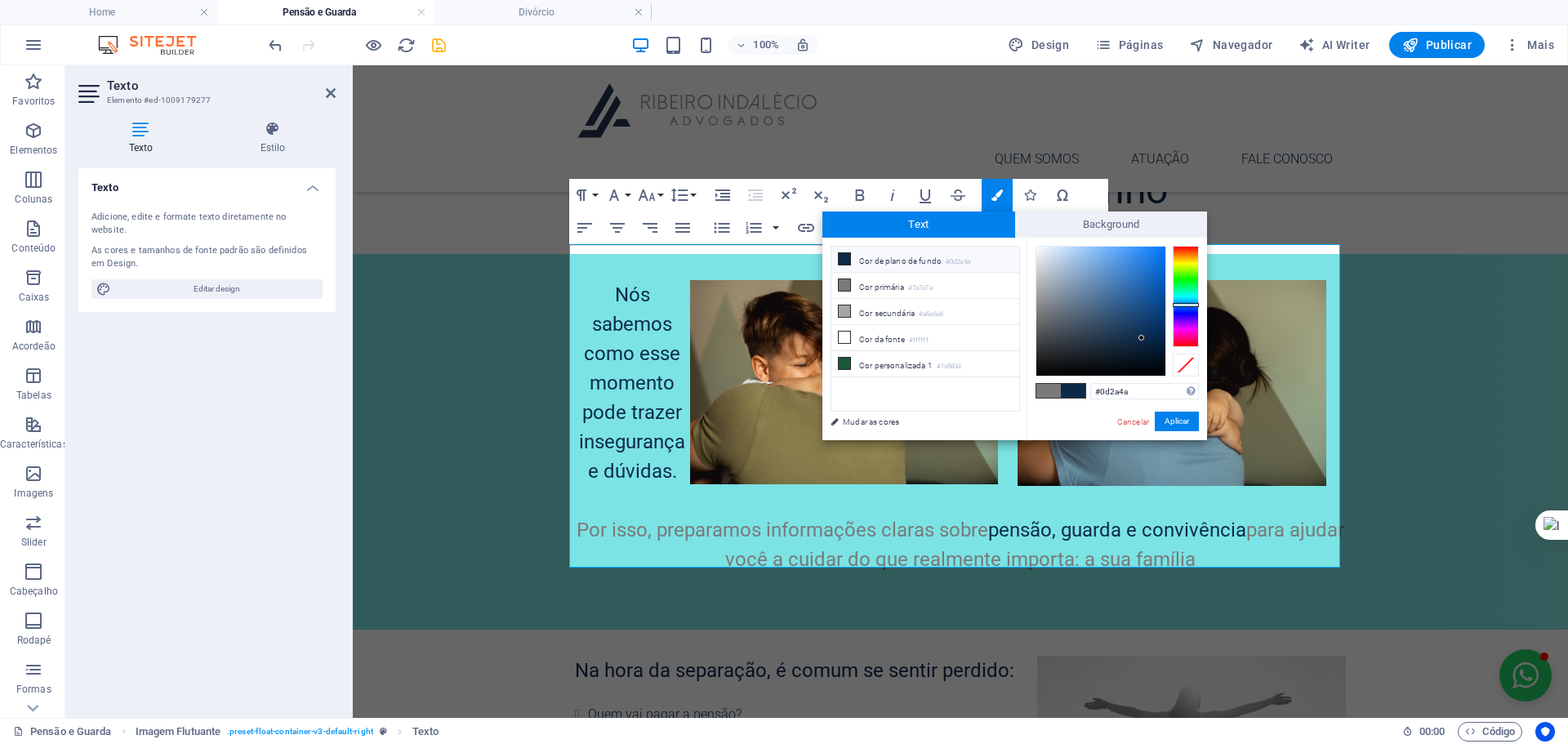
click at [880, 258] on li "Cor de plano de fundo #0d2a4a" at bounding box center [925, 260] width 187 height 26
click at [1192, 422] on button "Aplicar" at bounding box center [1176, 421] width 44 height 20
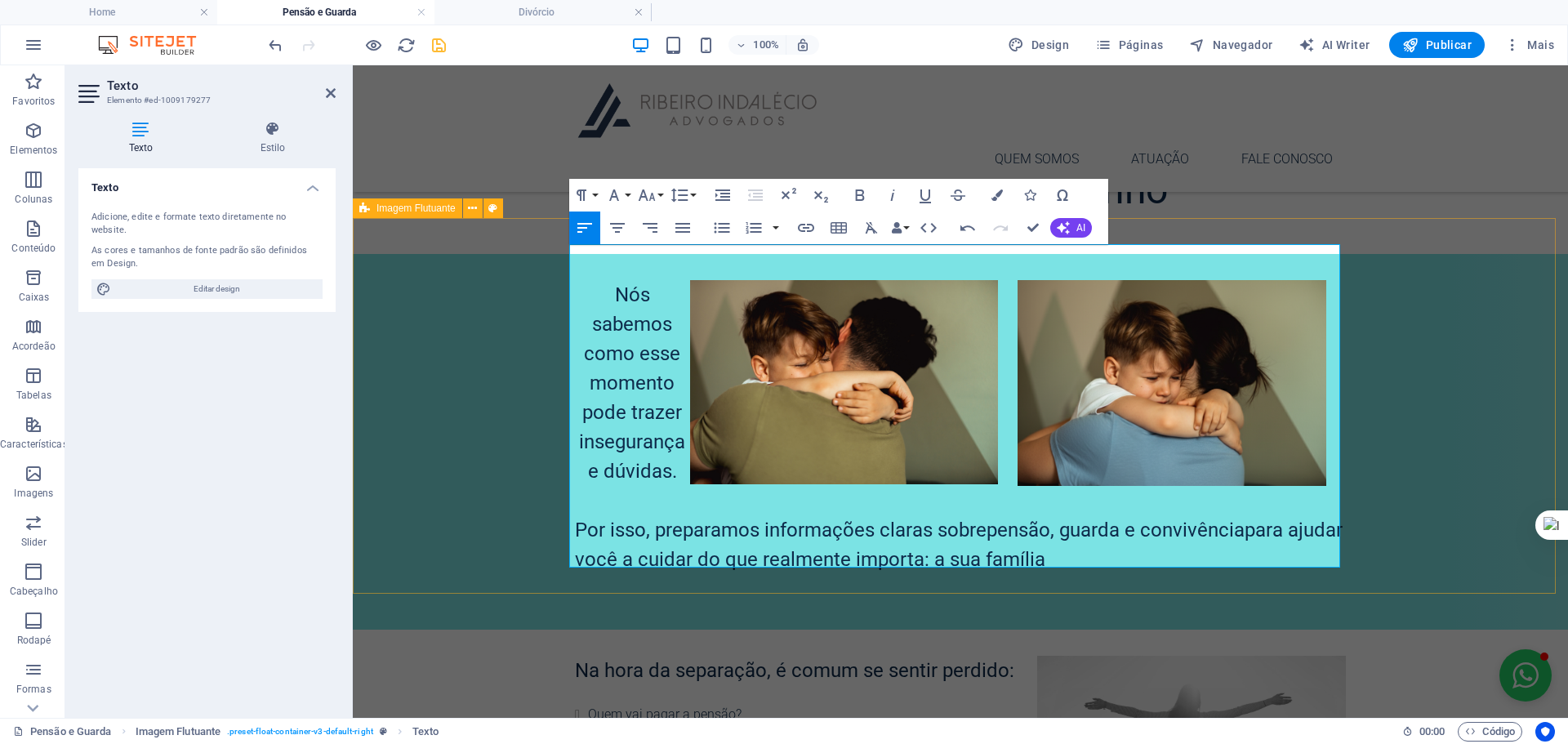
click at [1446, 422] on div "Nós sabemos como esse momento pode trazer insegurança e dúvidas. ​ Por isso, pr…" at bounding box center [960, 441] width 1215 height 376
click at [1567, 443] on div "Nós sabemos como esse momento pode trazer insegurança e dúvidas. Por isso, prep…" at bounding box center [960, 441] width 1215 height 376
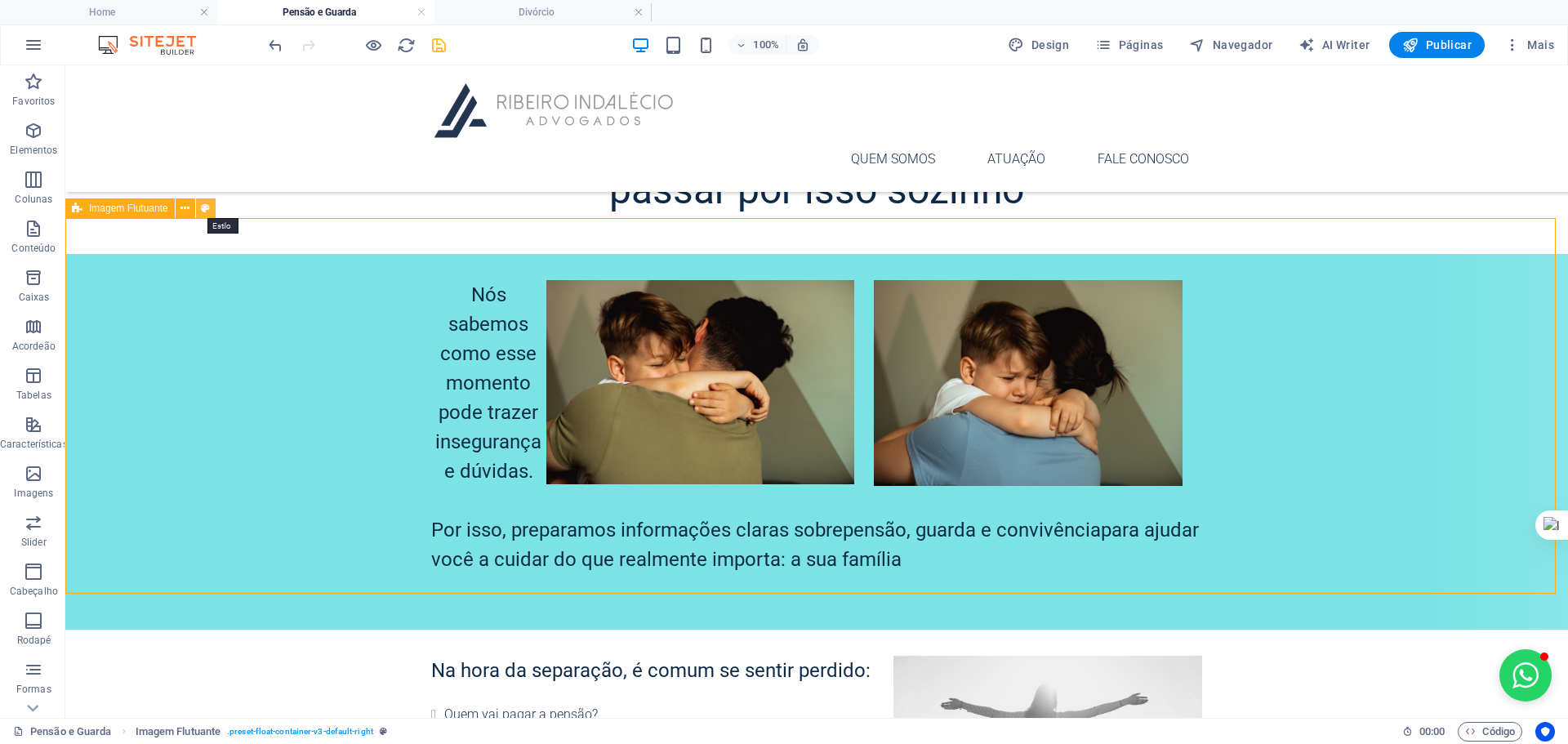
click at [203, 212] on icon at bounding box center [205, 209] width 9 height 17
select select "%"
select select "rem"
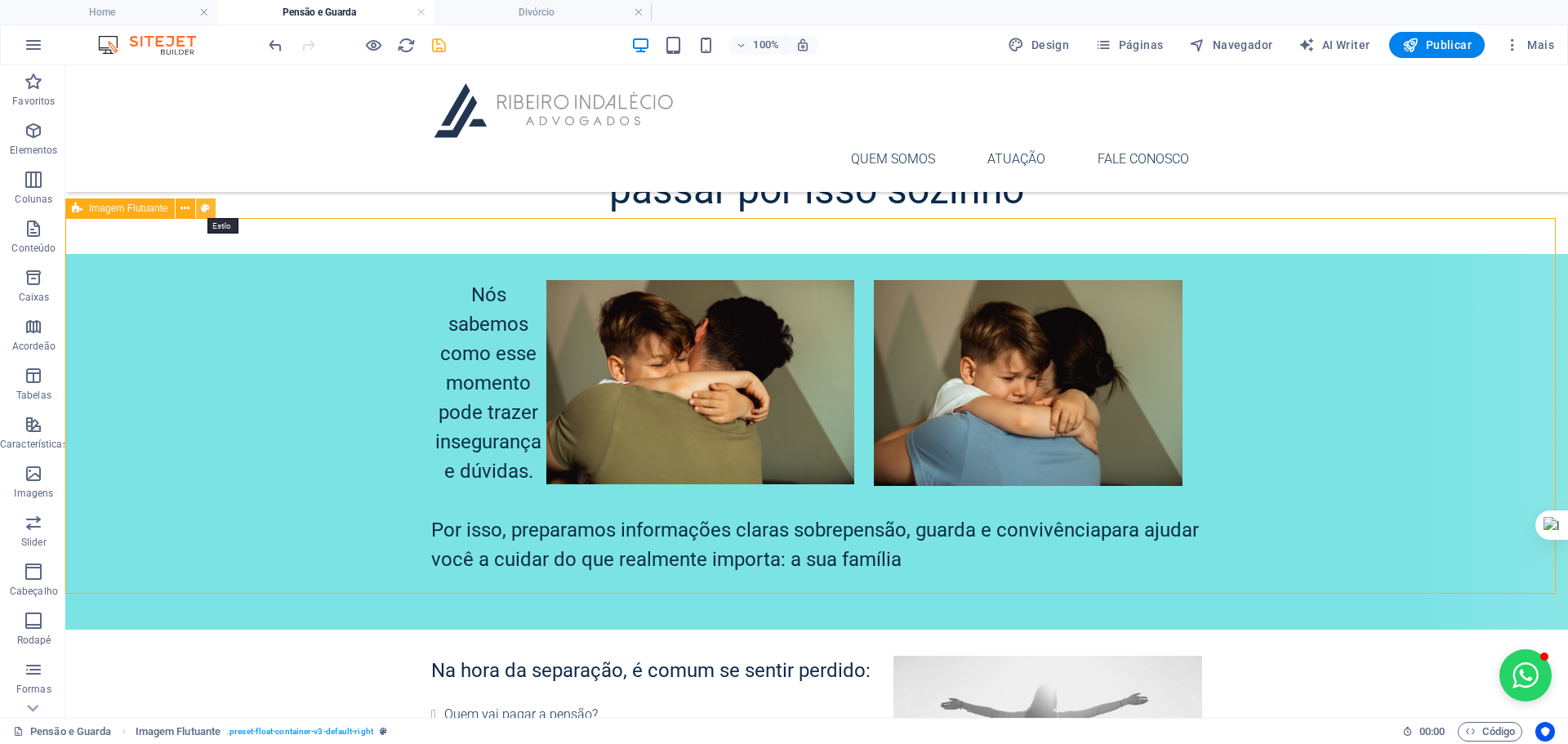
select select "rem"
select select "preset-float-container-v3-default-right"
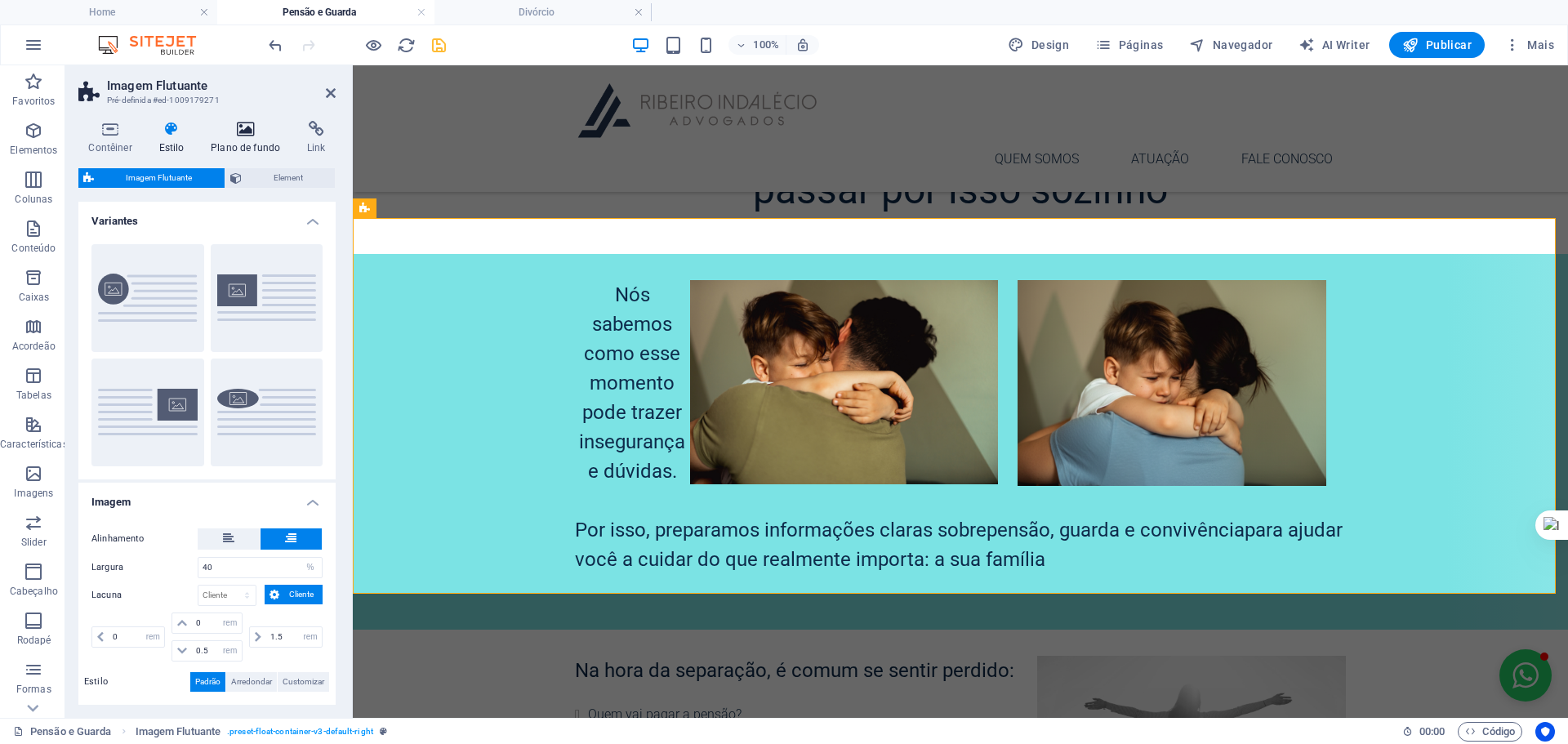
click at [237, 138] on h4 "Plano de fundo" at bounding box center [248, 138] width 96 height 35
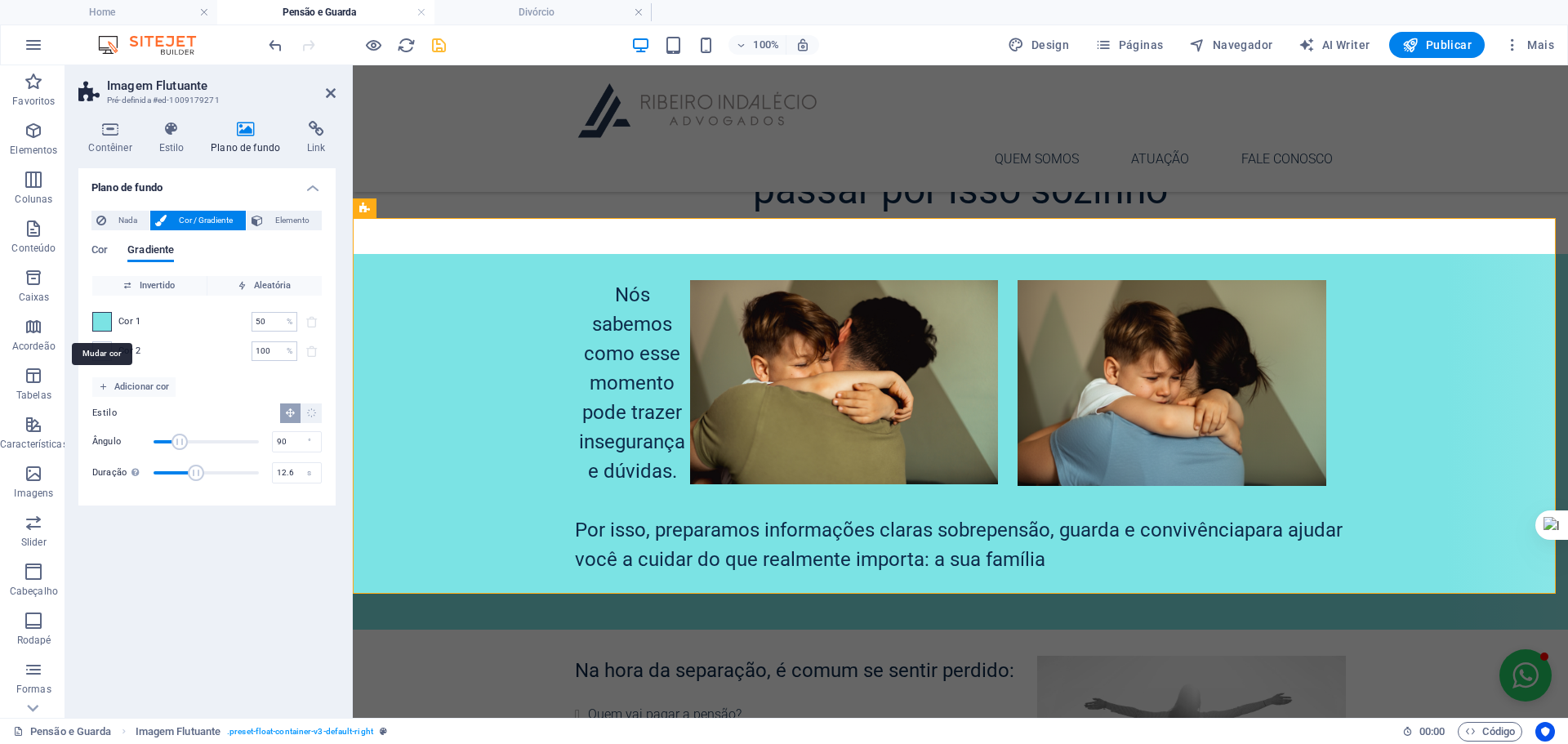
click at [105, 322] on span at bounding box center [101, 321] width 18 height 18
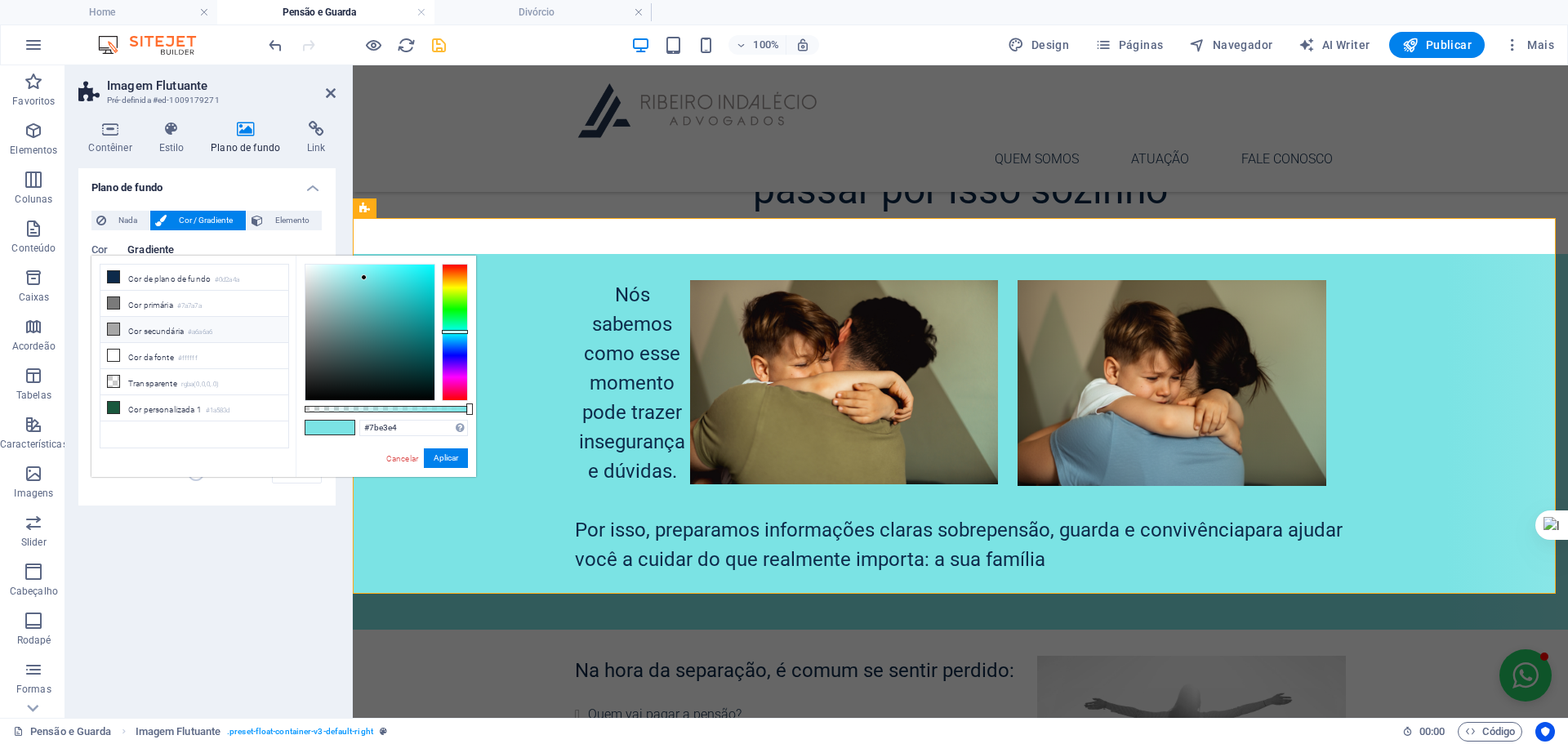
click at [114, 323] on icon at bounding box center [113, 329] width 11 height 11
type input "#a6a6a6"
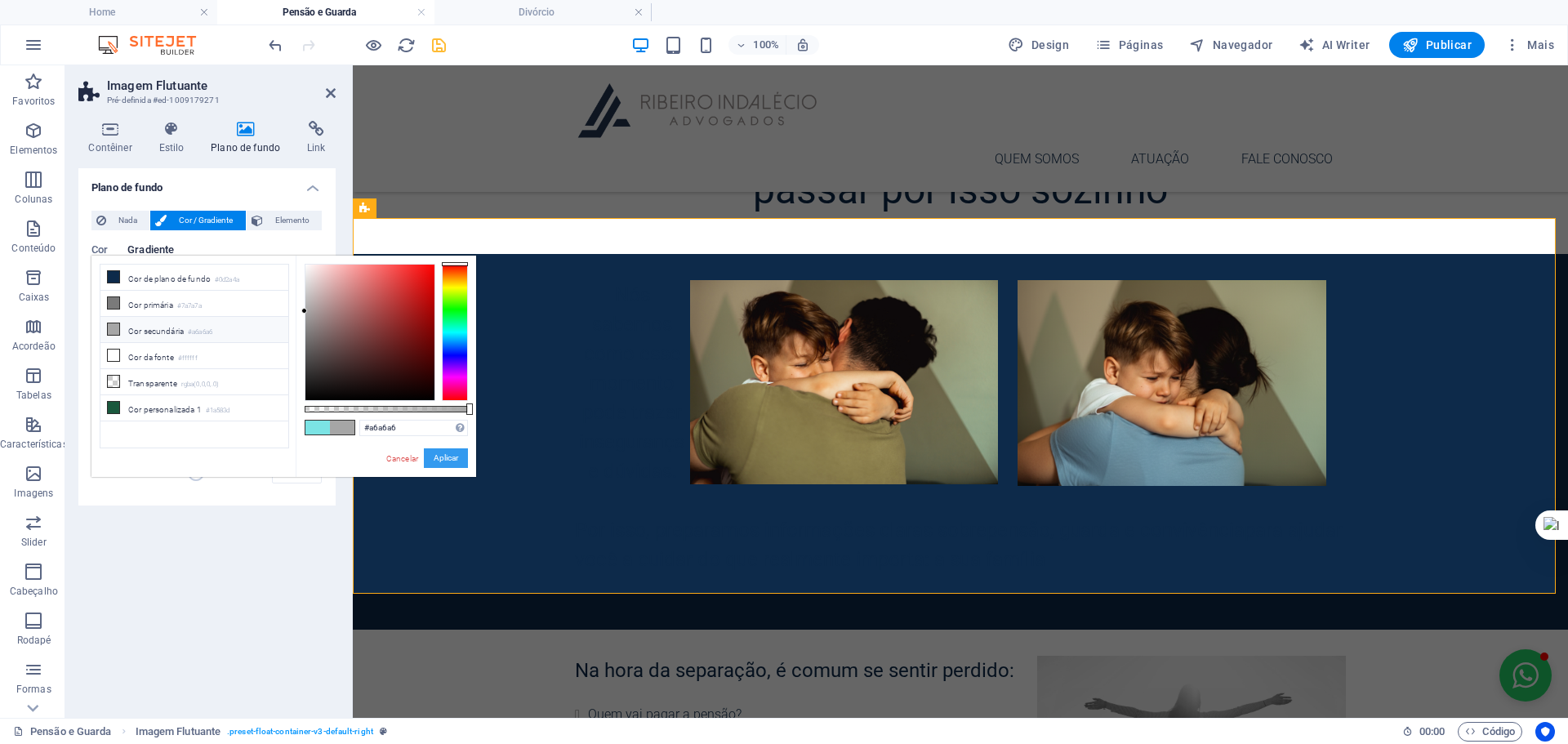
click at [437, 455] on button "Aplicar" at bounding box center [445, 458] width 44 height 20
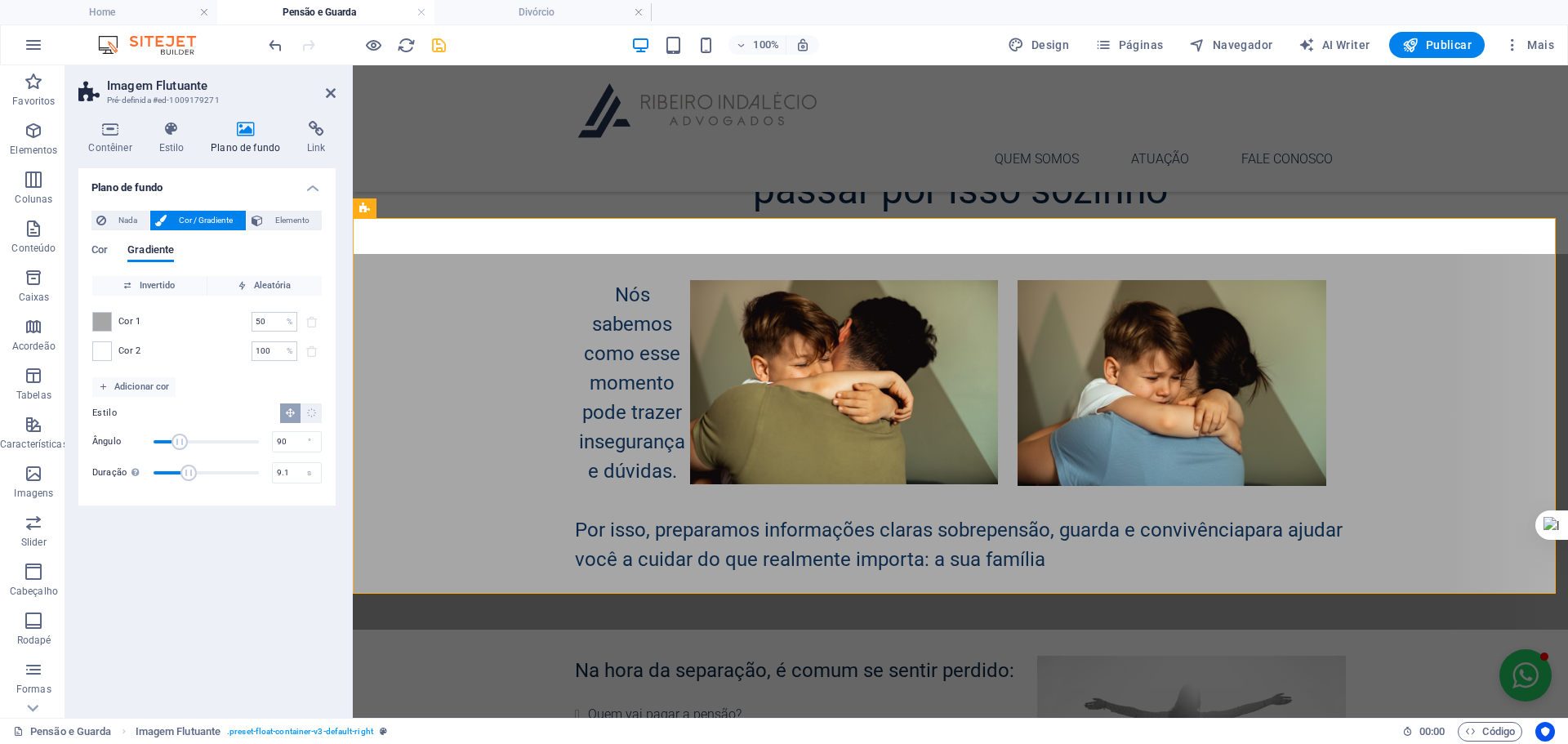
type input "8.6"
drag, startPoint x: 196, startPoint y: 477, endPoint x: 184, endPoint y: 477, distance: 12.0
click at [184, 477] on span "Duração" at bounding box center [181, 472] width 16 height 16
type input "273"
drag, startPoint x: 178, startPoint y: 436, endPoint x: 233, endPoint y: 439, distance: 55.1
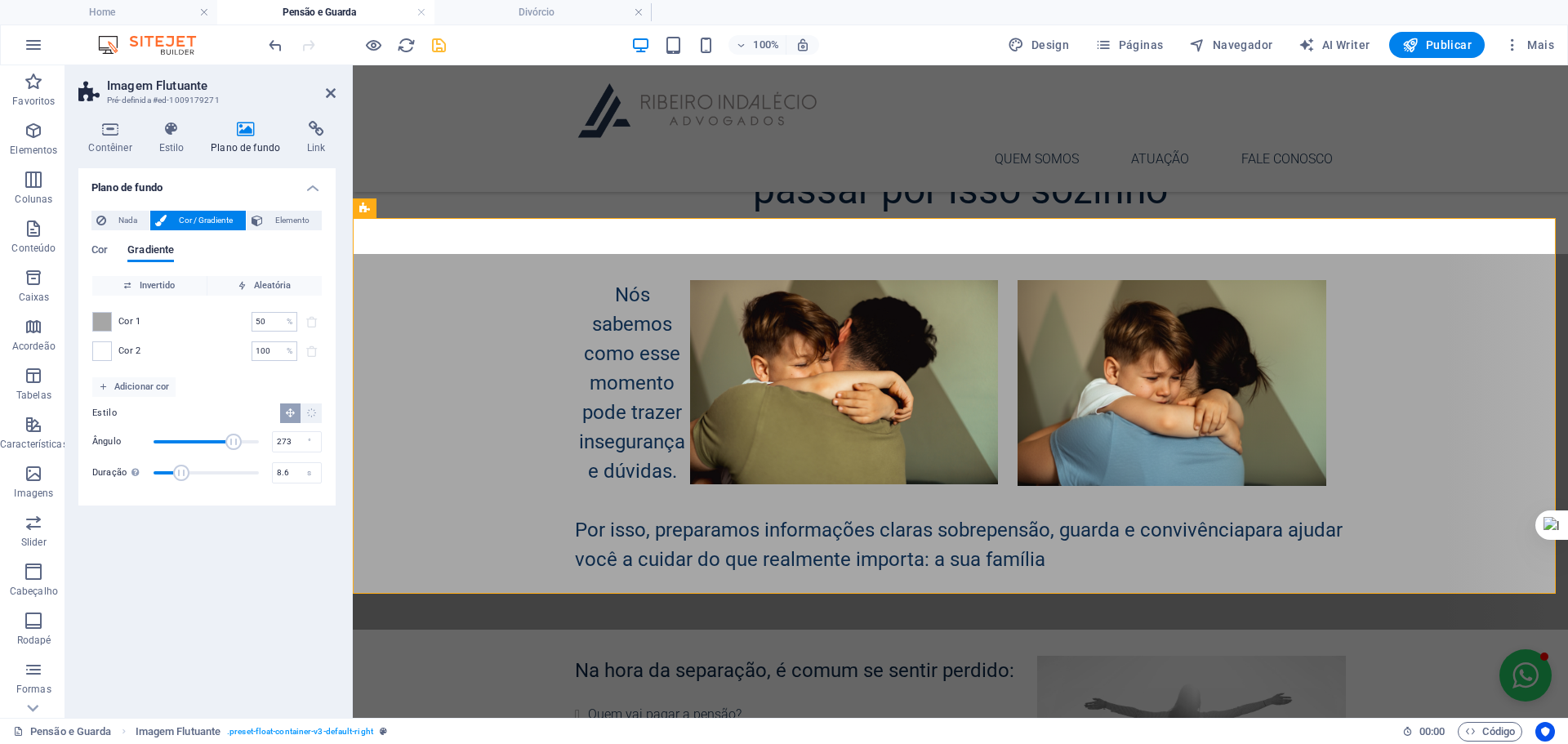
click at [233, 439] on span "Ângulo" at bounding box center [233, 441] width 16 height 16
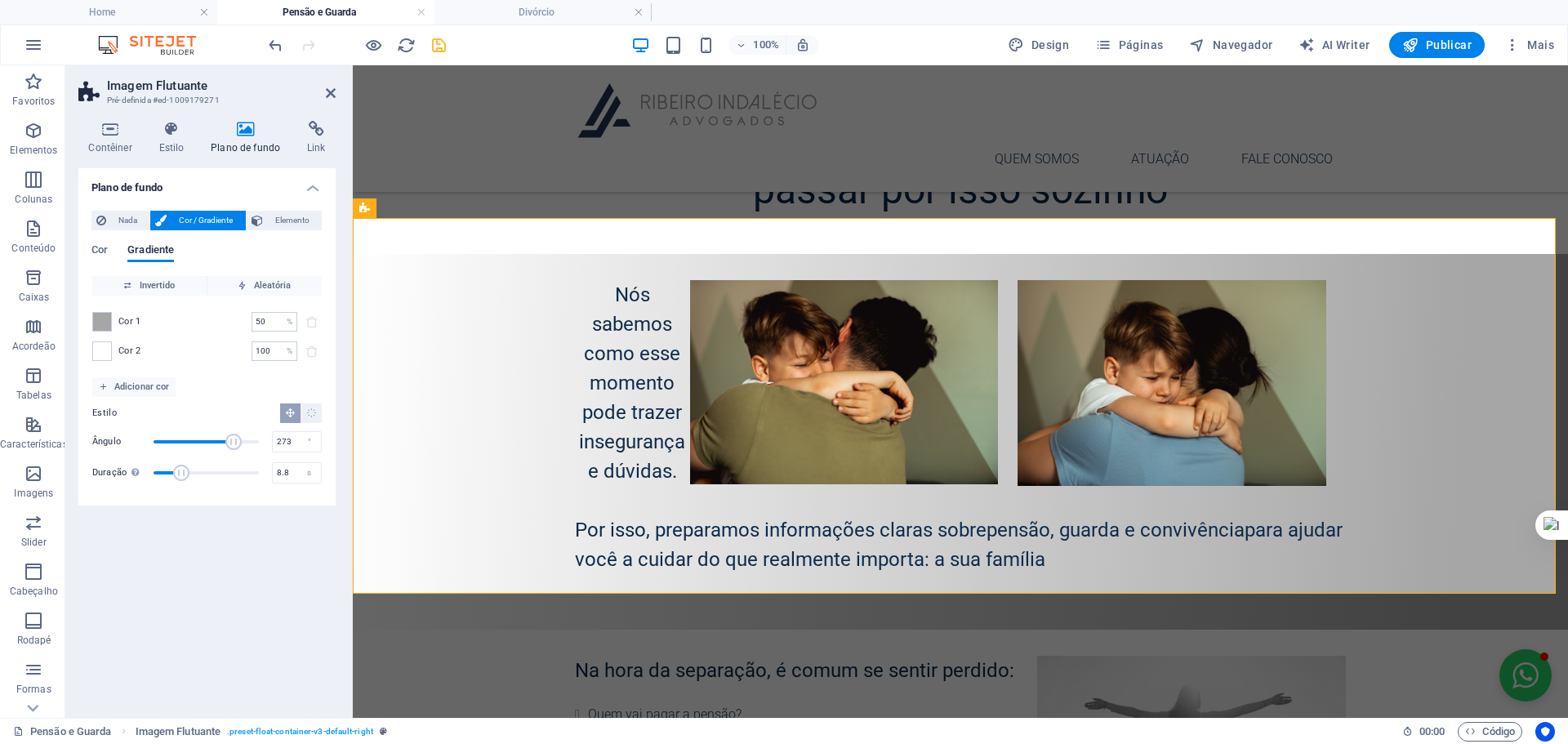
type input "8.6"
click at [184, 473] on span "Duração" at bounding box center [181, 472] width 16 height 16
click at [164, 282] on span "Invertido" at bounding box center [149, 286] width 101 height 20
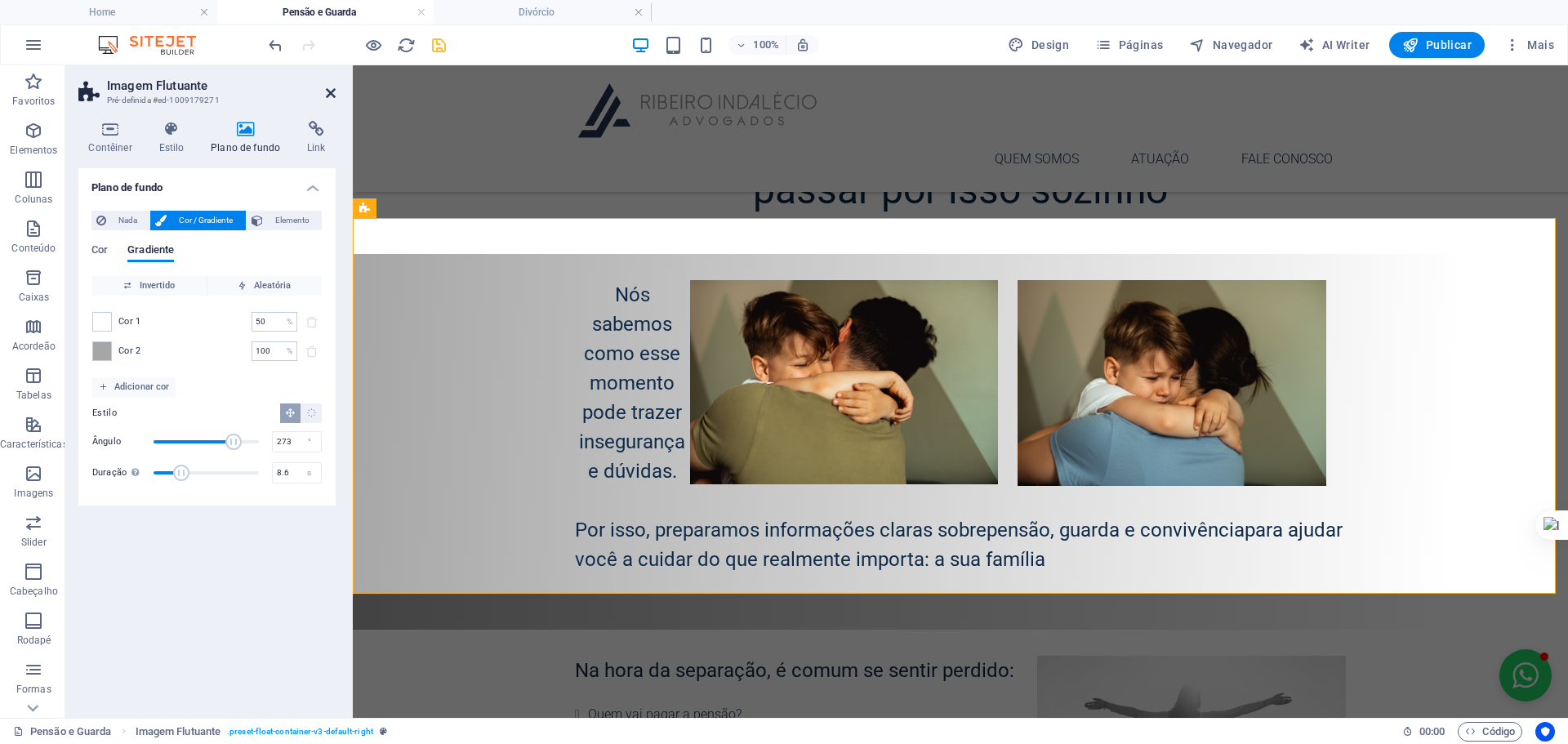
click at [330, 87] on icon at bounding box center [331, 93] width 9 height 13
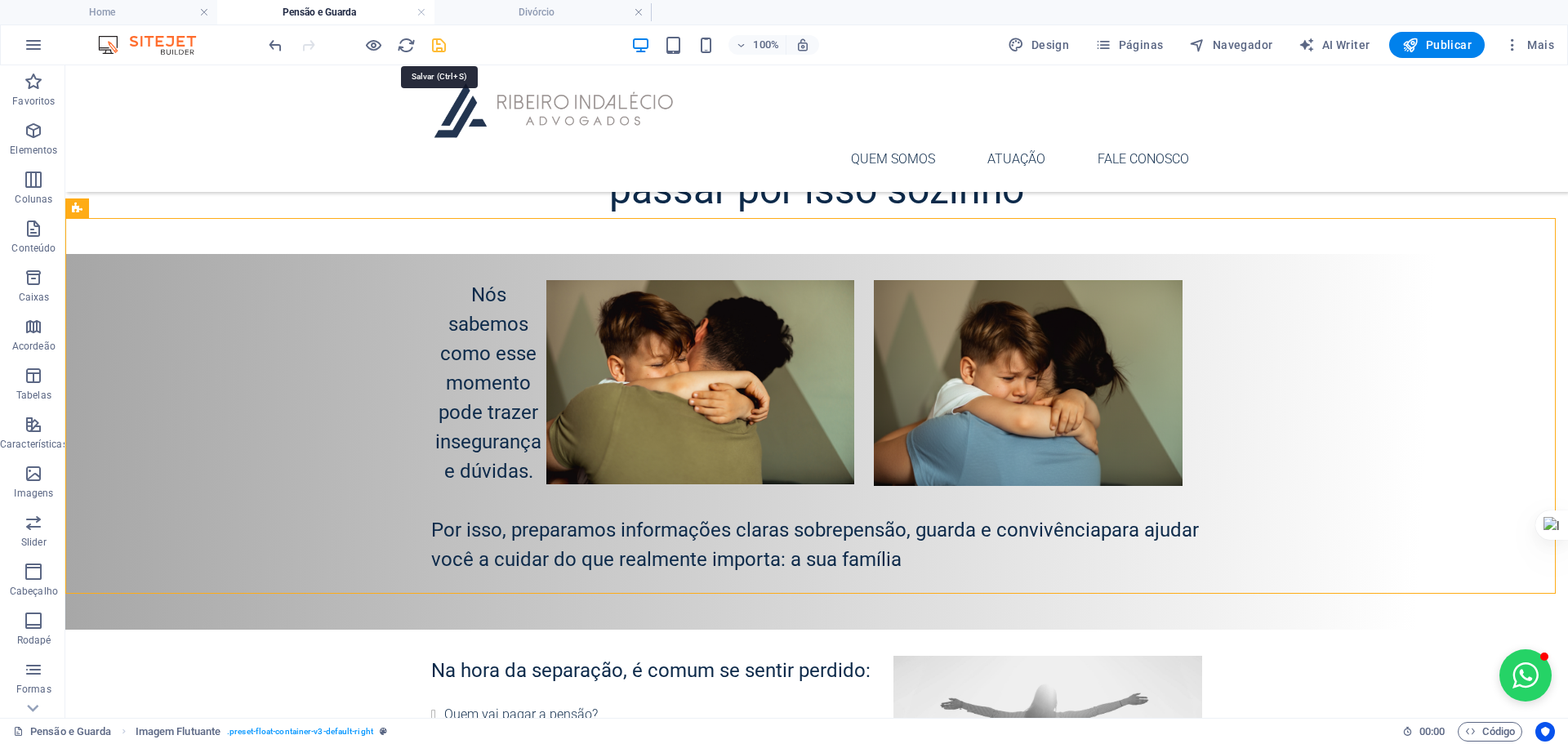
click at [438, 44] on icon "save" at bounding box center [438, 45] width 19 height 19
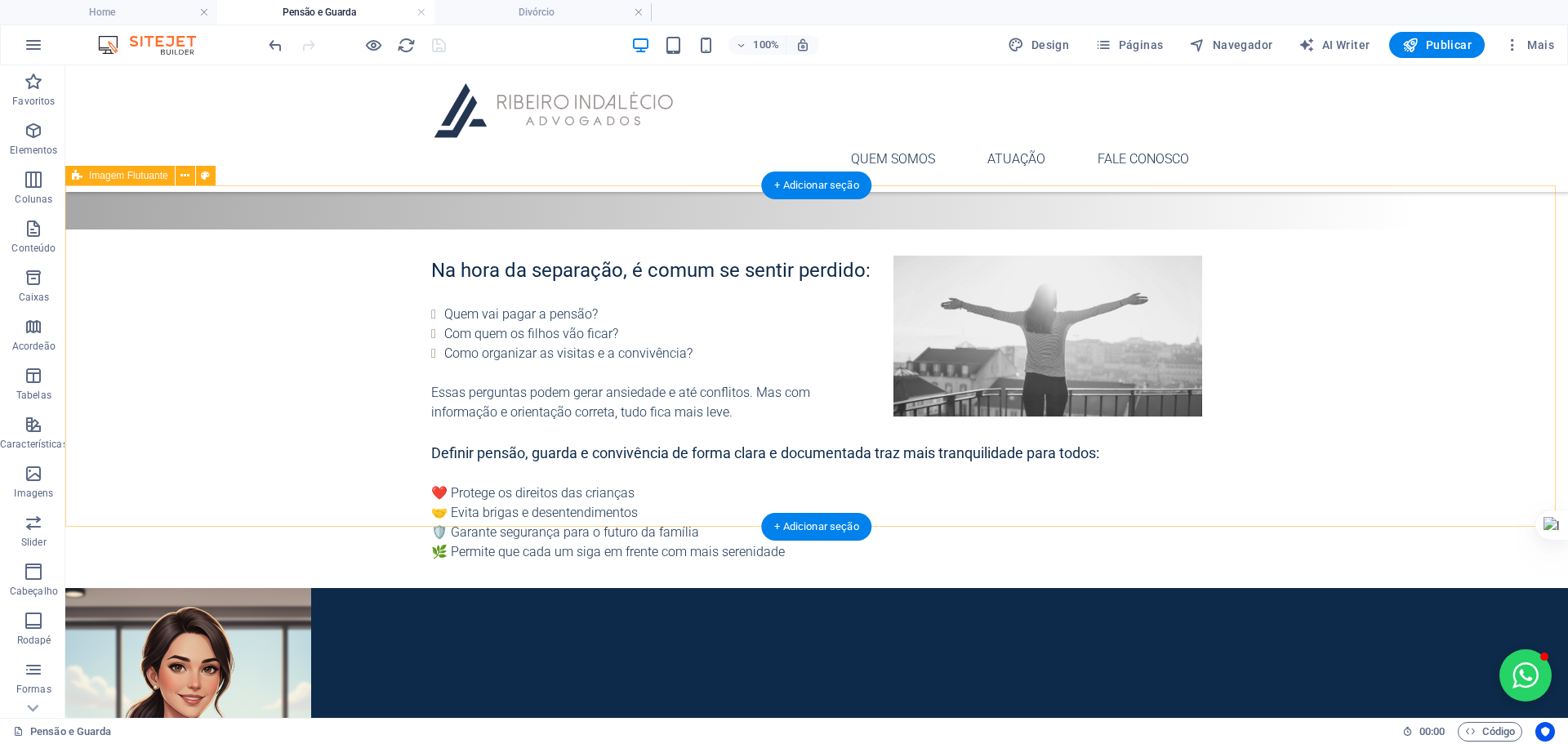
scroll to position [680, 0]
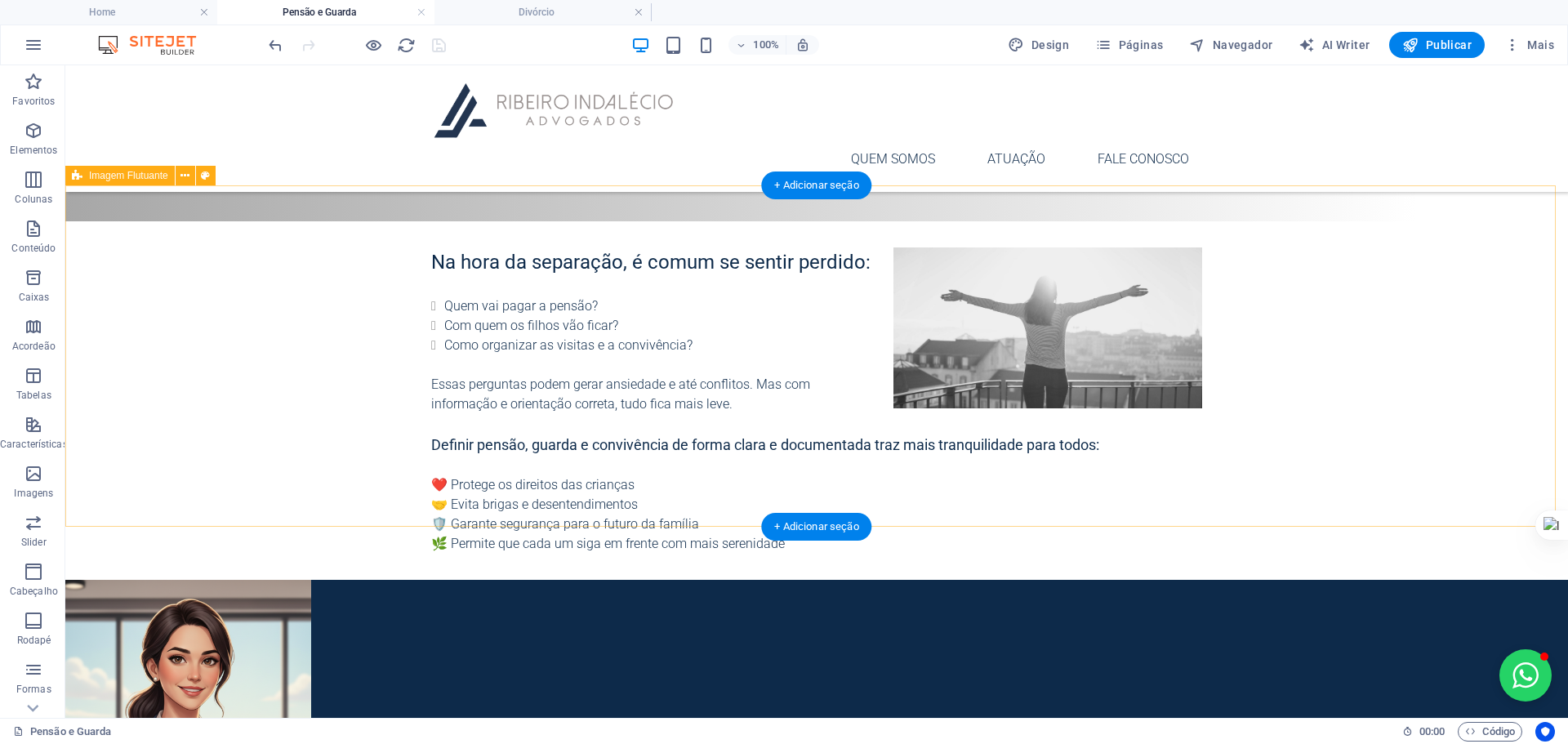
click at [327, 444] on div "Na hora da separação, é comum se sentir perdido: Quem vai pagar a pensão? Com q…" at bounding box center [817, 400] width 1502 height 359
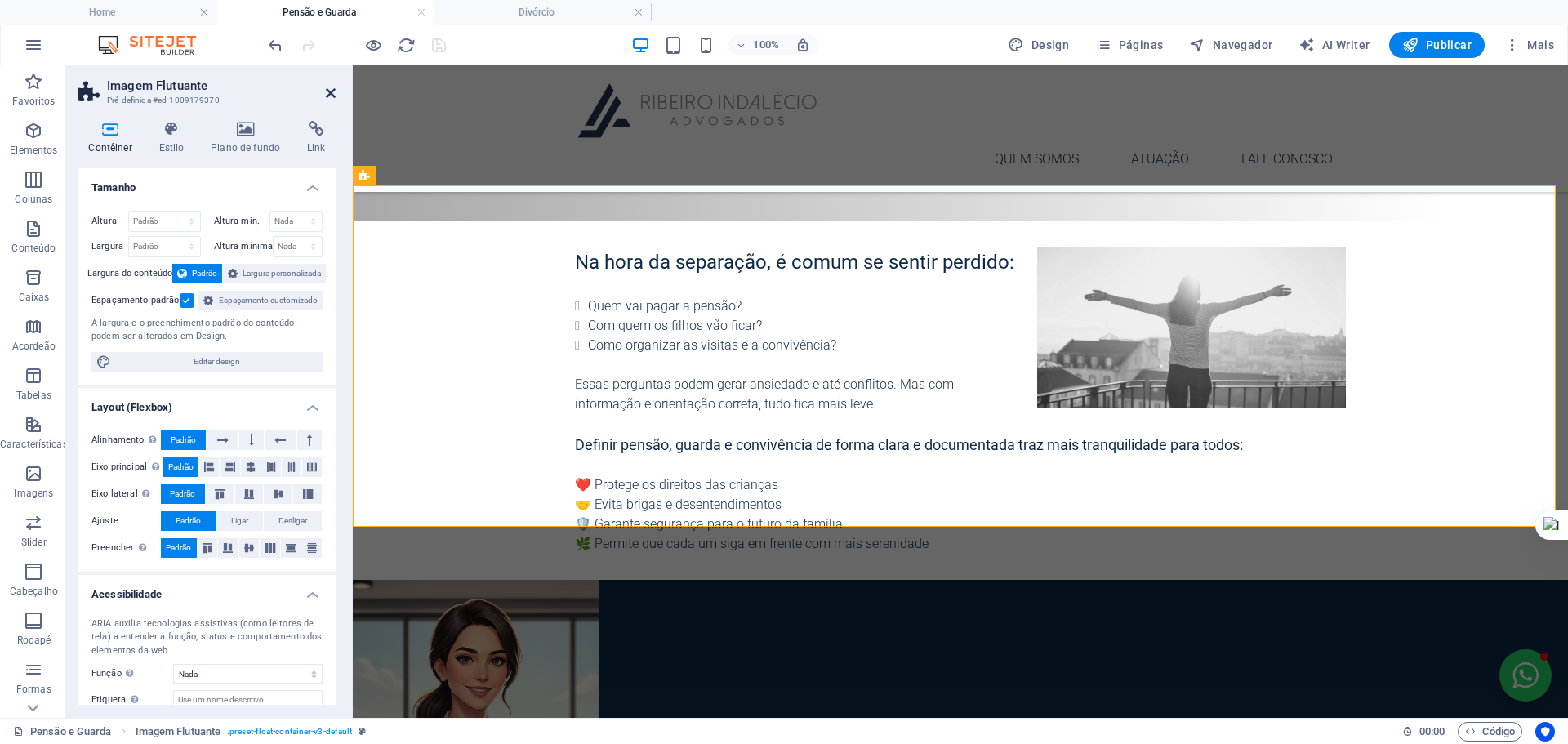
click at [334, 95] on icon at bounding box center [331, 93] width 9 height 13
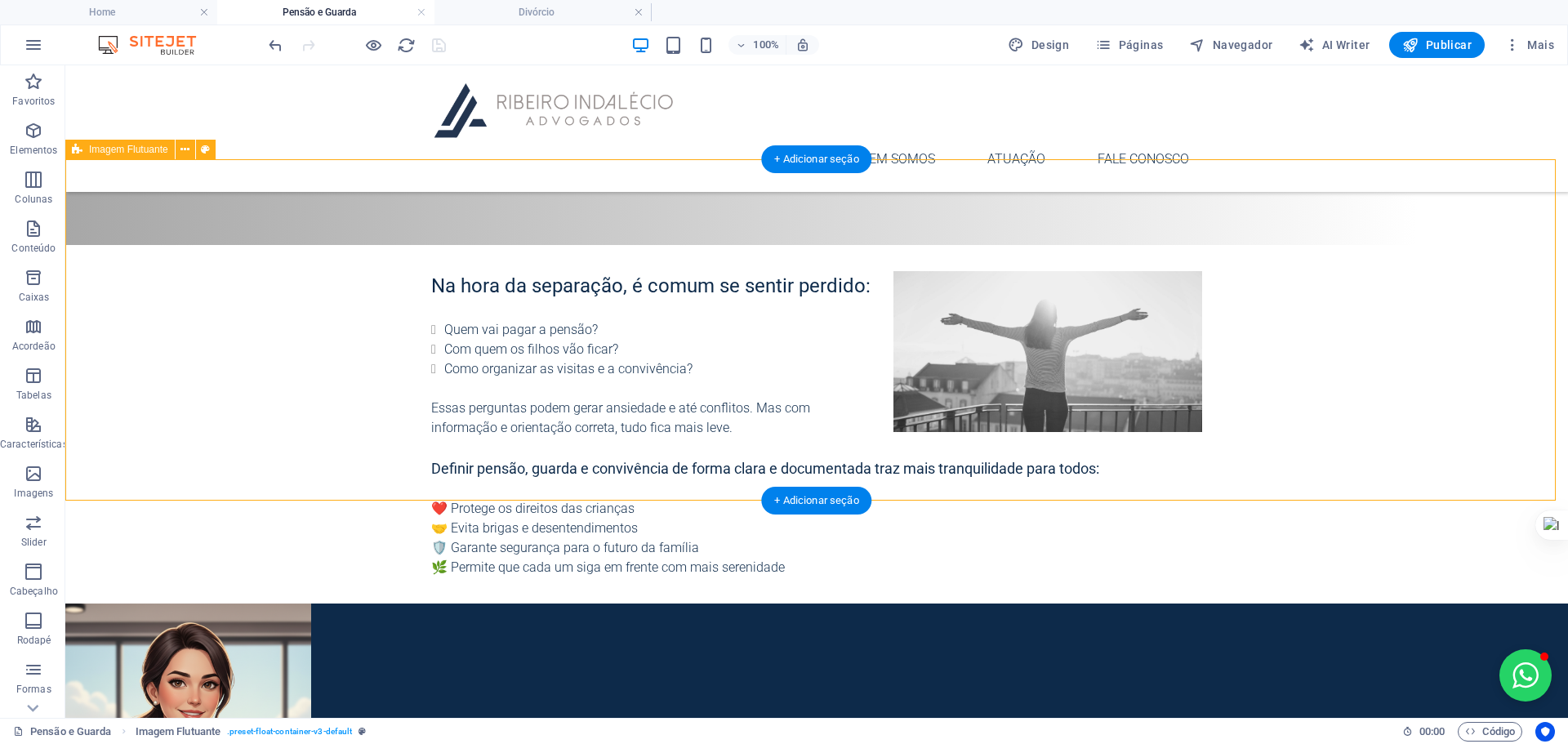
scroll to position [627, 0]
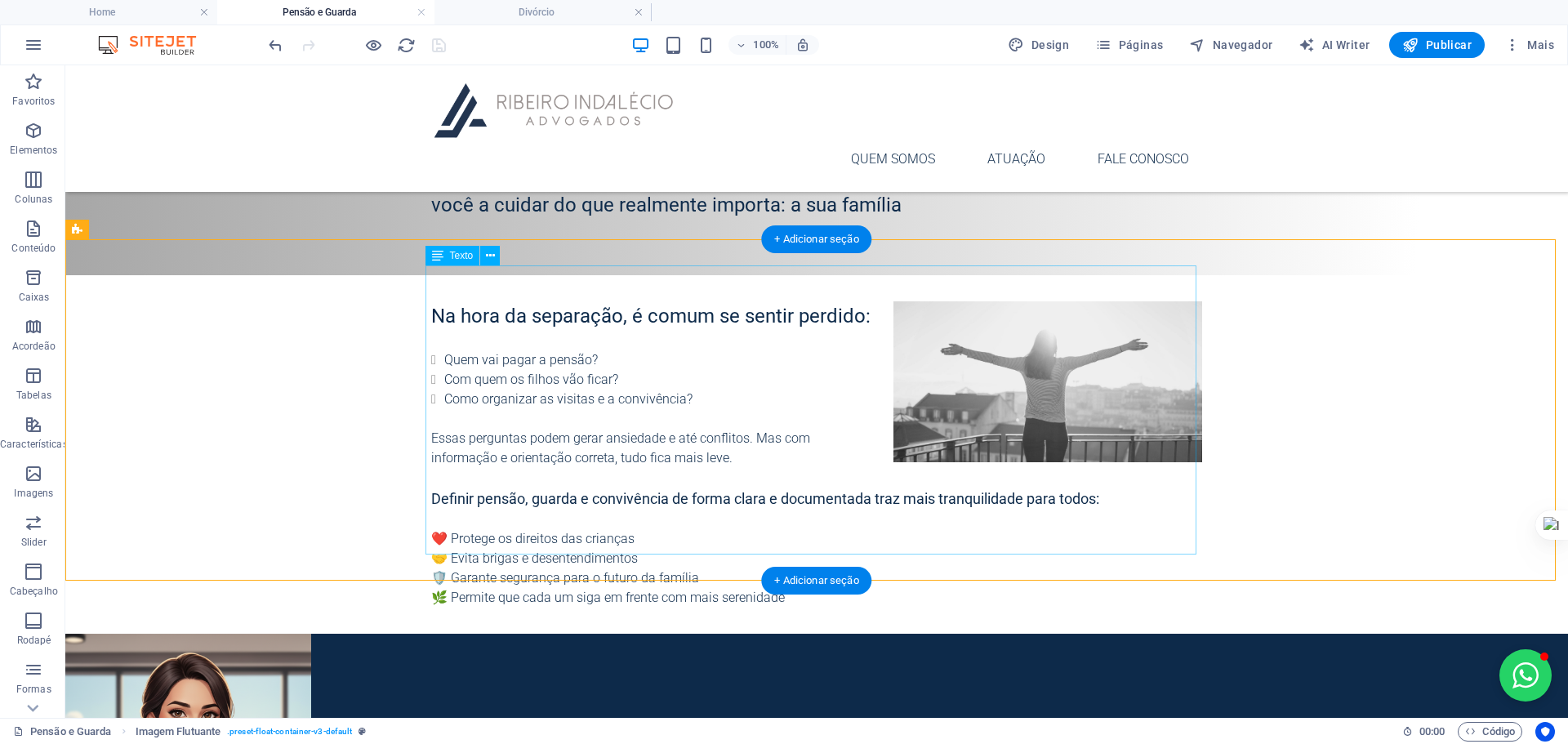
click at [492, 341] on div "Na hora da separação, é comum se sentir perdido: Quem vai pagar a pensão? Com q…" at bounding box center [816, 454] width 771 height 306
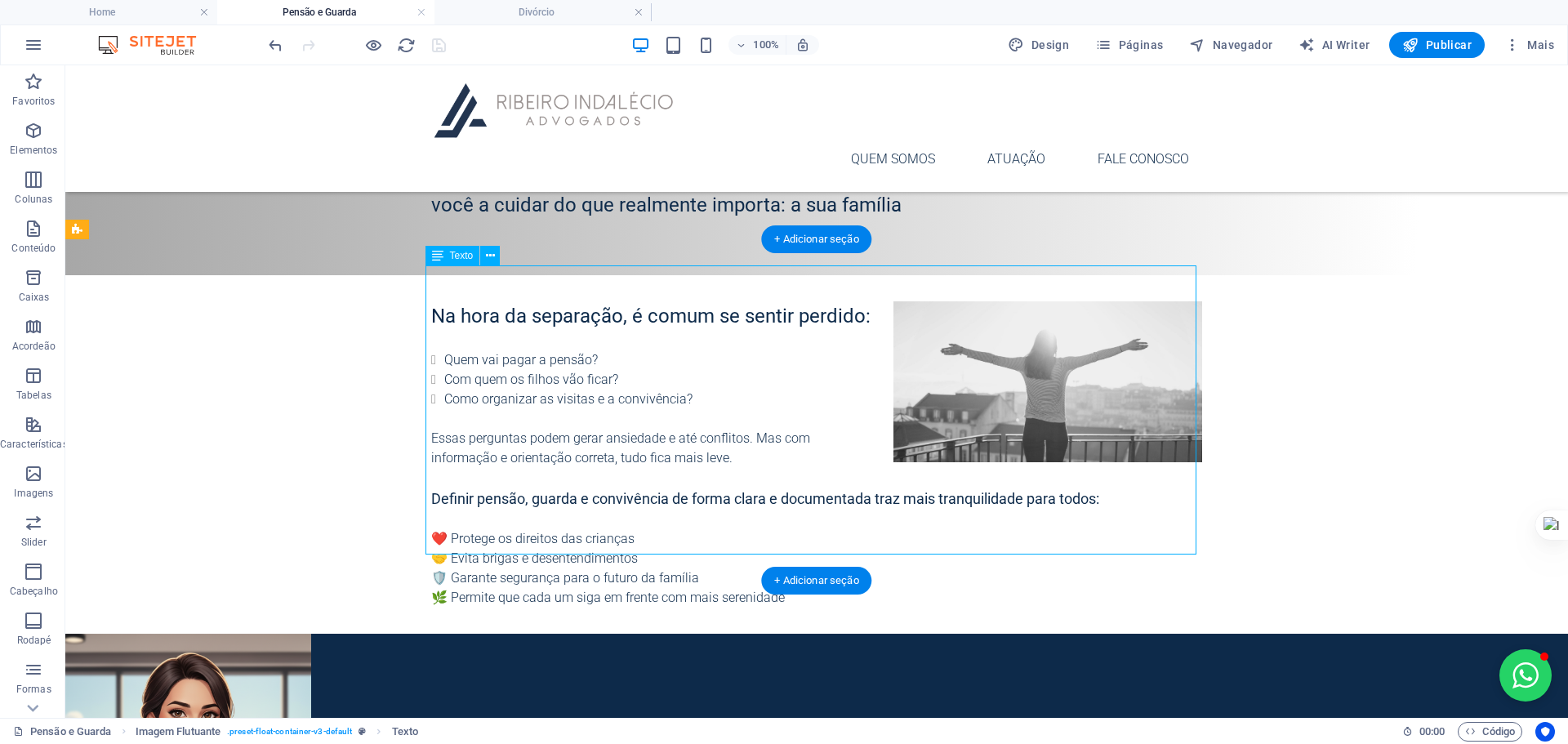
click at [492, 341] on div "Na hora da separação, é comum se sentir perdido: Quem vai pagar a pensão? Com q…" at bounding box center [816, 454] width 771 height 306
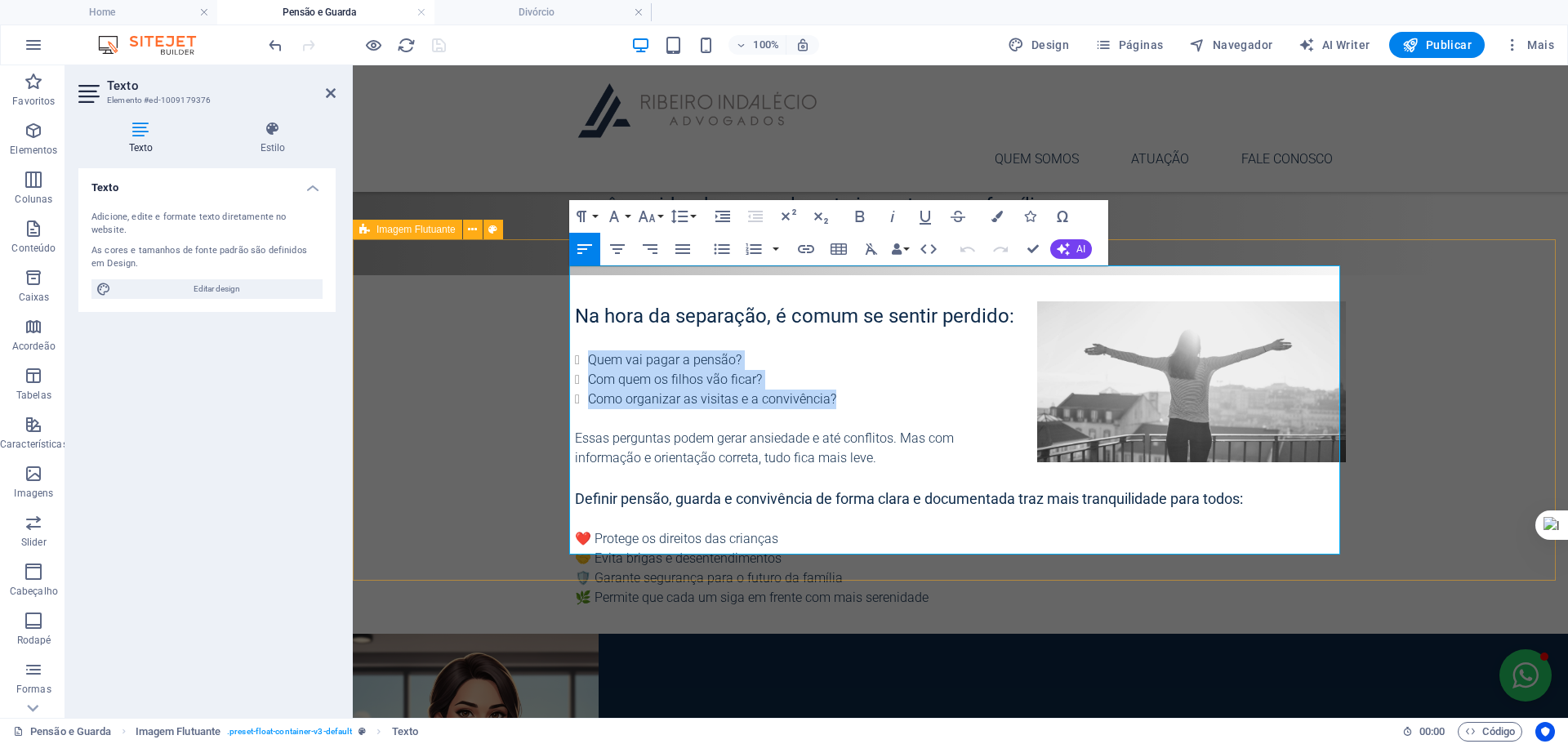
drag, startPoint x: 851, startPoint y: 371, endPoint x: 566, endPoint y: 315, distance: 290.4
click at [566, 315] on div "Na hora da separação, é comum se sentir perdido: Quem vai pagar a pensão? Com q…" at bounding box center [960, 454] width 1215 height 359
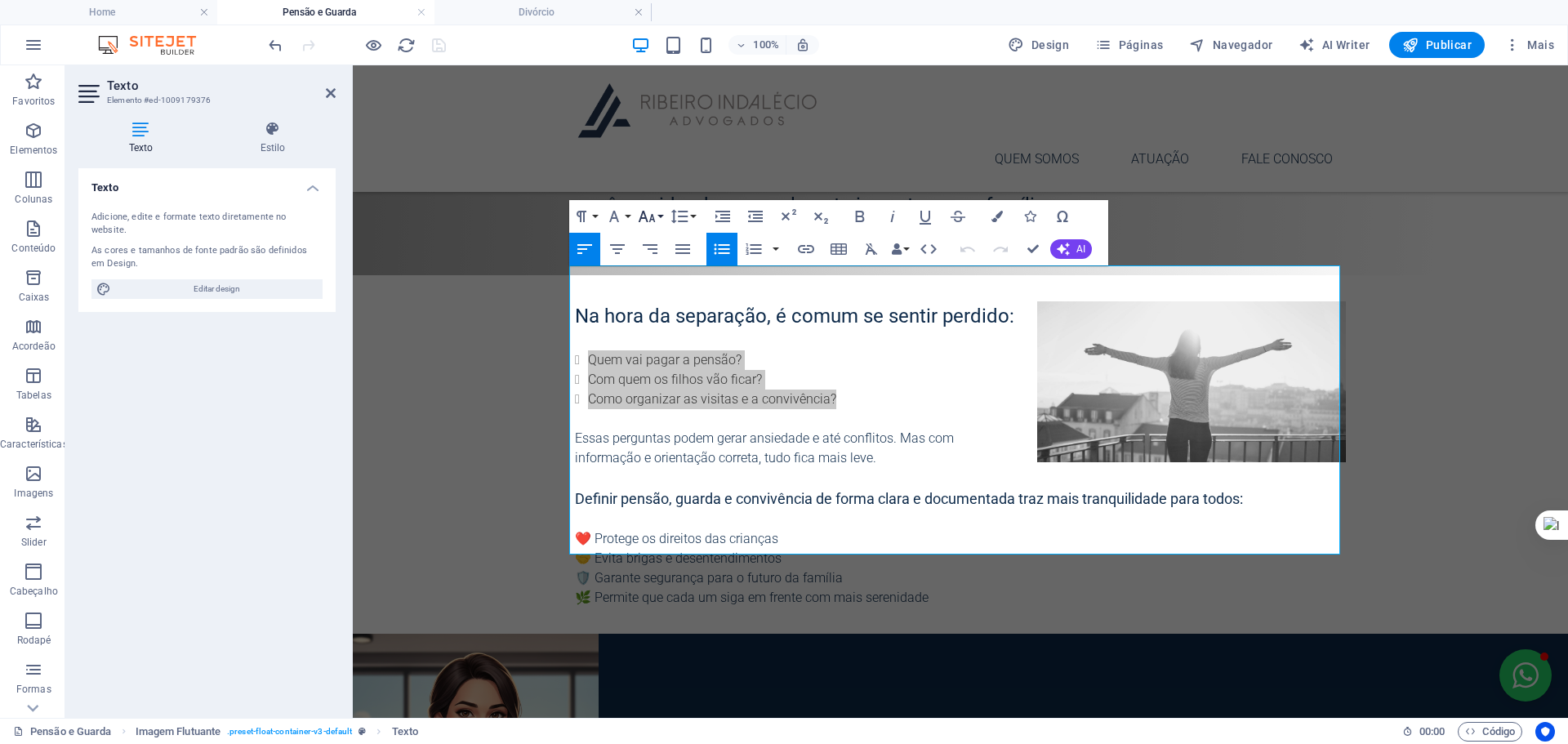
click at [654, 214] on icon "button" at bounding box center [646, 216] width 20 height 20
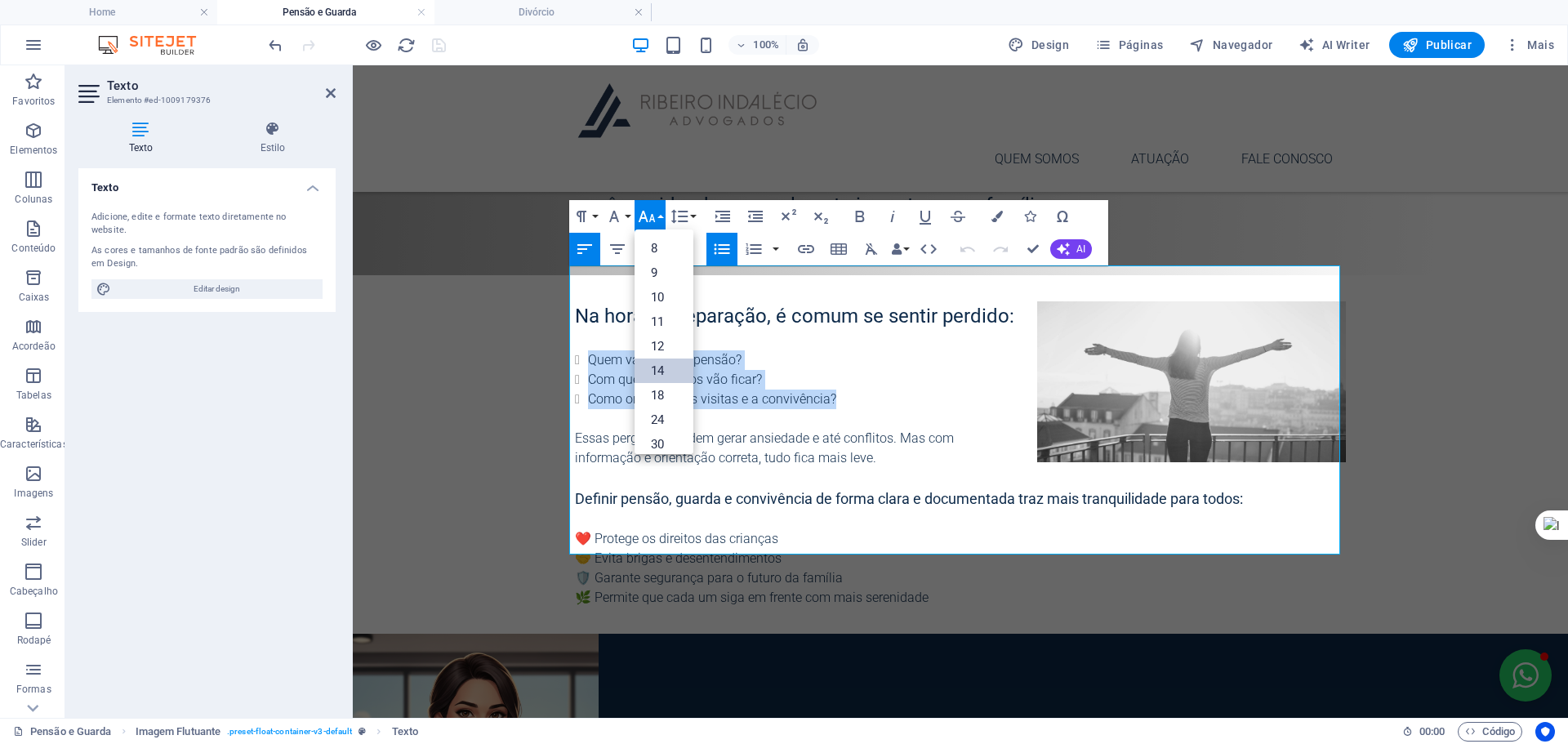
click at [669, 369] on link "14" at bounding box center [663, 371] width 59 height 24
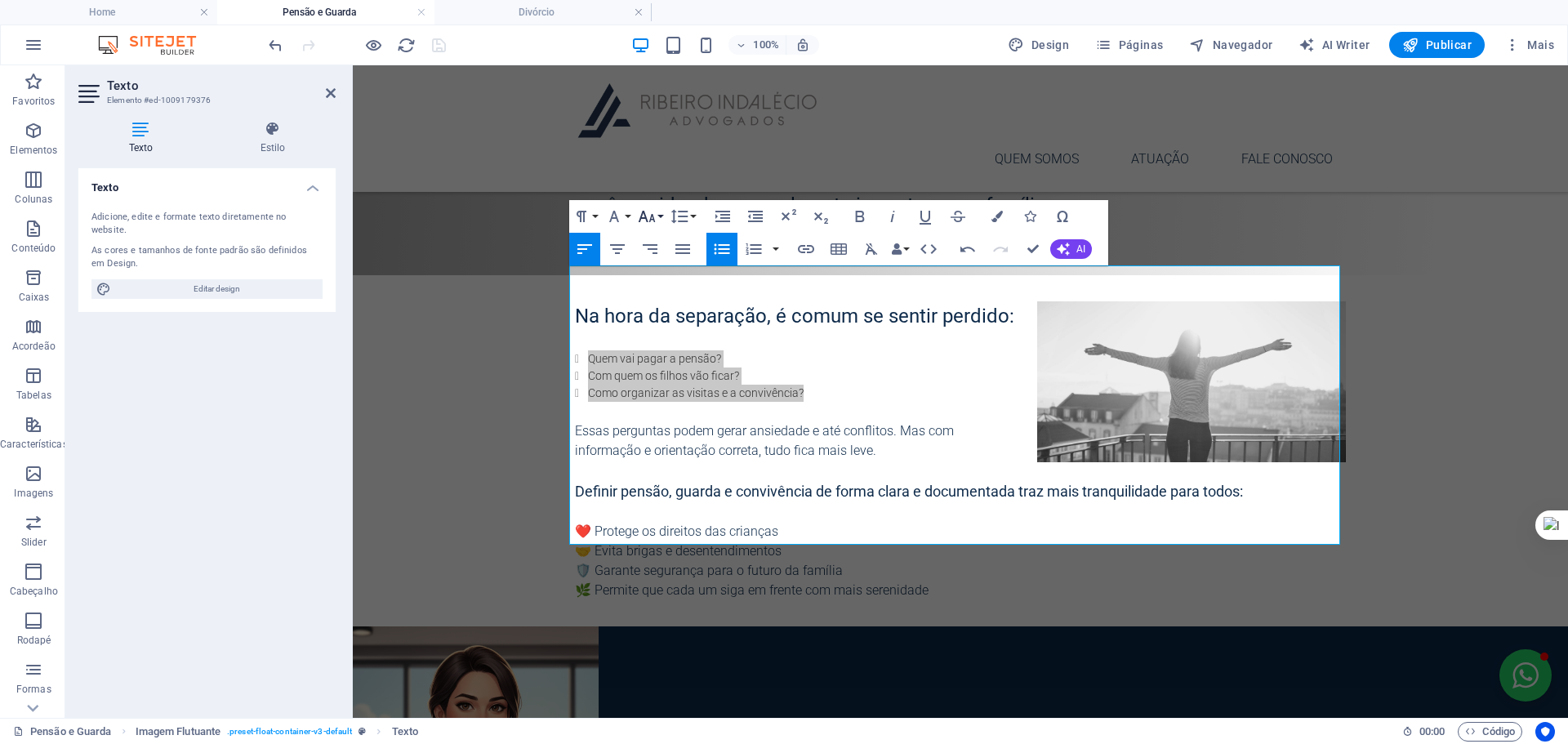
click at [658, 211] on button "Font Size" at bounding box center [649, 216] width 31 height 33
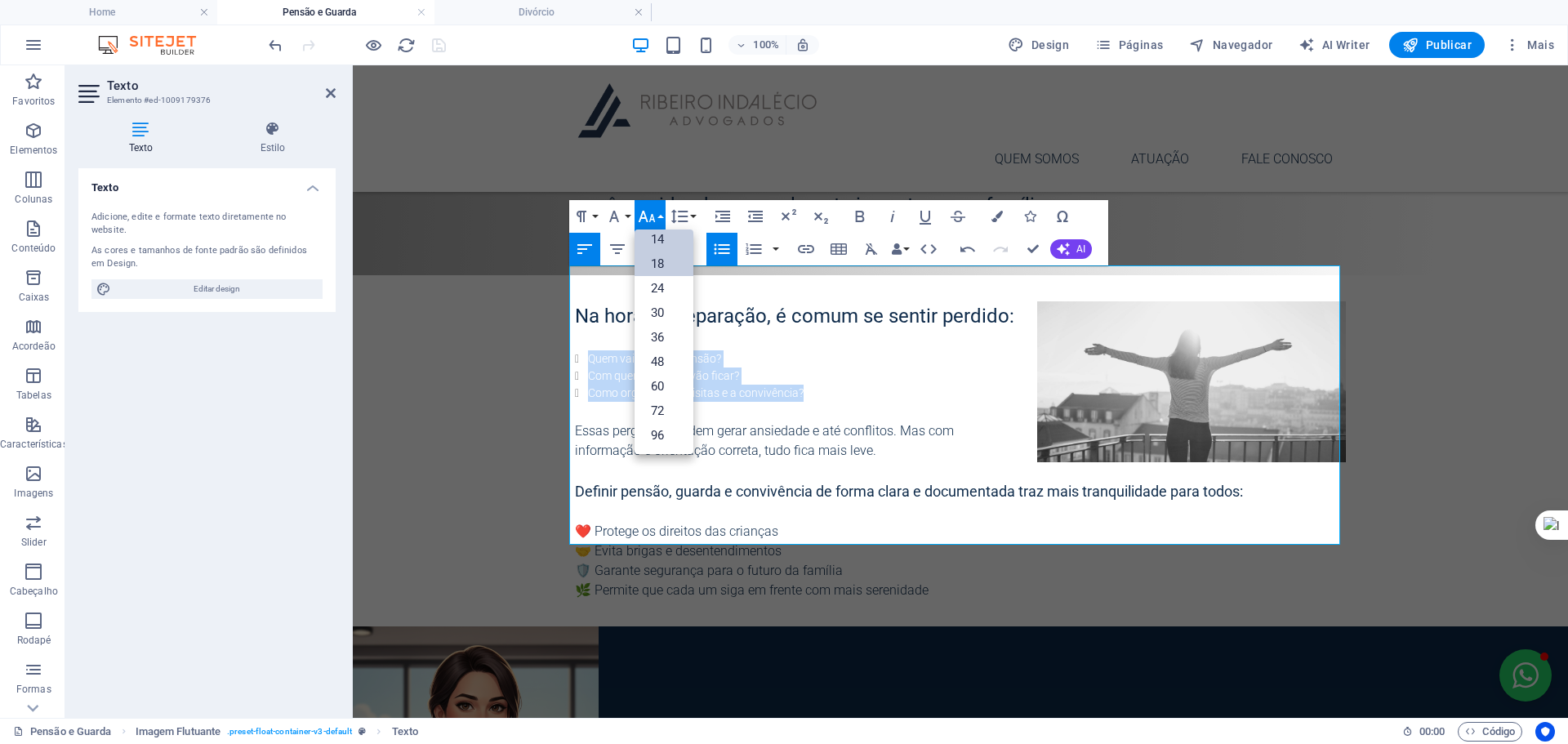
click at [669, 265] on link "18" at bounding box center [663, 263] width 59 height 24
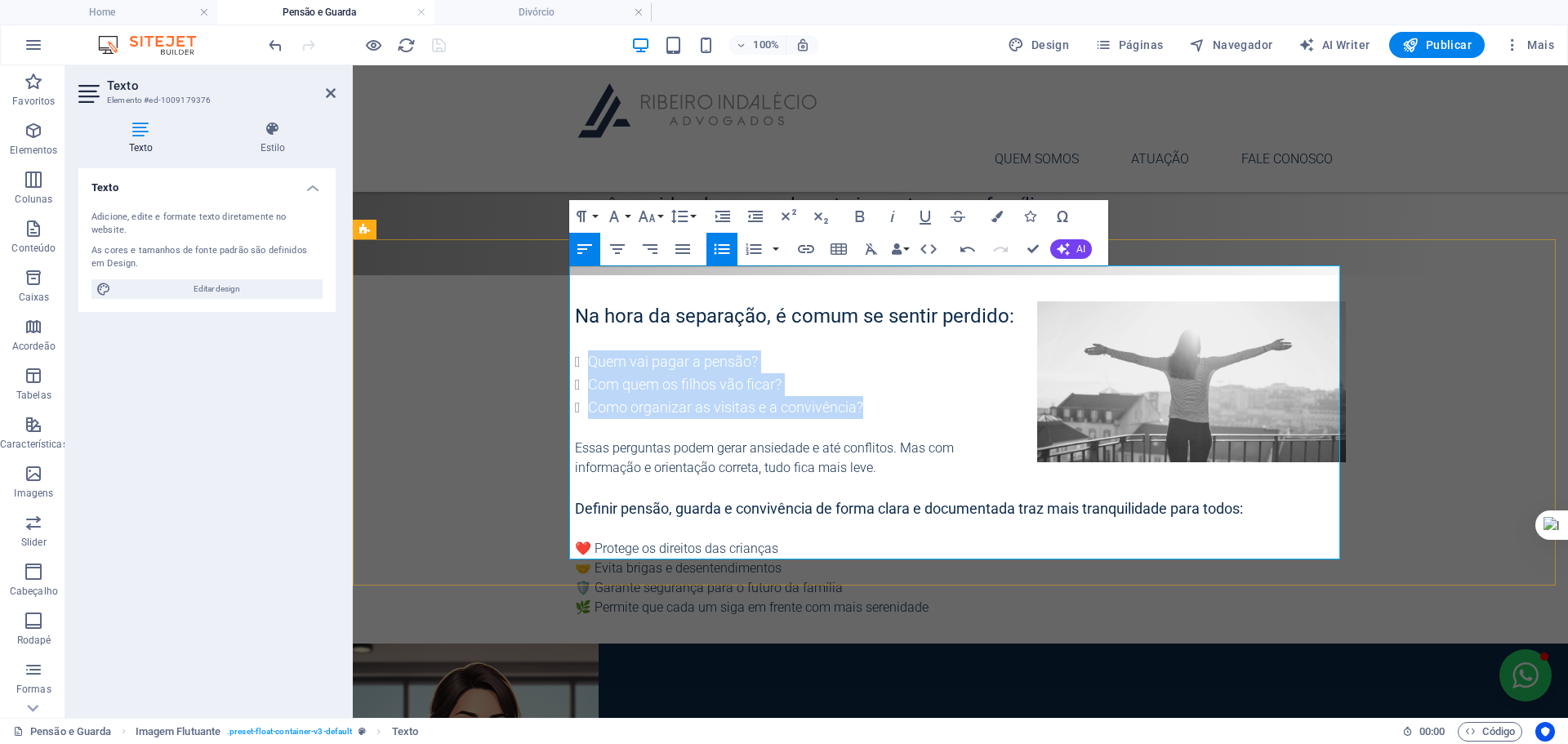
click at [901, 396] on li "Como organizar as visitas e a convivência?" at bounding box center [967, 408] width 758 height 22
drag, startPoint x: 881, startPoint y: 381, endPoint x: 570, endPoint y: 315, distance: 317.9
click at [575, 315] on div "Na hora da separação, é comum se sentir perdido: Quem vai pagar a pensão? Com q…" at bounding box center [960, 459] width 771 height 316
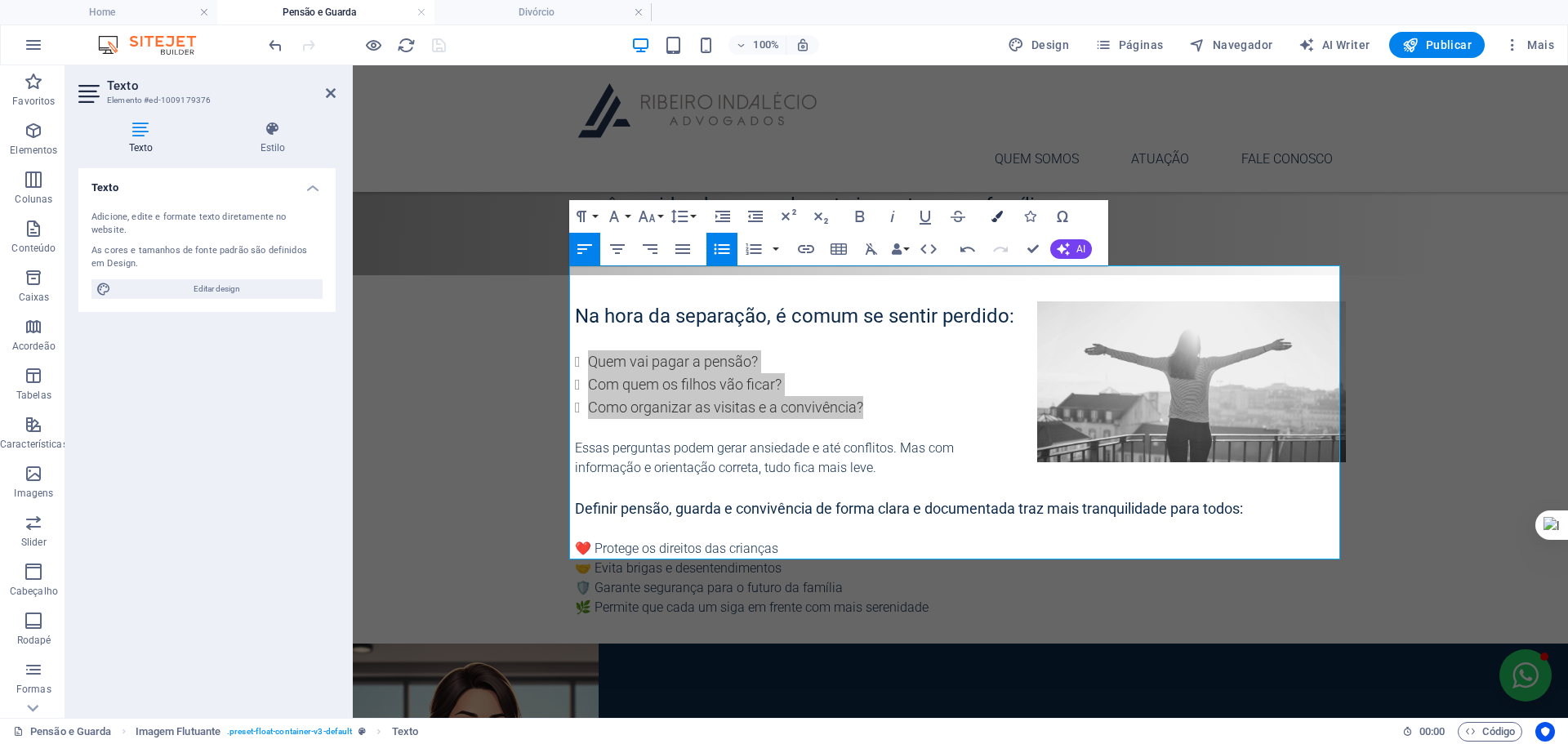
click at [988, 215] on button "Colors" at bounding box center [997, 216] width 31 height 33
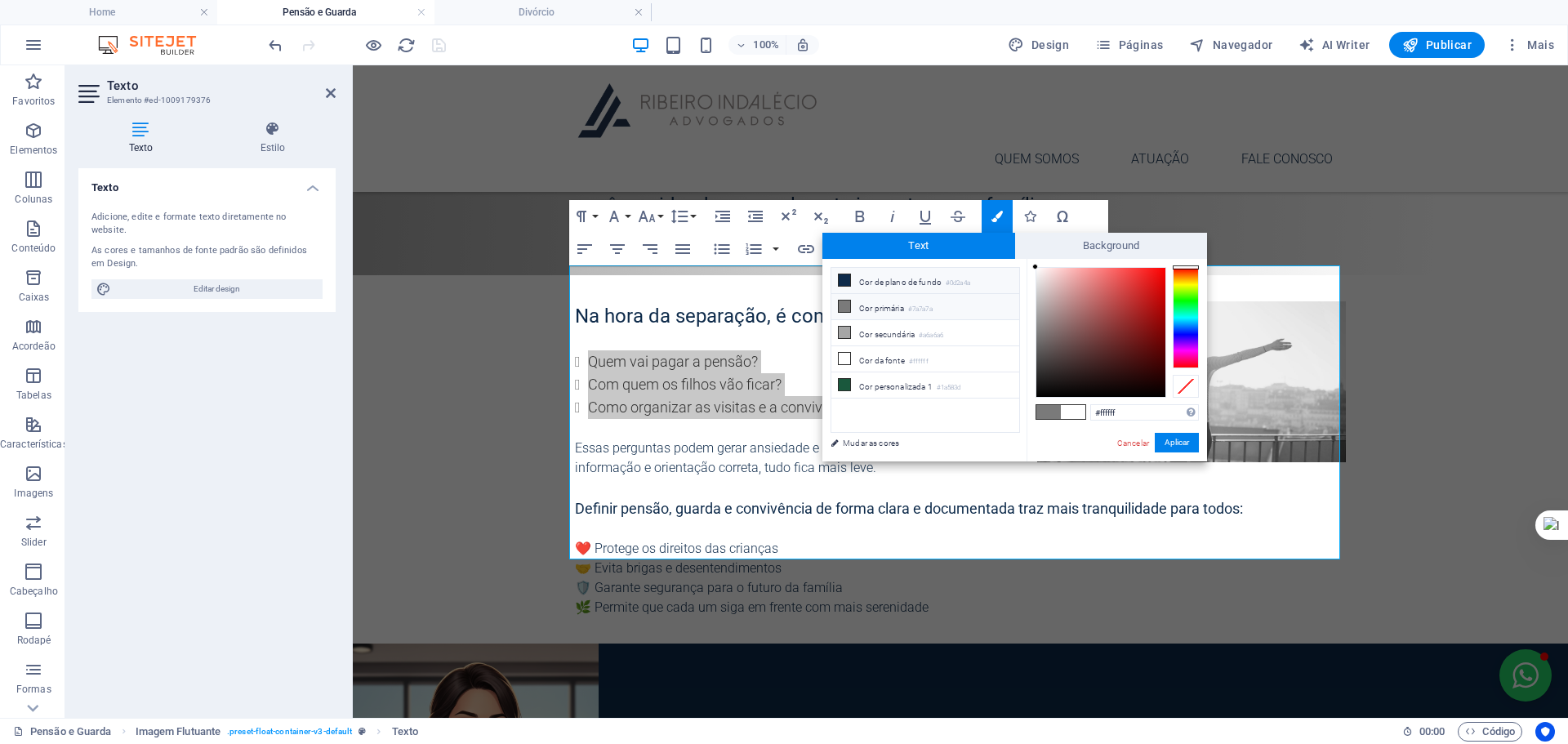
click at [889, 275] on li "Cor de plano de fundo #0d2a4a" at bounding box center [925, 281] width 187 height 26
type input "#0d2a4a"
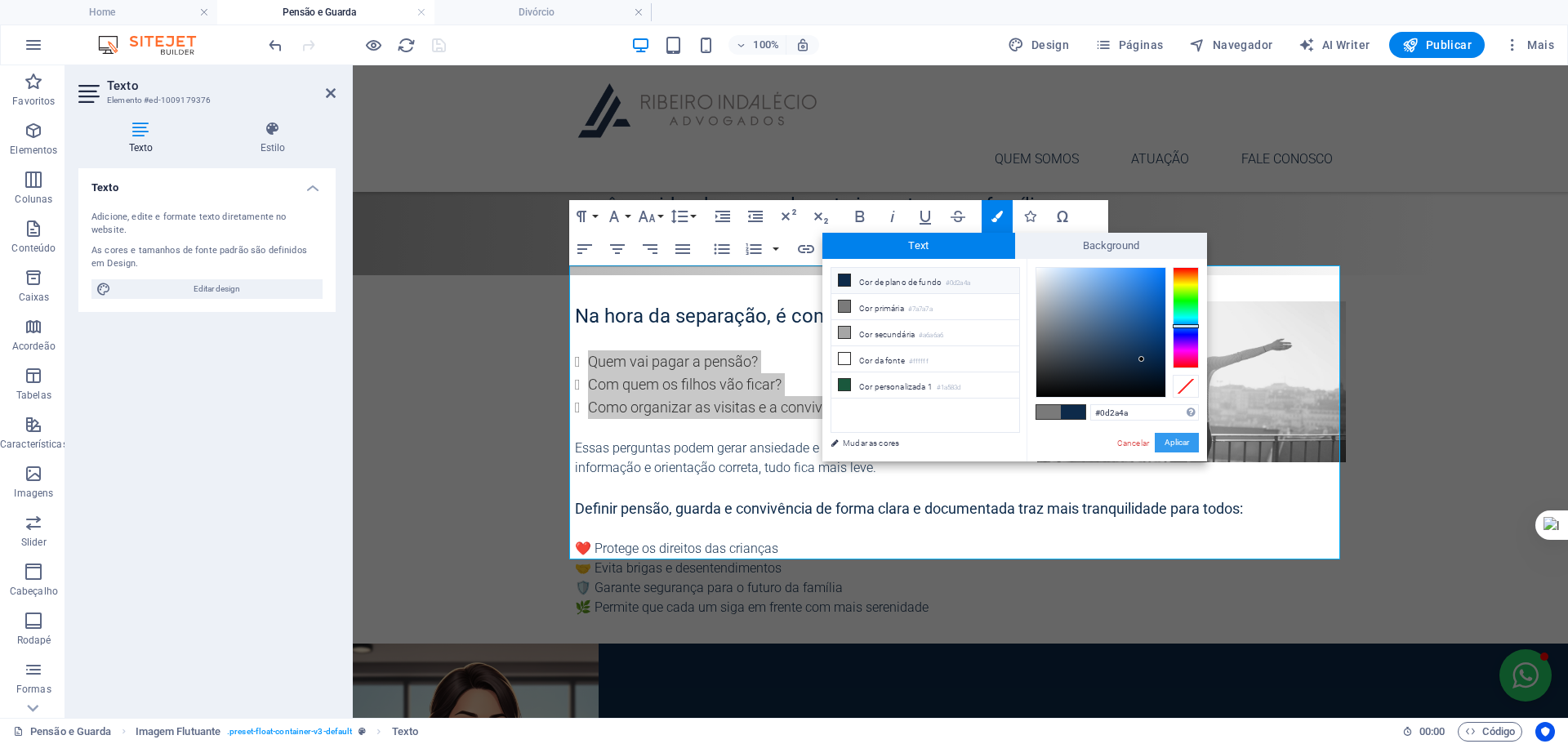
drag, startPoint x: 1170, startPoint y: 437, endPoint x: 490, endPoint y: 349, distance: 685.7
click at [1170, 437] on button "Aplicar" at bounding box center [1176, 442] width 44 height 20
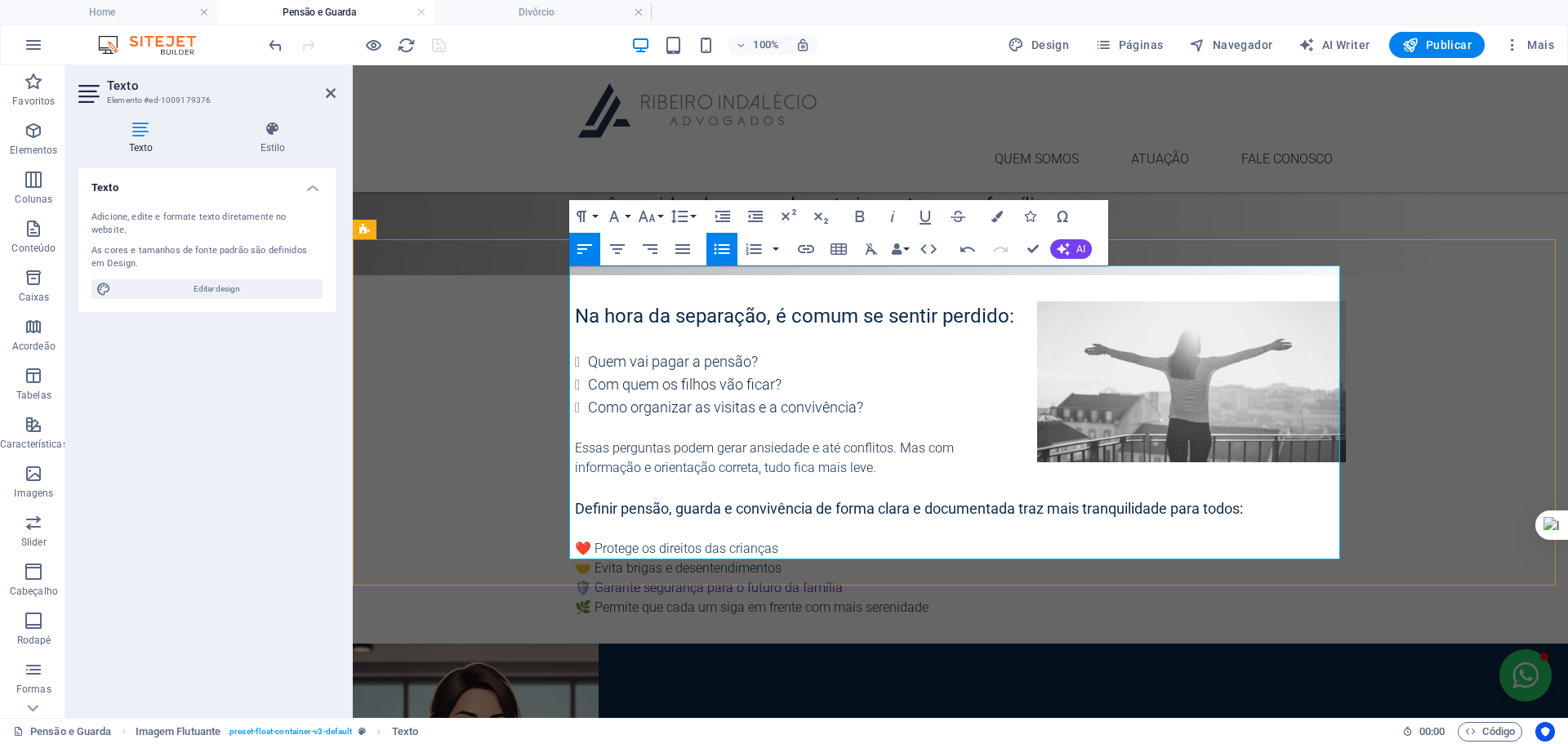
drag, startPoint x: 813, startPoint y: 414, endPoint x: 685, endPoint y: 409, distance: 128.1
click at [813, 440] on span "Essas perguntas podem gerar ansiedade e até conflitos. Mas com informação e ori…" at bounding box center [764, 457] width 378 height 35
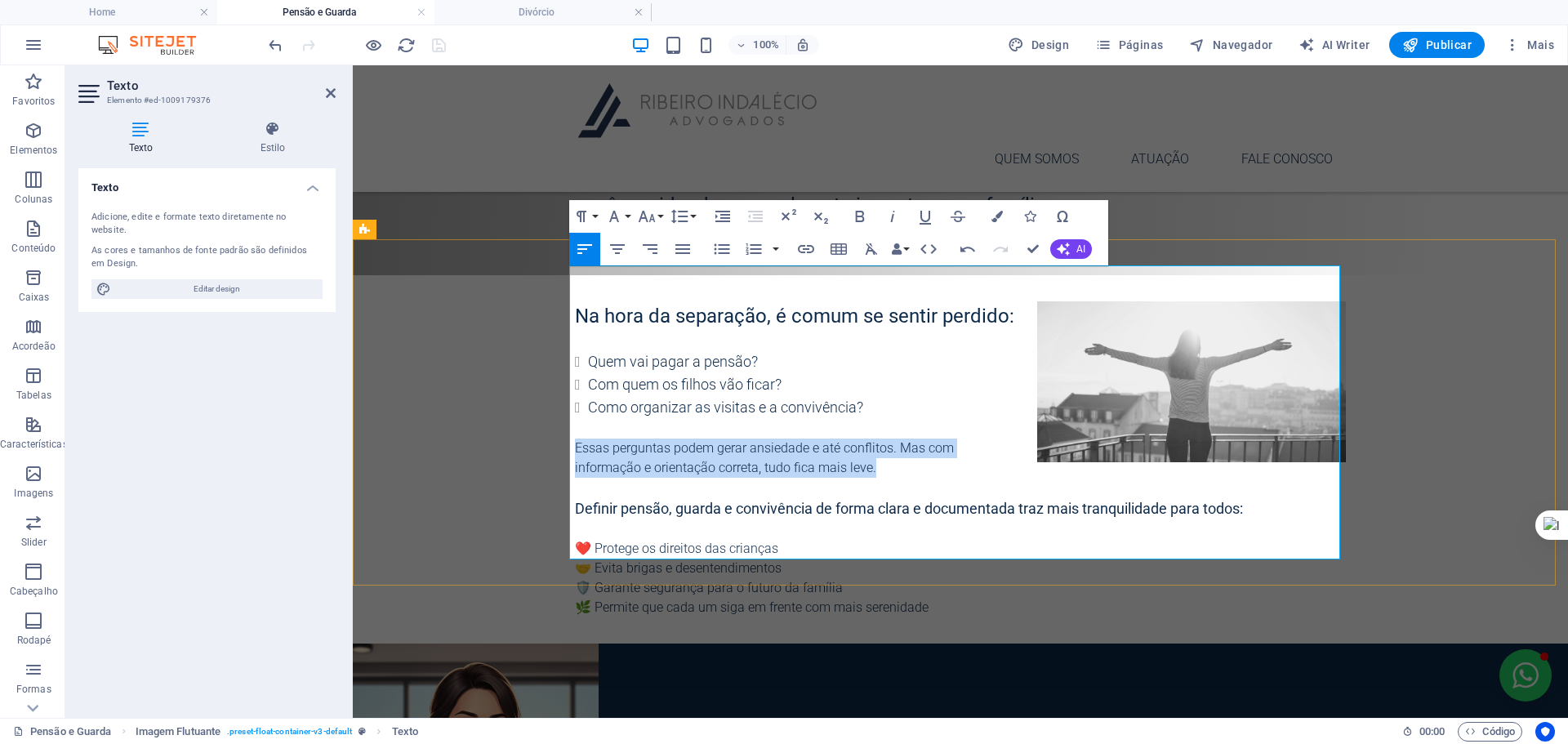
drag, startPoint x: 570, startPoint y: 404, endPoint x: 1263, endPoint y: 409, distance: 693.0
click at [1263, 419] on p "Essas perguntas podem gerar ansiedade e até conflitos. Mas com informação e ori…" at bounding box center [960, 448] width 771 height 59
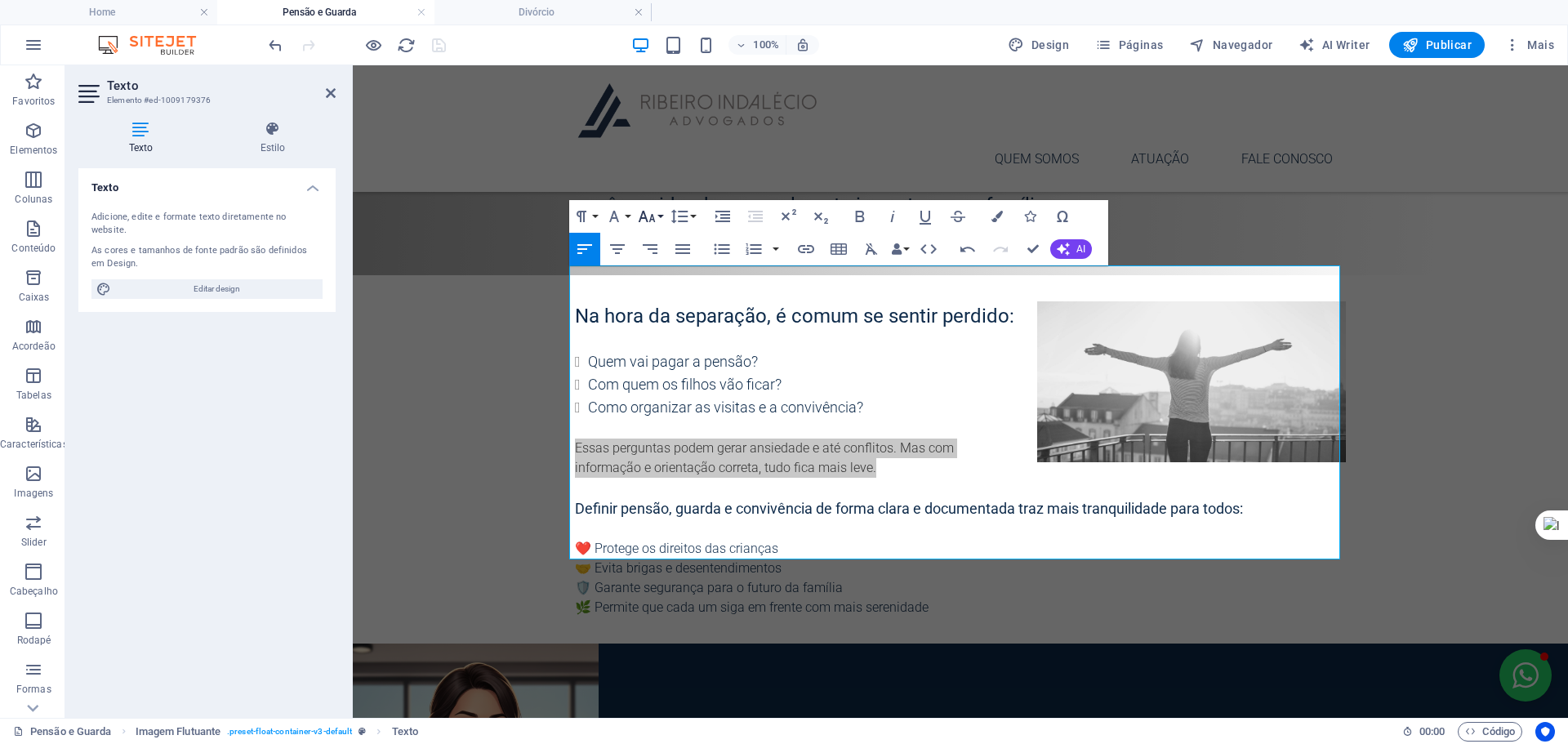
click at [652, 208] on icon "button" at bounding box center [646, 216] width 20 height 20
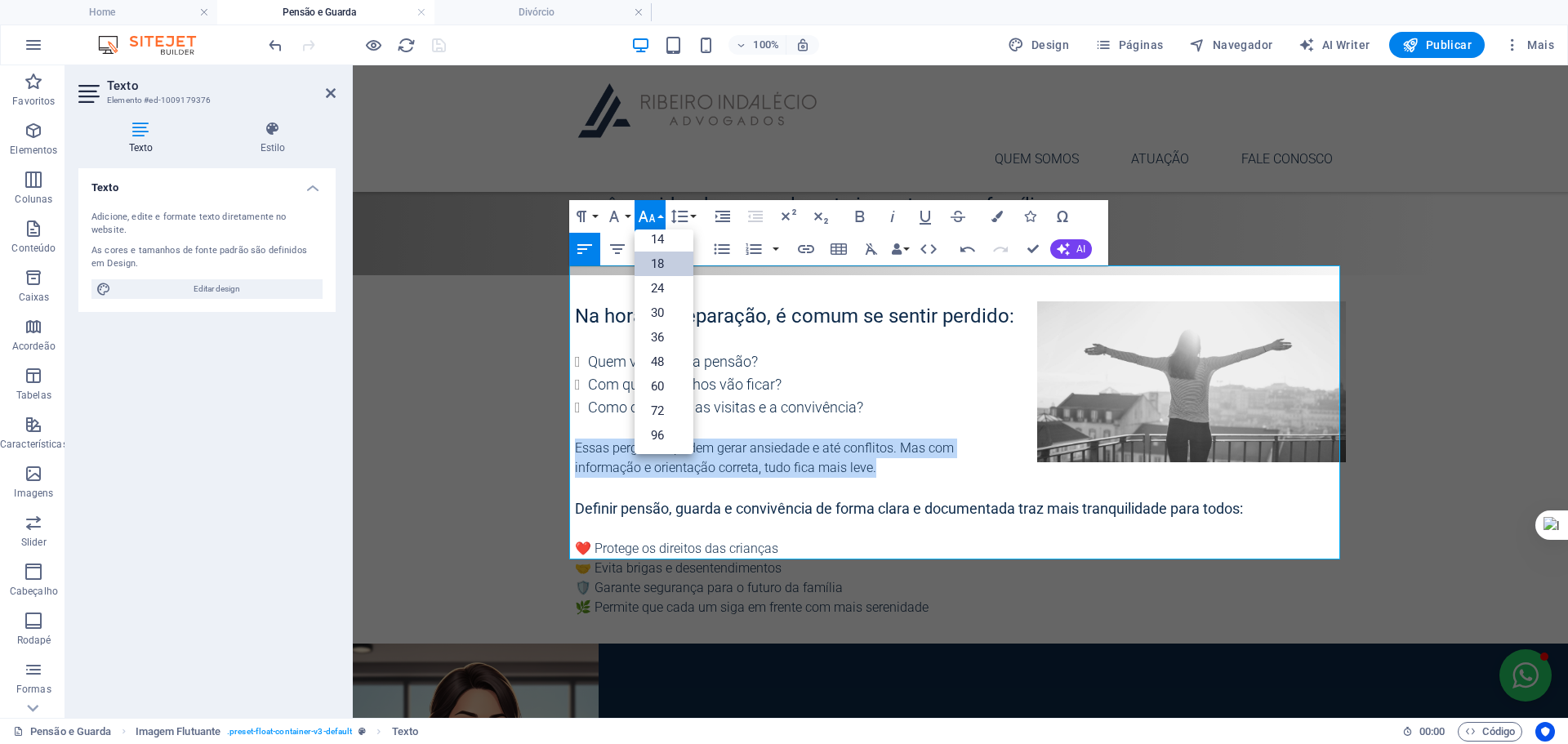
click at [674, 259] on link "18" at bounding box center [663, 263] width 59 height 24
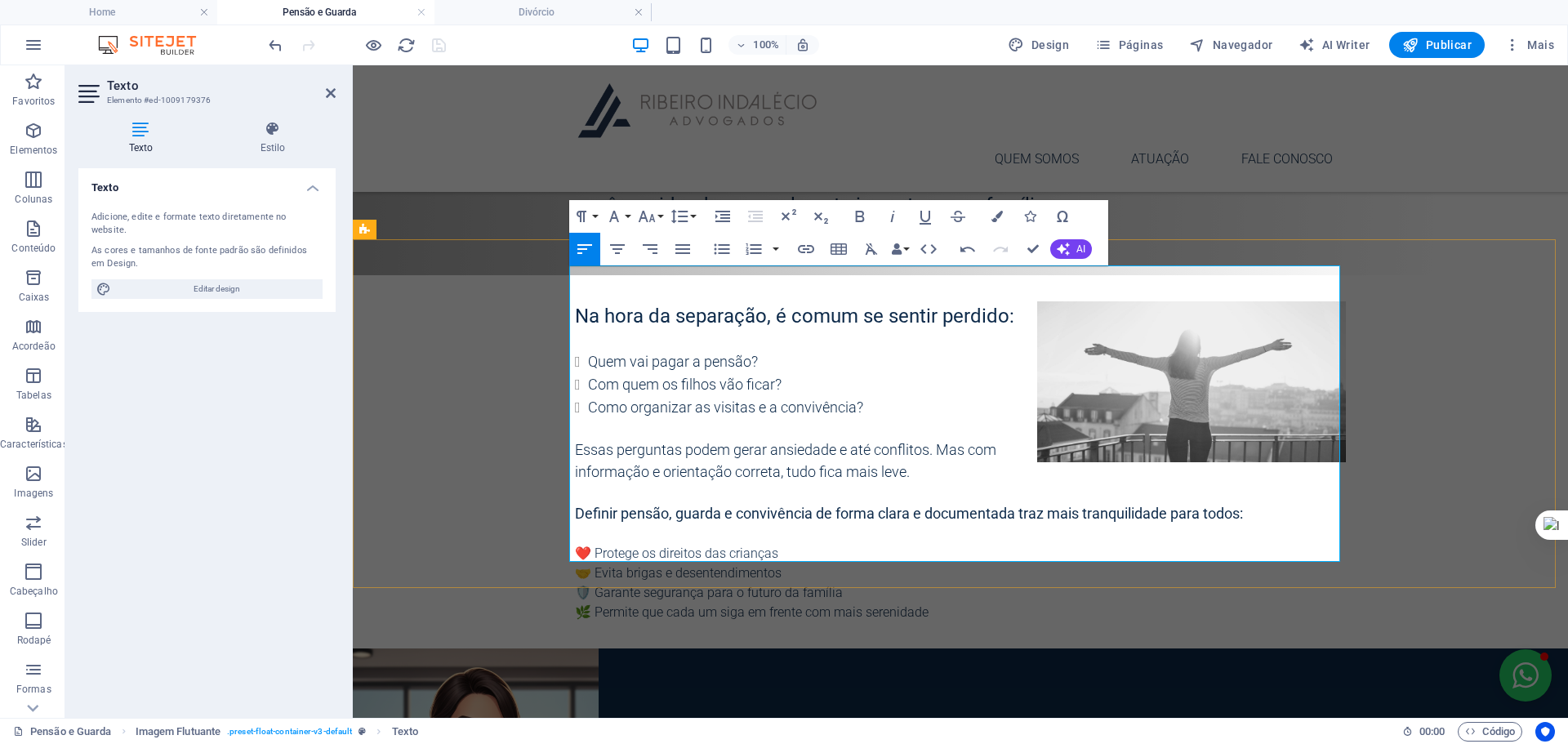
click at [797, 441] on span "Essas perguntas podem gerar ansiedade e até conflitos. Mas com informação e ori…" at bounding box center [786, 461] width 422 height 39
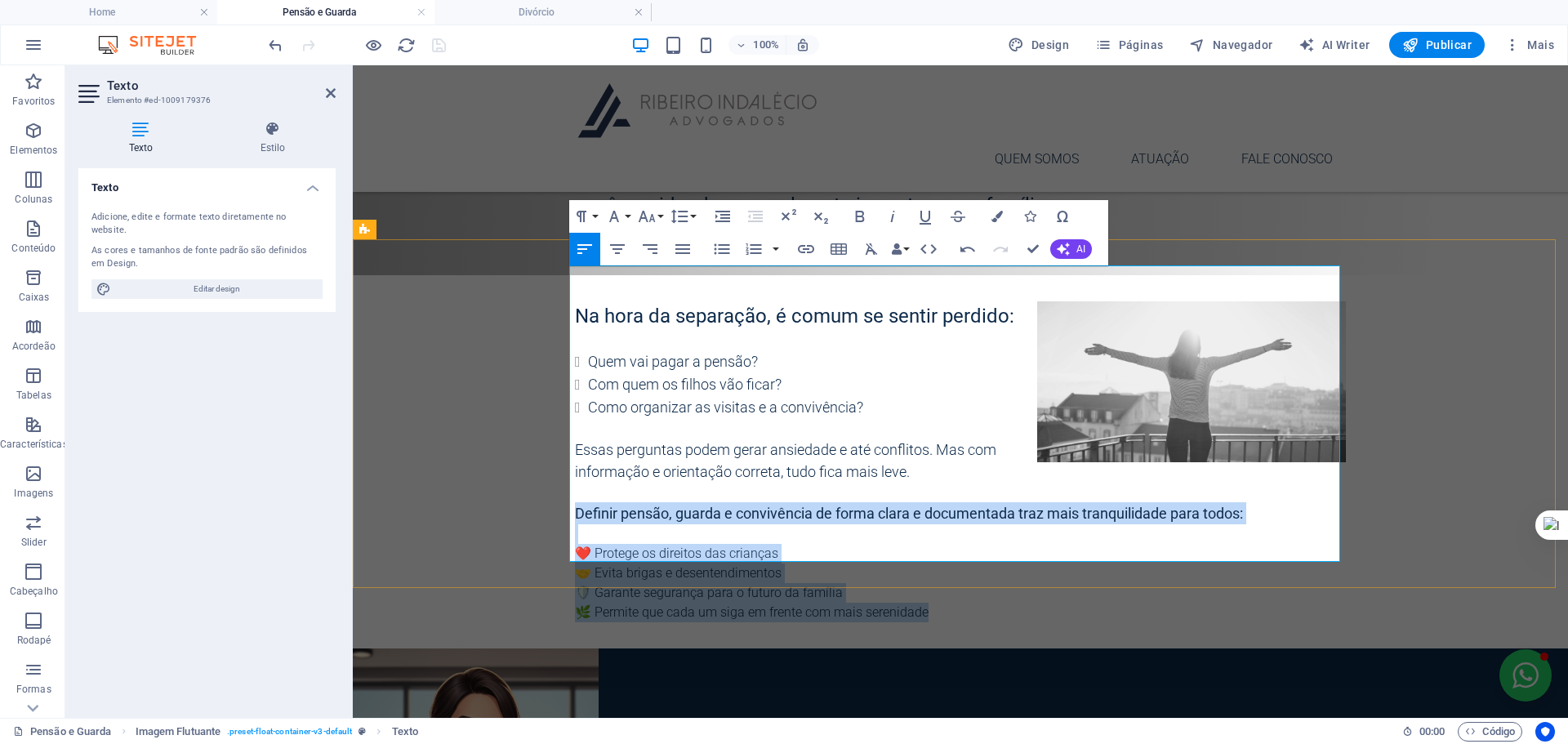
drag, startPoint x: 572, startPoint y: 449, endPoint x: 952, endPoint y: 544, distance: 391.7
click at [952, 544] on div "Na hora da separação, é comum se sentir perdido: Quem vai pagar a pensão? Com q…" at bounding box center [960, 462] width 771 height 321
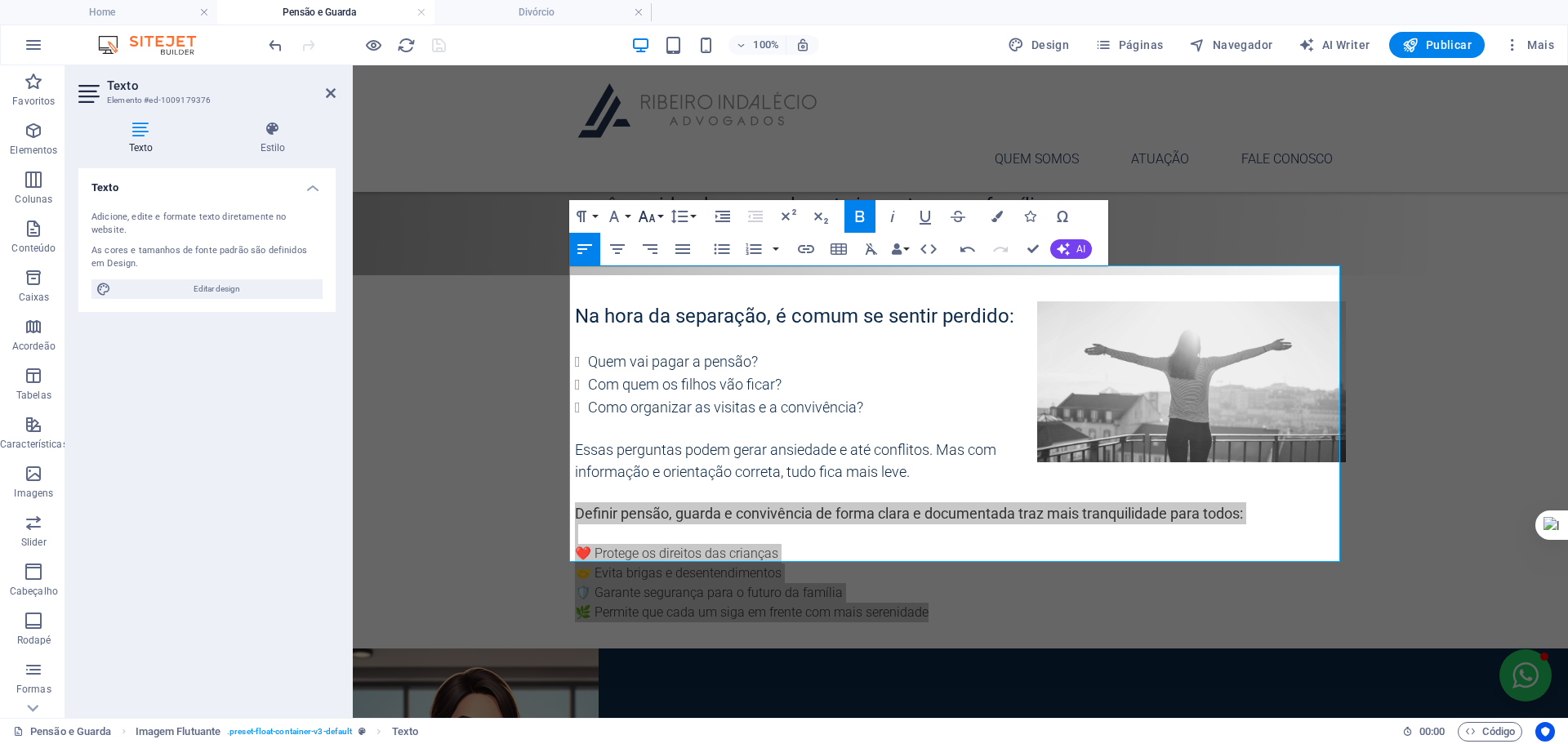
click at [655, 213] on icon "button" at bounding box center [646, 216] width 20 height 20
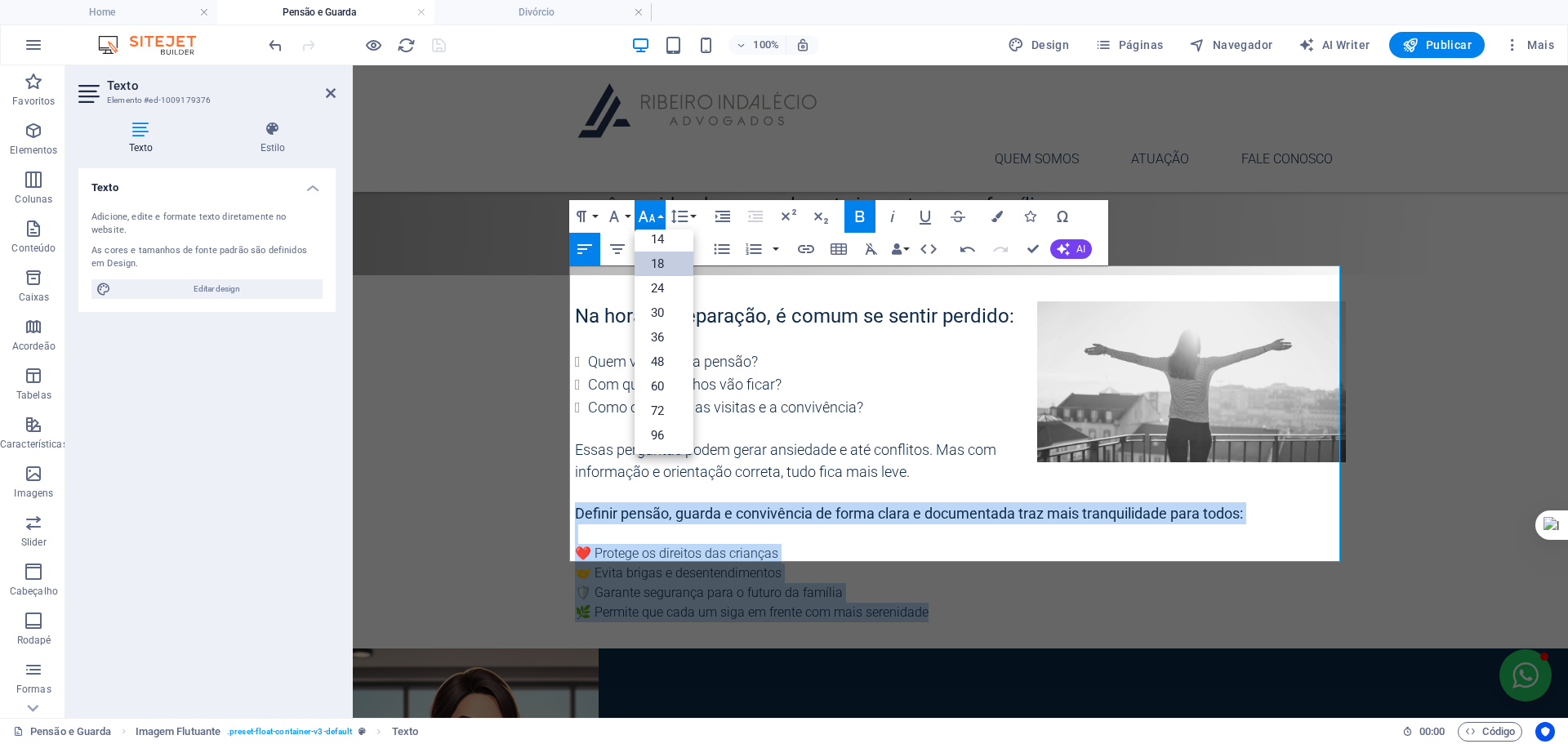
click at [665, 261] on link "18" at bounding box center [663, 263] width 59 height 24
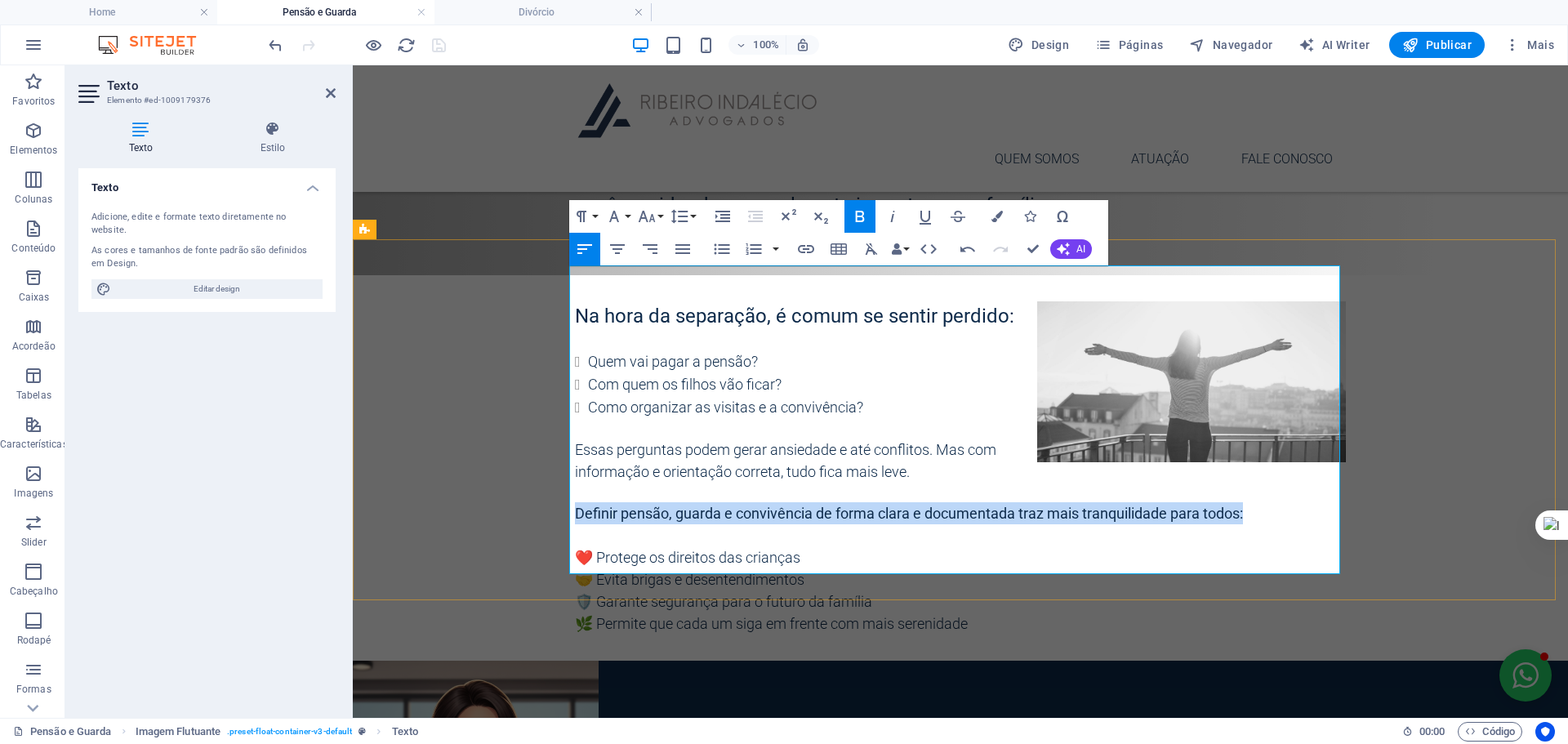
click at [863, 525] on p "❤️ Protege os direitos das crianças 🤝 Evita brigas e desentendimentos 🛡️ Garant…" at bounding box center [960, 580] width 771 height 111
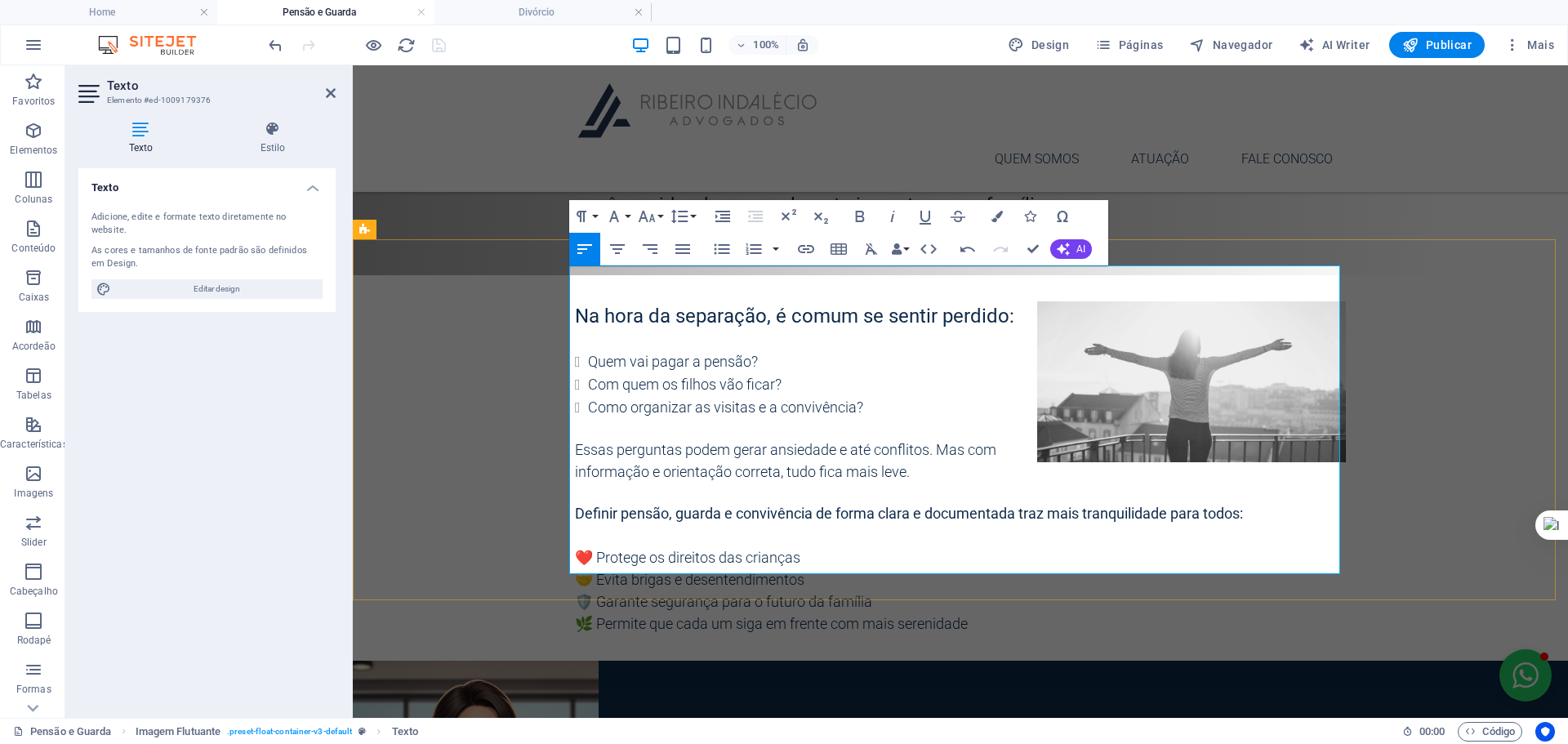
drag, startPoint x: 1031, startPoint y: 283, endPoint x: 588, endPoint y: 276, distance: 443.1
click at [588, 276] on div "Na hora da separação, é comum se sentir perdido: Quem vai pagar a pensão? Com q…" at bounding box center [960, 468] width 797 height 385
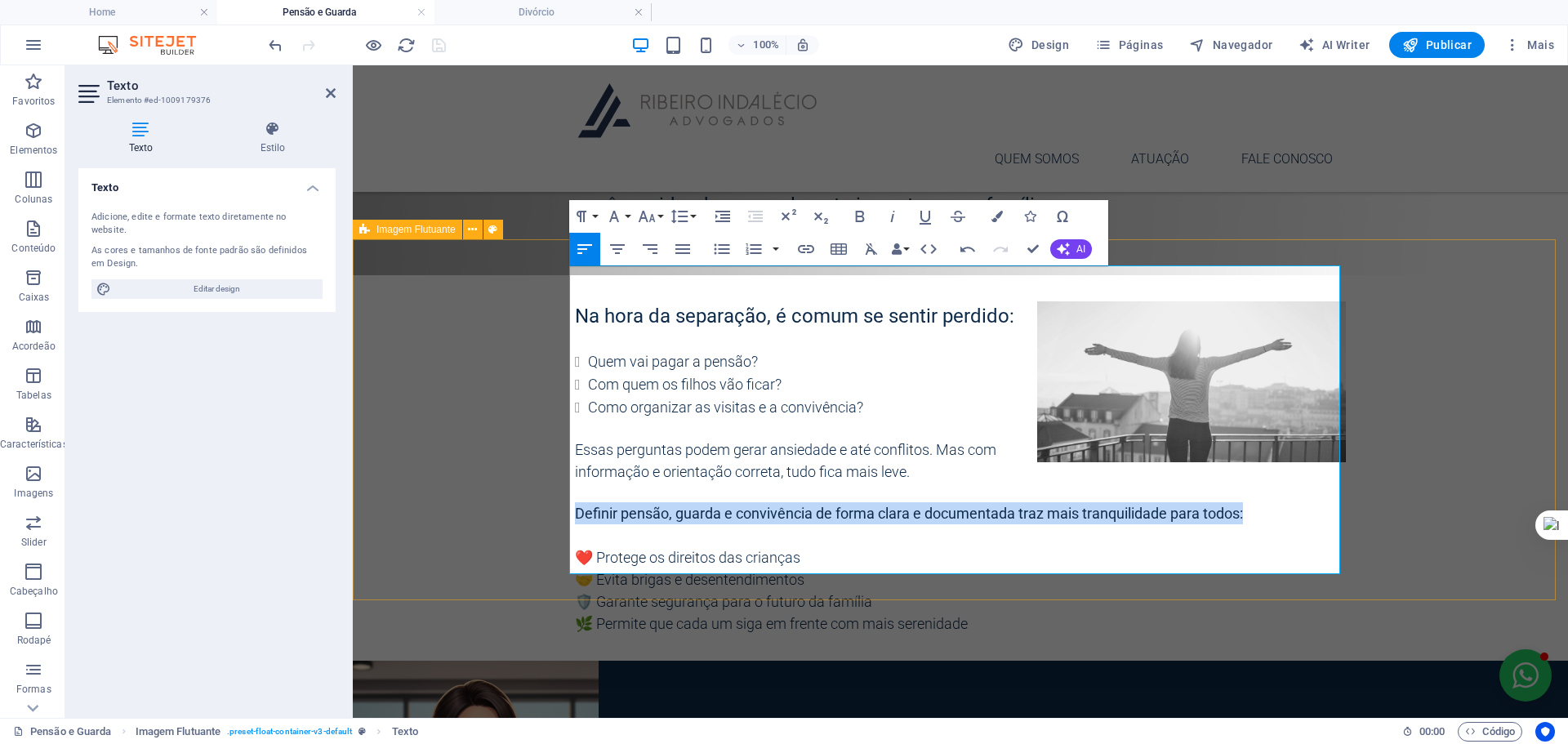
drag, startPoint x: 1244, startPoint y: 449, endPoint x: 543, endPoint y: 449, distance: 701.0
click at [543, 449] on div "Na hora da separação, é comum se sentir perdido: Quem vai pagar a pensão? Com q…" at bounding box center [960, 468] width 1215 height 385
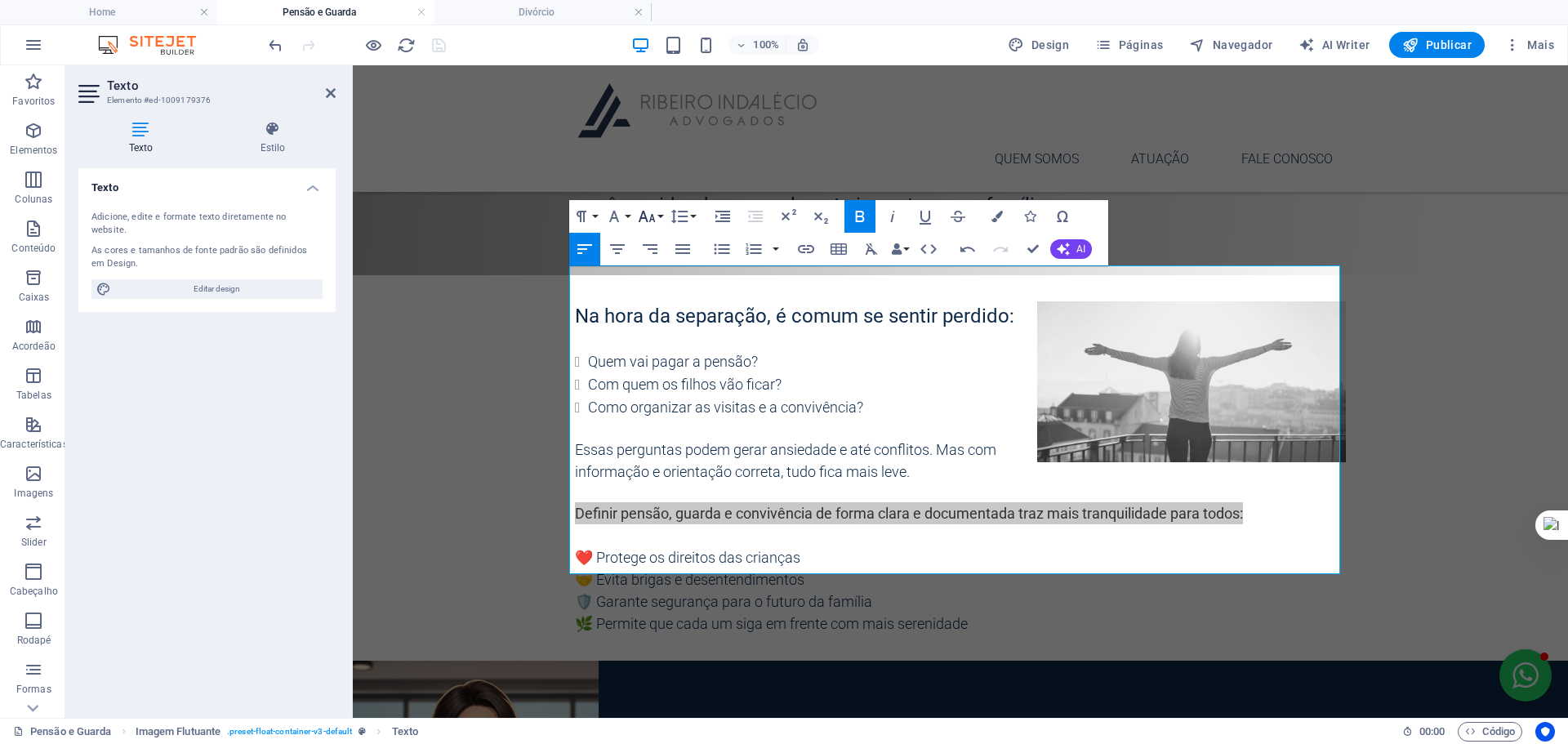
click at [660, 218] on button "Font Size" at bounding box center [649, 216] width 31 height 33
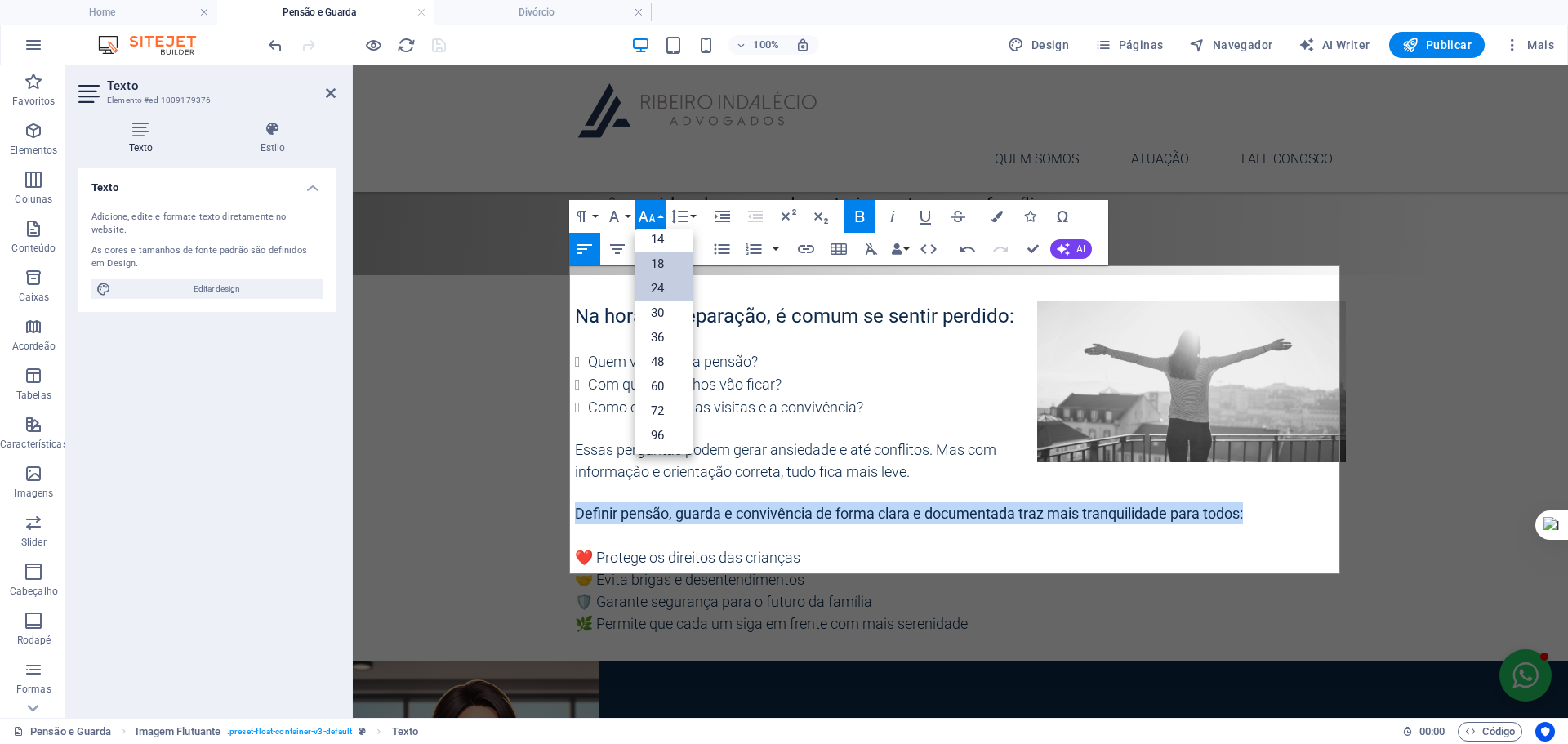
click at [660, 290] on link "24" at bounding box center [663, 289] width 59 height 24
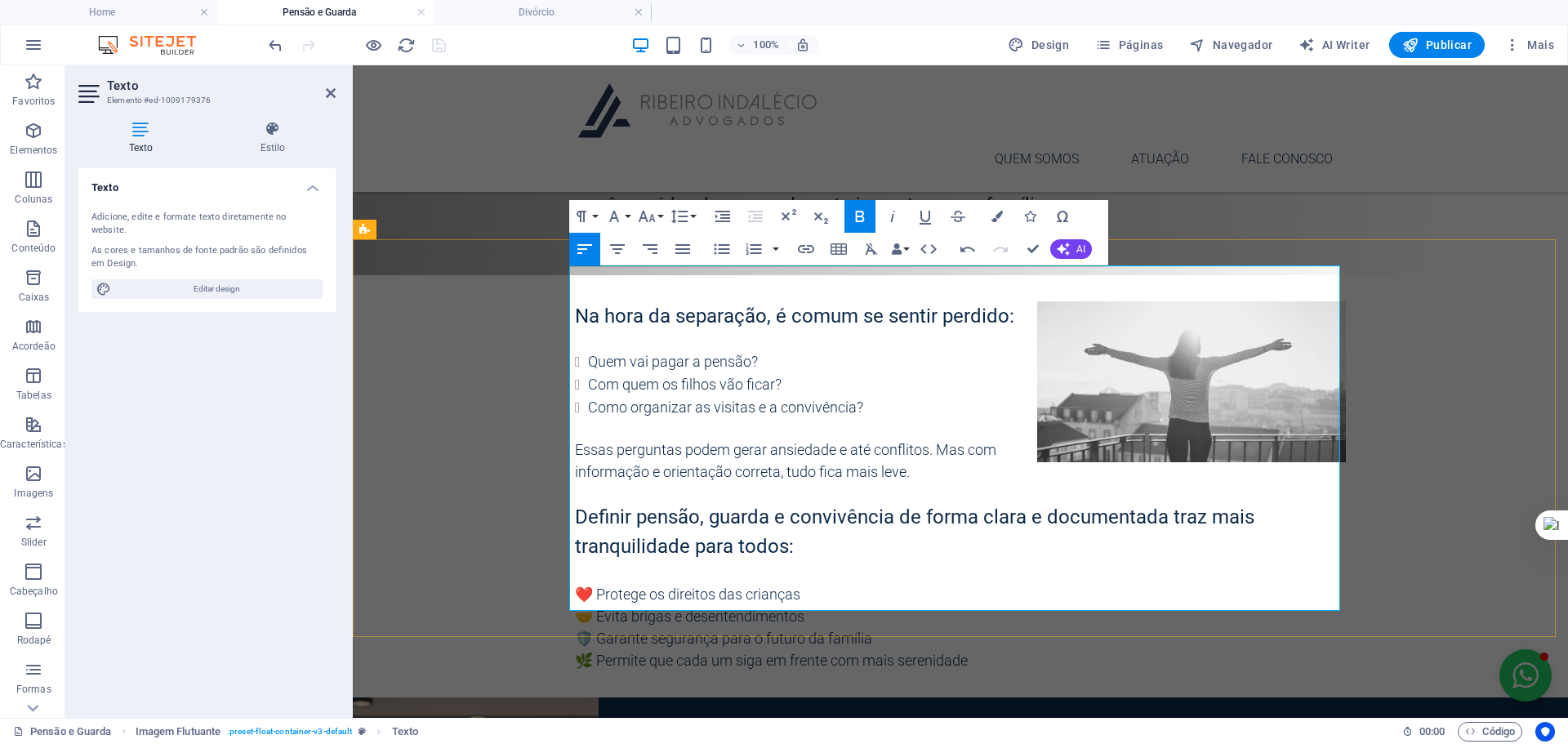
click at [923, 441] on span "Essas perguntas podem gerar ansiedade e até conflitos. Mas com informação e ori…" at bounding box center [786, 461] width 422 height 39
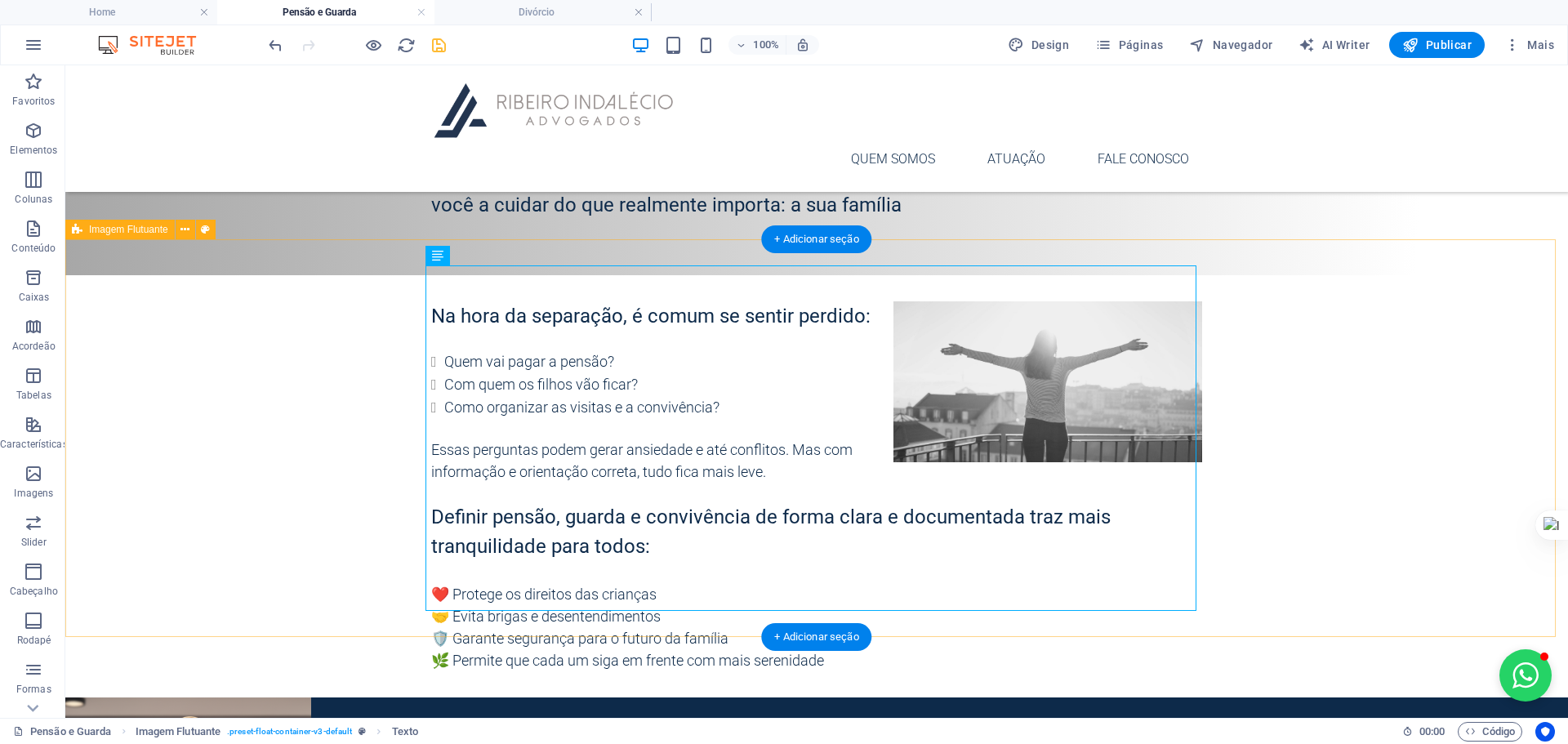
click at [1447, 333] on div "Na hora da separação, é comum se sentir perdido: Quem vai pagar a pensão? Com q…" at bounding box center [817, 486] width 1502 height 423
click at [737, 408] on div "Na hora da separação, é comum se sentir perdido: Quem vai pagar a pensão? Com q…" at bounding box center [816, 486] width 771 height 370
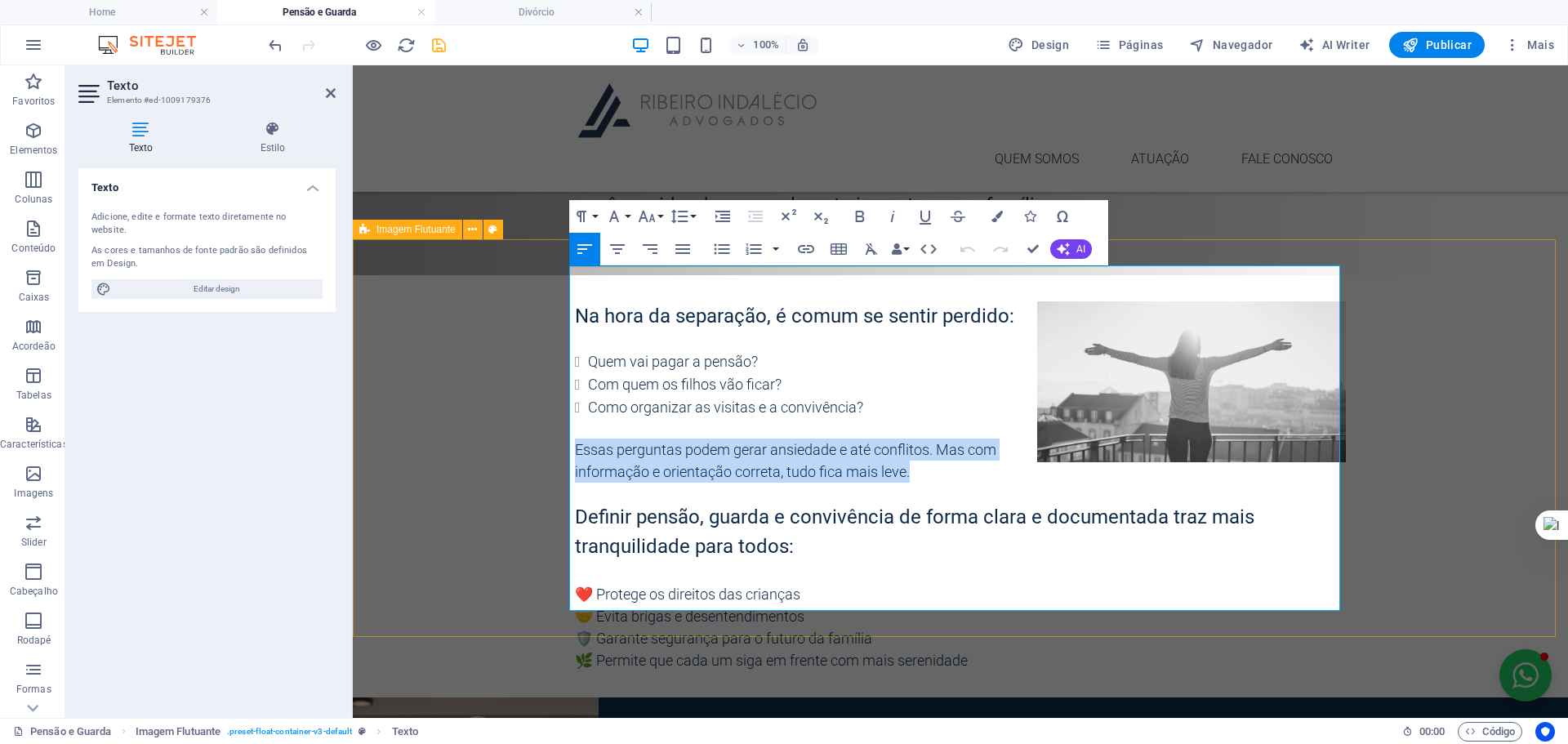
drag, startPoint x: 1094, startPoint y: 412, endPoint x: 566, endPoint y: 417, distance: 528.0
click at [566, 417] on div "Na hora da separação, é comum se sentir perdido: Quem vai pagar a pensão? Com q…" at bounding box center [960, 486] width 1215 height 423
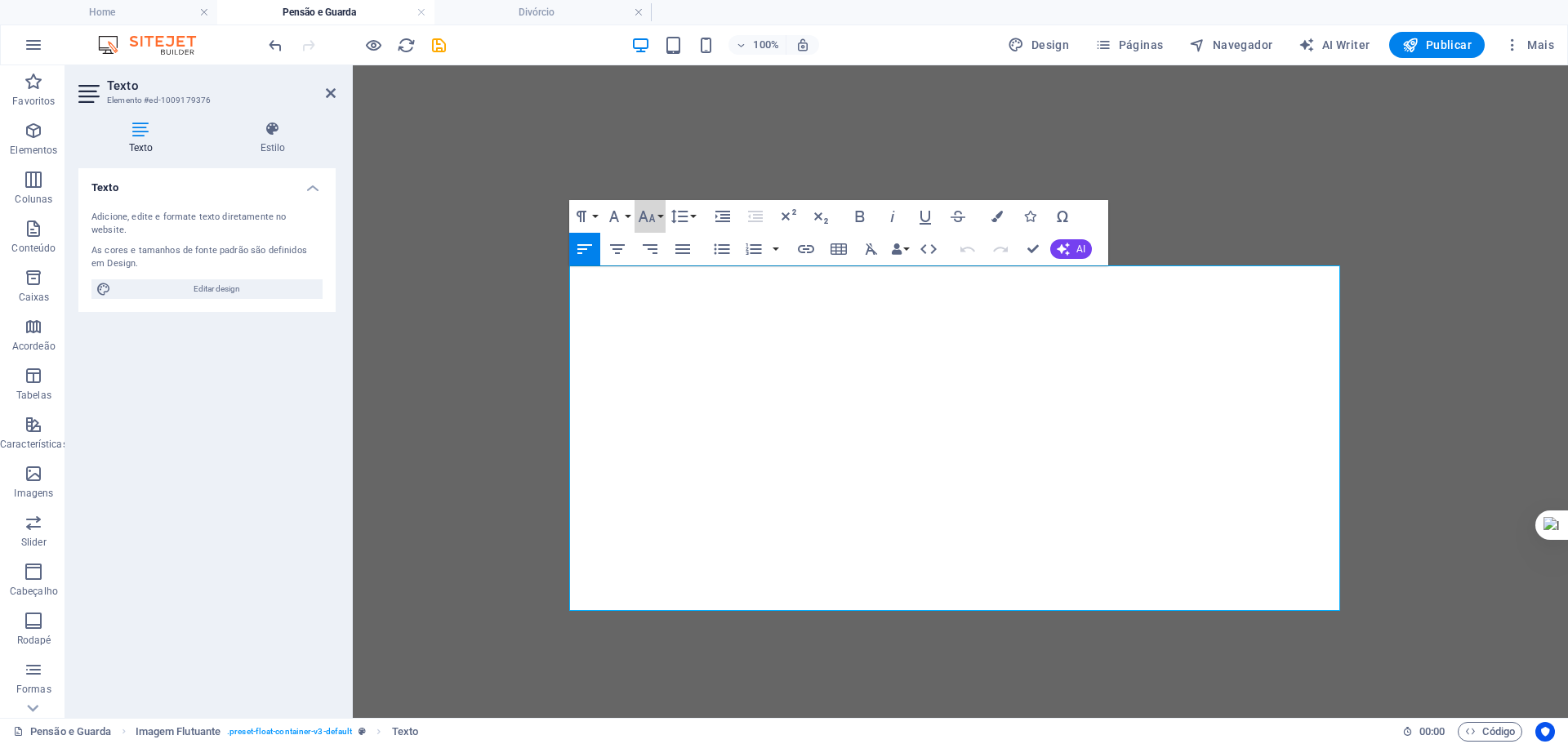
click at [644, 214] on icon "button" at bounding box center [646, 216] width 17 height 11
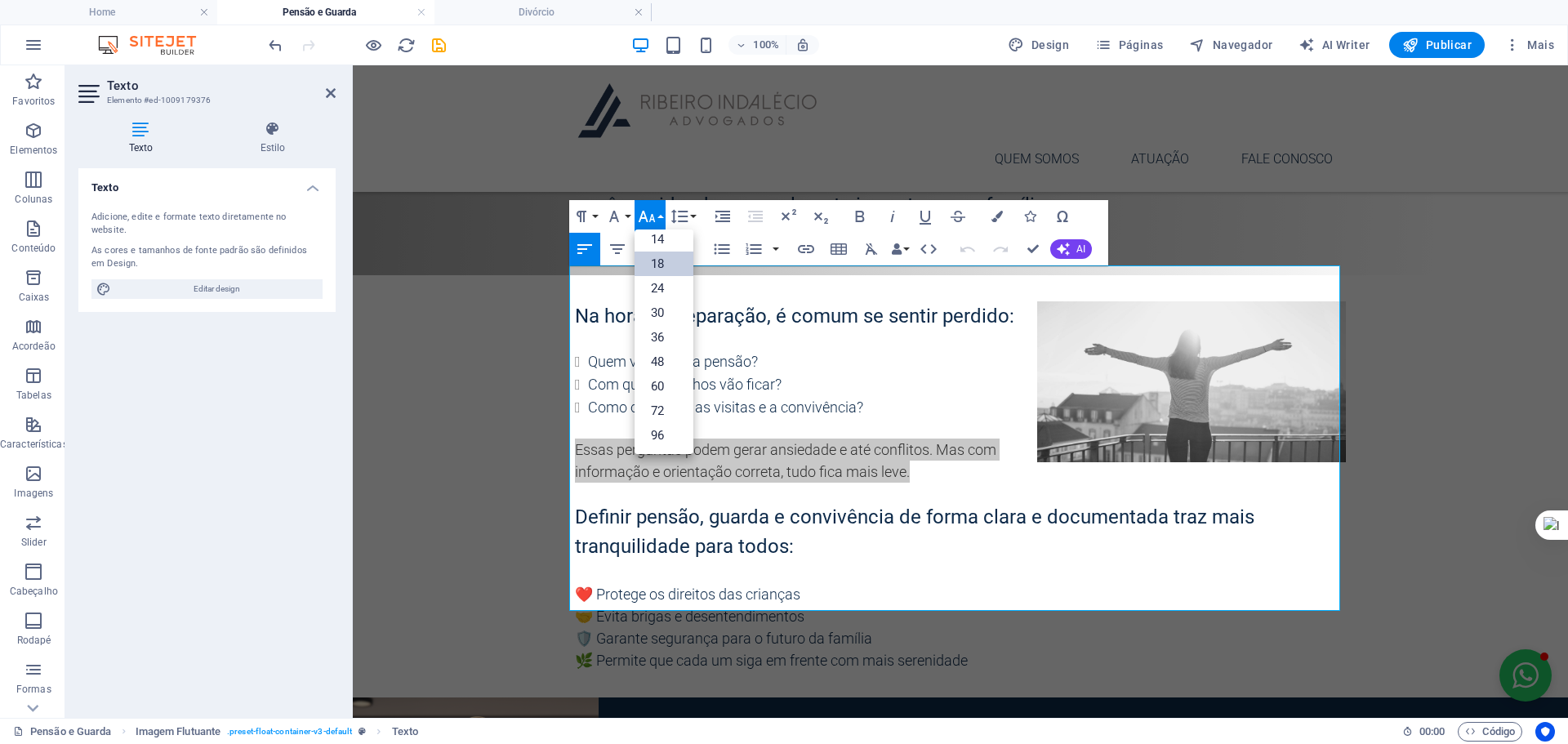
drag, startPoint x: 671, startPoint y: 264, endPoint x: 323, endPoint y: 211, distance: 352.0
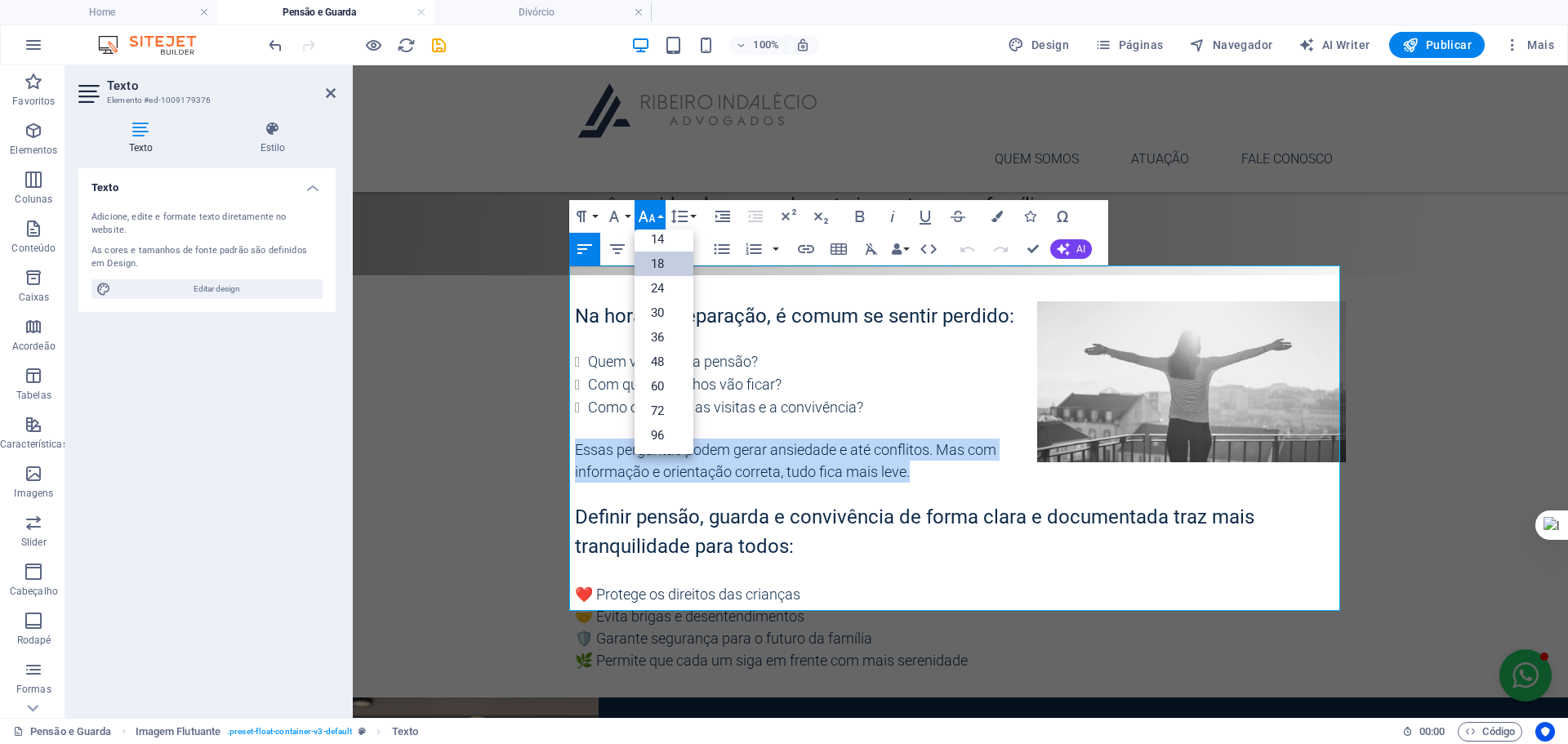
click at [671, 264] on link "18" at bounding box center [663, 263] width 59 height 24
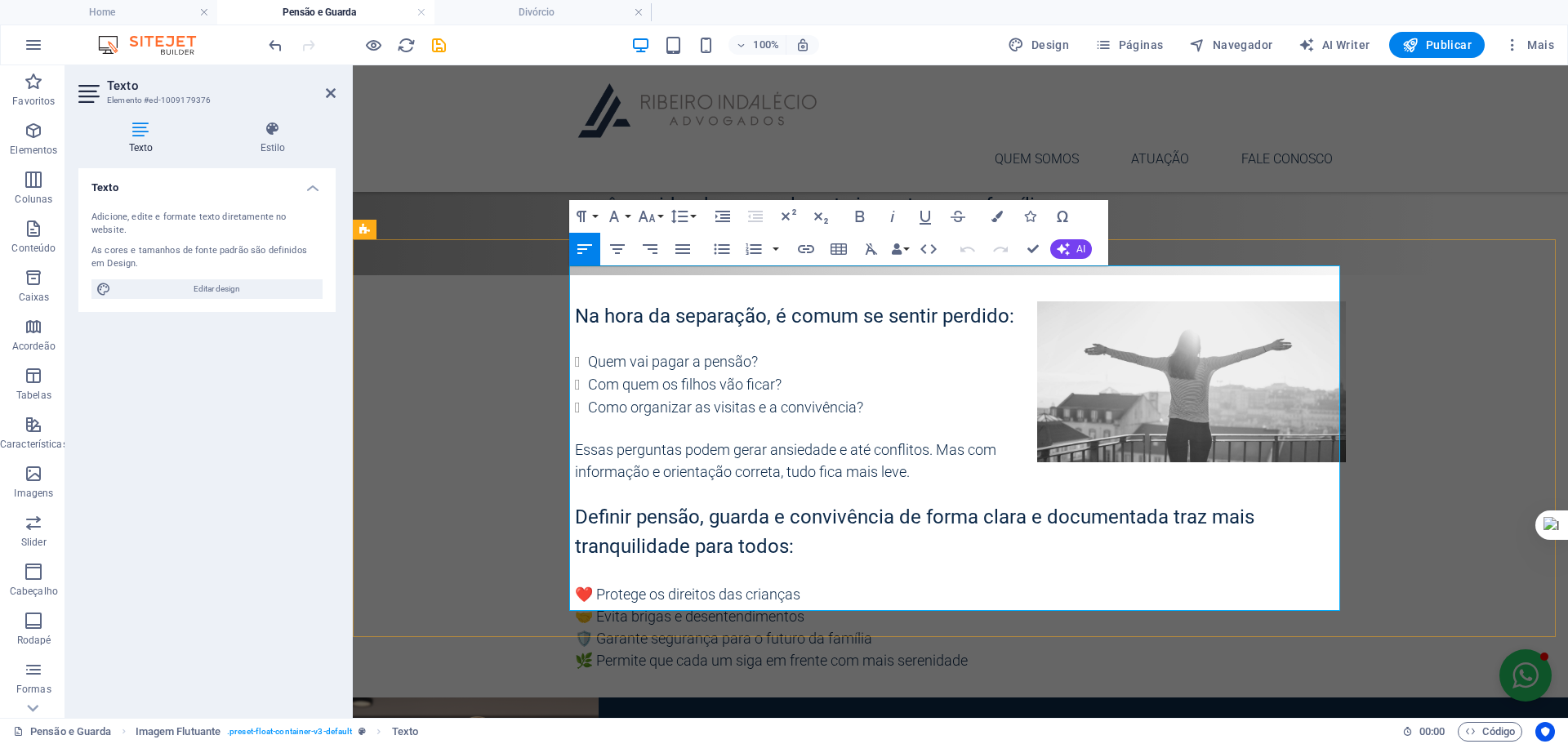
click at [895, 396] on li "Como organizar as visitas e a convivência?" at bounding box center [967, 408] width 758 height 22
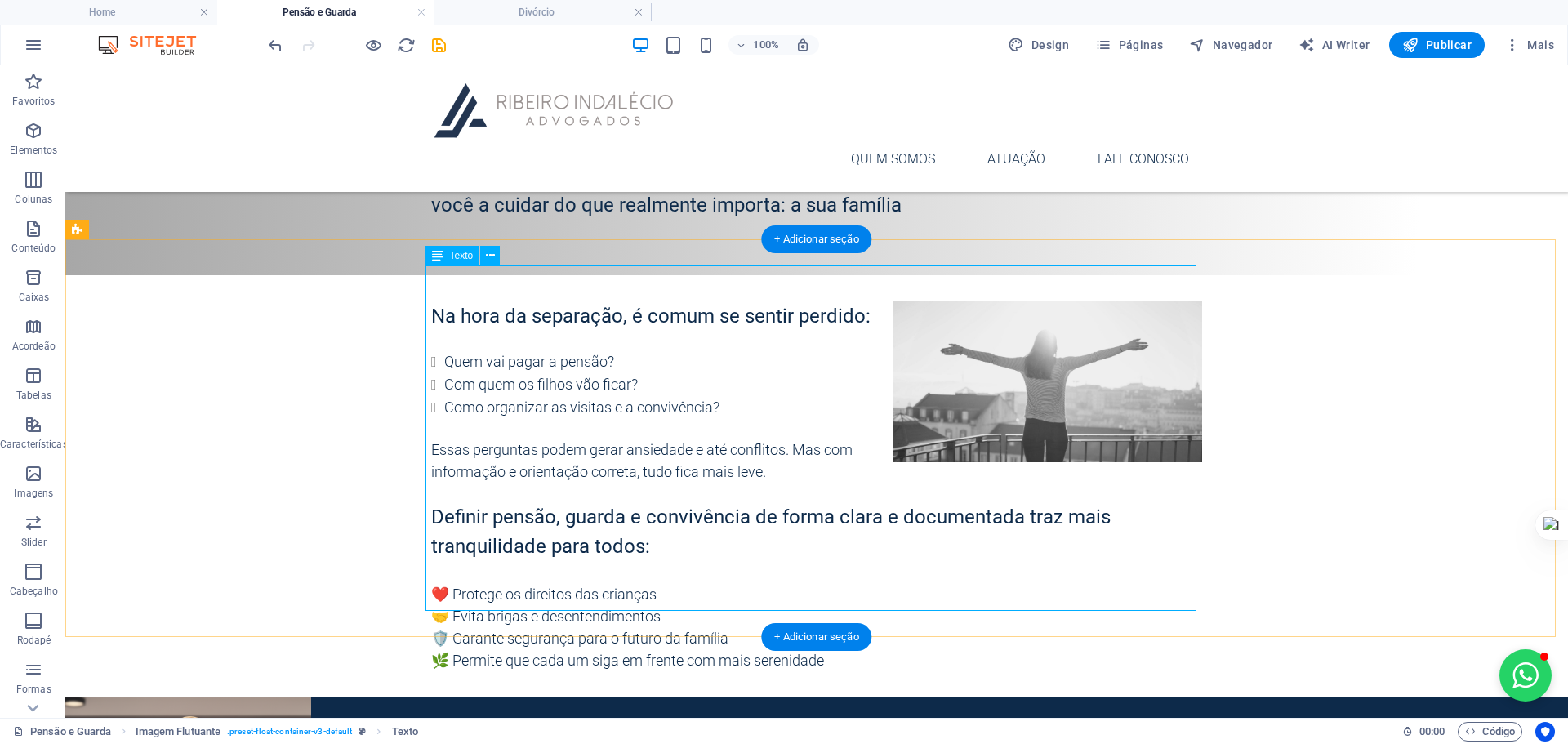
click at [994, 373] on div "Na hora da separação, é comum se sentir perdido: Quem vai pagar a pensão? Com q…" at bounding box center [816, 486] width 771 height 370
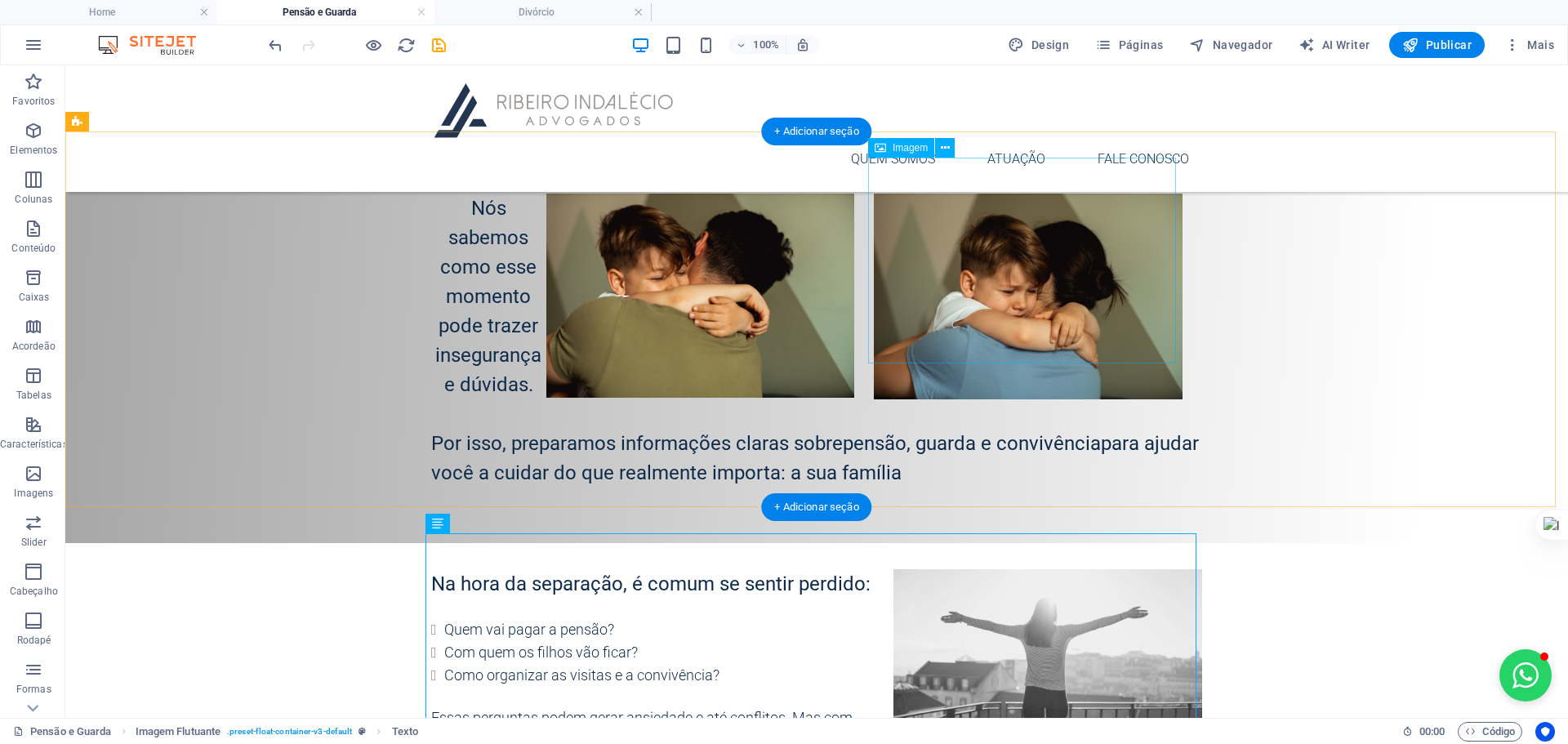
scroll to position [353, 0]
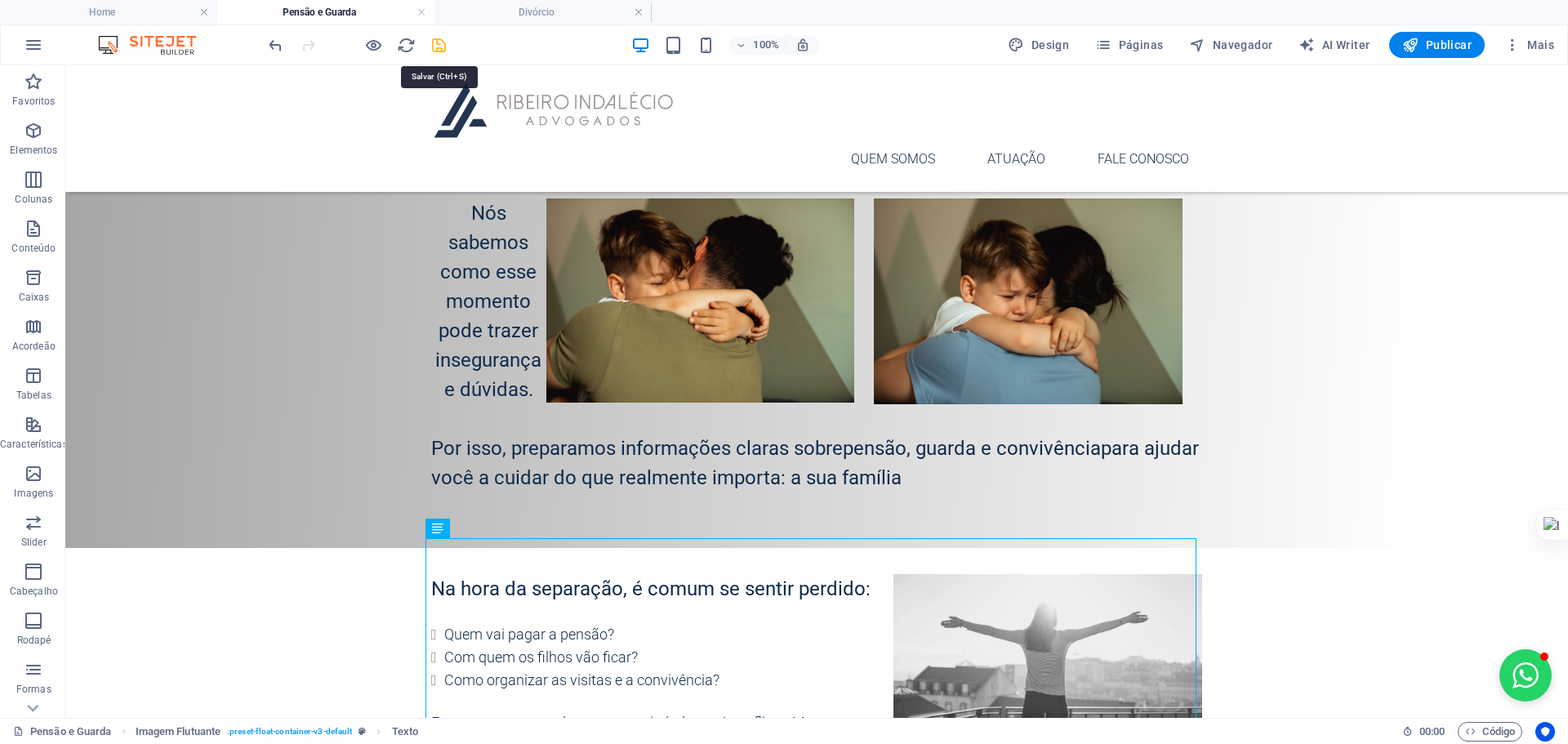
click at [442, 40] on icon "save" at bounding box center [438, 45] width 19 height 19
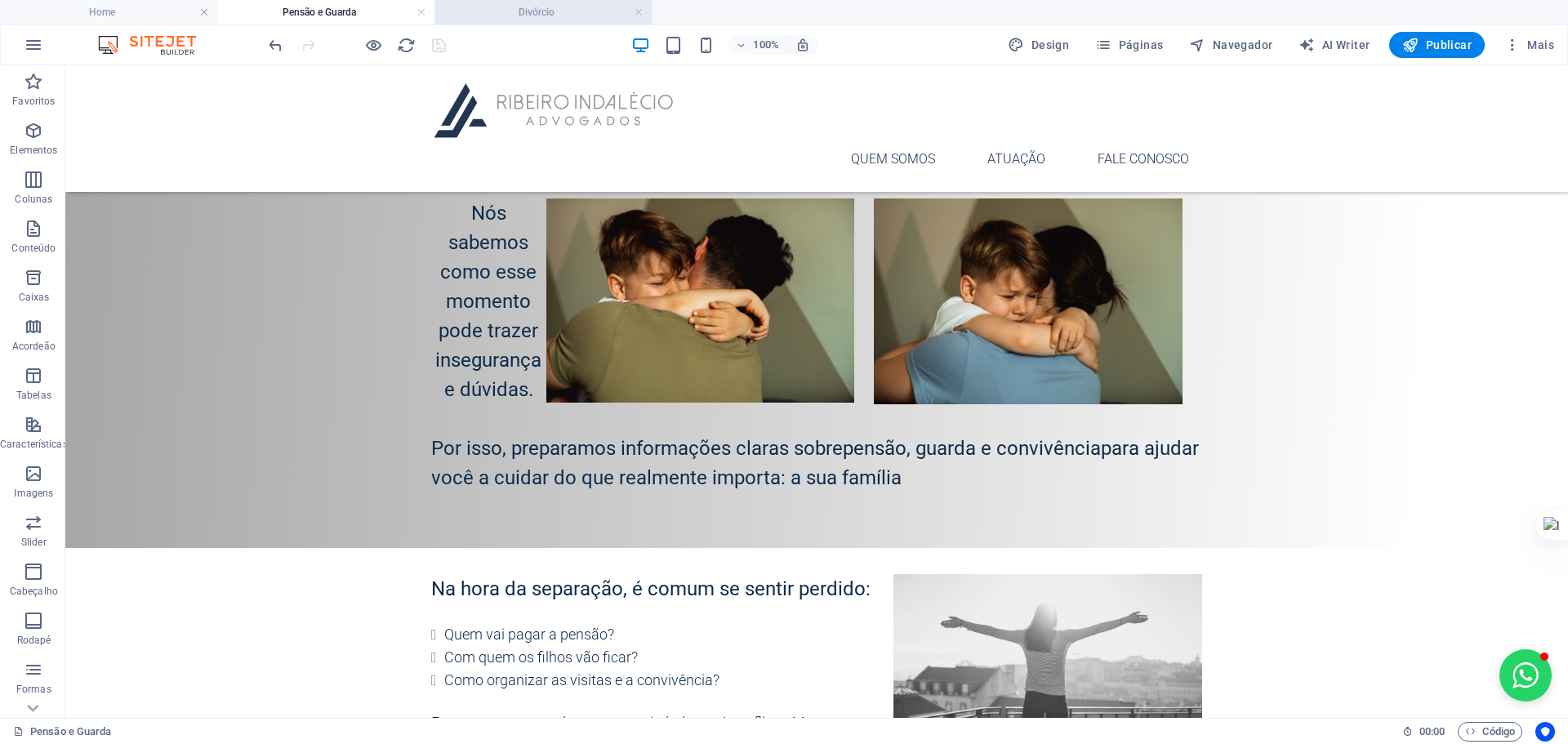
click at [552, 11] on h4 "Divórcio" at bounding box center [543, 11] width 217 height 18
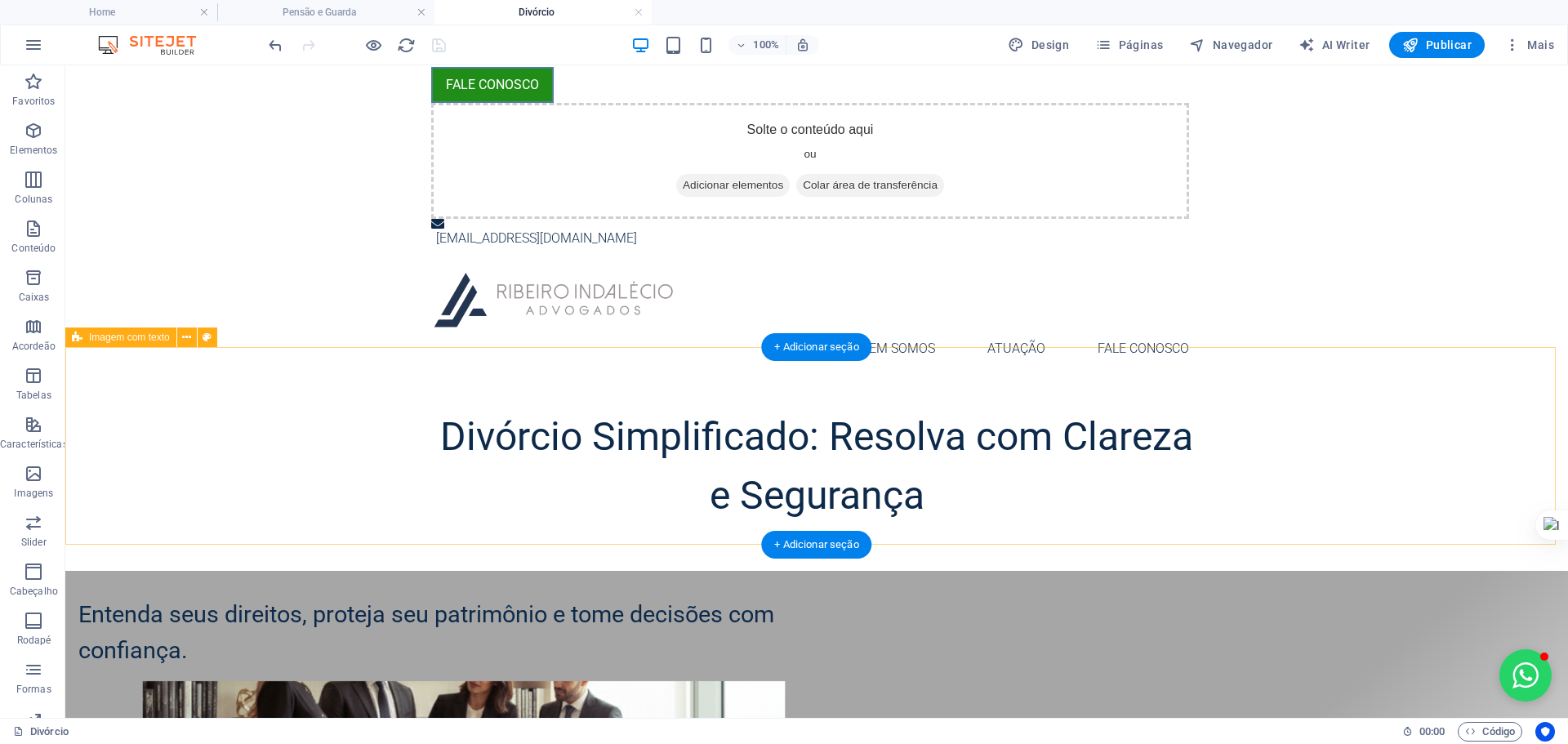
scroll to position [0, 0]
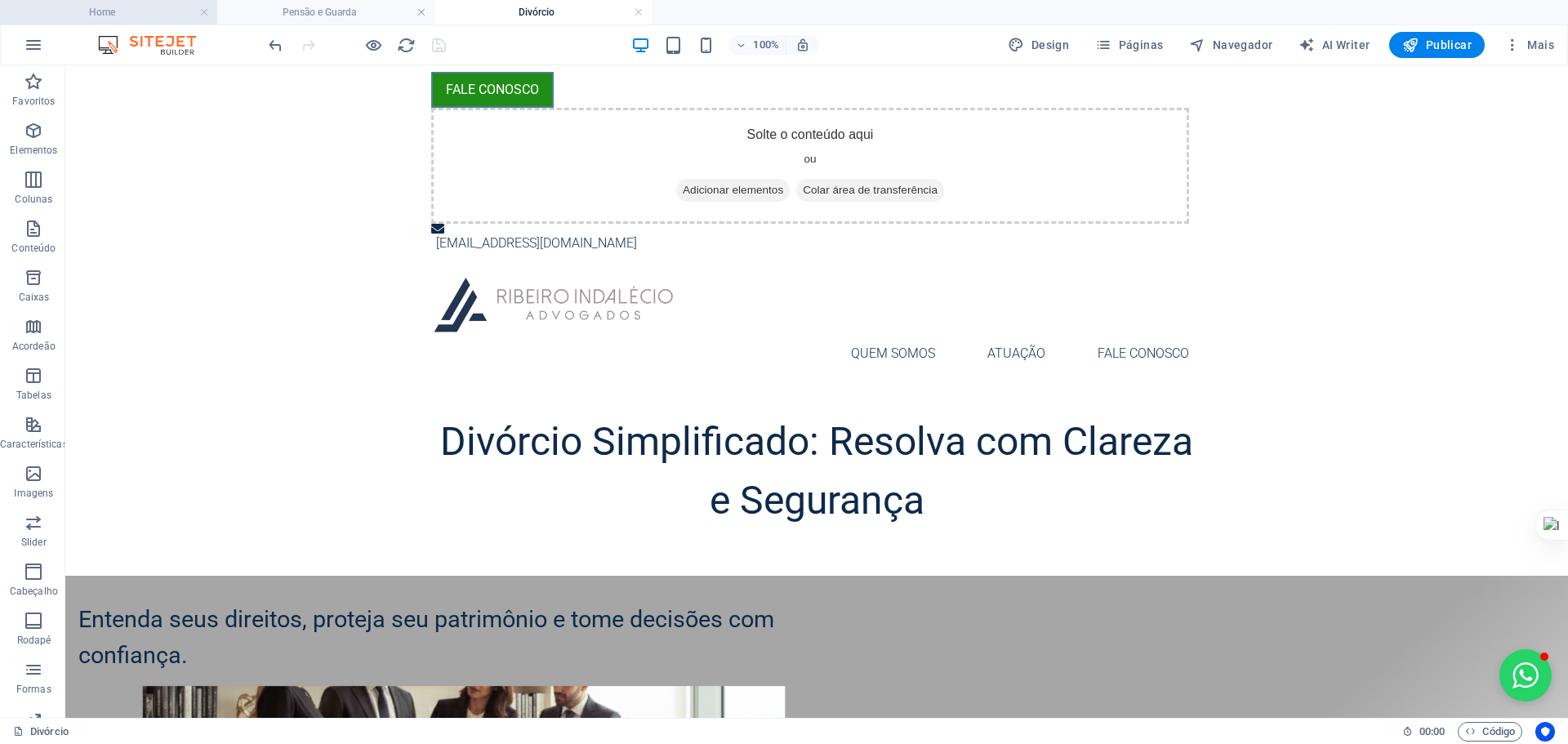
click at [115, 17] on h4 "Home" at bounding box center [109, 11] width 217 height 18
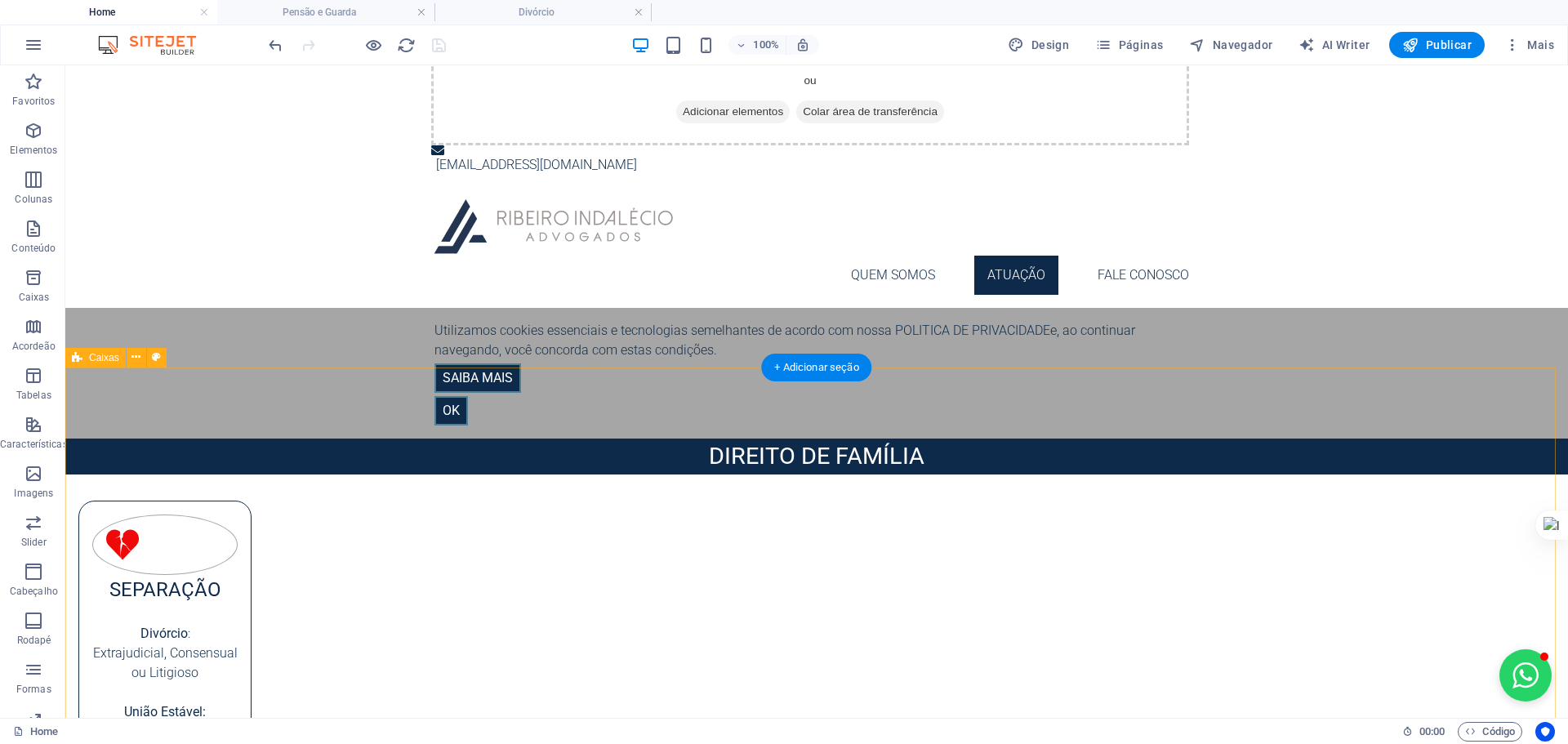
scroll to position [82, 0]
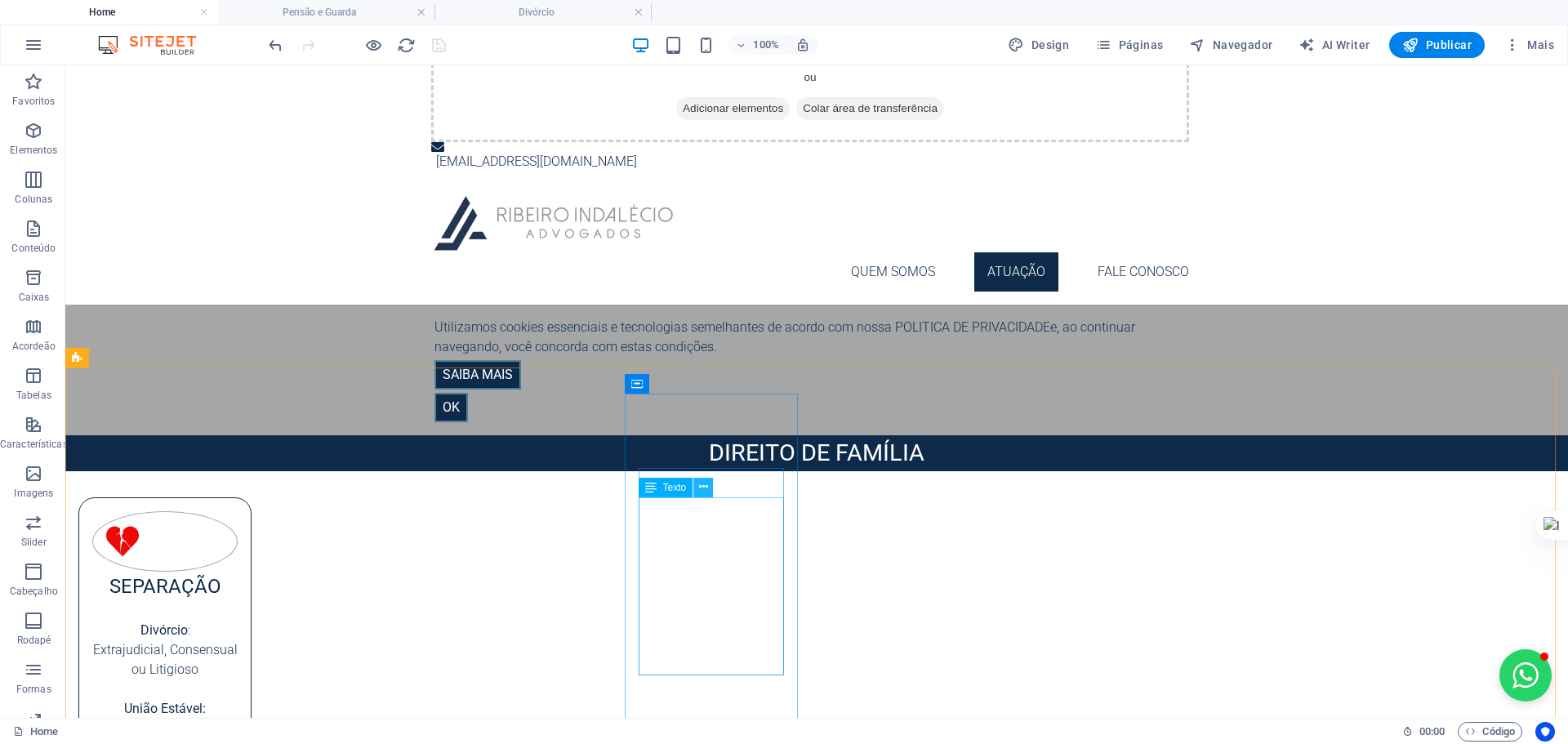
click at [702, 484] on icon at bounding box center [703, 487] width 9 height 17
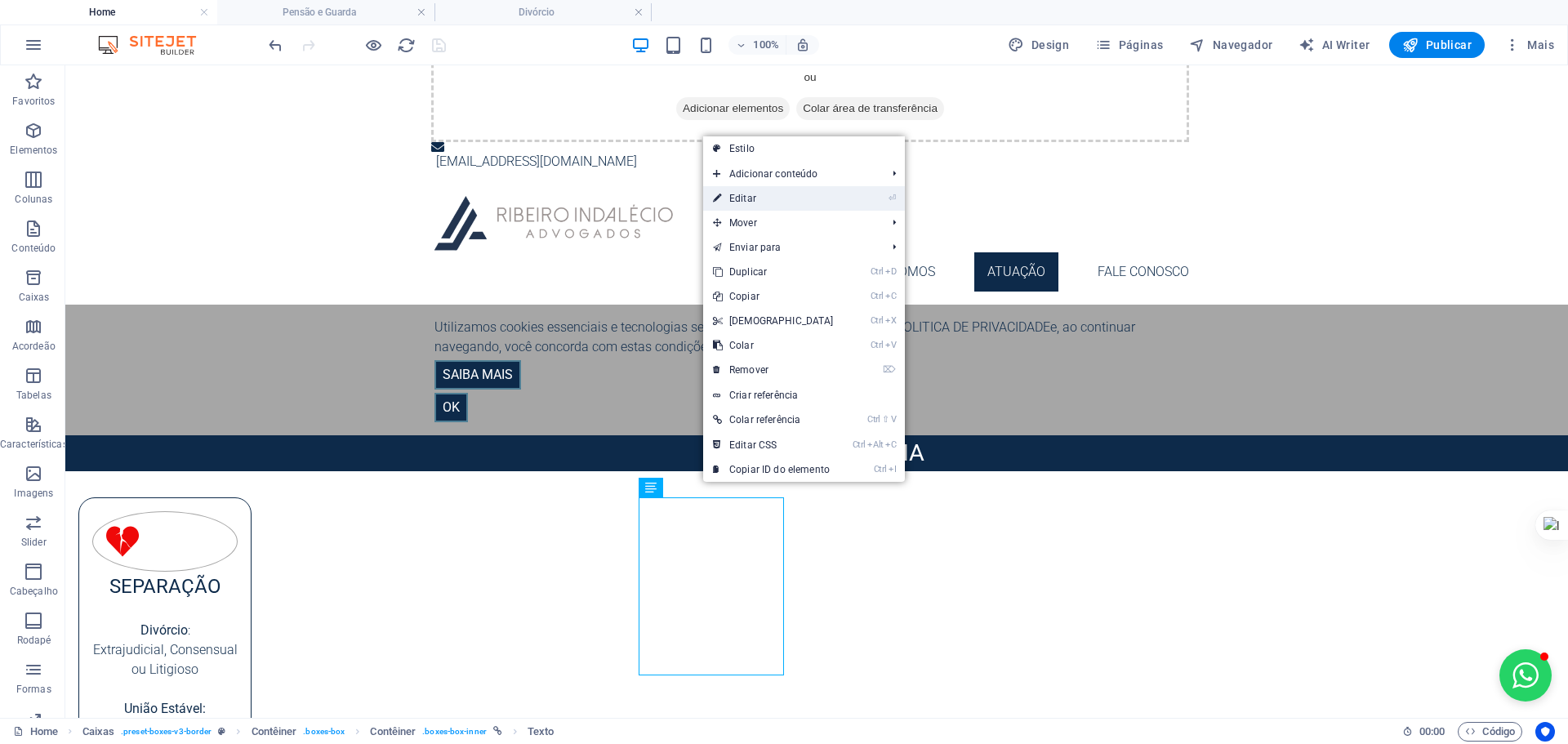
click at [777, 188] on link "⏎ Editar" at bounding box center [773, 199] width 141 height 24
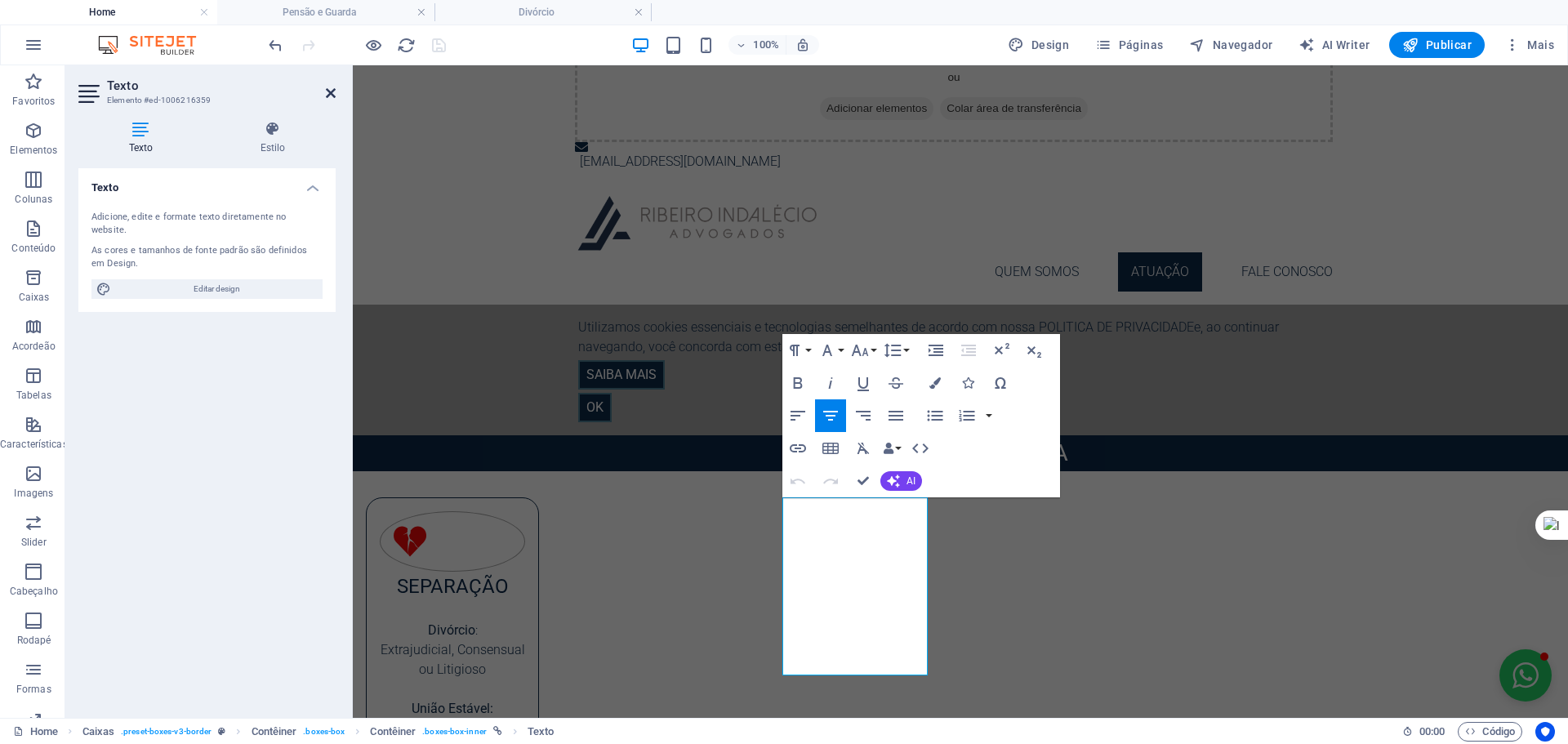
click at [331, 92] on icon at bounding box center [331, 93] width 9 height 13
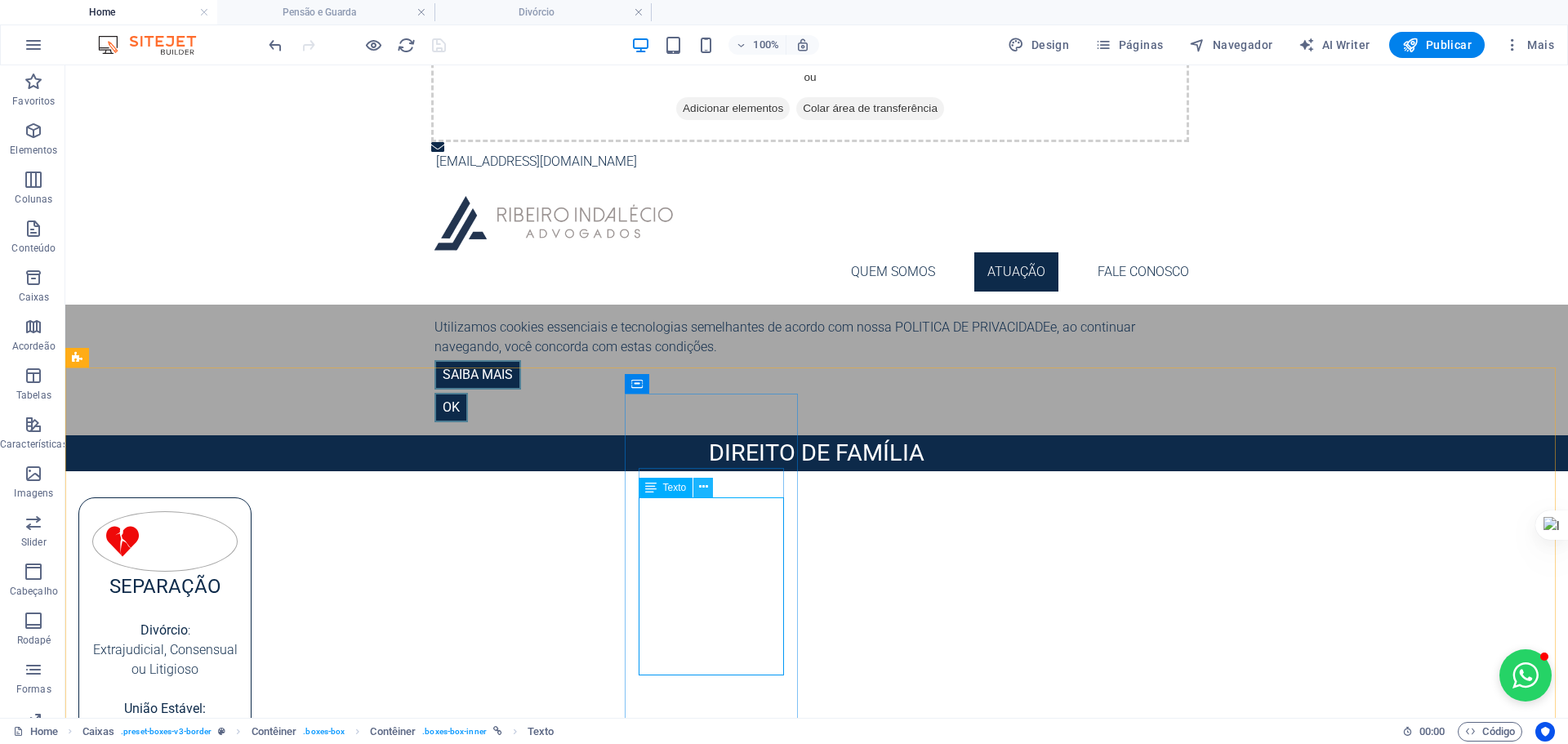
click at [704, 485] on icon at bounding box center [703, 487] width 9 height 17
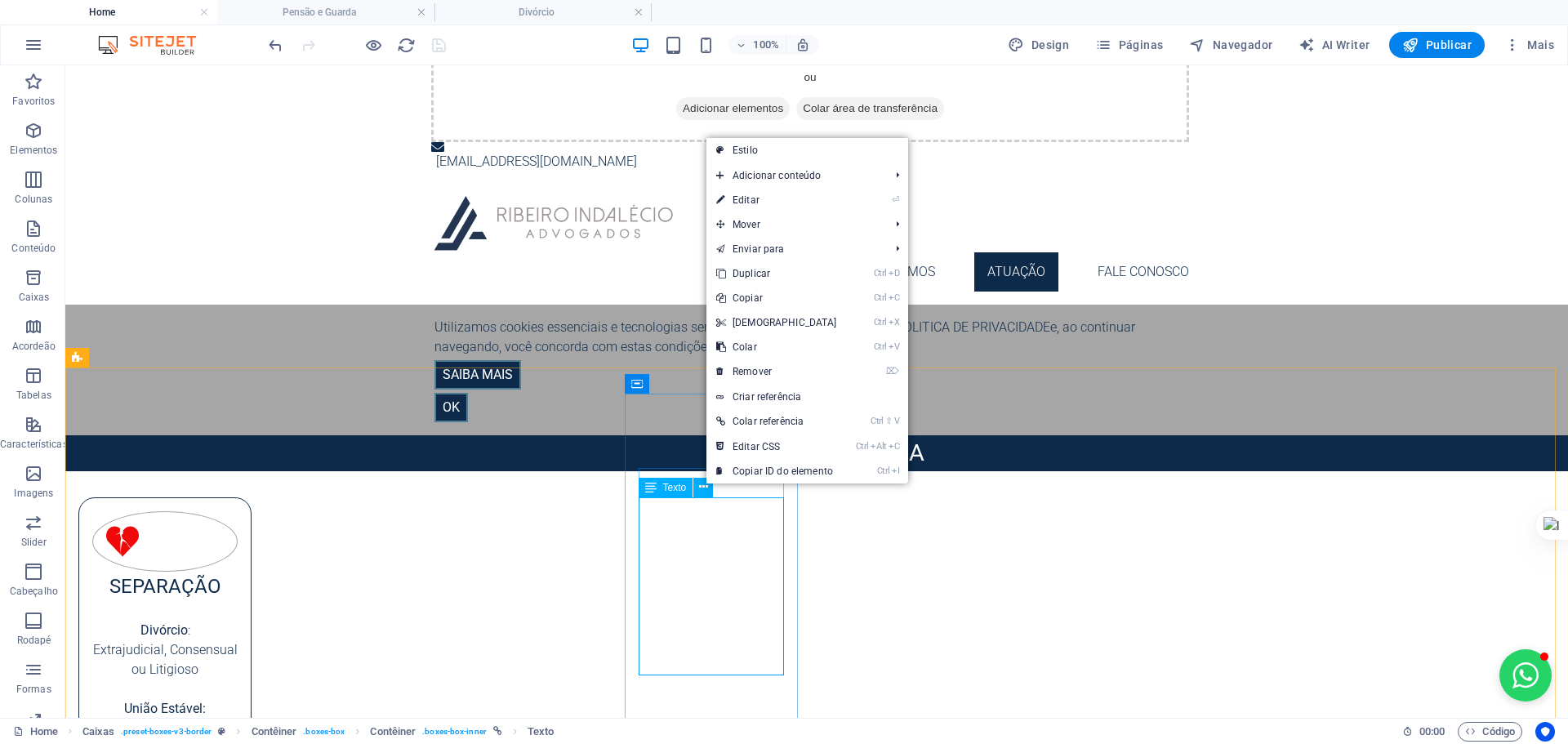
click at [746, 198] on link "⏎ Editar" at bounding box center [777, 200] width 141 height 24
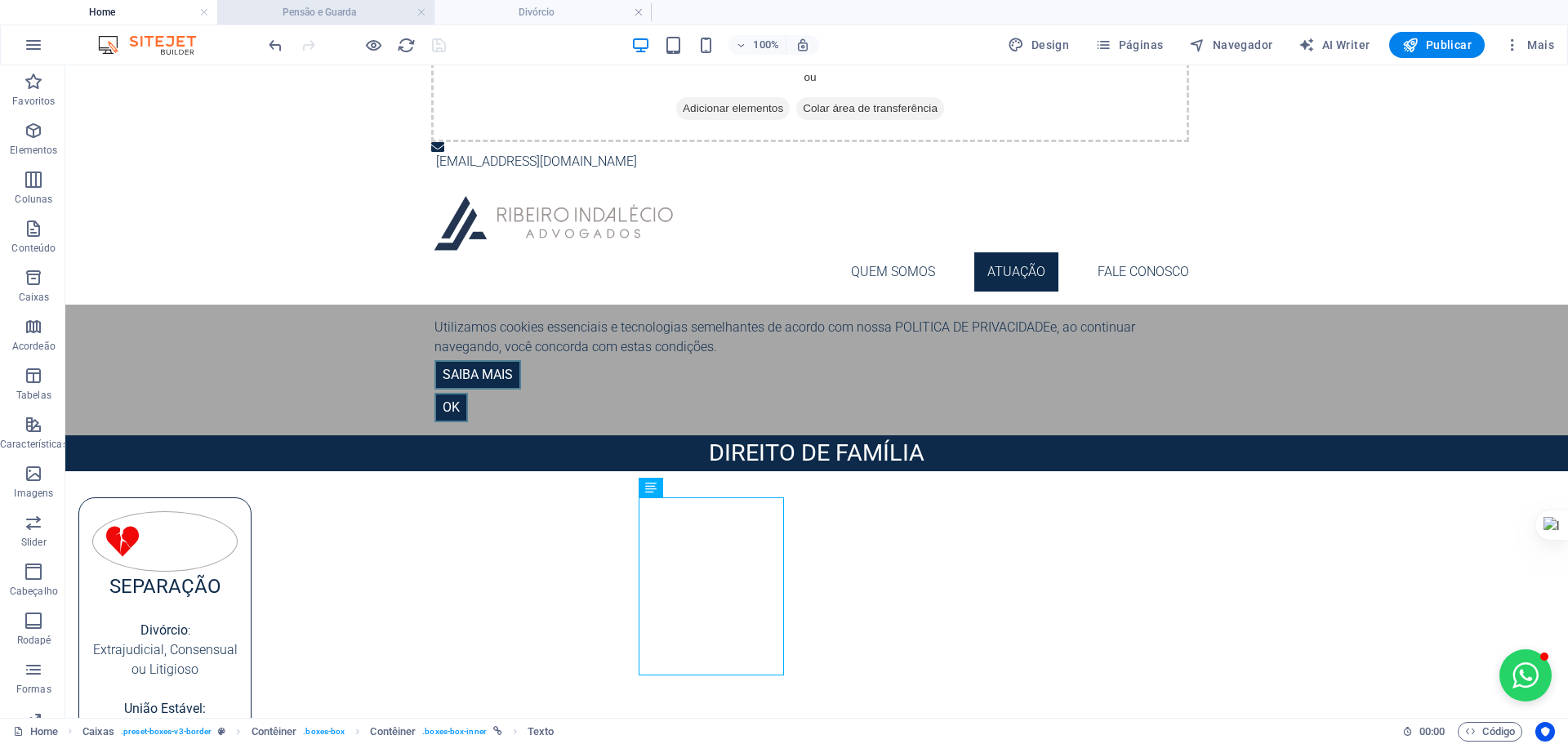
click at [380, 17] on h4 "Pensão e Guarda" at bounding box center [326, 11] width 217 height 18
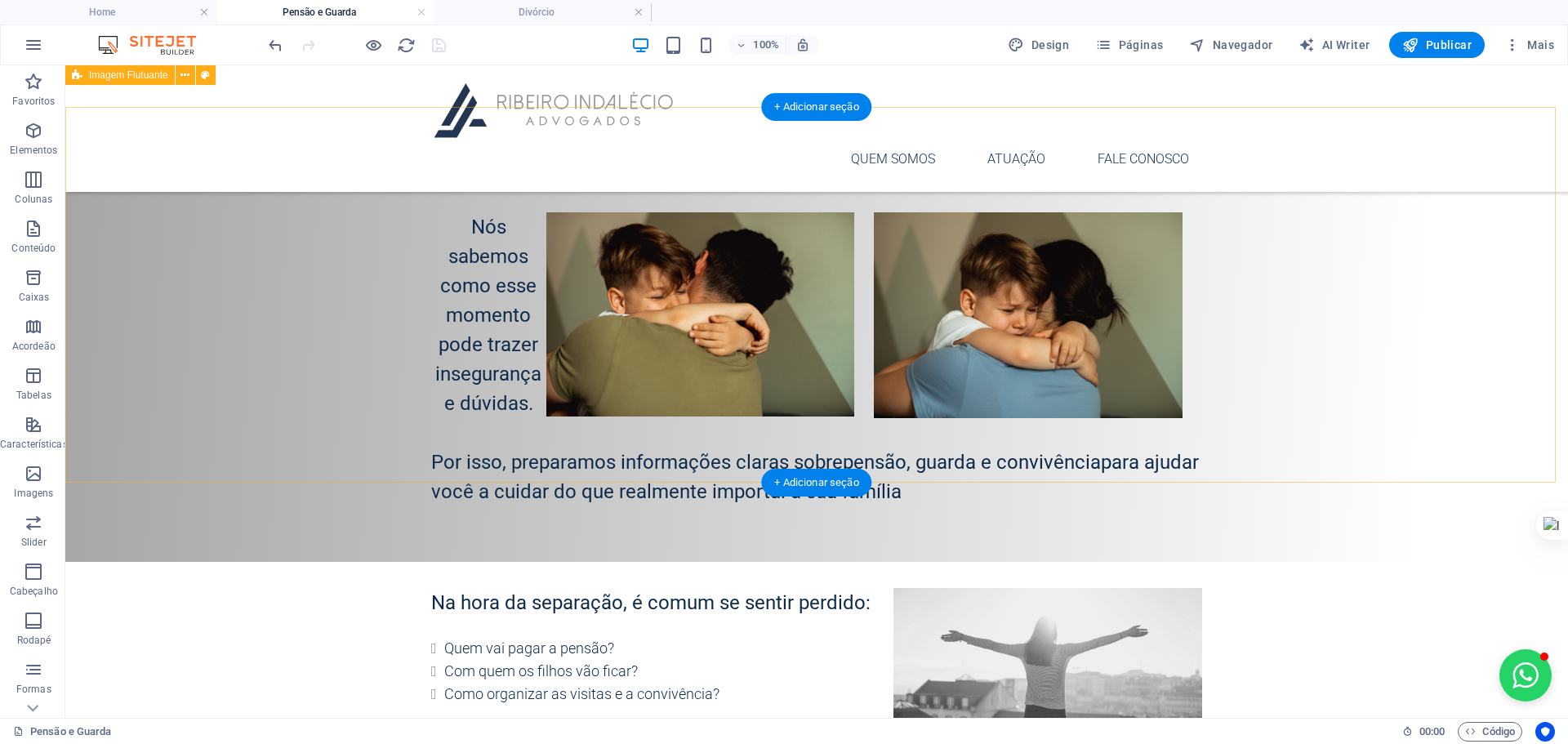
scroll to position [326, 0]
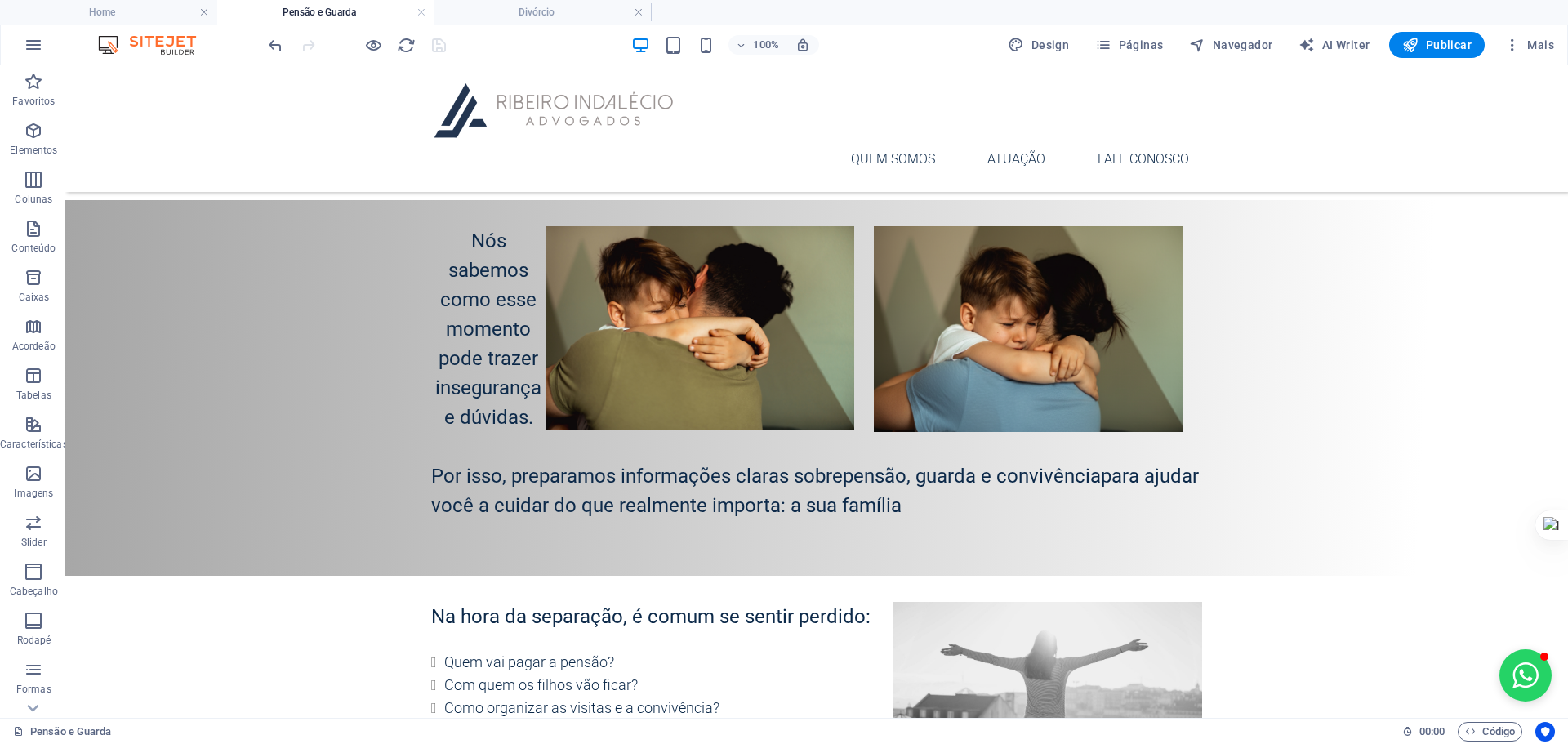
click at [419, 46] on div at bounding box center [356, 45] width 183 height 26
click at [403, 48] on icon "reload" at bounding box center [407, 45] width 19 height 19
click at [139, 12] on h4 "Home" at bounding box center [109, 11] width 217 height 18
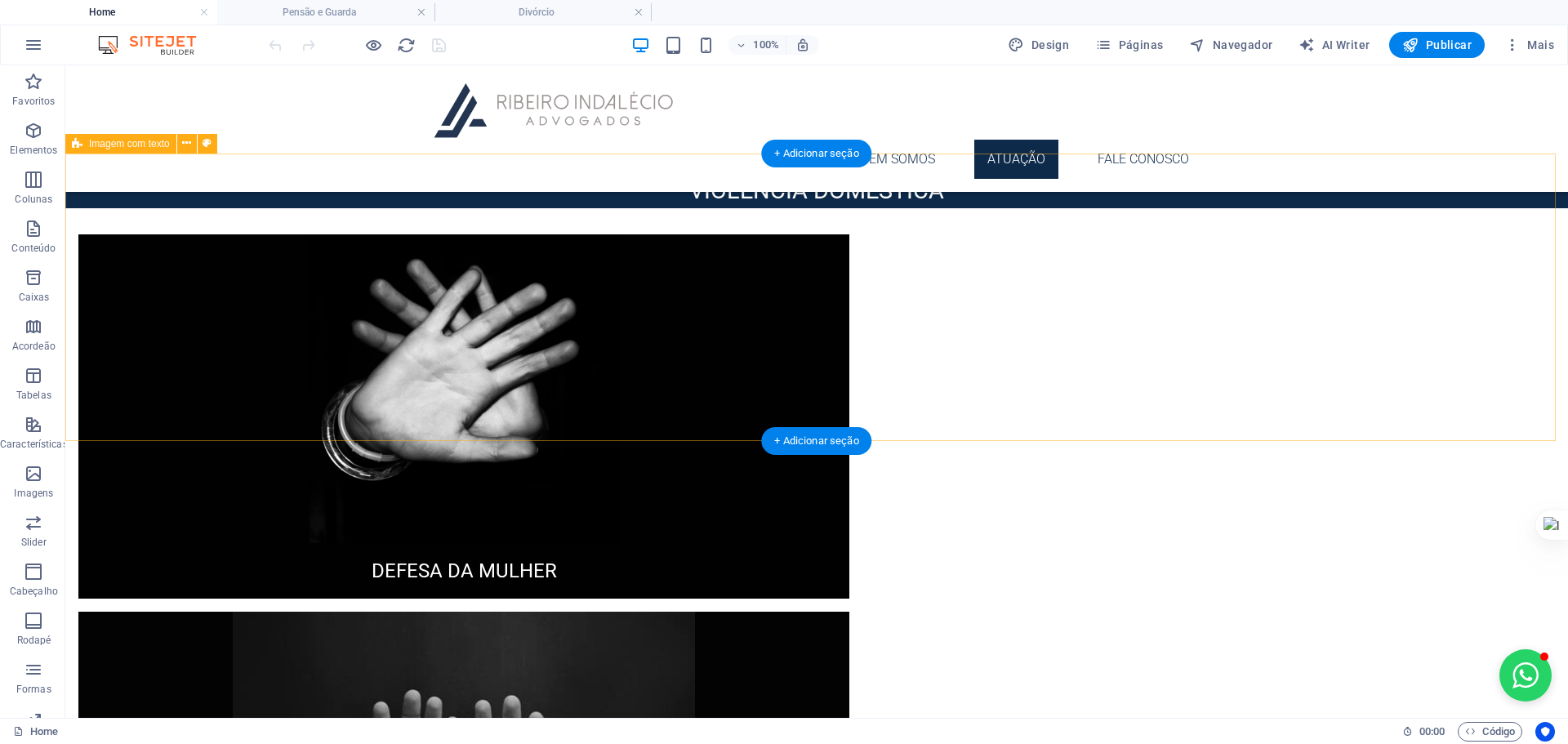
scroll to position [1632, 0]
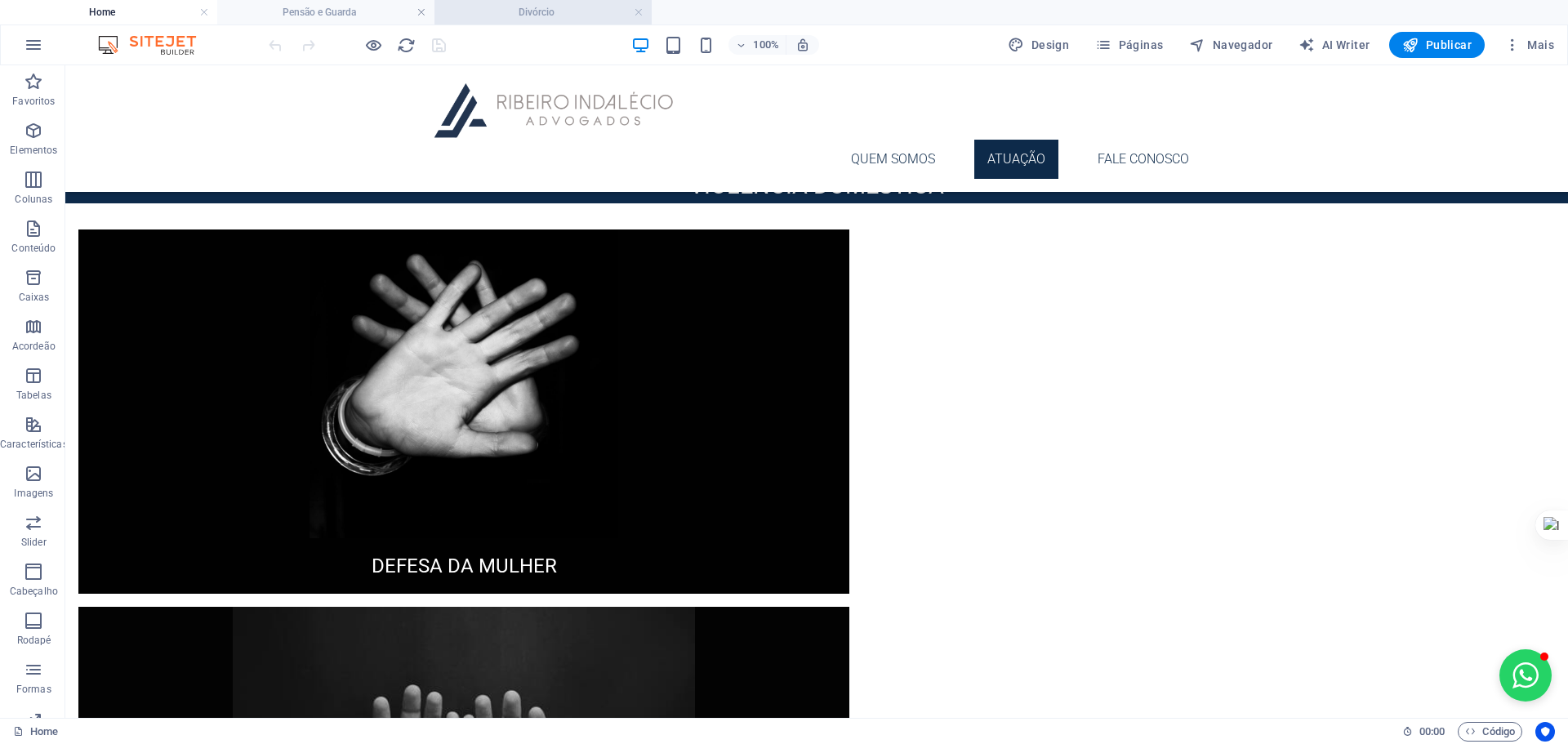
click at [528, 4] on h4 "Divórcio" at bounding box center [543, 11] width 217 height 18
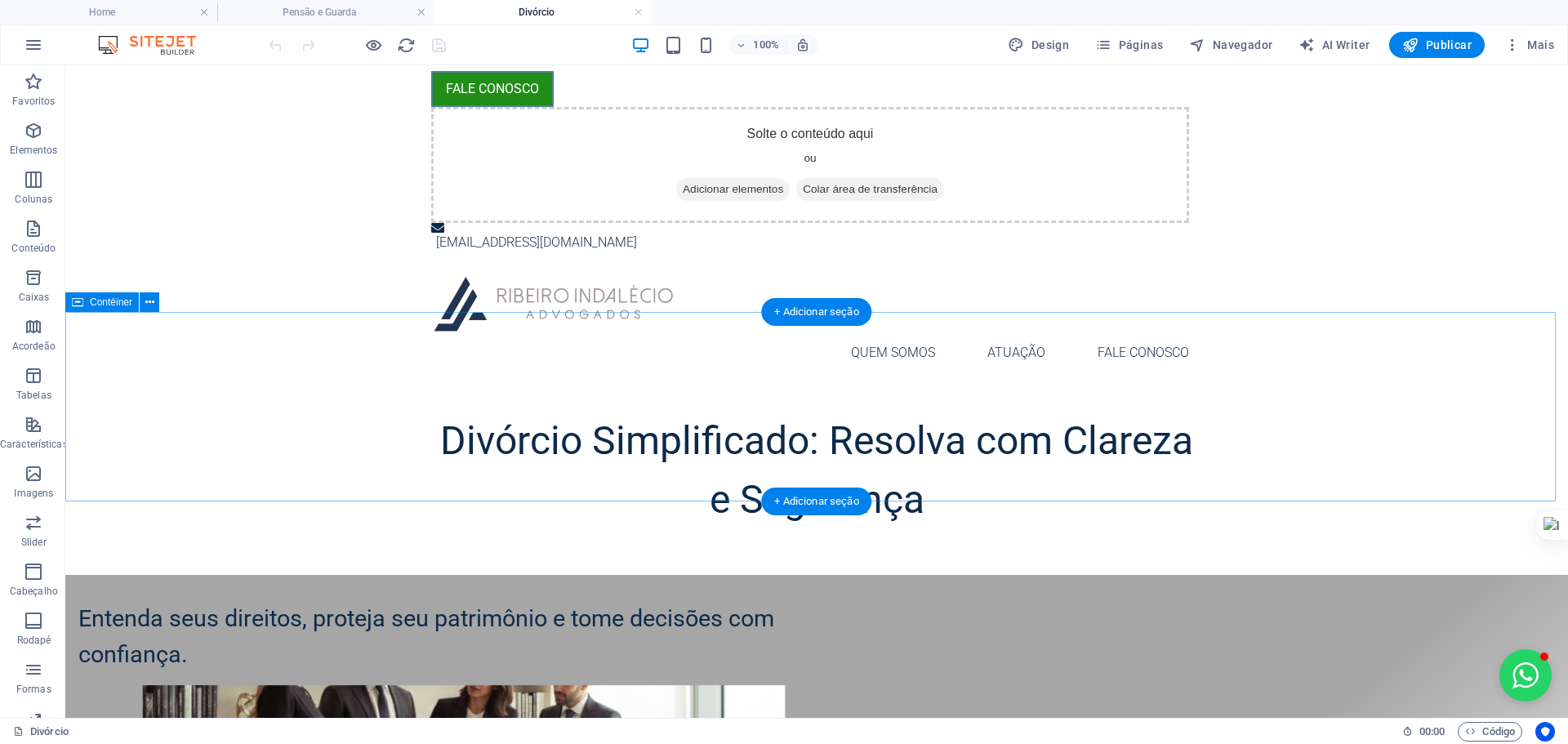
scroll to position [0, 0]
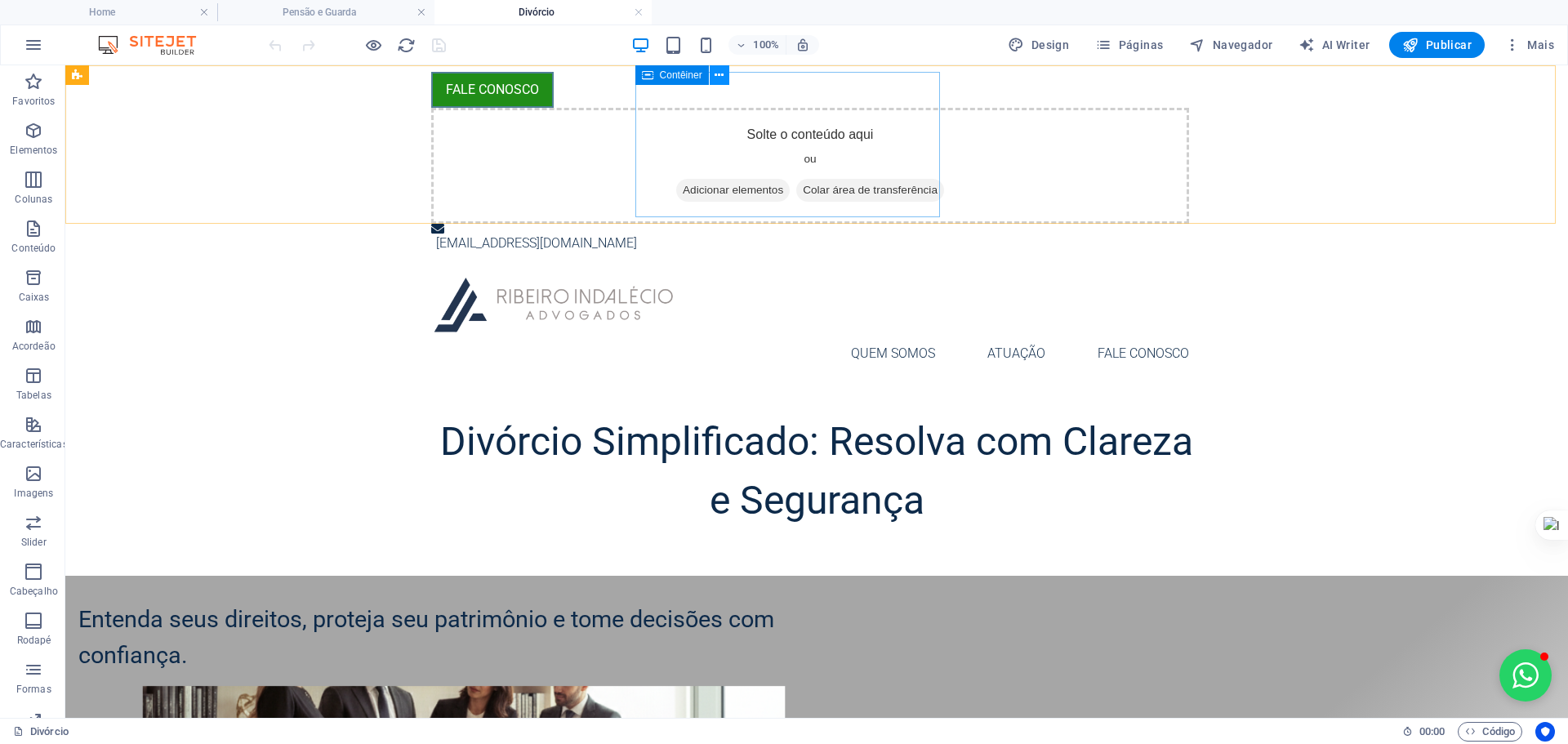
click at [722, 77] on icon at bounding box center [719, 75] width 9 height 17
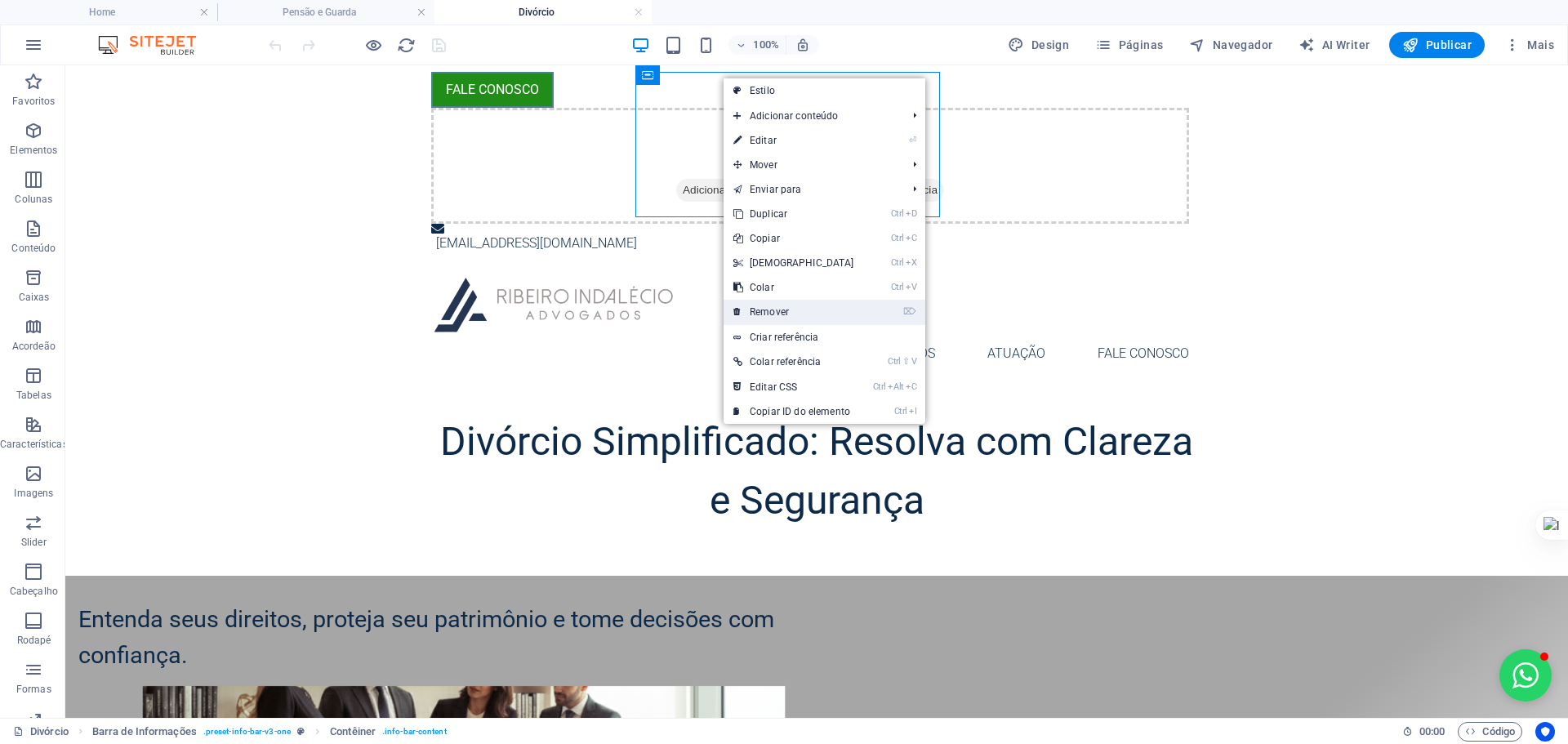
click at [784, 303] on link "⌦ Remover" at bounding box center [793, 312] width 141 height 24
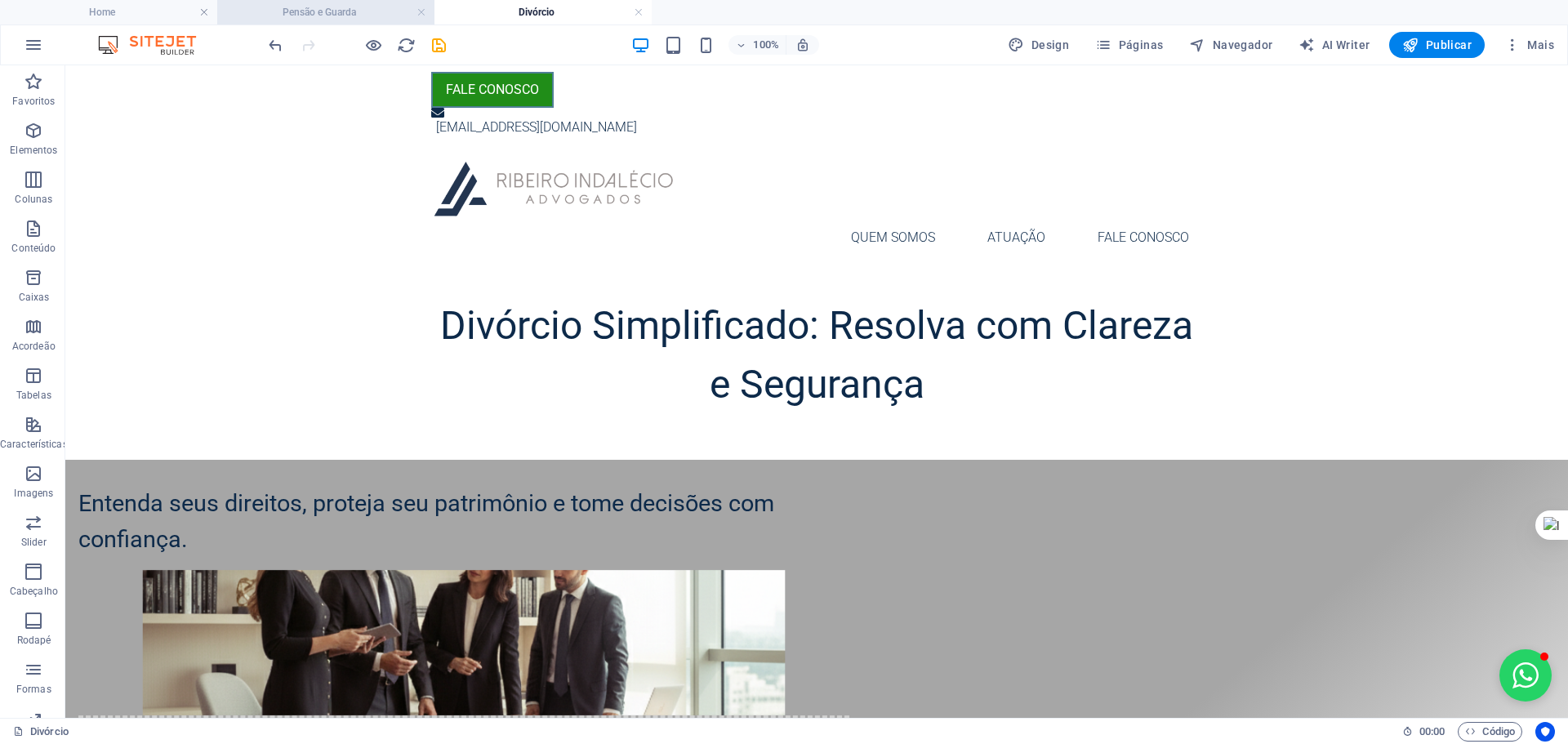
click at [273, 11] on h4 "Pensão e Guarda" at bounding box center [326, 11] width 217 height 18
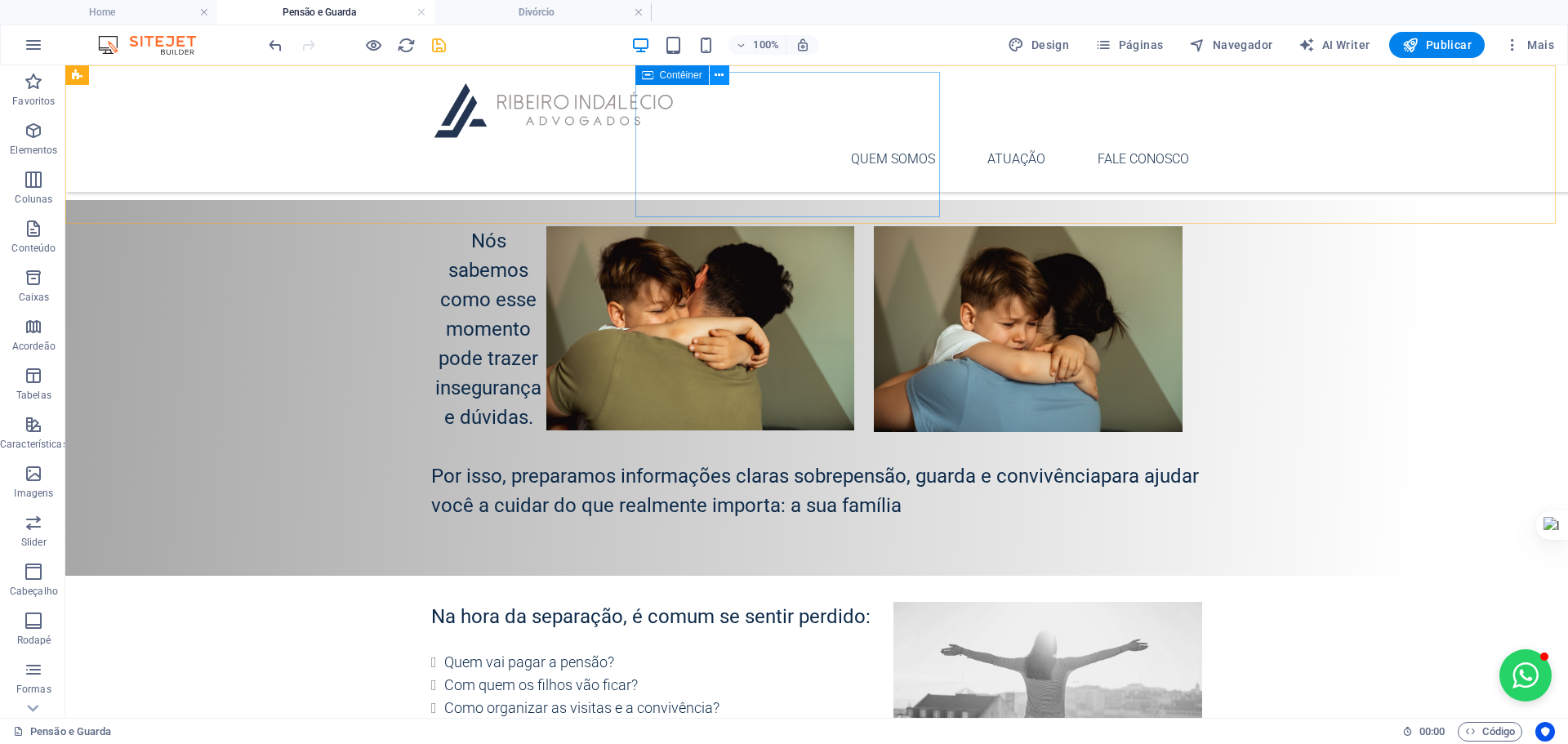
click at [719, 75] on icon at bounding box center [719, 75] width 9 height 17
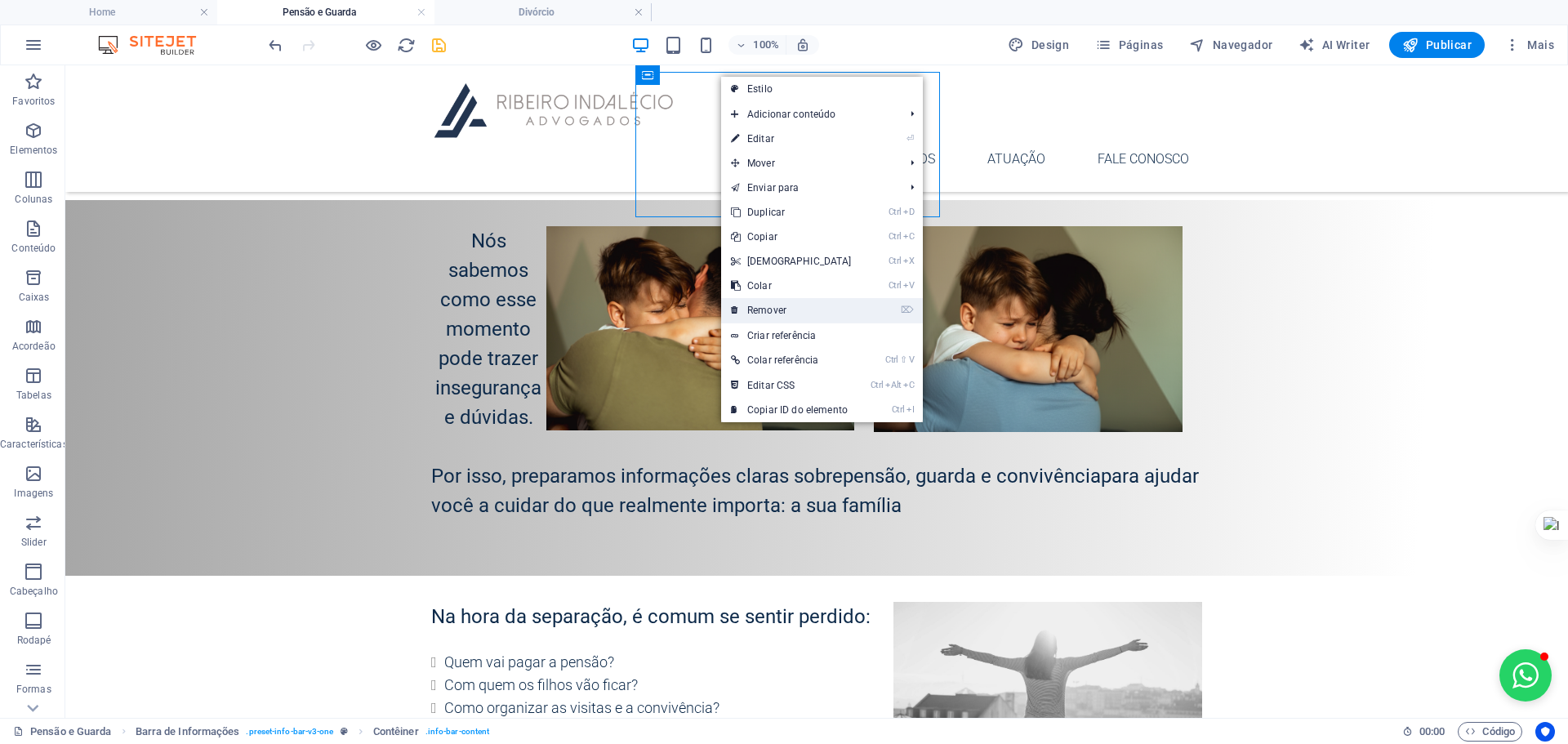
click at [777, 308] on link "⌦ Remover" at bounding box center [791, 310] width 141 height 24
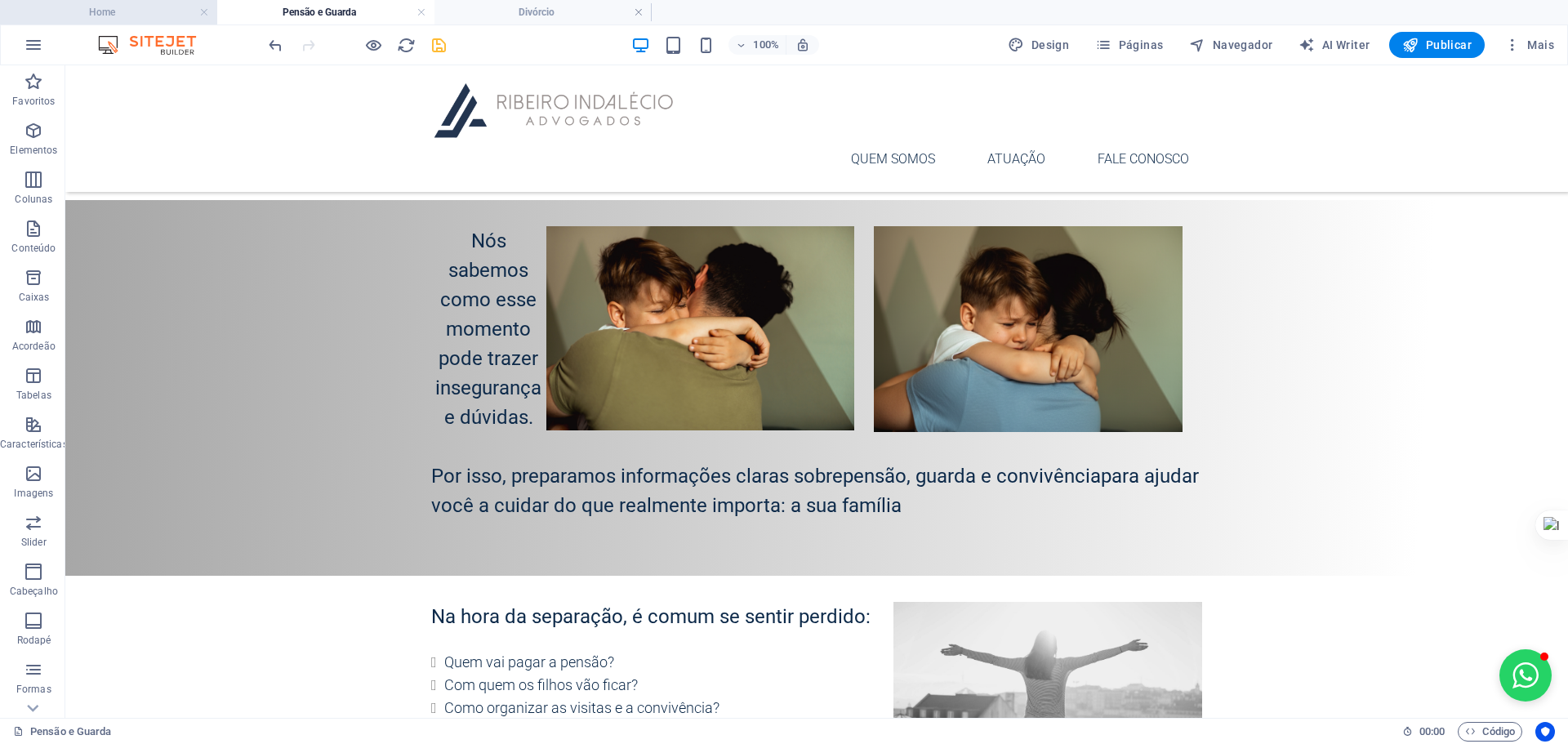
click at [155, 19] on h4 "Home" at bounding box center [109, 11] width 217 height 18
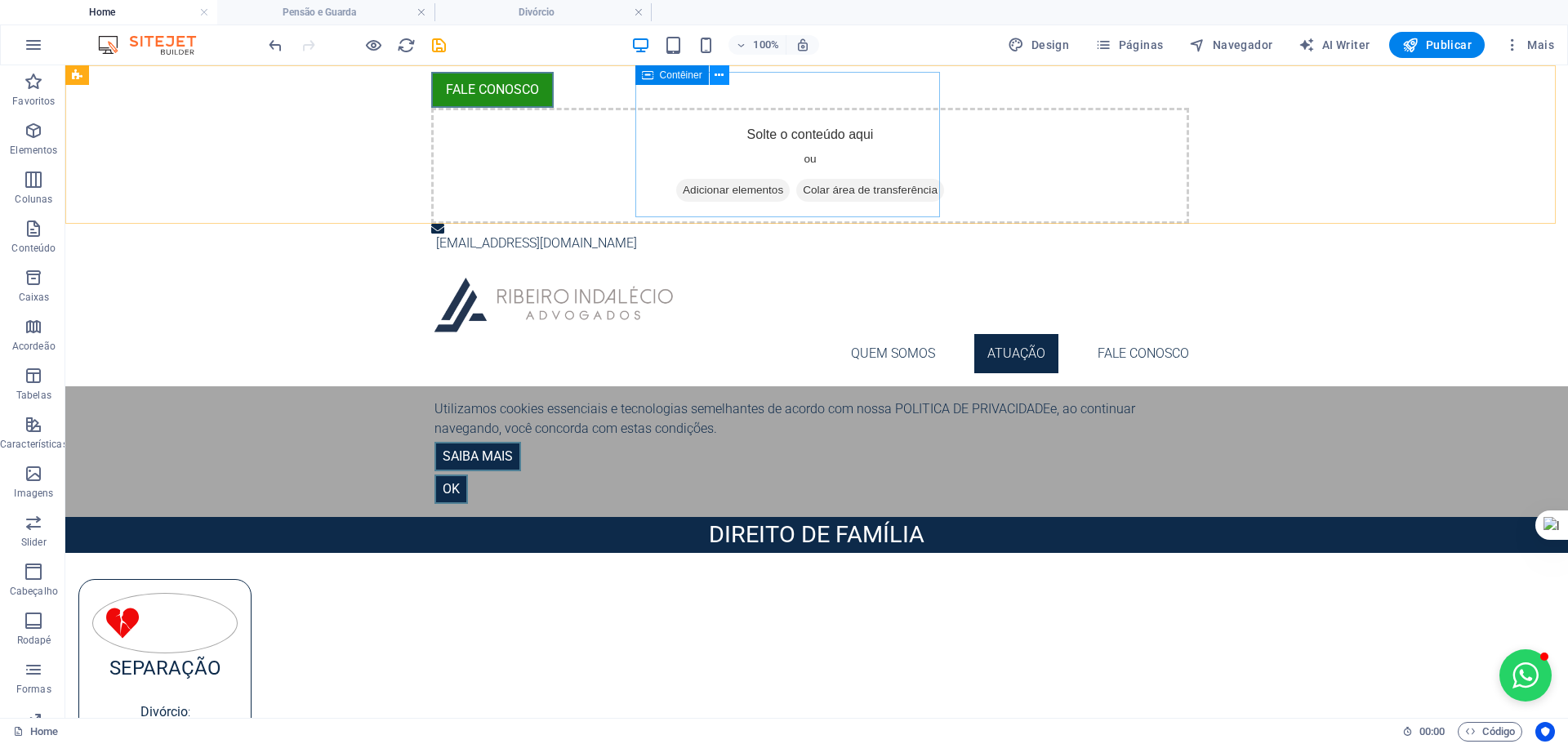
click at [709, 75] on button at bounding box center [718, 75] width 20 height 20
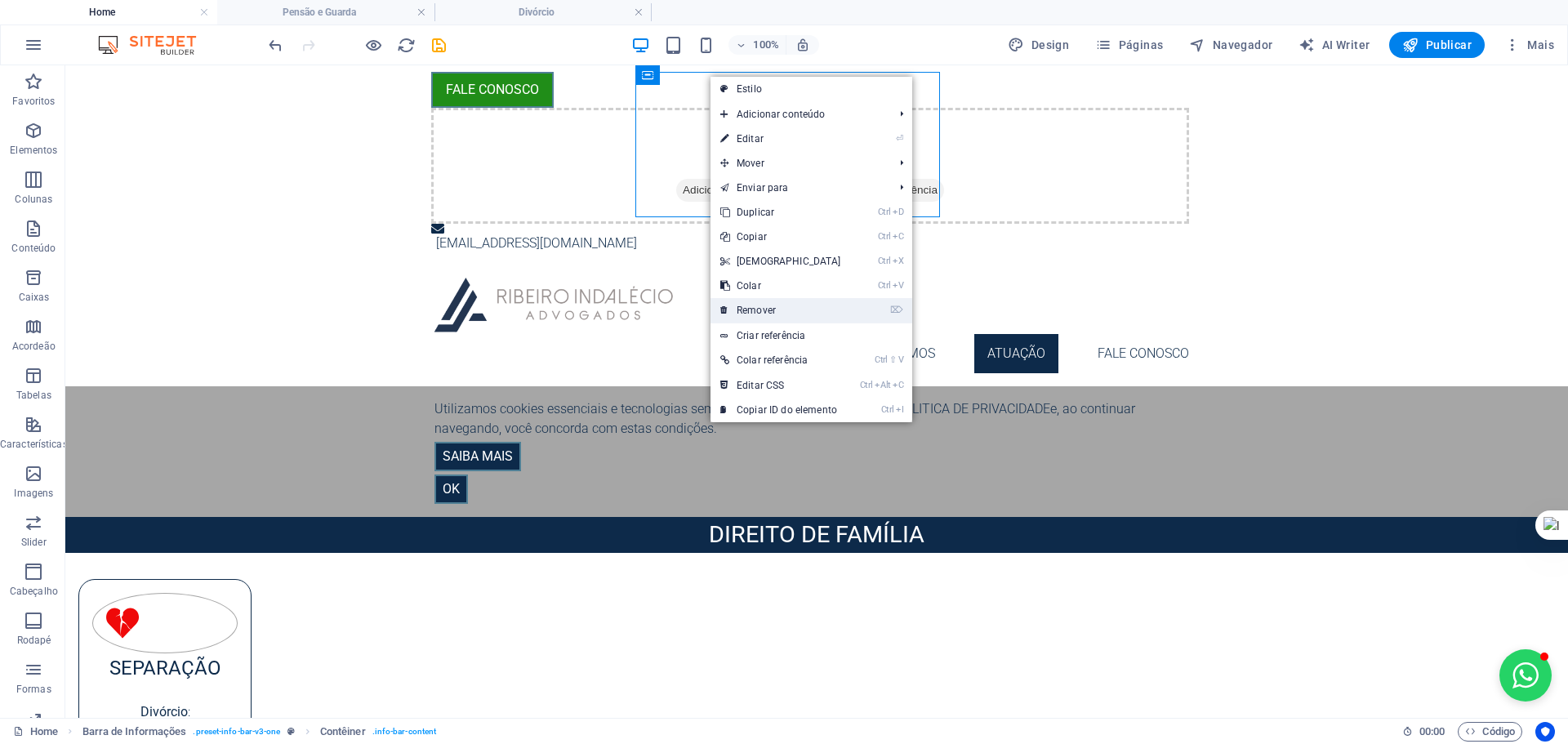
click at [763, 303] on link "⌦ Remover" at bounding box center [780, 310] width 141 height 24
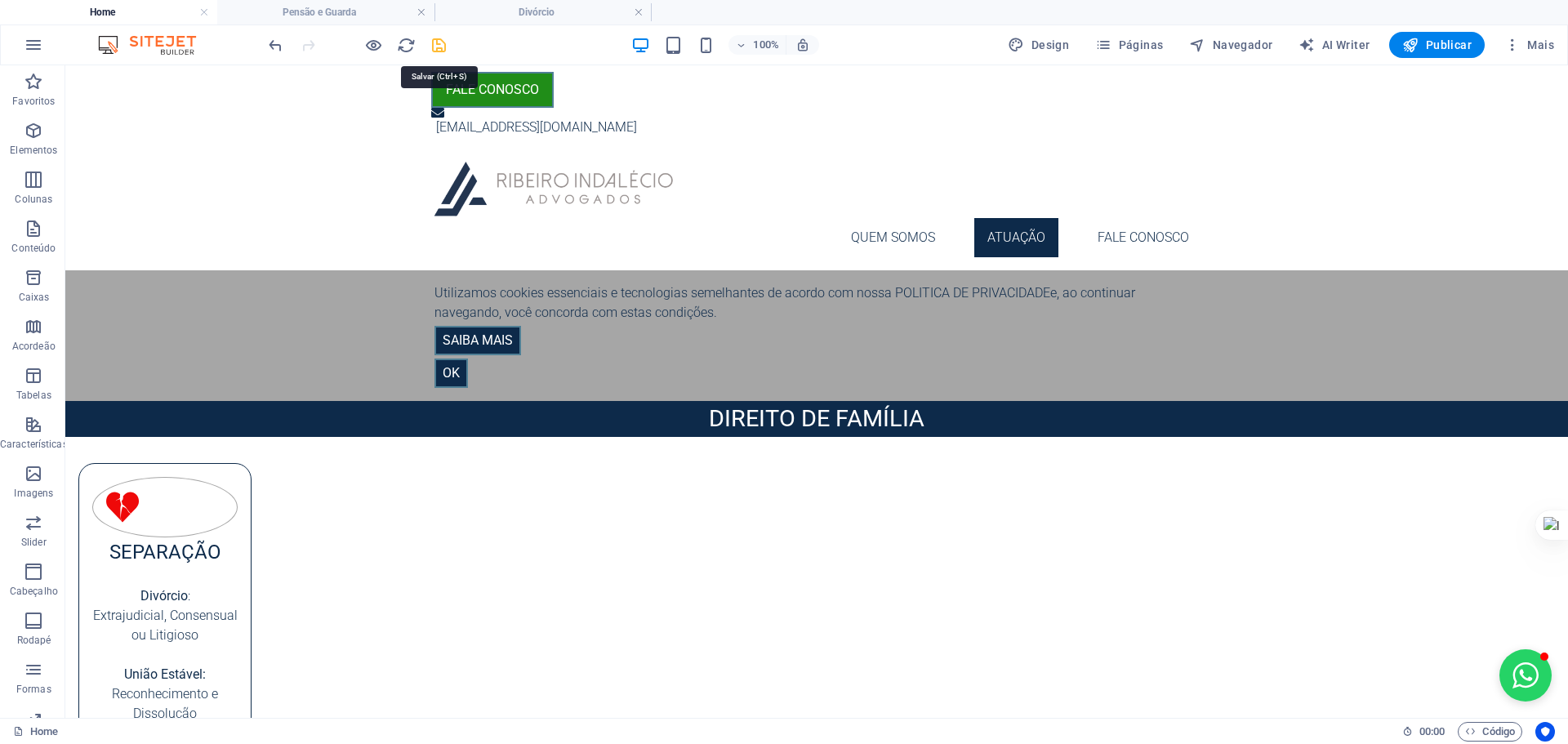
click at [438, 50] on icon "save" at bounding box center [438, 45] width 19 height 19
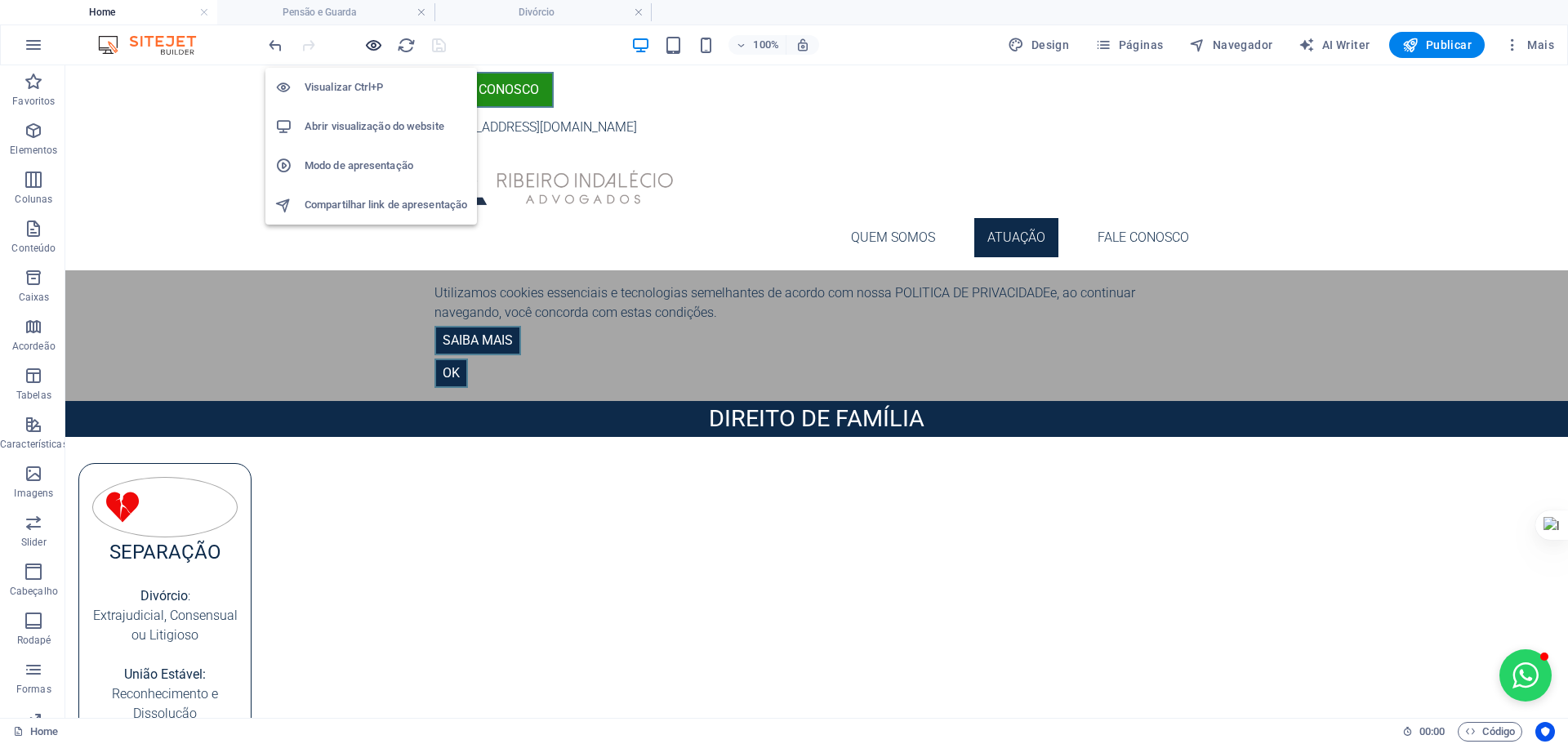
click at [367, 43] on icon "button" at bounding box center [374, 45] width 19 height 19
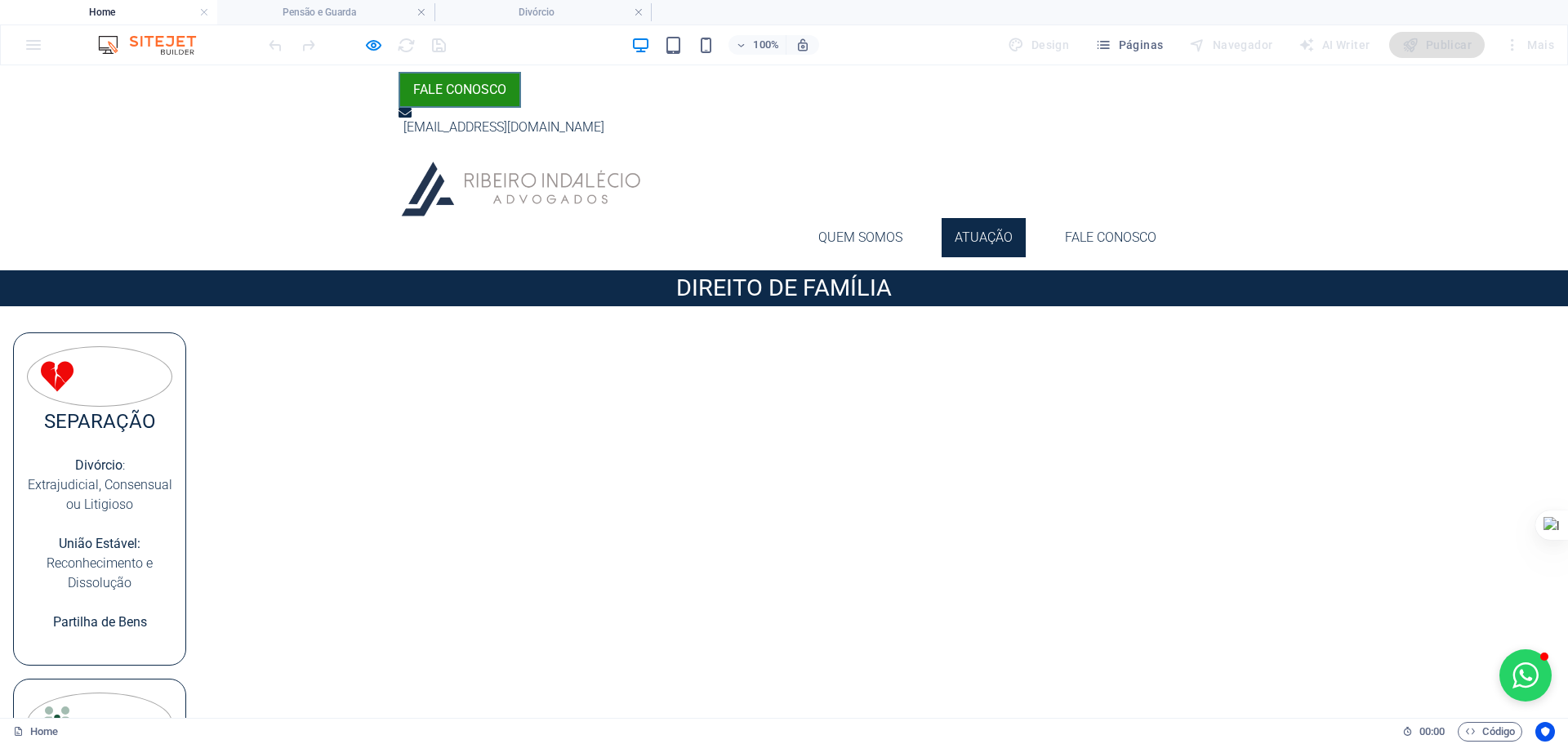
click at [172, 455] on p "Divórcio :" at bounding box center [99, 465] width 145 height 20
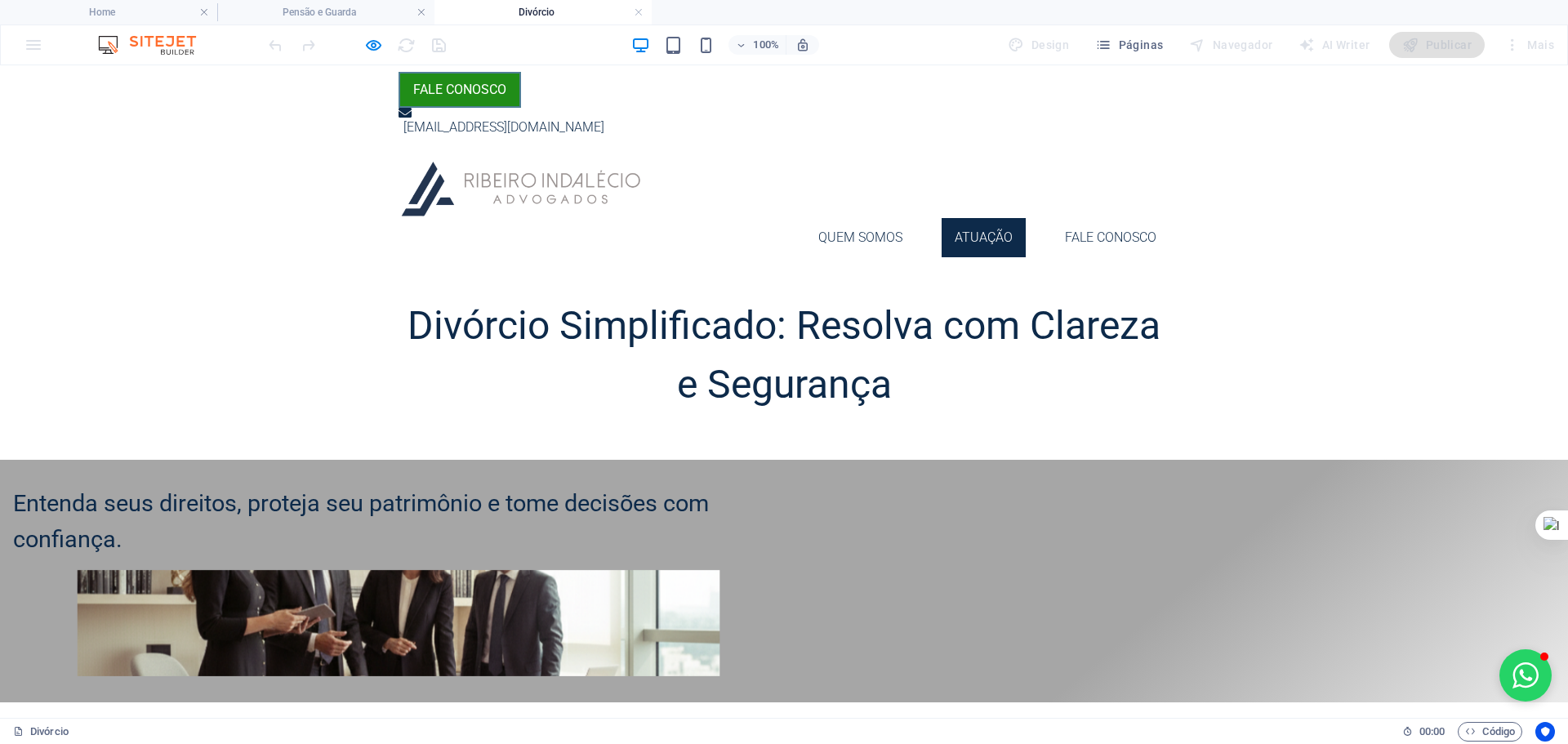
click at [941, 218] on link "Atuação" at bounding box center [984, 238] width 84 height 39
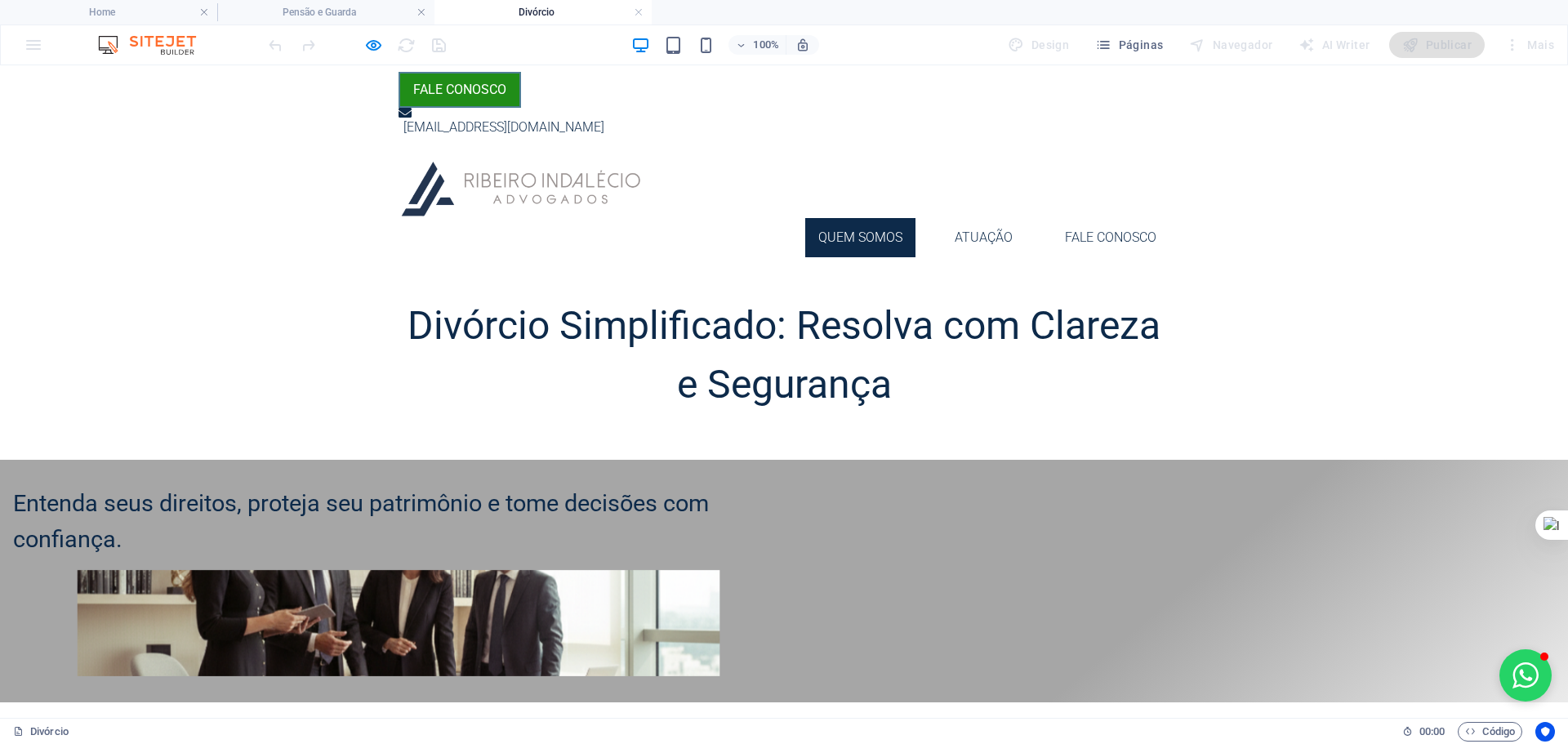
click at [805, 218] on link "Quem Somos" at bounding box center [860, 238] width 111 height 39
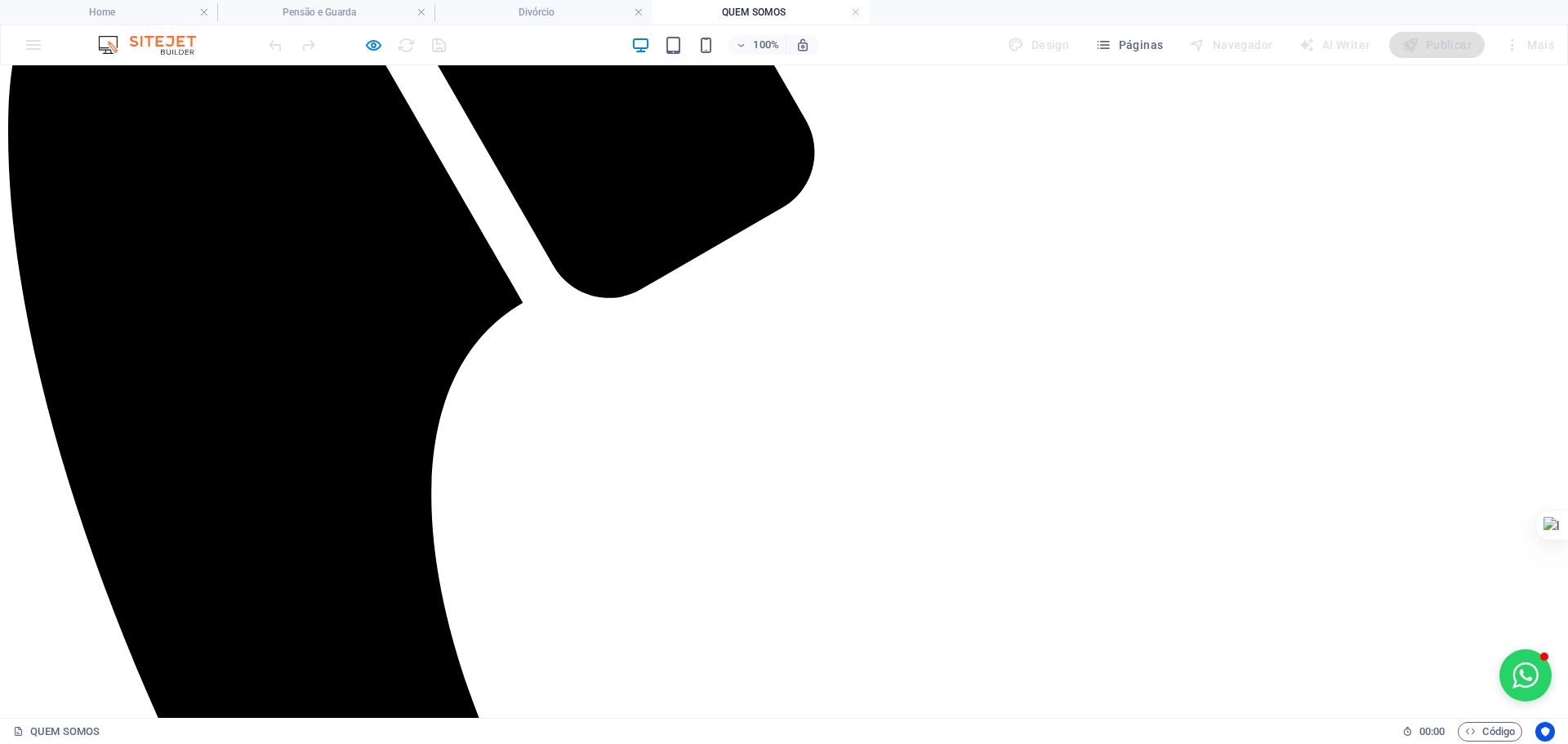
scroll to position [627, 0]
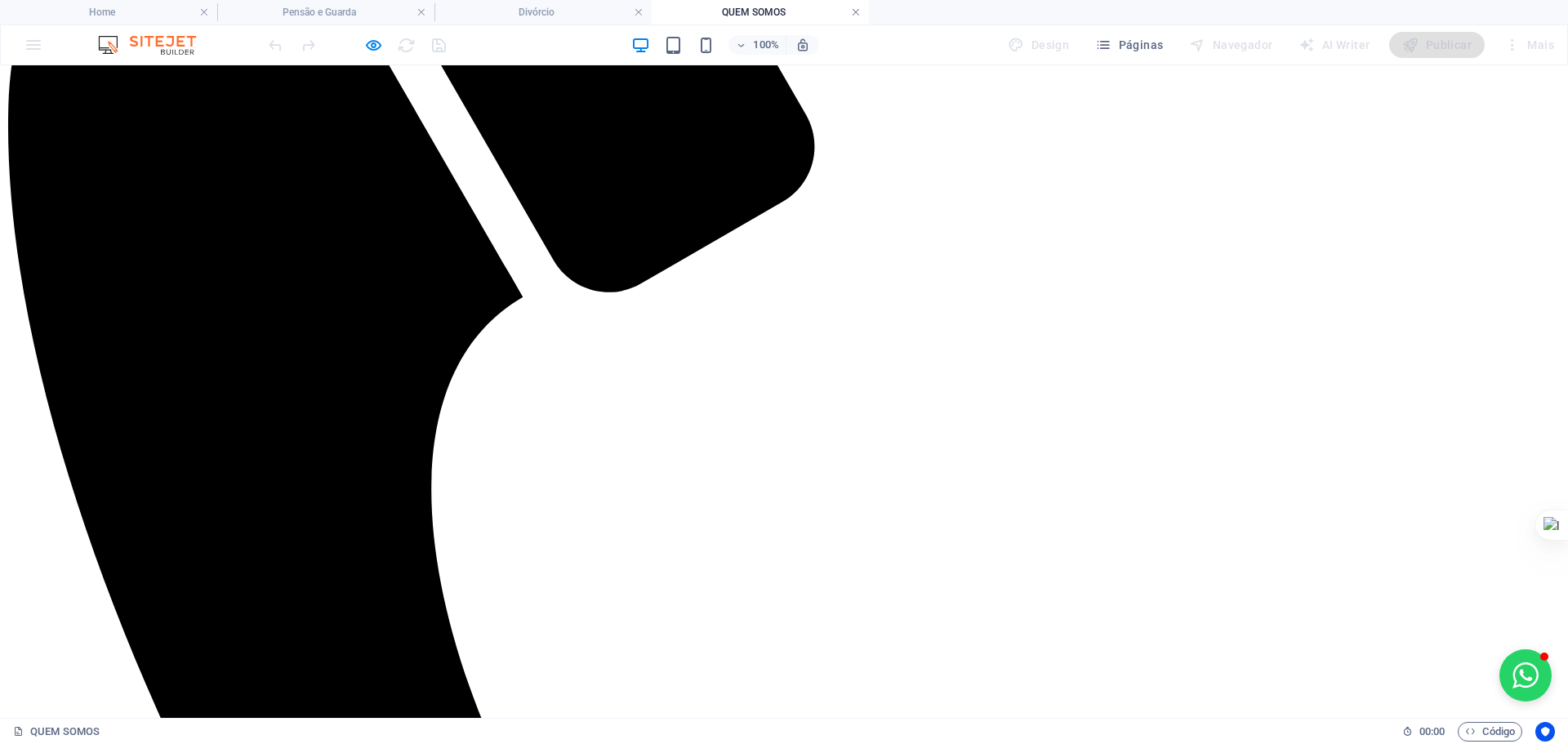
click at [855, 11] on link at bounding box center [855, 12] width 9 height 16
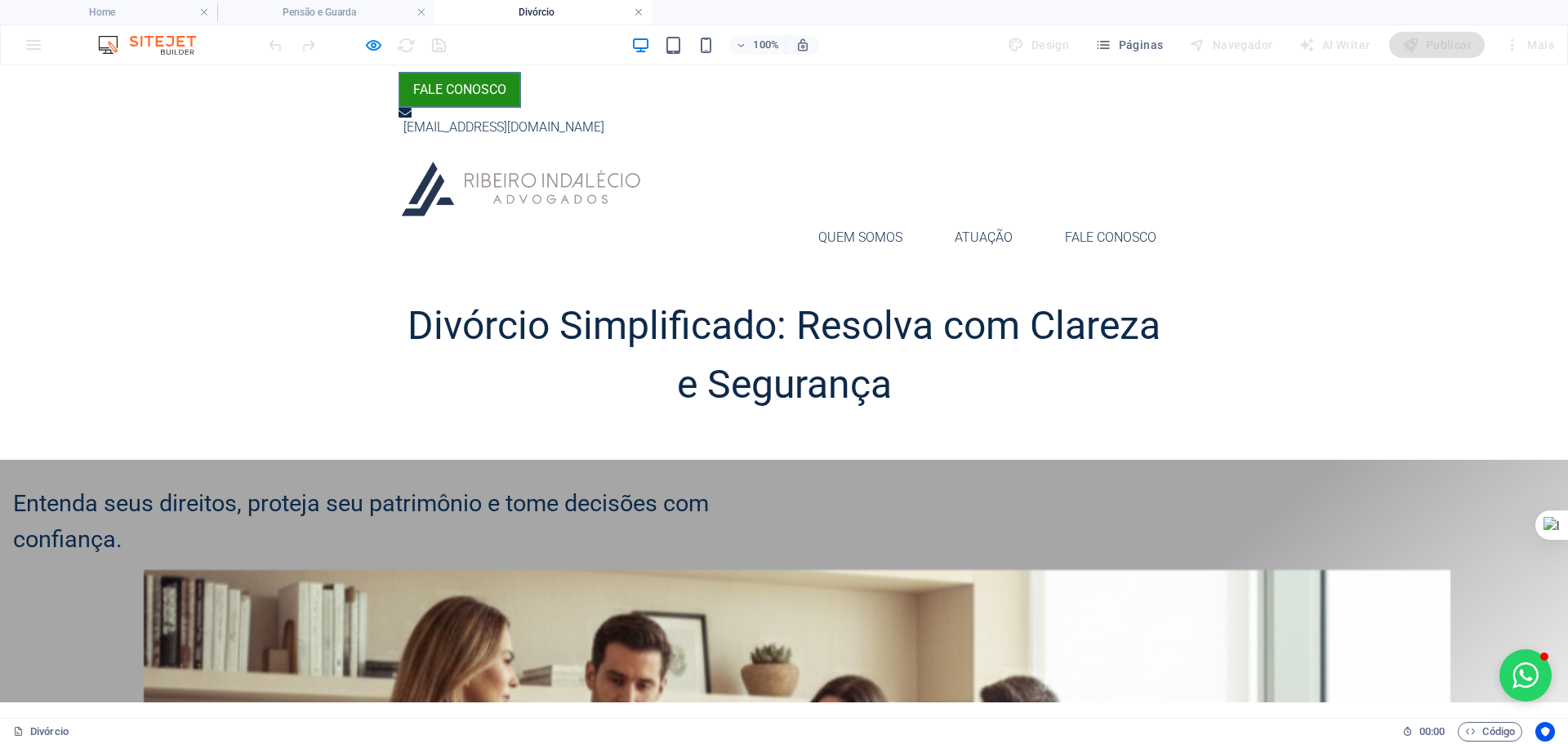
click at [636, 9] on link at bounding box center [638, 12] width 9 height 16
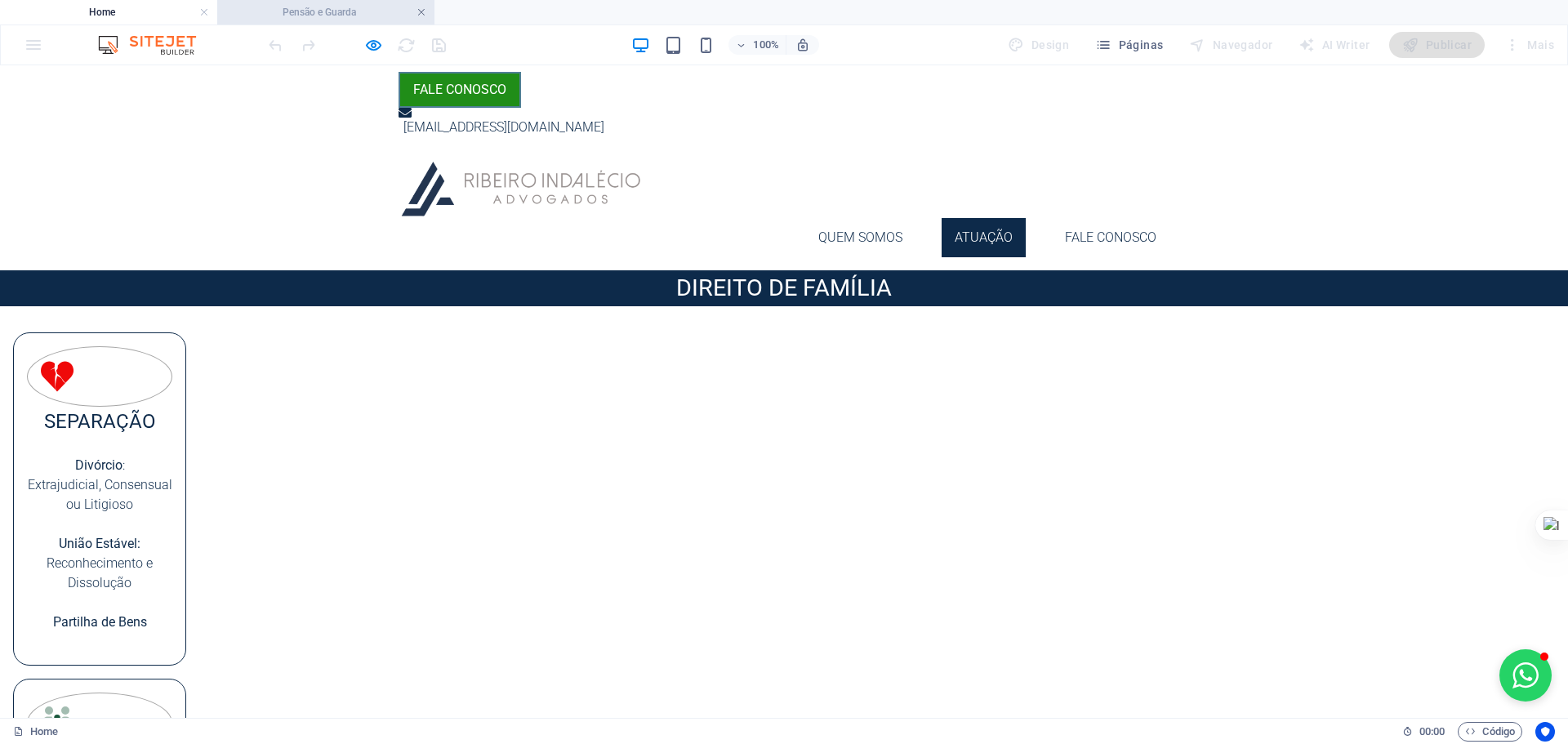
click at [423, 9] on link at bounding box center [422, 12] width 9 height 16
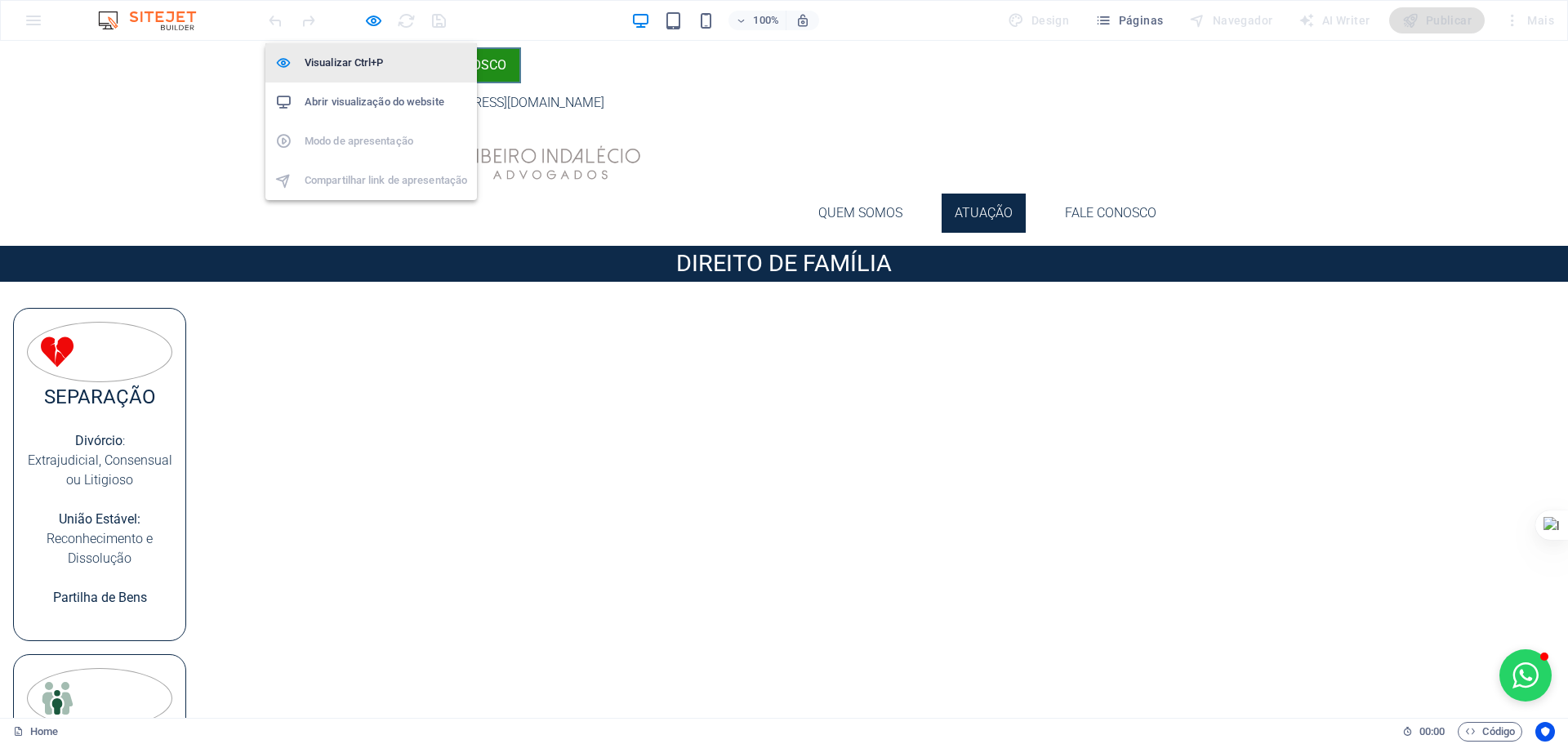
click at [372, 66] on h6 "Visualizar Ctrl+P" at bounding box center [385, 63] width 162 height 20
